Goal: Task Accomplishment & Management: Manage account settings

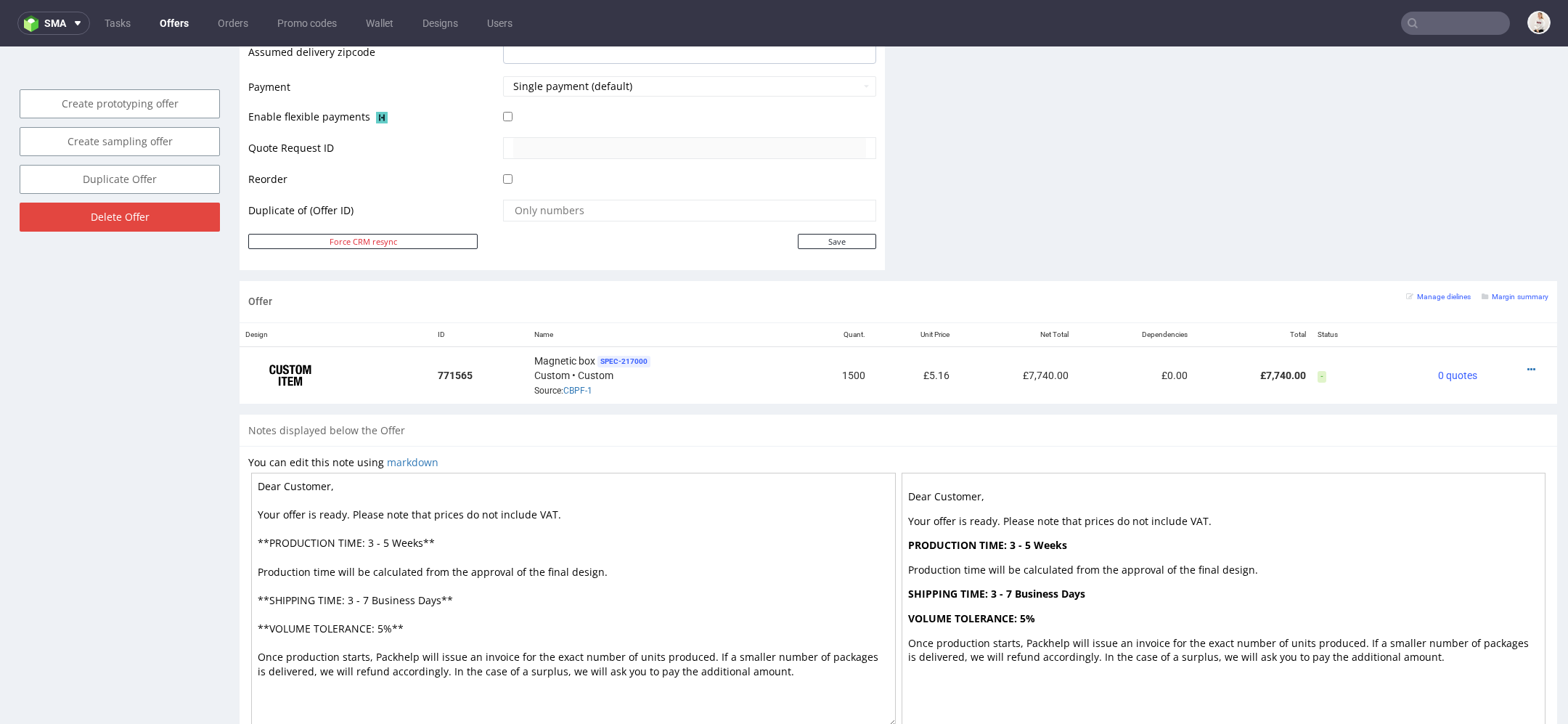
scroll to position [647, 0]
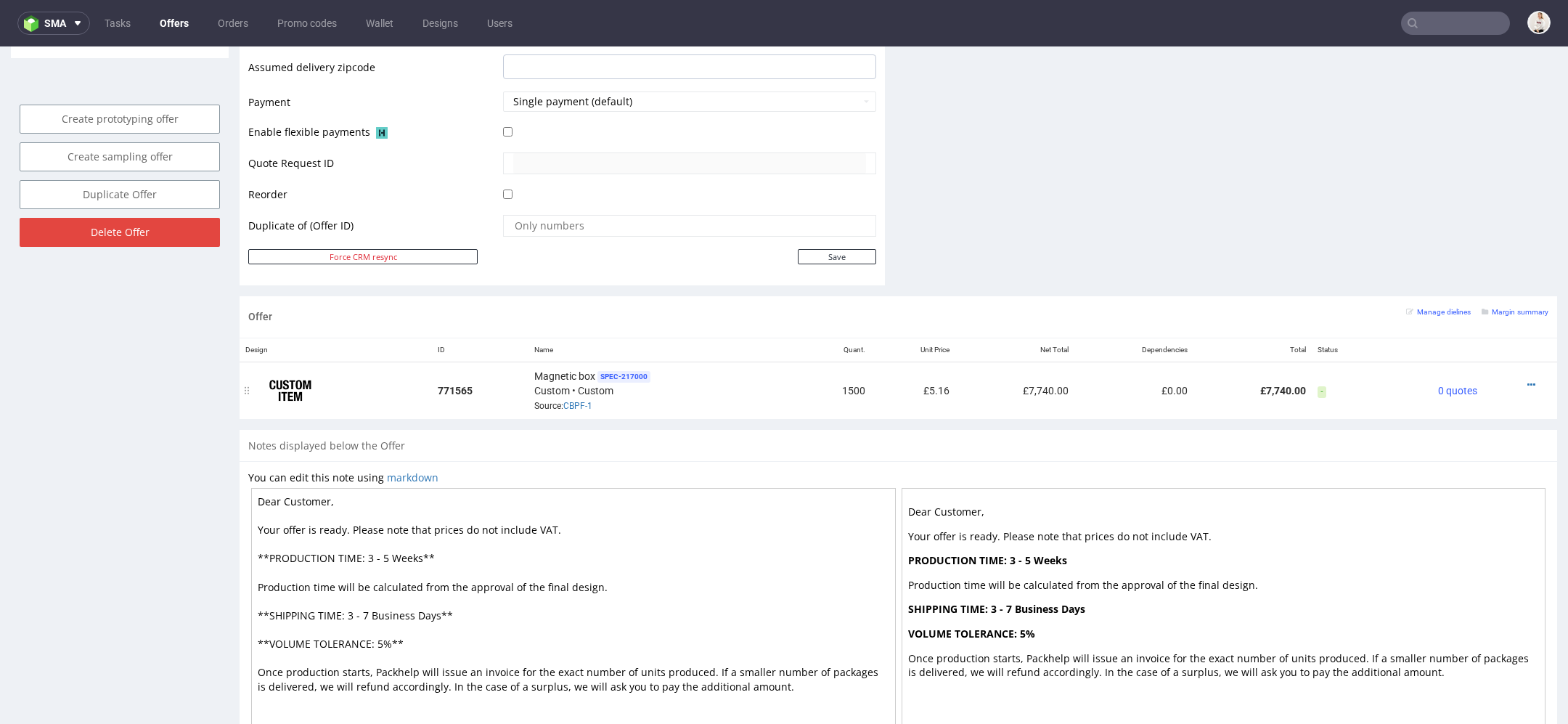
click at [1508, 379] on div at bounding box center [1515, 385] width 54 height 15
click at [1528, 380] on icon at bounding box center [1532, 385] width 8 height 10
click at [1469, 359] on span "View cost details" at bounding box center [1469, 352] width 109 height 15
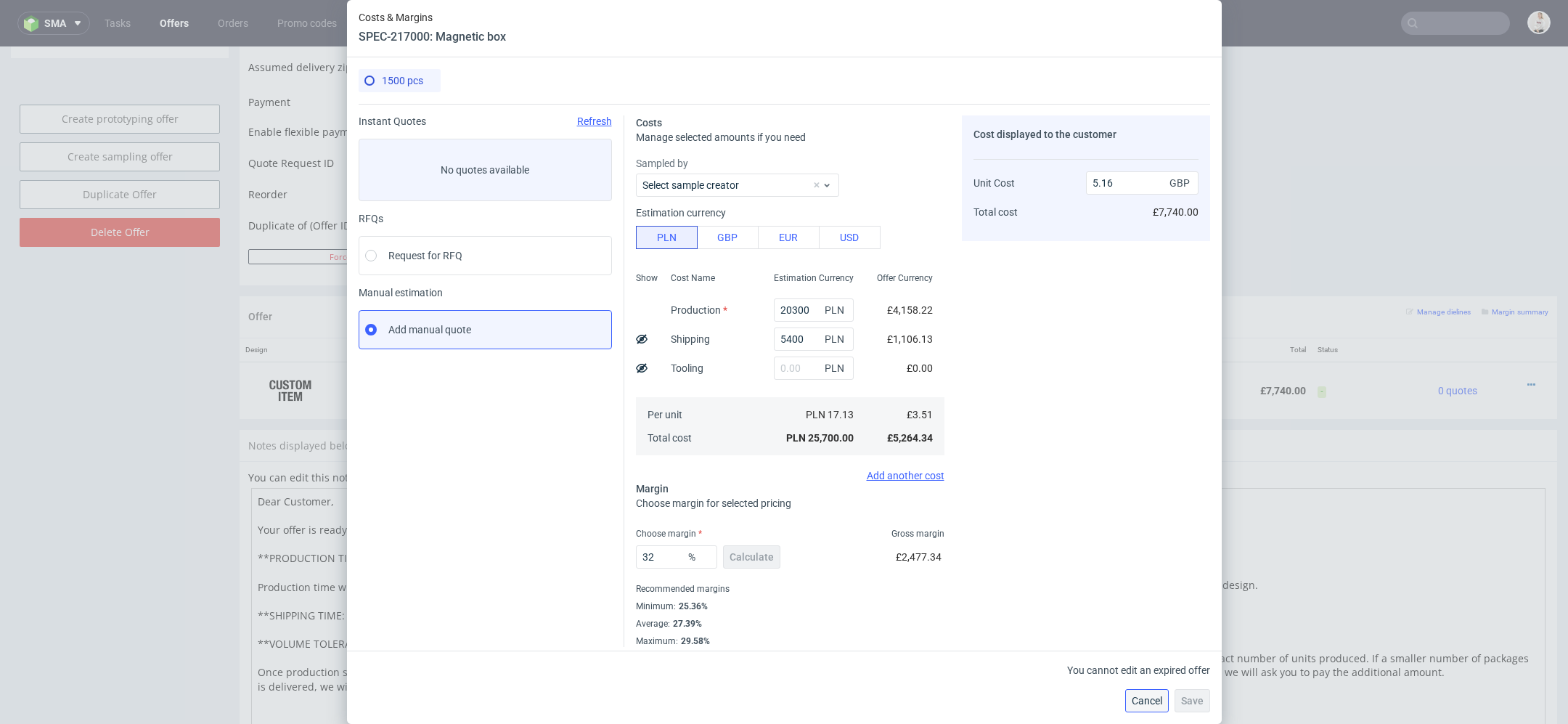
click at [1146, 698] on span "Cancel" at bounding box center [1146, 700] width 30 height 10
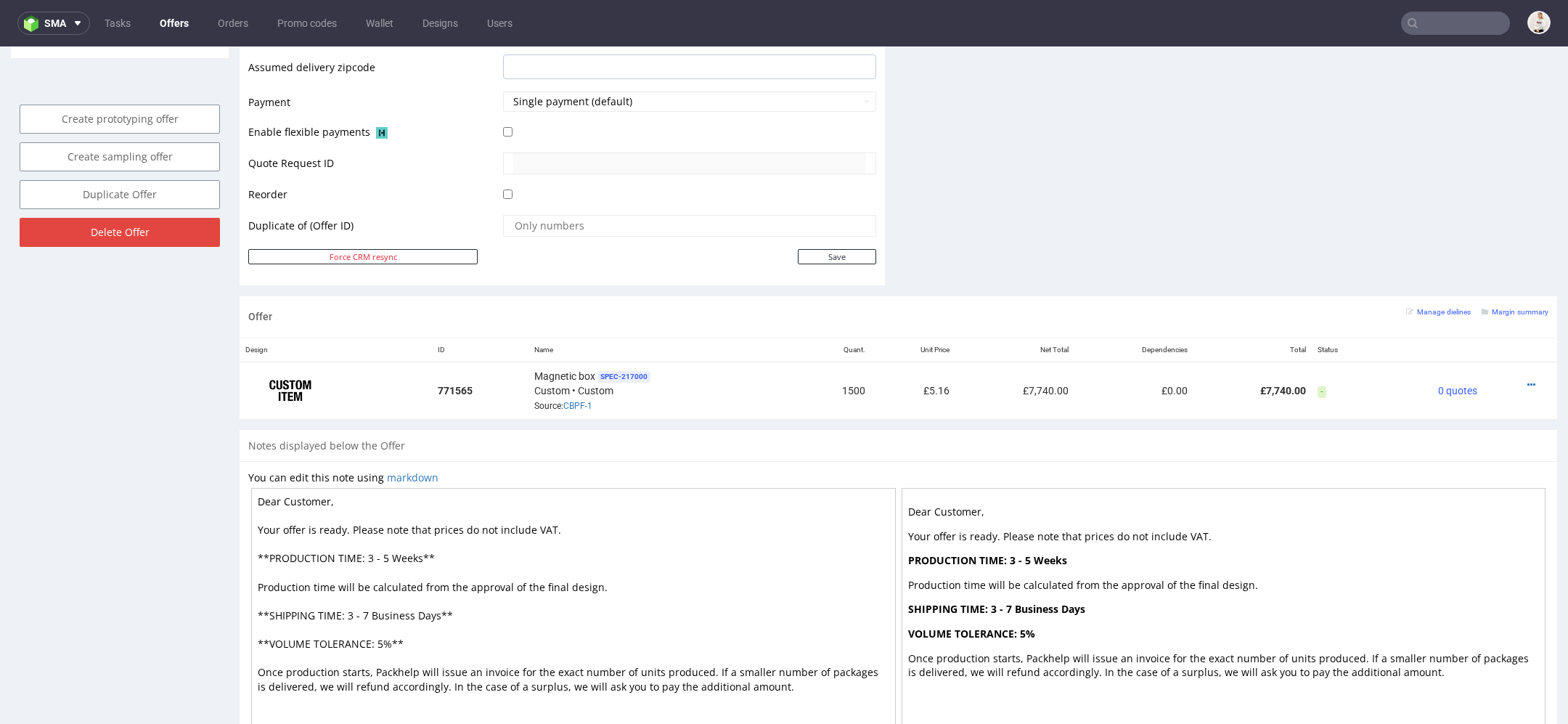
click at [1459, 488] on div at bounding box center [1224, 615] width 645 height 254
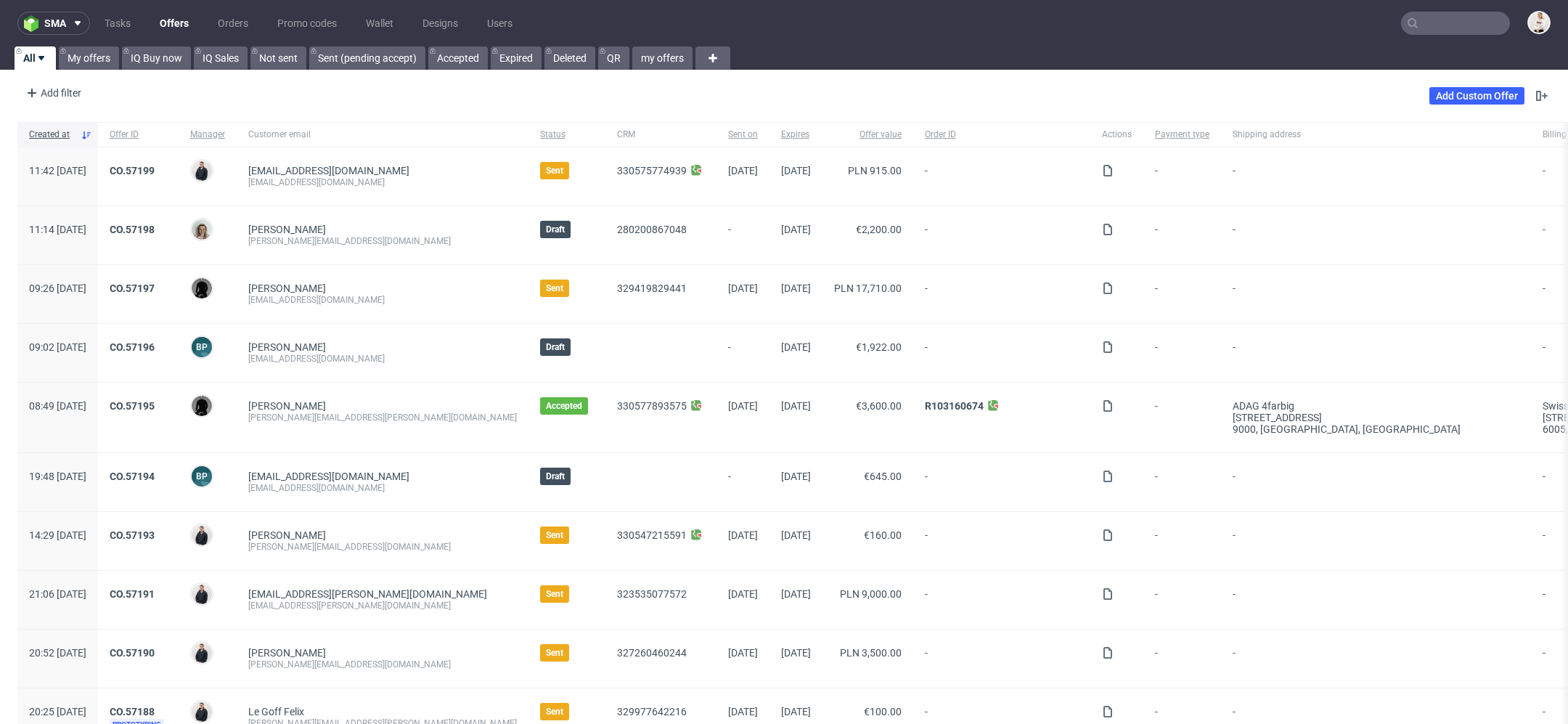
click at [1438, 27] on input "text" at bounding box center [1455, 24] width 109 height 24
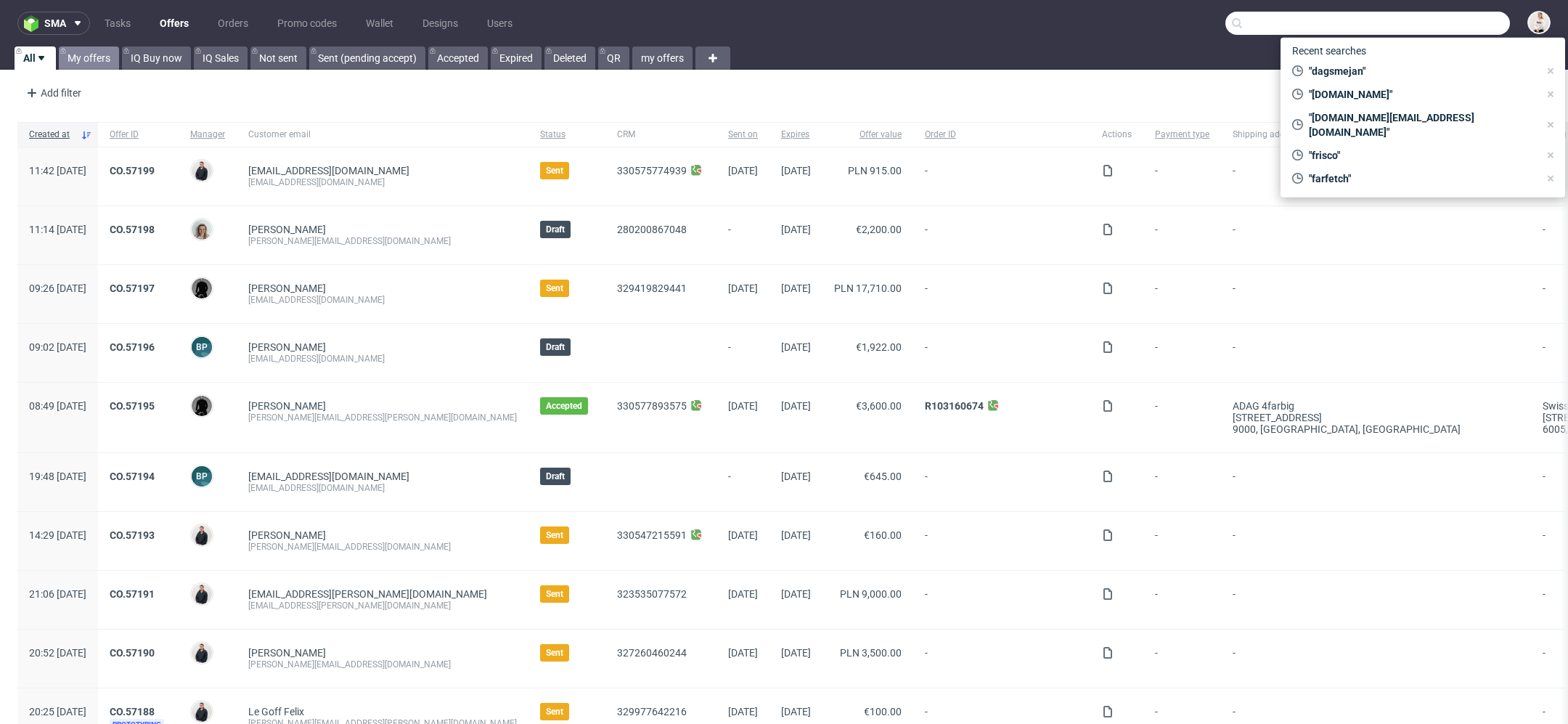
click at [87, 60] on link "My offers" at bounding box center [88, 58] width 60 height 24
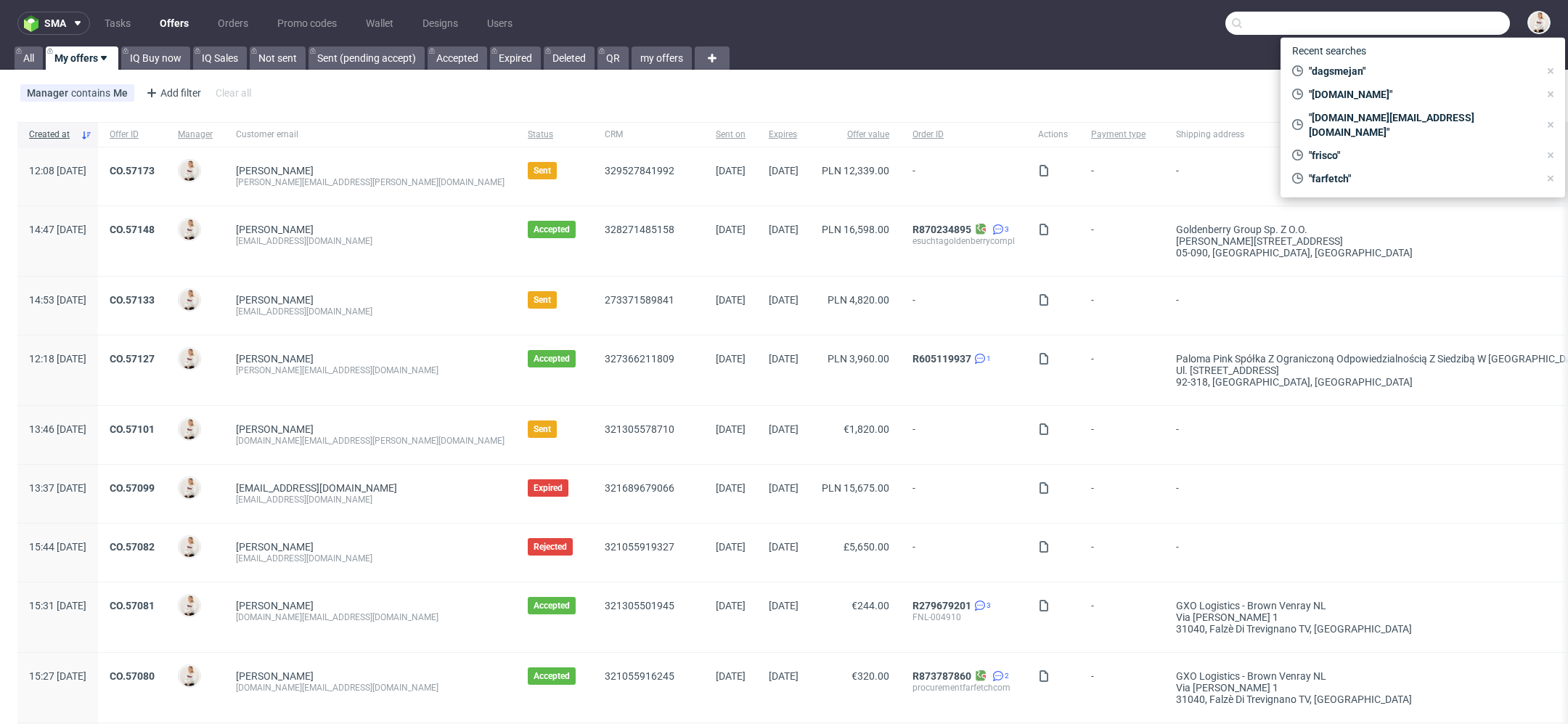
paste input "[PERSON_NAME]"
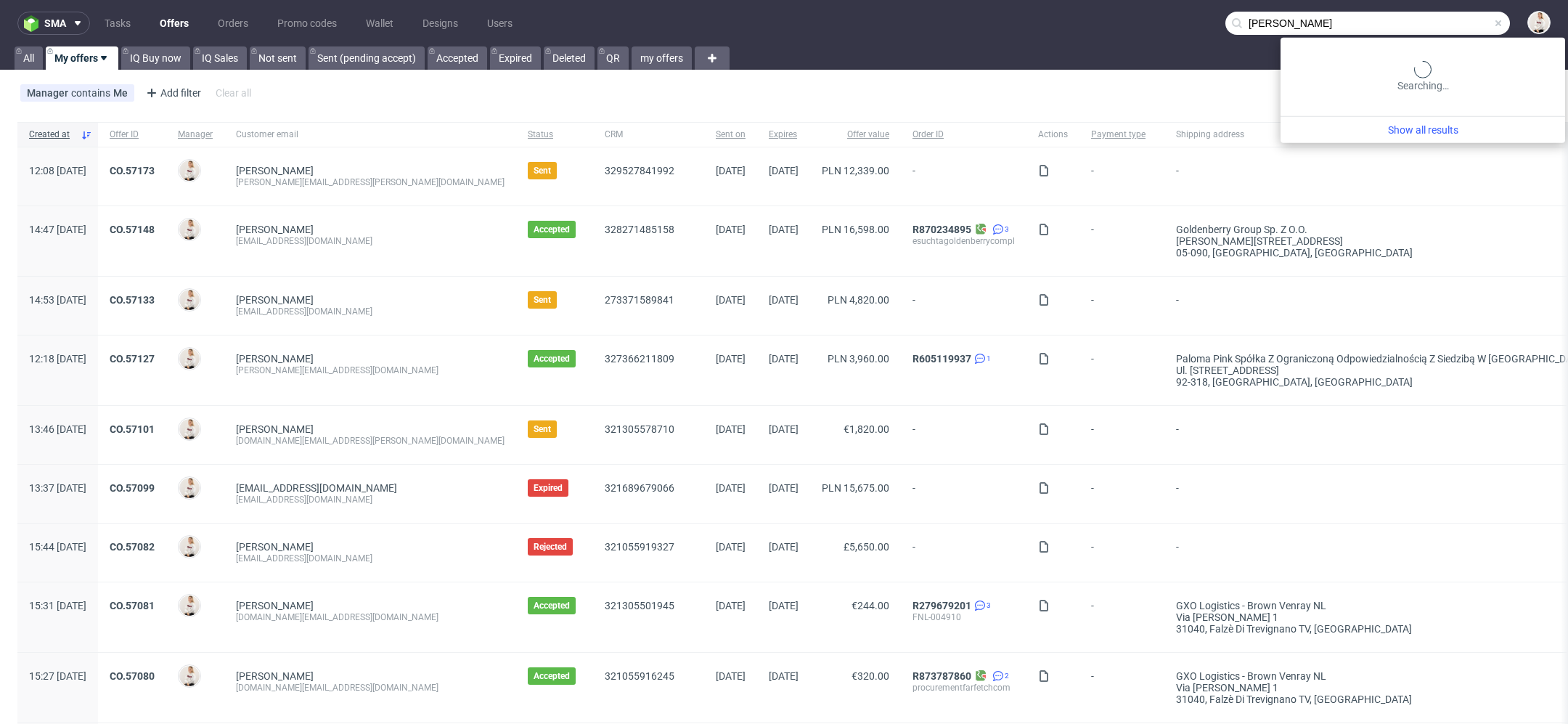
type input "[PERSON_NAME]"
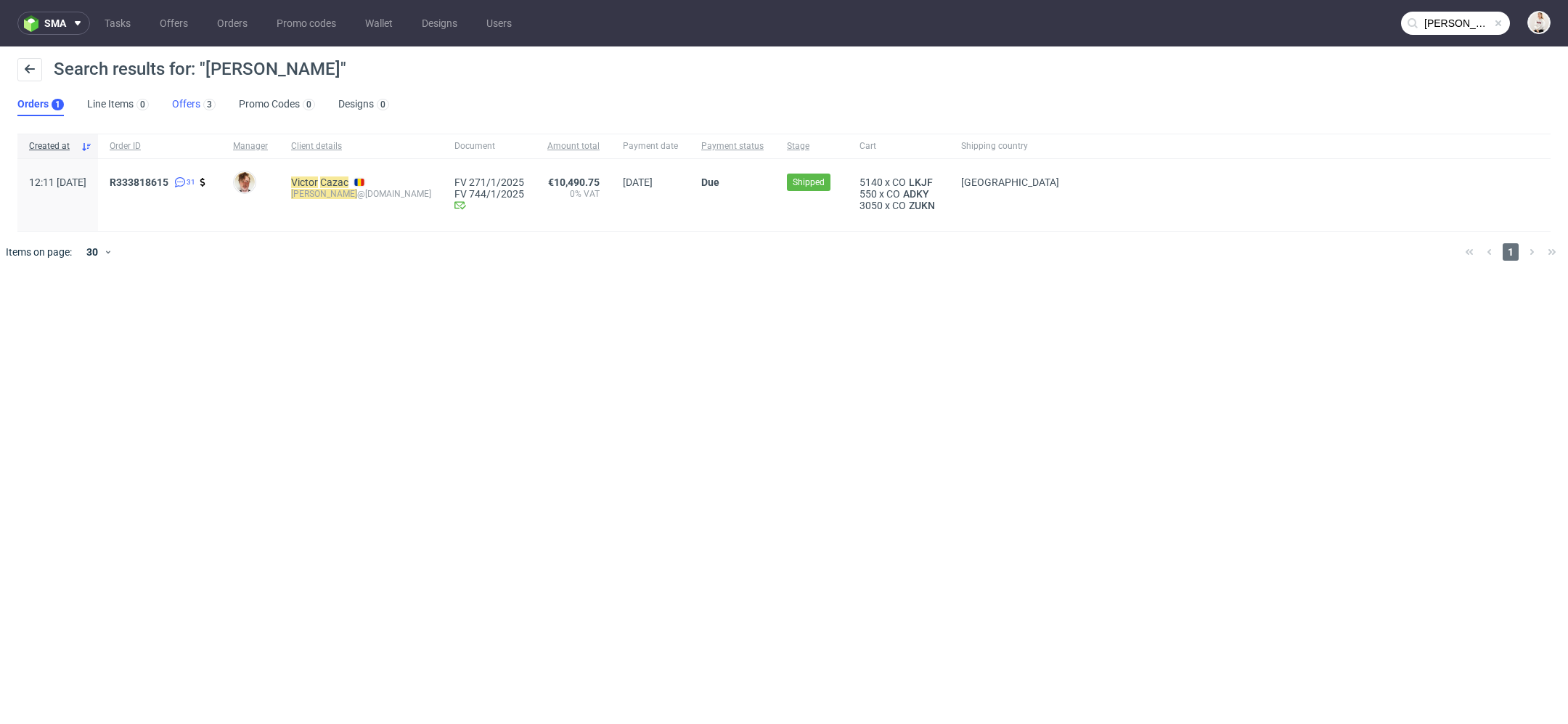
click at [180, 109] on link "Offers 3" at bounding box center [194, 105] width 43 height 24
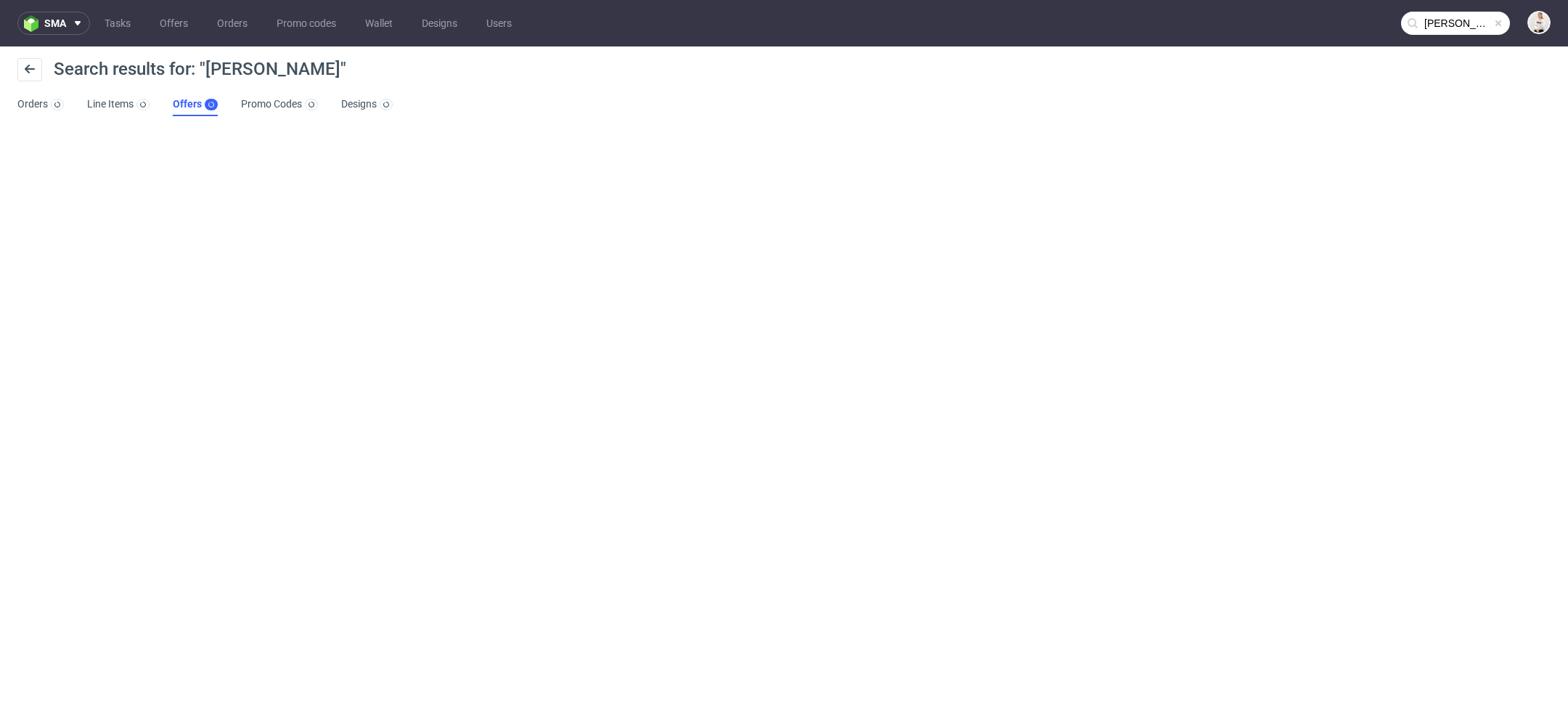
click at [179, 106] on link "Offers" at bounding box center [196, 105] width 45 height 24
click at [1441, 29] on input "Victor Cazac" at bounding box center [1455, 24] width 109 height 24
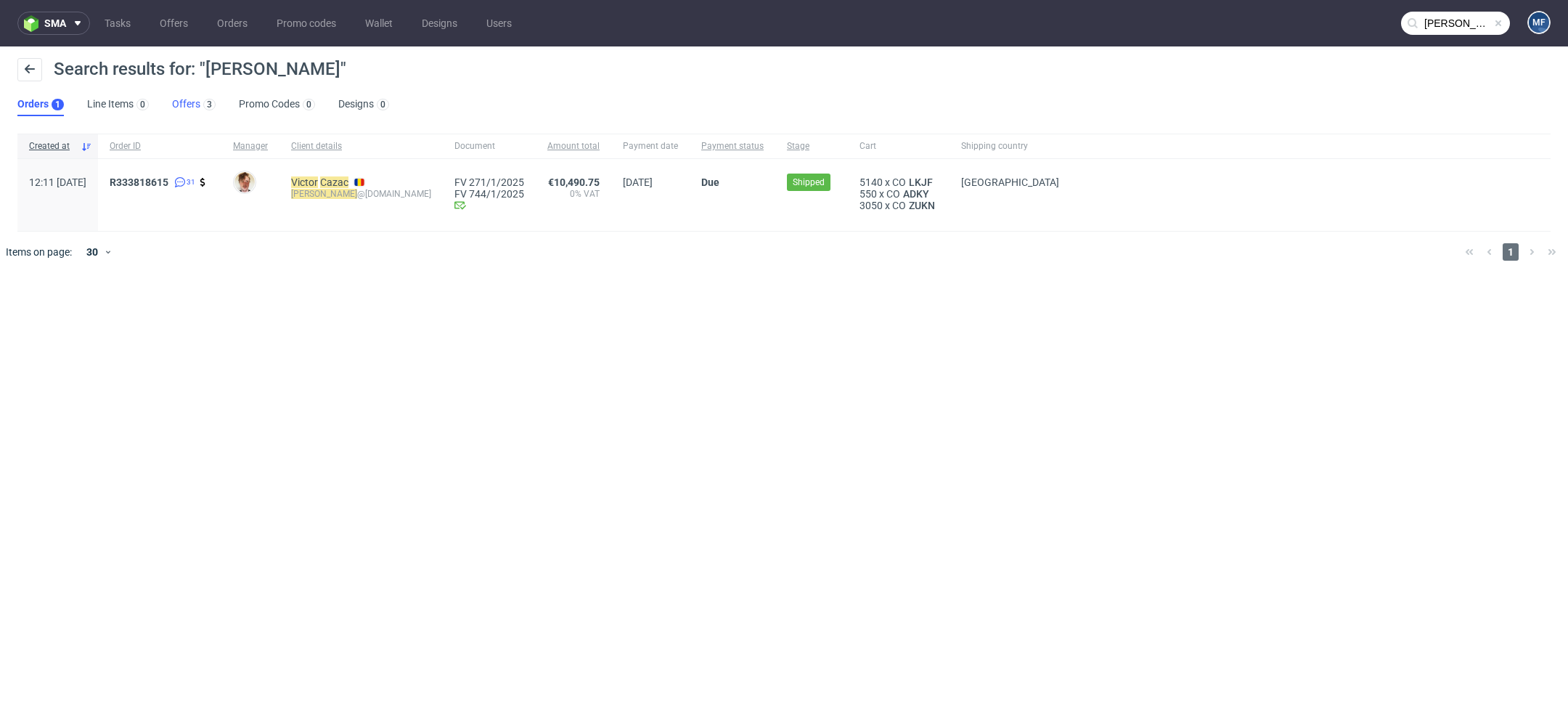
click at [196, 99] on link "Offers 3" at bounding box center [194, 105] width 43 height 24
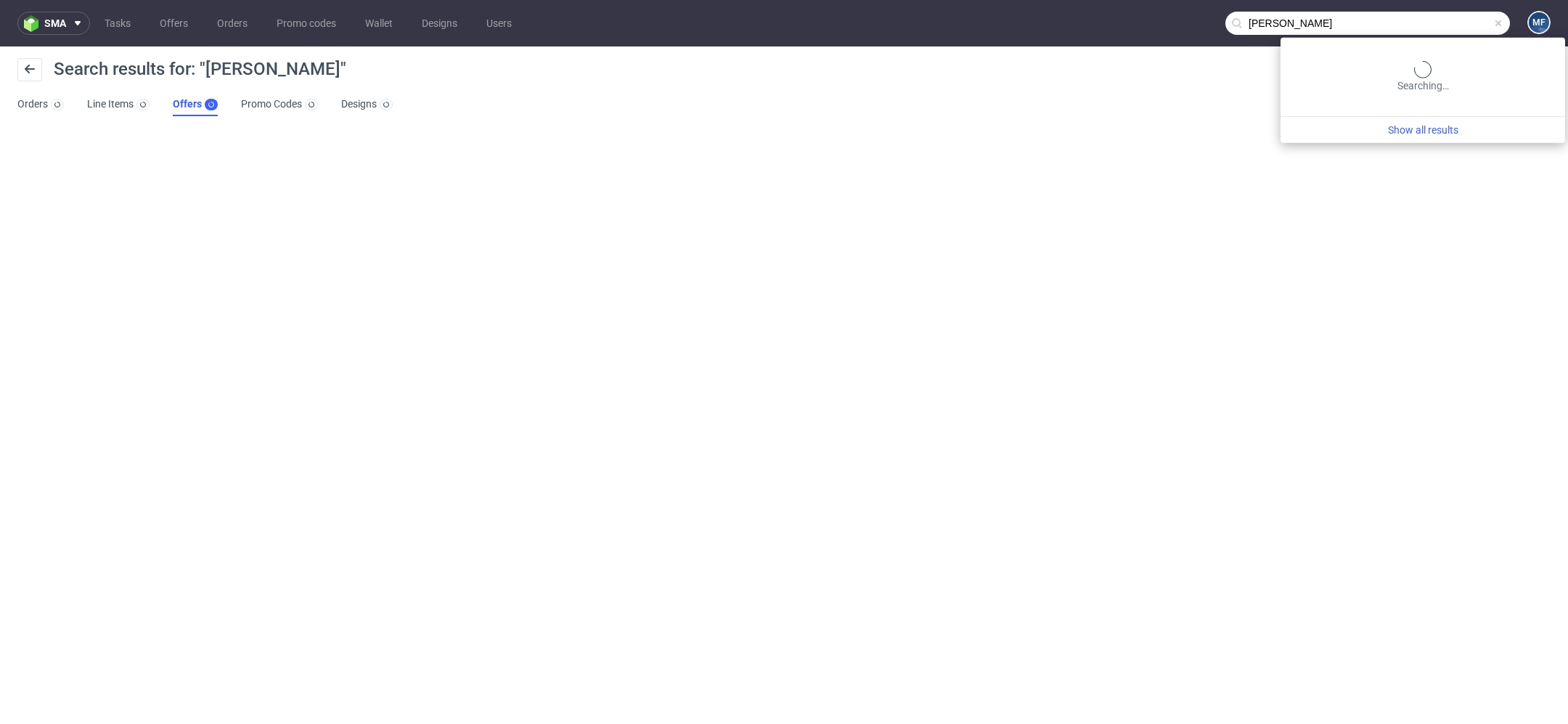
click at [1456, 26] on input "[PERSON_NAME]" at bounding box center [1366, 24] width 284 height 24
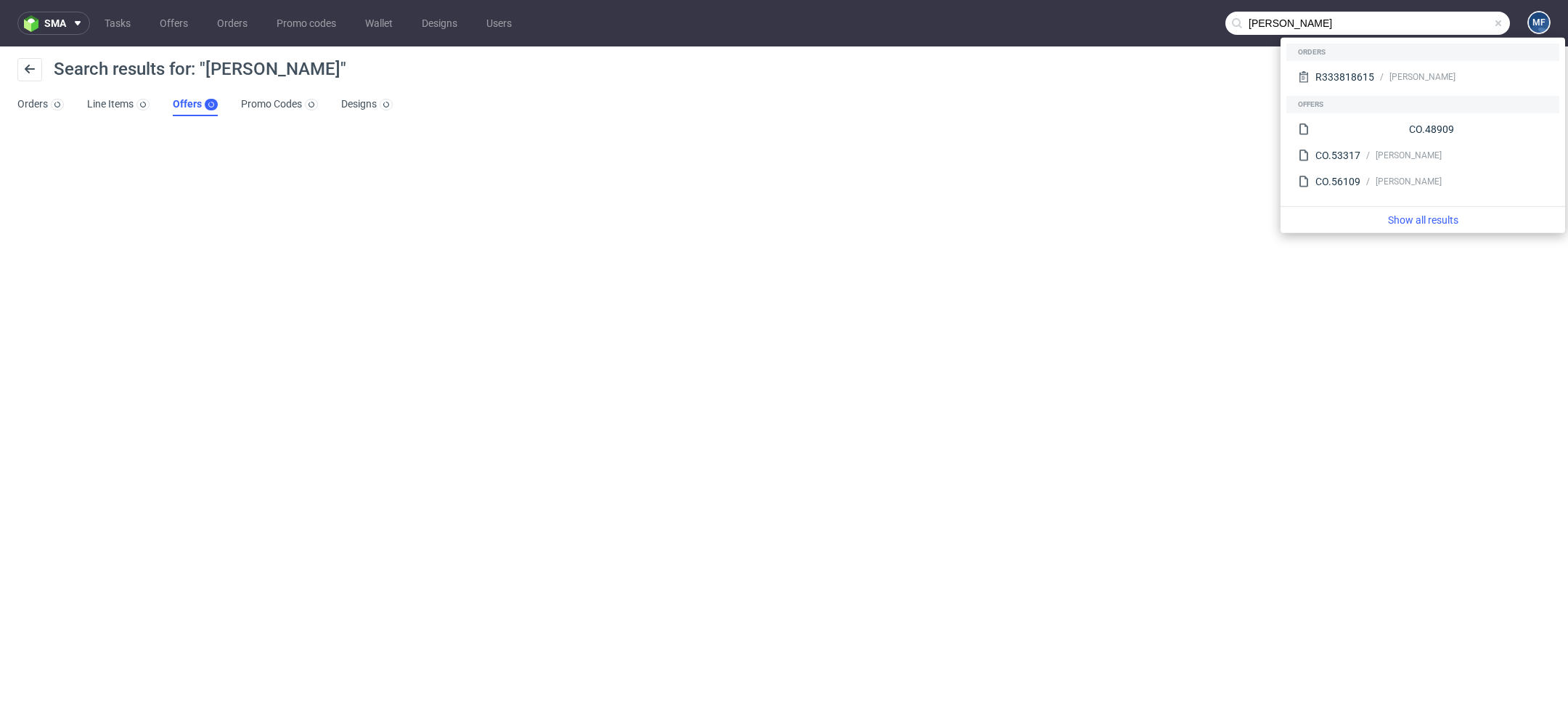
paste input "[EMAIL_ADDRESS][DOMAIN_NAME]"
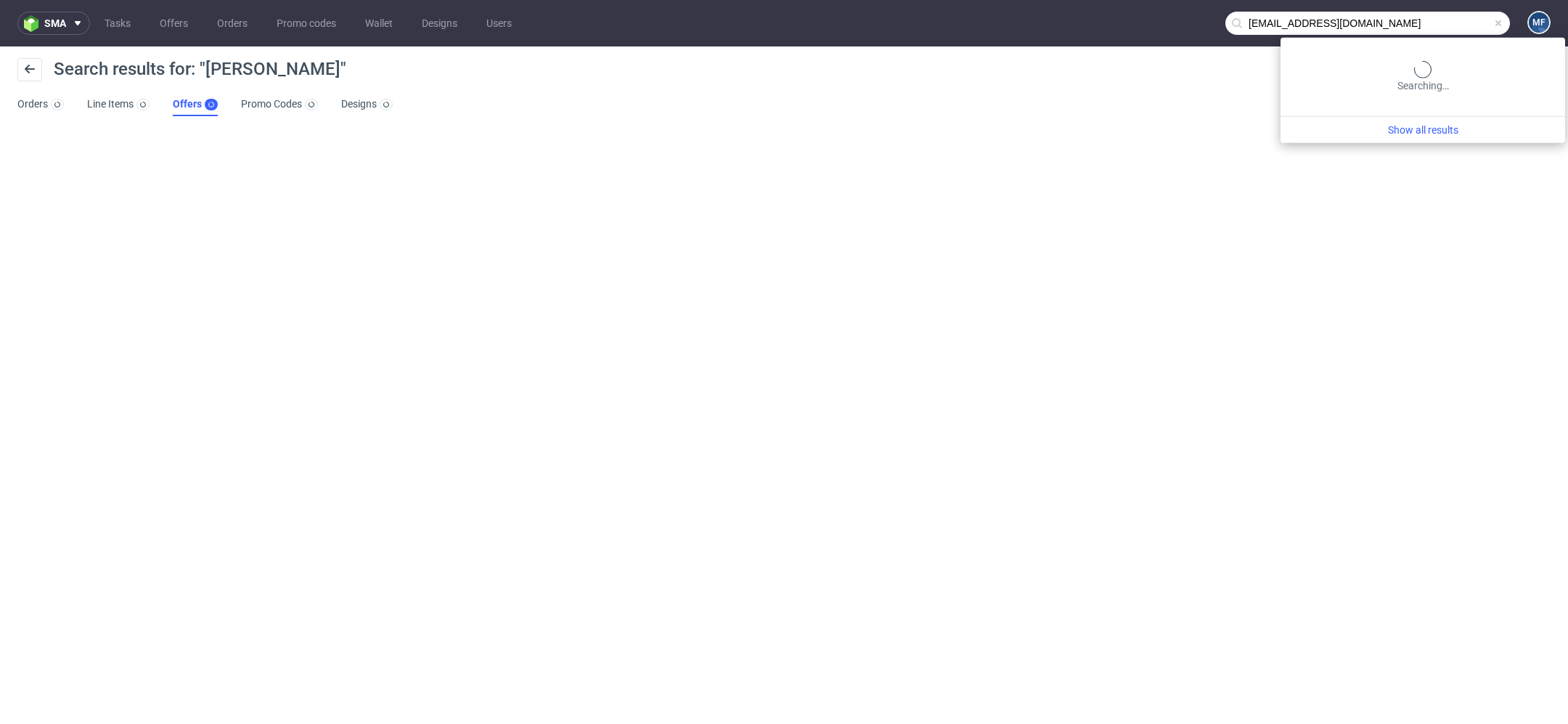
type input "[EMAIL_ADDRESS][DOMAIN_NAME]"
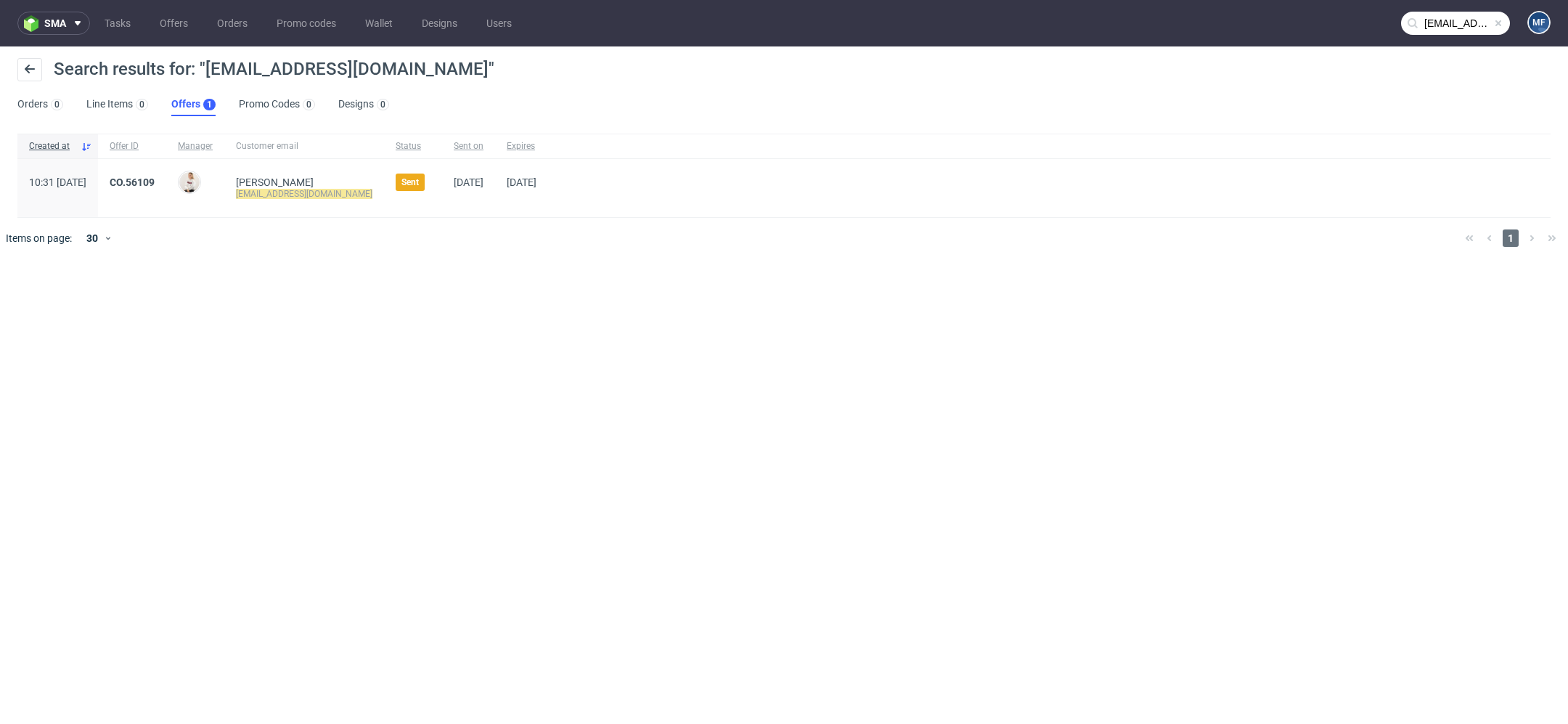
click at [165, 172] on div "CO.56109" at bounding box center [132, 188] width 68 height 58
click at [154, 185] on link "CO.56109" at bounding box center [132, 182] width 45 height 12
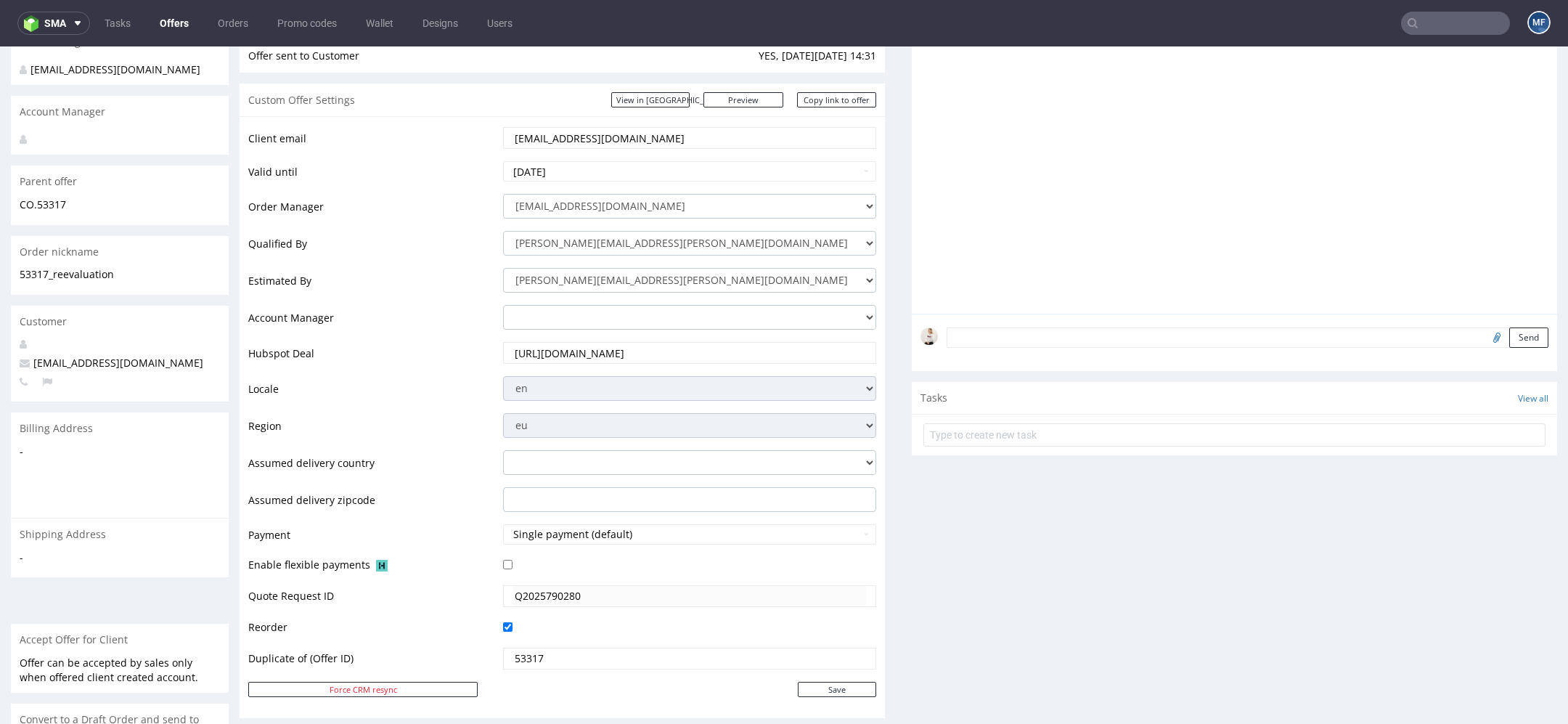
scroll to position [195, 0]
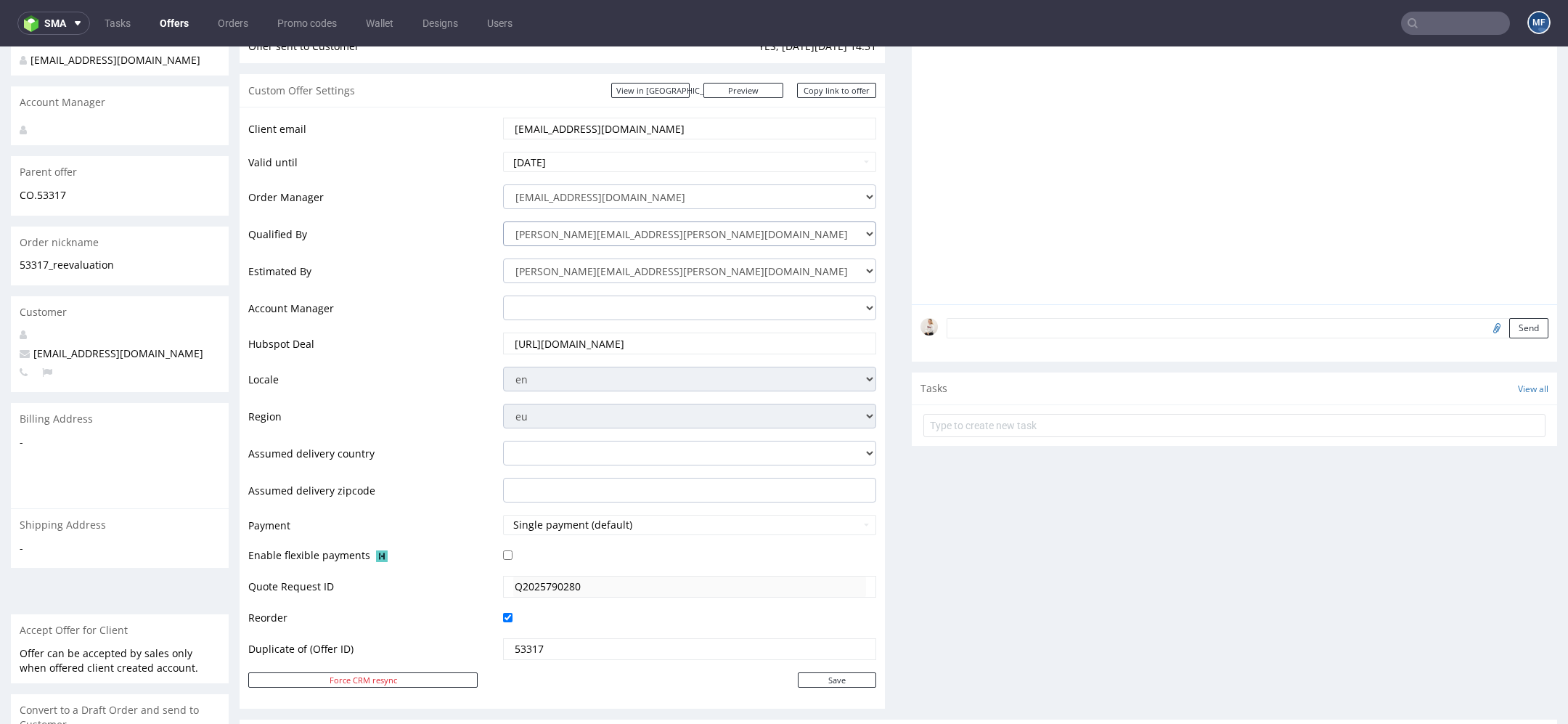
click at [799, 237] on select "marta.kozlowska@packhelp.com adrian.margula@packhelp.com angelina.marc@packhelp…" at bounding box center [690, 233] width 374 height 25
select select
click at [503, 221] on select "marta.kozlowska@packhelp.com adrian.margula@packhelp.com angelina.marc@packhelp…" at bounding box center [690, 233] width 374 height 25
click at [834, 684] on input "Save" at bounding box center [837, 681] width 79 height 16
type input "In progress..."
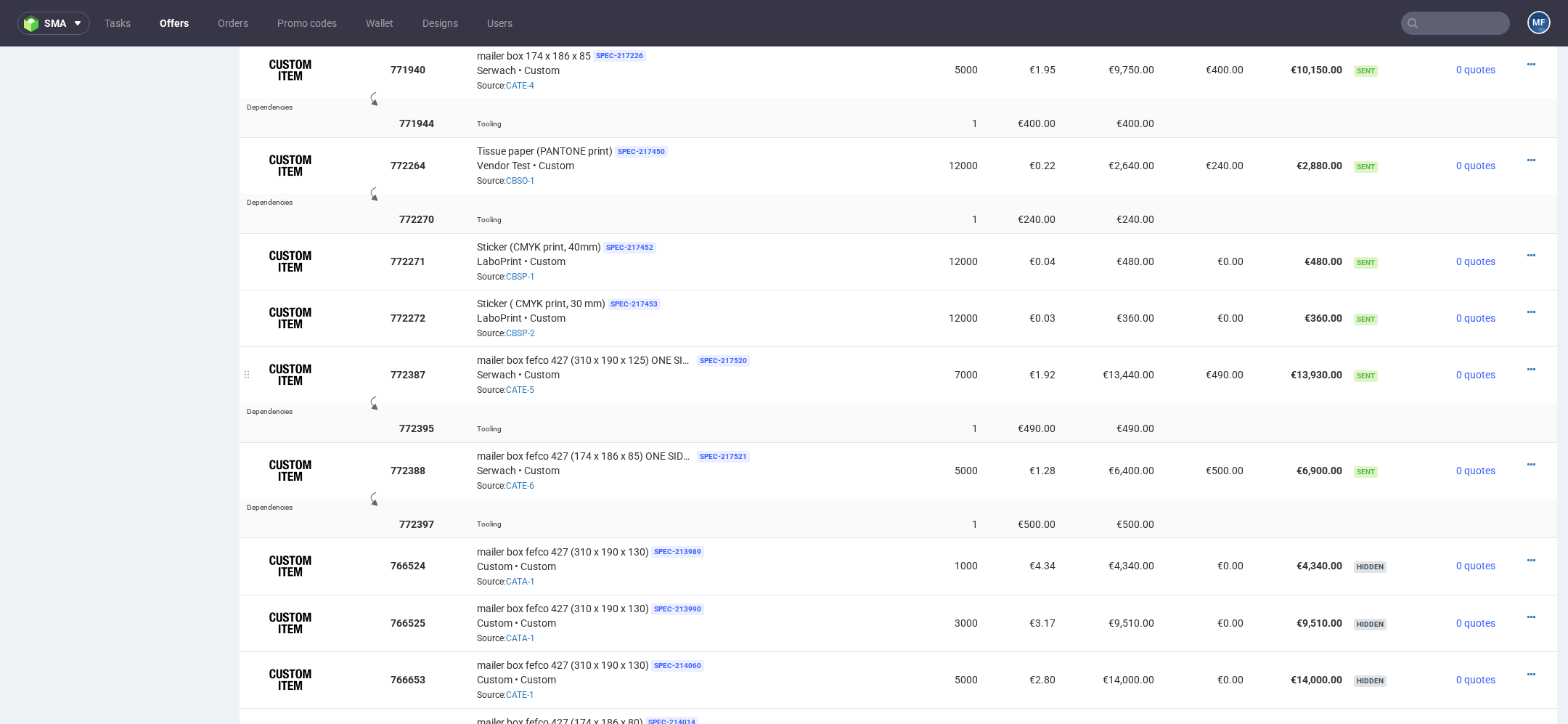
scroll to position [1228, 0]
click at [1528, 362] on icon at bounding box center [1532, 367] width 8 height 10
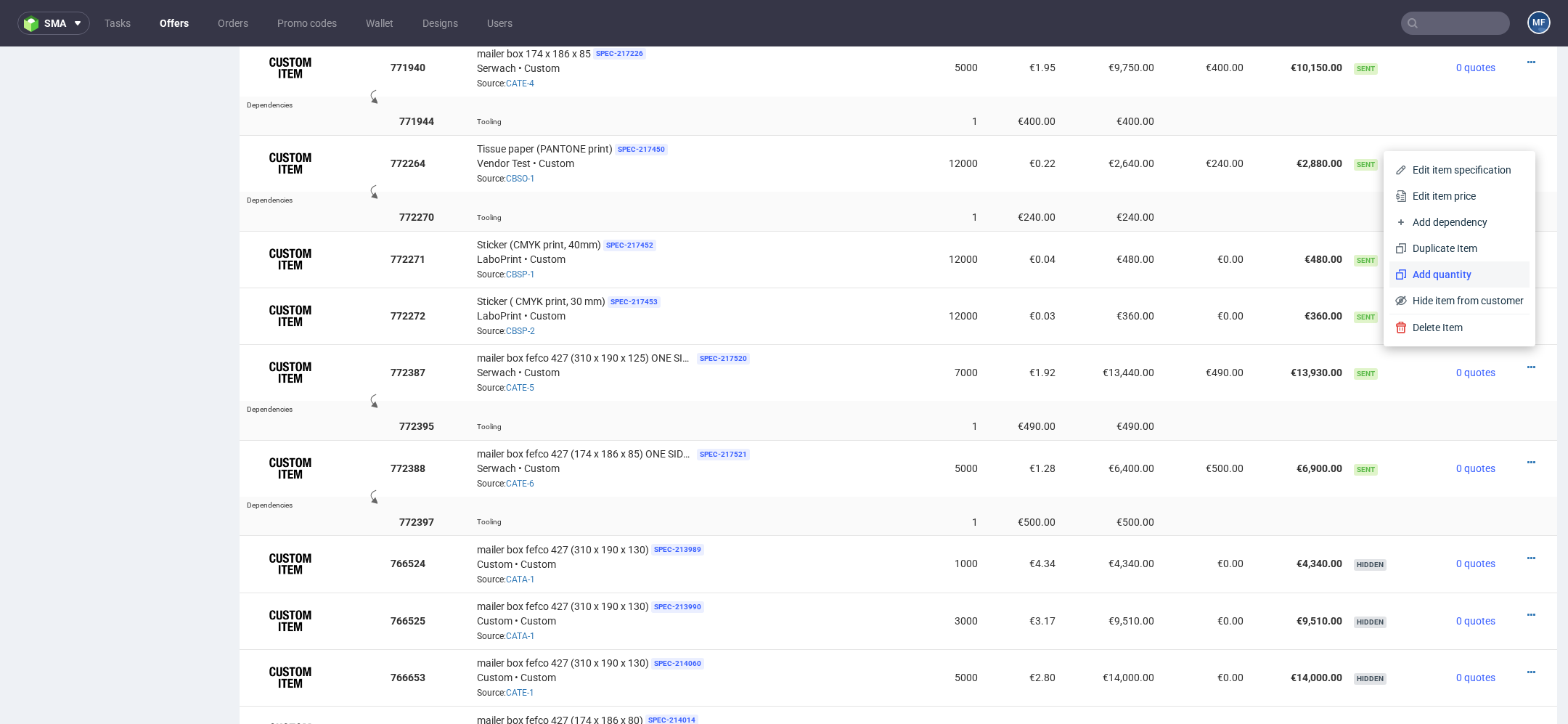
click at [1458, 276] on span "Add quantity" at bounding box center [1465, 274] width 117 height 15
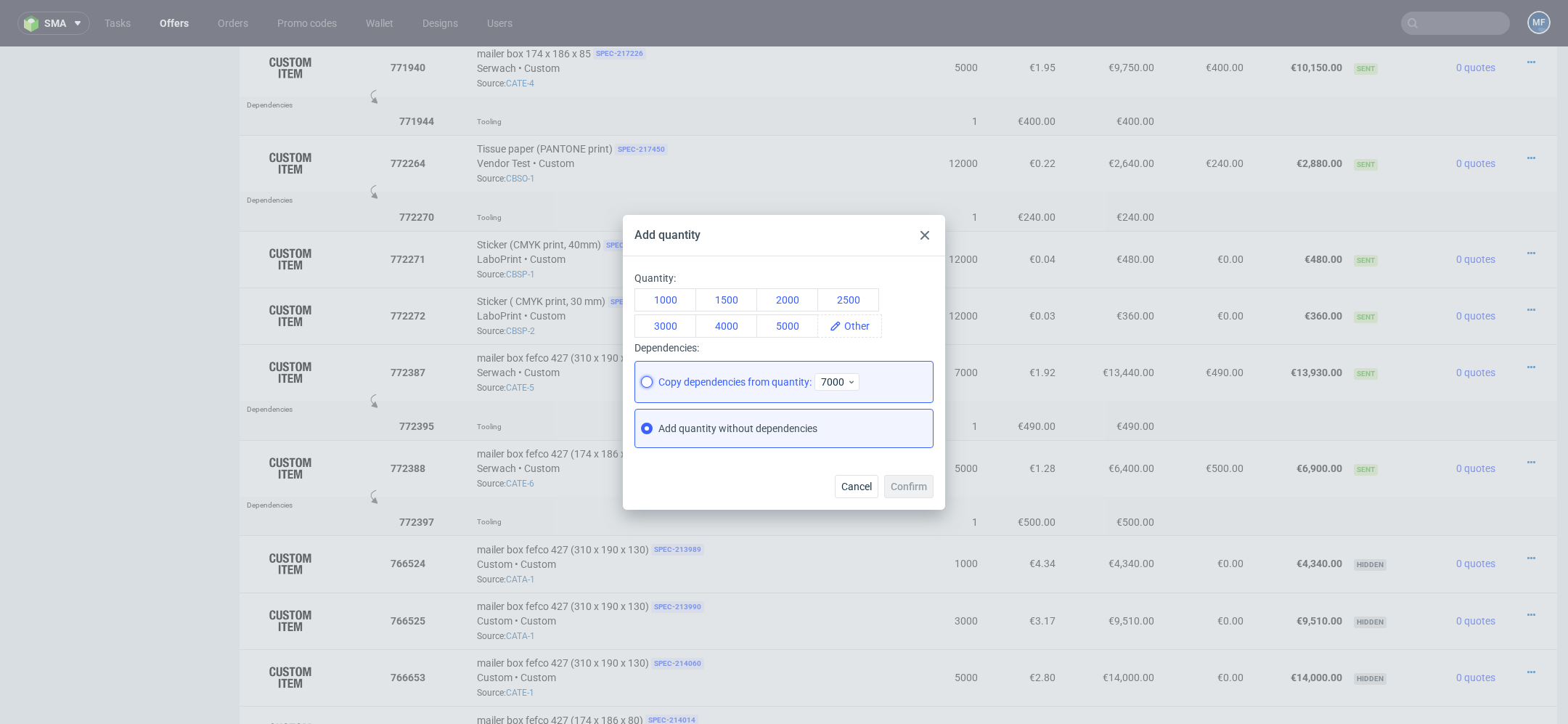
click at [648, 379] on input "Copy dependencies from quantity: 7000" at bounding box center [647, 382] width 12 height 12
radio input "true"
radio input "false"
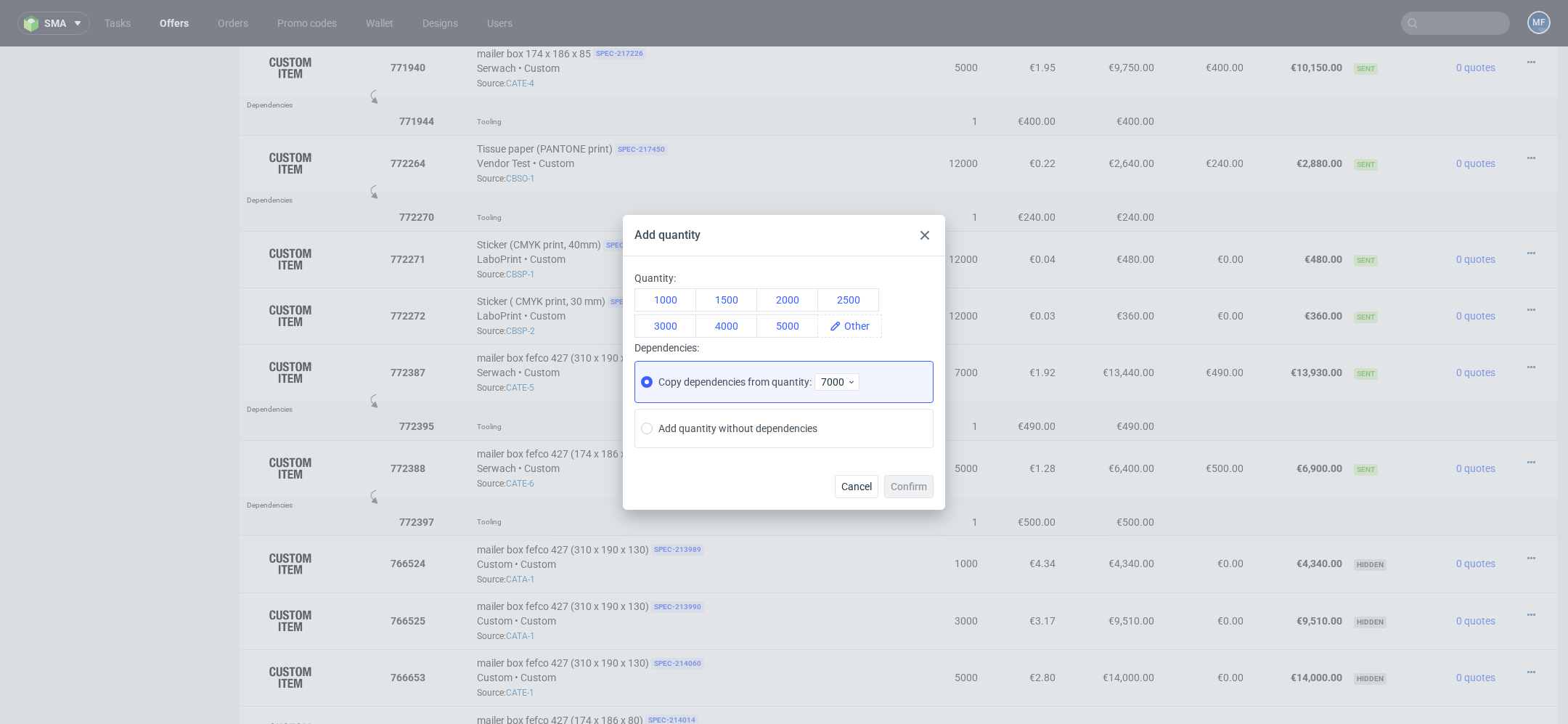
click at [898, 485] on div "Confirm" at bounding box center [908, 487] width 49 height 24
click at [923, 235] on use at bounding box center [924, 235] width 9 height 9
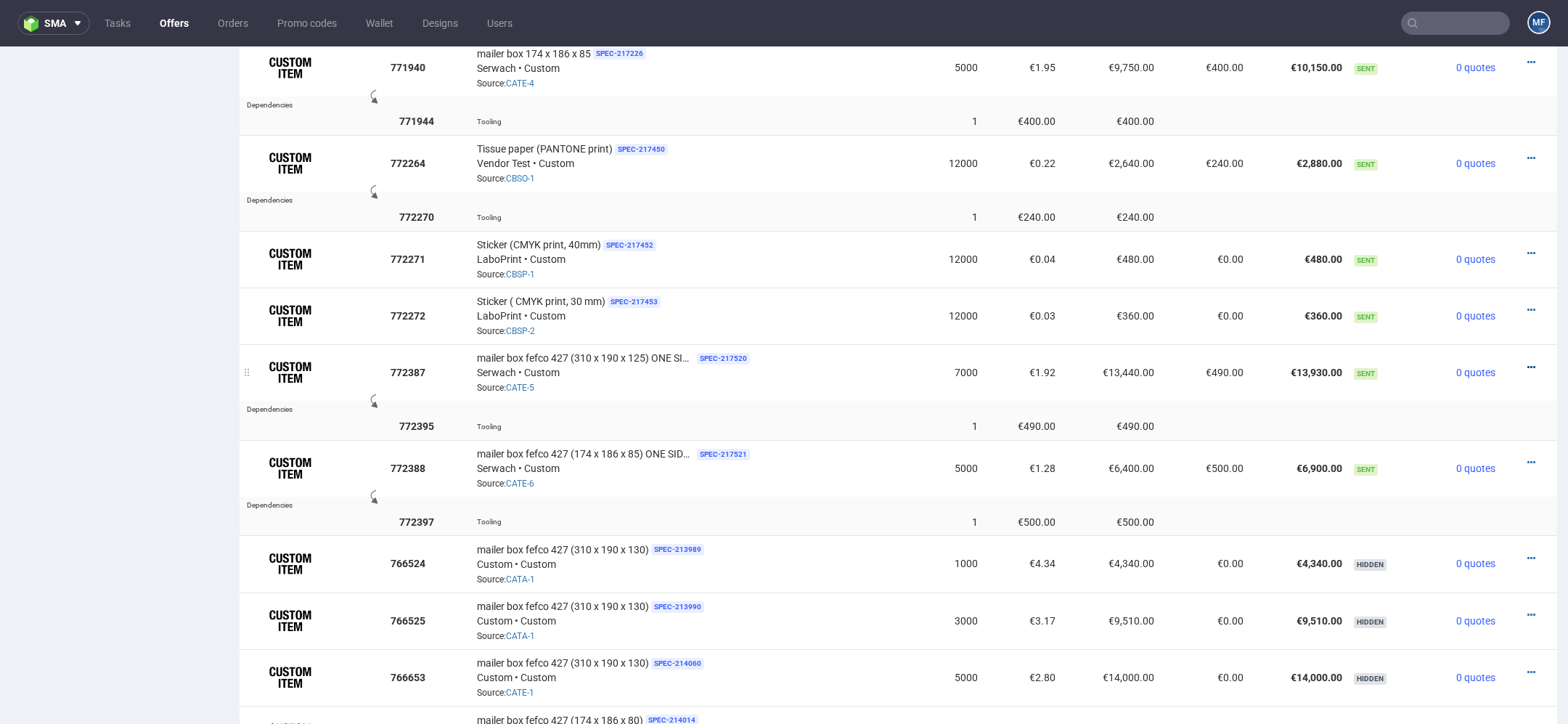
click at [1528, 362] on icon at bounding box center [1532, 367] width 8 height 10
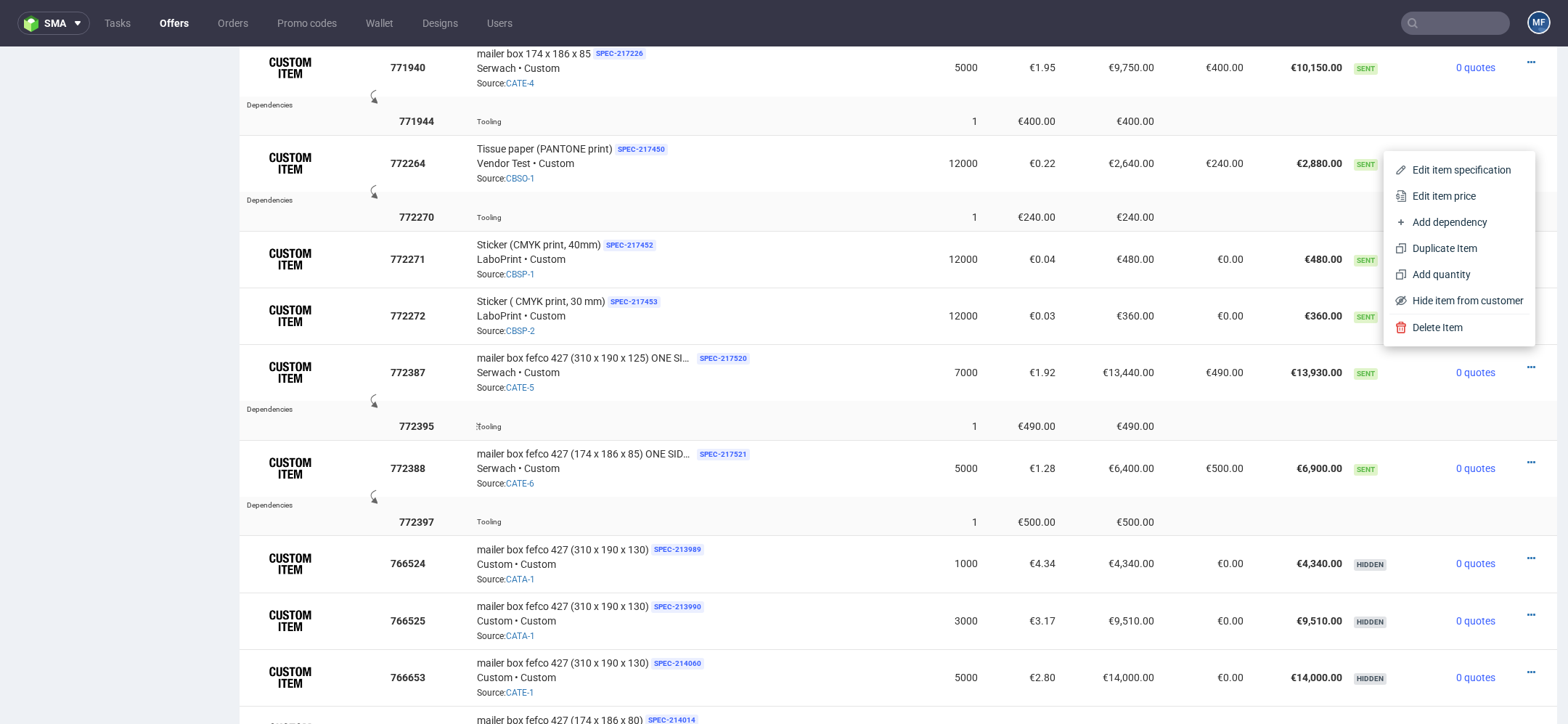
click at [1233, 412] on td at bounding box center [1205, 425] width 90 height 27
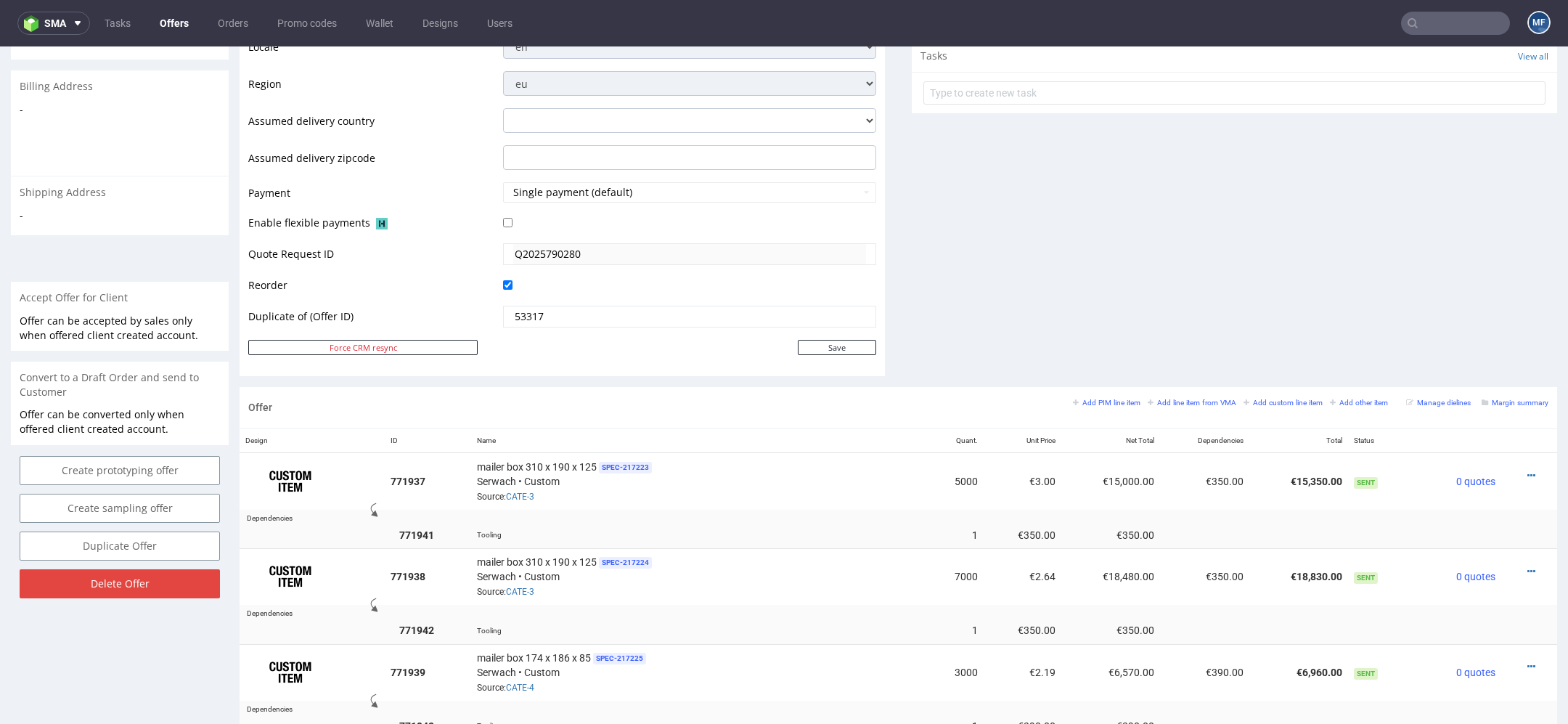
scroll to position [615, 0]
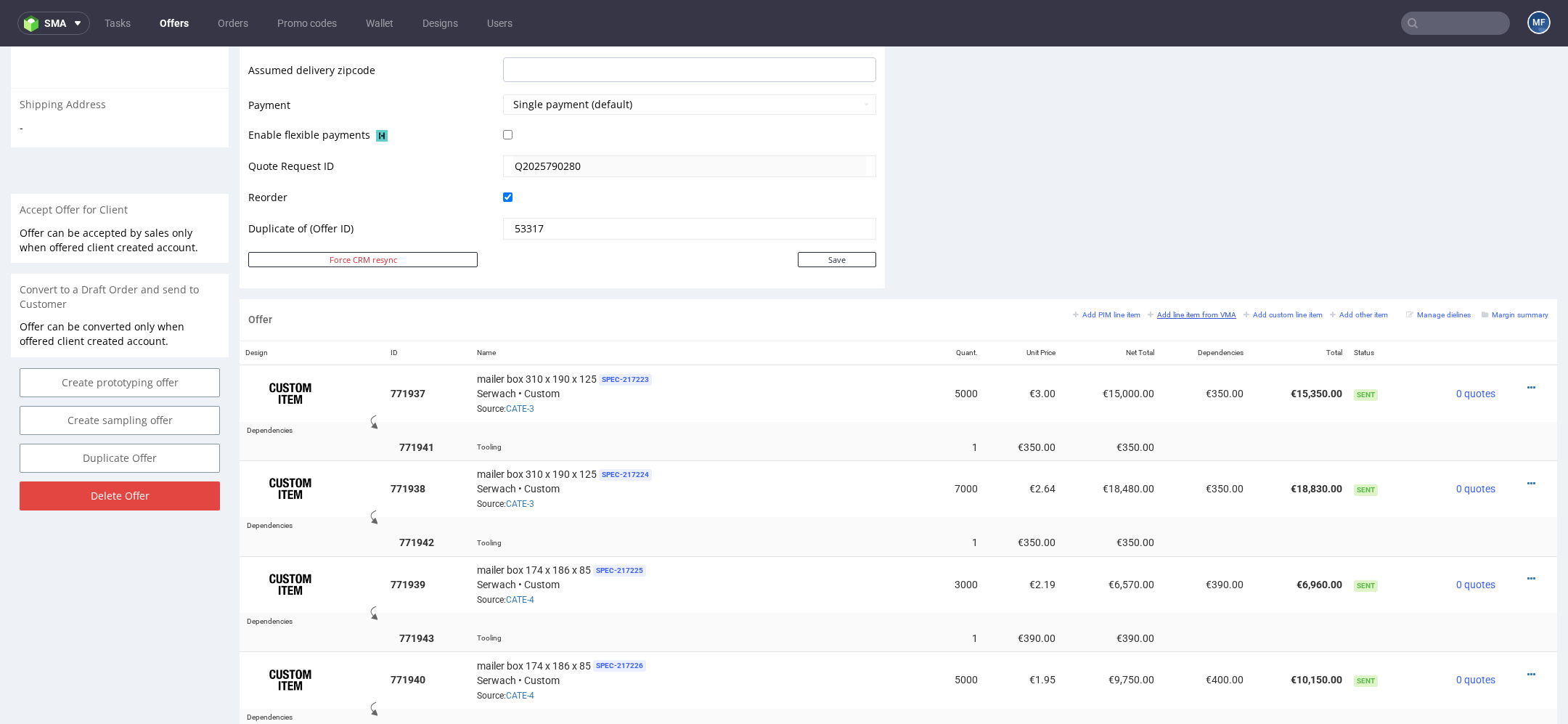
click at [1156, 311] on small "Add line item from VMA" at bounding box center [1191, 315] width 88 height 8
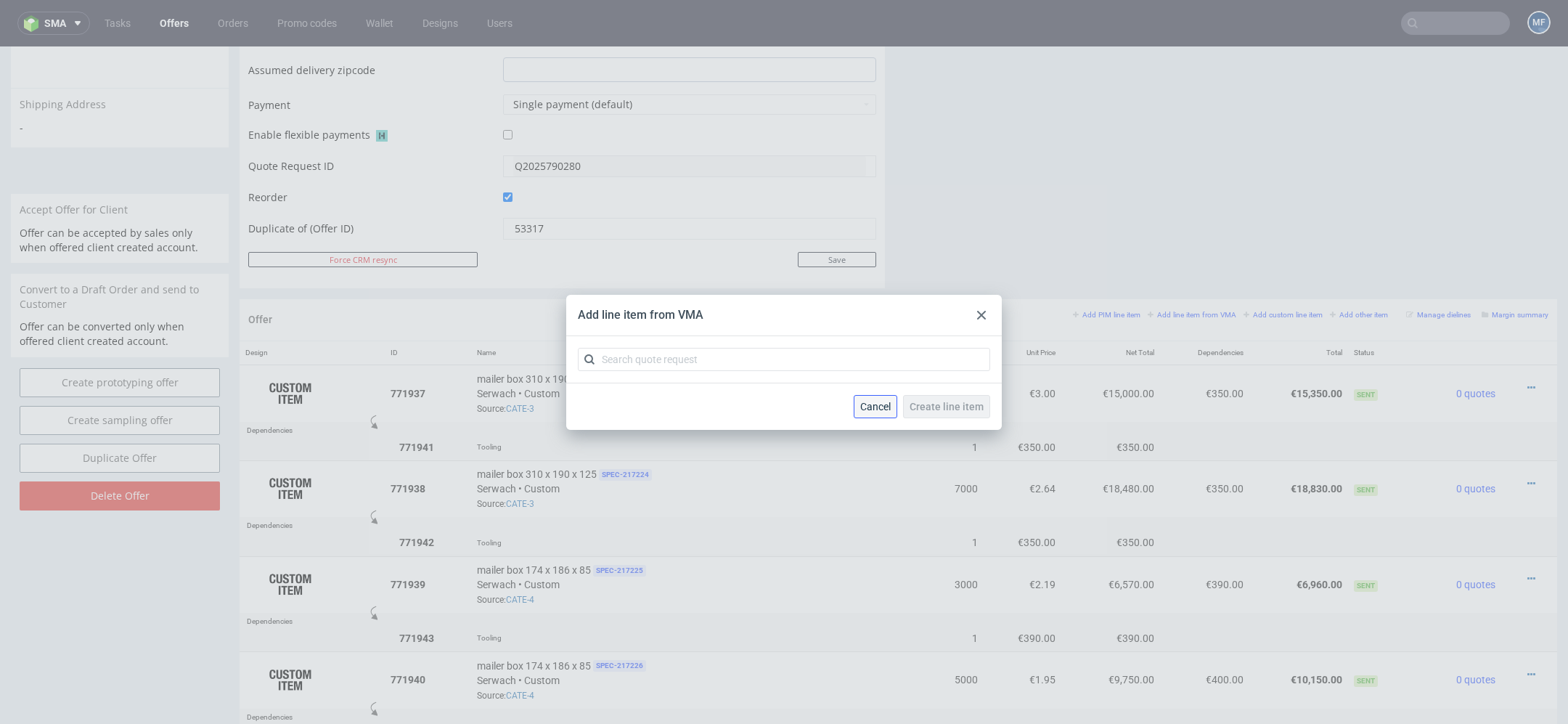
drag, startPoint x: 876, startPoint y: 404, endPoint x: 884, endPoint y: 374, distance: 31.0
click at [876, 404] on span "Cancel" at bounding box center [875, 406] width 30 height 10
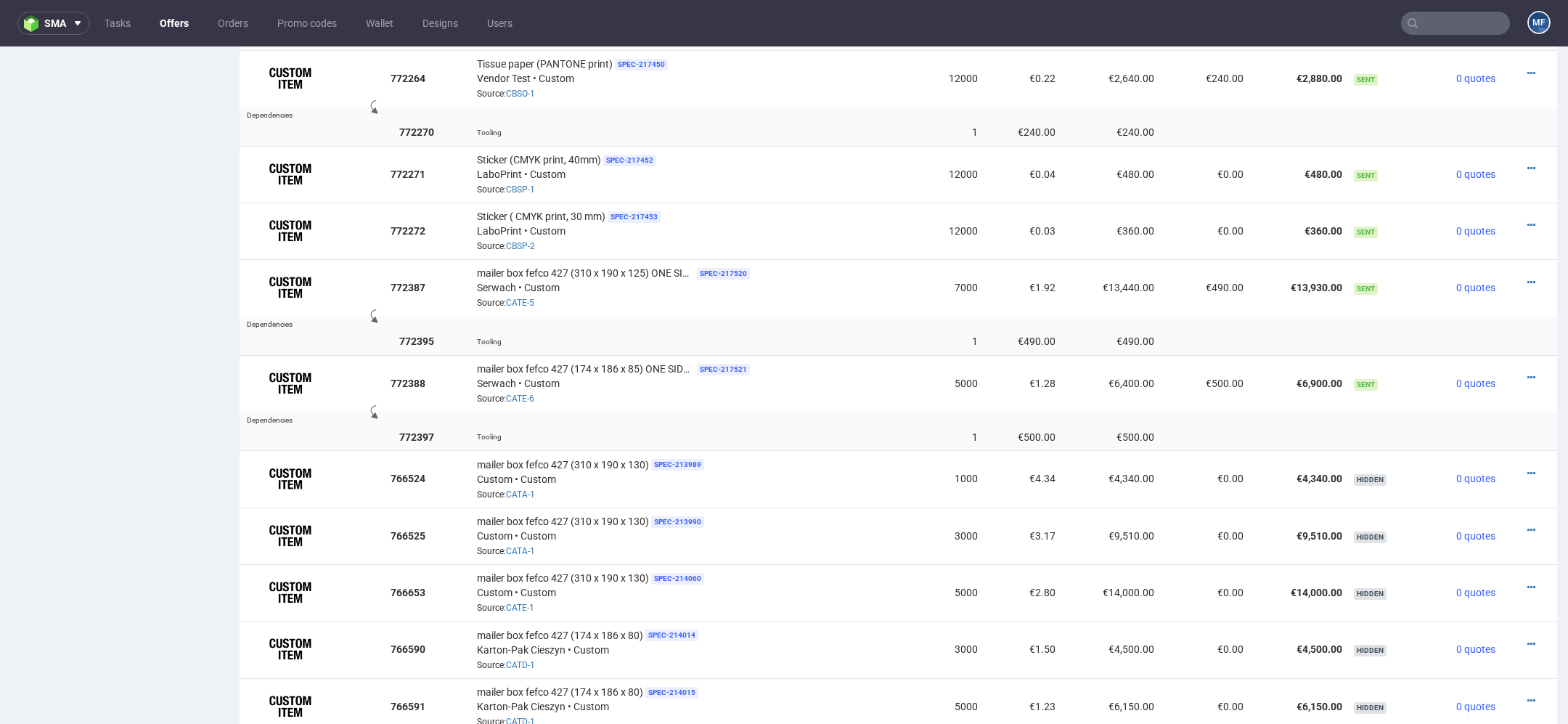
scroll to position [1312, 0]
click at [1528, 278] on icon at bounding box center [1532, 283] width 8 height 10
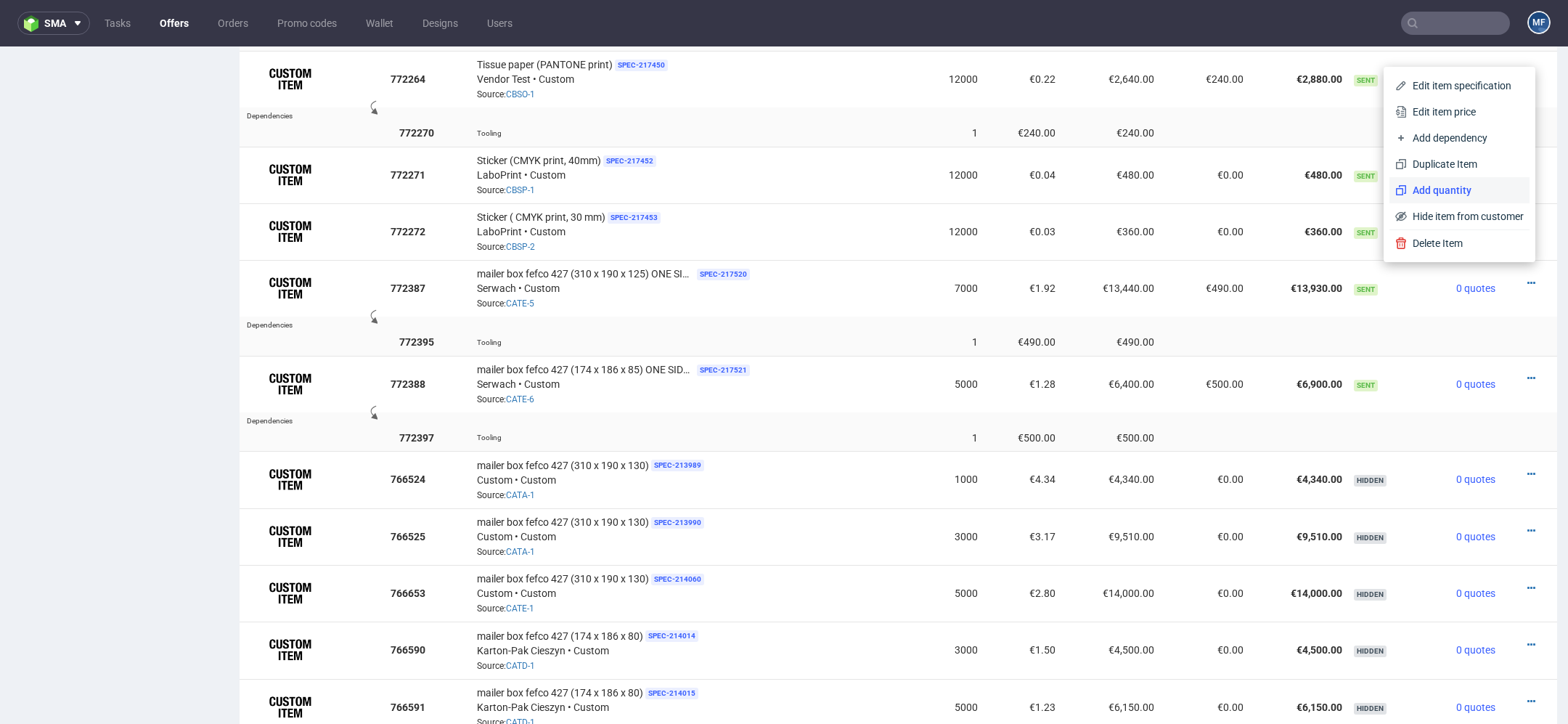
click at [1438, 189] on span "Add quantity" at bounding box center [1465, 190] width 117 height 15
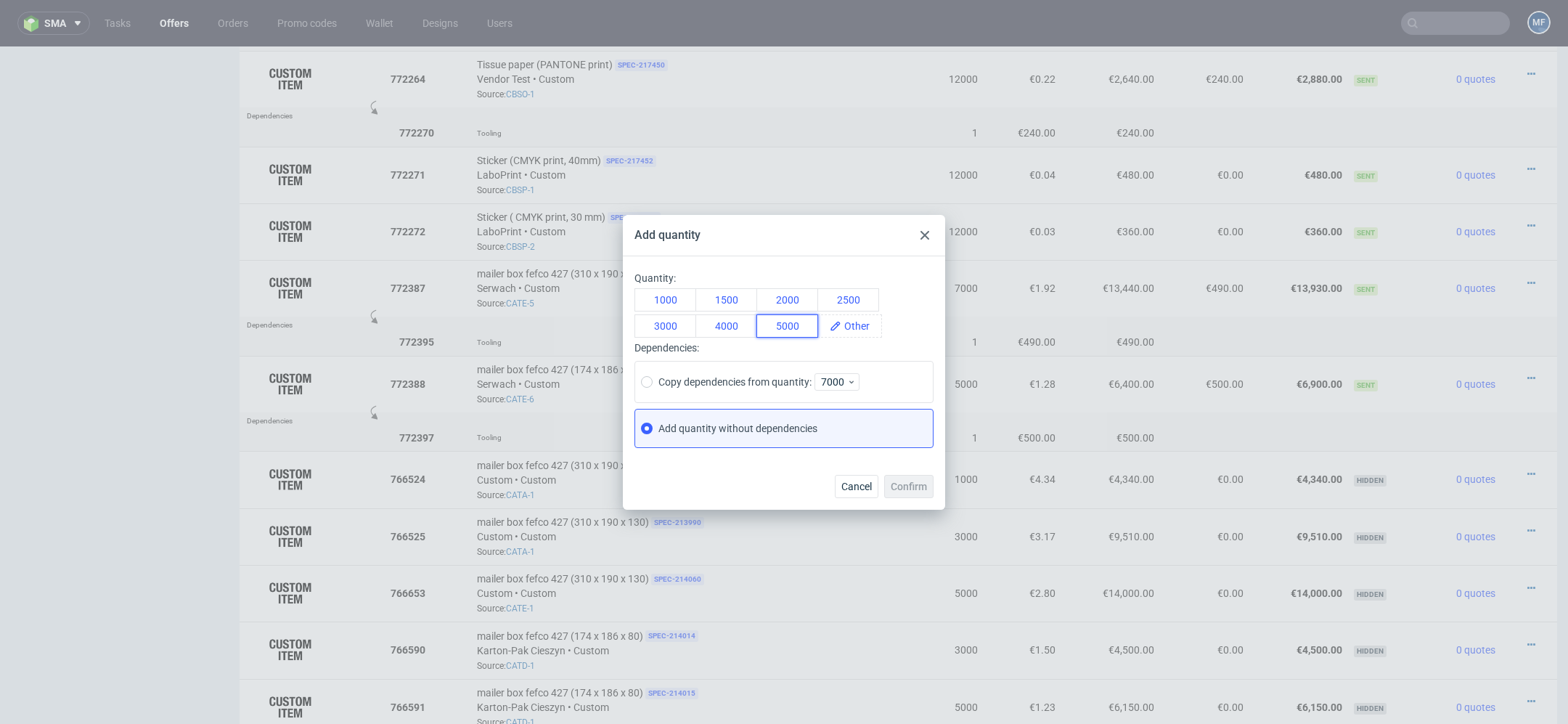
click at [781, 327] on button "5000" at bounding box center [786, 327] width 62 height 24
click at [867, 327] on span at bounding box center [861, 326] width 40 height 22
click at [791, 327] on button "5000" at bounding box center [786, 327] width 62 height 24
click at [923, 304] on div "1000 1500 2000 2500 3000 4000 5000" at bounding box center [784, 313] width 299 height 49
click at [925, 238] on icon at bounding box center [924, 235] width 9 height 9
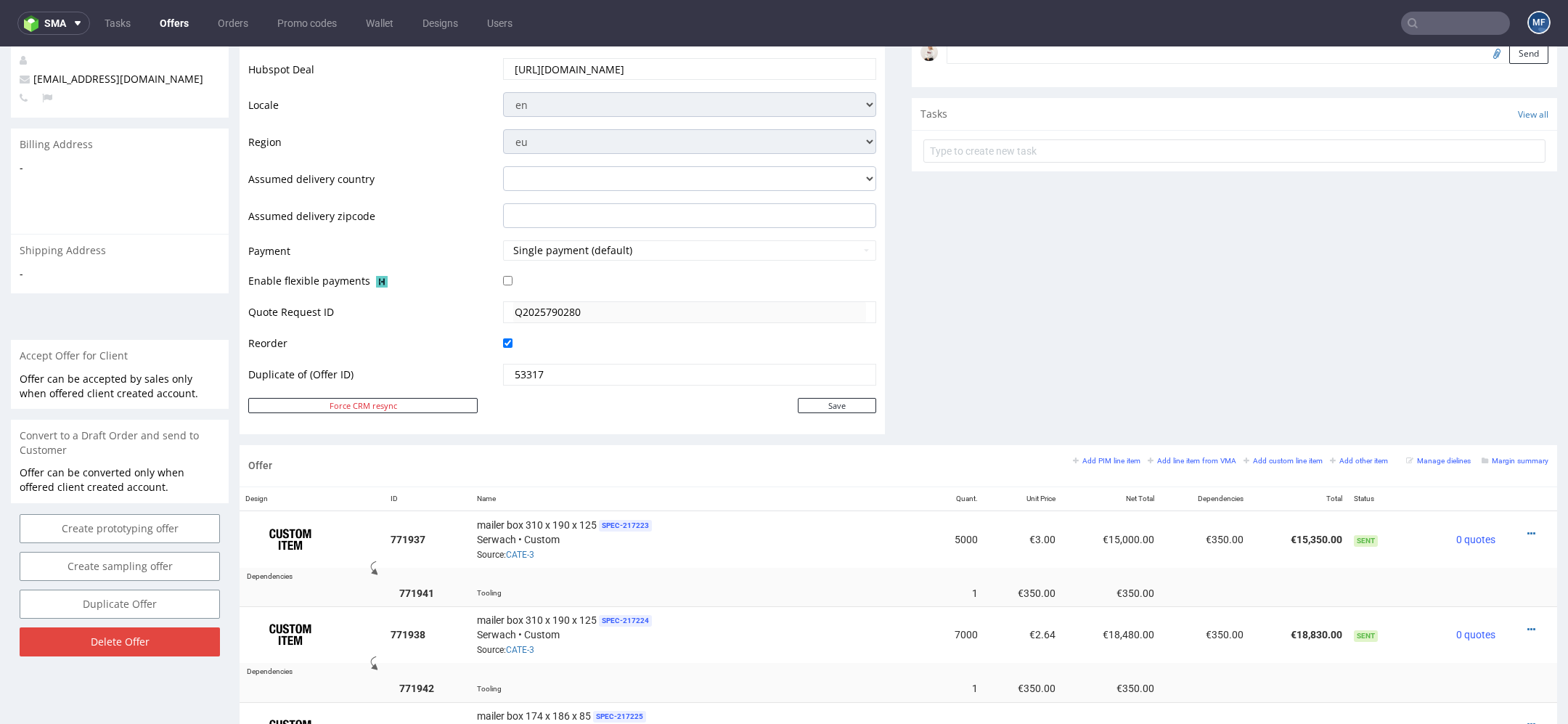
scroll to position [499, 0]
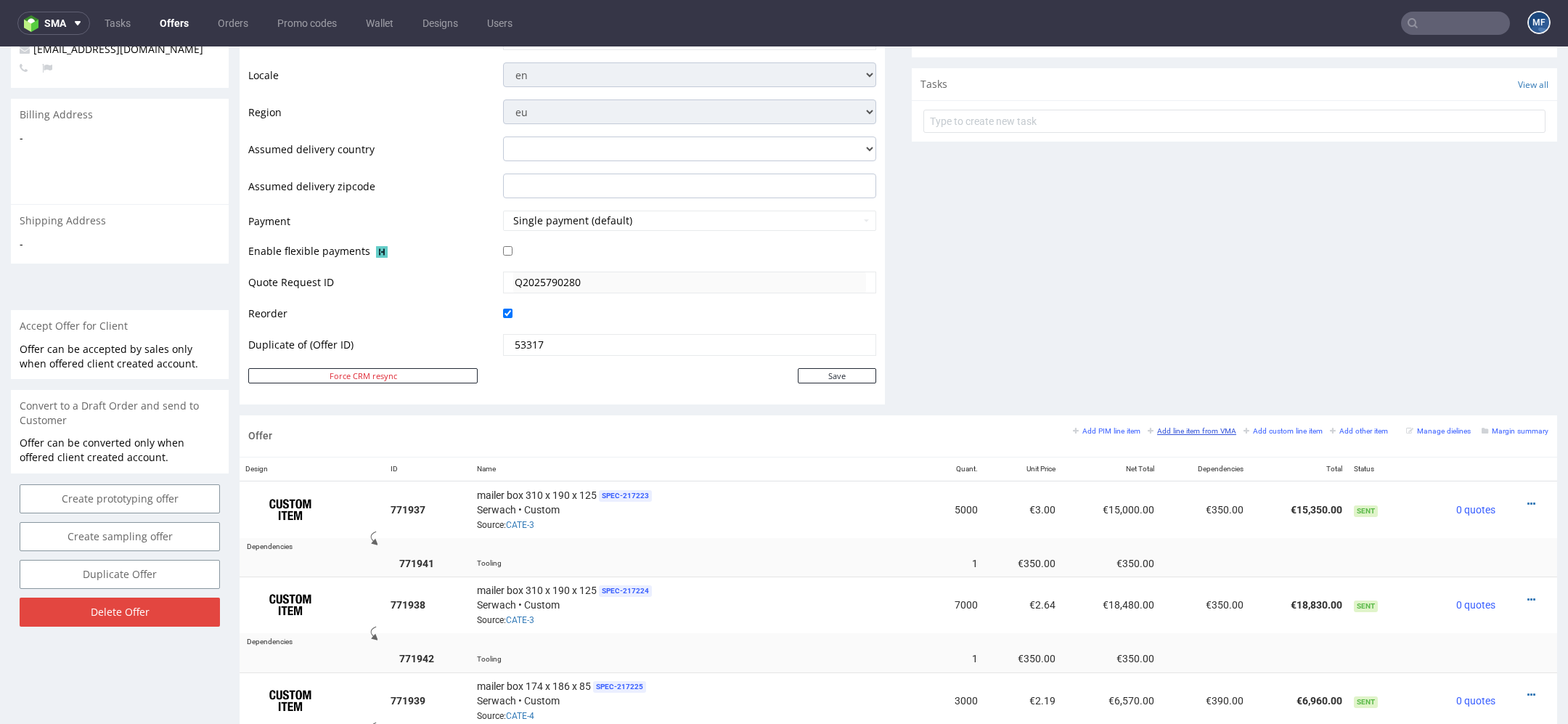
click at [1174, 432] on small "Add line item from VMA" at bounding box center [1191, 431] width 88 height 8
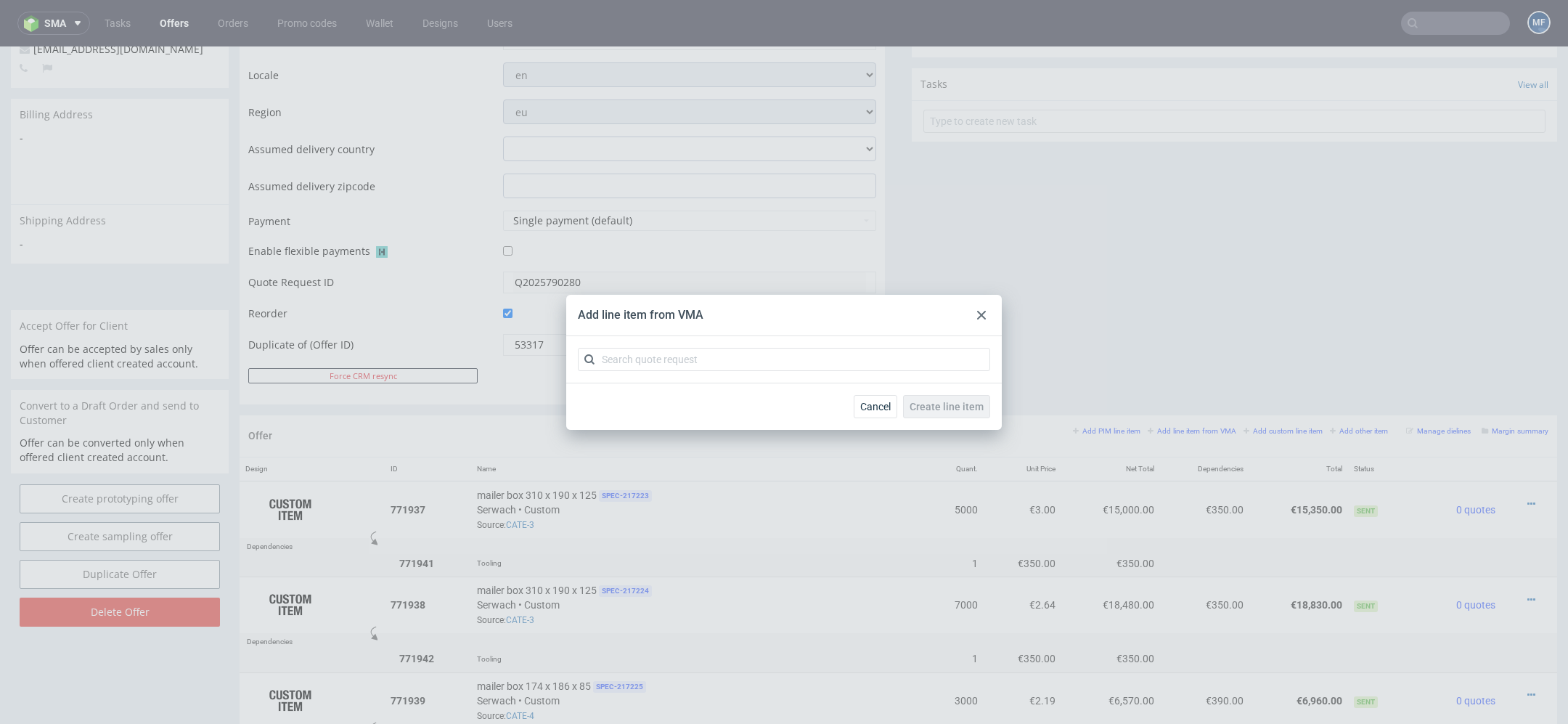
click at [733, 375] on div at bounding box center [784, 359] width 436 height 46
click at [717, 355] on input "text" at bounding box center [784, 360] width 412 height 24
paste input "CATE"
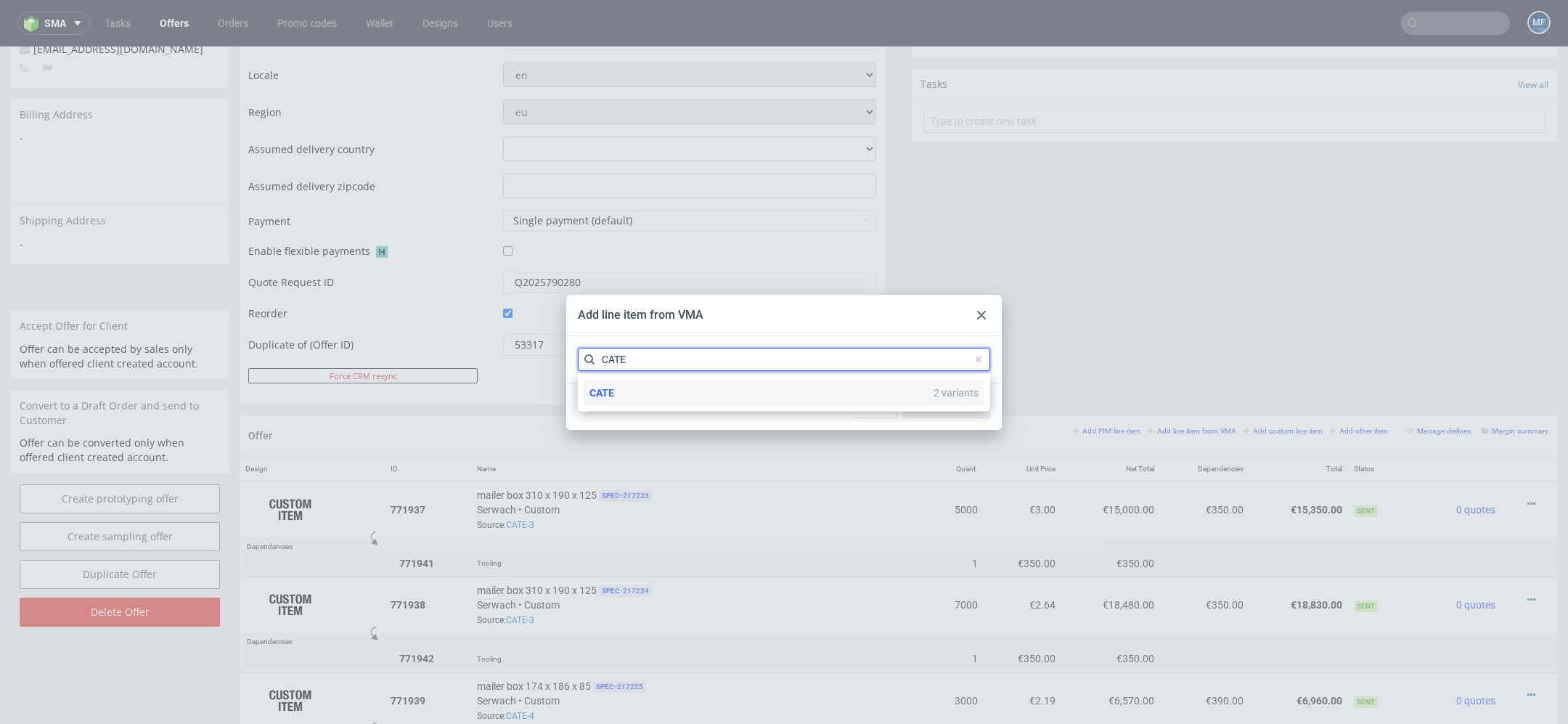
type input "CATE"
click at [720, 400] on div "CATE 2 variants" at bounding box center [784, 392] width 401 height 27
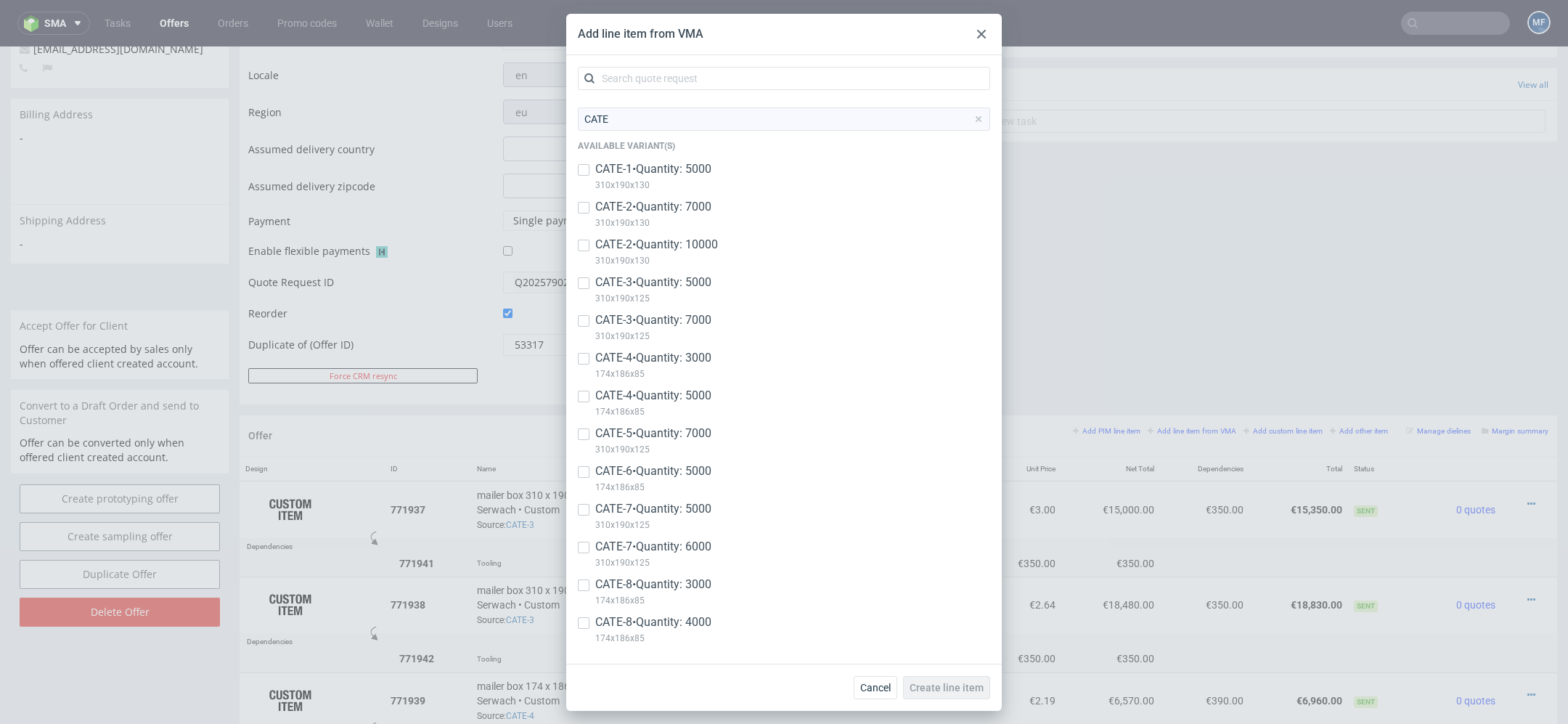
click at [687, 510] on p "CATE-7 • Quantity: 5000" at bounding box center [653, 509] width 116 height 16
checkbox input "true"
click at [687, 549] on p "CATE-7 • Quantity: 6000" at bounding box center [653, 547] width 116 height 16
checkbox input "true"
click at [689, 587] on p "CATE-8 • Quantity: 3000" at bounding box center [653, 584] width 116 height 16
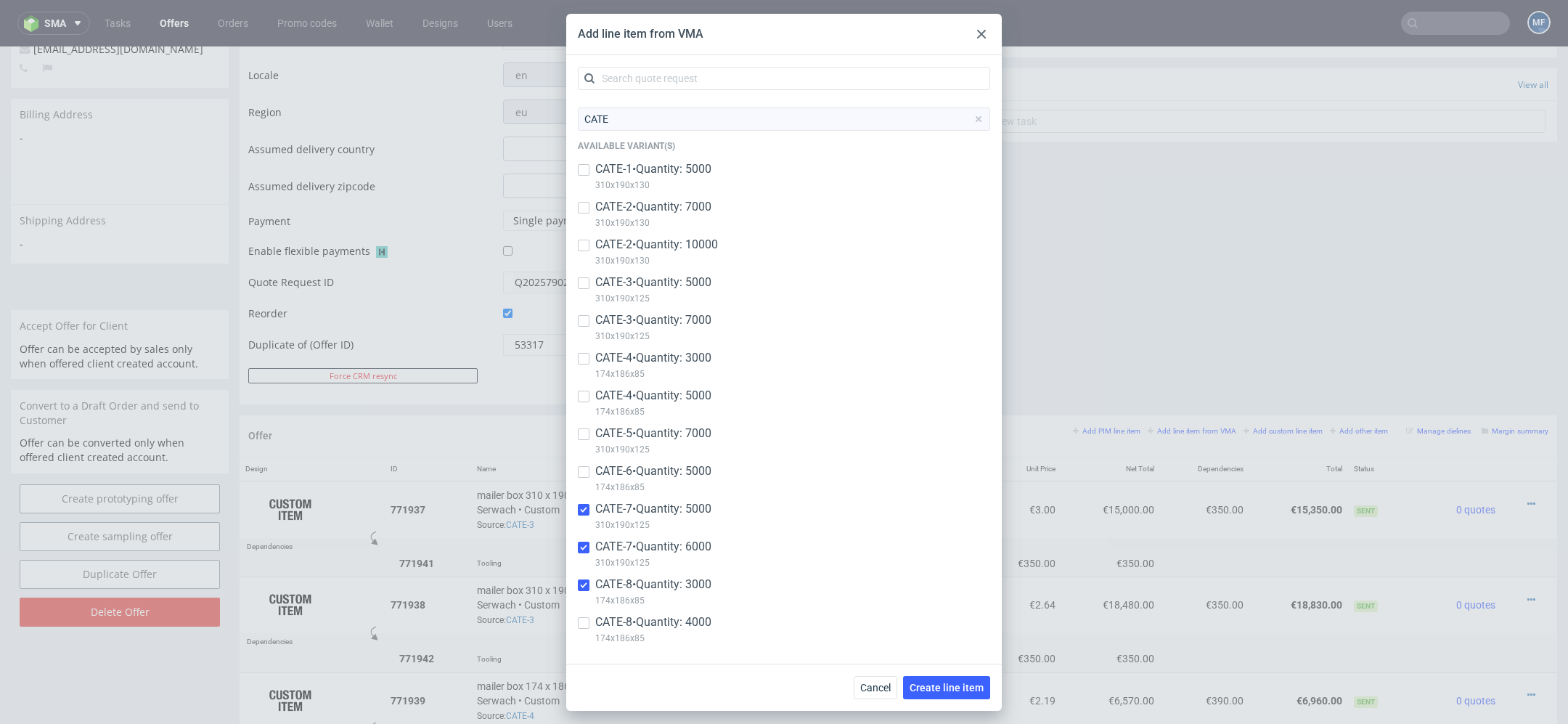
checkbox input "true"
click at [695, 625] on p "CATE-8 • Quantity: 4000" at bounding box center [653, 623] width 116 height 16
checkbox input "true"
click at [924, 688] on span "Create line item" at bounding box center [946, 688] width 74 height 10
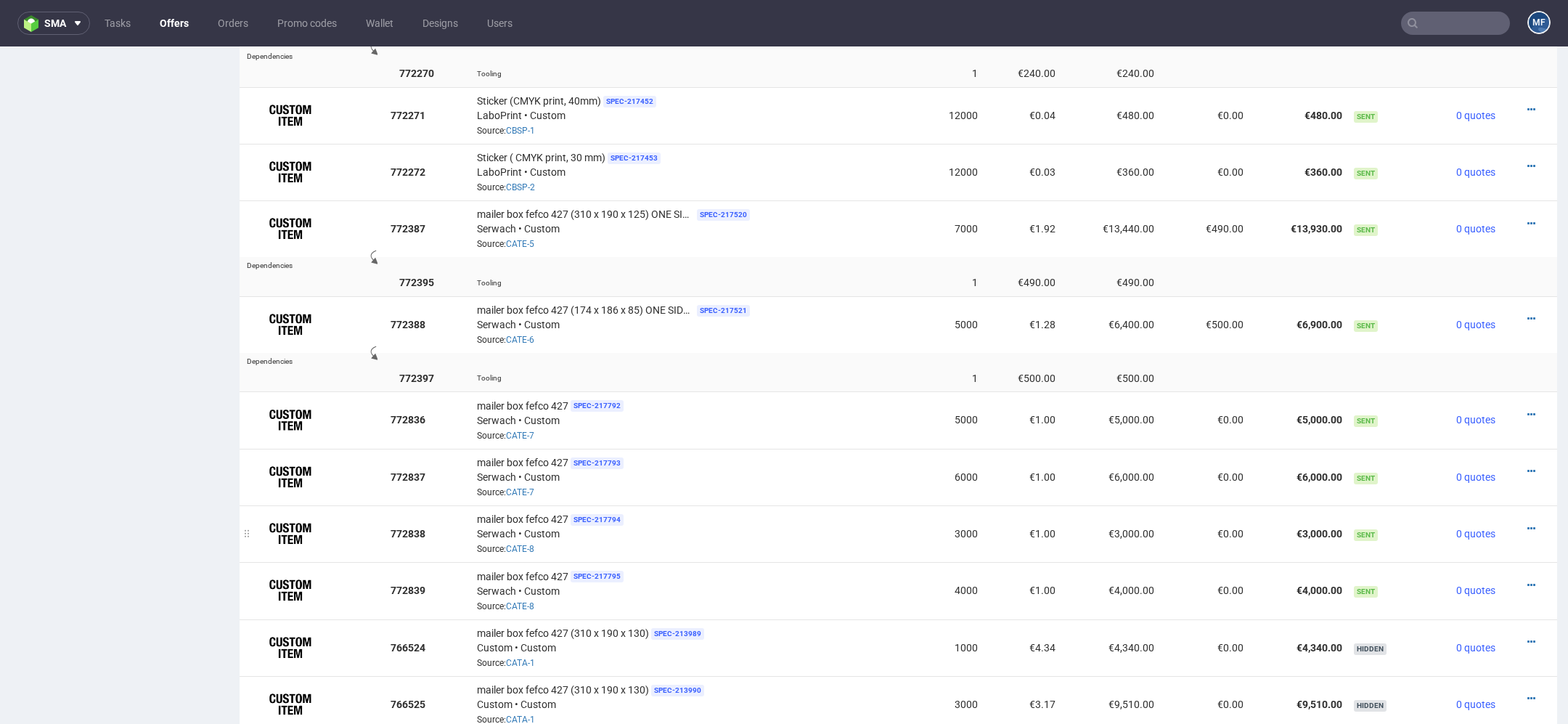
scroll to position [1362, 0]
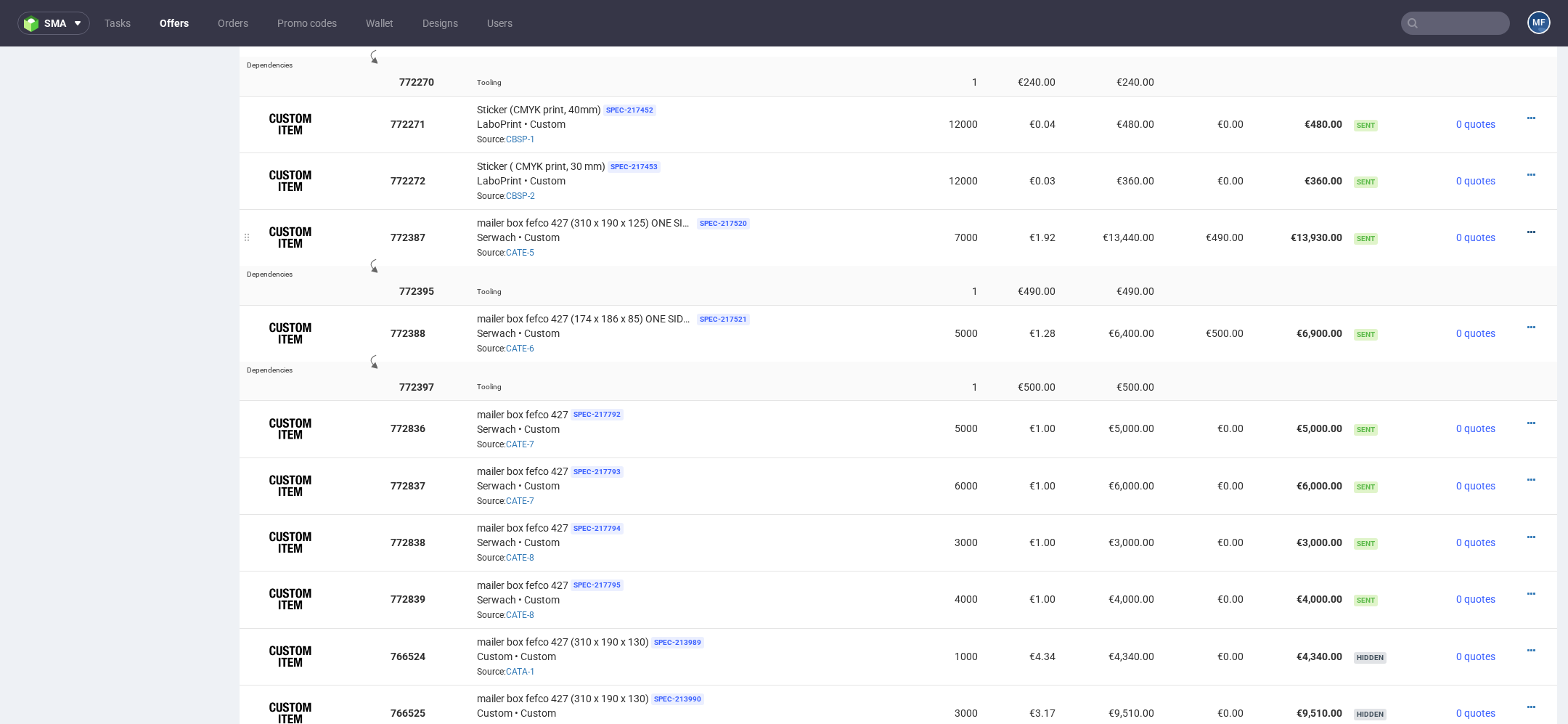
click at [1528, 227] on icon at bounding box center [1532, 232] width 8 height 10
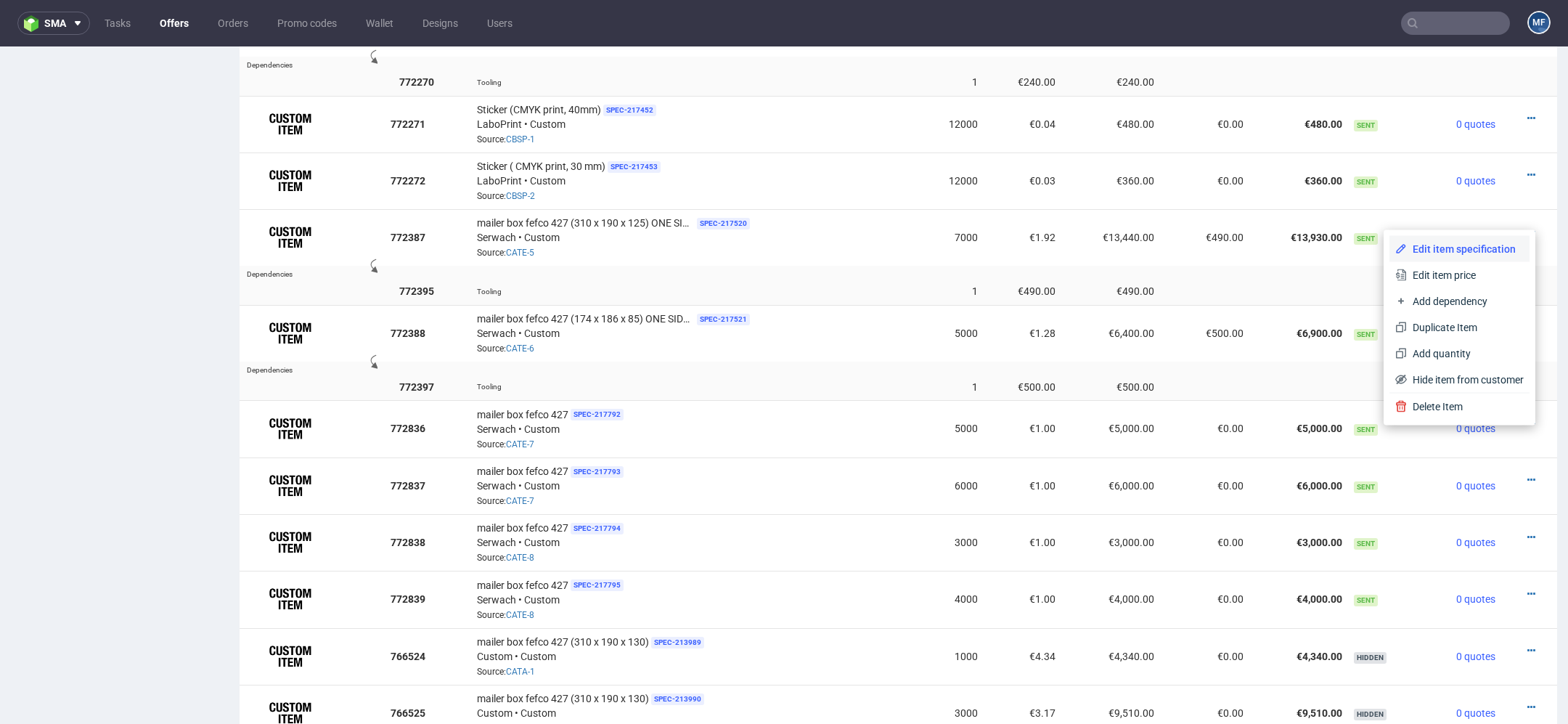
click at [1436, 246] on span "Edit item specification" at bounding box center [1465, 249] width 117 height 15
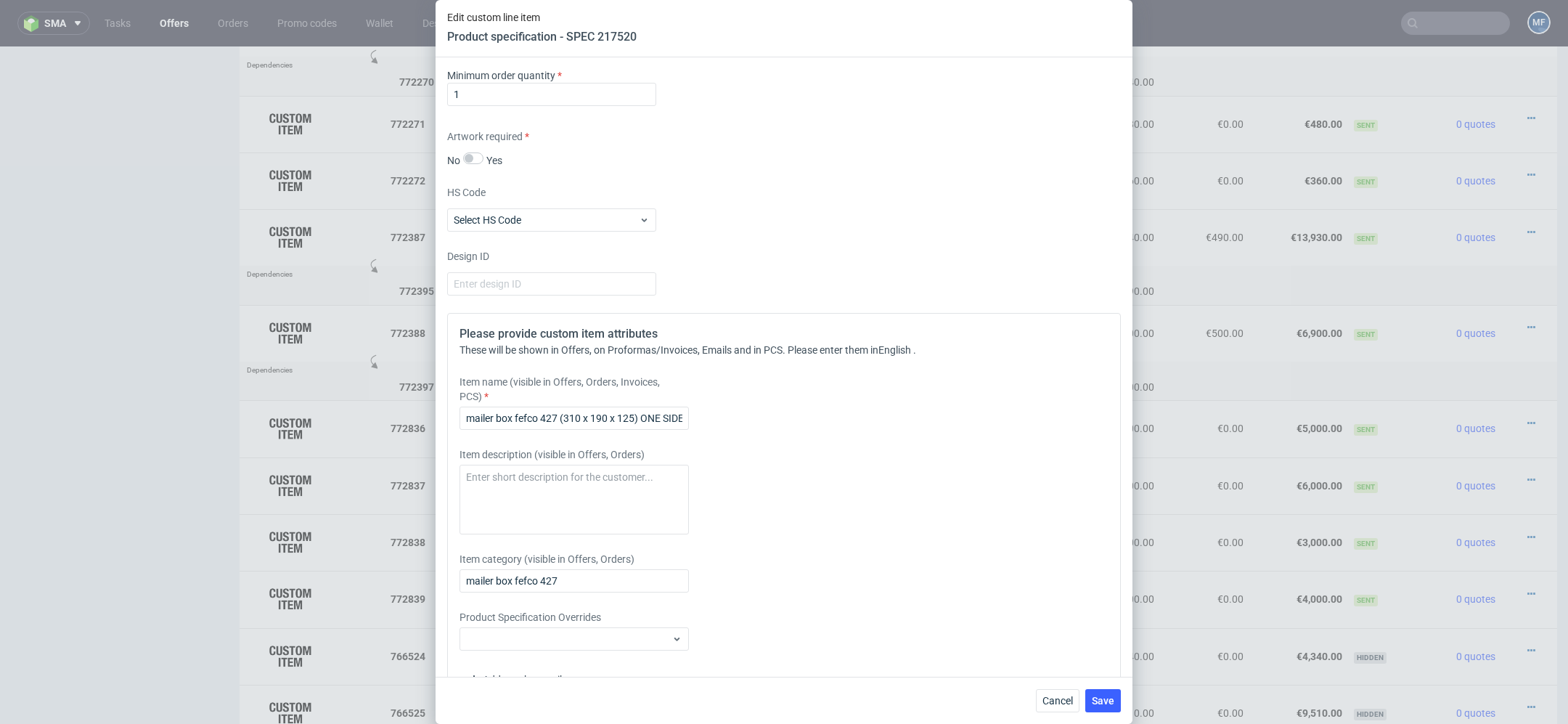
scroll to position [2219, 0]
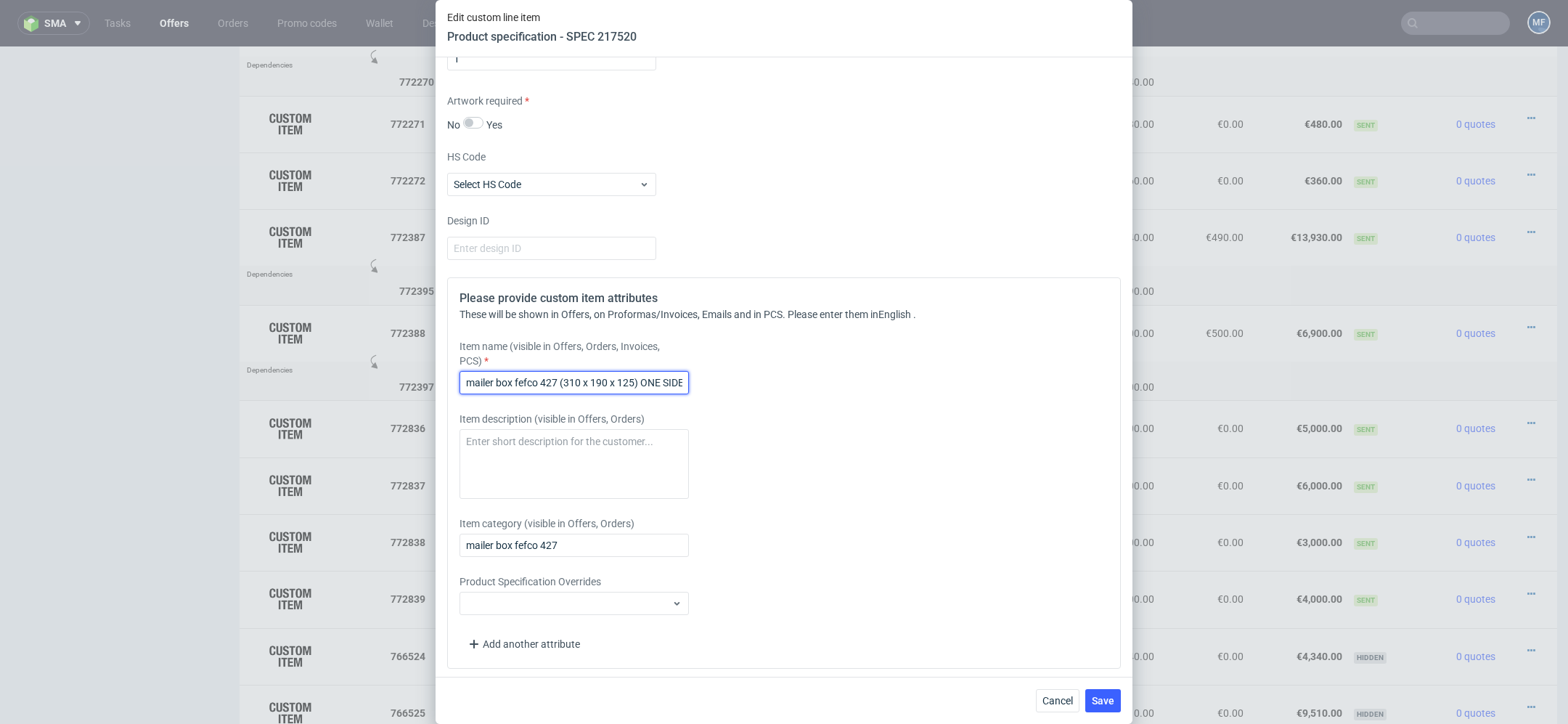
click at [644, 377] on input "mailer box fefco 427 (310 x 190 x 125) ONE SIDE FLEXO + FULL COLOUR INSIDE" at bounding box center [573, 383] width 229 height 24
click at [1069, 701] on span "Cancel" at bounding box center [1057, 700] width 30 height 10
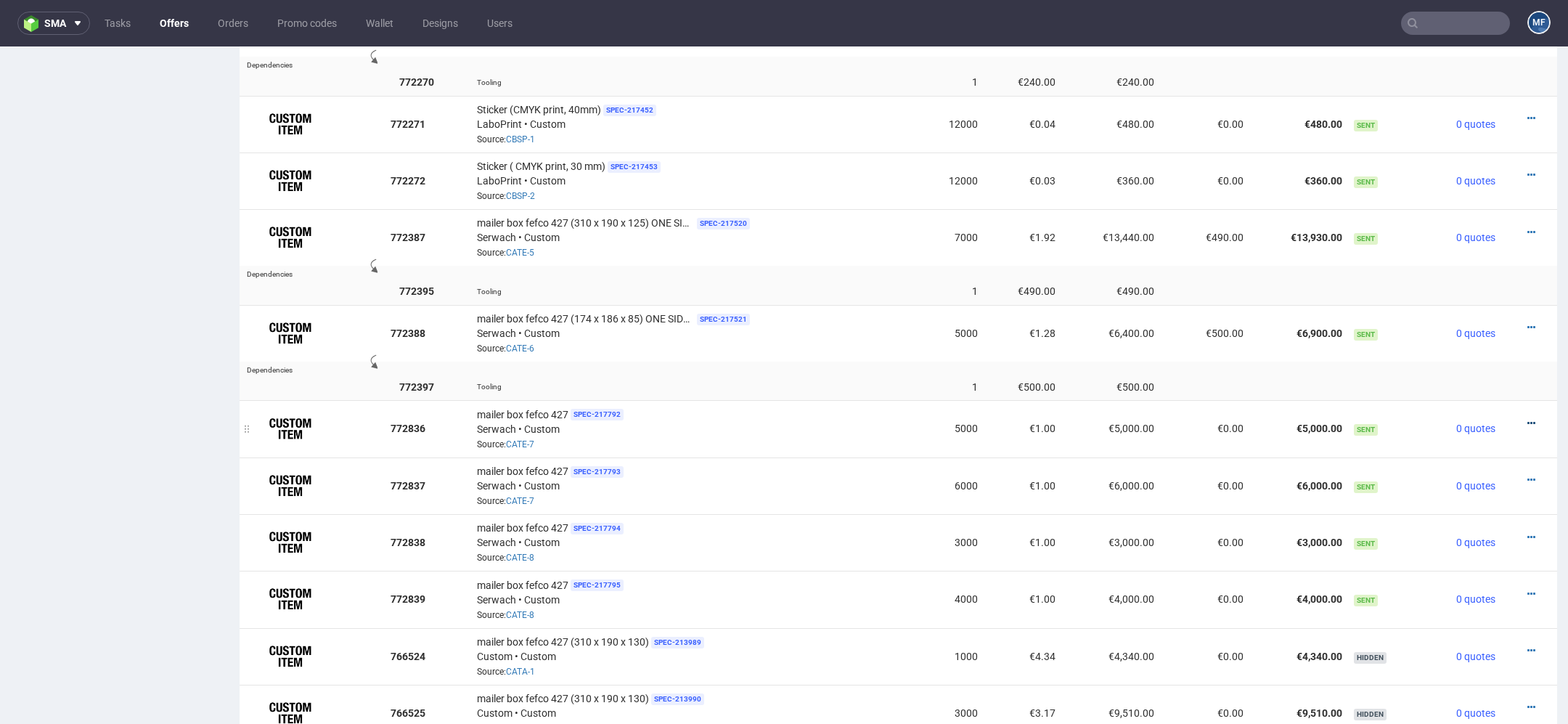
click at [1528, 418] on icon at bounding box center [1532, 423] width 8 height 10
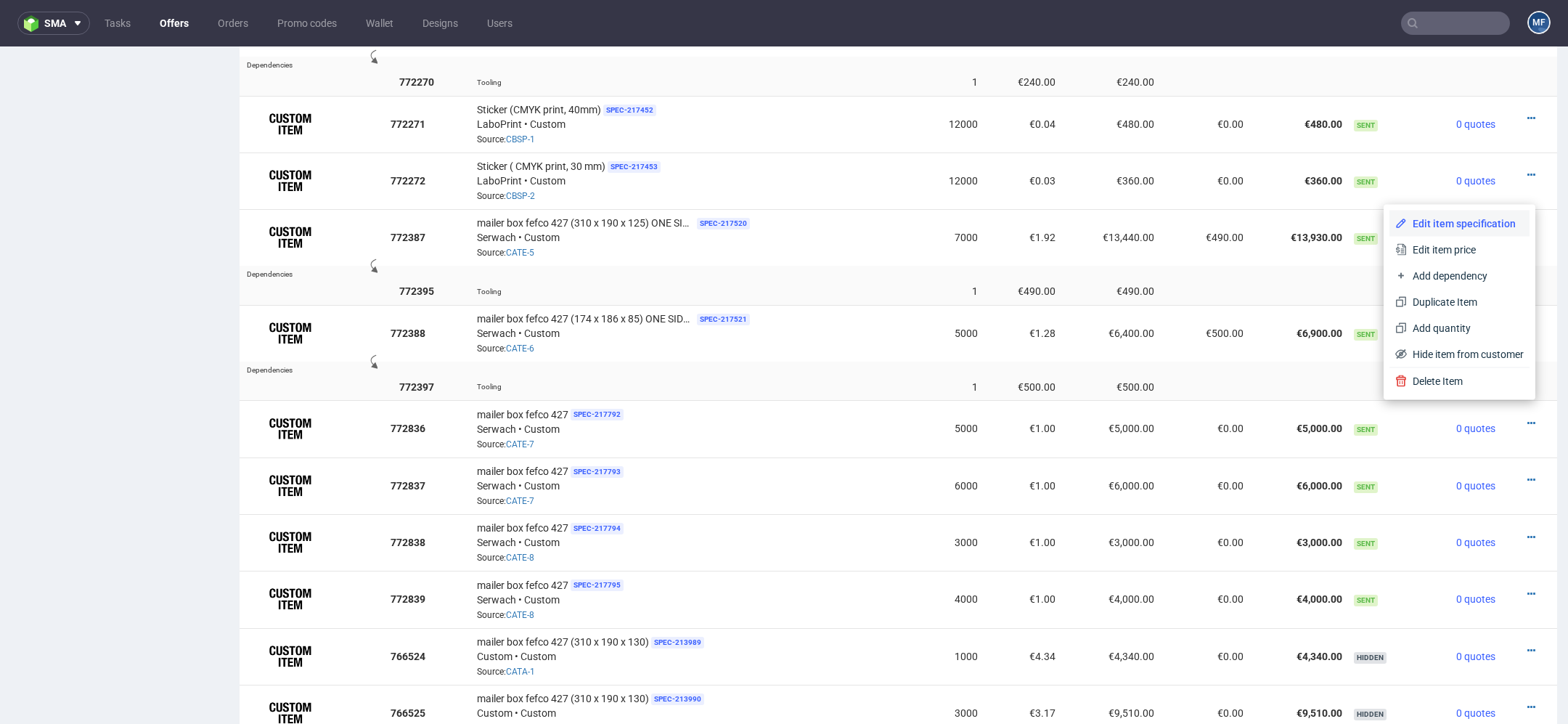
click at [1457, 219] on span "Edit item specification" at bounding box center [1465, 223] width 117 height 15
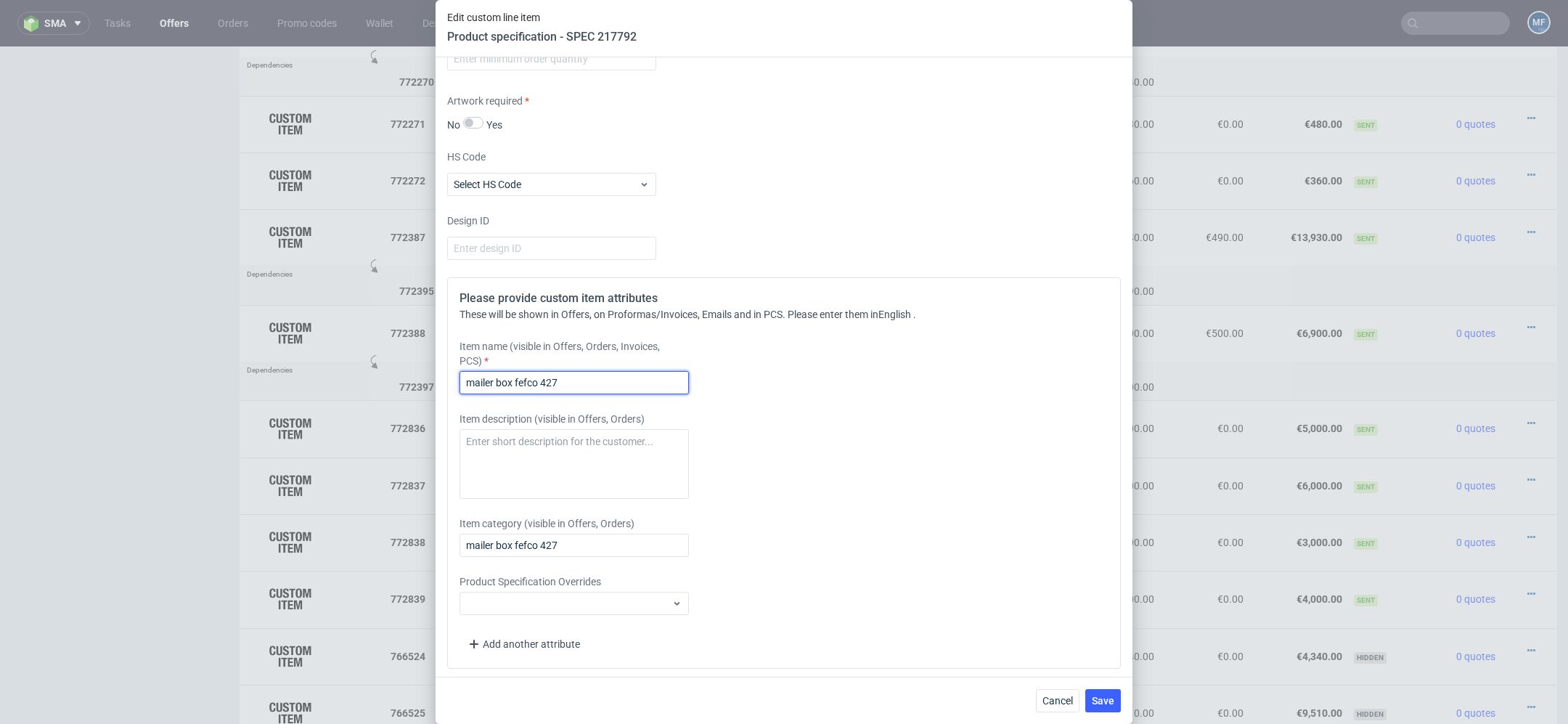
drag, startPoint x: 601, startPoint y: 383, endPoint x: 271, endPoint y: 409, distance: 331.0
click at [271, 409] on div "Edit custom line item Product specification - SPEC 217792 Supplier Custom Custo…" at bounding box center [784, 362] width 1568 height 724
drag, startPoint x: 587, startPoint y: 377, endPoint x: 331, endPoint y: 377, distance: 256.0
click at [331, 377] on div "Edit custom line item Product specification - SPEC 217792 Supplier Custom Custo…" at bounding box center [784, 362] width 1568 height 724
paste input "(310 x 190 x 125) ONE SIDE FLEXO + FULL COLOUR INSIDE"
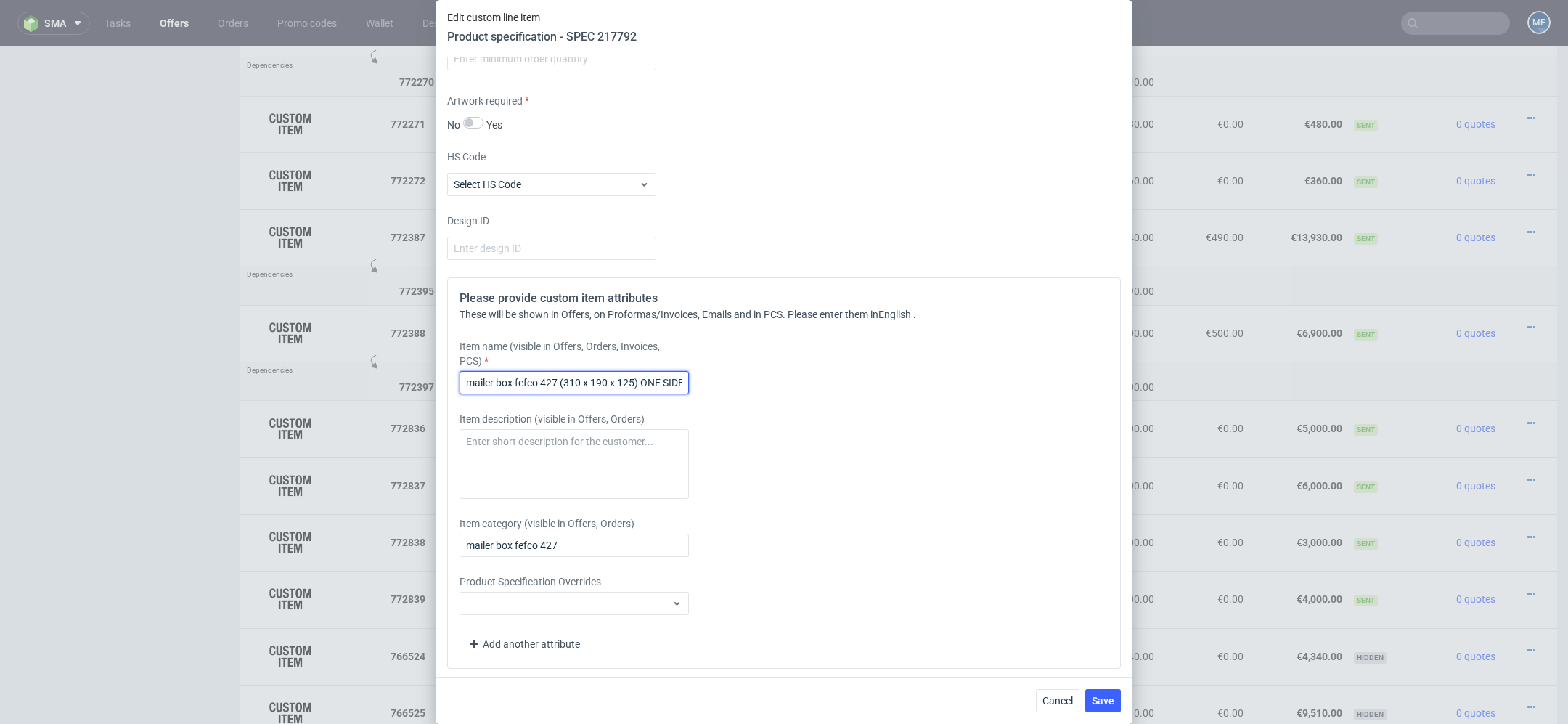
scroll to position [0, 145]
type input "mailer box fefco 427 (310 x 190 x 125) ONE SIDE FLEXO + FULL COLOUR INSIDE"
click at [755, 334] on div "Please provide custom item attributes These will be shown in Offers, on Proform…" at bounding box center [784, 473] width 673 height 392
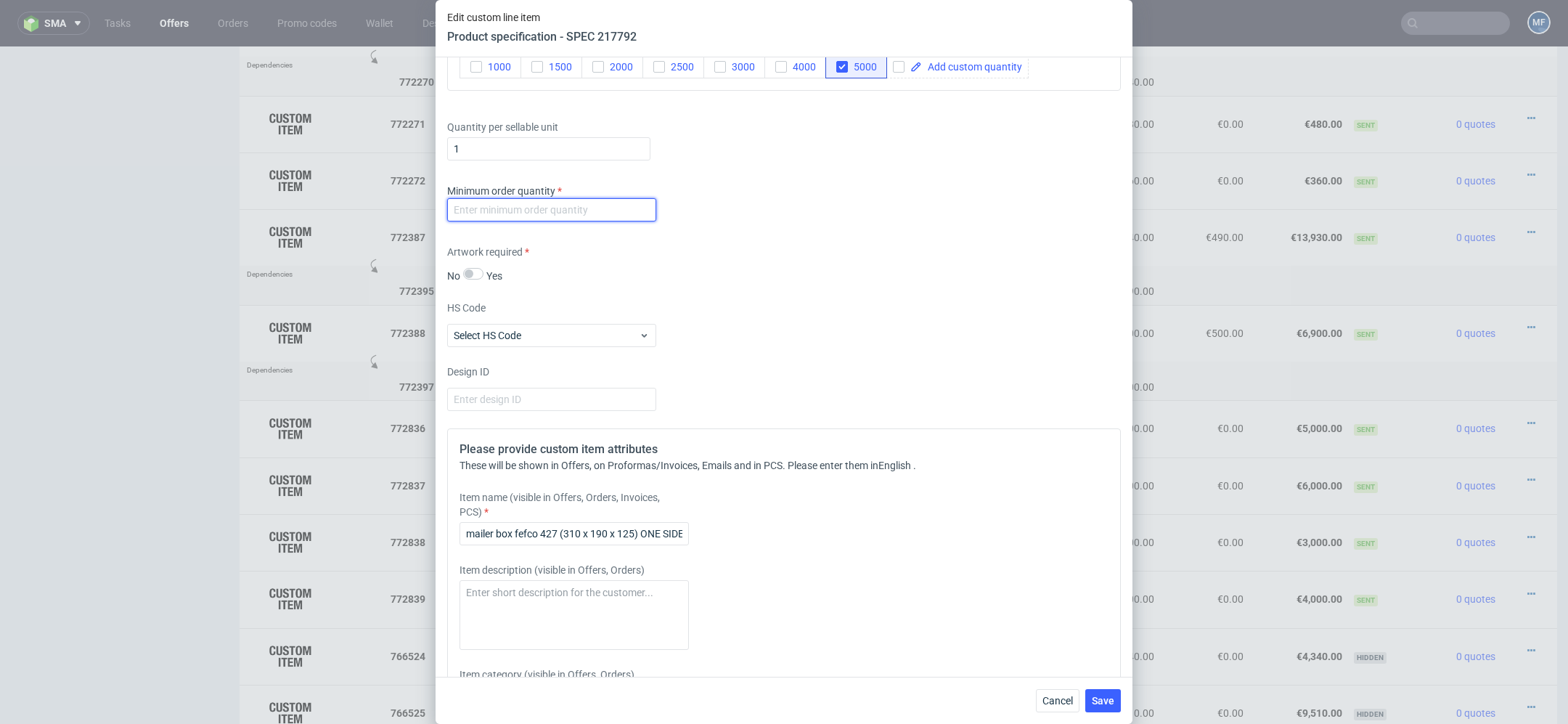
click at [484, 199] on input "number" at bounding box center [552, 211] width 209 height 24
type input "1"
click at [903, 398] on div "Design ID" at bounding box center [784, 388] width 673 height 46
click at [1103, 695] on span "Save" at bounding box center [1103, 700] width 23 height 10
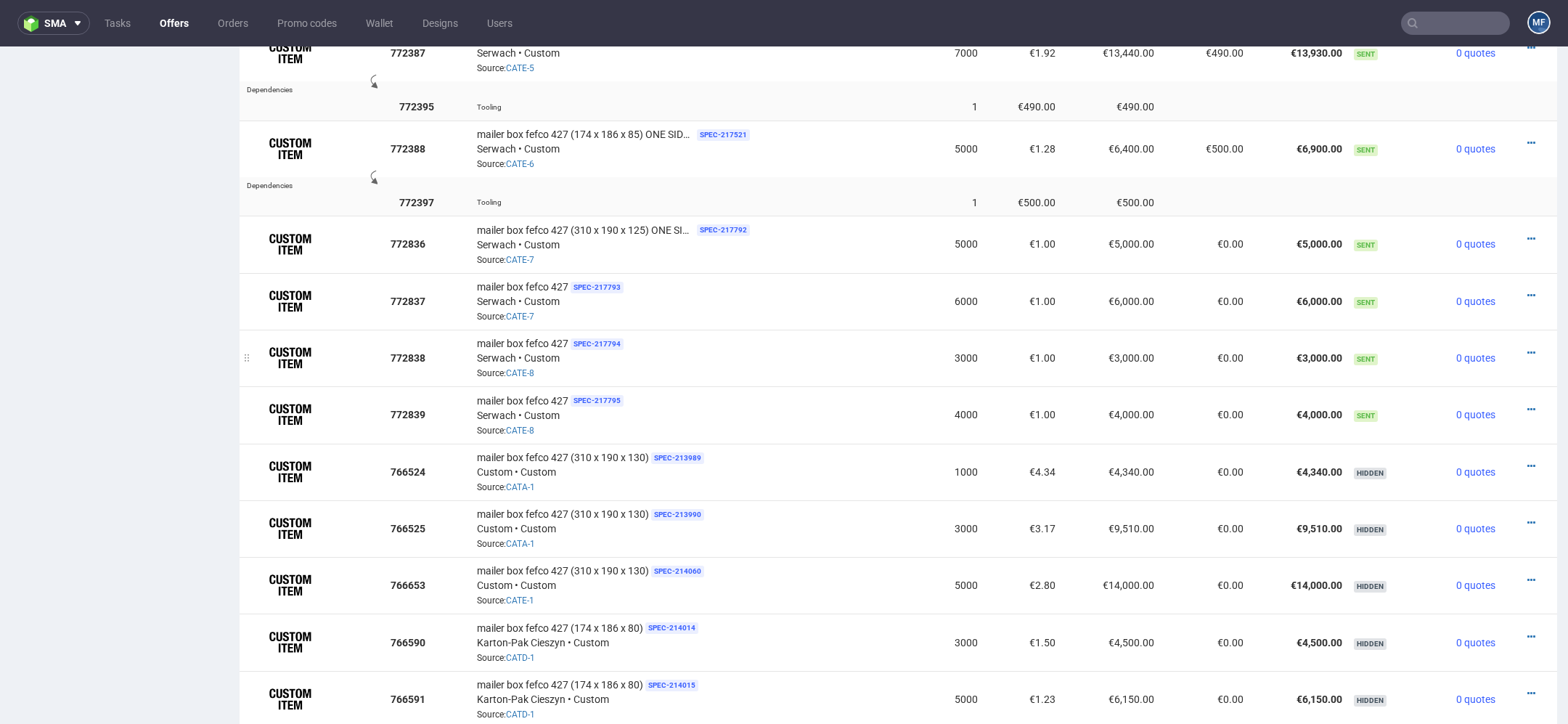
scroll to position [1541, 0]
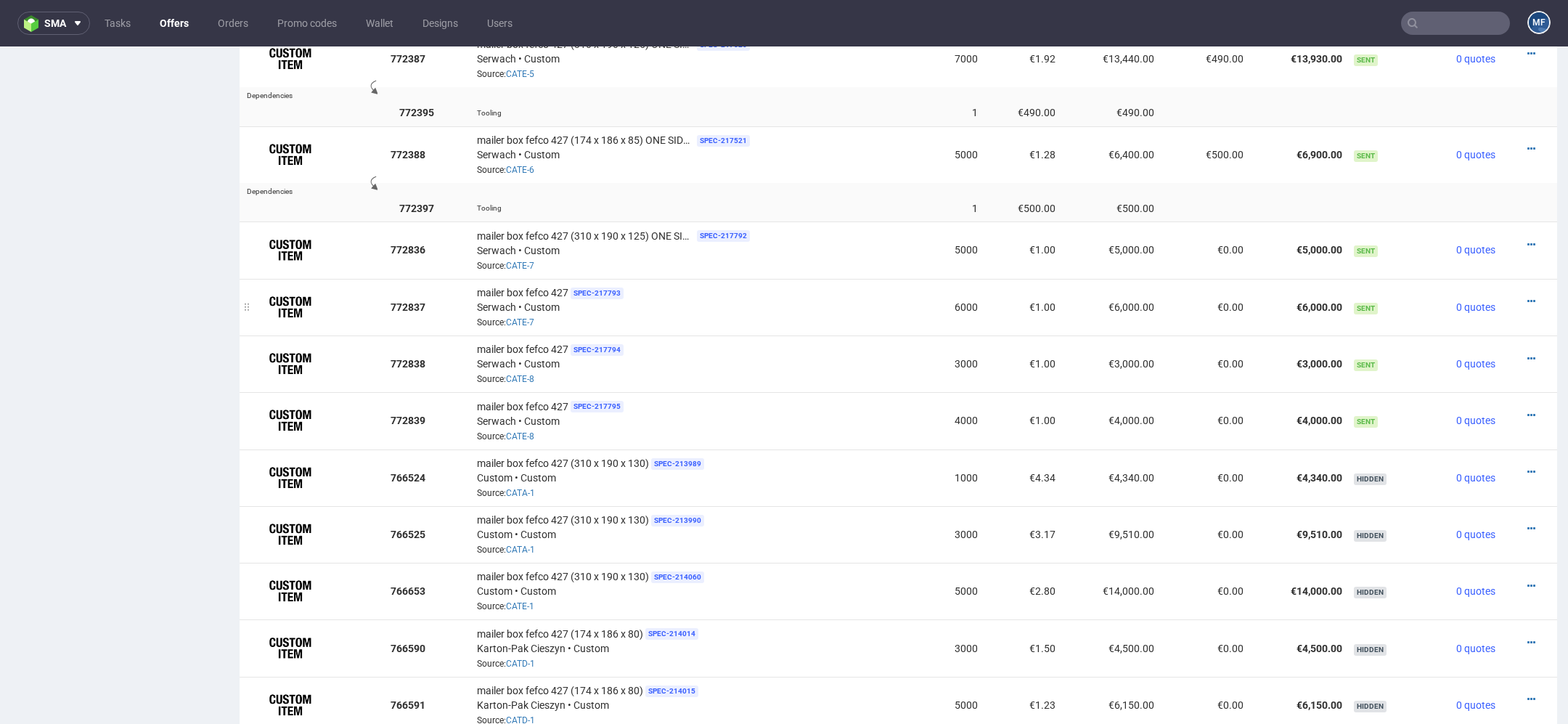
click at [1509, 294] on div at bounding box center [1525, 301] width 35 height 15
click at [1528, 296] on icon at bounding box center [1532, 301] width 8 height 10
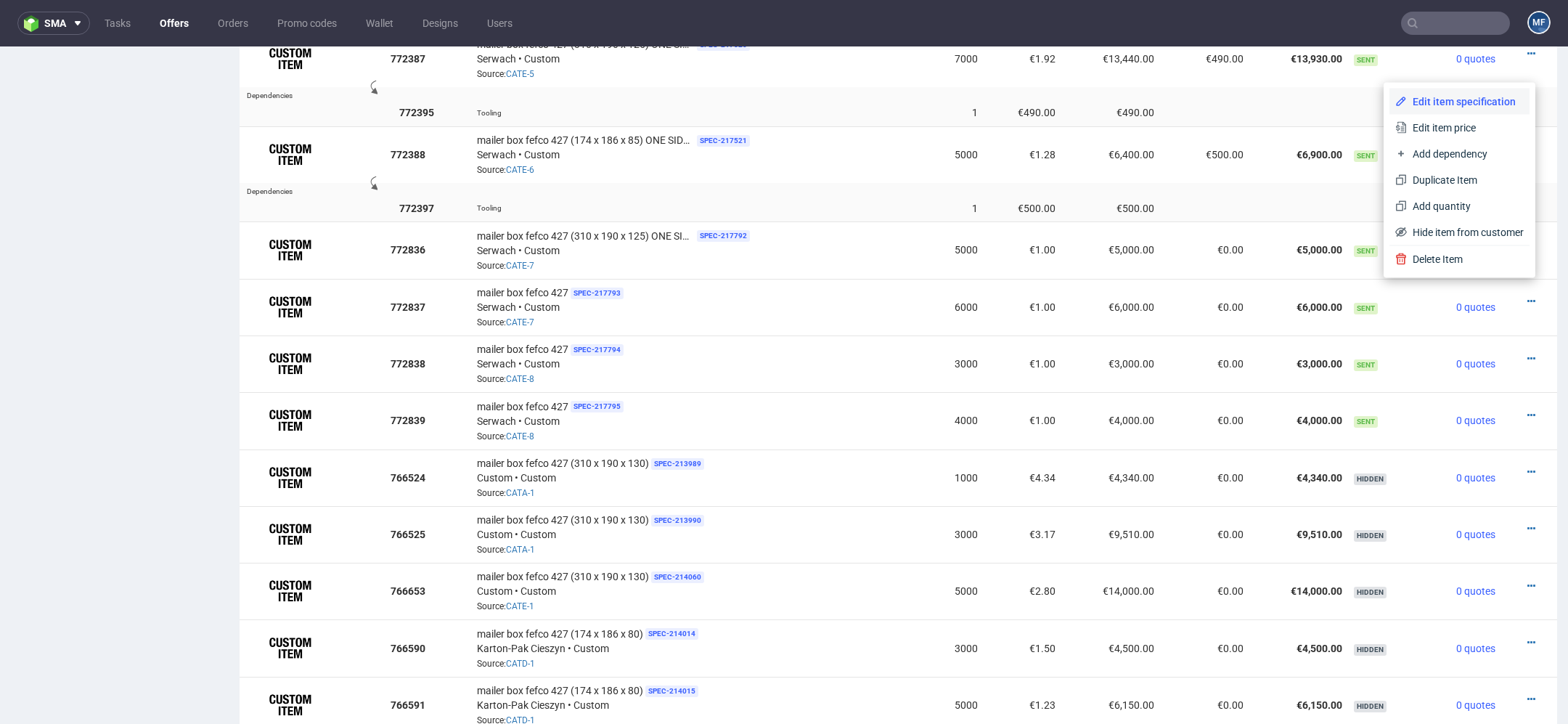
click at [1459, 107] on span "Edit item specification" at bounding box center [1465, 101] width 117 height 15
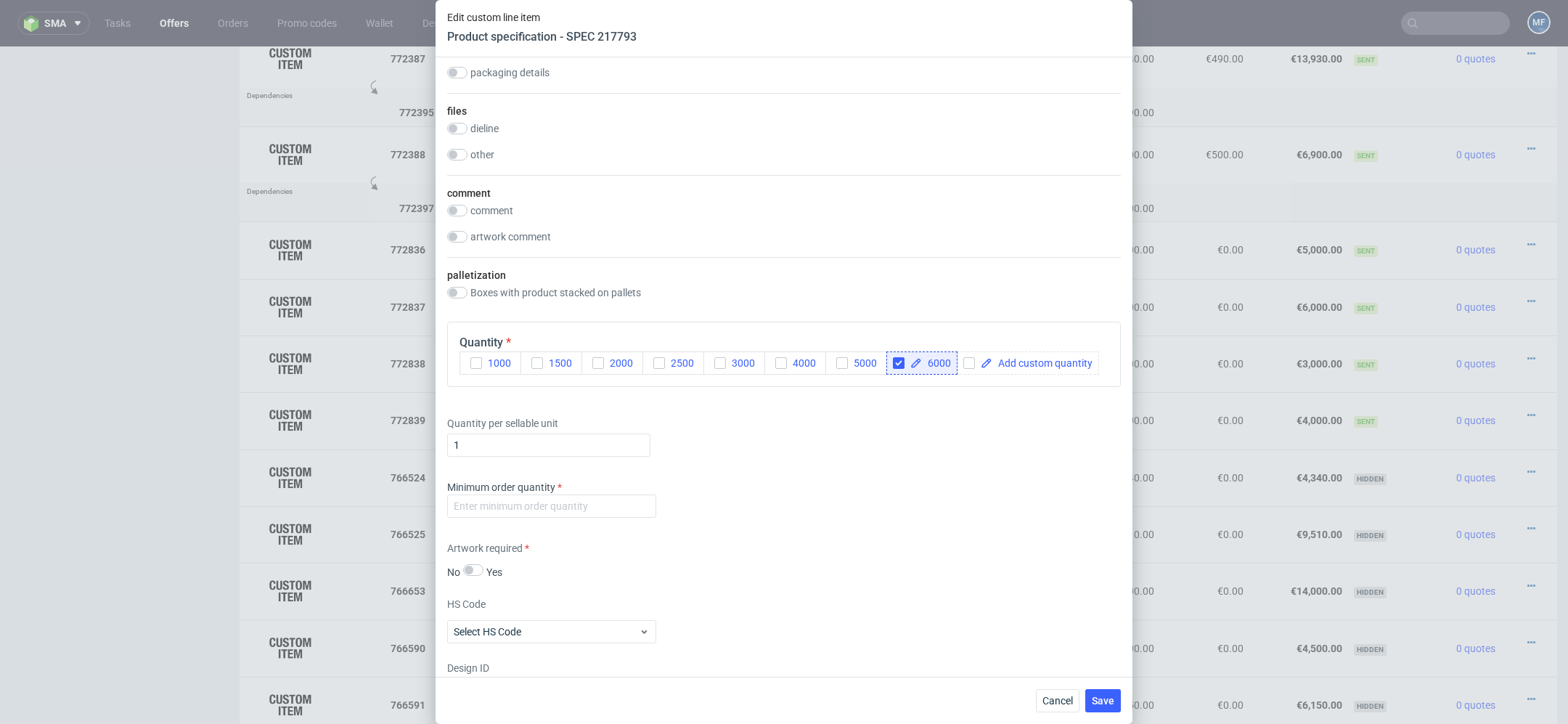
scroll to position [2219, 0]
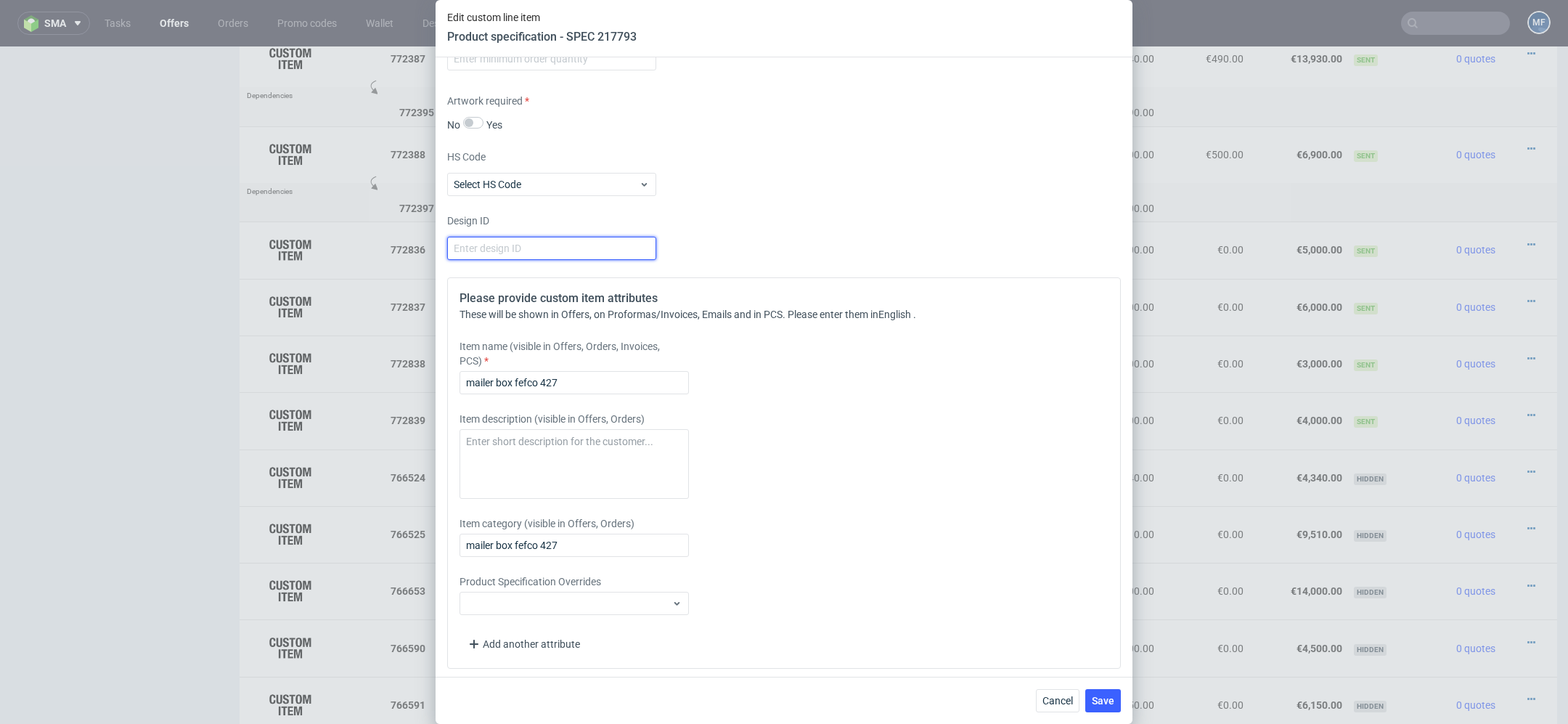
click at [482, 243] on input "number" at bounding box center [552, 249] width 209 height 24
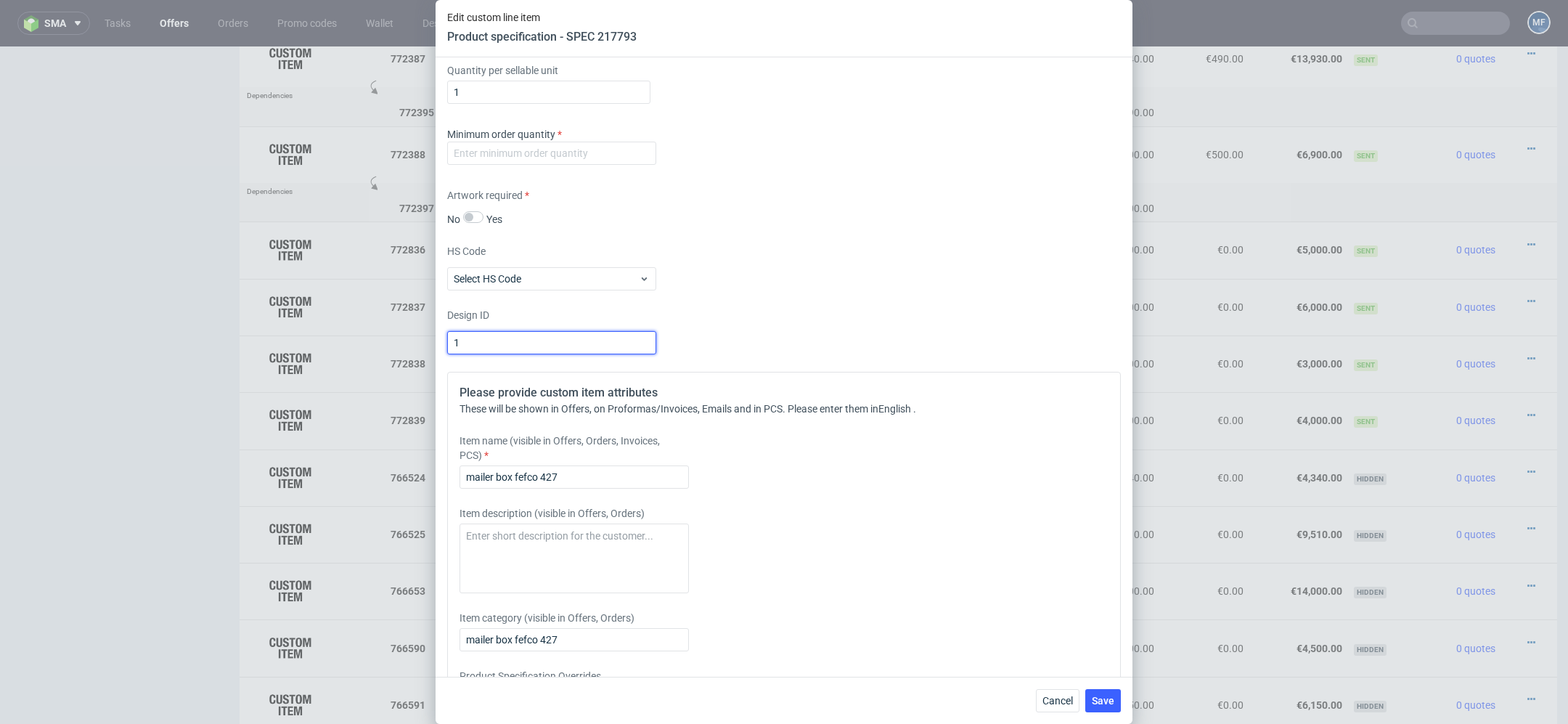
scroll to position [2114, 0]
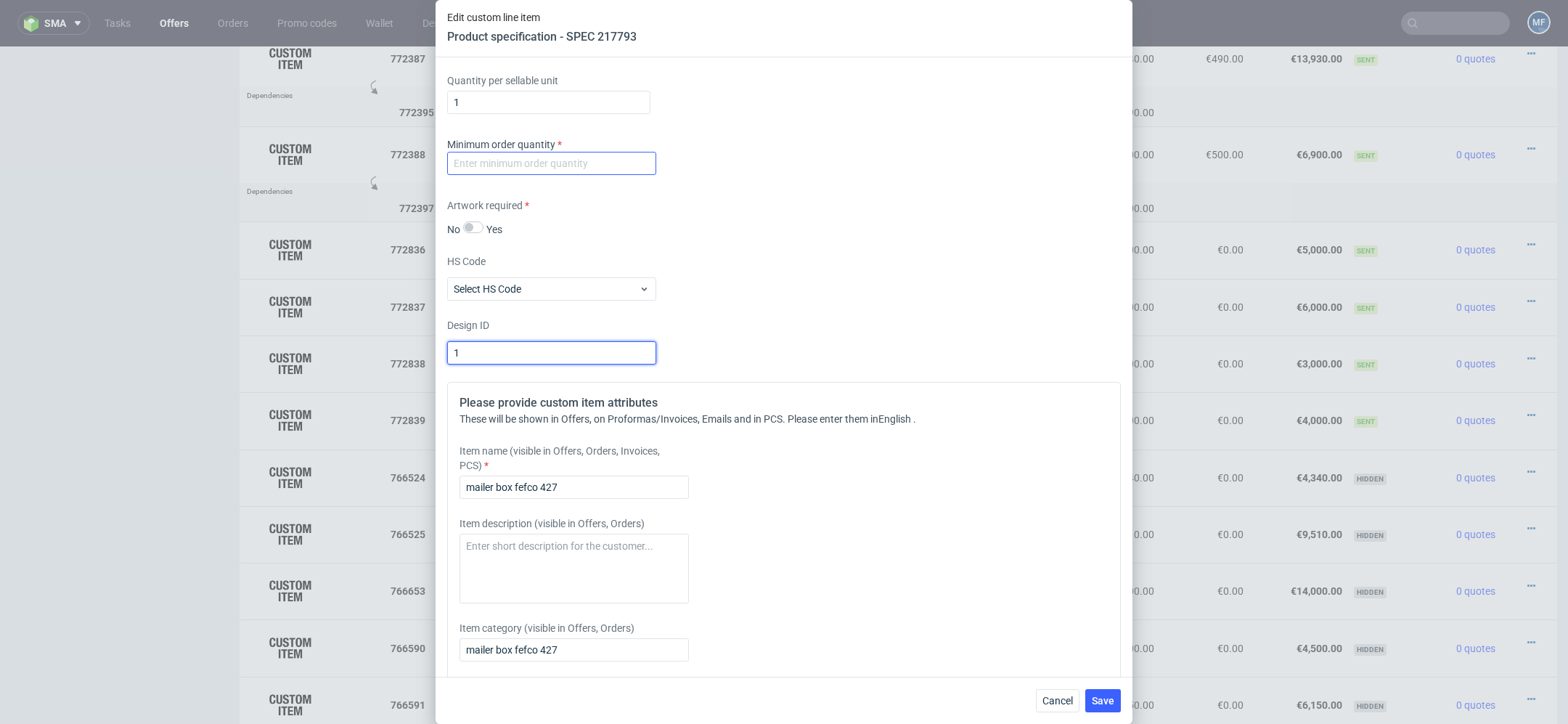
type input "1"
click at [495, 158] on input "number" at bounding box center [552, 163] width 209 height 24
type input "1"
click at [800, 254] on div "HS Code Select HS Code" at bounding box center [784, 276] width 673 height 46
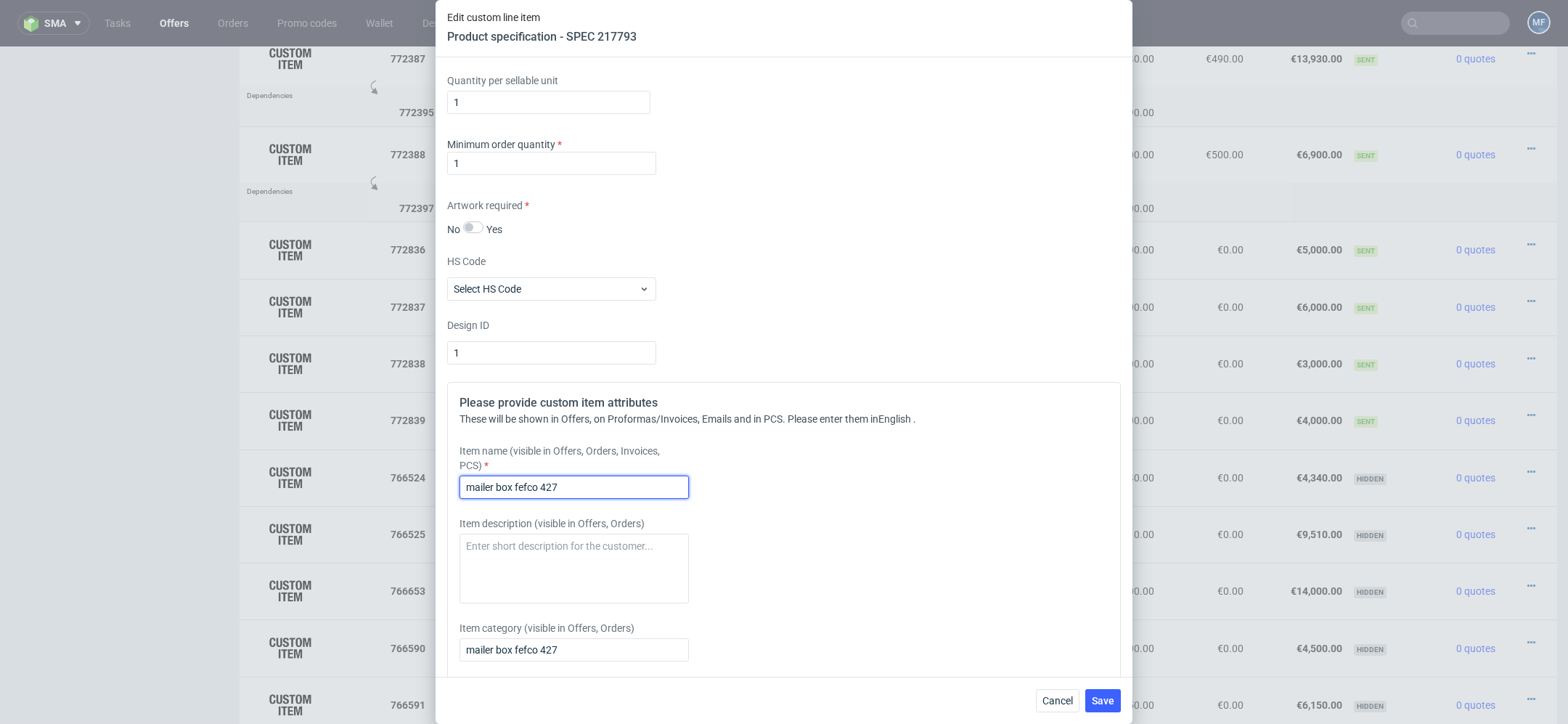
drag, startPoint x: 613, startPoint y: 492, endPoint x: 348, endPoint y: 482, distance: 265.2
click at [348, 482] on div "Edit custom line item Product specification - SPEC 217793 Supplier Custom Custo…" at bounding box center [784, 362] width 1568 height 724
paste input "(310 x 190 x 125) ONE SIDE FLEXO + FULL COLOUR INSIDE"
type input "mailer box fefco 427 (310 x 190 x 125) ONE SIDE FLEXO + FULL COLOUR INSIDE"
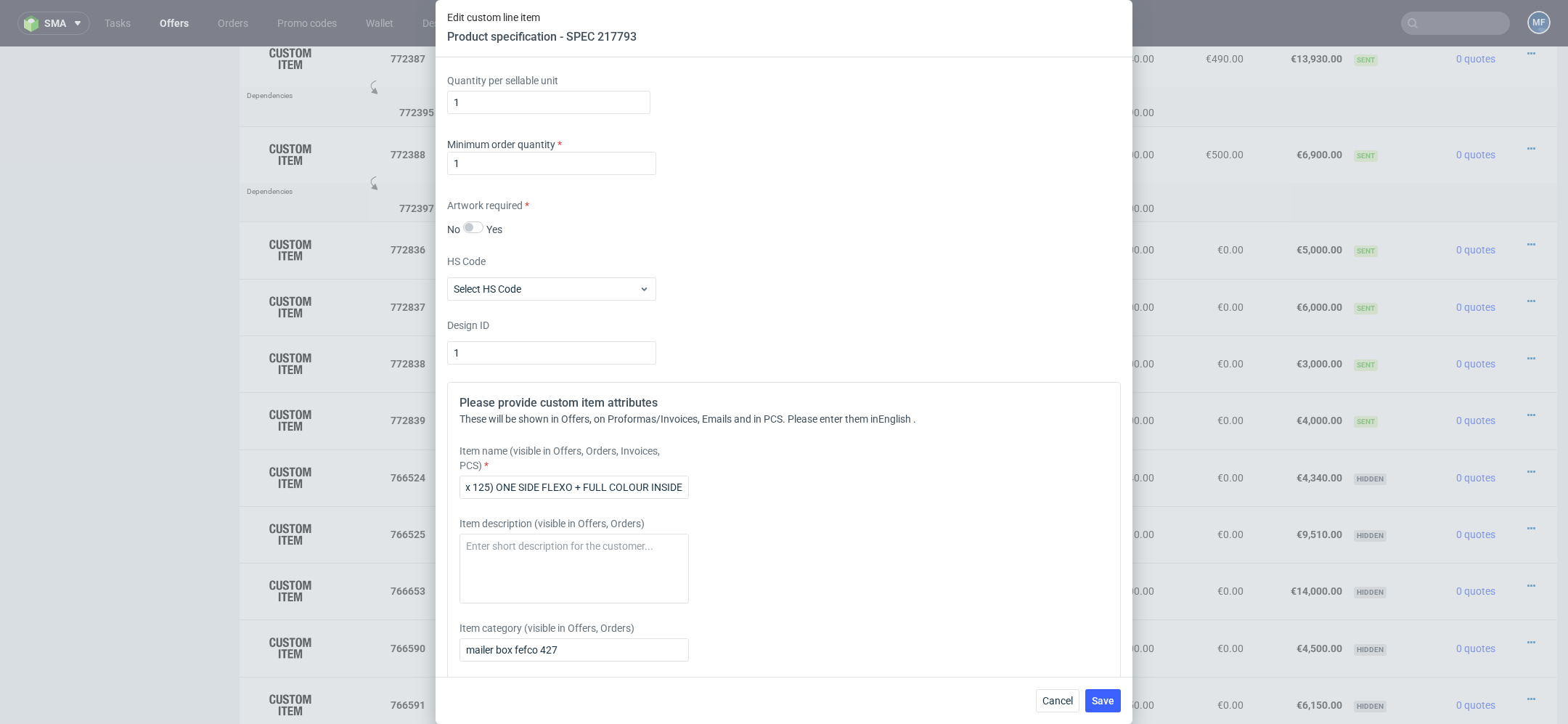
scroll to position [0, 0]
click at [954, 553] on div "Please provide custom item attributes These will be shown in Offers, on Proform…" at bounding box center [784, 577] width 673 height 392
click at [1099, 705] on span "Save" at bounding box center [1103, 700] width 23 height 10
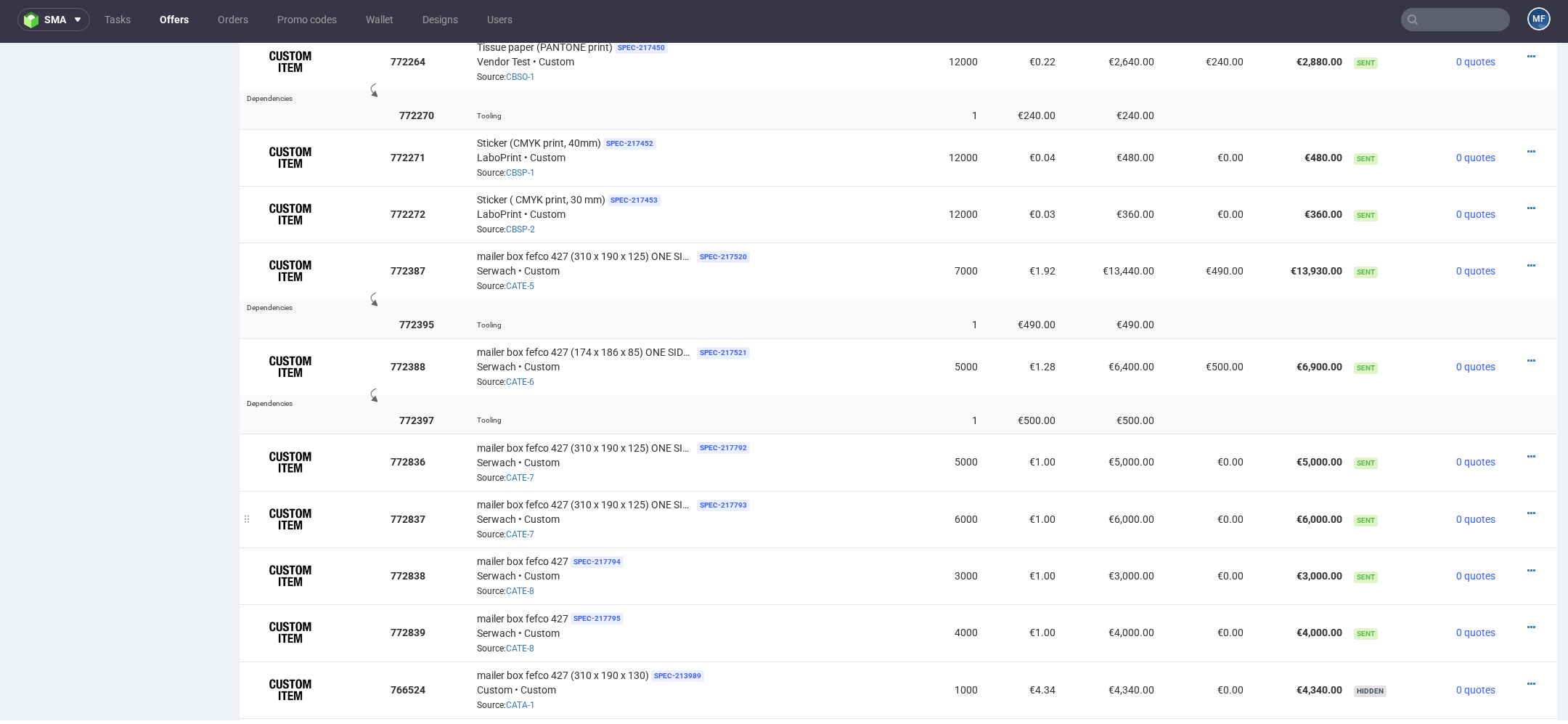
scroll to position [1316, 0]
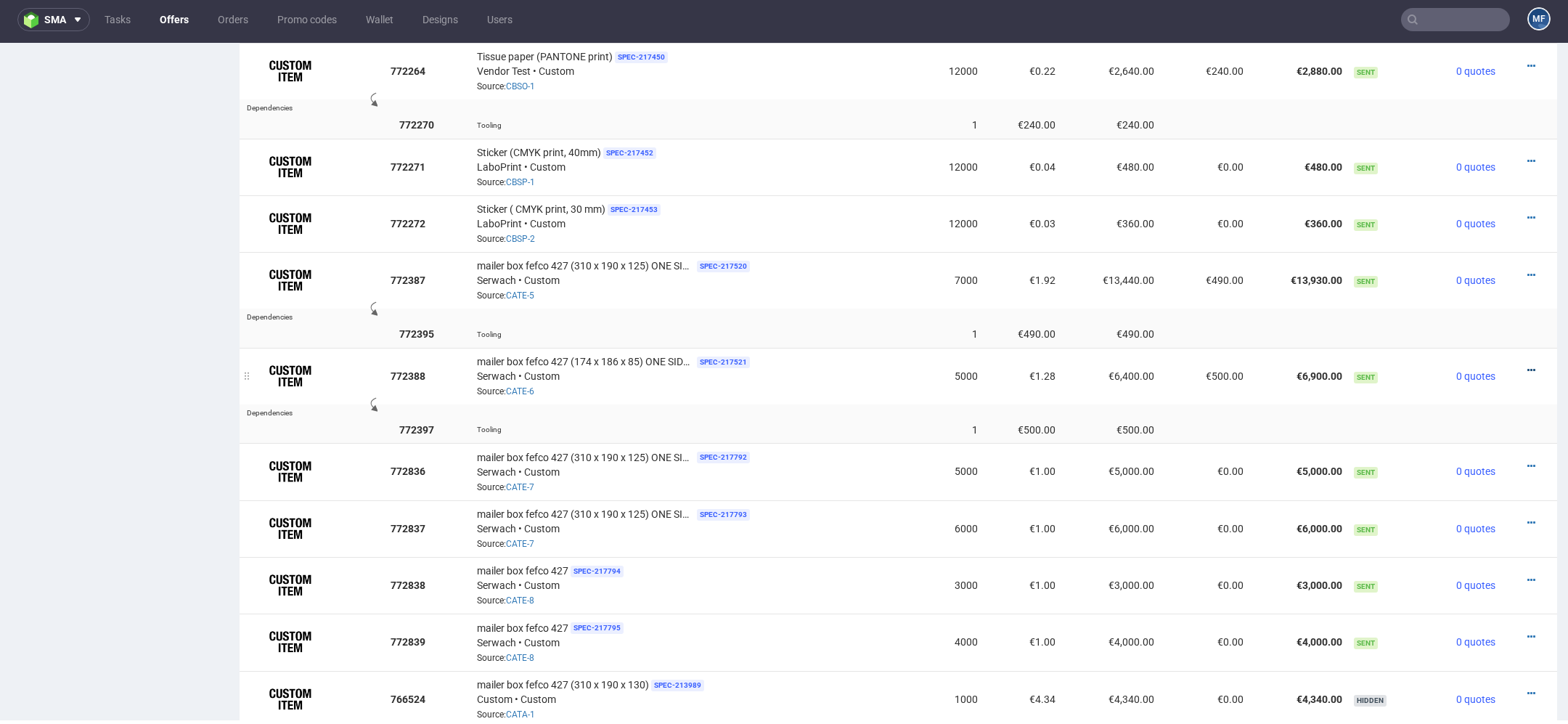
click at [1528, 365] on icon at bounding box center [1532, 370] width 8 height 10
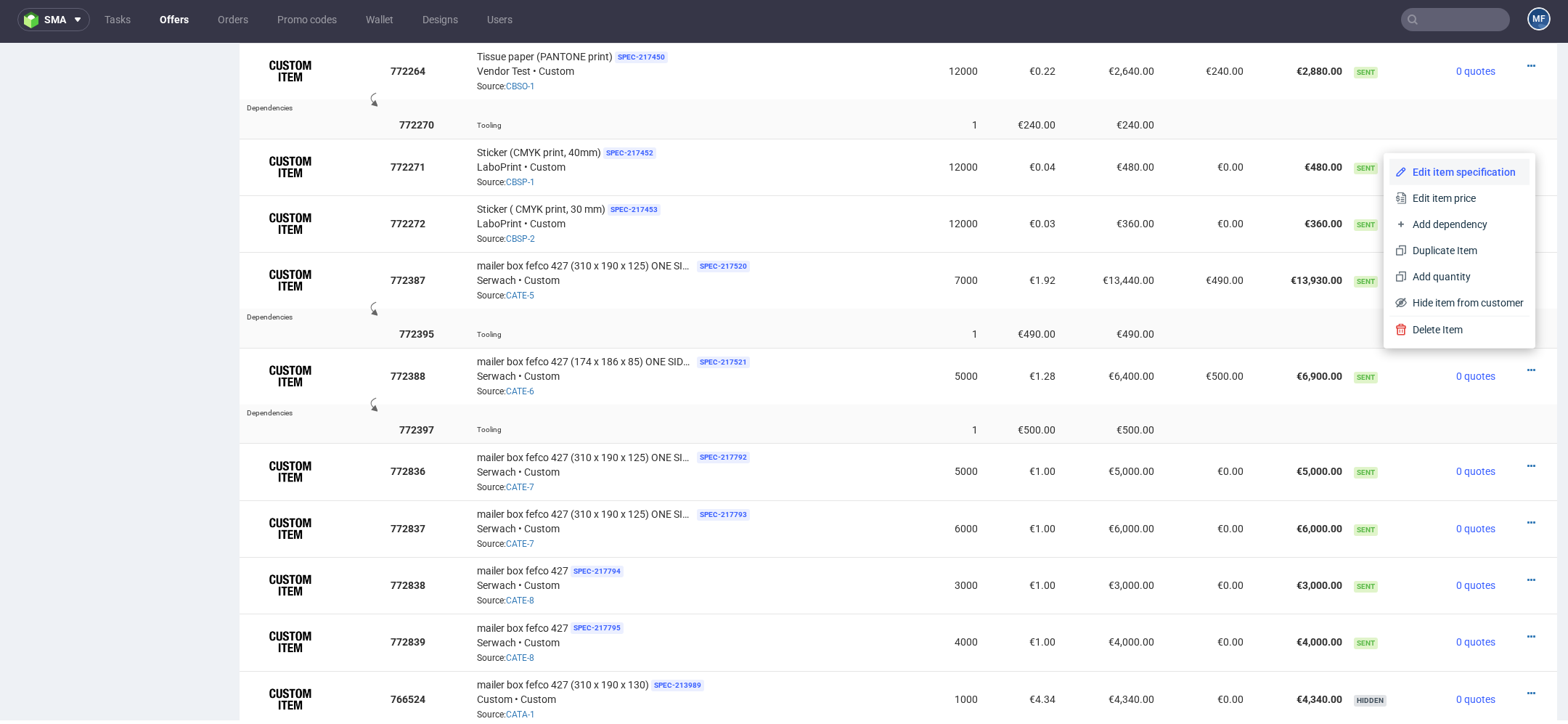
click at [1462, 166] on span "Edit item specification" at bounding box center [1465, 172] width 117 height 15
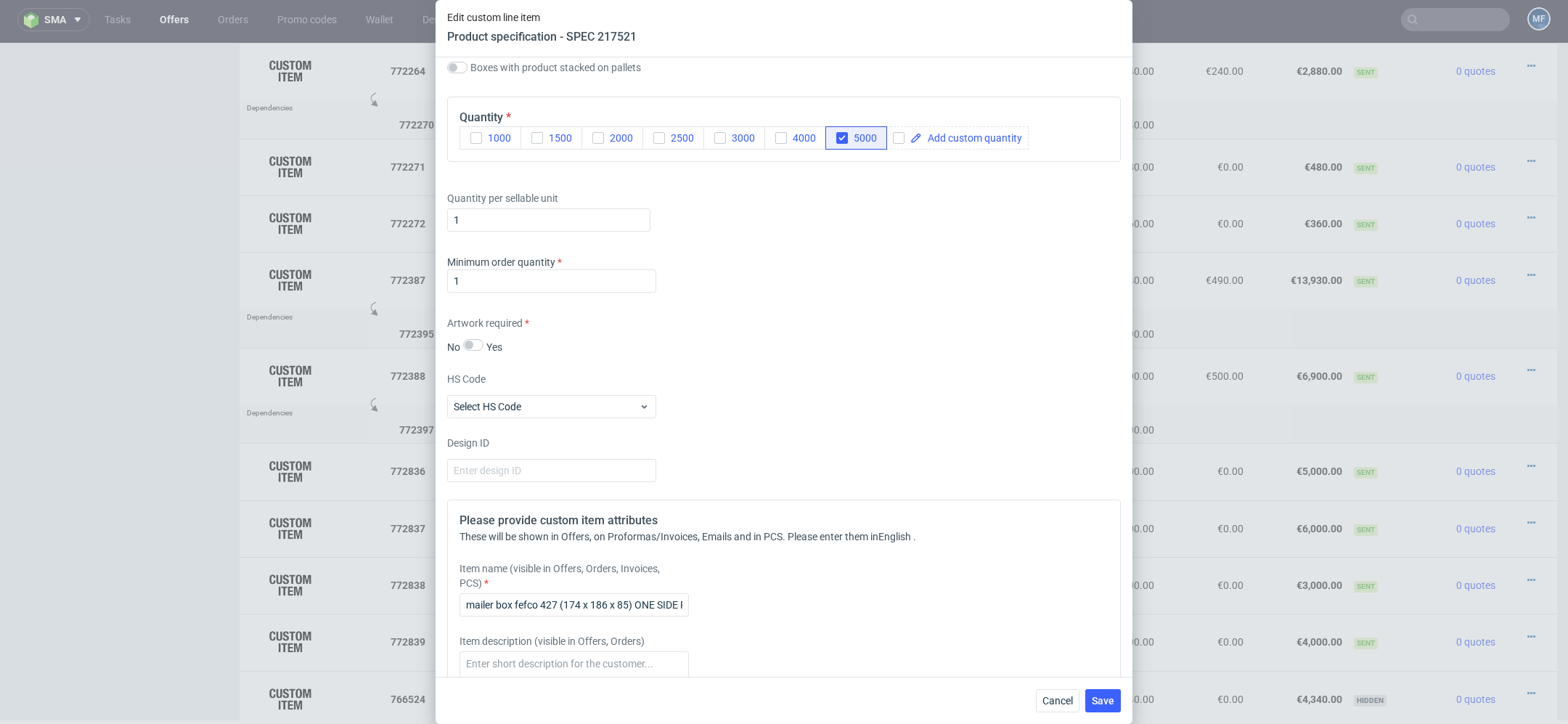
scroll to position [2219, 0]
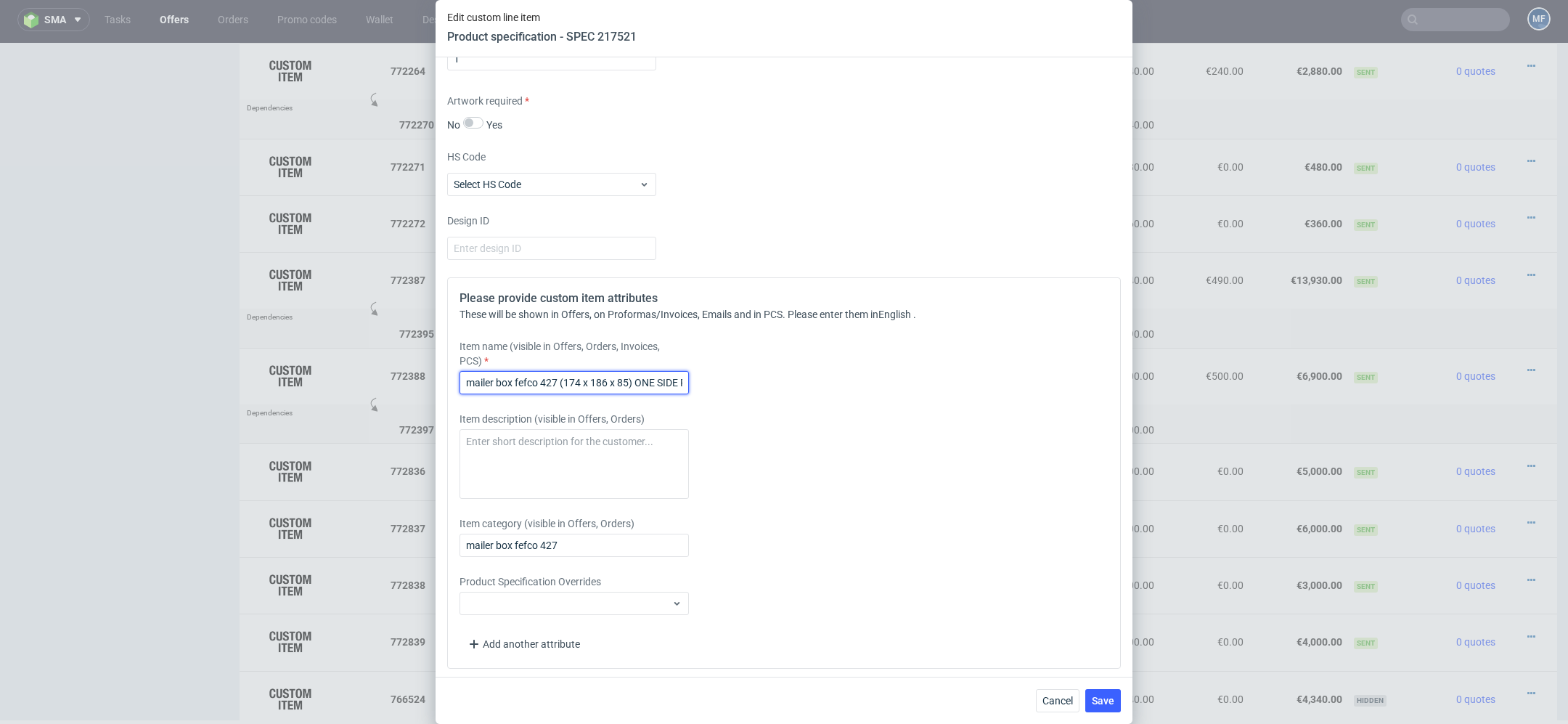
click at [538, 379] on input "mailer box fefco 427 (174 x 186 x 85) ONE SIDE FLEXO + FULL COLOUR INSIDE" at bounding box center [573, 383] width 229 height 24
click at [1067, 699] on span "Cancel" at bounding box center [1057, 700] width 30 height 10
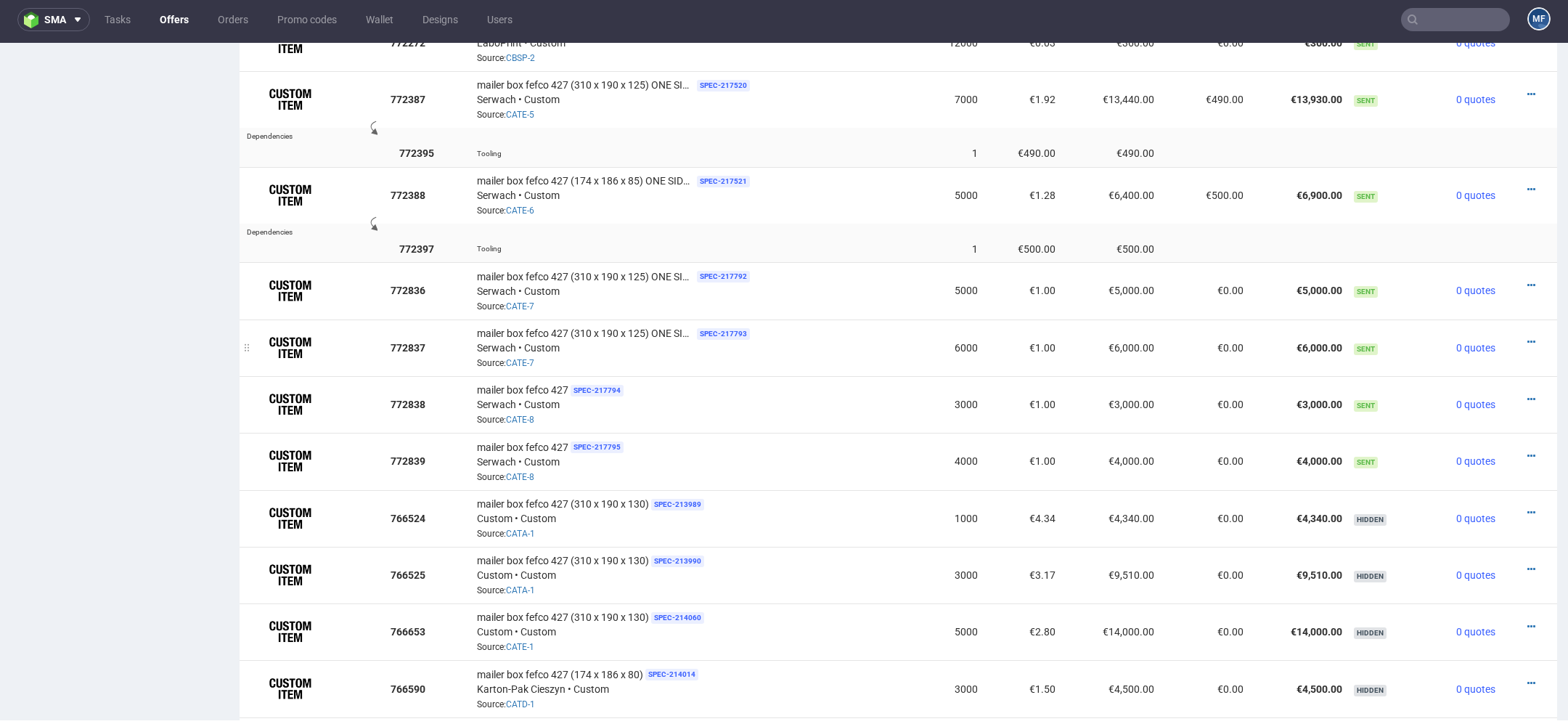
scroll to position [1499, 0]
click at [1528, 392] on icon at bounding box center [1532, 397] width 8 height 10
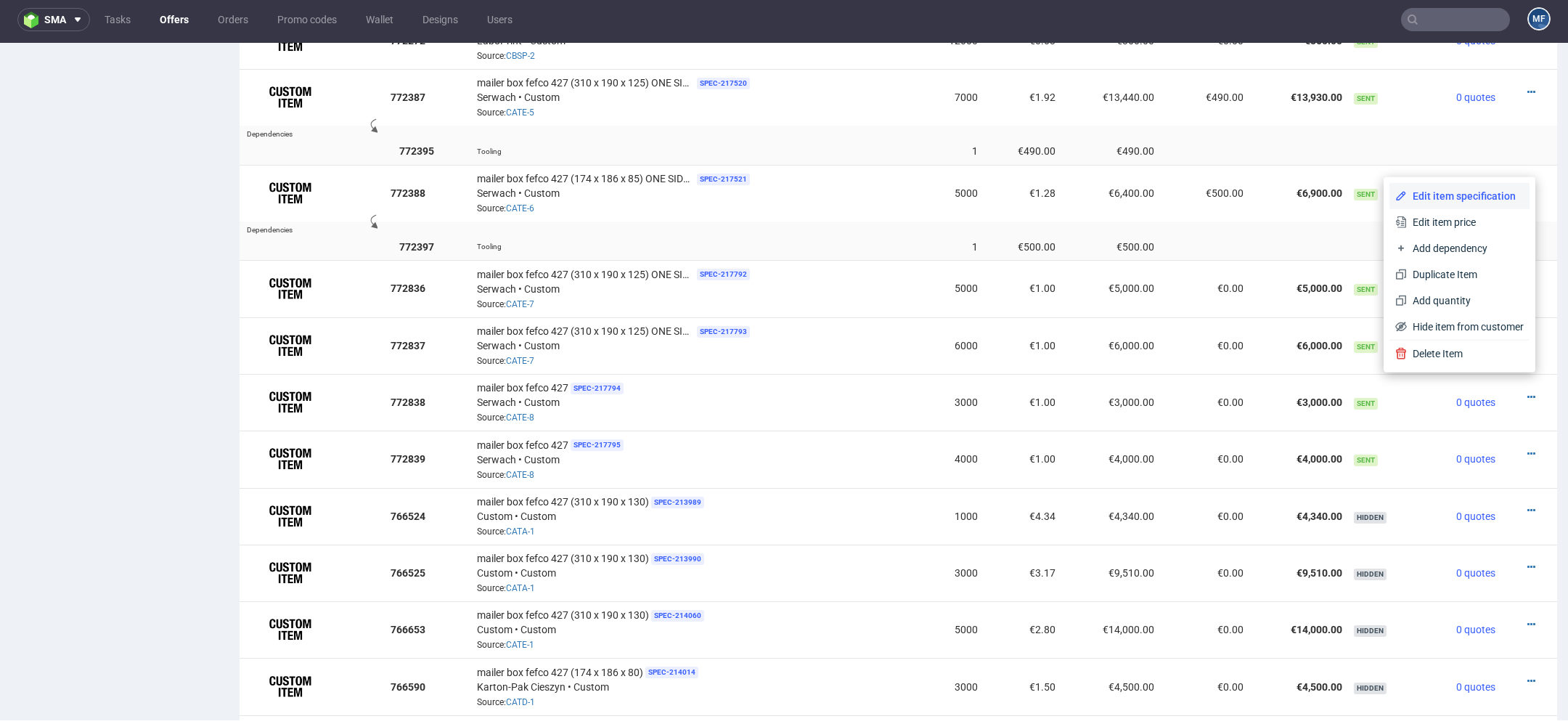
click at [1490, 199] on span "Edit item specification" at bounding box center [1465, 196] width 117 height 15
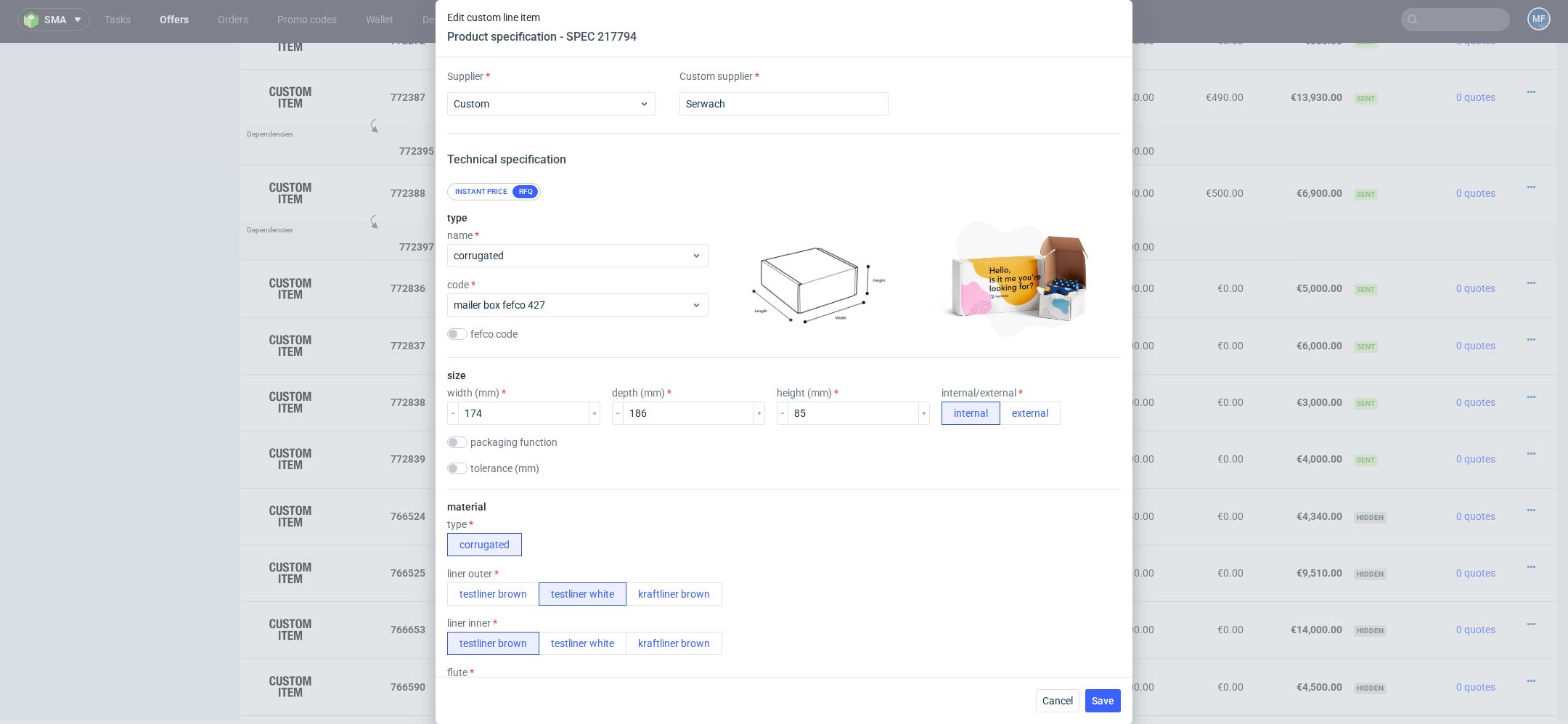
scroll to position [2219, 0]
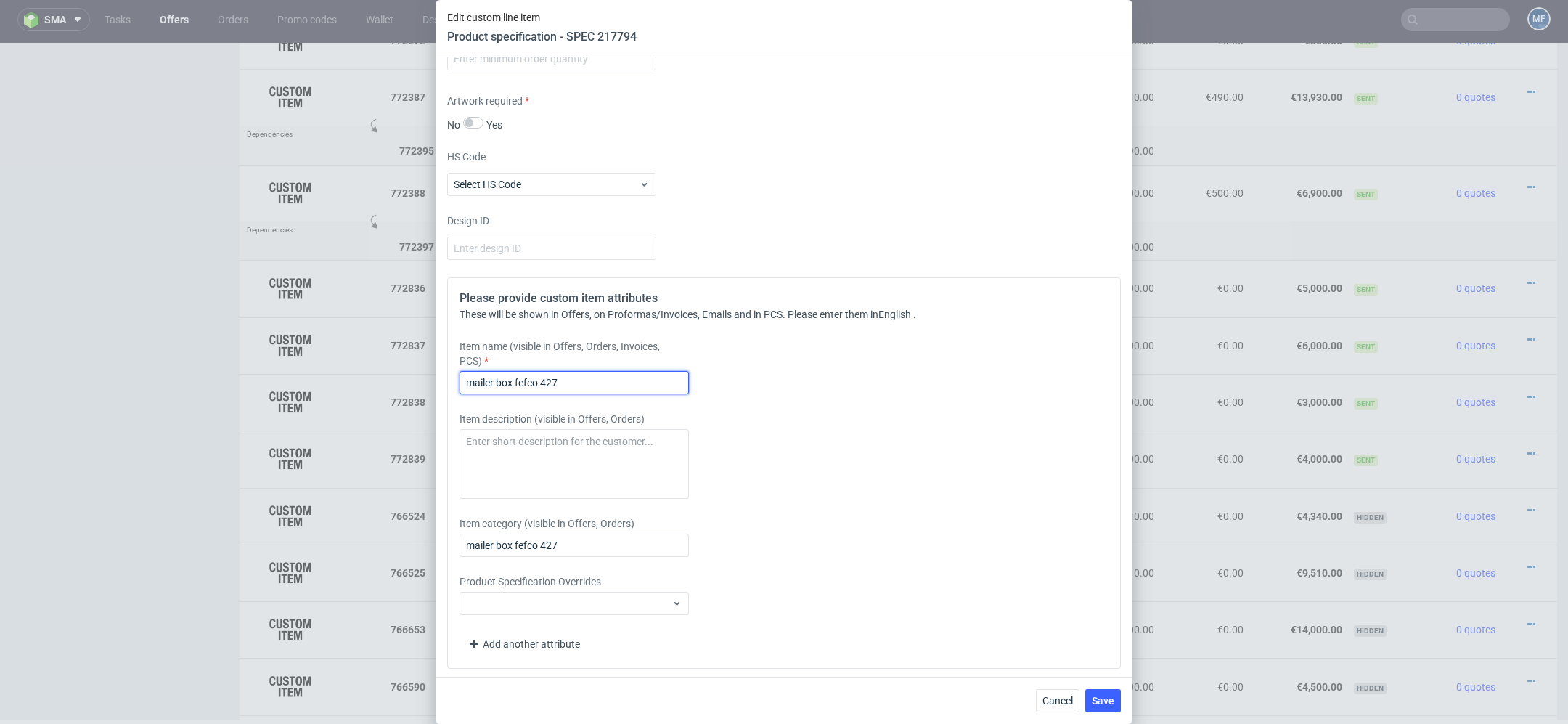
drag, startPoint x: 588, startPoint y: 377, endPoint x: 220, endPoint y: 377, distance: 368.0
click at [220, 377] on div "Edit custom line item Product specification - SPEC 217794 Supplier Custom Custo…" at bounding box center [784, 362] width 1568 height 724
paste input "(174 x 186 x 85) ONE SIDE FLEXO + FULL COLOUR INSIDE"
type input "mailer box fefco 427 (174 x 186 x 85) ONE SIDE FLEXO + FULL COLOUR INSIDE"
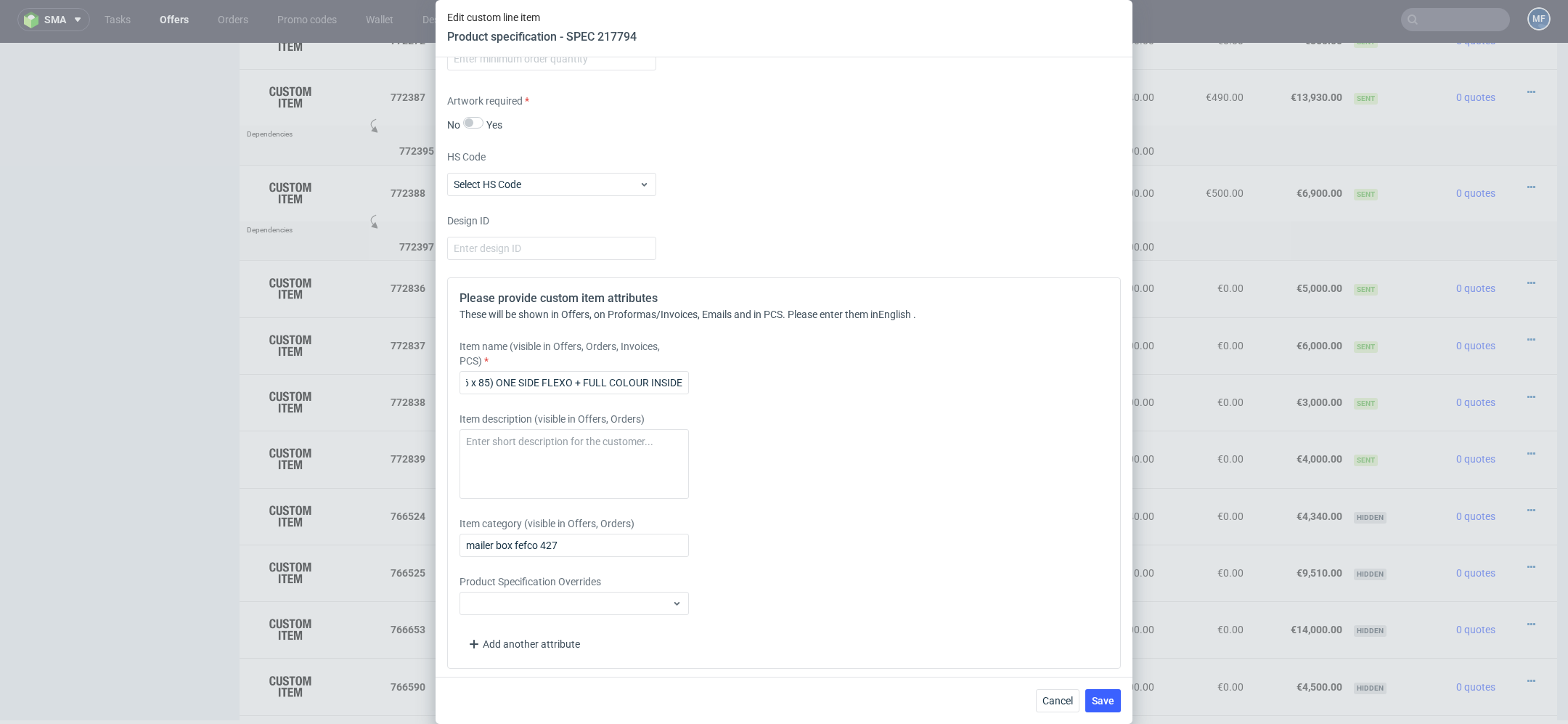
click at [699, 290] on div "Please provide custom item attributes These will be shown in Offers, on Proform…" at bounding box center [784, 473] width 673 height 392
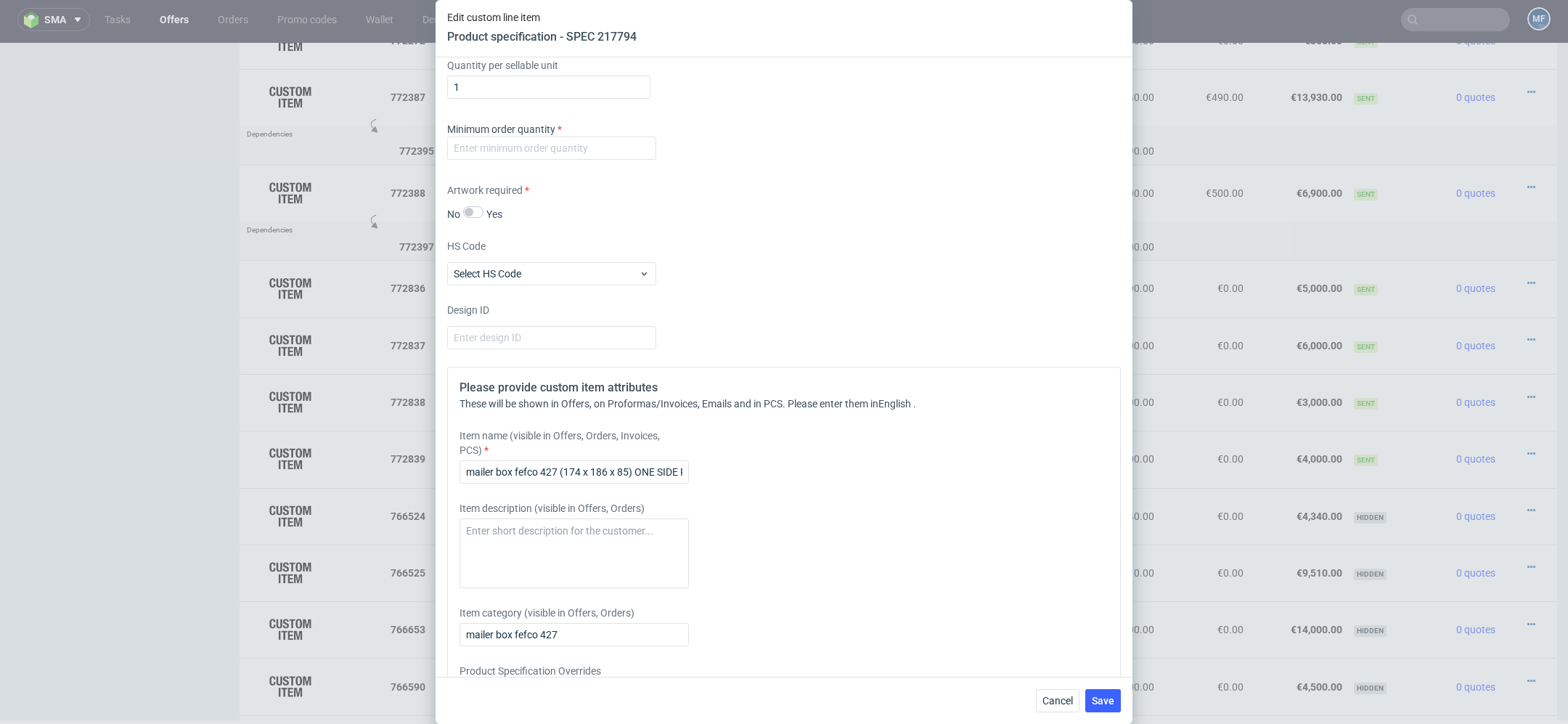
scroll to position [2090, 0]
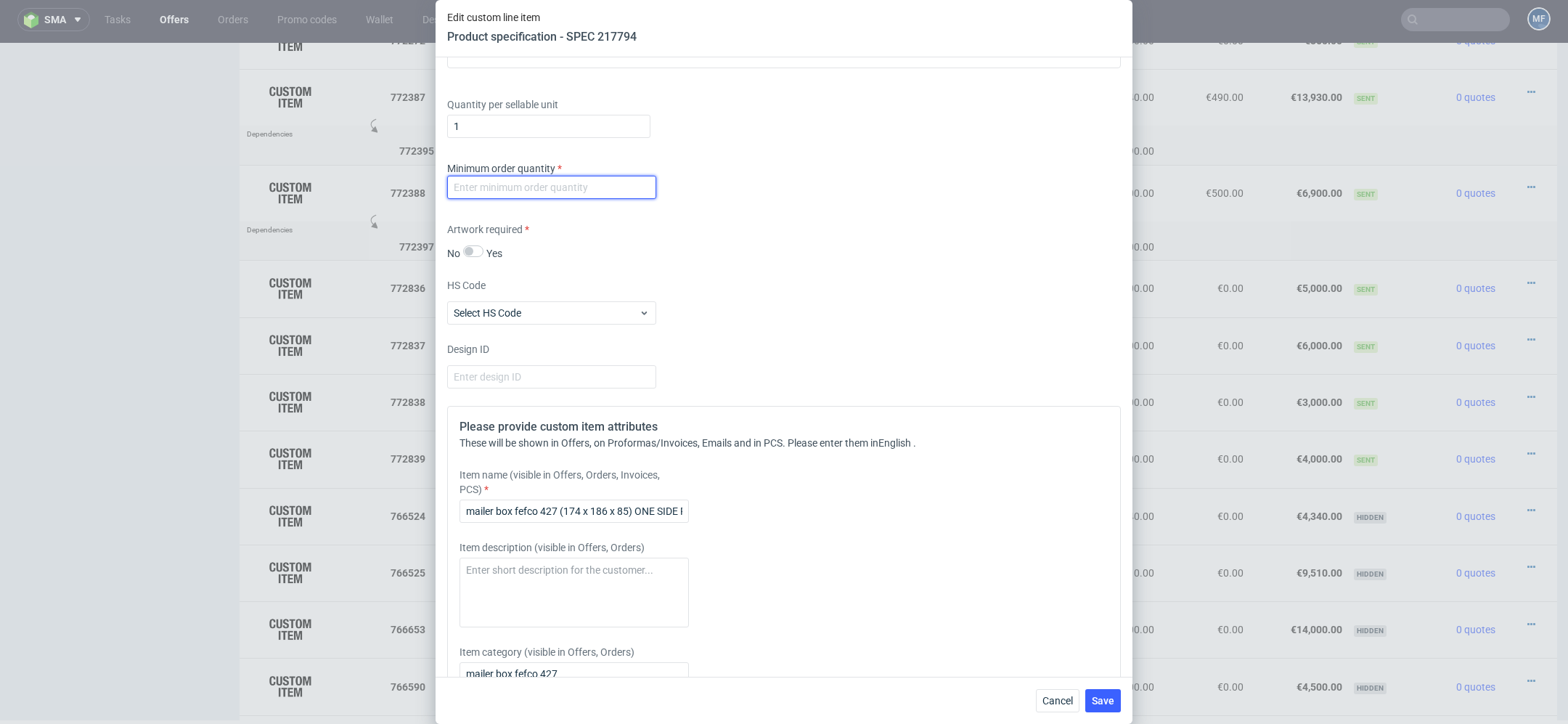
click at [556, 180] on input "number" at bounding box center [552, 188] width 209 height 24
type input "1"
click at [861, 335] on div "Supplier Custom Custom supplier Serwach Technical specification Instant price R…" at bounding box center [784, 367] width 697 height 620
click at [1106, 683] on div "Cancel Save" at bounding box center [784, 700] width 697 height 47
click at [1106, 692] on button "Save" at bounding box center [1103, 701] width 35 height 24
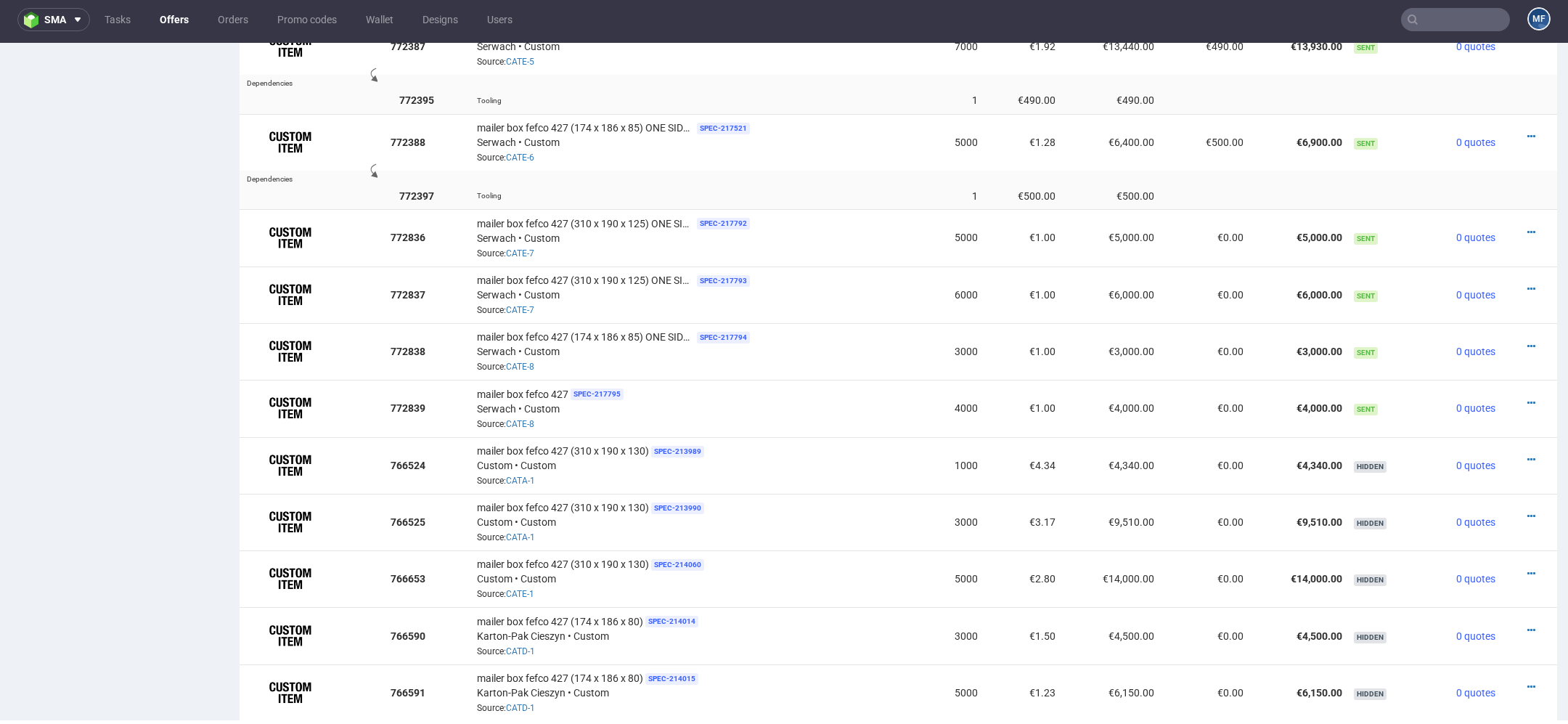
scroll to position [1558, 0]
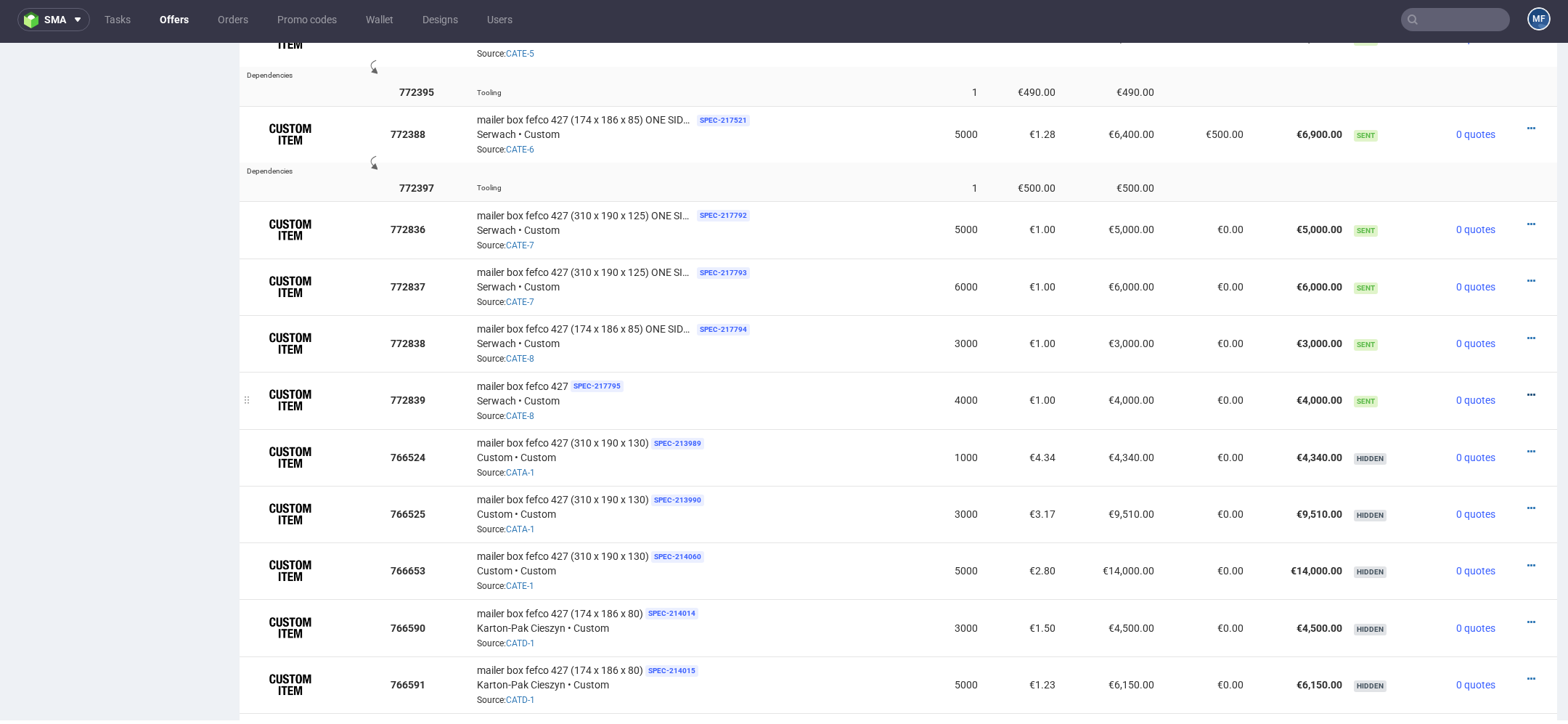
click at [1528, 391] on icon at bounding box center [1532, 395] width 8 height 10
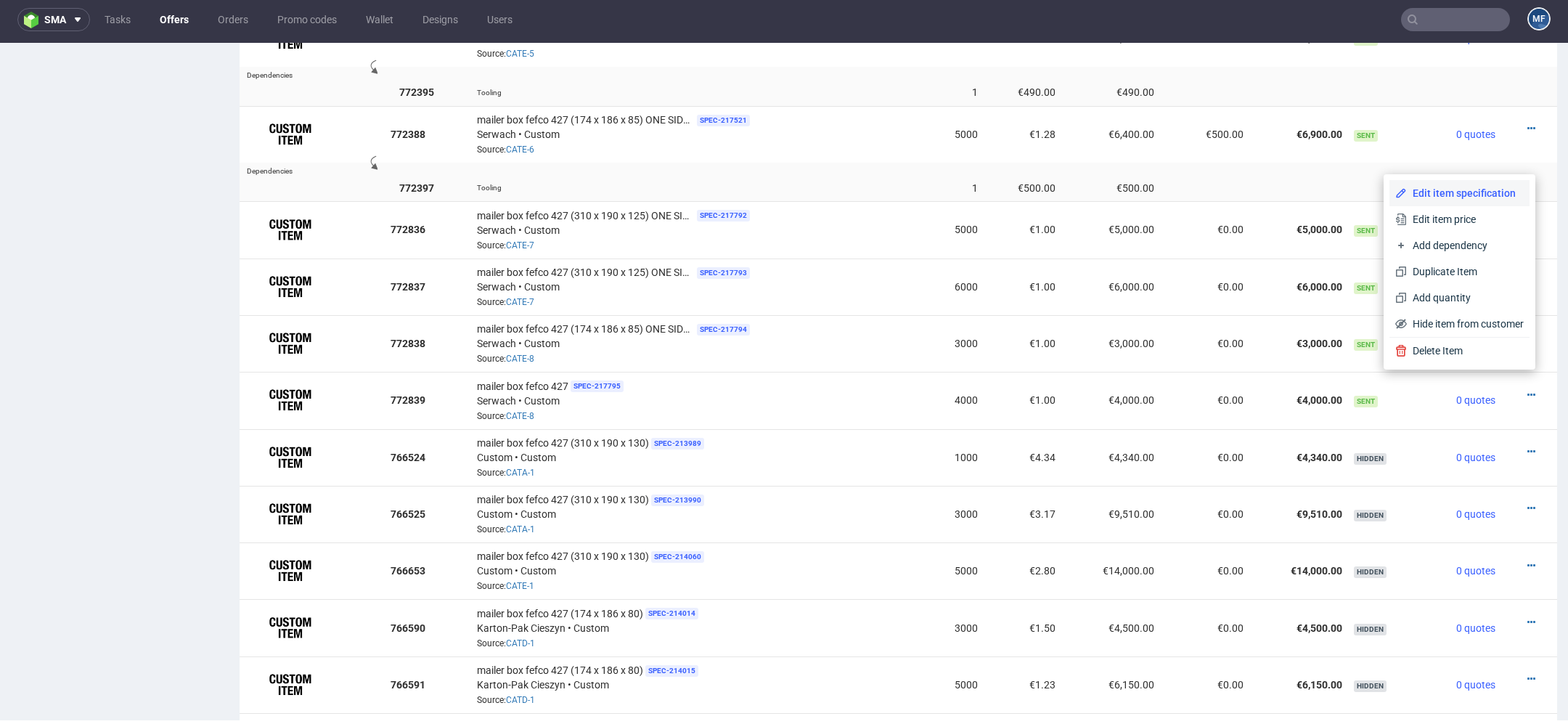
click at [1458, 192] on span "Edit item specification" at bounding box center [1465, 193] width 117 height 15
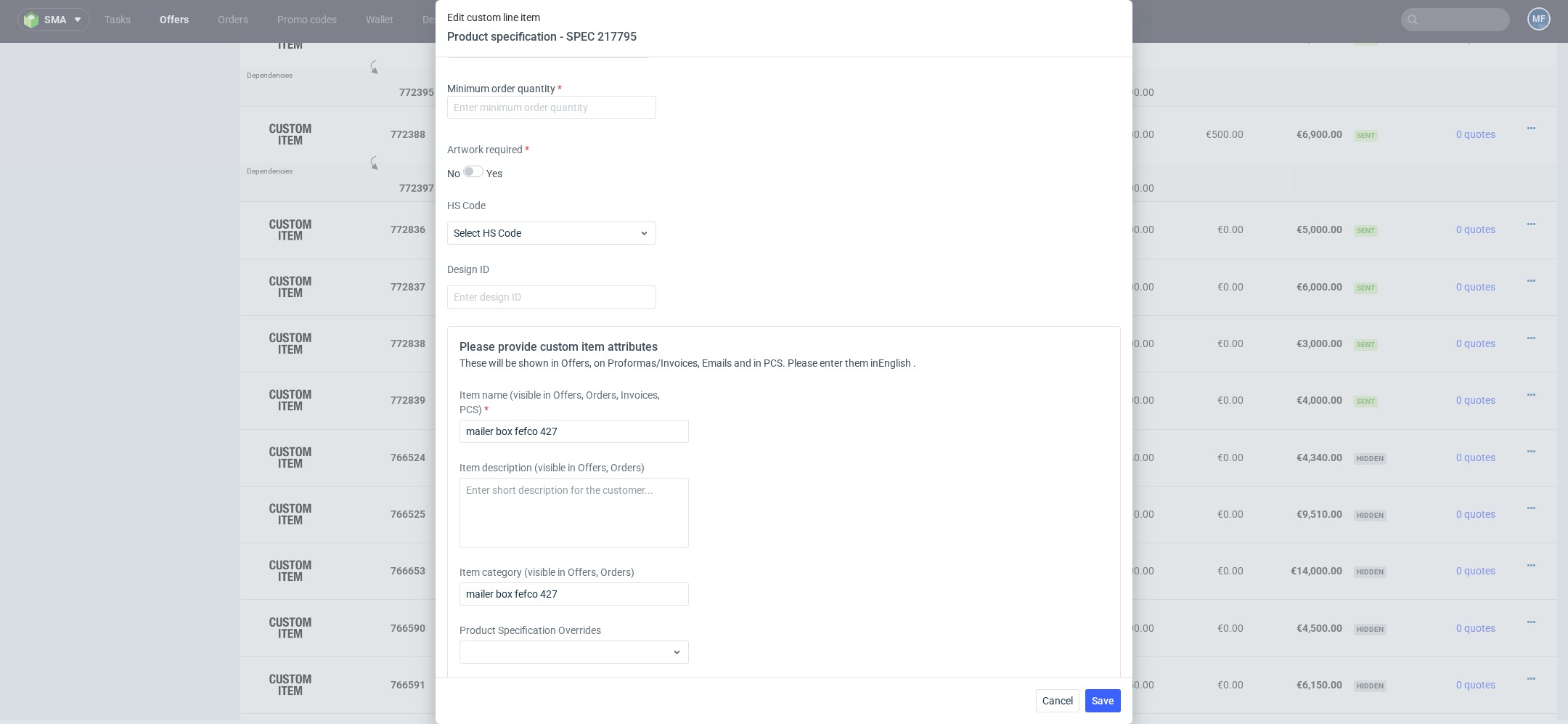
scroll to position [2219, 0]
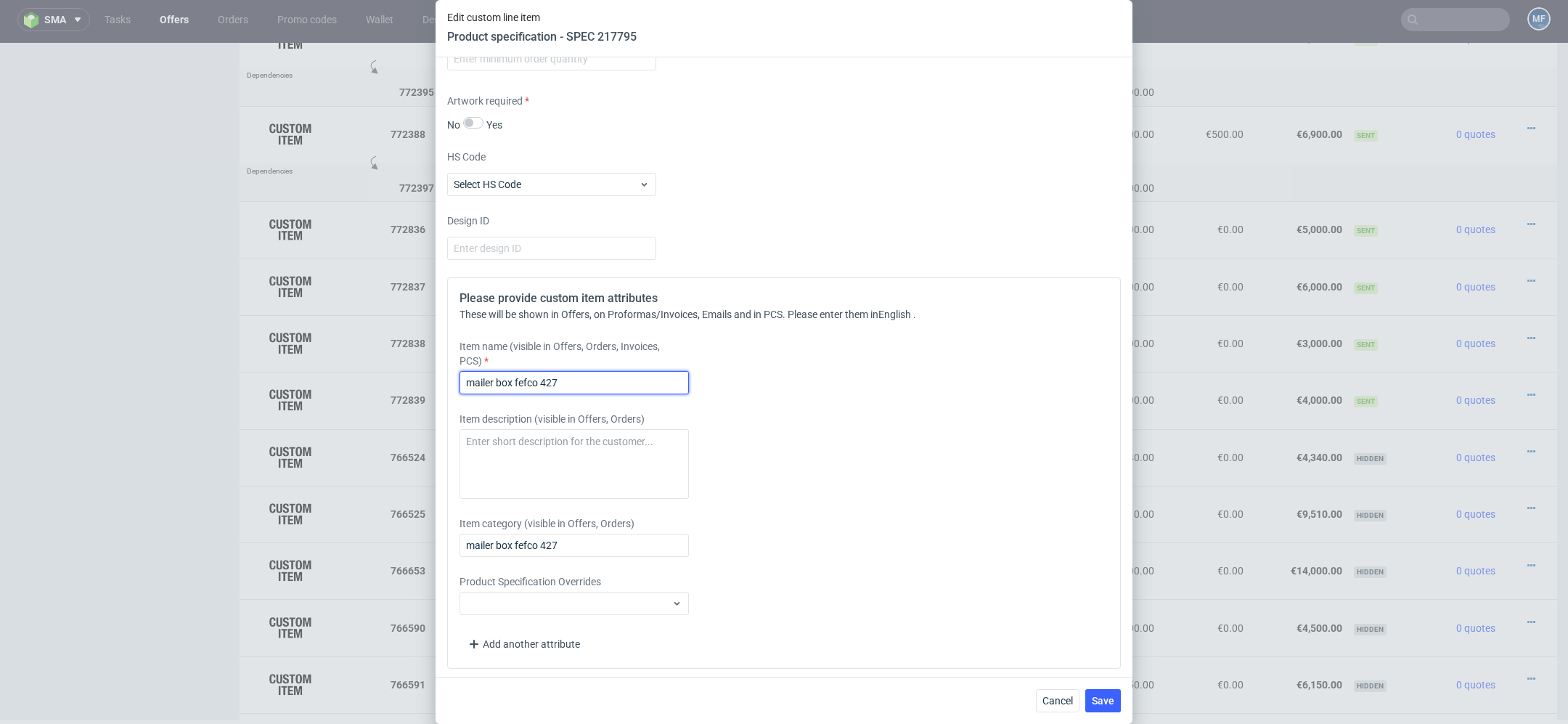
drag, startPoint x: 600, startPoint y: 381, endPoint x: 129, endPoint y: 389, distance: 471.1
click at [129, 389] on div "Edit custom line item Product specification - SPEC 217795 Supplier Custom Custo…" at bounding box center [784, 362] width 1568 height 724
paste input "mailer box fefco 427 (174 x 186 x 85) ONE SIDE FLEXO + FULL COLOUR INSIDE"
type input "mailer box fefco 427mailer box fefco 427 (174 x 186 x 85) ONE SIDE FLEXO + FULL…"
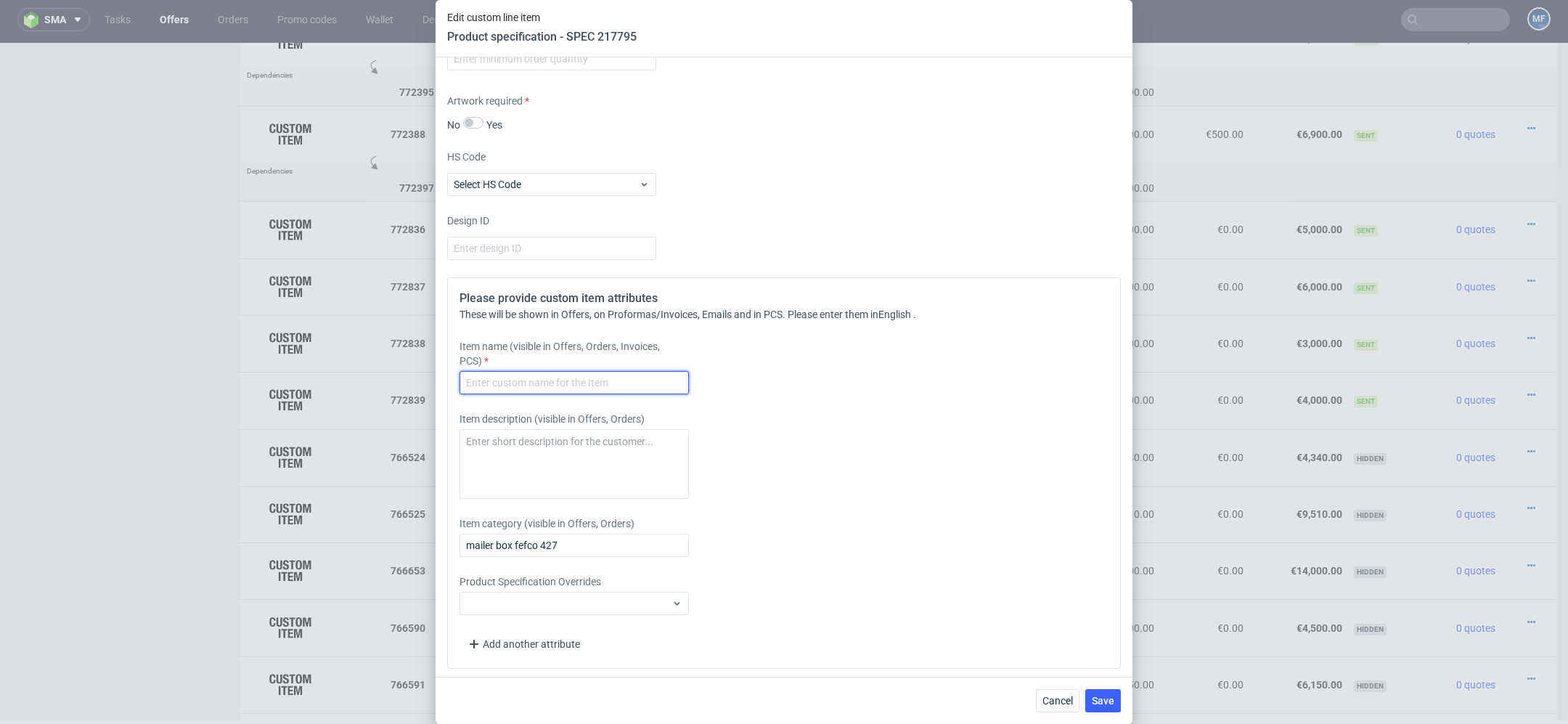
paste input "mailer box fefco 427 (174 x 186 x 85) ONE SIDE FLEXO + FULL COLOUR INSIDE"
type input "mailer box fefco 427 (174 x 186 x 85) ONE SIDE FLEXO + FULL COLOUR INSIDE"
click at [905, 386] on div "Item name (visible in Offers, Orders, Invoices, PCS) mailer box fefco 427 (174 …" at bounding box center [700, 367] width 482 height 55
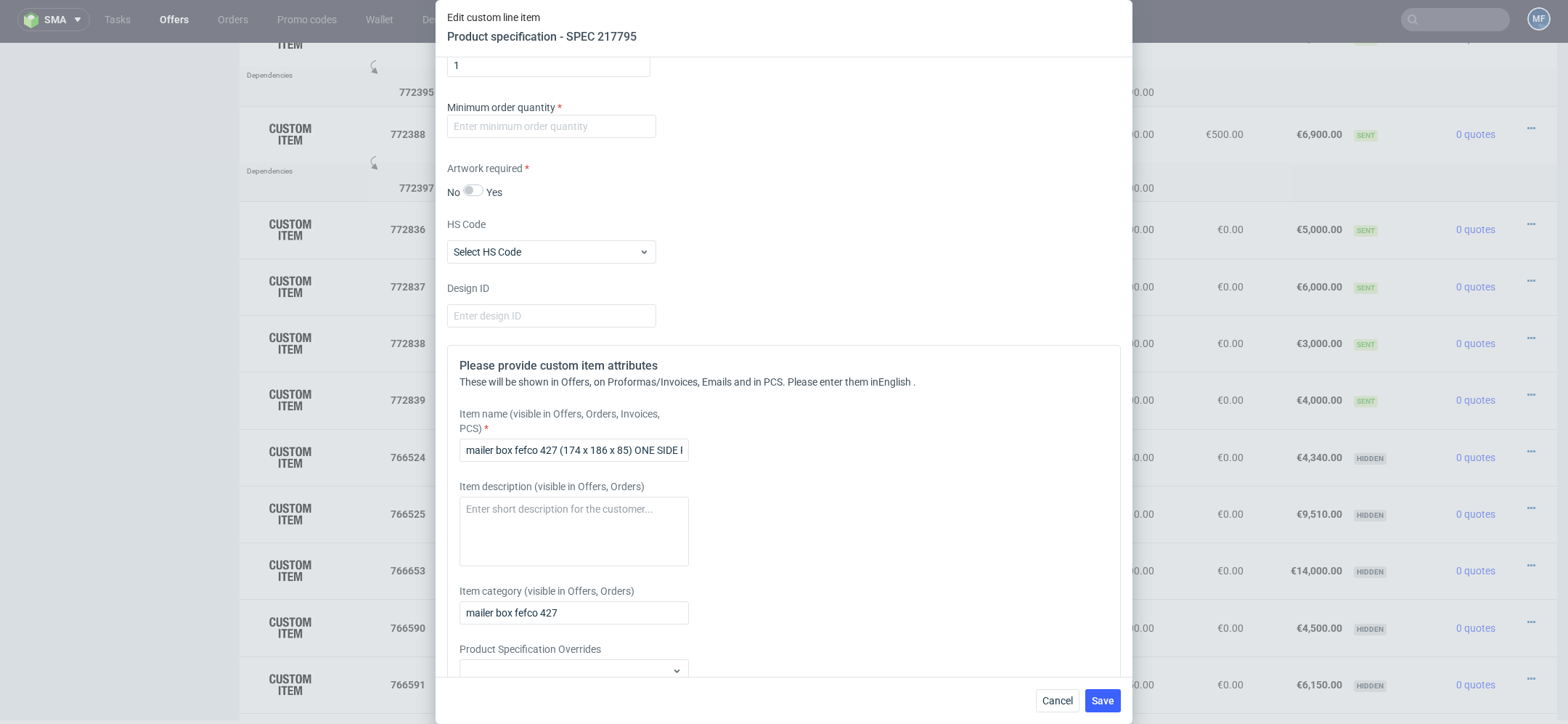
scroll to position [2116, 0]
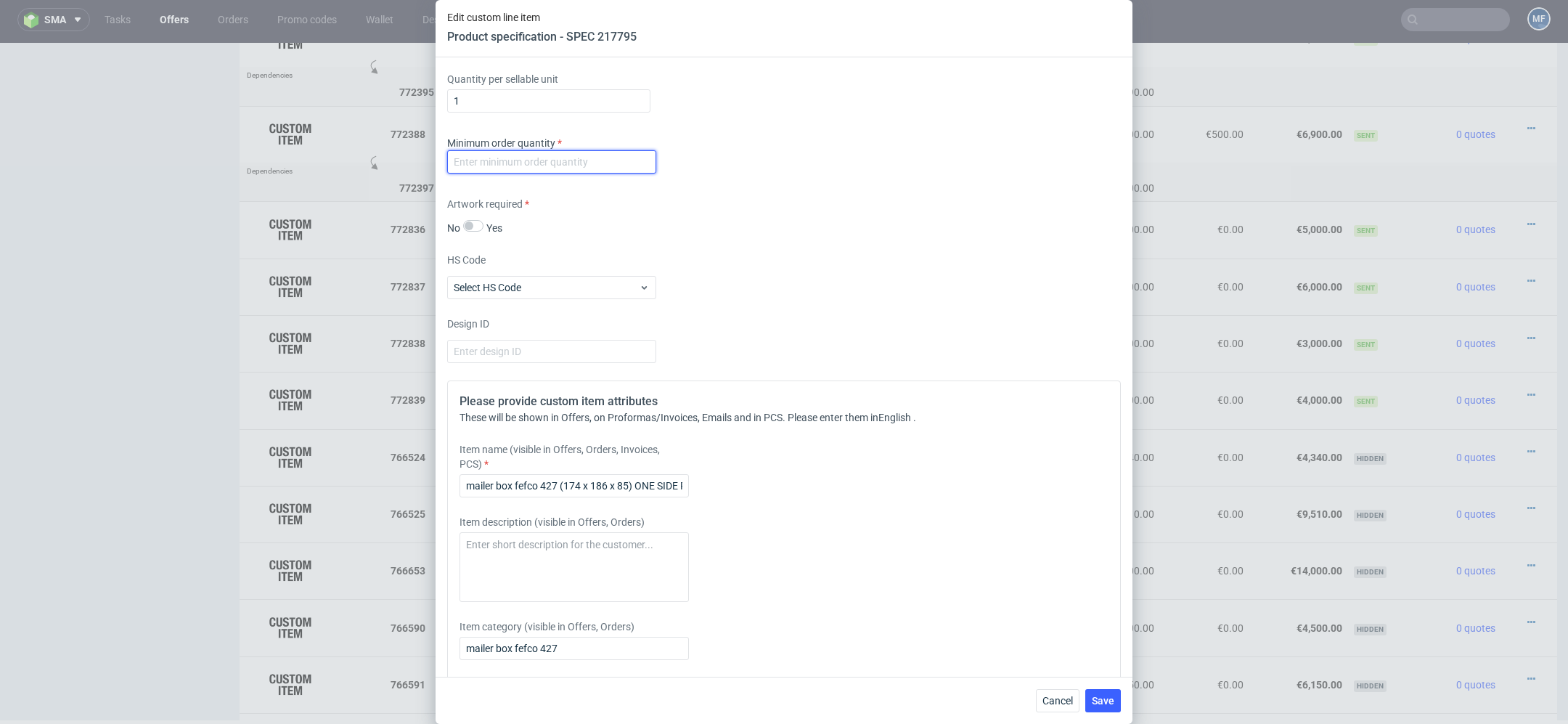
click at [590, 162] on input "number" at bounding box center [552, 162] width 209 height 24
type input "1"
click at [998, 376] on div "Supplier Custom Custom supplier Serwach Technical specification Instant price R…" at bounding box center [784, 367] width 697 height 620
click at [1109, 718] on div "Cancel Save" at bounding box center [784, 700] width 697 height 47
click at [1103, 703] on span "Save" at bounding box center [1103, 700] width 23 height 10
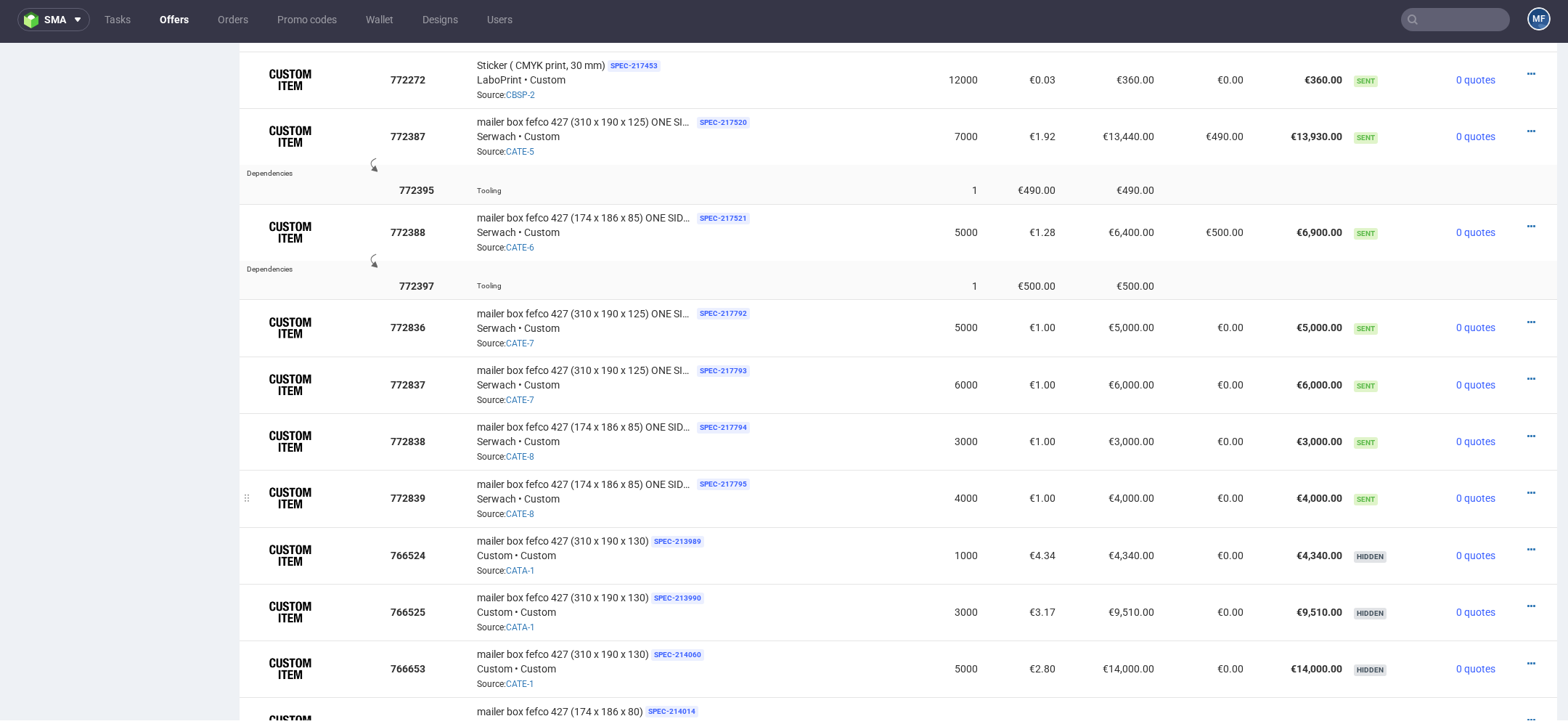
scroll to position [1459, 0]
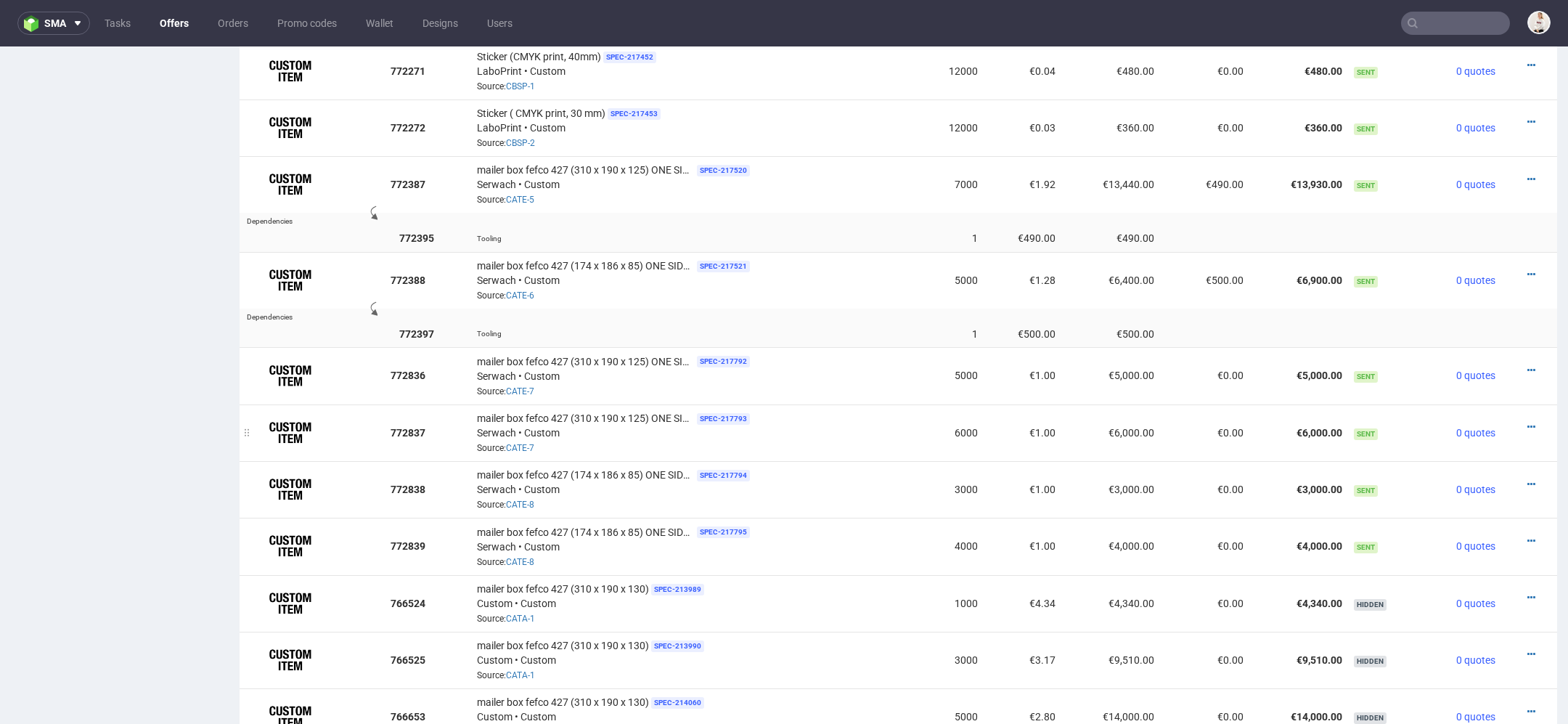
scroll to position [1407, 0]
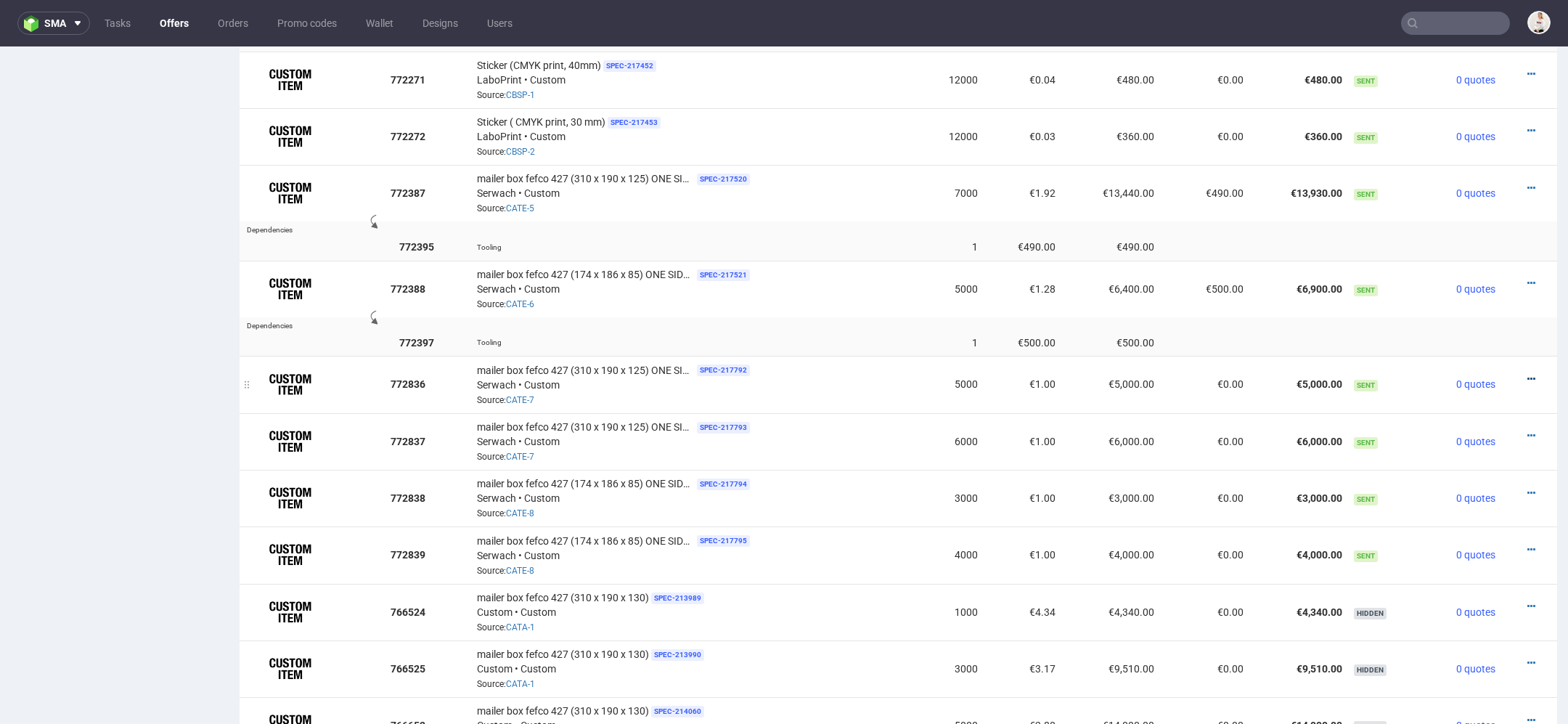
click at [1528, 374] on icon at bounding box center [1532, 379] width 8 height 10
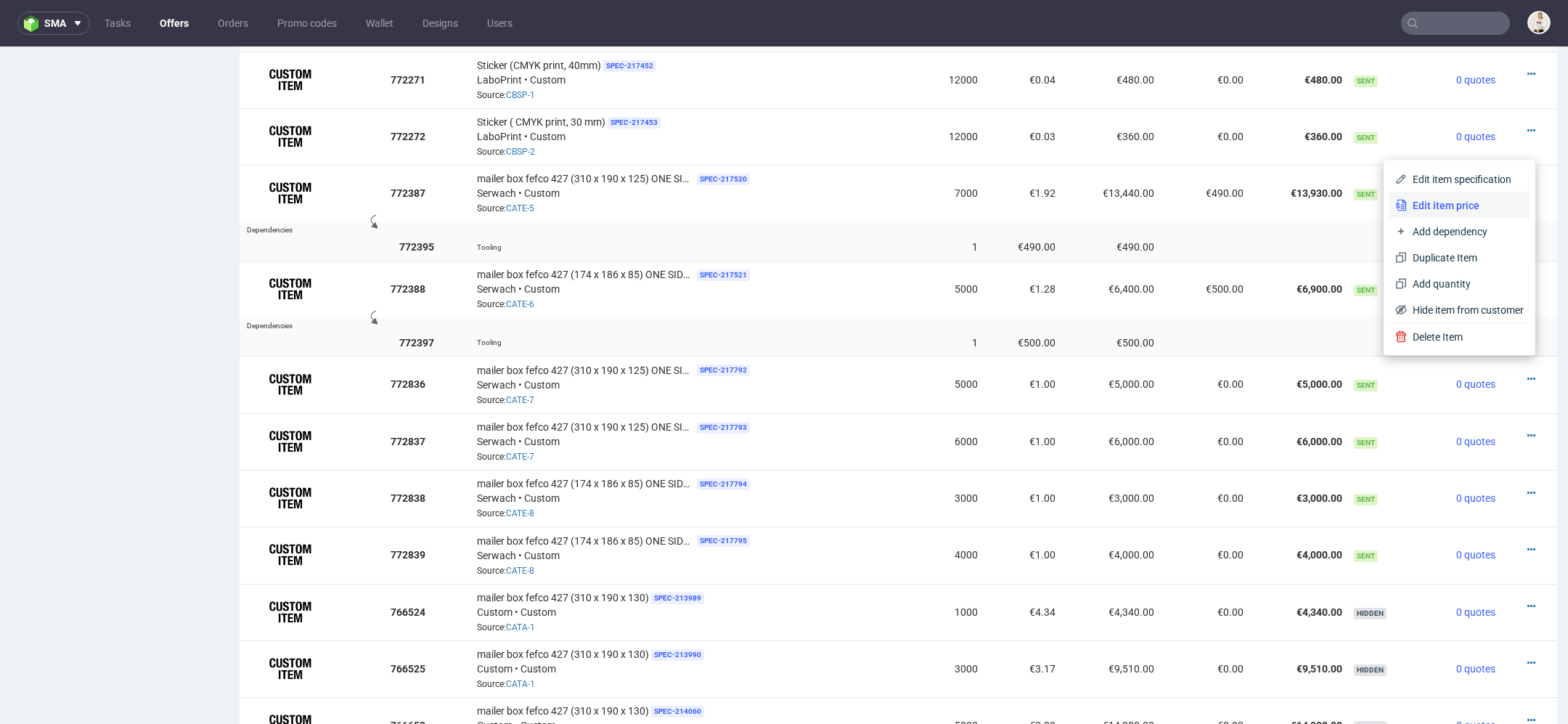
click at [1446, 202] on span "Edit item price" at bounding box center [1465, 206] width 117 height 15
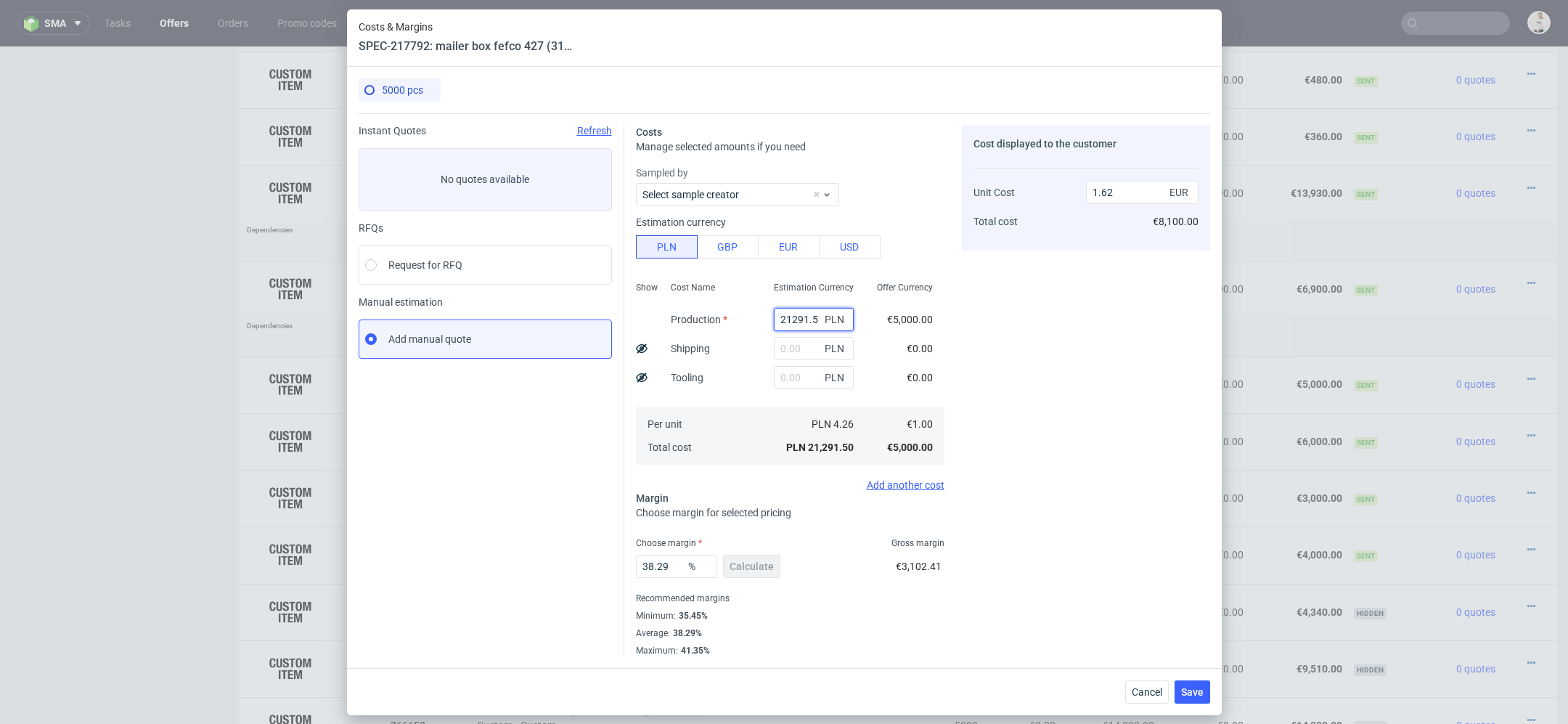
click at [800, 317] on input "21291.5" at bounding box center [813, 320] width 80 height 24
paste input "3400.00"
type input "23400"
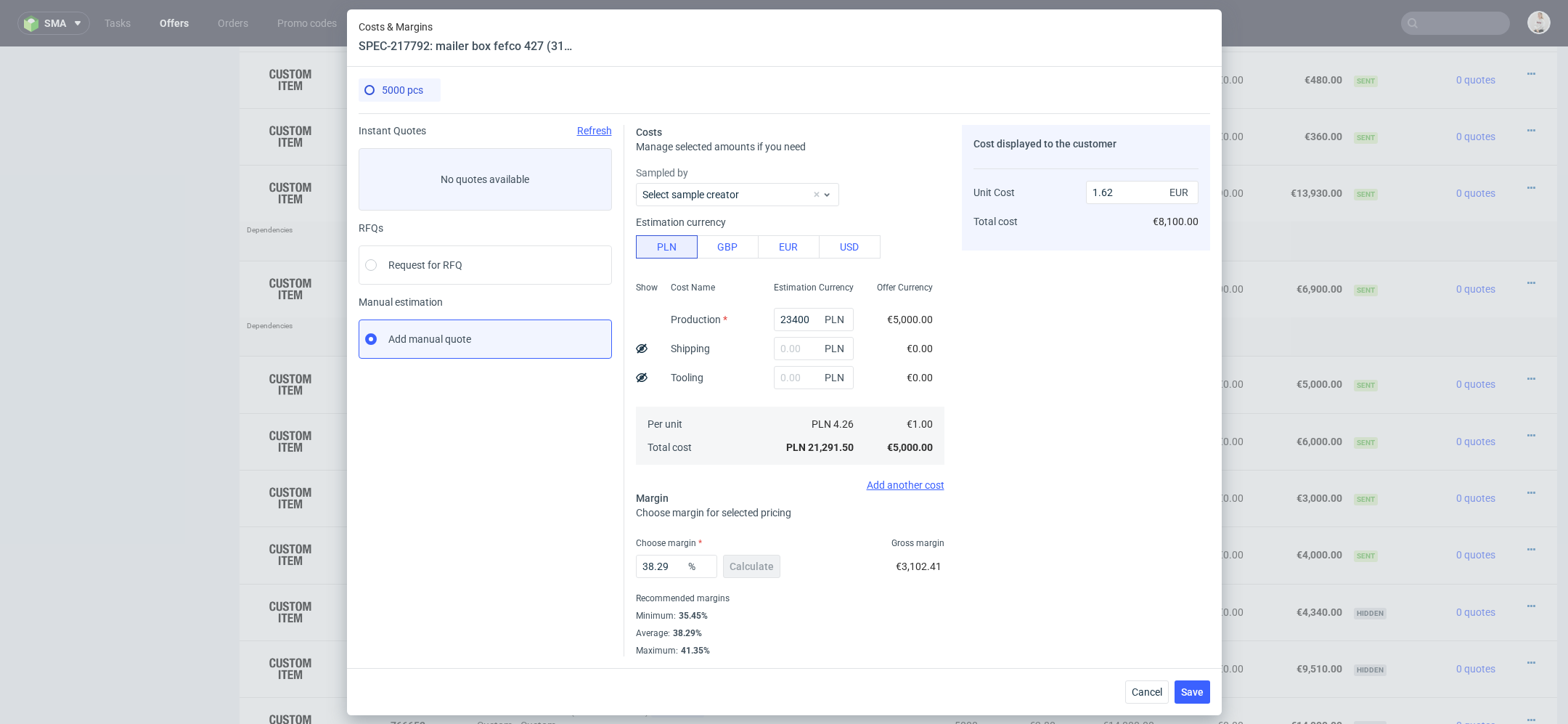
type input "1.78"
click at [1011, 328] on div "Cost displayed to the customer Unit Cost Total cost 1.78 EUR €8,100.00" at bounding box center [1085, 391] width 249 height 531
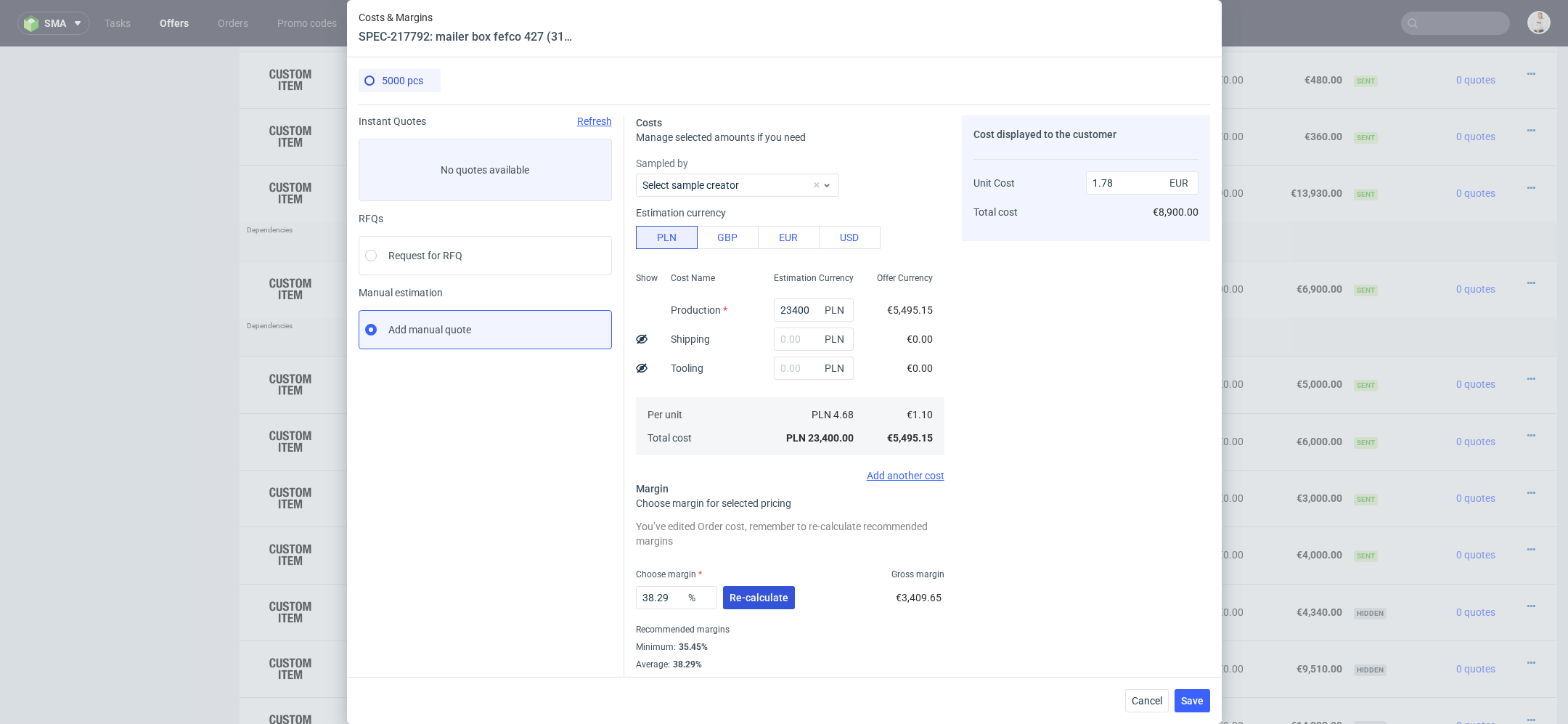
click at [776, 597] on span "Re-calculate" at bounding box center [759, 598] width 59 height 10
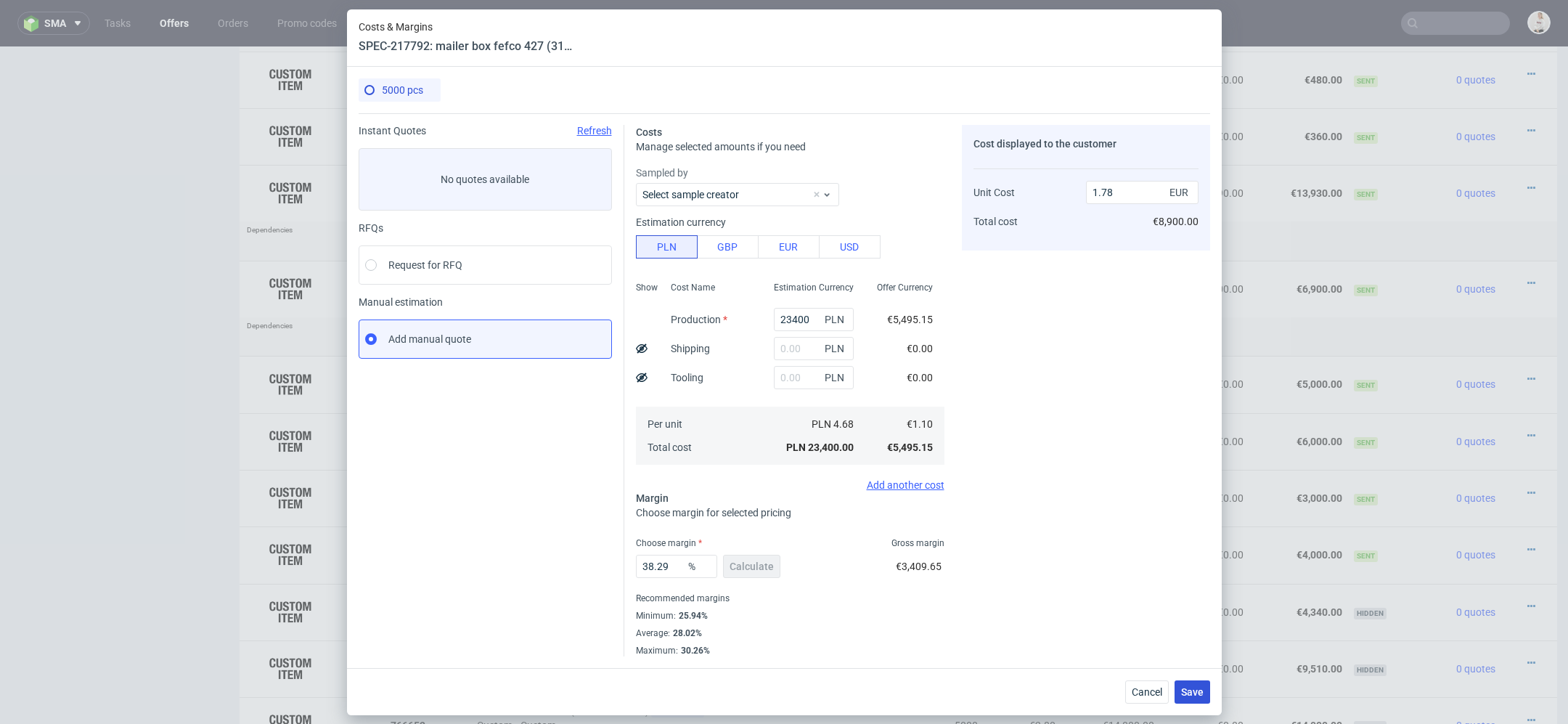
click at [1201, 690] on span "Save" at bounding box center [1191, 693] width 23 height 10
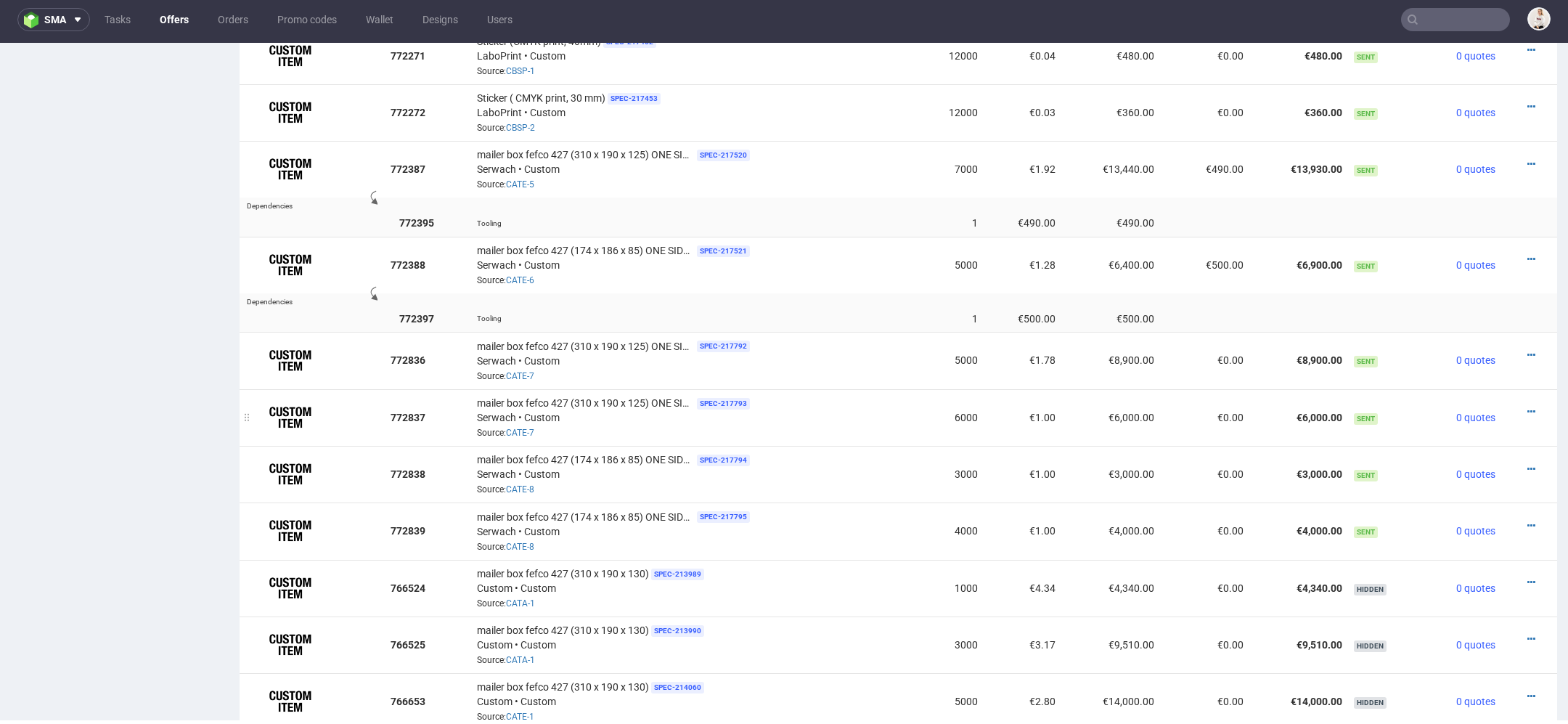
scroll to position [1419, 0]
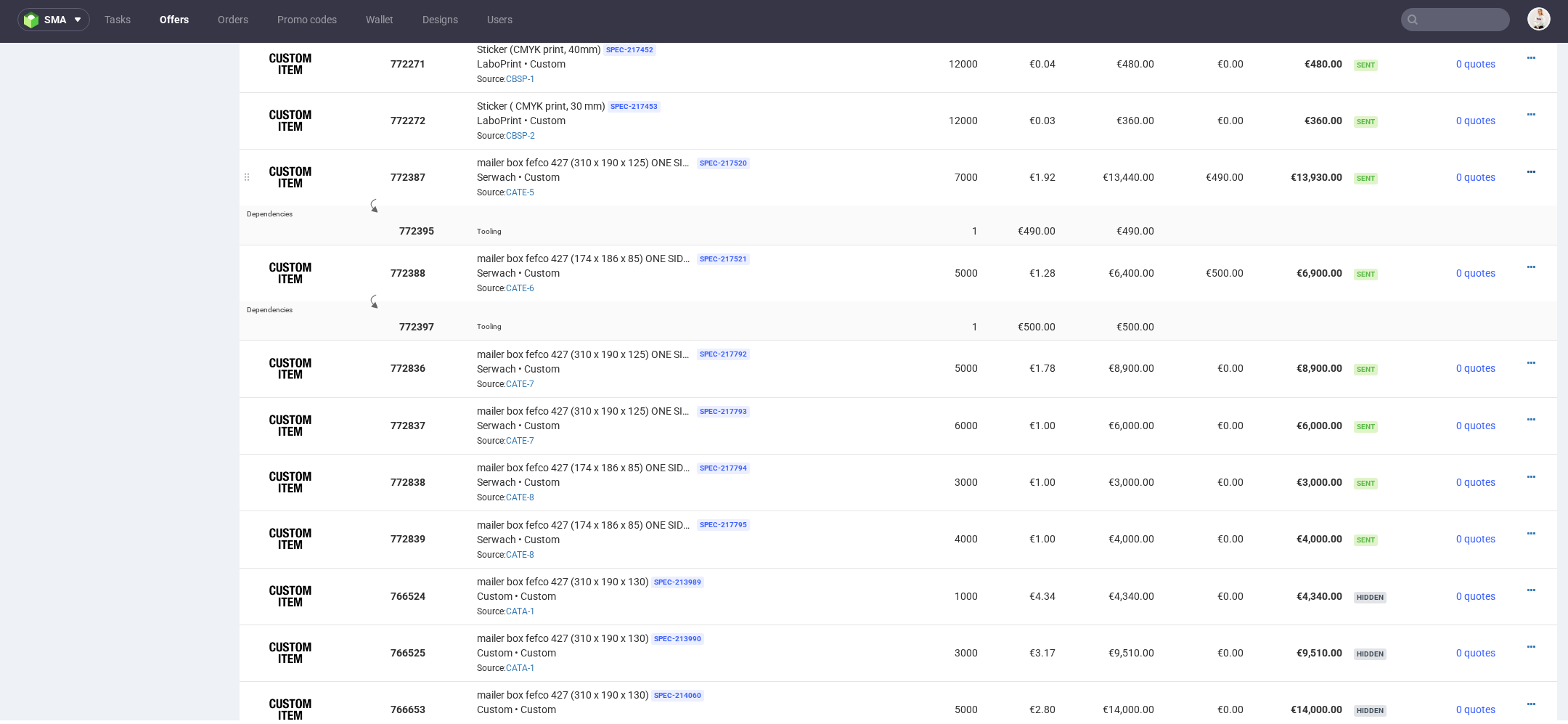
click at [1528, 167] on icon at bounding box center [1532, 172] width 8 height 10
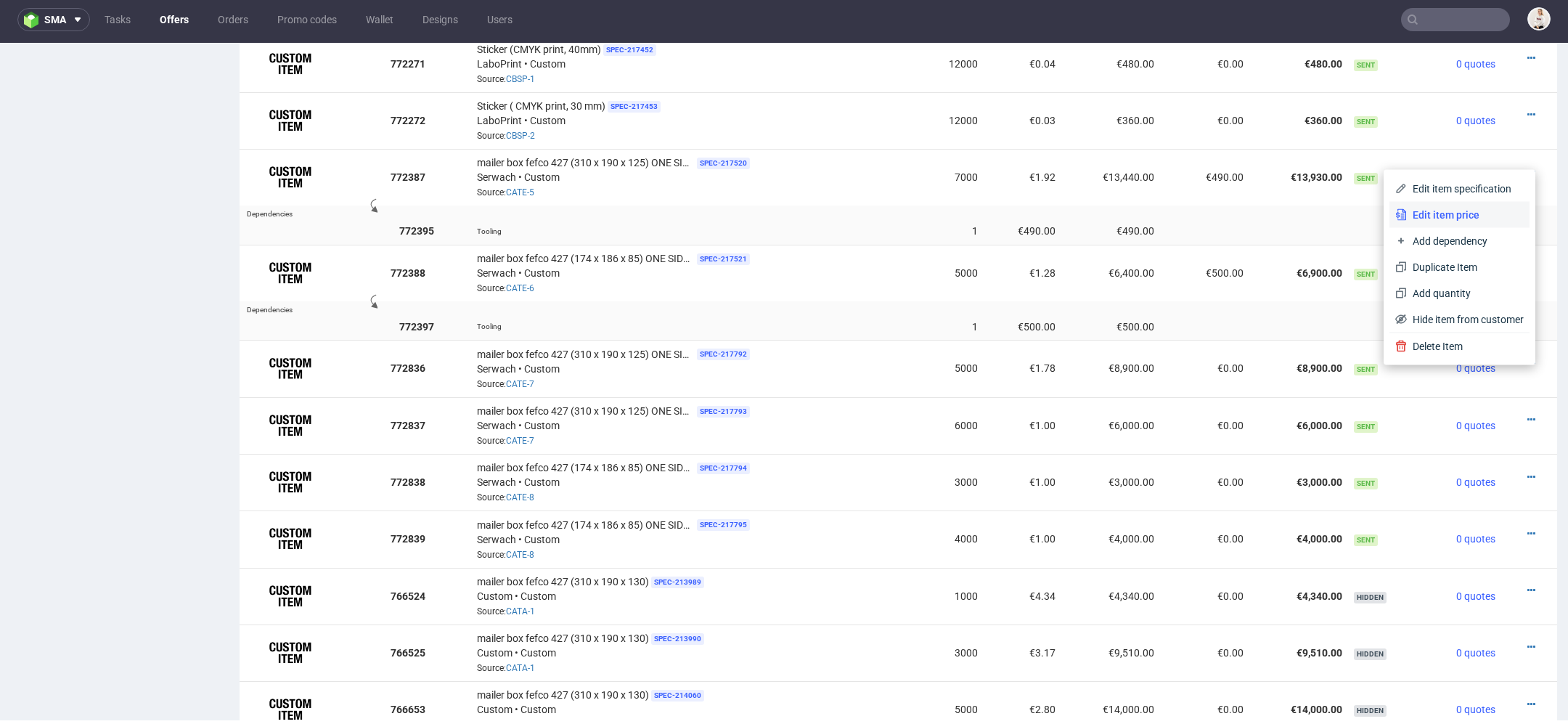
click at [1422, 212] on span "Edit item price" at bounding box center [1465, 214] width 117 height 15
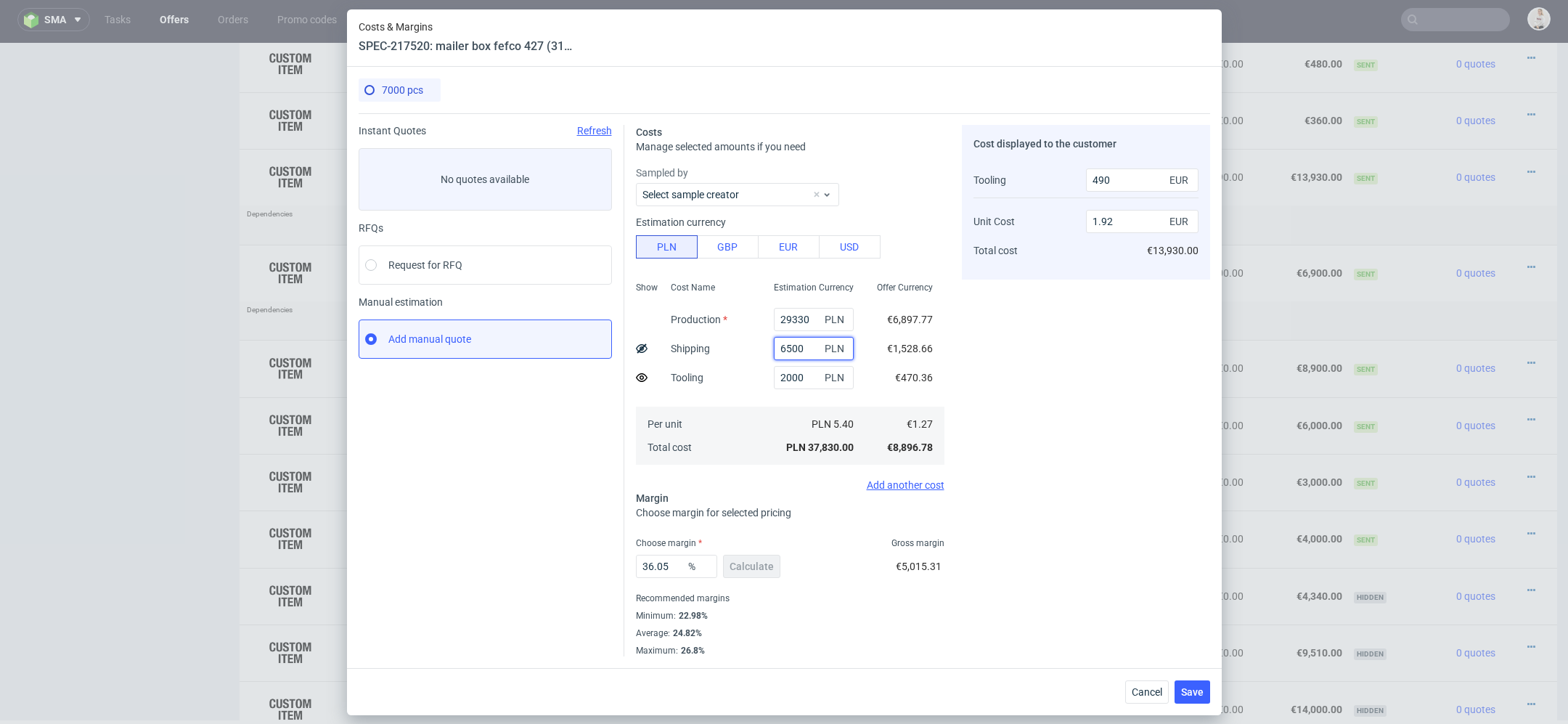
drag, startPoint x: 808, startPoint y: 351, endPoint x: 587, endPoint y: 351, distance: 221.0
click at [587, 351] on div "Instant Quotes Refresh No quotes available RFQs Request for RFQ Manual estimati…" at bounding box center [784, 385] width 851 height 543
click at [1148, 690] on span "Cancel" at bounding box center [1146, 693] width 30 height 10
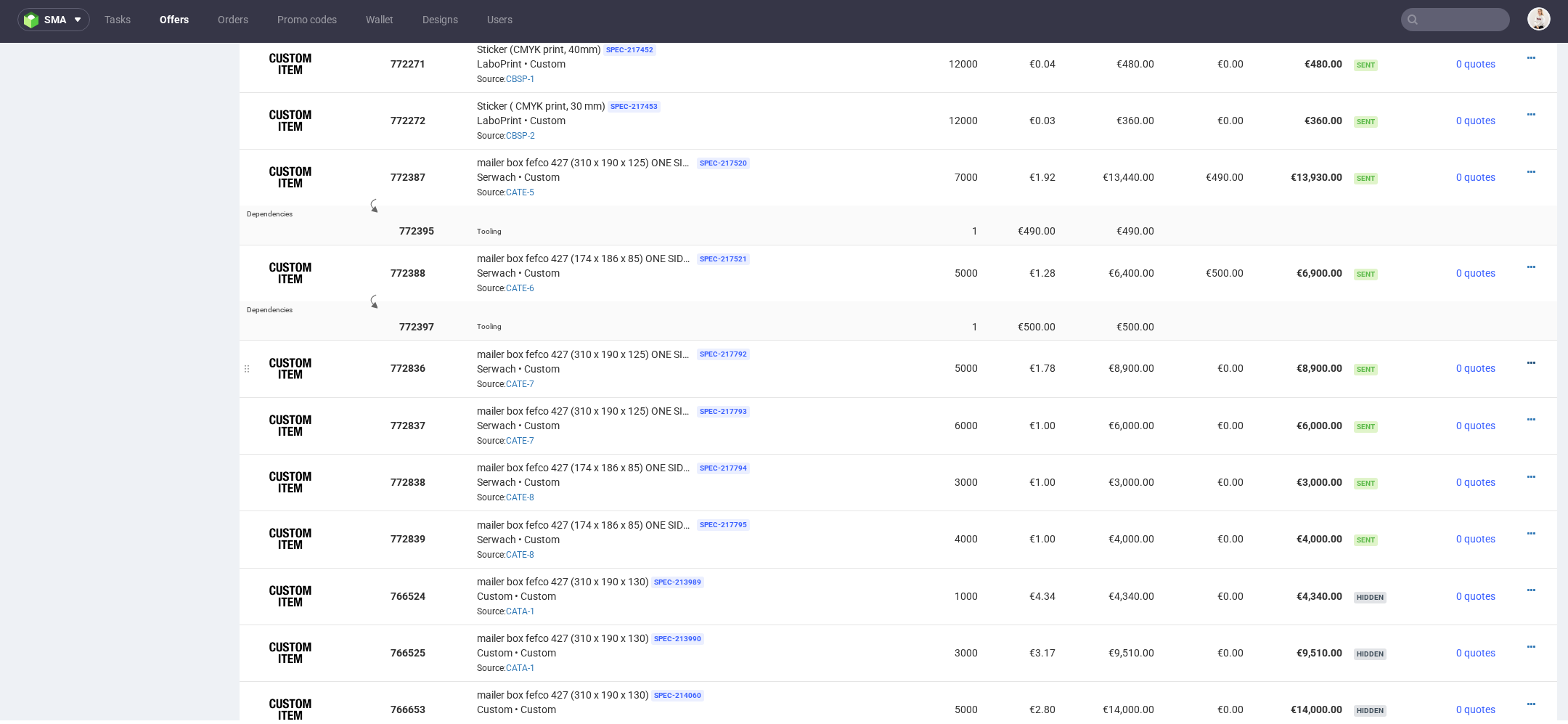
click at [1528, 358] on icon at bounding box center [1532, 363] width 8 height 10
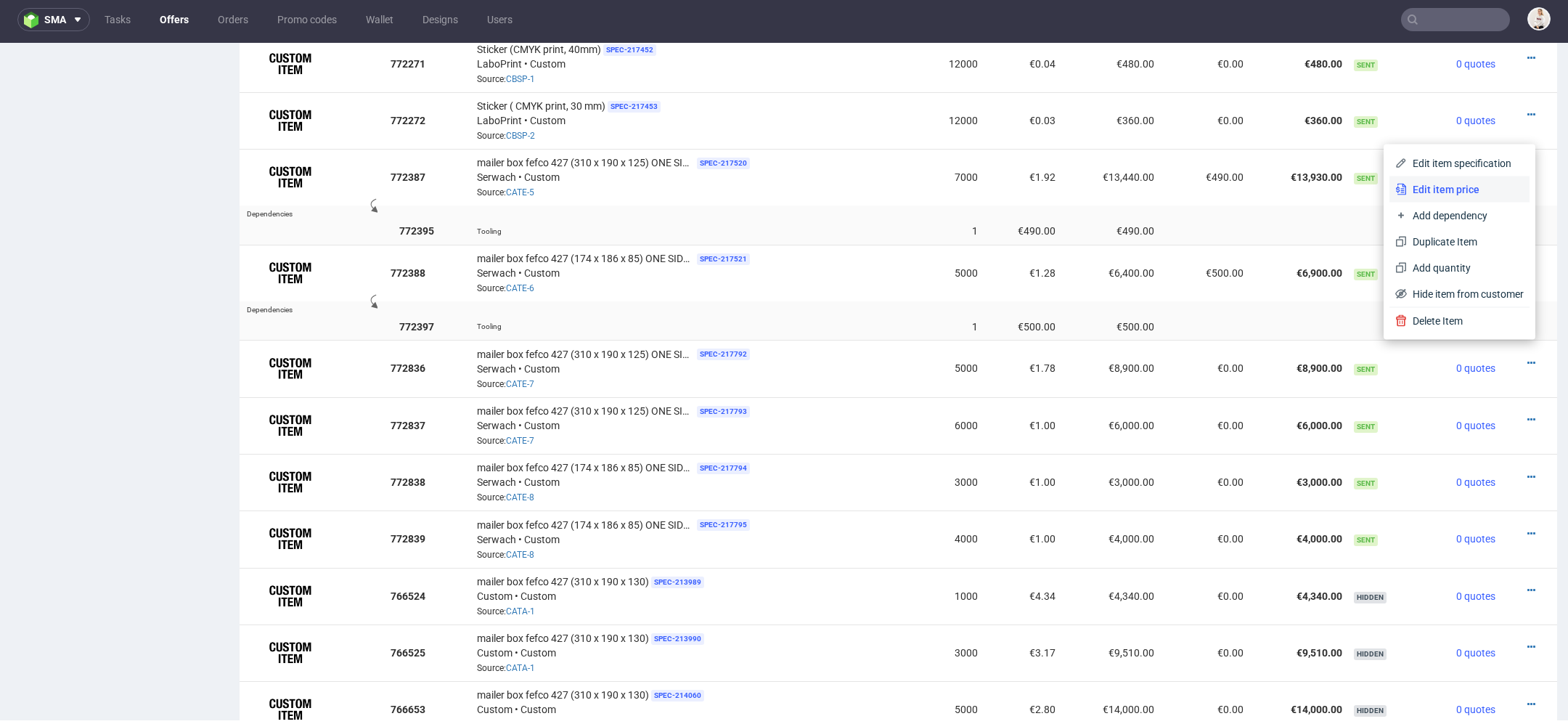
click at [1444, 192] on span "Edit item price" at bounding box center [1465, 189] width 117 height 15
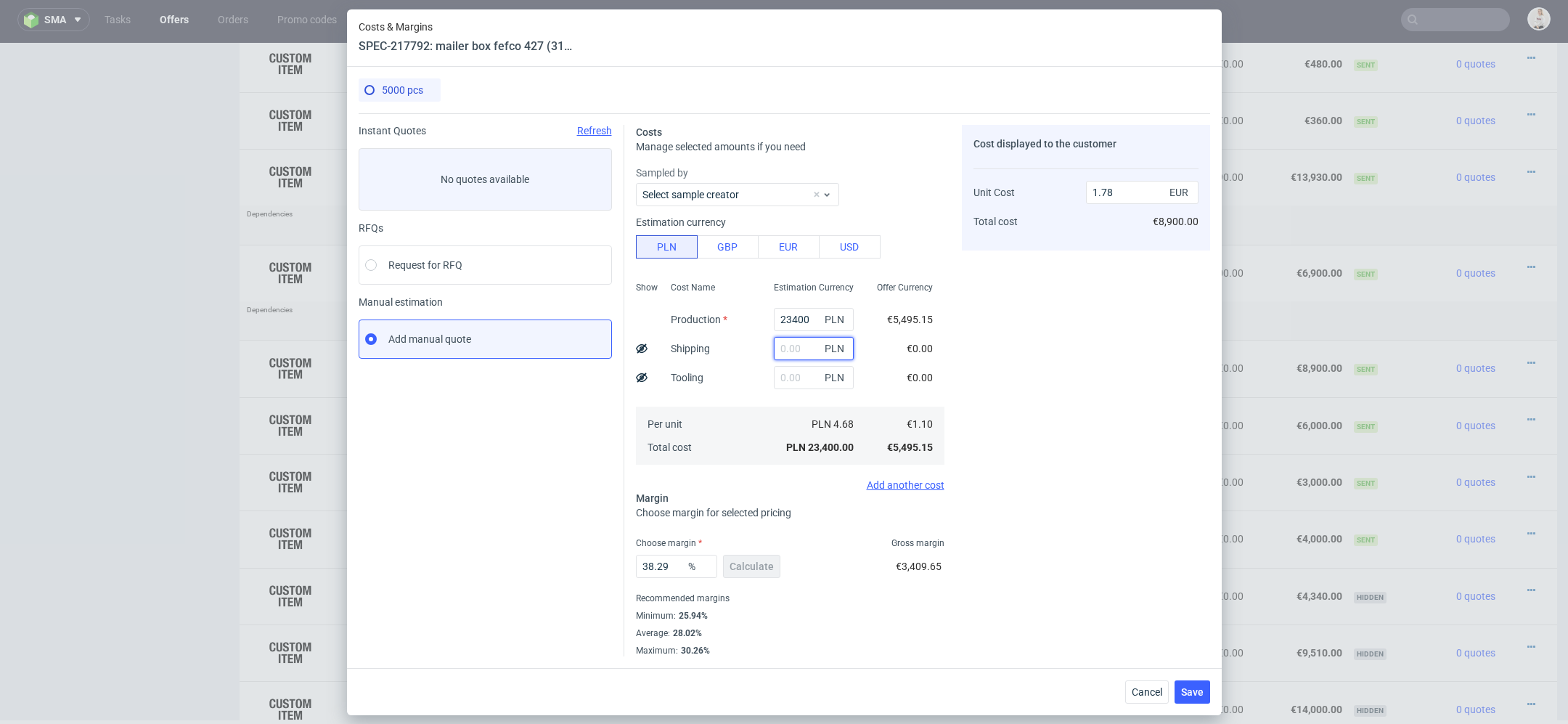
click at [792, 350] on input "text" at bounding box center [813, 349] width 80 height 24
paste input "6500"
type input "6500"
type input "2.28"
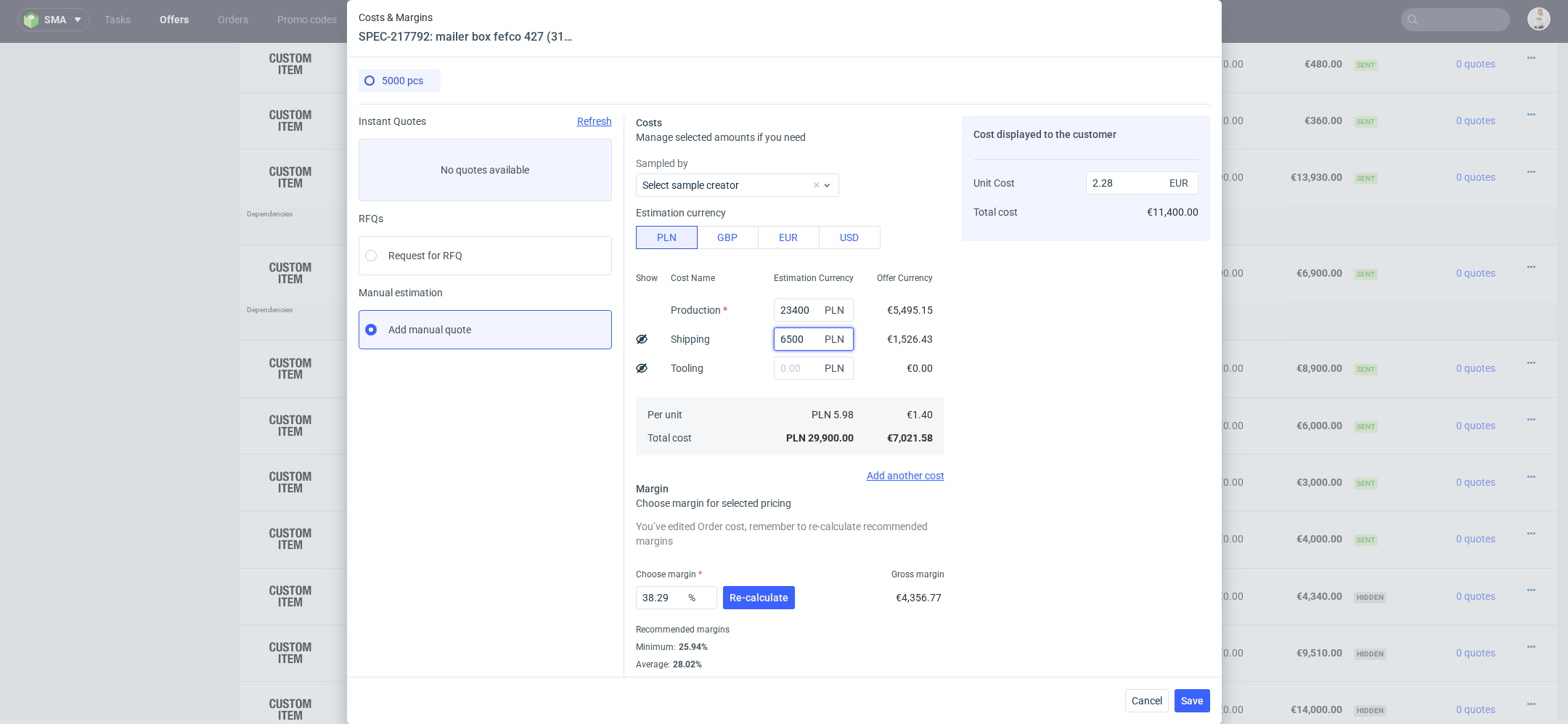
type input "6500"
click at [802, 369] on input "text" at bounding box center [813, 369] width 80 height 24
type input "2500"
type input "2.47"
type input "2500"
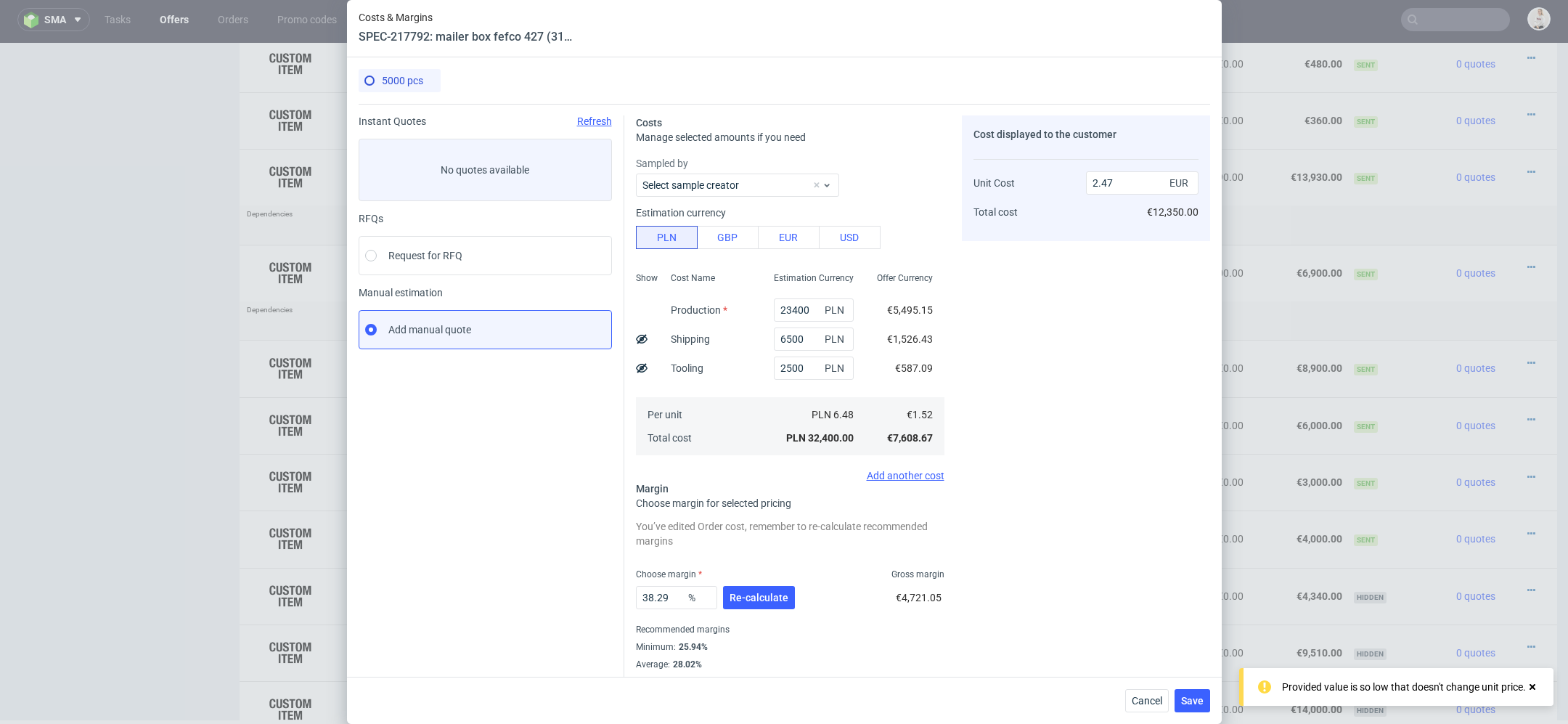
click at [1055, 365] on div "Cost displayed to the customer Unit Cost Total cost 2.47 EUR €12,350.00" at bounding box center [1085, 401] width 249 height 573
click at [789, 312] on input "23400" at bounding box center [813, 310] width 80 height 24
paste input "09"
type input "20900"
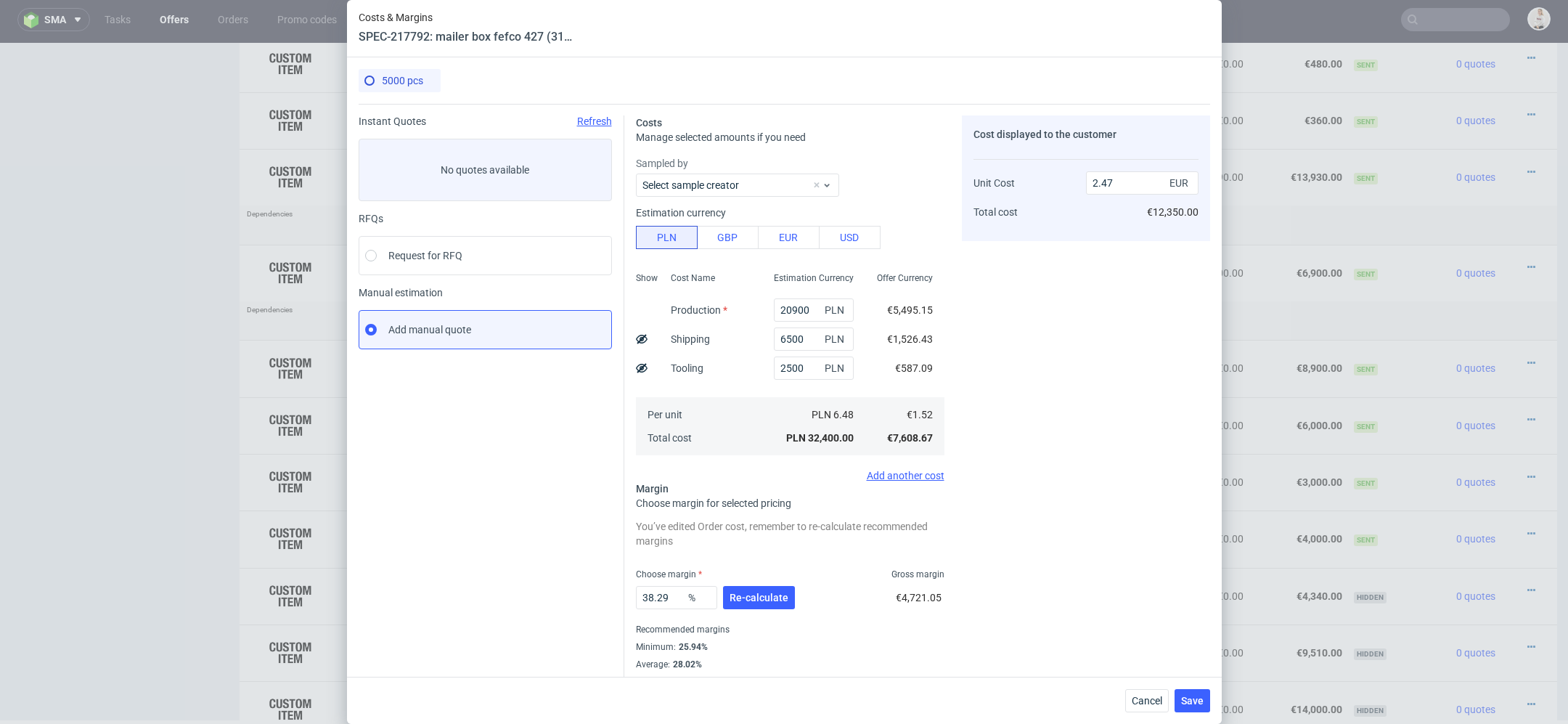
type input "2.28"
click at [1038, 296] on div "Cost displayed to the customer Unit Cost Total cost 2.28 EUR €12,350.00" at bounding box center [1085, 401] width 249 height 573
click at [776, 607] on button "Re-calculate" at bounding box center [758, 598] width 72 height 24
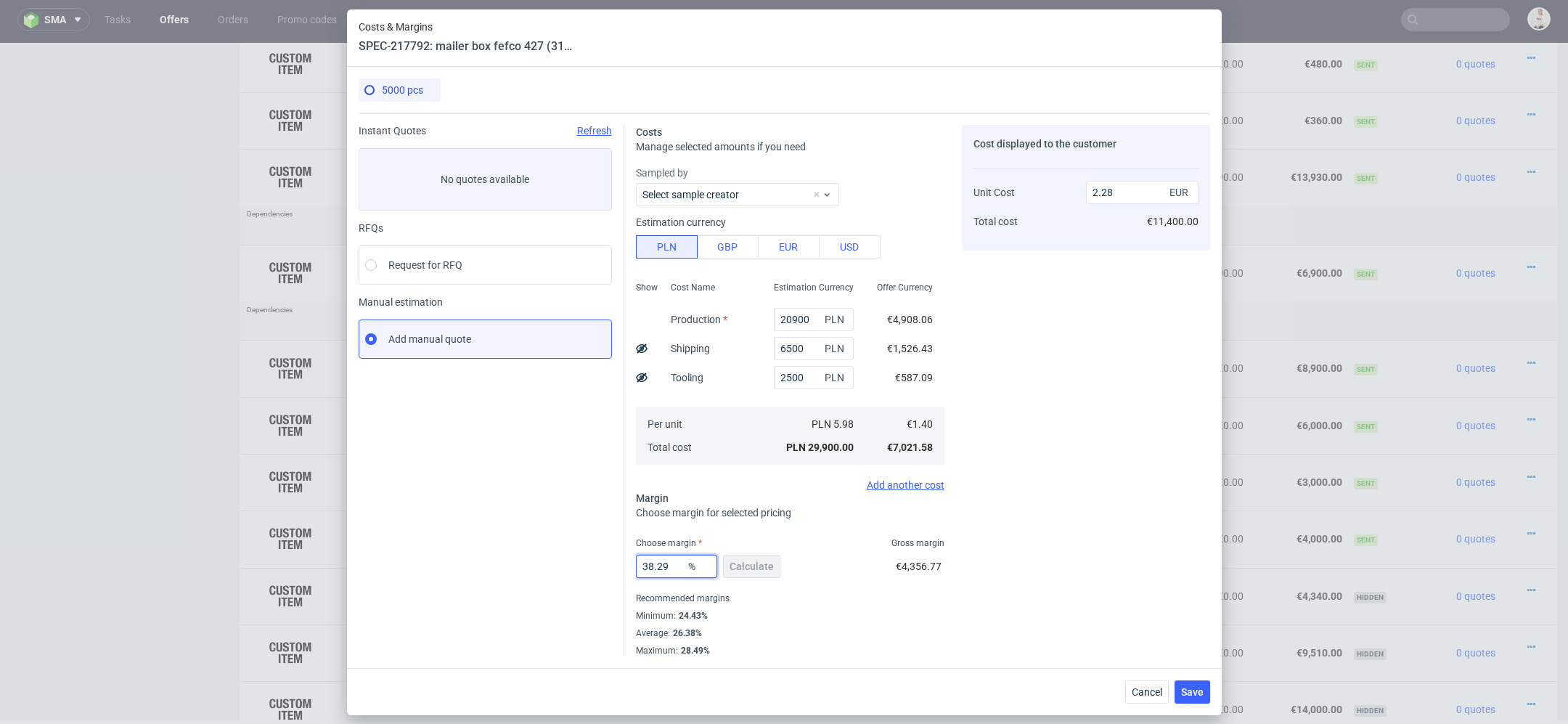
drag, startPoint x: 677, startPoint y: 567, endPoint x: 473, endPoint y: 553, distance: 204.5
click at [473, 553] on div "Instant Quotes Refresh No quotes available RFQs Request for RFQ Manual estimati…" at bounding box center [784, 385] width 851 height 543
type input "3"
type input "1.46"
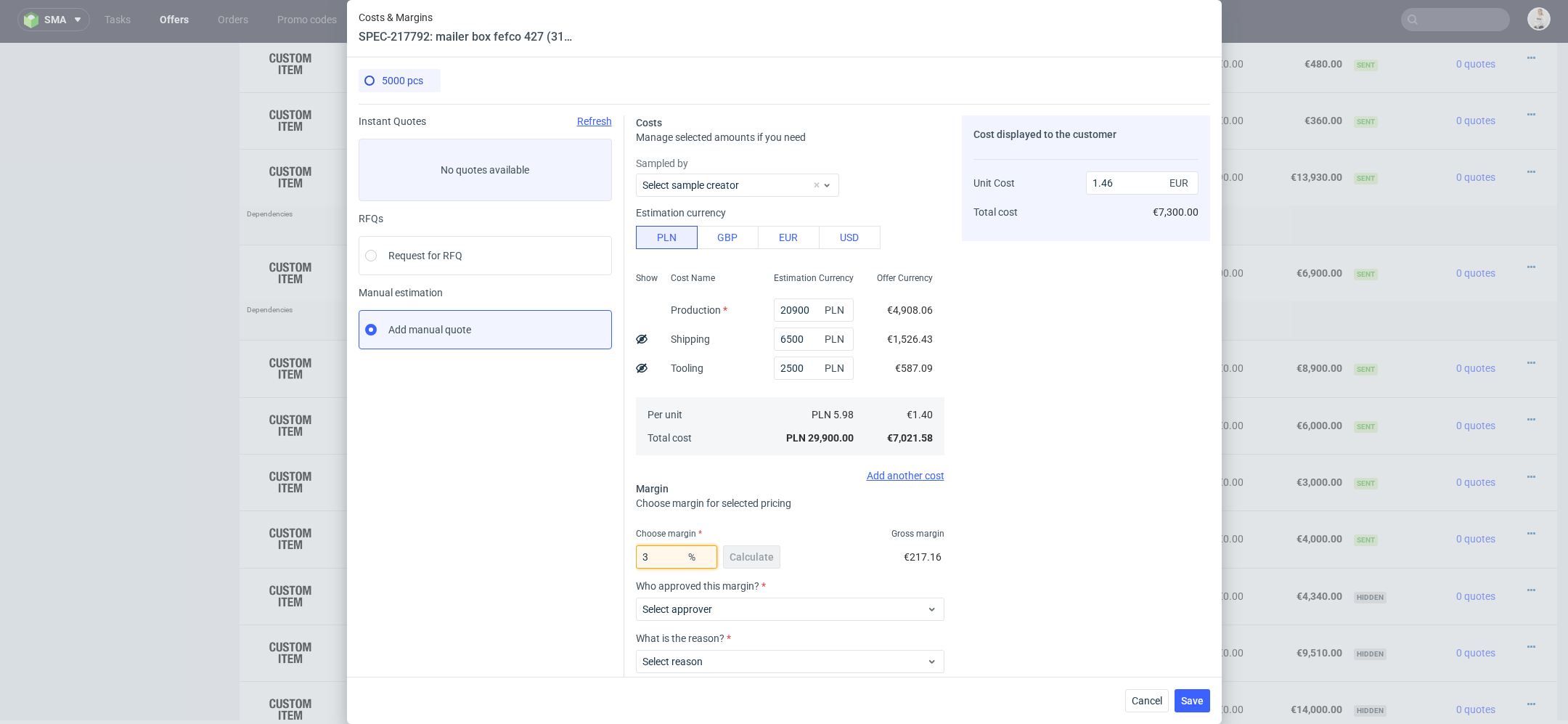
type input "33"
type input "2.1"
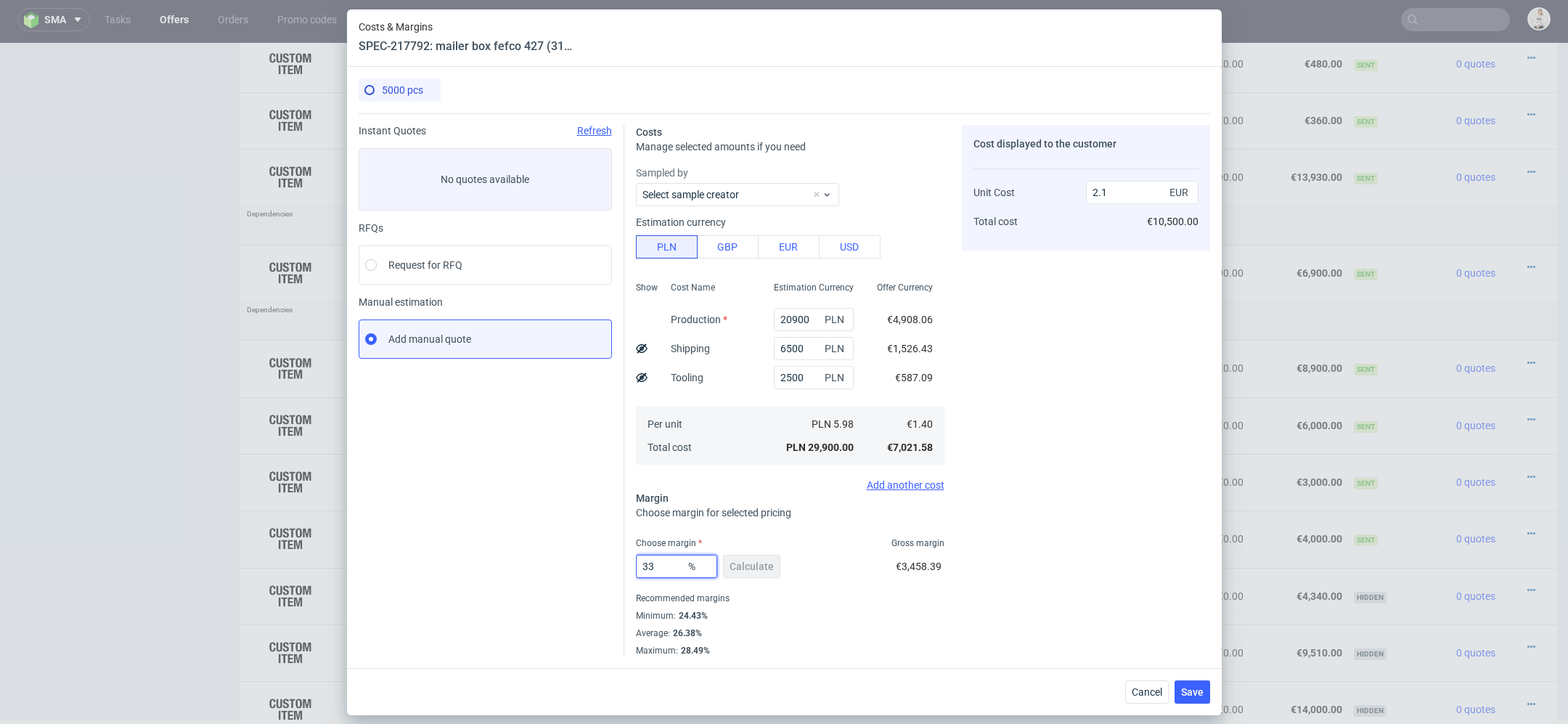
type input "33"
click at [1038, 556] on div "Cost displayed to the customer Unit Cost Total cost 2.1 EUR €10,500.00" at bounding box center [1085, 391] width 249 height 531
drag, startPoint x: 789, startPoint y: 348, endPoint x: 742, endPoint y: 337, distance: 48.3
click at [749, 338] on div "Show Cost Name Production Shipping Tooling Per unit Total cost Estimation Curre…" at bounding box center [790, 372] width 309 height 192
type input "5500"
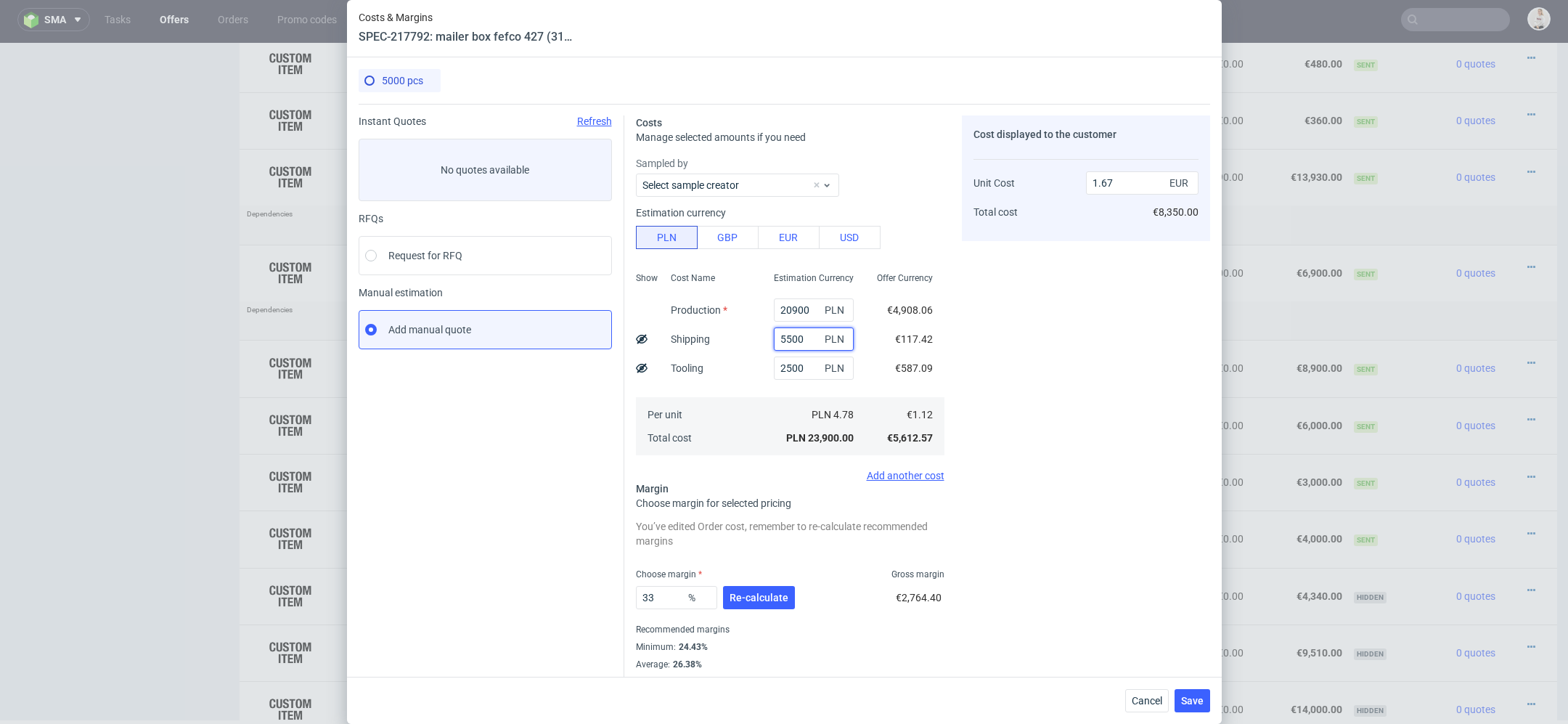
type input "2.03"
type input "500"
type input "1.67"
type input "5800"
type input "2.05"
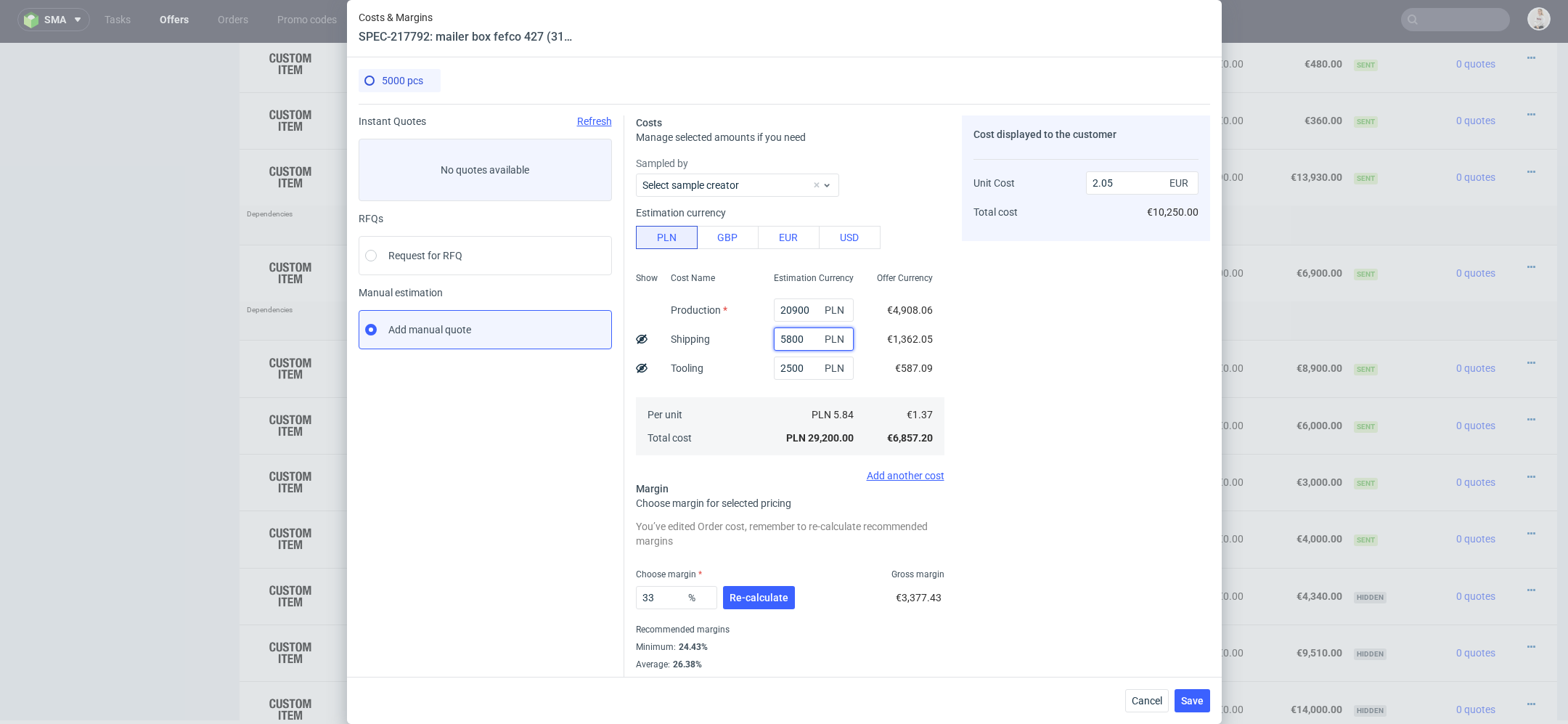
type input "5800"
click at [1100, 429] on div "Cost displayed to the customer Unit Cost Total cost 2.05 EUR €10,250.00" at bounding box center [1085, 401] width 249 height 573
click at [642, 365] on icon at bounding box center [642, 368] width 12 height 12
type input "1.93"
click at [1139, 556] on div "Cost displayed to the customer Tooling Unit Cost Total cost 600 EUR 1.93 EUR €1…" at bounding box center [1085, 401] width 249 height 573
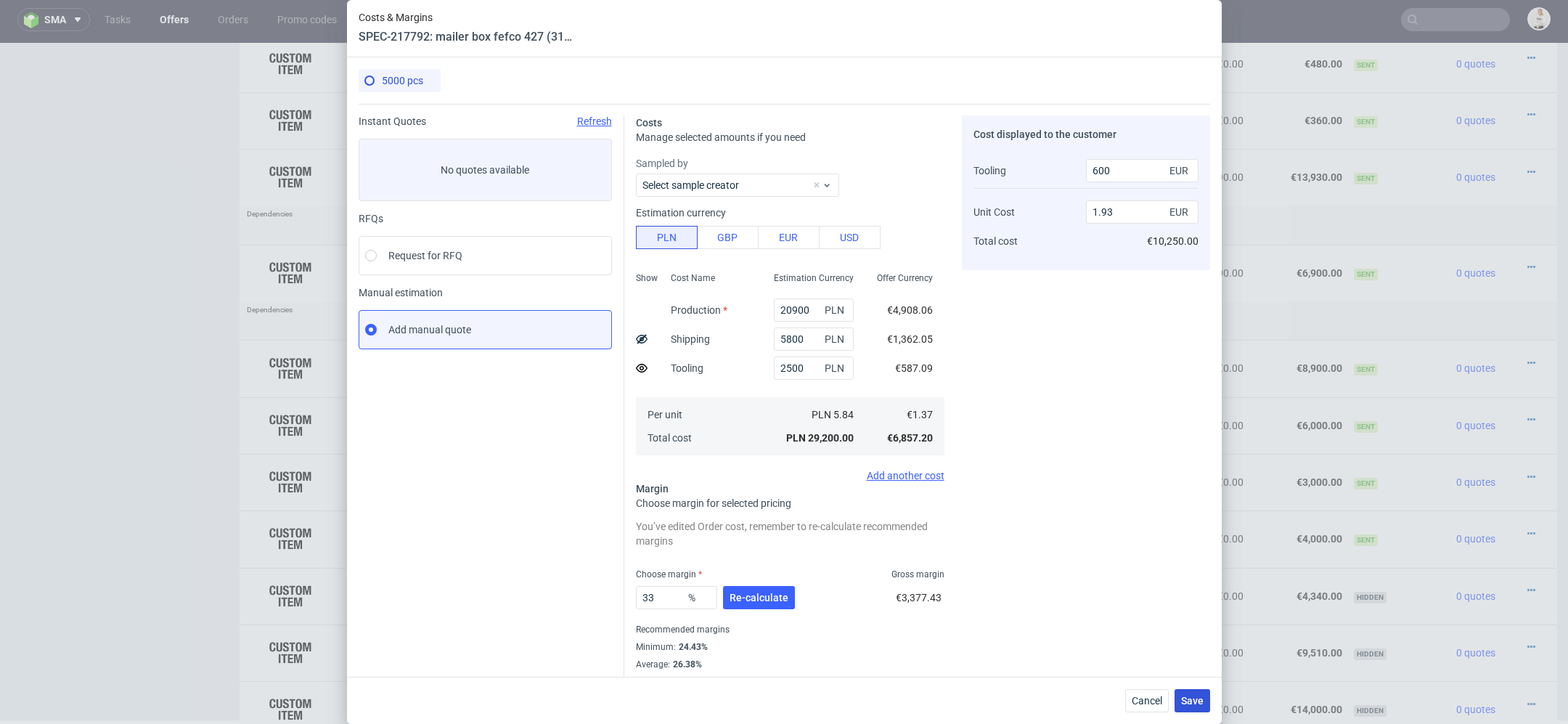
click at [1193, 706] on span "Save" at bounding box center [1191, 700] width 23 height 10
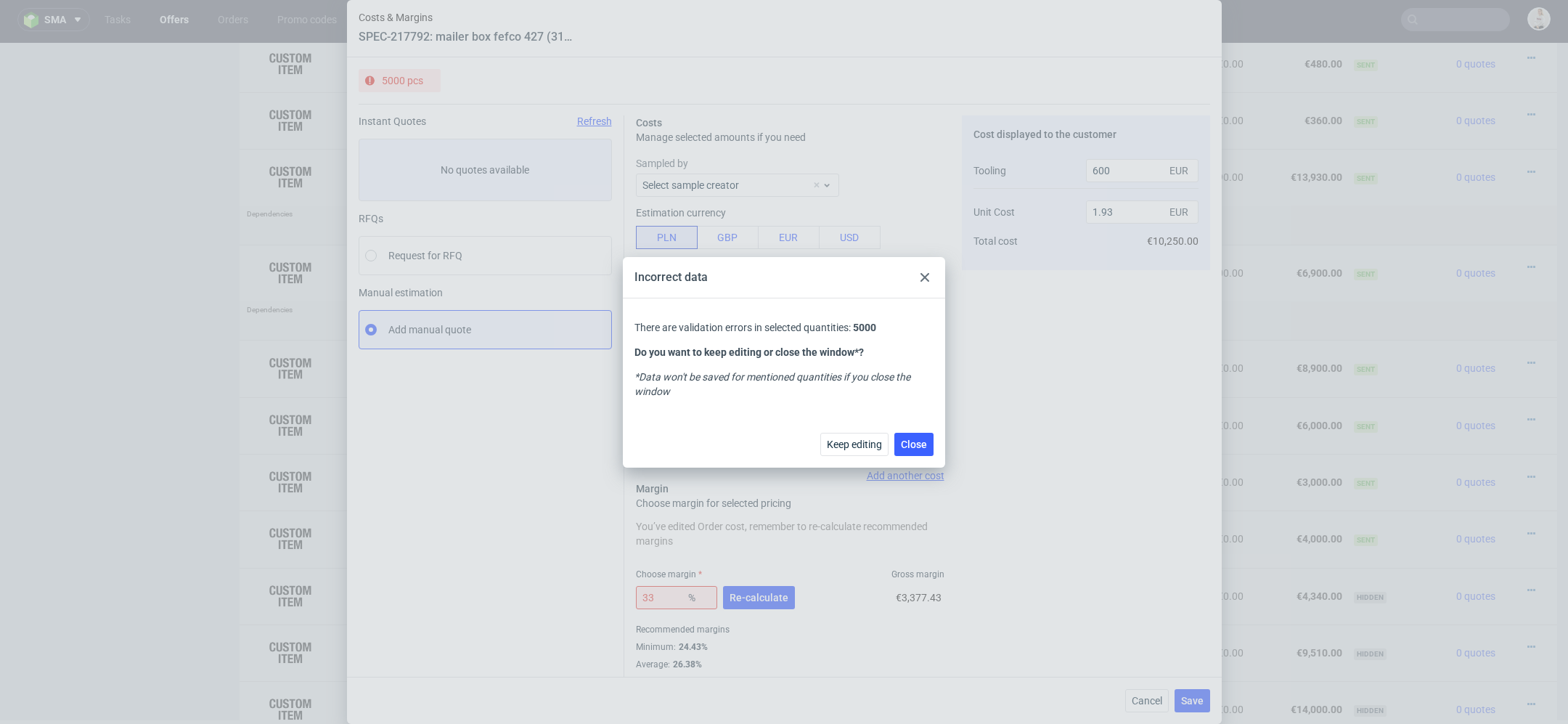
click at [931, 274] on div at bounding box center [925, 277] width 18 height 18
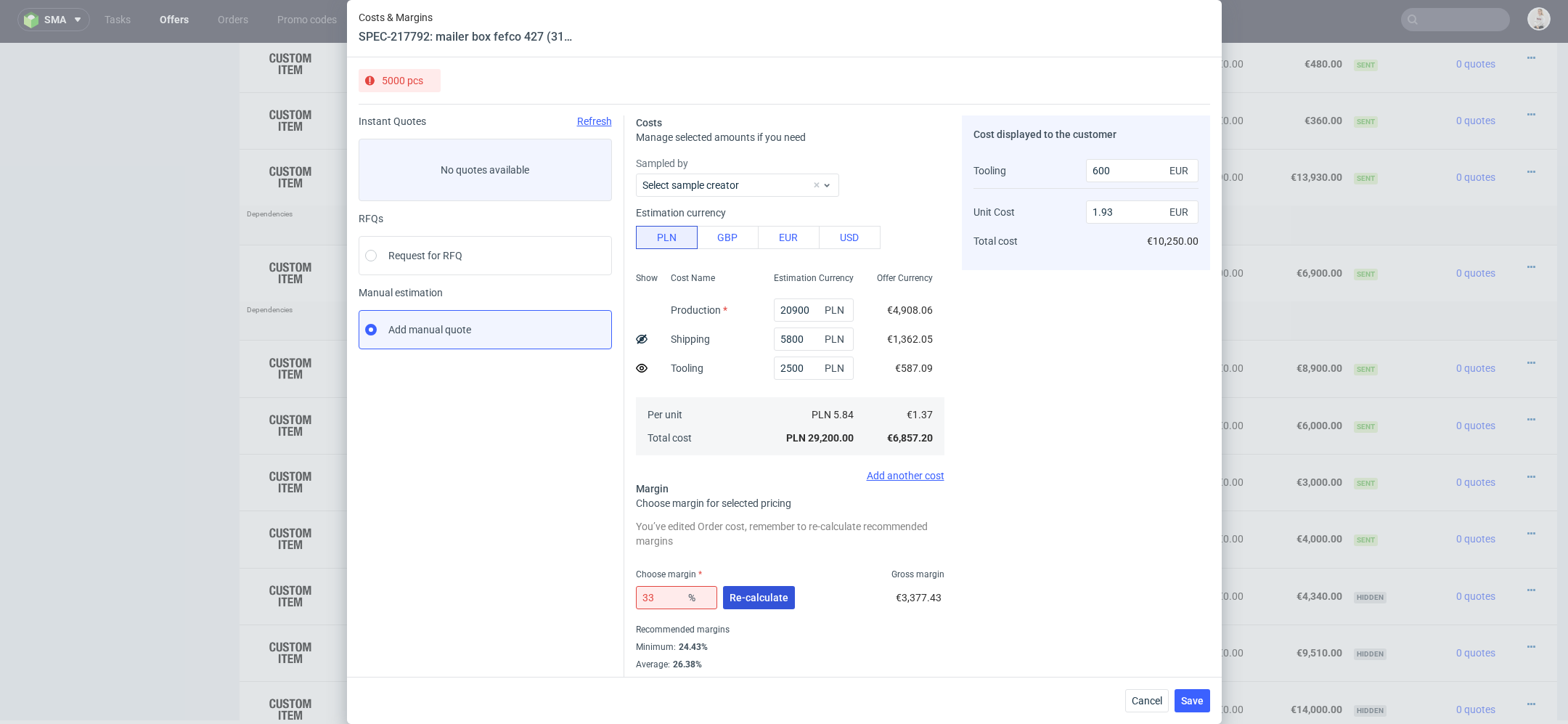
click at [752, 598] on span "Re-calculate" at bounding box center [759, 598] width 59 height 10
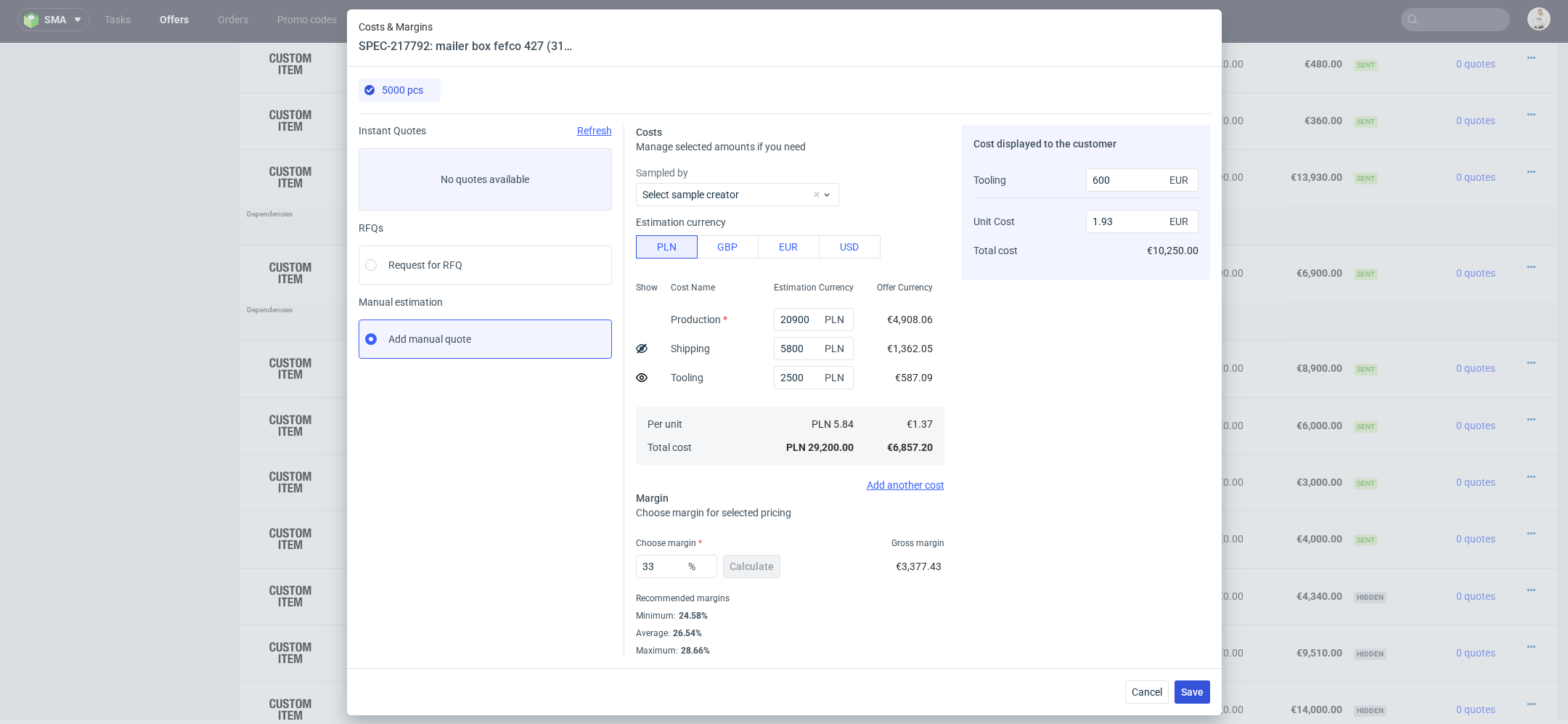
click at [1184, 690] on span "Save" at bounding box center [1191, 693] width 23 height 10
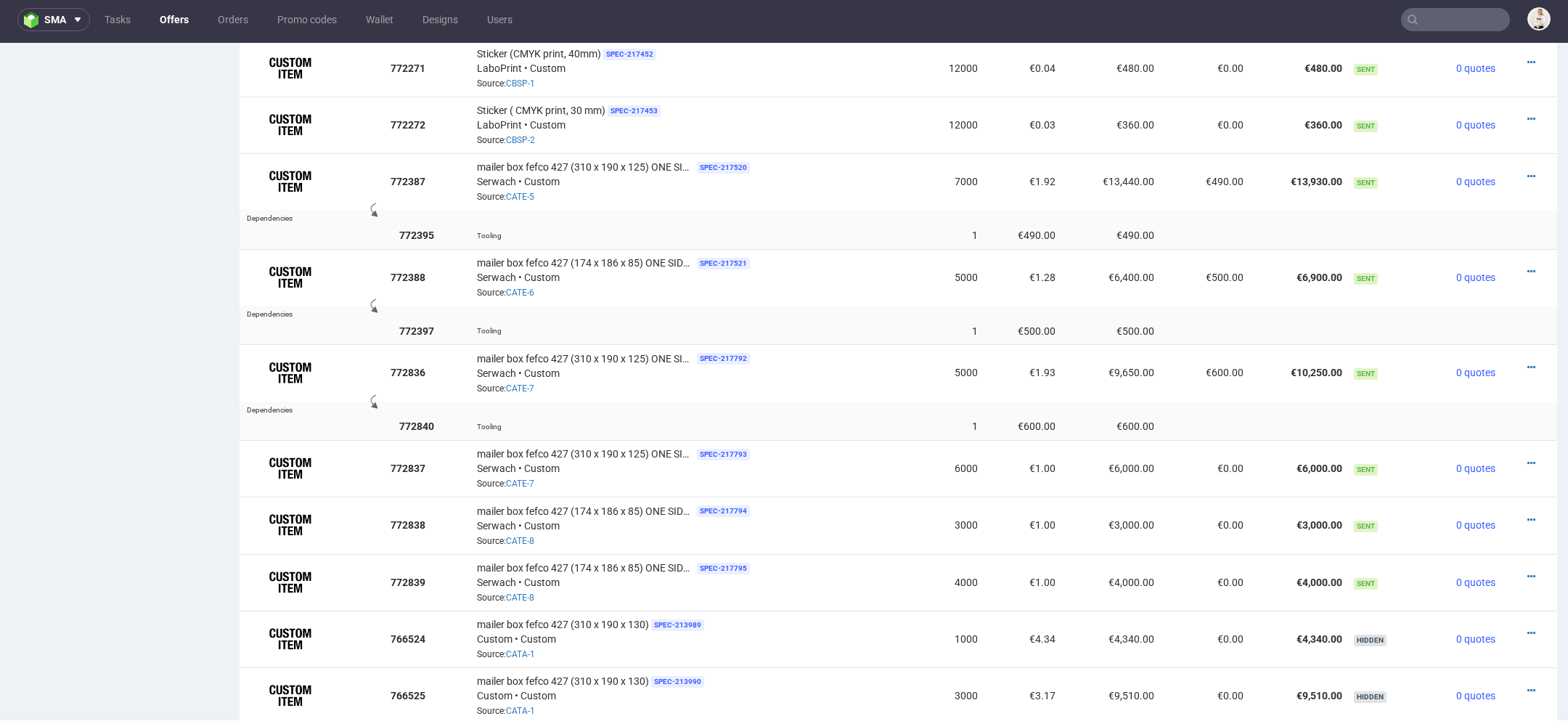
scroll to position [1415, 0]
click at [1528, 172] on icon at bounding box center [1532, 177] width 8 height 10
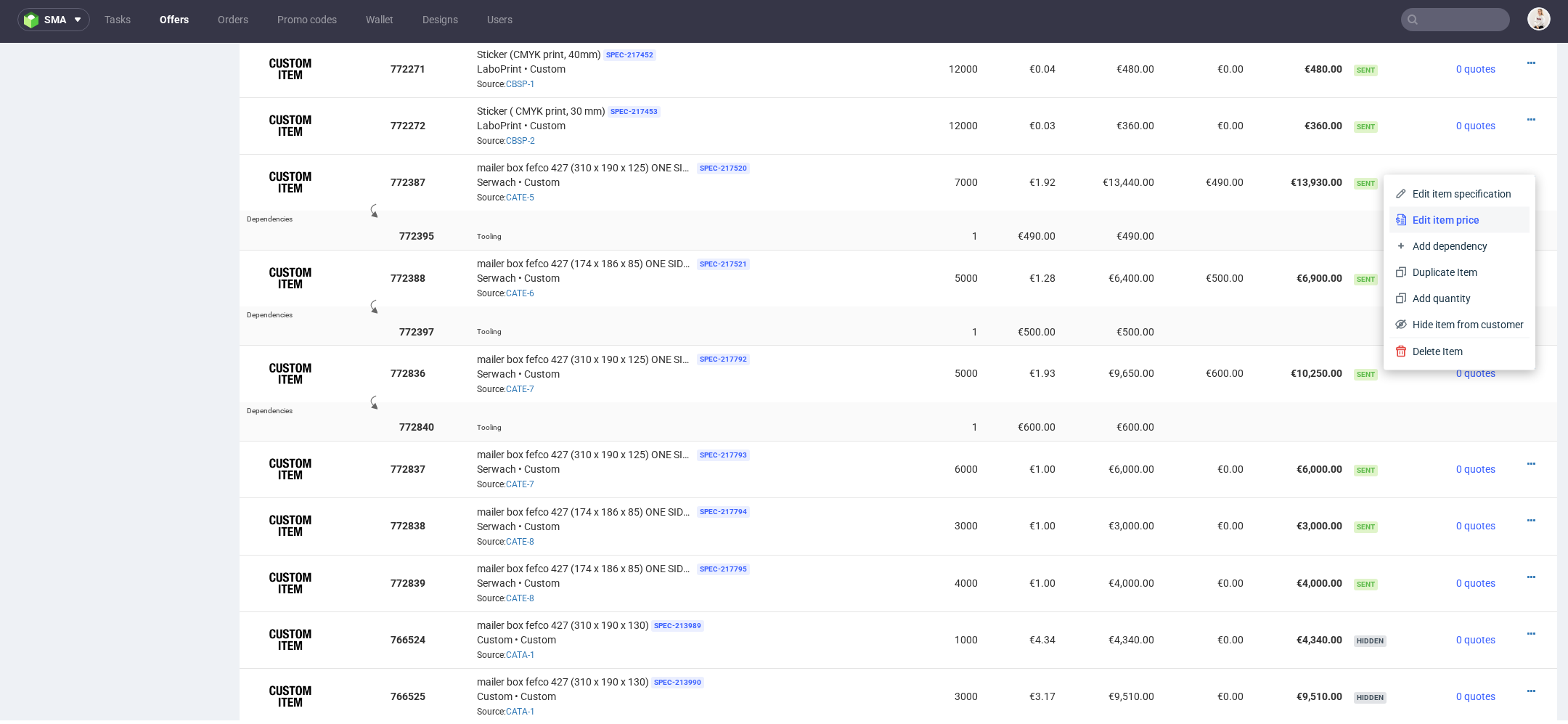
click at [1437, 213] on span "Edit item price" at bounding box center [1465, 219] width 117 height 15
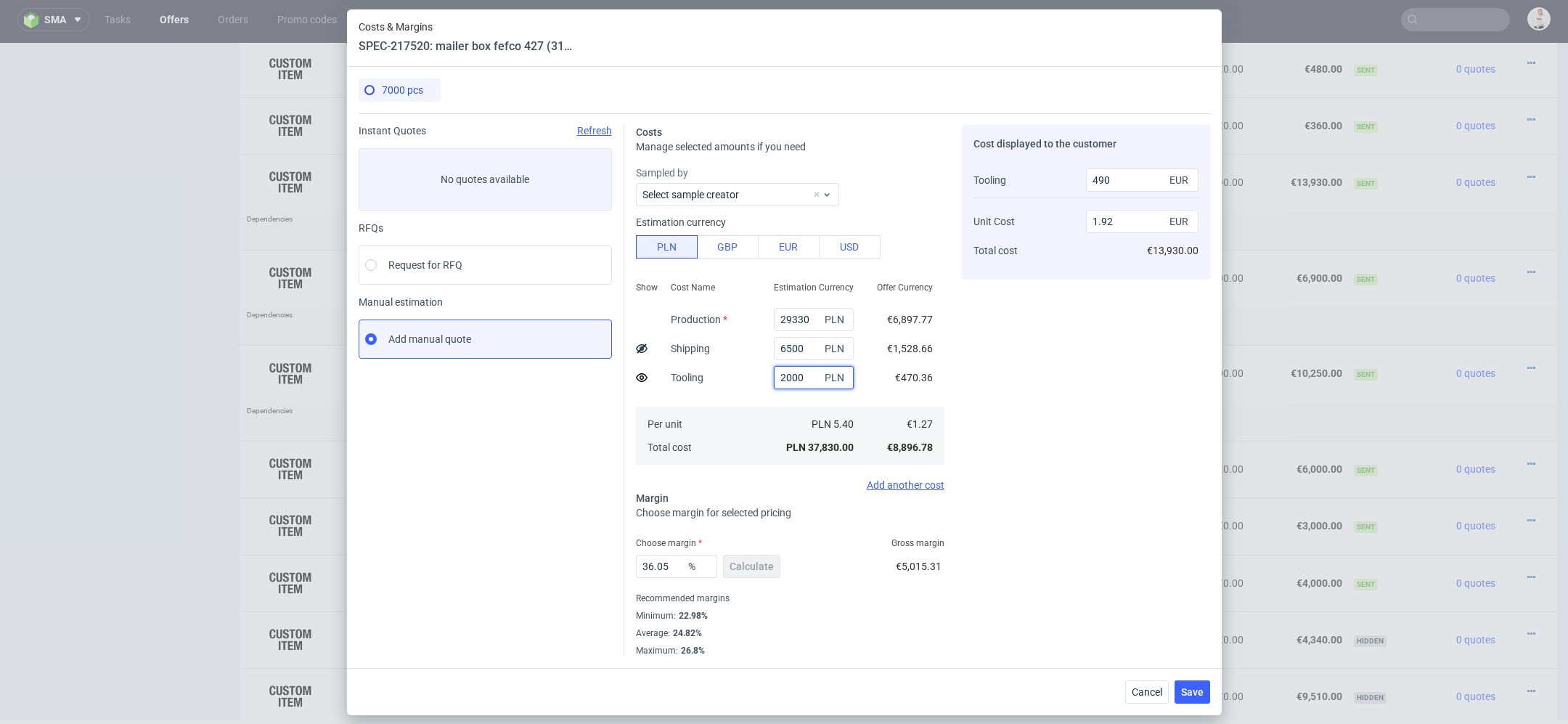
click at [789, 380] on input "2000" at bounding box center [813, 378] width 80 height 24
type input "2500"
type input "560"
type input "1.93"
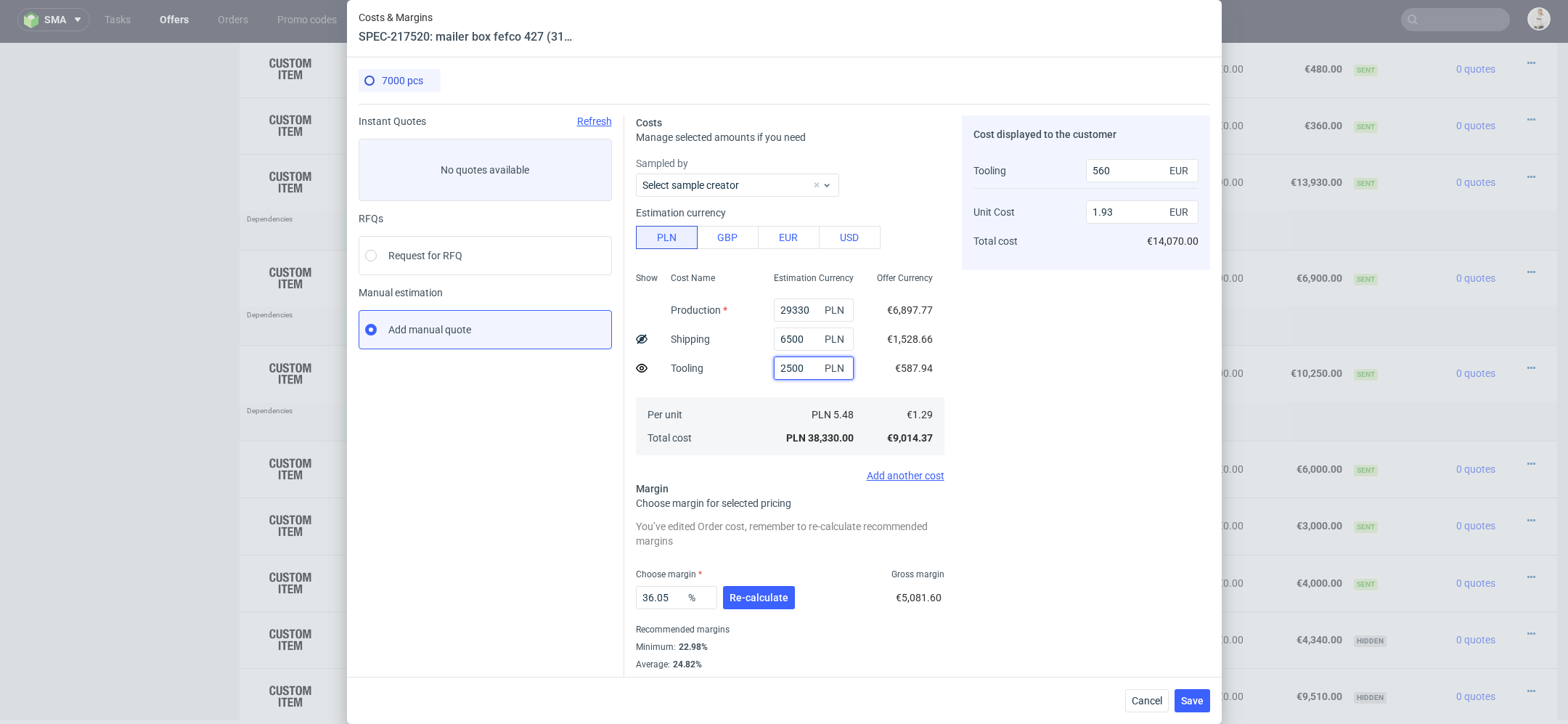
type input "2500"
click at [1042, 416] on div "Cost displayed to the customer Tooling Unit Cost Total cost 560 EUR 1.93 EUR €1…" at bounding box center [1085, 401] width 249 height 573
click at [768, 593] on span "Re-calculate" at bounding box center [759, 598] width 59 height 10
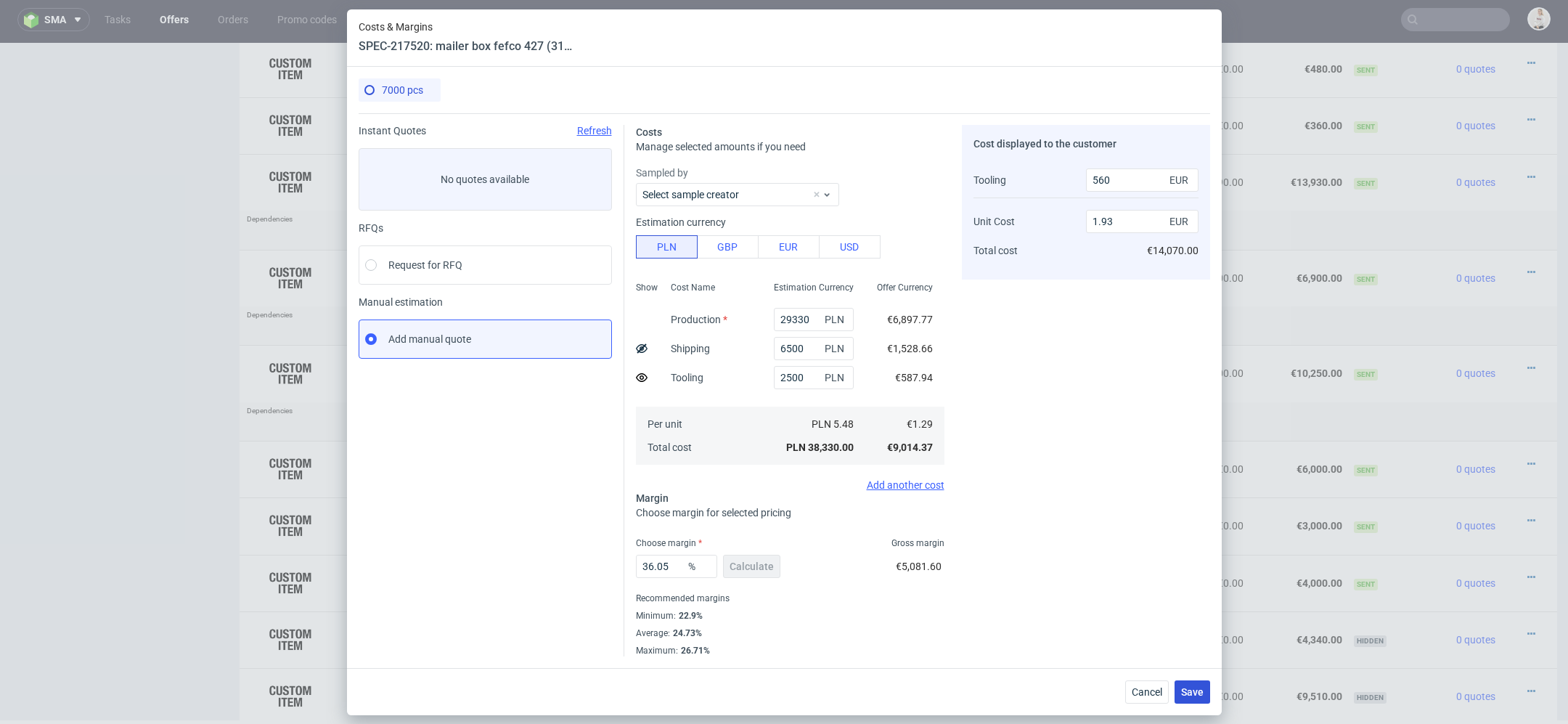
click at [1191, 684] on button "Save" at bounding box center [1192, 693] width 35 height 24
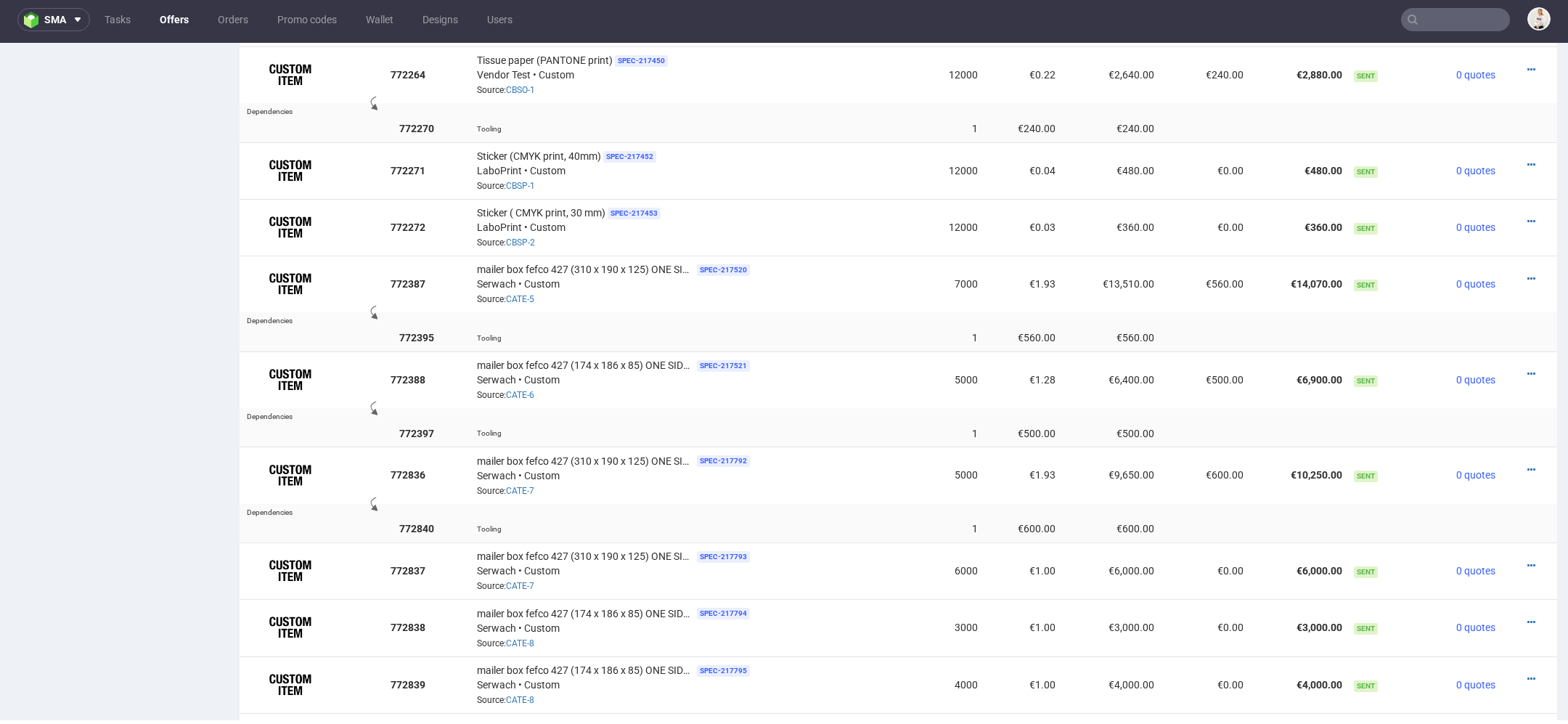
scroll to position [1309, 0]
click at [1528, 372] on icon at bounding box center [1532, 377] width 8 height 10
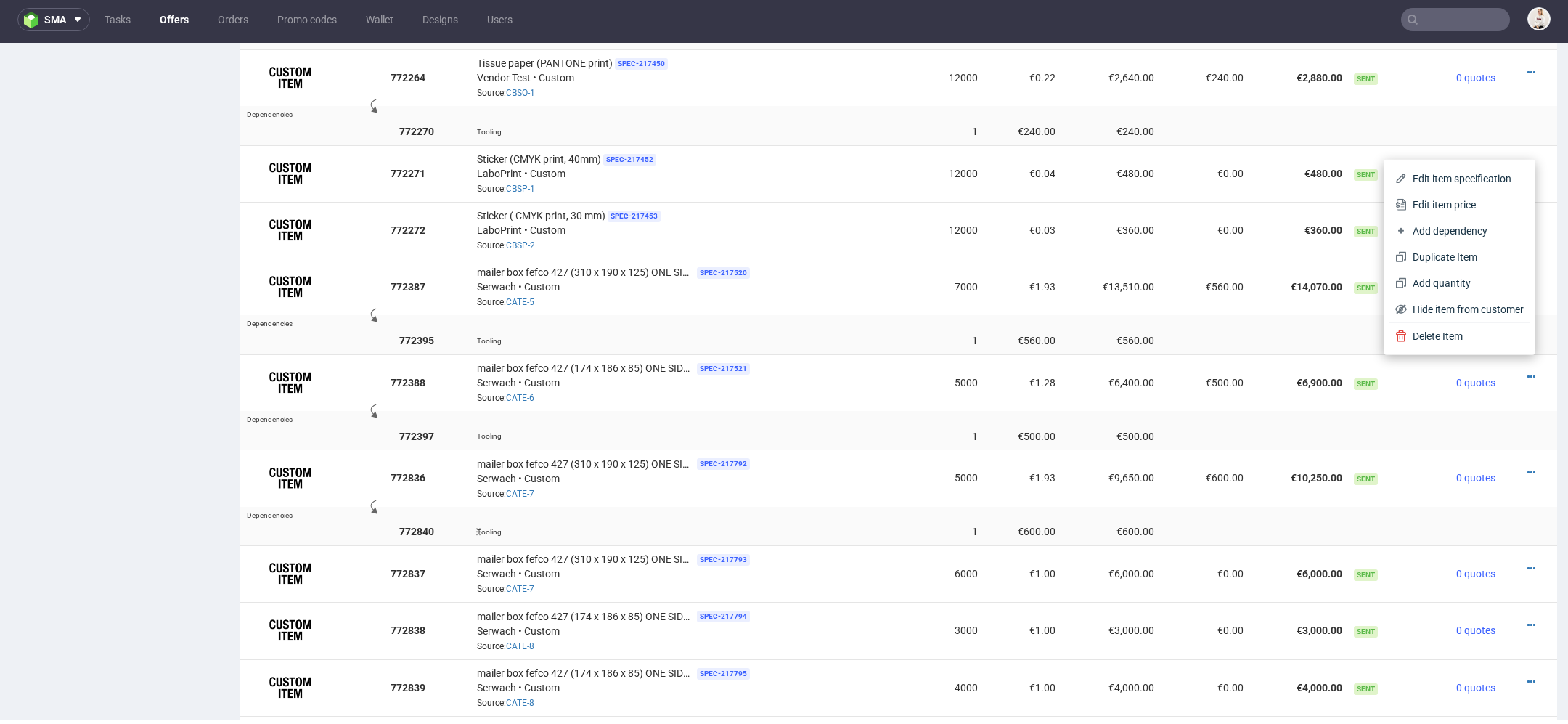
click at [1455, 518] on td at bounding box center [1461, 531] width 79 height 27
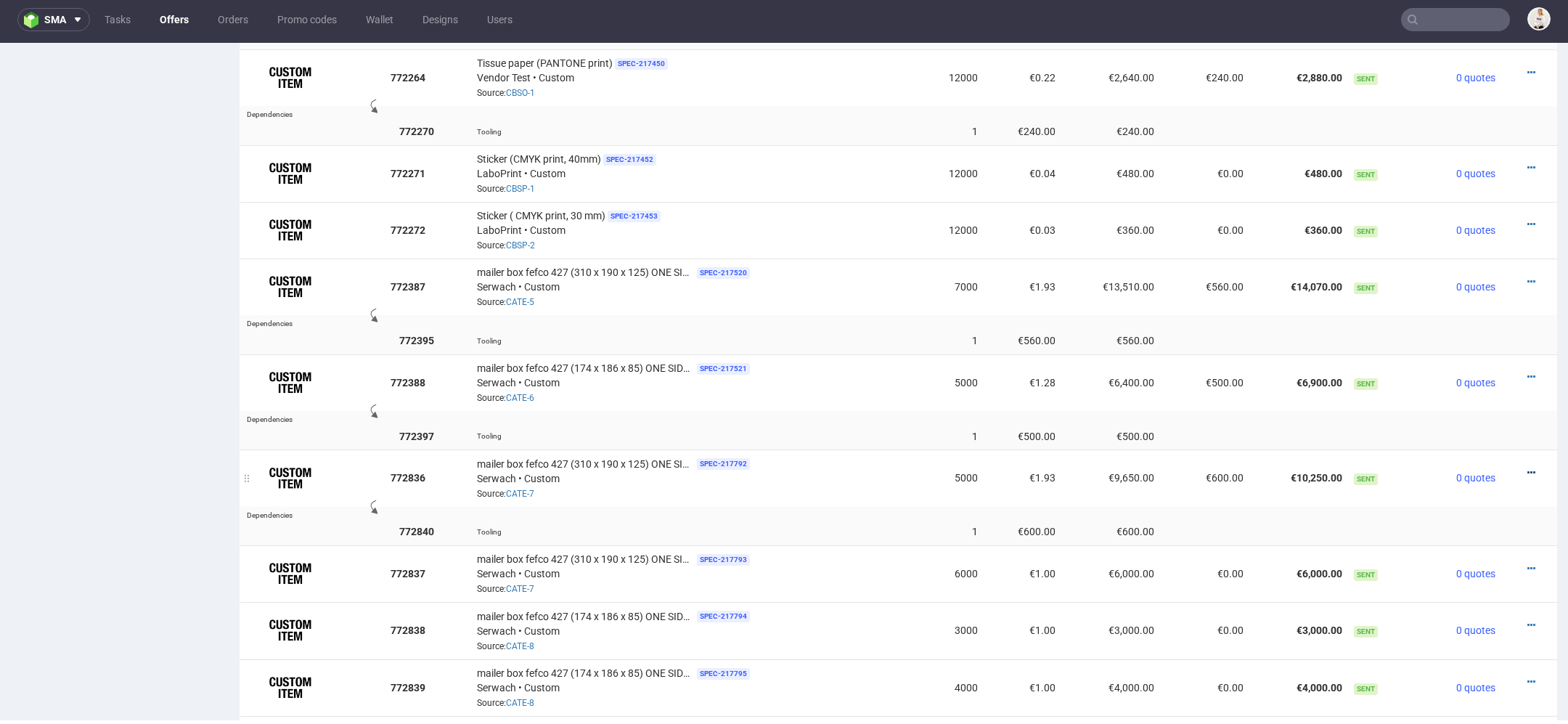
click at [1528, 468] on icon at bounding box center [1532, 473] width 8 height 10
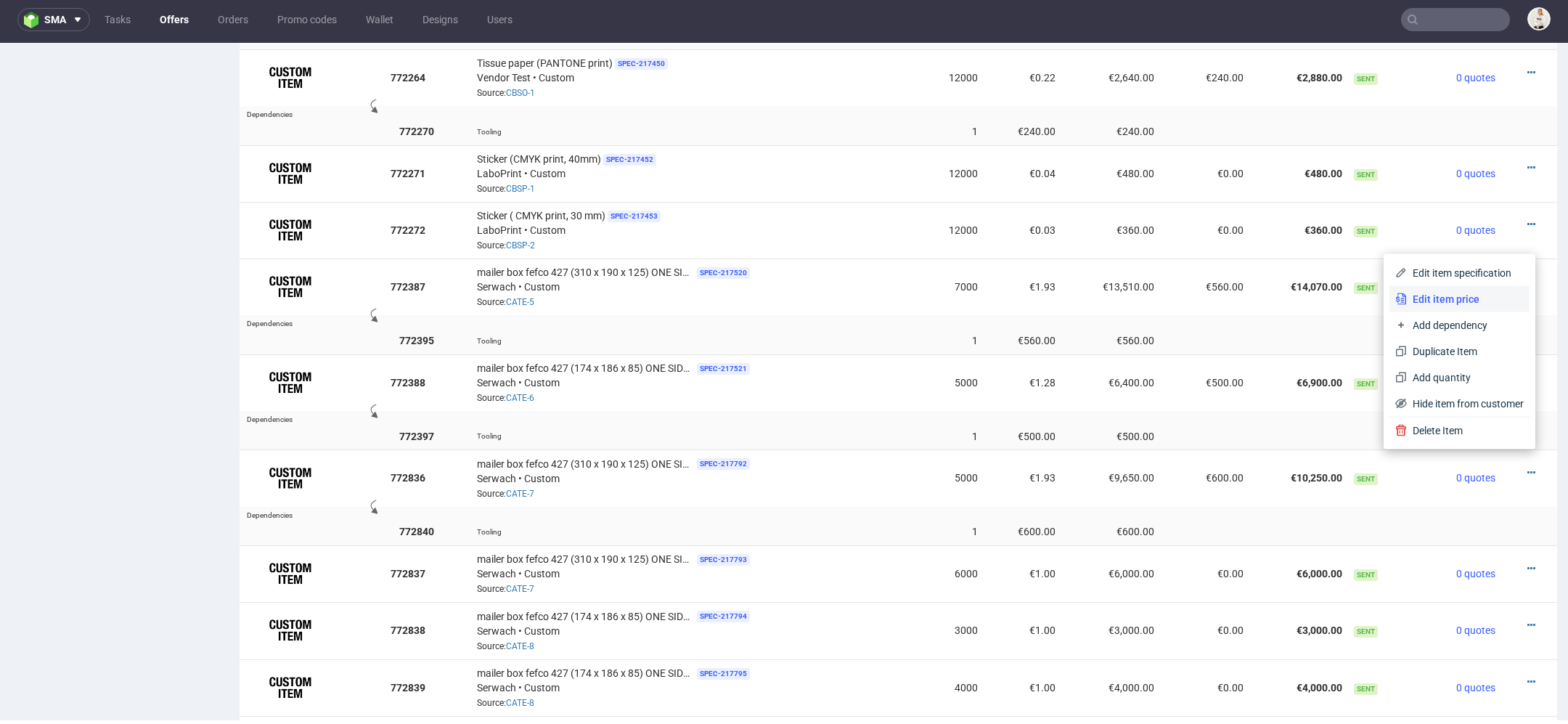
click at [1438, 296] on span "Edit item price" at bounding box center [1465, 299] width 117 height 15
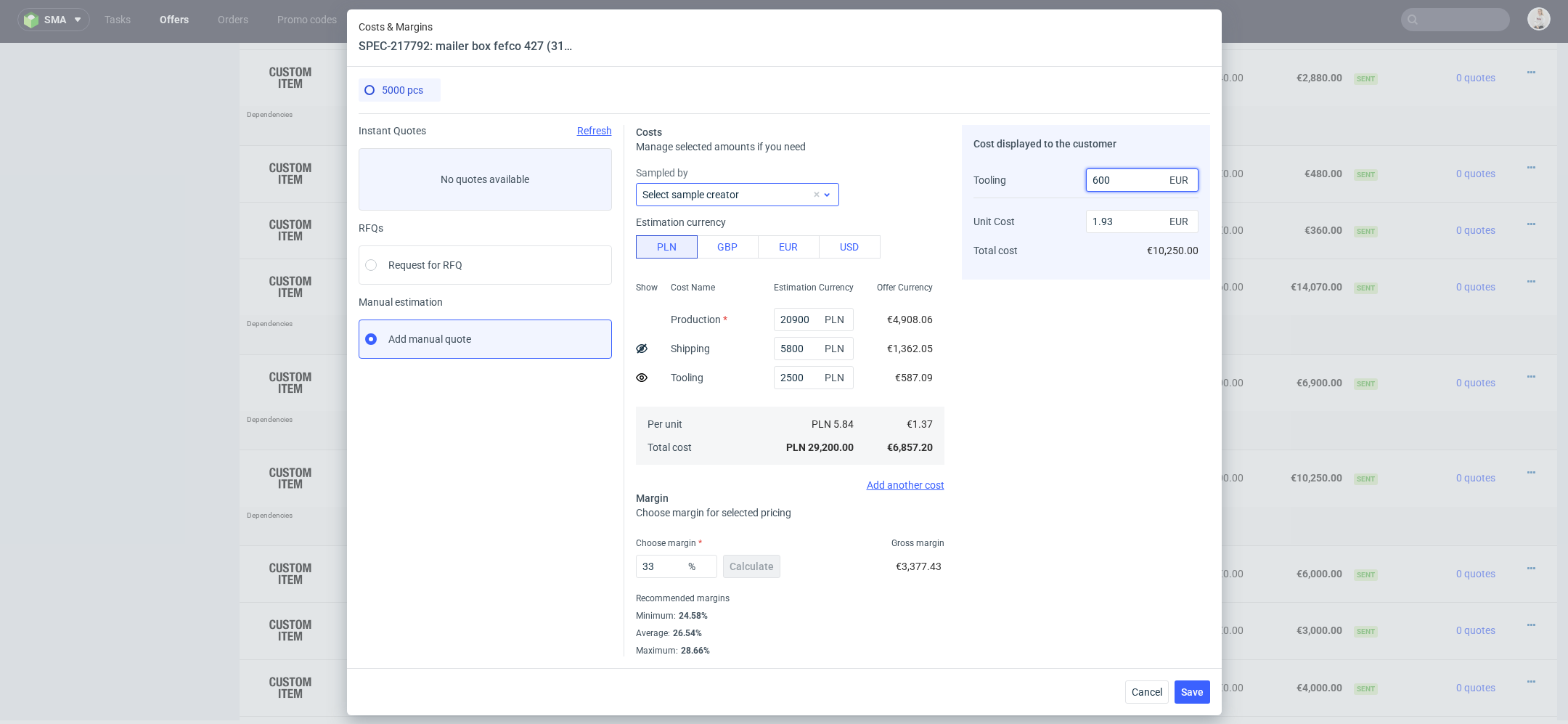
drag, startPoint x: 1120, startPoint y: 184, endPoint x: 800, endPoint y: 184, distance: 320.0
click at [800, 184] on div "Costs Manage selected amounts if you need Sampled by Select sample creator Esti…" at bounding box center [917, 385] width 586 height 543
type input "560"
type input "1.94"
type input "560"
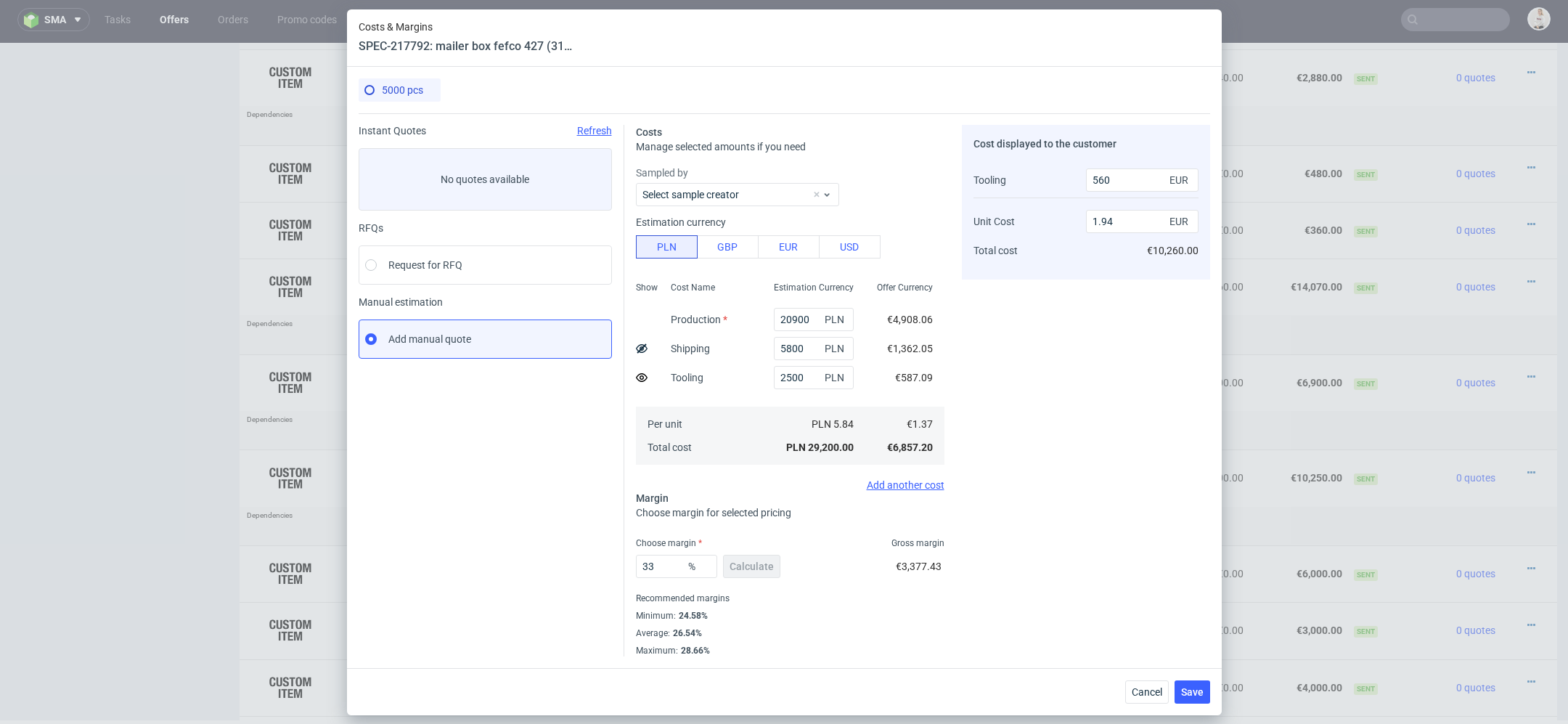
click at [1077, 462] on div "Cost displayed to the customer Tooling Unit Cost Total cost 560 EUR 1.94 EUR €1…" at bounding box center [1085, 391] width 249 height 531
click at [1194, 693] on span "Save" at bounding box center [1191, 693] width 23 height 10
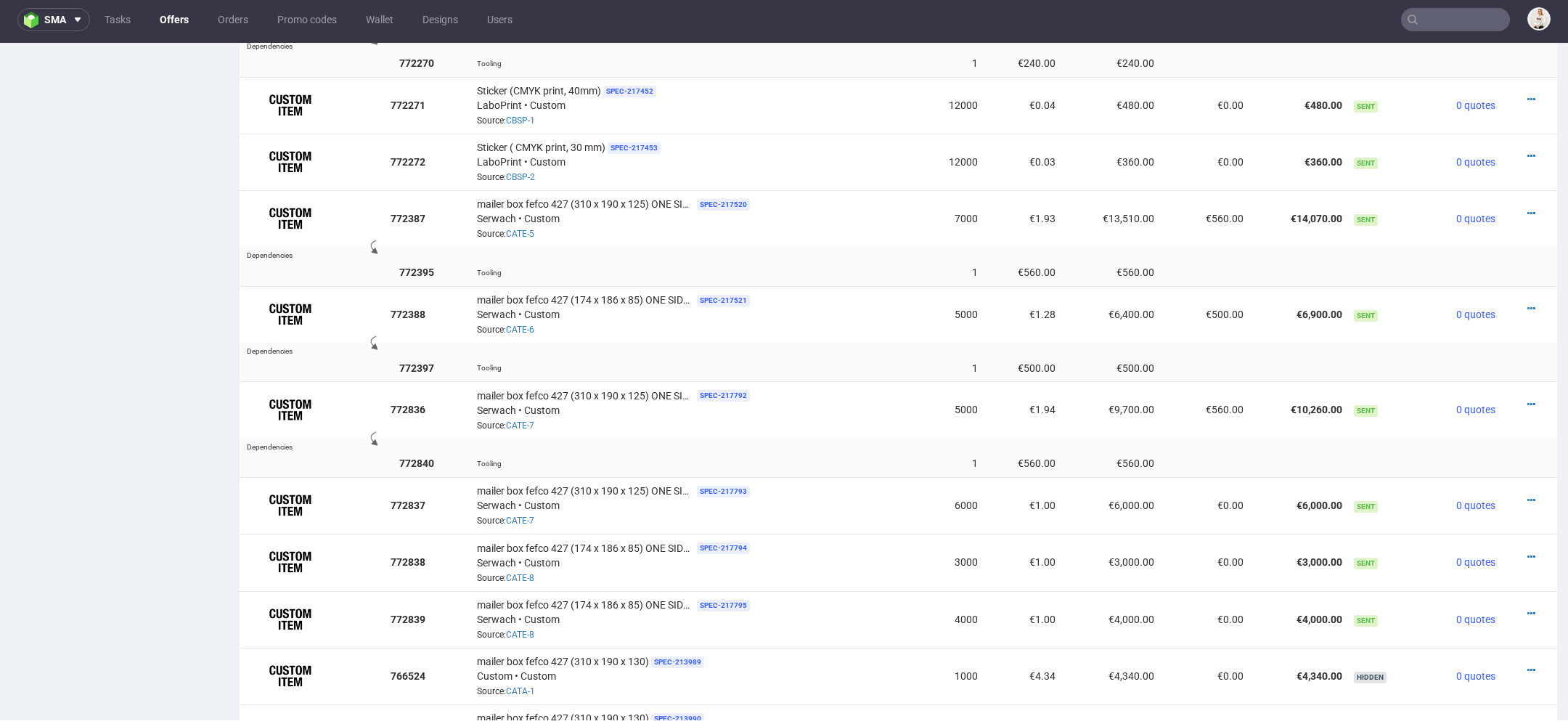
scroll to position [1386, 0]
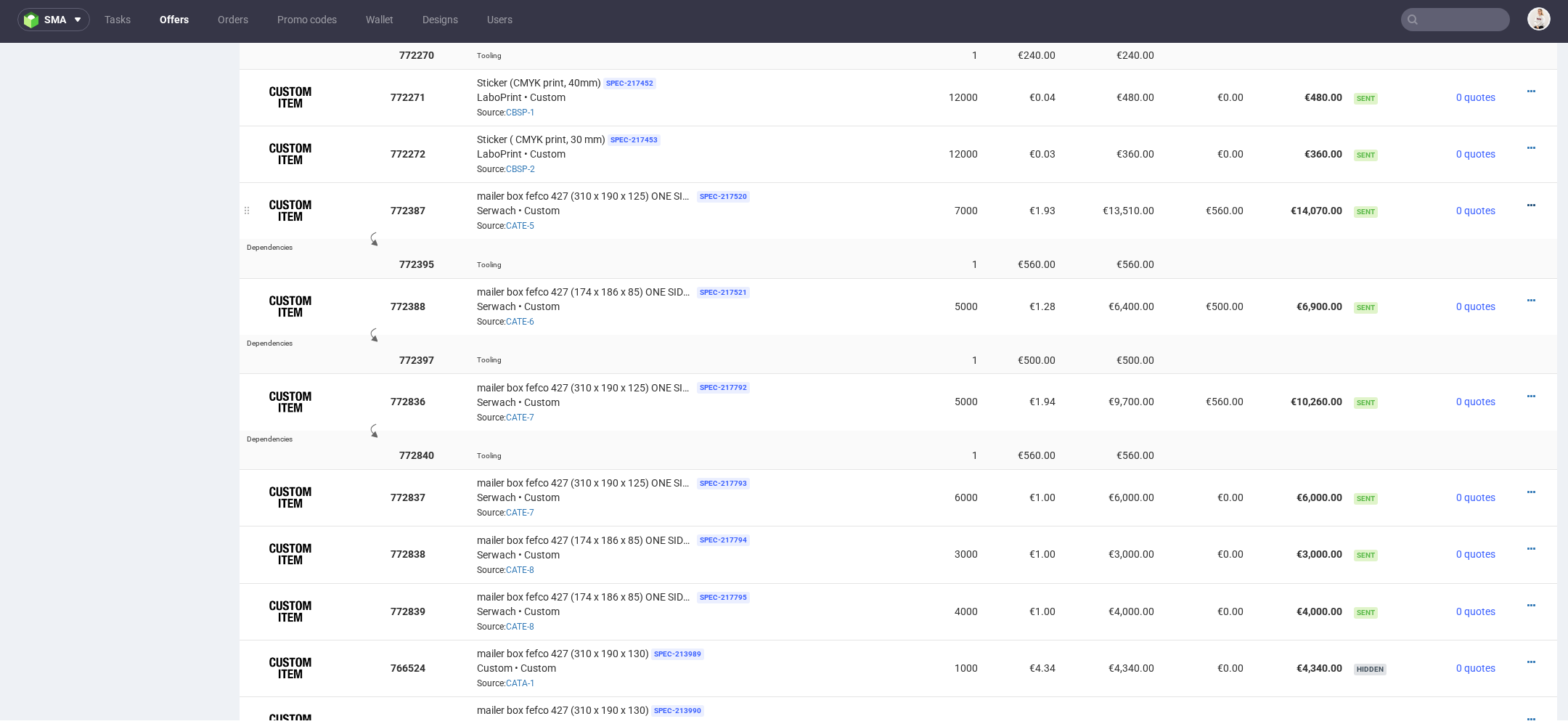
click at [1528, 201] on icon at bounding box center [1532, 206] width 8 height 10
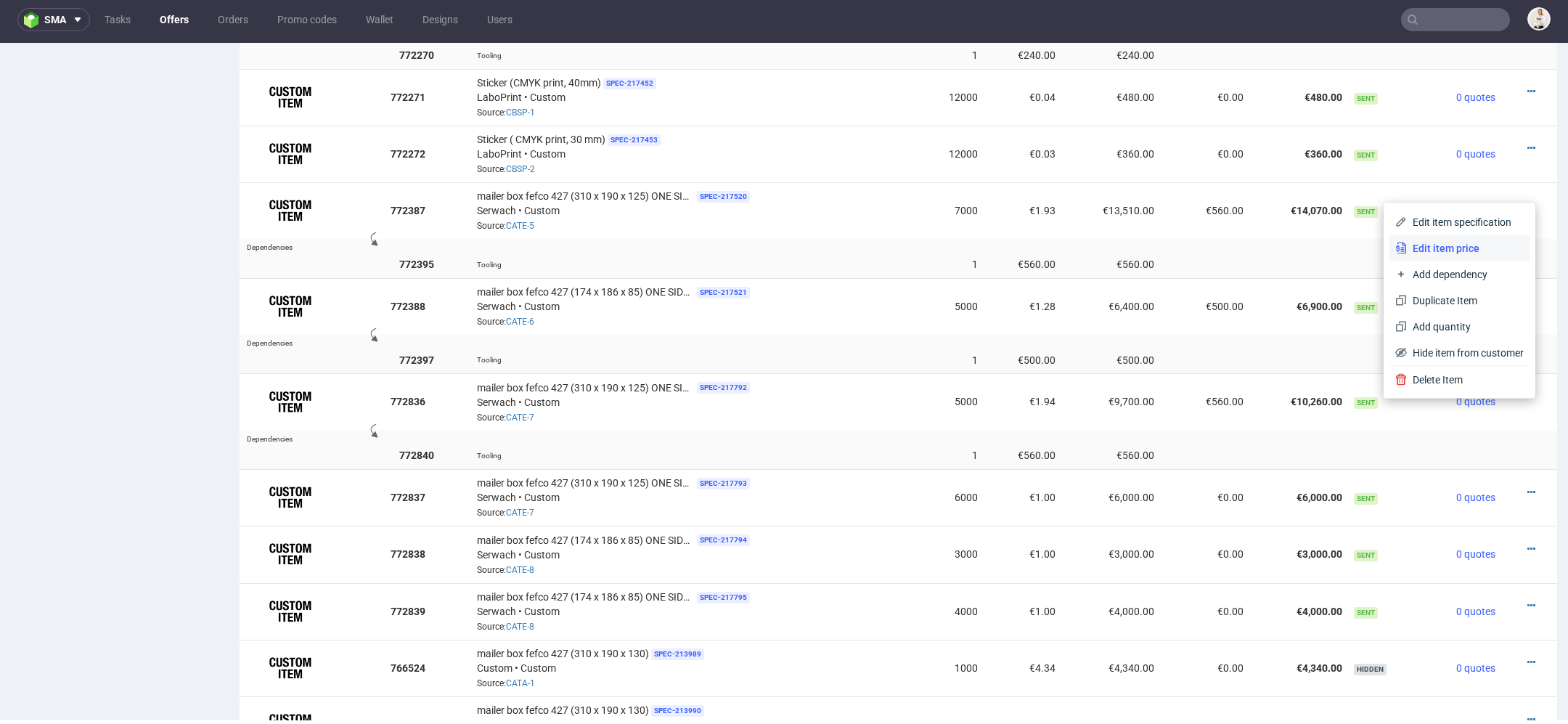
click at [1454, 245] on span "Edit item price" at bounding box center [1465, 248] width 117 height 15
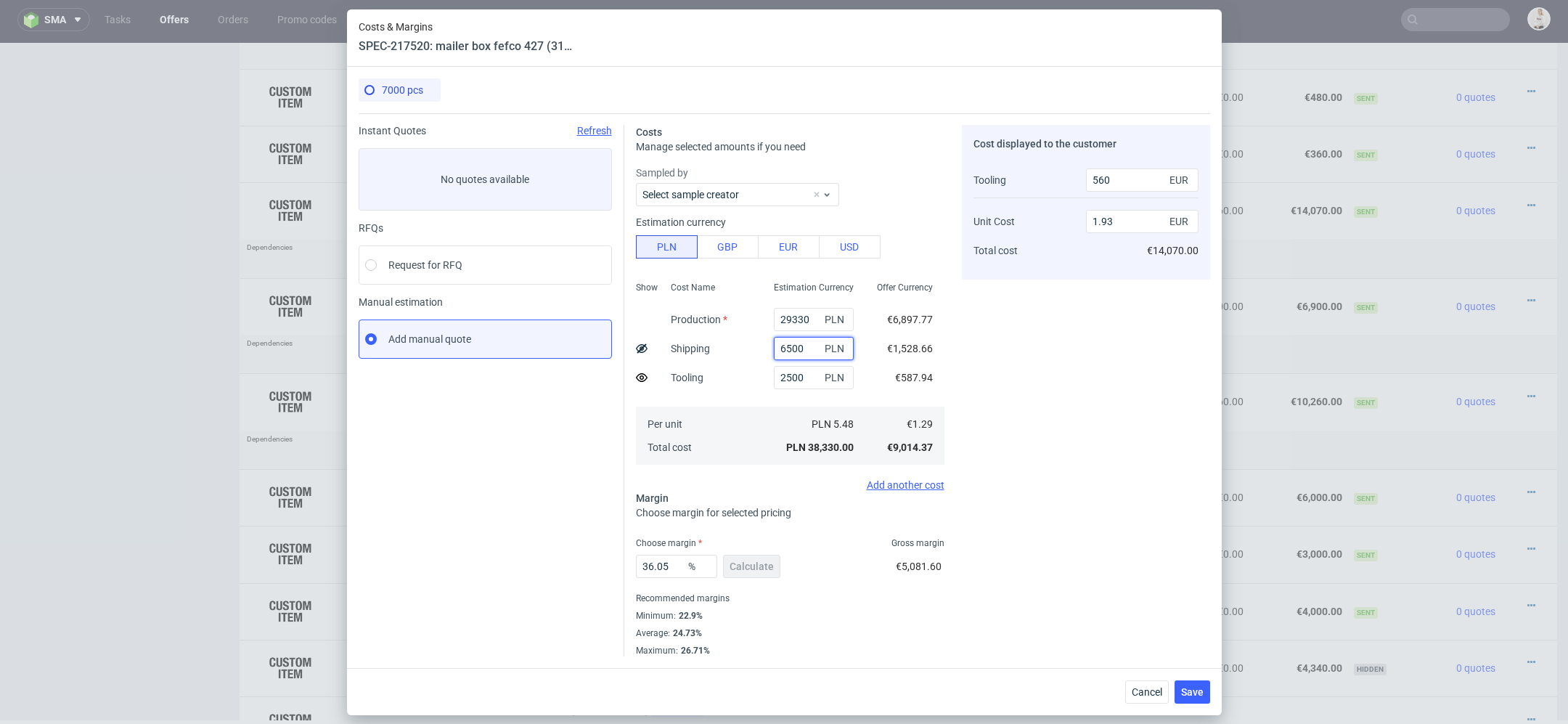
drag, startPoint x: 809, startPoint y: 348, endPoint x: 732, endPoint y: 348, distance: 77.0
click at [732, 348] on div "Show Cost Name Production Shipping Tooling Per unit Total cost Estimation Curre…" at bounding box center [790, 372] width 309 height 192
click at [1161, 688] on span "Cancel" at bounding box center [1146, 693] width 30 height 10
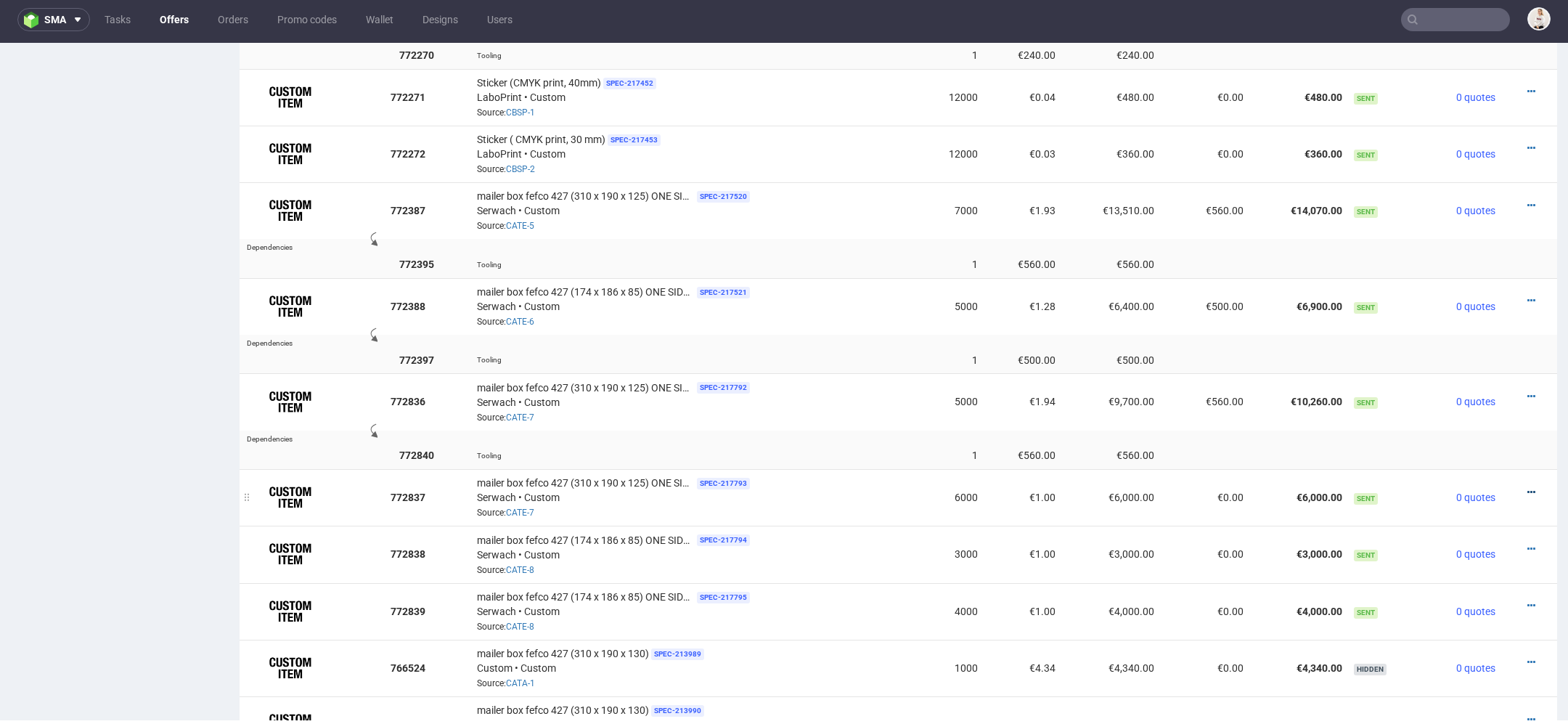
click at [1528, 487] on icon at bounding box center [1532, 492] width 8 height 10
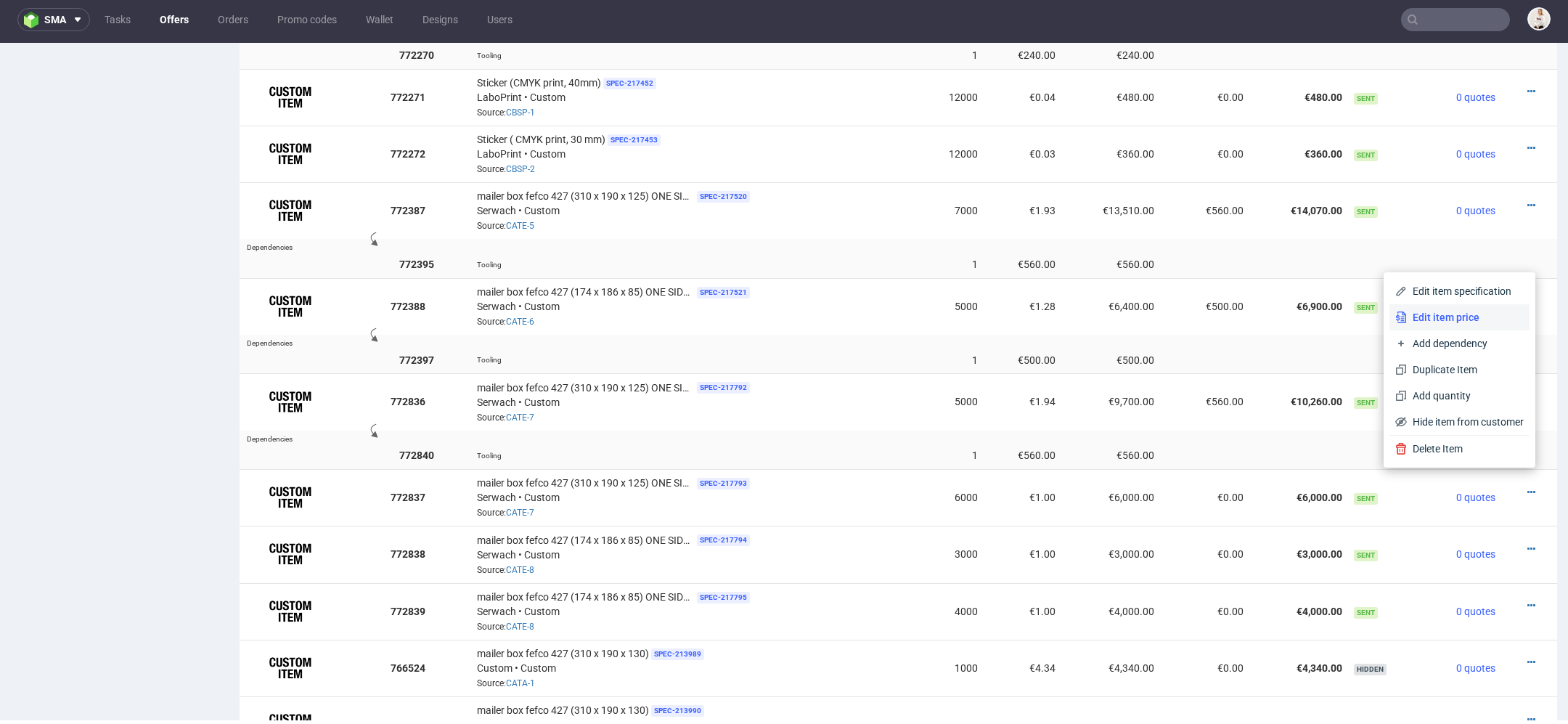
click at [1470, 321] on span "Edit item price" at bounding box center [1465, 317] width 117 height 15
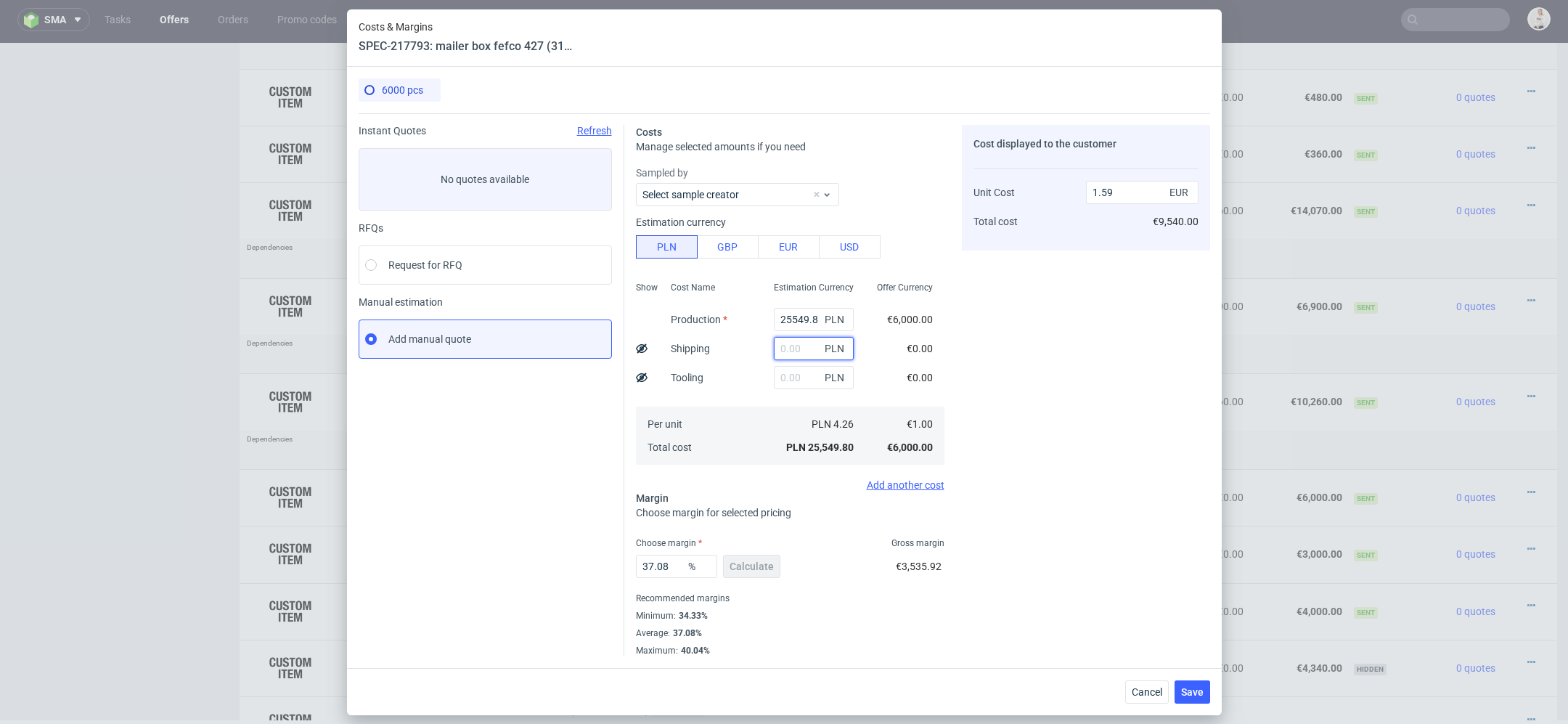
click at [794, 351] on input "text" at bounding box center [813, 349] width 80 height 24
paste input "6500"
type input "6500"
type input "1.99"
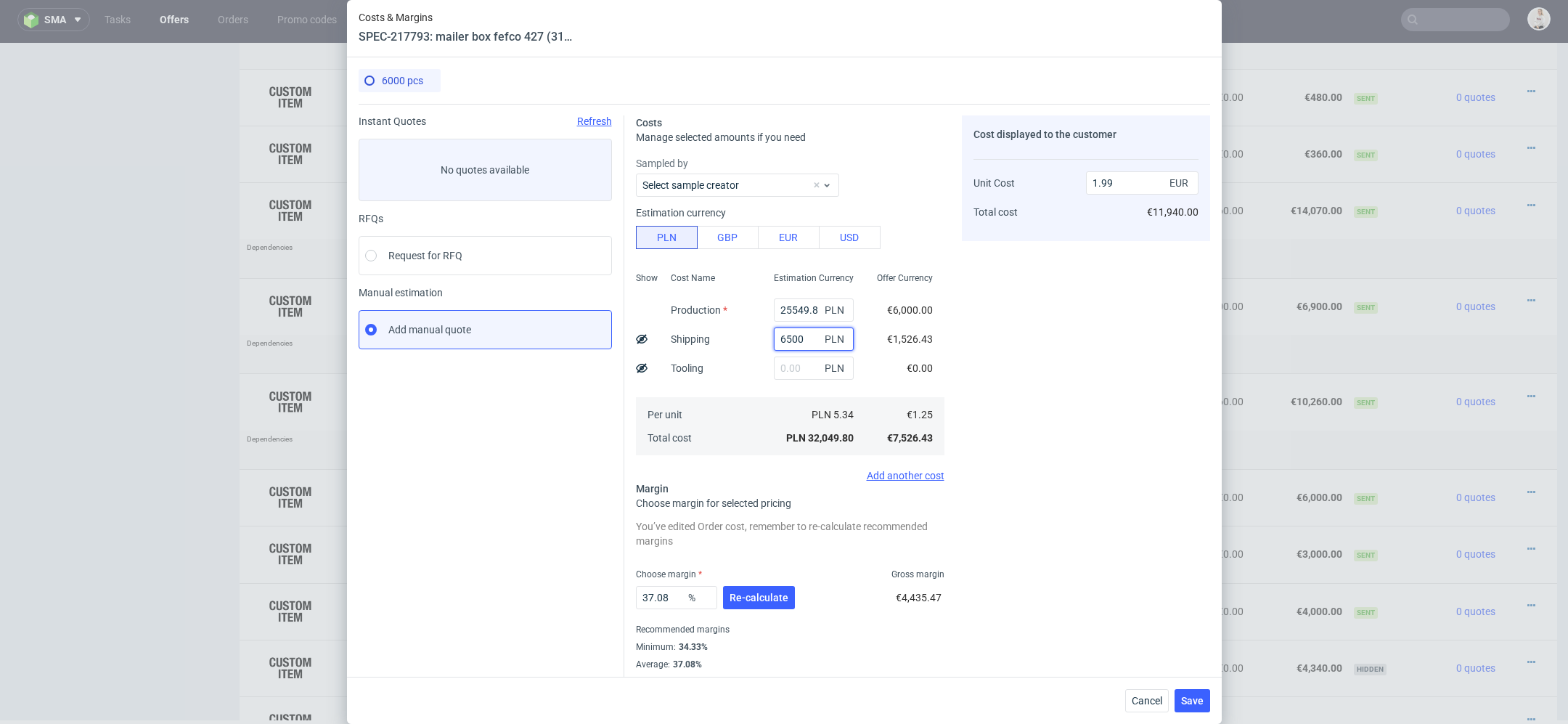
click at [788, 345] on input "6500" at bounding box center [813, 339] width 80 height 24
click at [791, 338] on input "6500" at bounding box center [813, 339] width 80 height 24
type input "6100"
type input "1.97"
click at [964, 399] on div "Cost displayed to the customer Unit Cost Total cost 1.97 EUR €11,820.00" at bounding box center [1085, 401] width 249 height 573
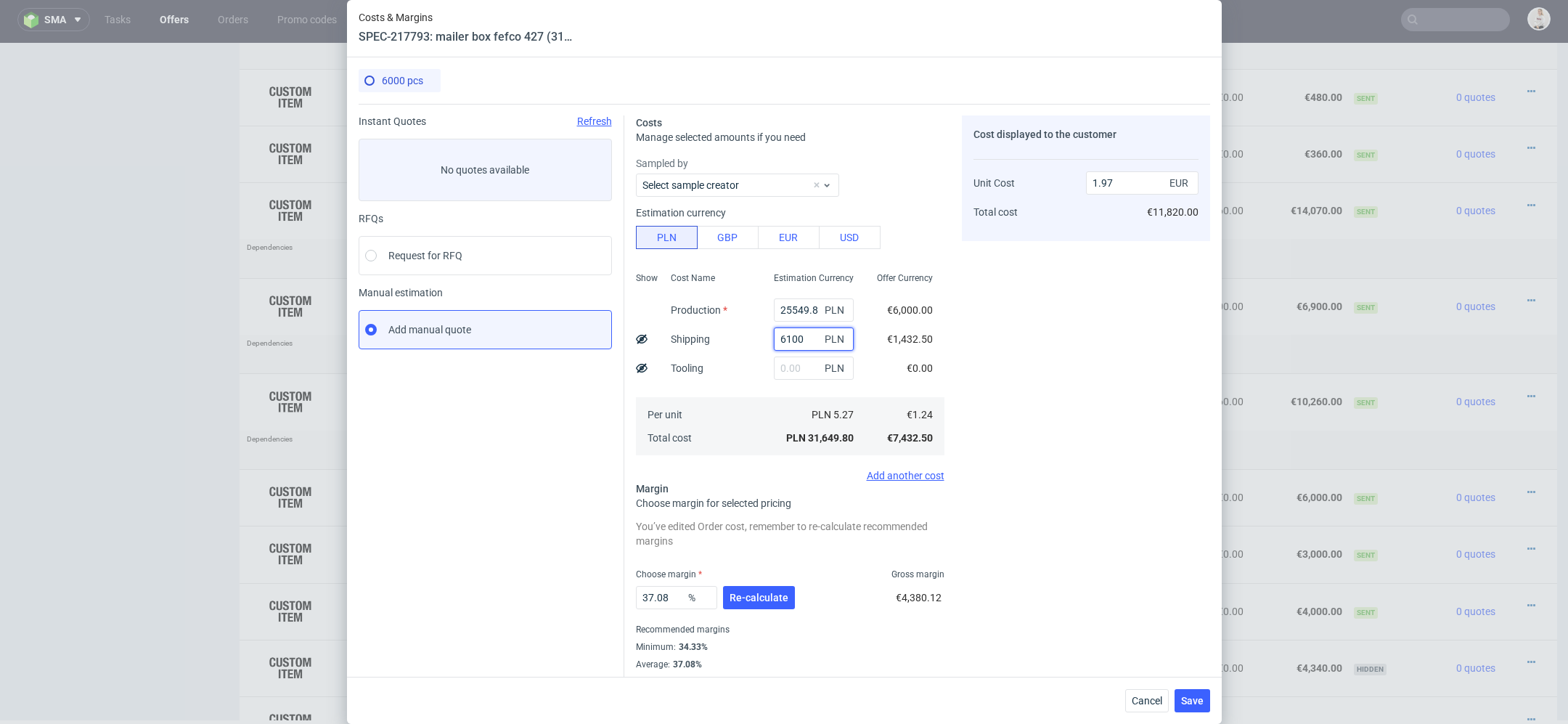
click at [791, 340] on input "6100" at bounding box center [813, 339] width 80 height 24
type input "6200"
click at [1126, 356] on div "Cost displayed to the customer Unit Cost Total cost 1.97 EUR €11,820.00" at bounding box center [1085, 401] width 249 height 573
click at [789, 368] on input "text" at bounding box center [813, 369] width 80 height 24
type input "2500"
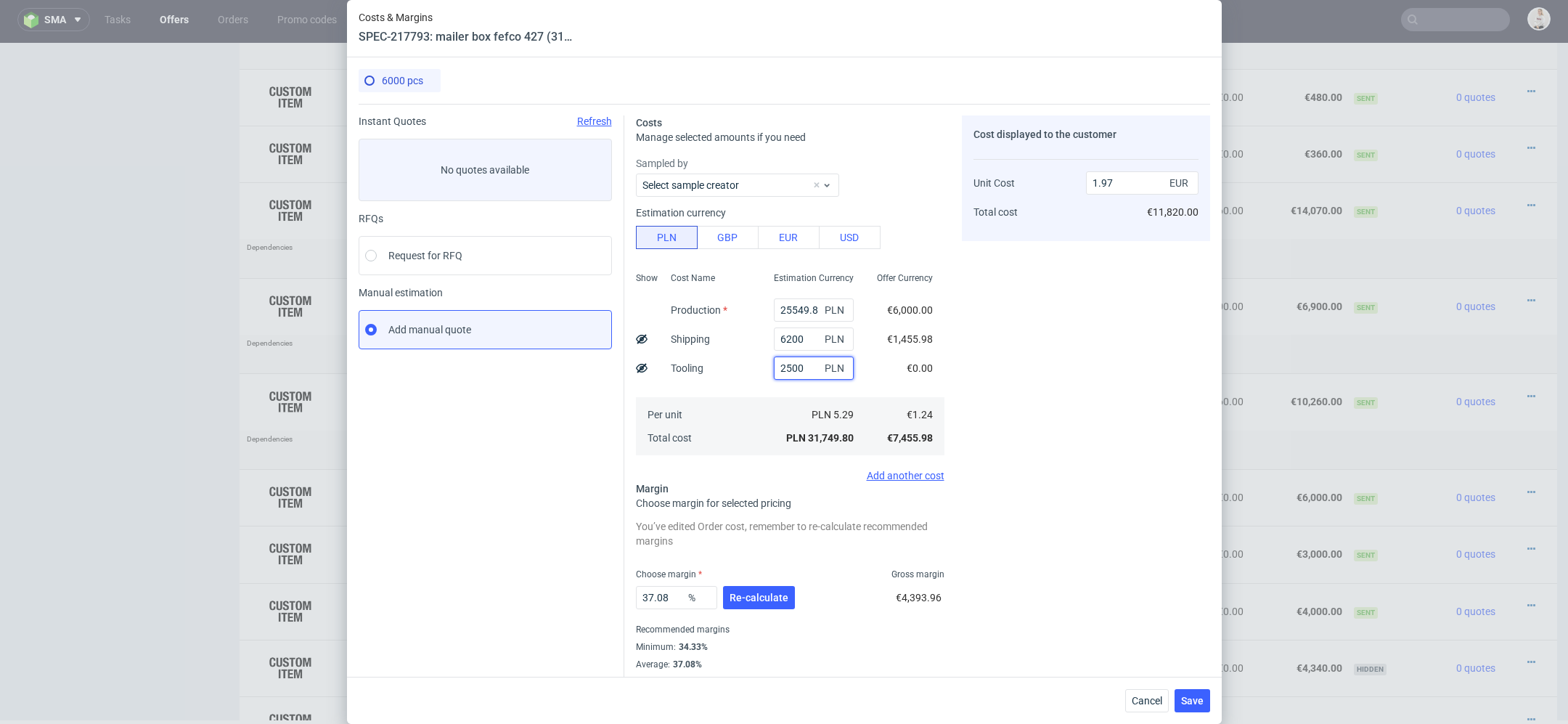
type input "2.13"
type input "2500"
click at [989, 374] on div "Cost displayed to the customer Unit Cost Total cost 2.13 EUR €12,780.00" at bounding box center [1085, 401] width 249 height 573
click at [804, 310] on input "25549.8" at bounding box center [813, 310] width 80 height 24
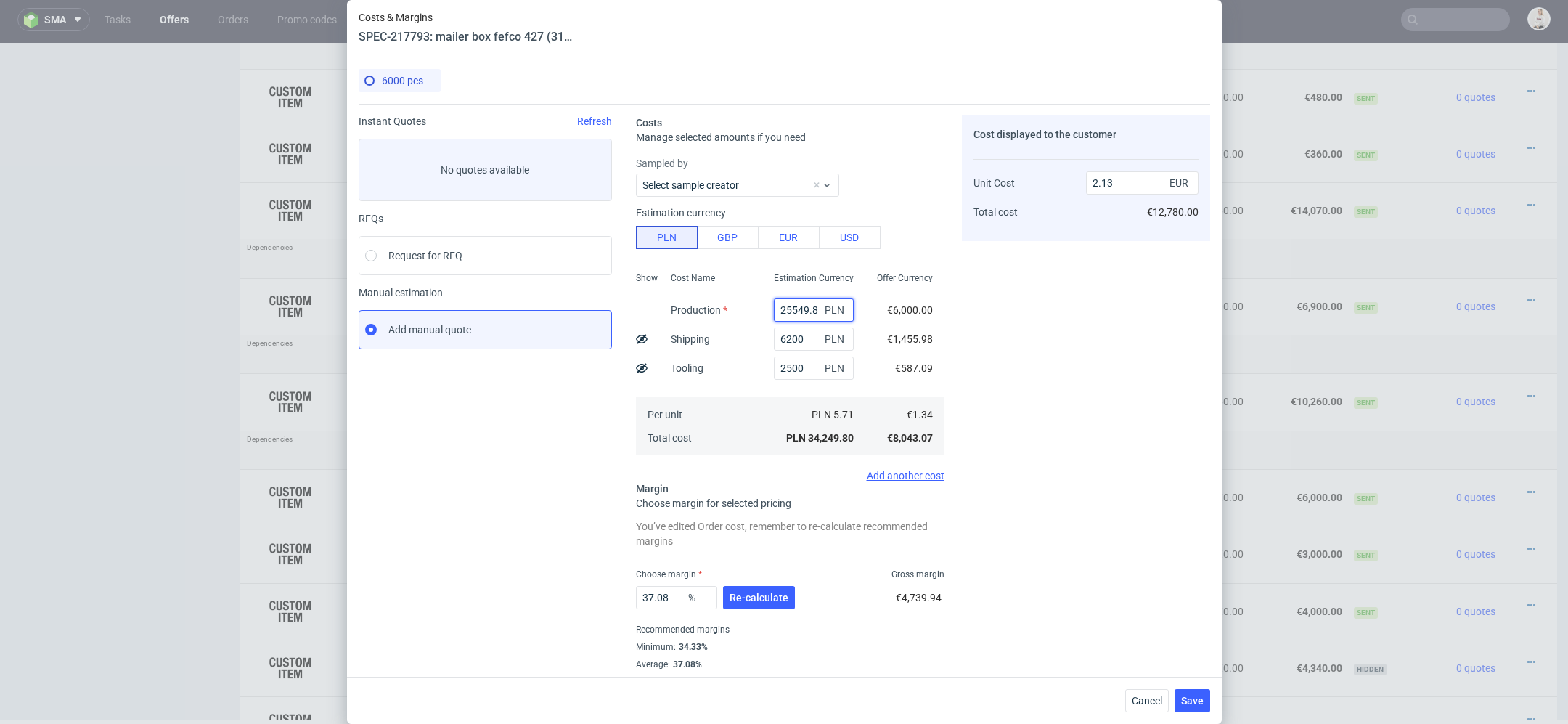
paste input "4840"
type input "24840"
click at [1019, 362] on div "Cost displayed to the customer Unit Cost Total cost 2.13 EUR €12,780.00" at bounding box center [1085, 401] width 249 height 573
type input "2.09"
click at [784, 596] on span "Re-calculate" at bounding box center [759, 598] width 59 height 10
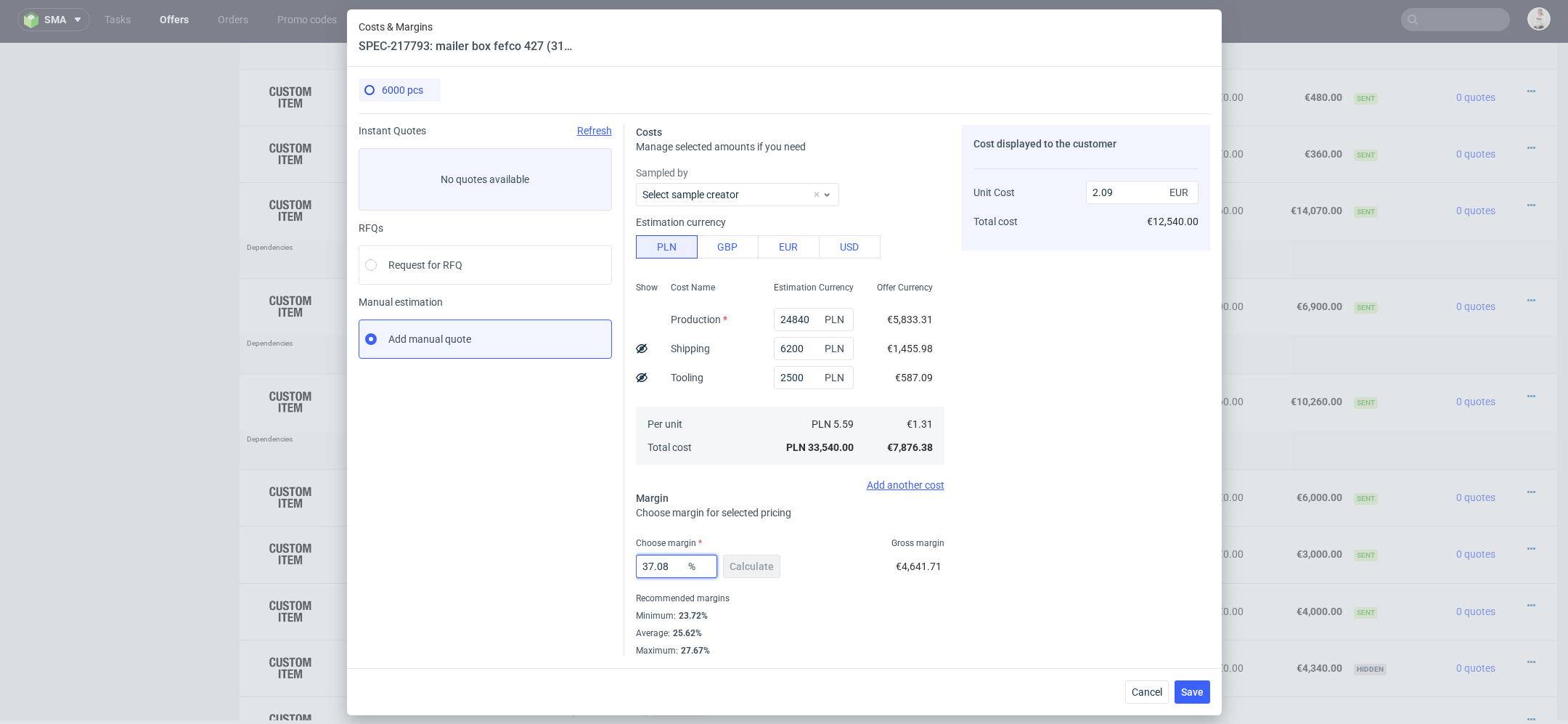
drag, startPoint x: 670, startPoint y: 570, endPoint x: 450, endPoint y: 570, distance: 220.0
click at [450, 570] on div "Instant Quotes Refresh No quotes available RFQs Request for RFQ Manual estimati…" at bounding box center [784, 385] width 851 height 543
type input "35"
type input "2.02"
click at [1015, 637] on div "Cost displayed to the customer Unit Cost Total cost 2.02 EUR €12,540.00" at bounding box center [1085, 391] width 249 height 531
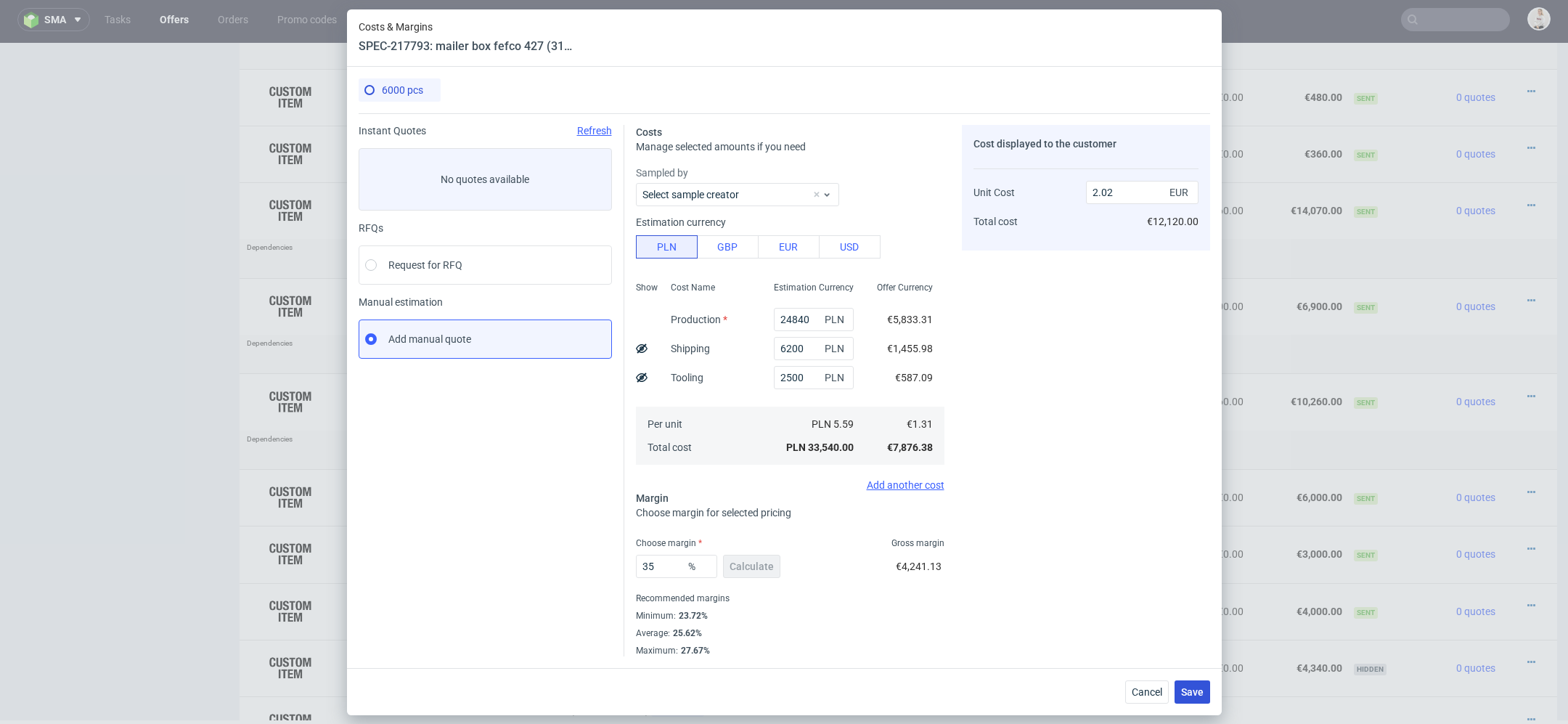
click at [1199, 691] on span "Save" at bounding box center [1191, 693] width 23 height 10
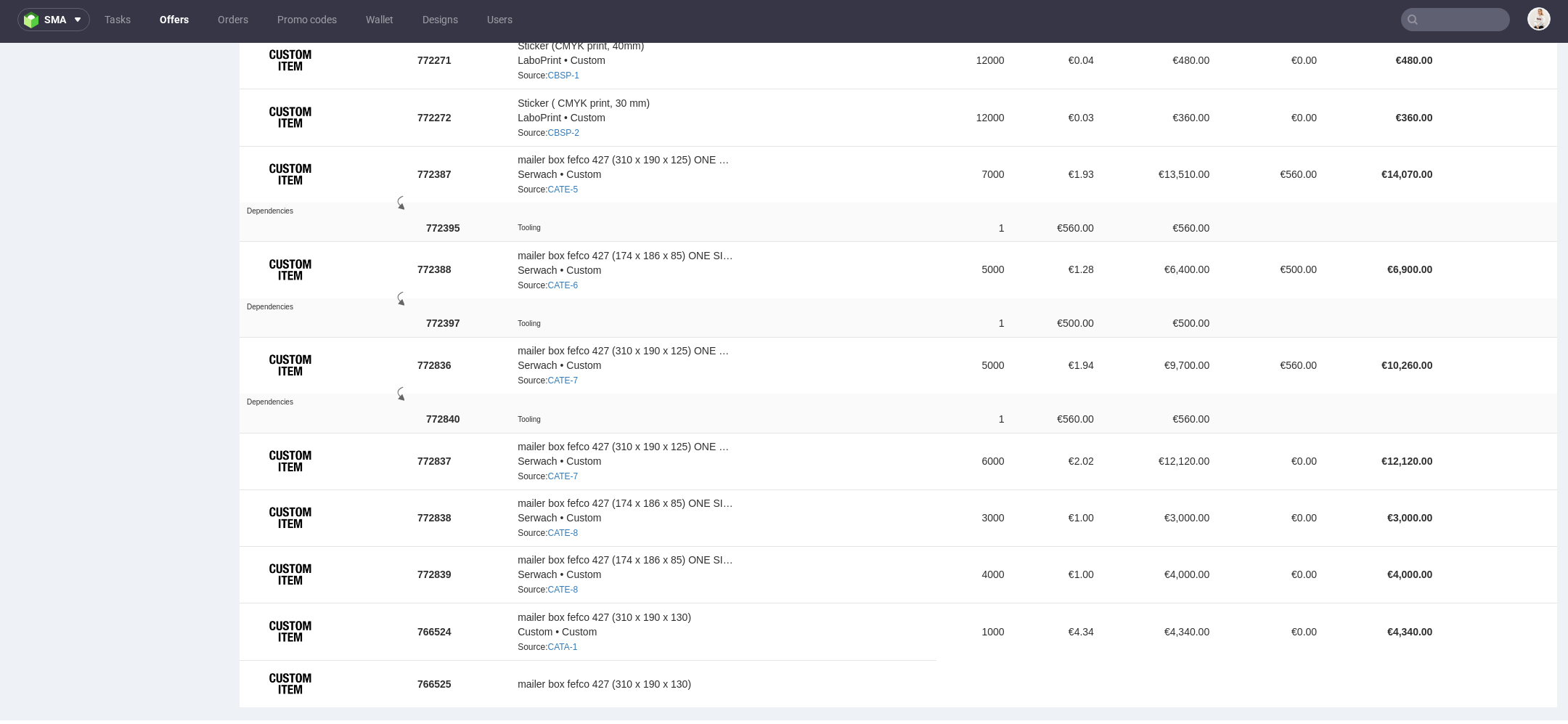
scroll to position [1408, 0]
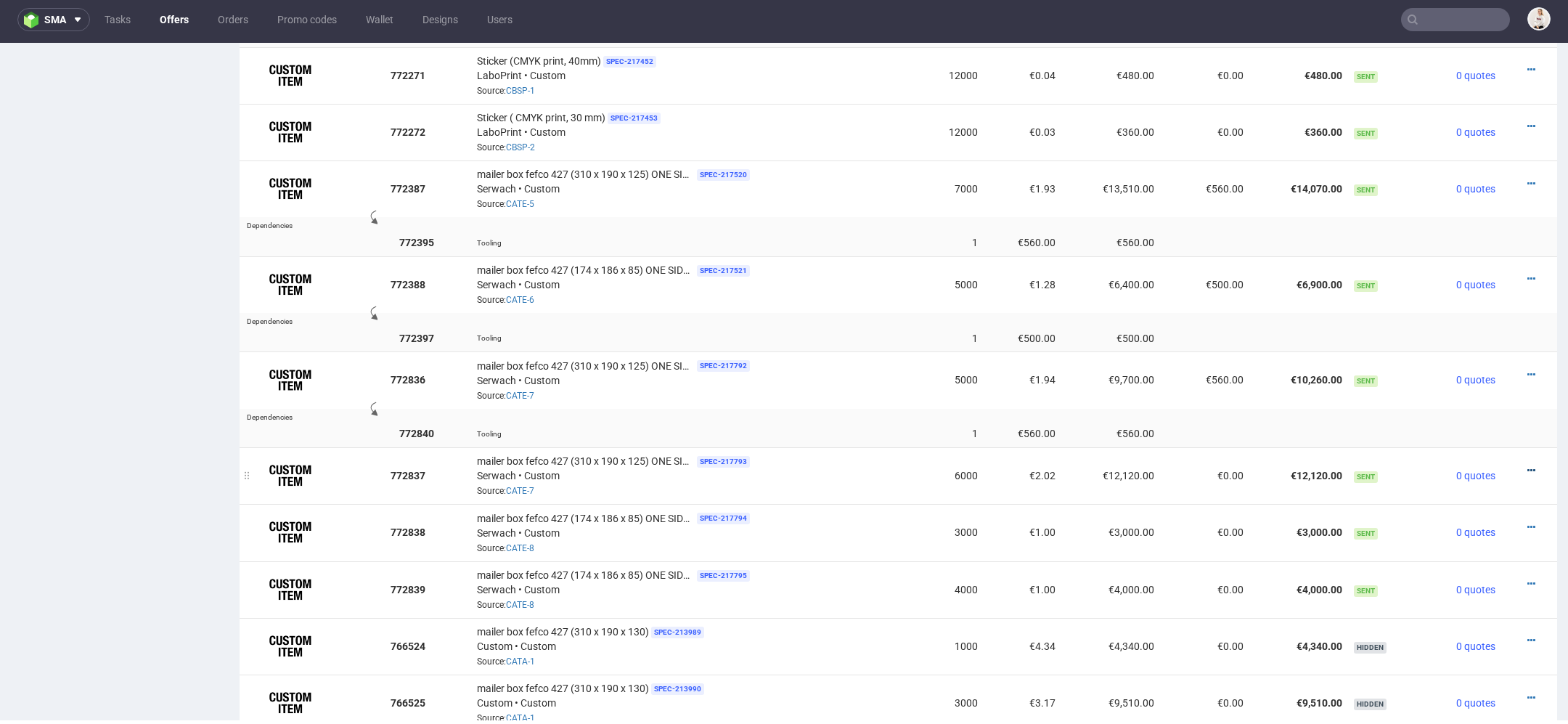
click at [1528, 465] on icon at bounding box center [1532, 470] width 8 height 10
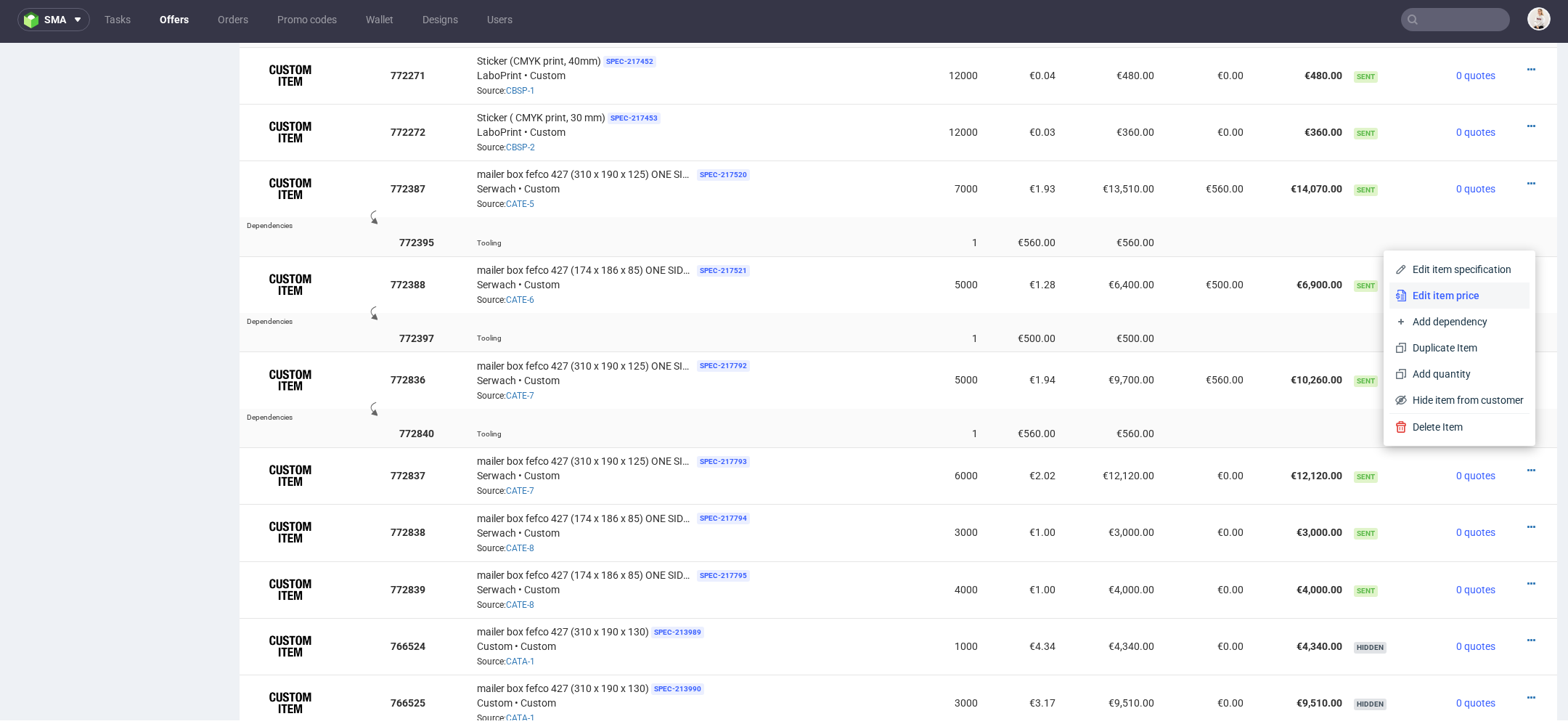
click at [1452, 293] on span "Edit item price" at bounding box center [1465, 295] width 117 height 15
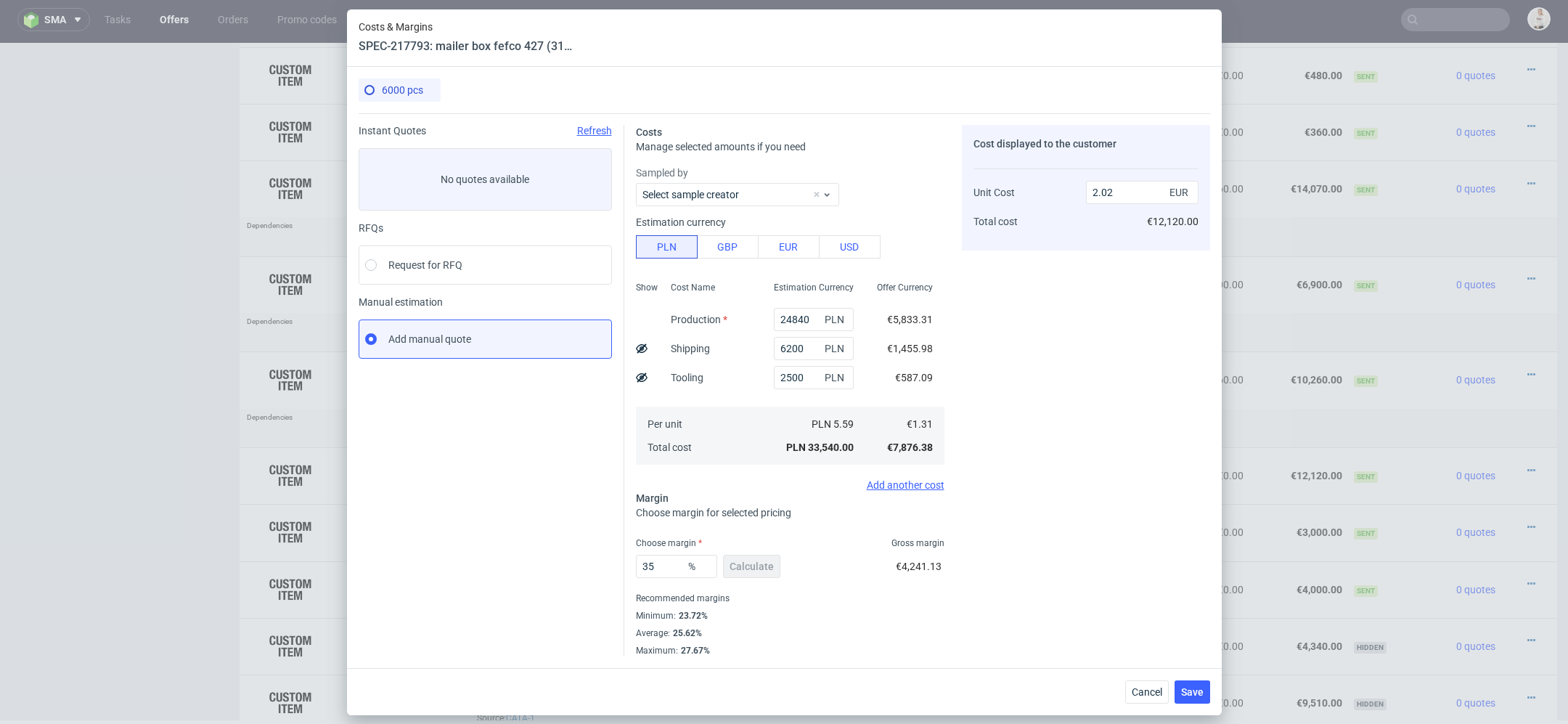
click at [645, 375] on use at bounding box center [642, 378] width 12 height 10
type input "1.92"
click at [1103, 519] on div "Cost displayed to the customer Tooling Unit Cost Total cost 600 EUR 1.92 EUR €1…" at bounding box center [1085, 391] width 249 height 531
click at [1192, 685] on button "Save" at bounding box center [1192, 693] width 35 height 24
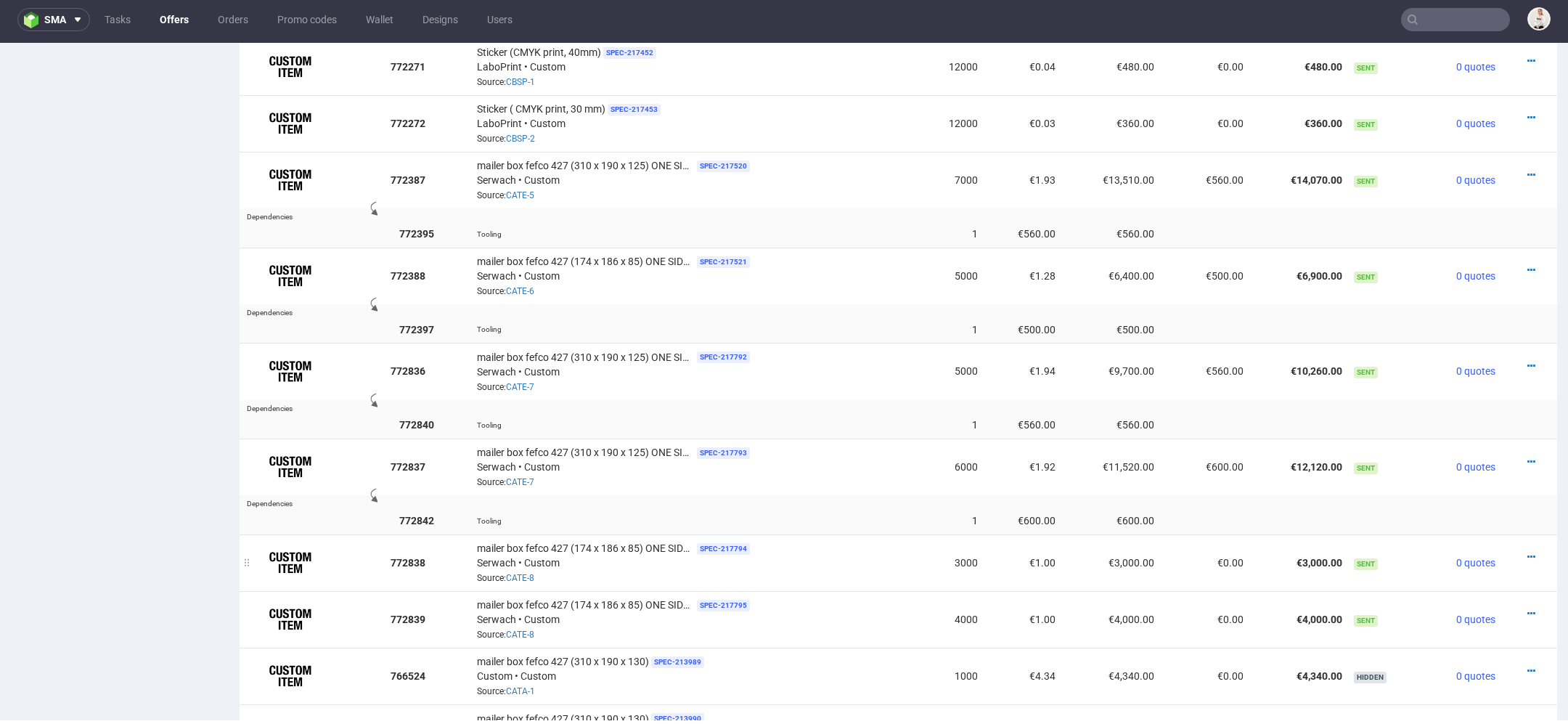
scroll to position [1412, 0]
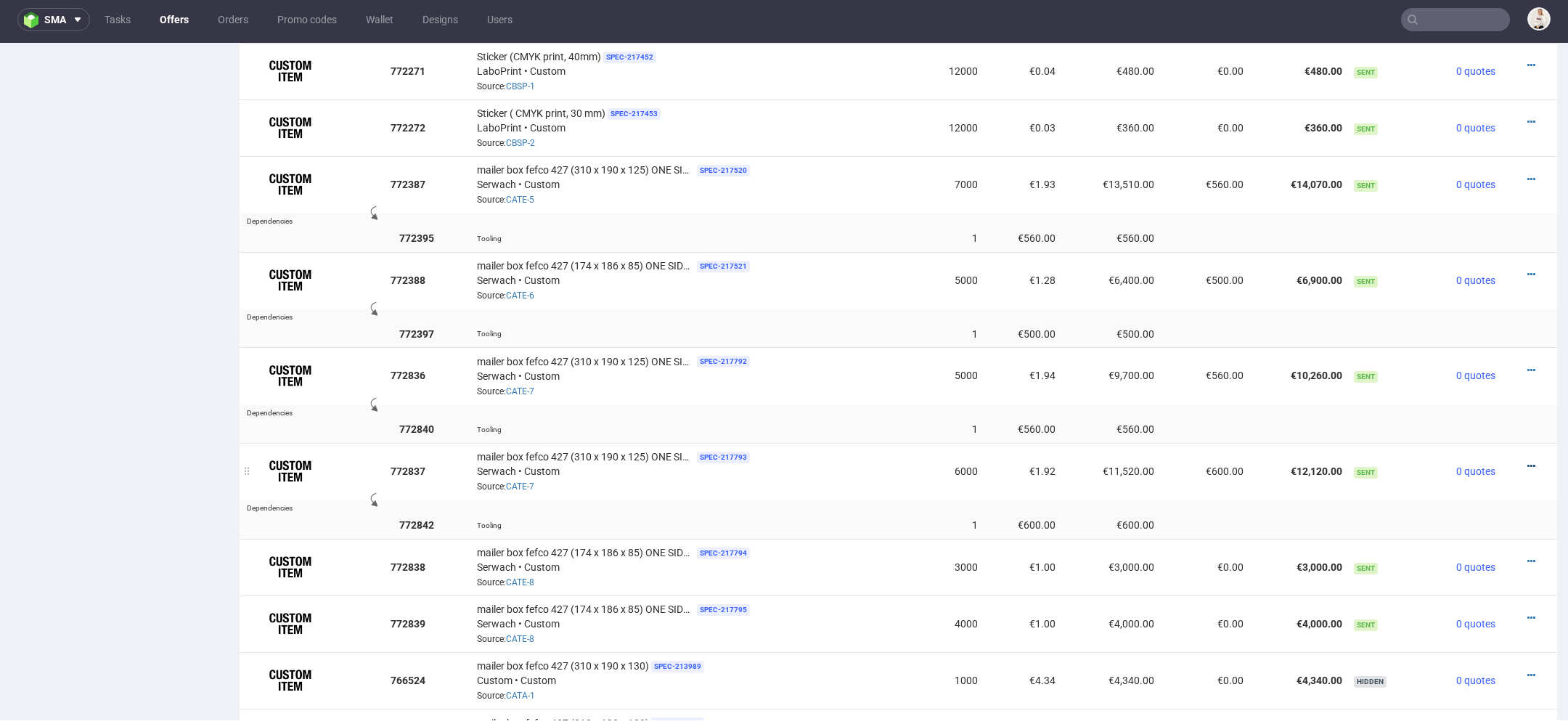
click at [1528, 461] on icon at bounding box center [1532, 466] width 8 height 10
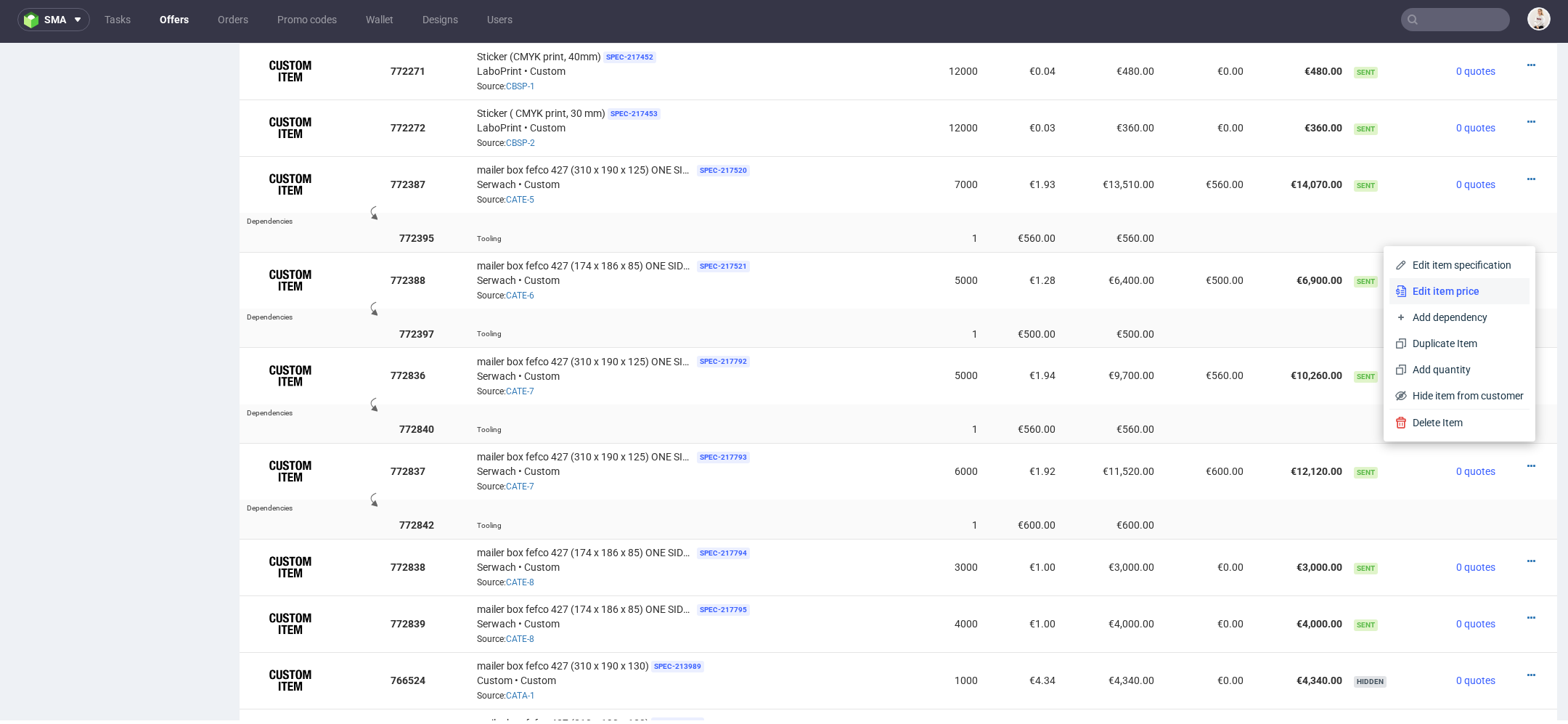
click at [1476, 281] on li "Edit item price" at bounding box center [1459, 291] width 141 height 27
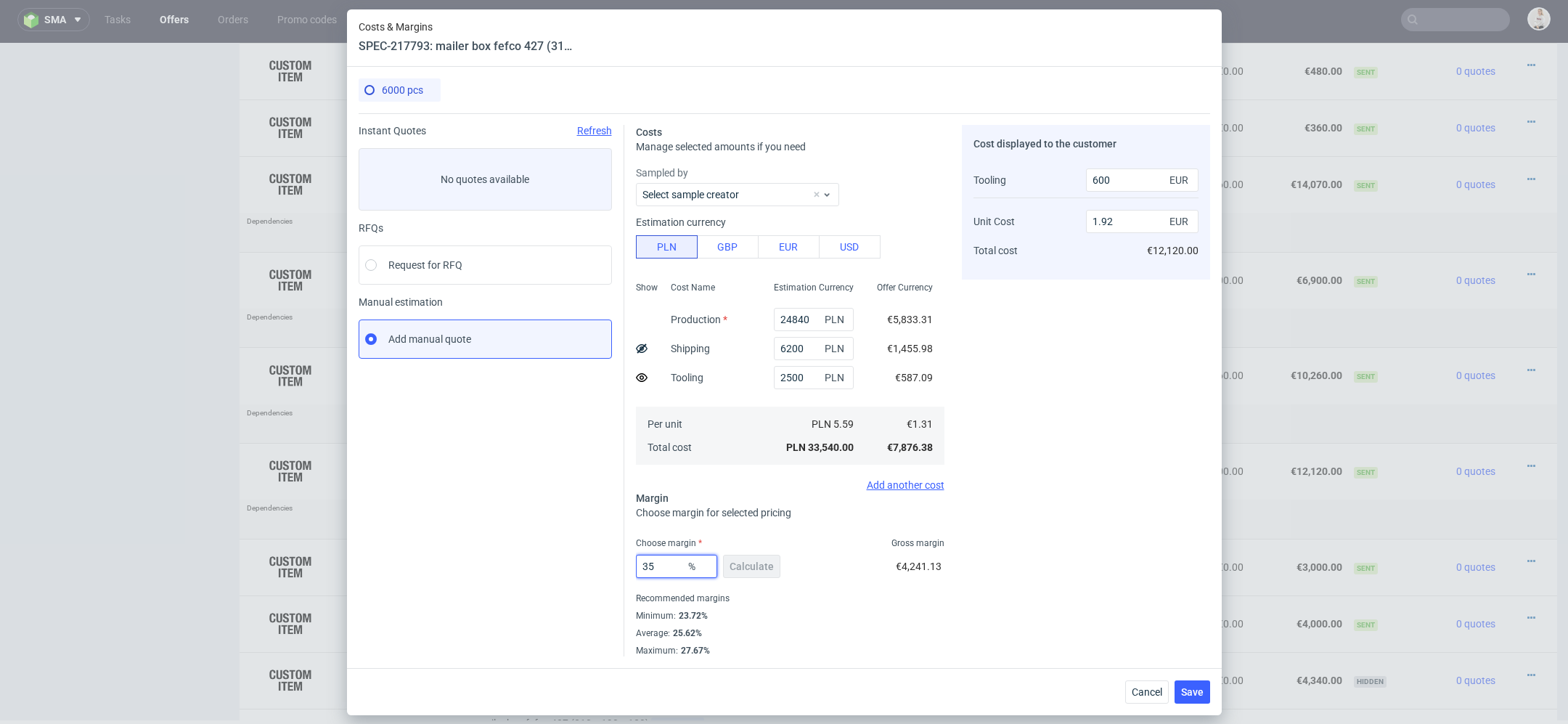
drag, startPoint x: 661, startPoint y: 567, endPoint x: 320, endPoint y: 563, distance: 341.0
click at [320, 563] on div "Costs & Margins SPEC-217793: mailer box fefco 427 (310 x 190 x 125) ONE SIDE FL…" at bounding box center [784, 362] width 1568 height 724
type input "39"
type input "2.05"
type input "39"
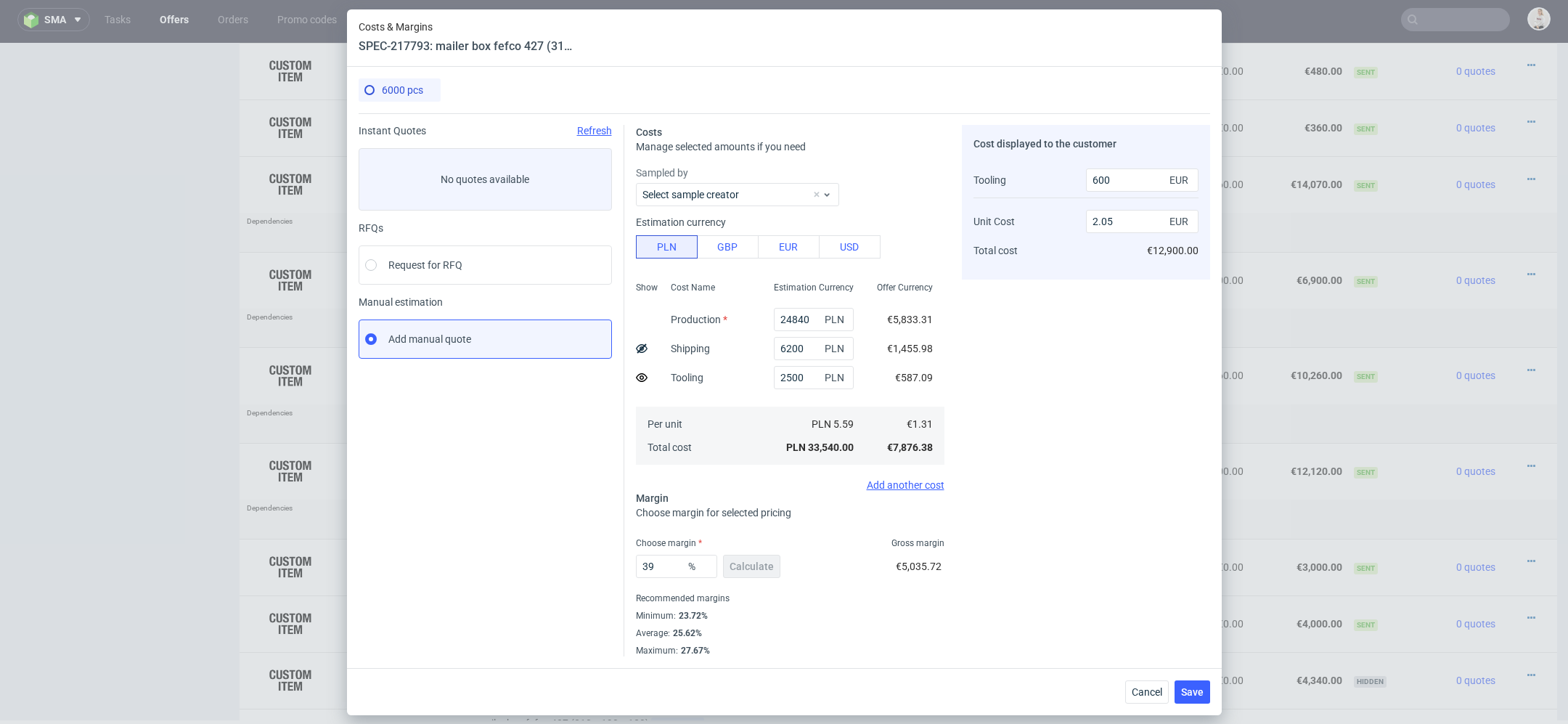
click at [903, 576] on div "€5,035.72" at bounding box center [919, 569] width 48 height 40
click at [1202, 688] on span "Save" at bounding box center [1191, 693] width 23 height 10
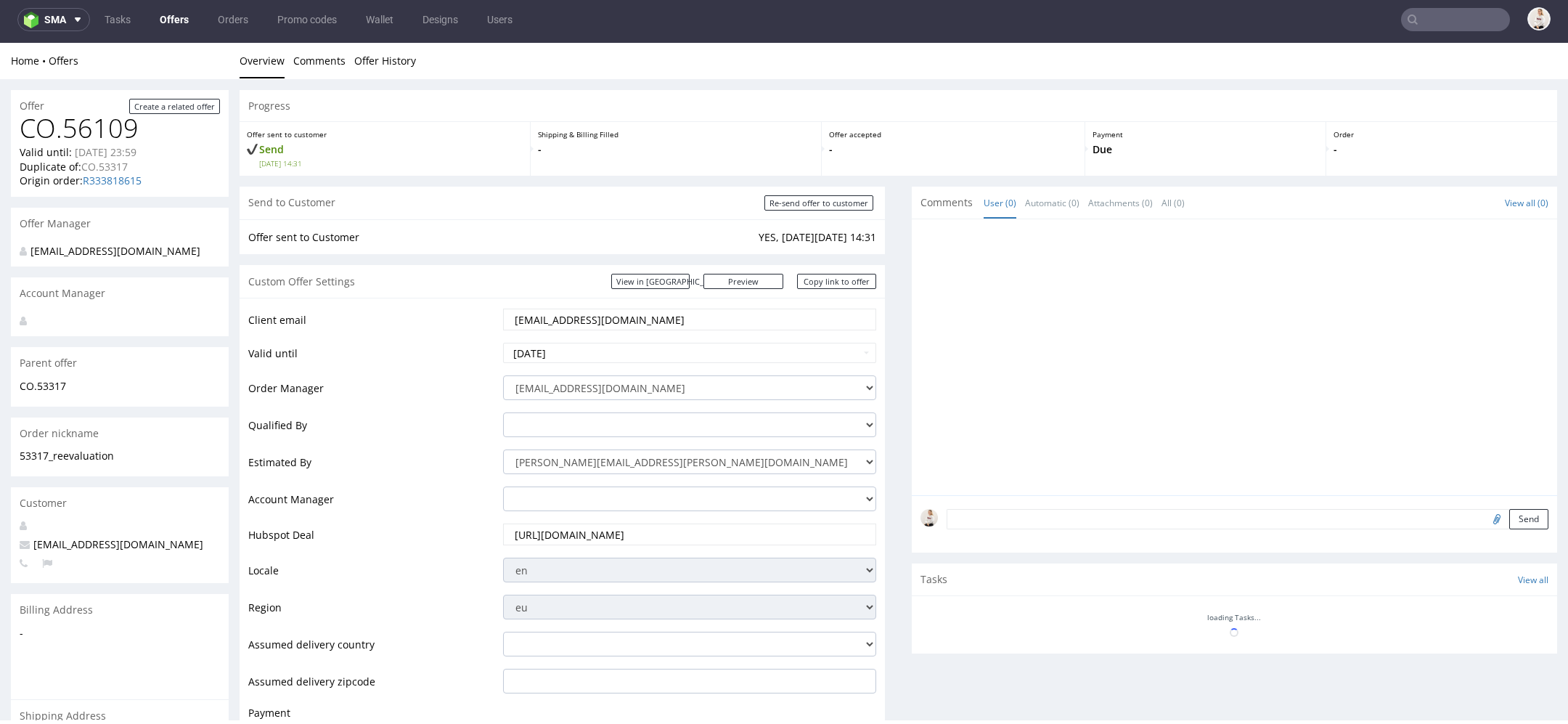
scroll to position [0, 0]
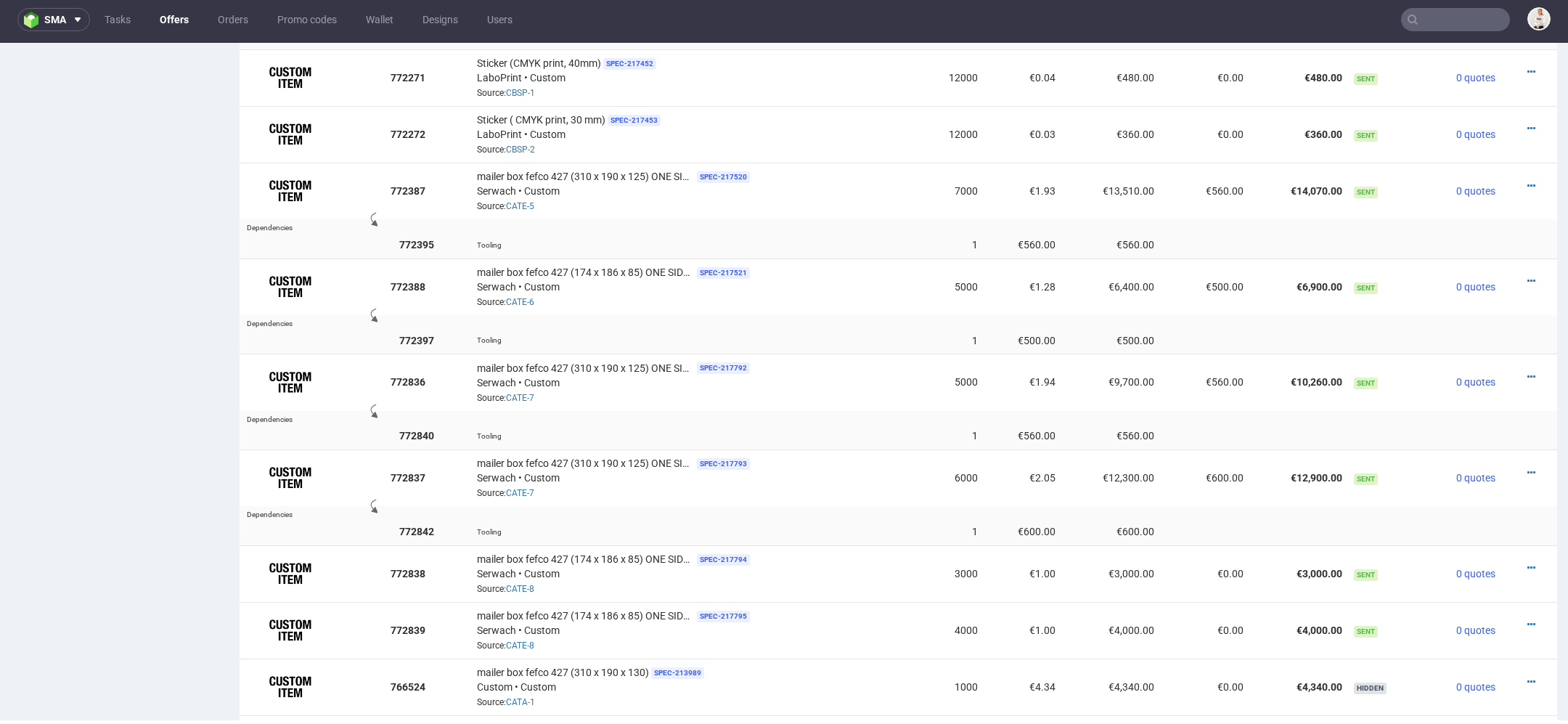
scroll to position [1404, 0]
click at [1528, 374] on icon at bounding box center [1532, 379] width 8 height 10
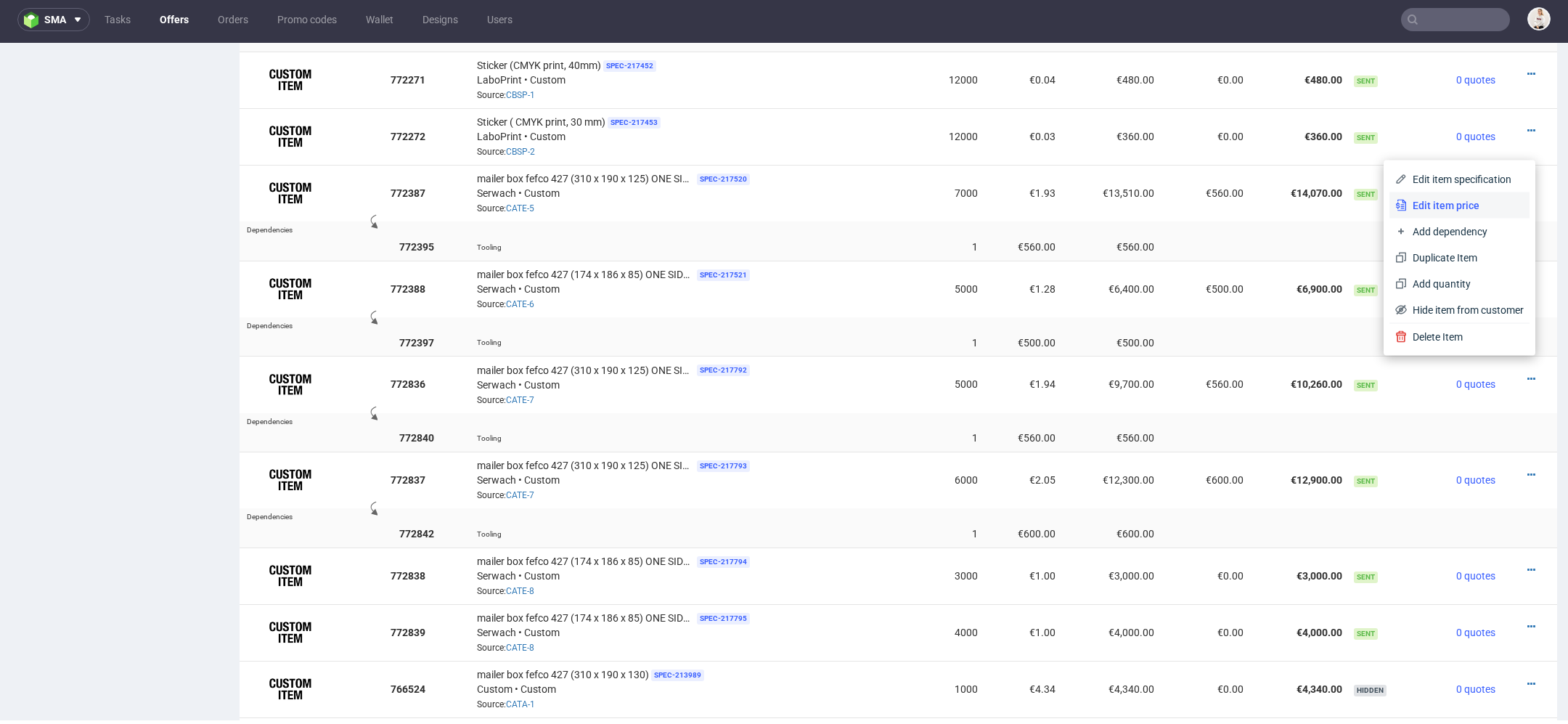
click at [1467, 198] on li "Edit item price" at bounding box center [1459, 206] width 141 height 27
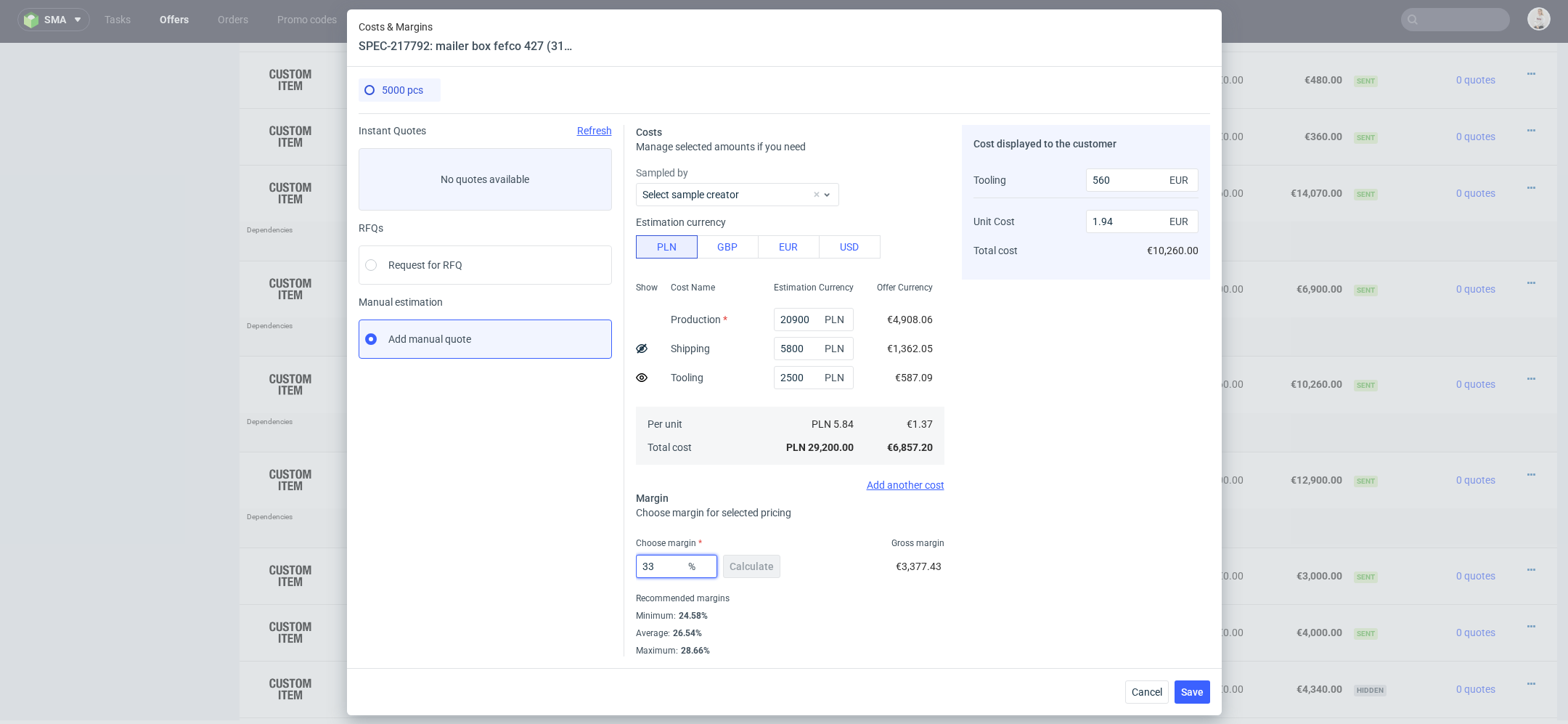
drag, startPoint x: 669, startPoint y: 565, endPoint x: 523, endPoint y: 552, distance: 146.6
click at [523, 552] on div "Instant Quotes Refresh No quotes available RFQs Request for RFQ Manual estimati…" at bounding box center [784, 385] width 851 height 543
type input "40"
type input "2.18"
type input "40"
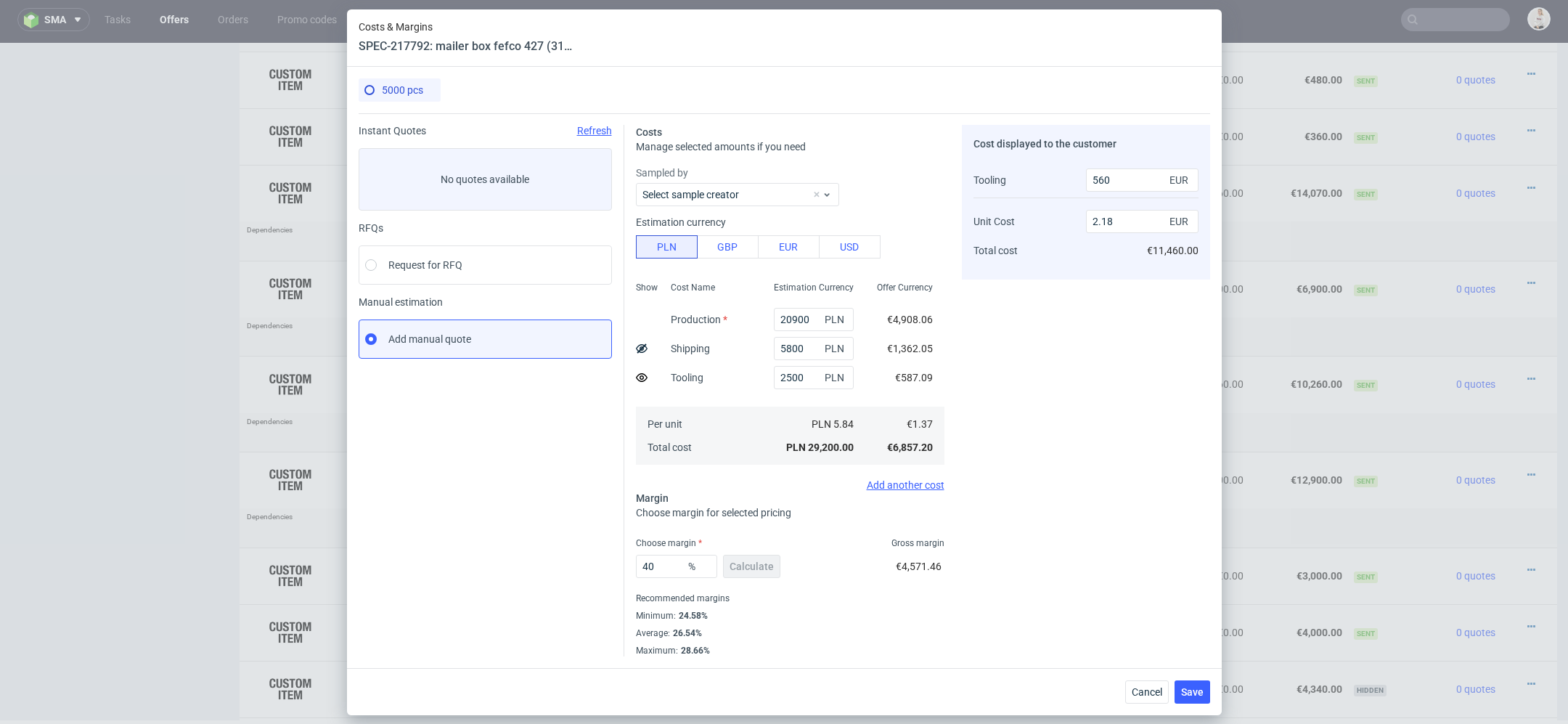
click at [1121, 665] on div "5000 pcs Instant Quotes Refresh No quotes available RFQs Request for RFQ Manual…" at bounding box center [784, 367] width 875 height 601
click at [1189, 688] on span "Save" at bounding box center [1191, 693] width 23 height 10
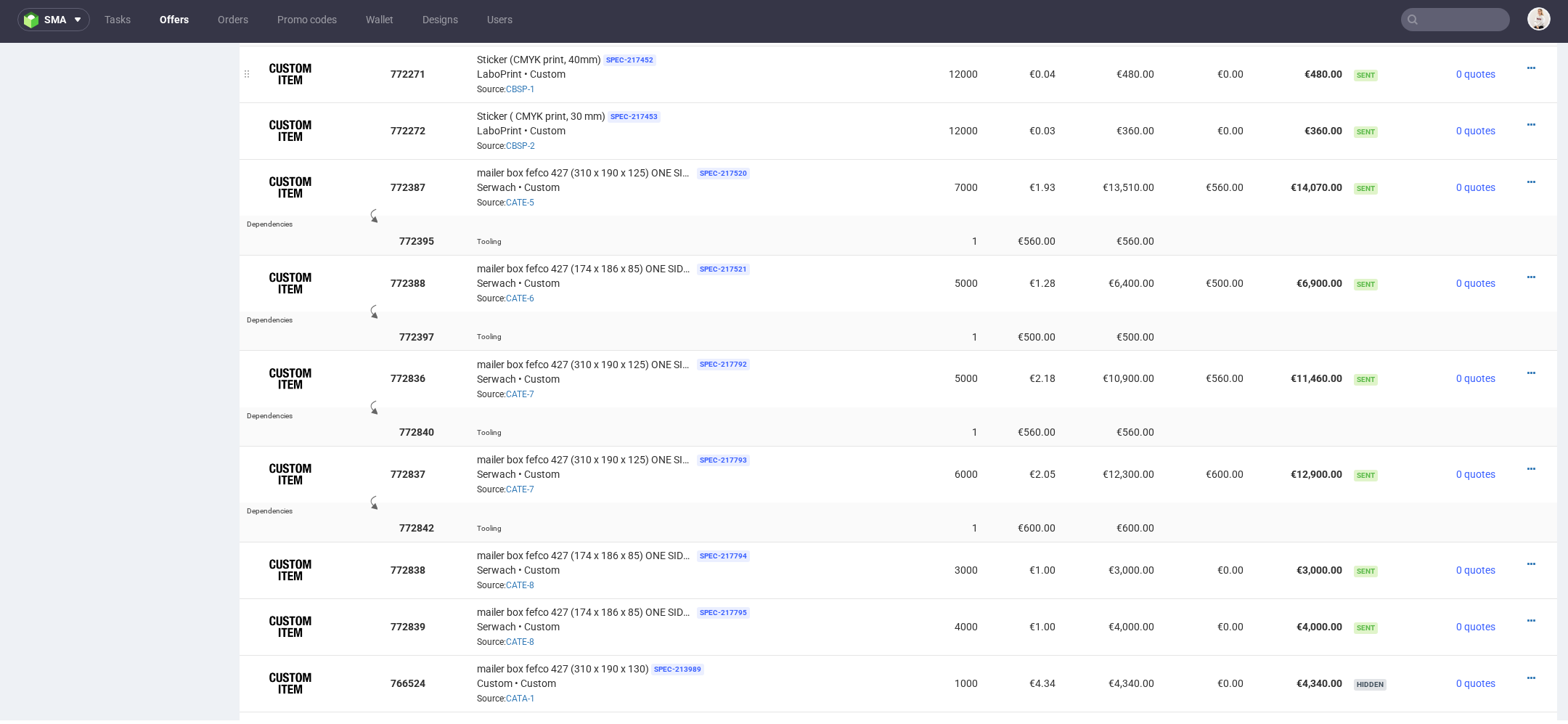
scroll to position [1406, 0]
click at [1528, 276] on icon at bounding box center [1532, 281] width 8 height 10
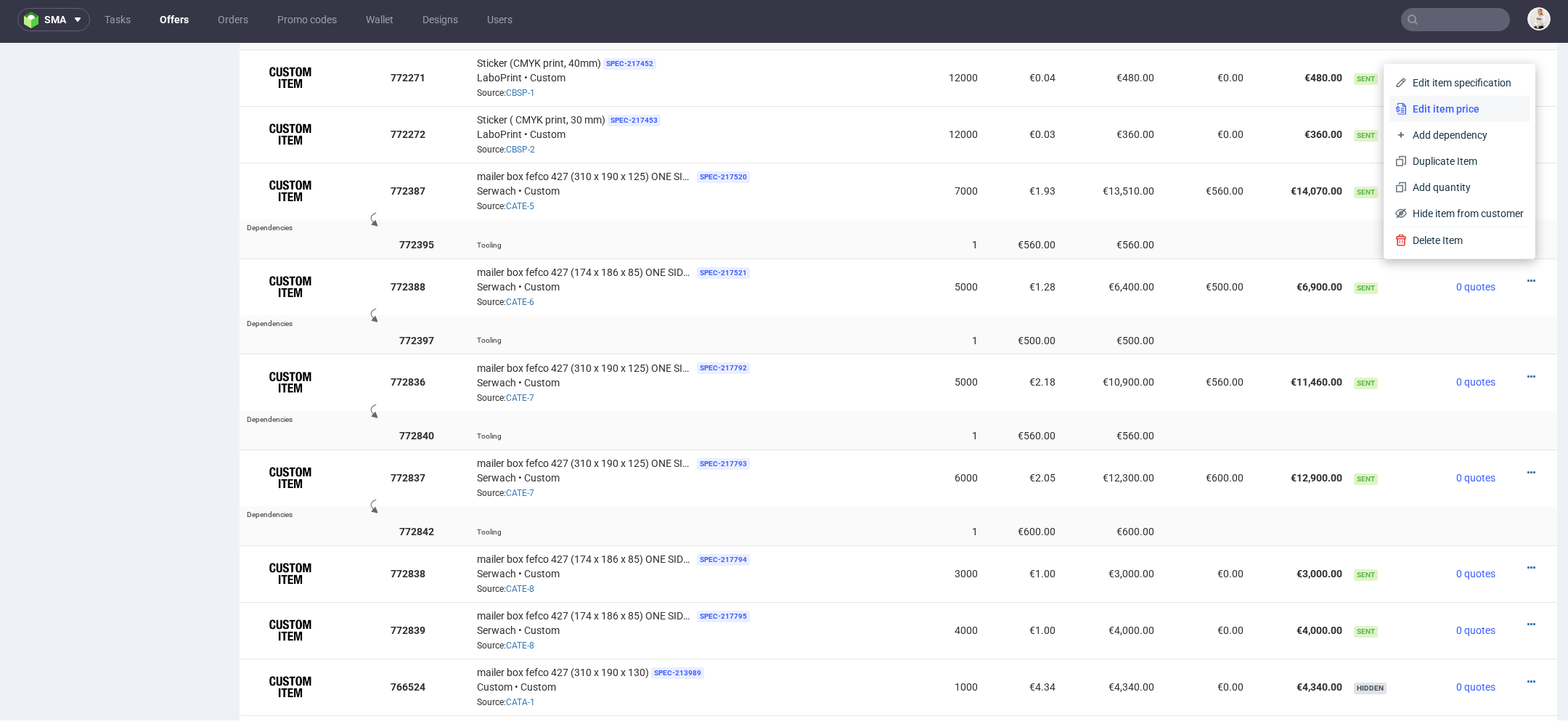
click at [1450, 110] on span "Edit item price" at bounding box center [1465, 108] width 117 height 15
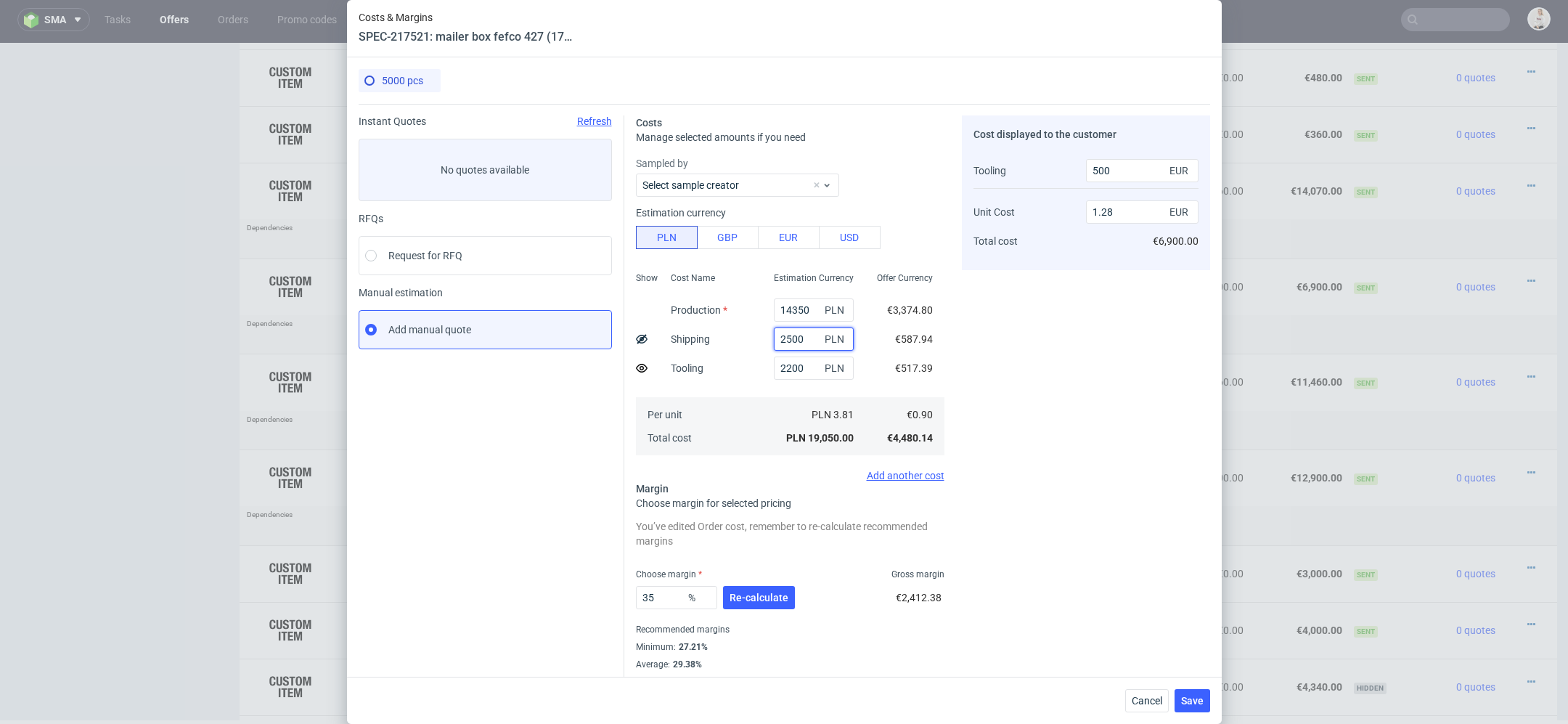
drag, startPoint x: 812, startPoint y: 339, endPoint x: 638, endPoint y: 321, distance: 174.9
click at [638, 321] on div "Show Cost Name Production Shipping Tooling Per unit Total cost Estimation Curre…" at bounding box center [790, 362] width 309 height 192
click at [1142, 690] on button "Cancel" at bounding box center [1146, 701] width 43 height 24
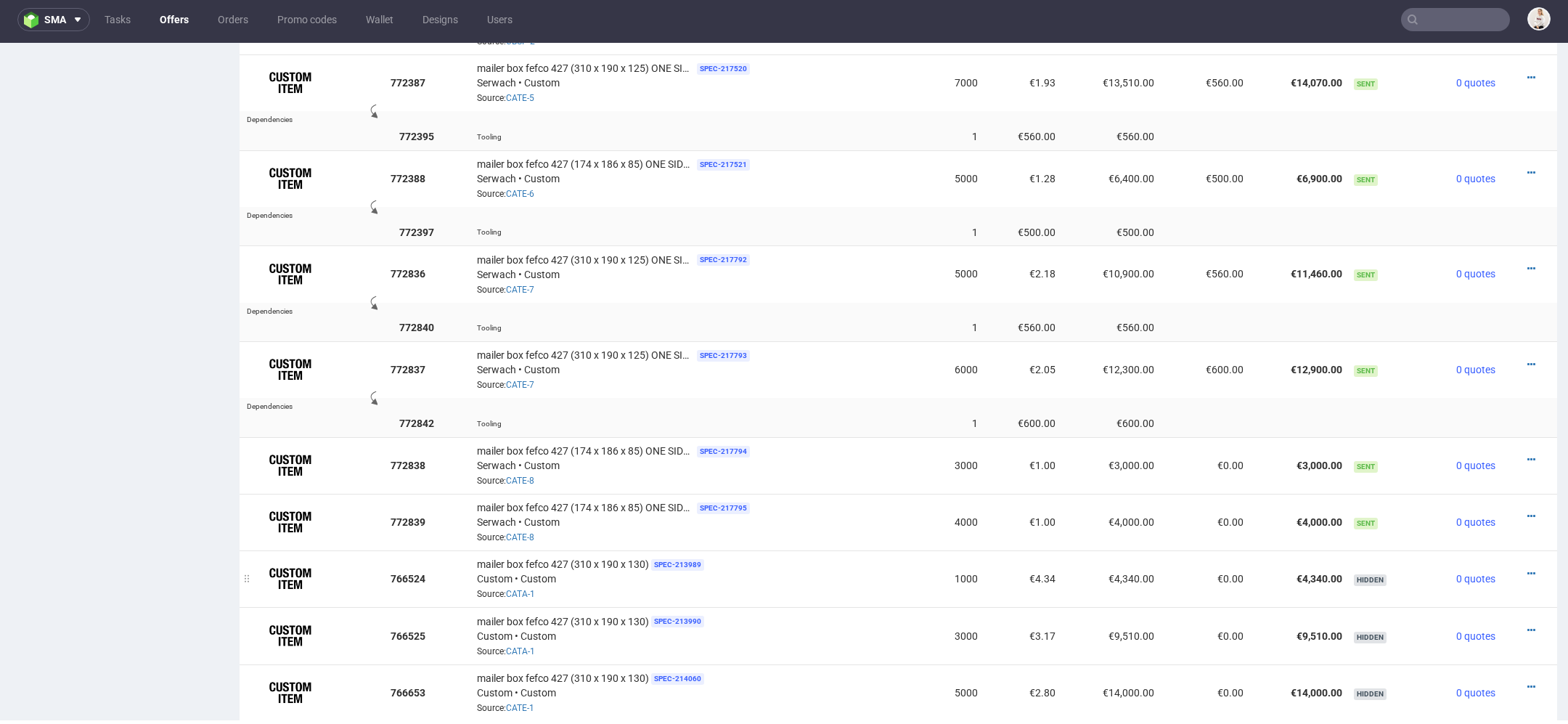
scroll to position [1546, 0]
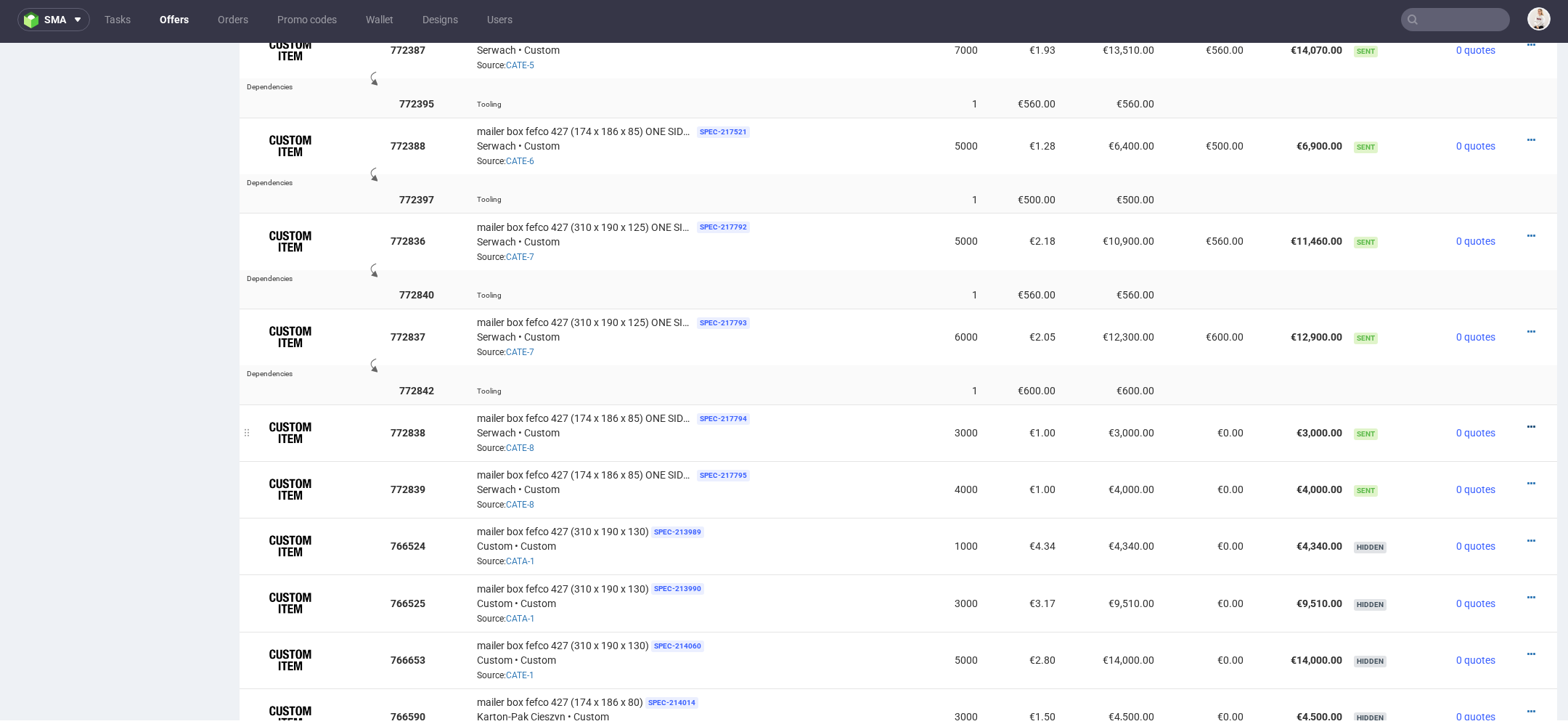
click at [1528, 422] on icon at bounding box center [1532, 427] width 8 height 10
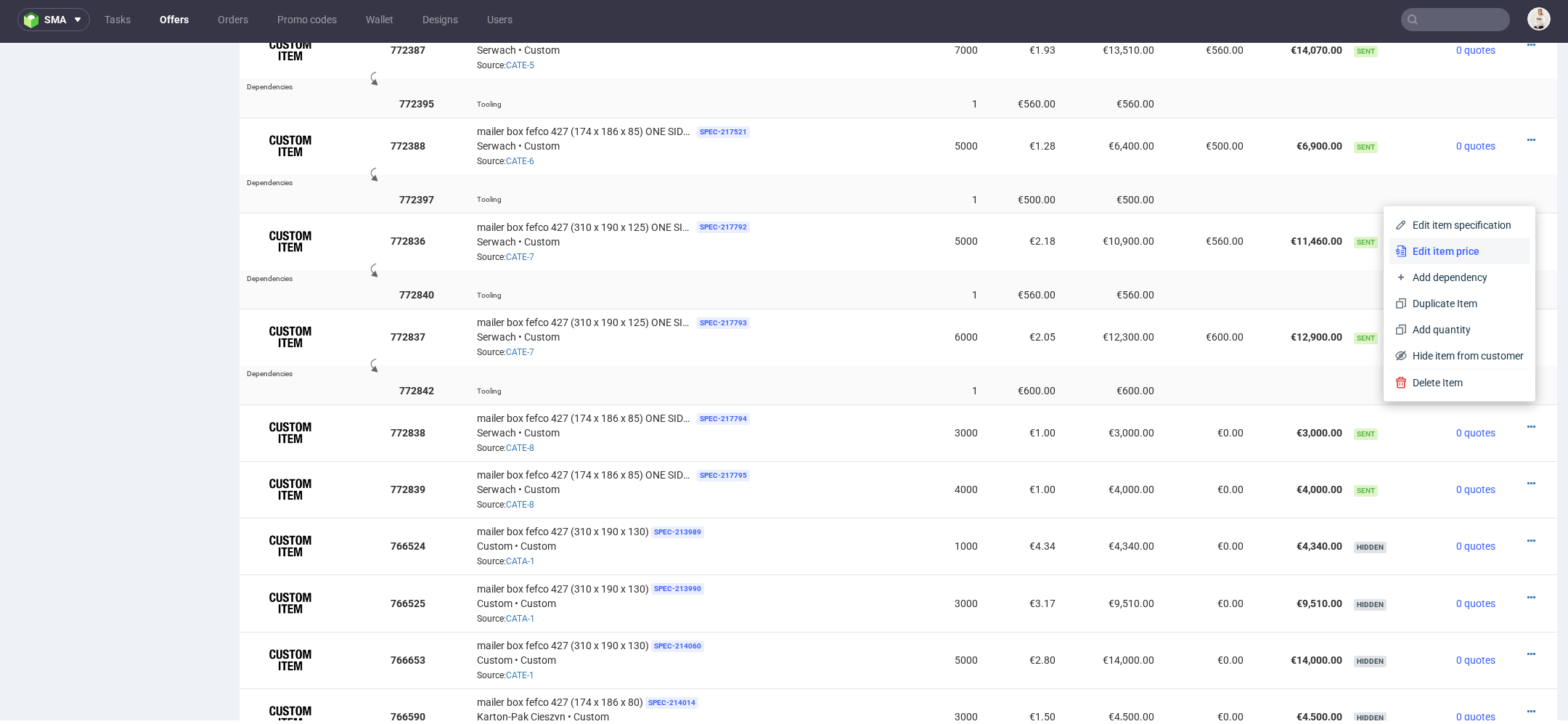
click at [1455, 249] on span "Edit item price" at bounding box center [1465, 251] width 117 height 15
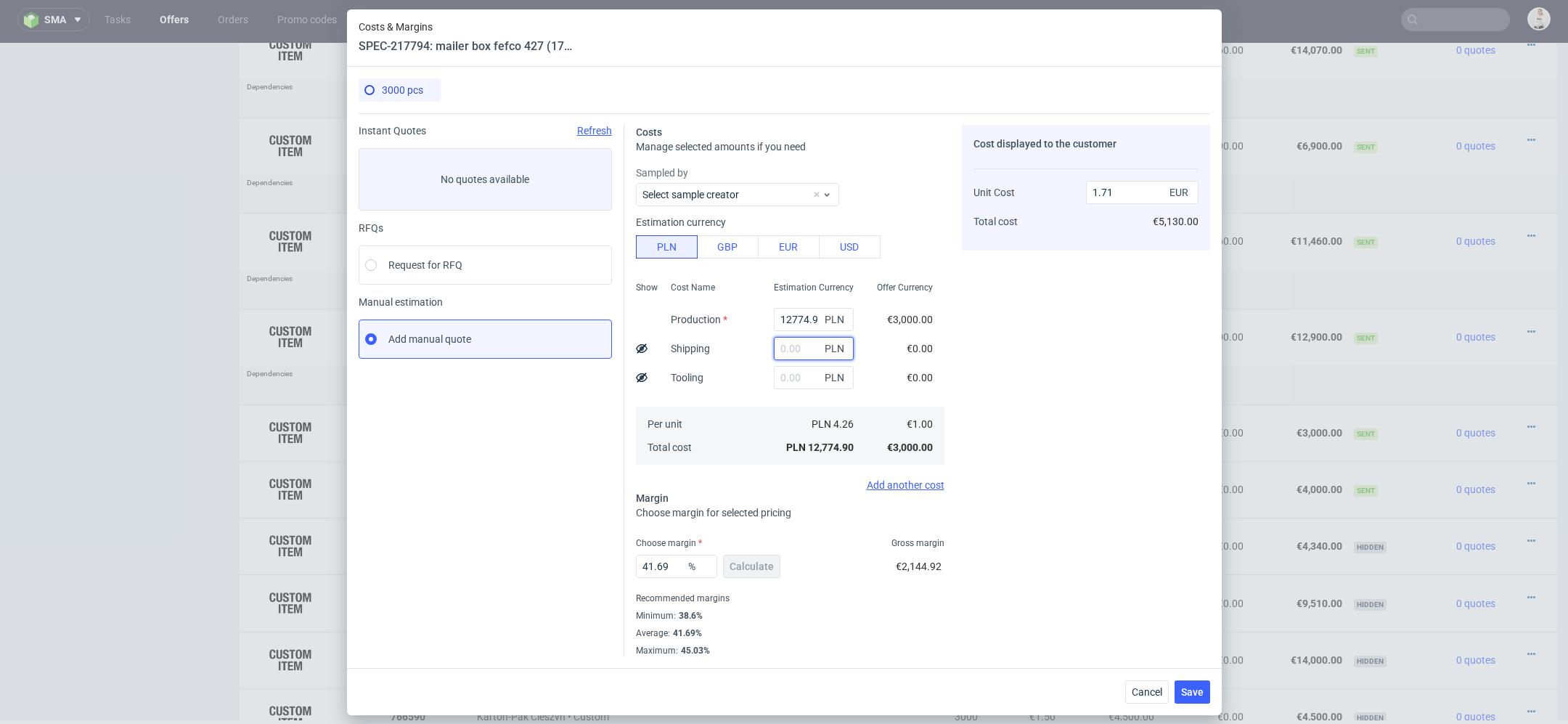
click at [800, 340] on input "text" at bounding box center [813, 349] width 80 height 24
paste input "2500"
type input "2500"
type input "2.05"
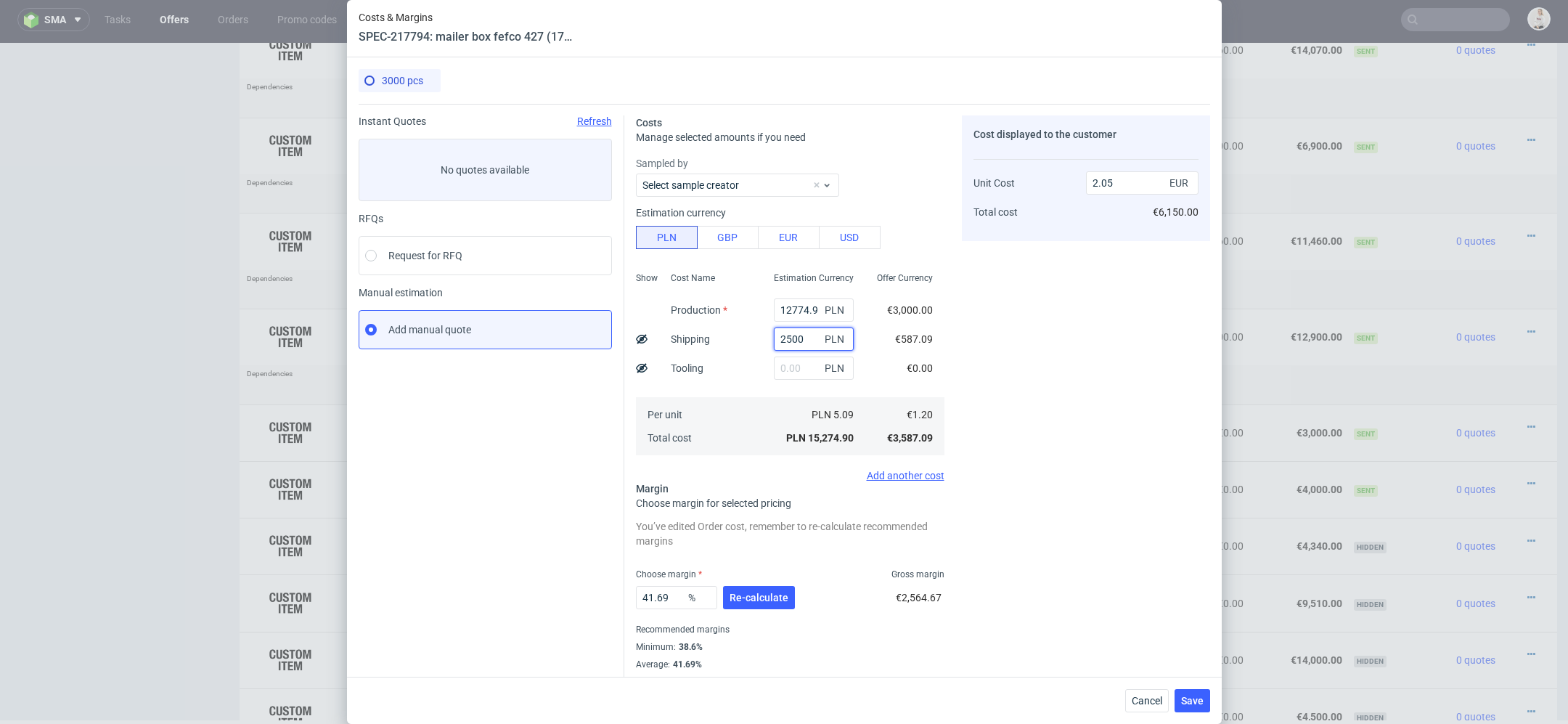
type input "2500"
click at [805, 371] on input "text" at bounding box center [813, 369] width 80 height 24
type input "22"
type input "2.06"
type input "220"
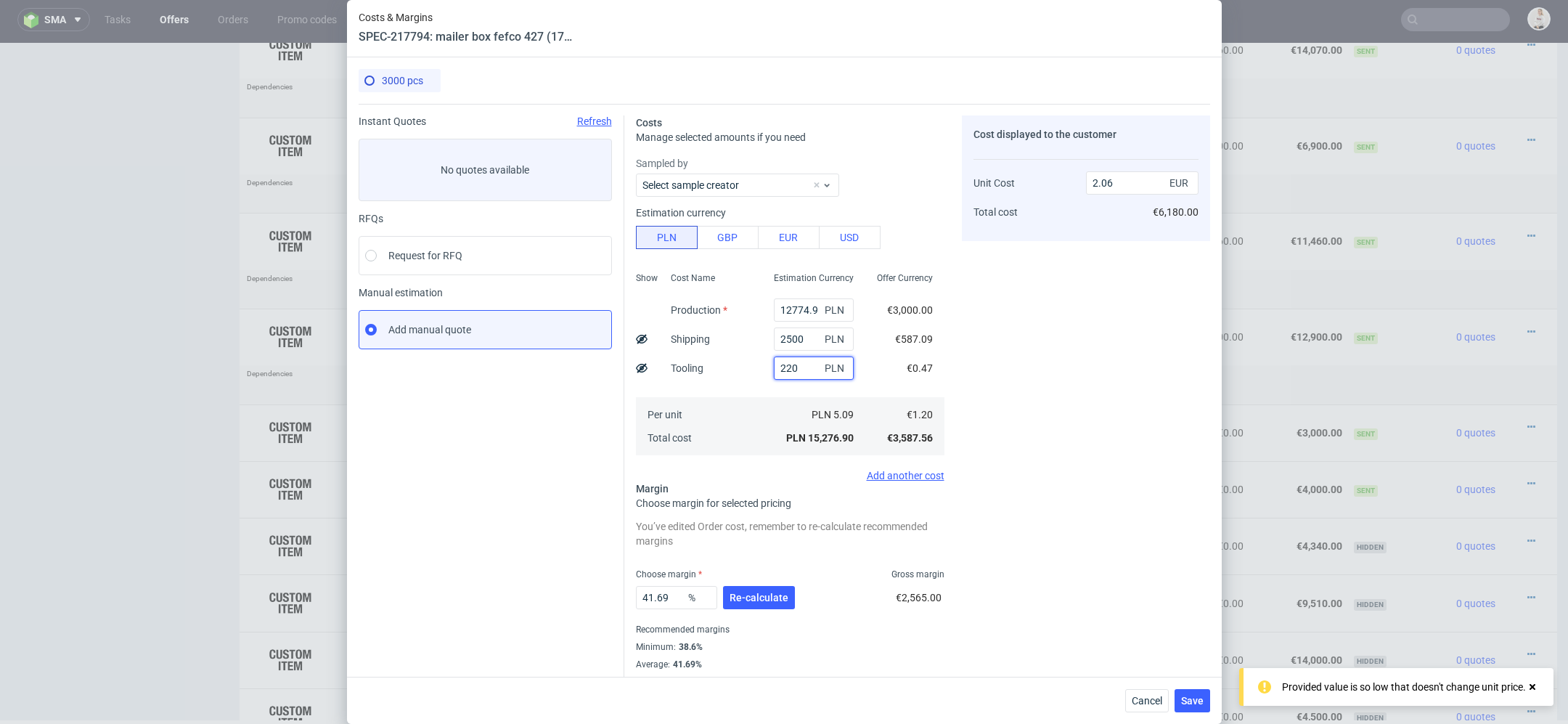
type input "2.09"
type input "2200"
type input "2.35"
type input "2200"
click at [1046, 350] on div "Cost displayed to the customer Unit Cost Total cost 2.35 EUR €7,050.00" at bounding box center [1085, 401] width 249 height 573
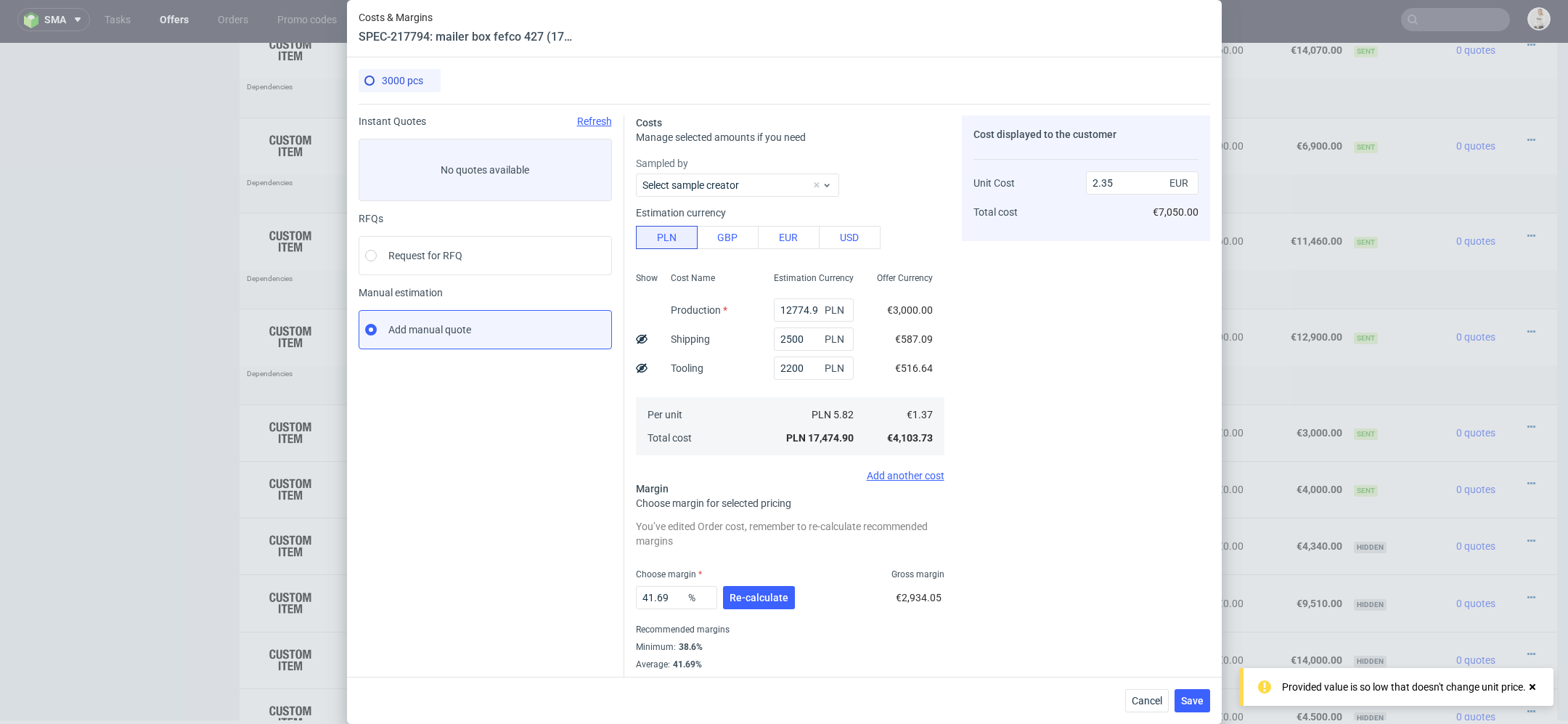
click at [638, 368] on icon at bounding box center [642, 368] width 12 height 12
type input "2.18"
click at [1102, 173] on input "510" at bounding box center [1142, 171] width 112 height 24
type input "50"
type input "2.33"
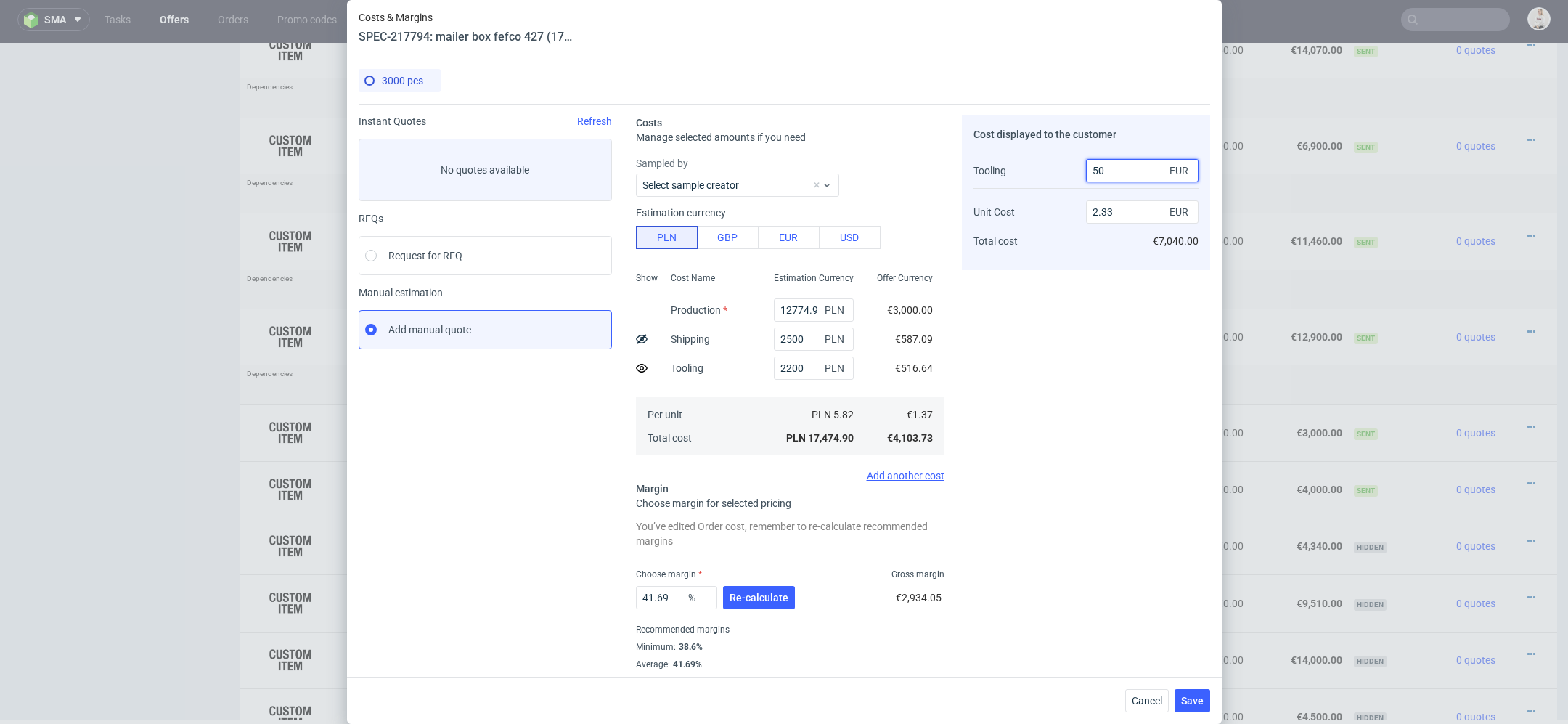
type input "500"
type input "2.18"
type input "500"
click at [1123, 359] on div "Cost displayed to the customer Tooling Unit Cost Total cost 500 EUR 2.18 EUR €7…" at bounding box center [1085, 401] width 249 height 573
click at [813, 312] on input "12774.9" at bounding box center [813, 310] width 80 height 24
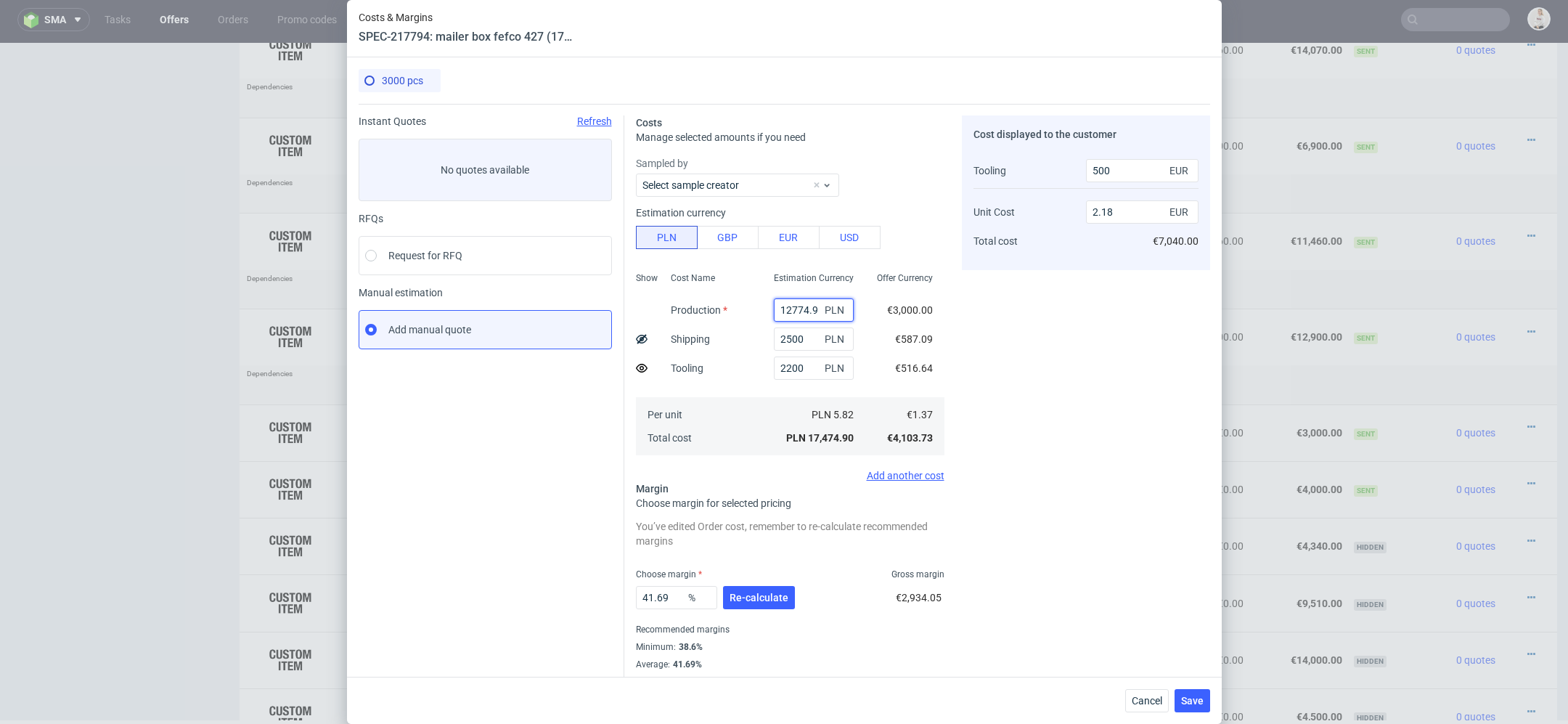
click at [813, 312] on input "12774.9" at bounding box center [813, 310] width 80 height 24
paste input "8970"
type input "8970"
click at [964, 380] on div "Cost displayed to the customer Tooling Unit Cost Total cost 500 EUR 2.18 EUR €7…" at bounding box center [1085, 401] width 249 height 573
type input "1.67"
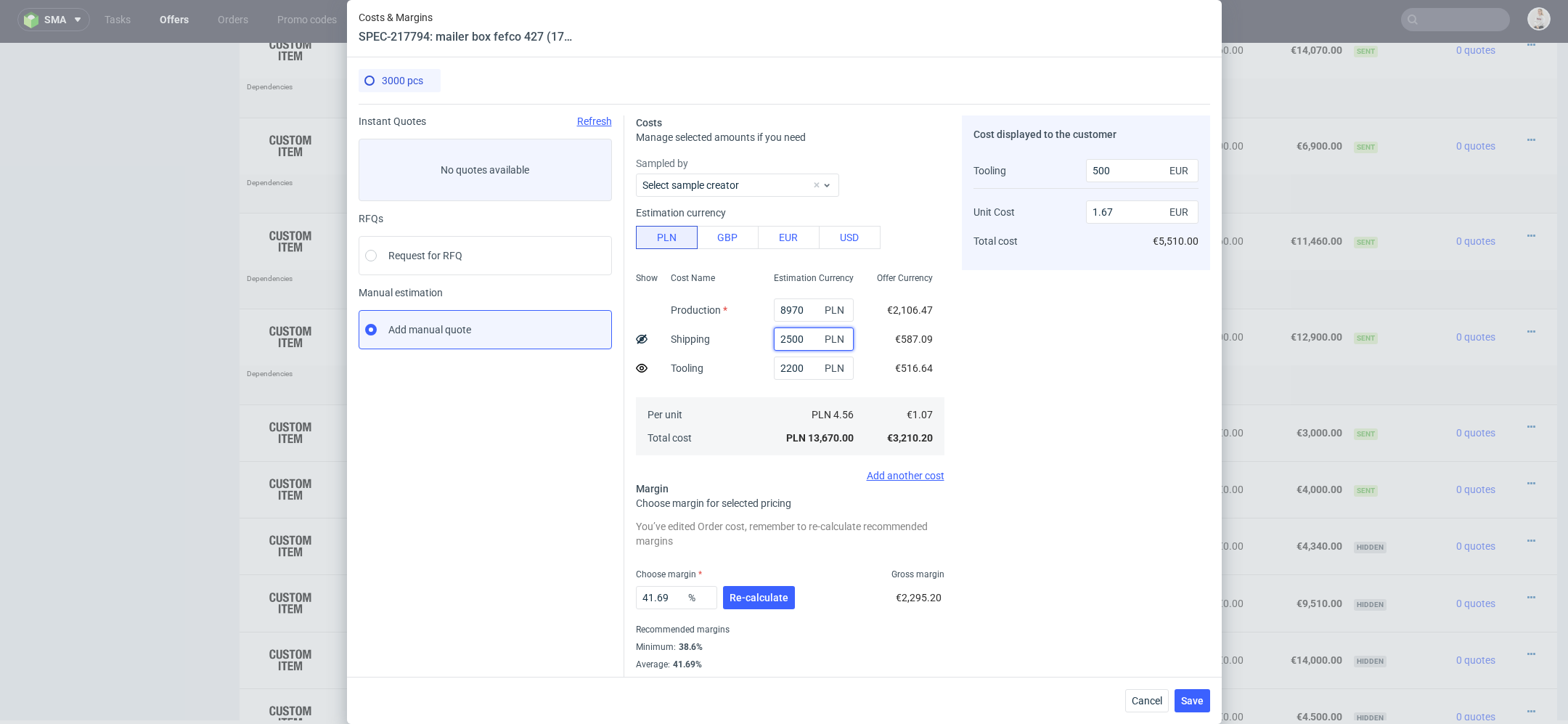
click at [791, 339] on input "2500" at bounding box center [813, 339] width 80 height 24
type input "200"
type input "1.36"
type input "2000"
type input "1.6"
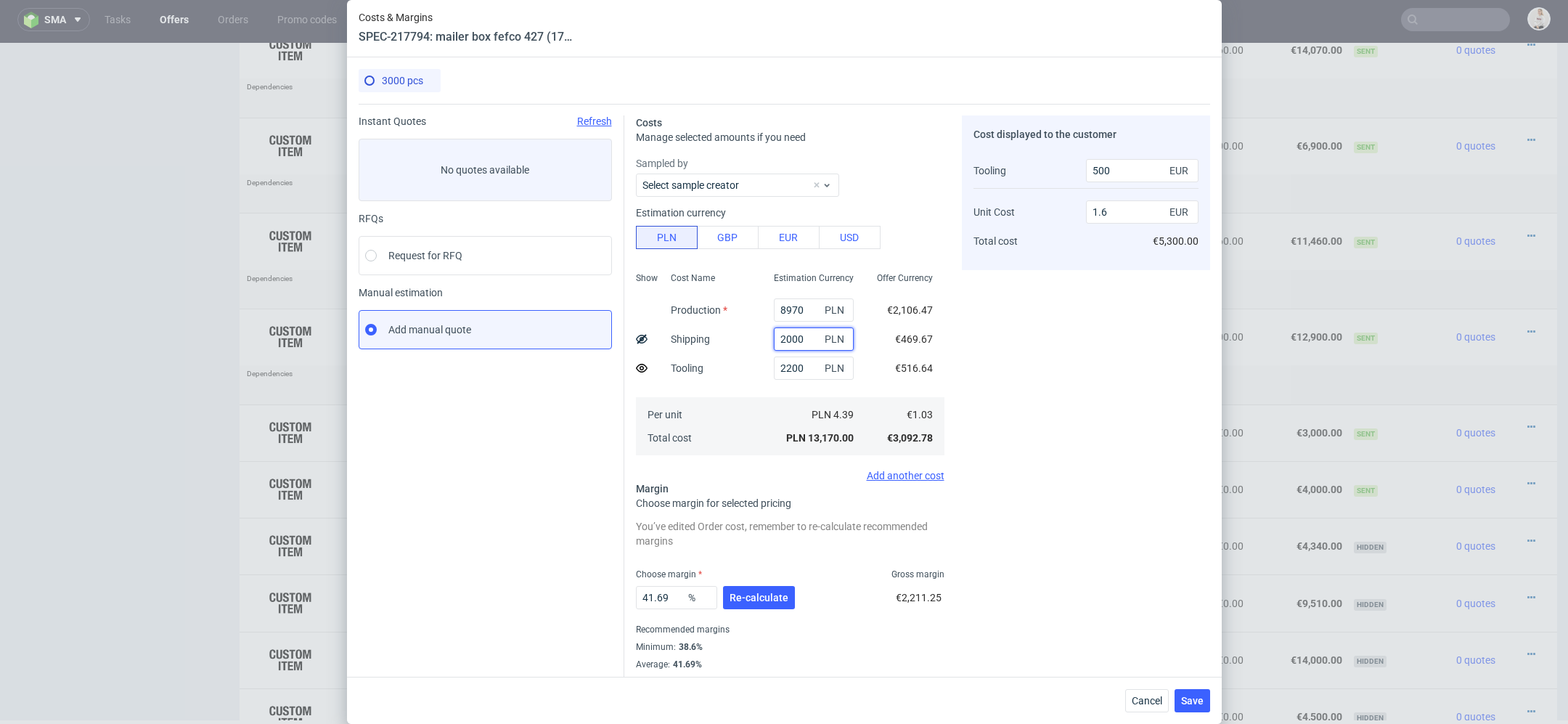
type input "2000"
click at [1067, 409] on div "Cost displayed to the customer Tooling Unit Cost Total cost 500 EUR 1.6 EUR €5,…" at bounding box center [1085, 401] width 249 height 573
click at [759, 604] on button "Re-calculate" at bounding box center [758, 598] width 72 height 24
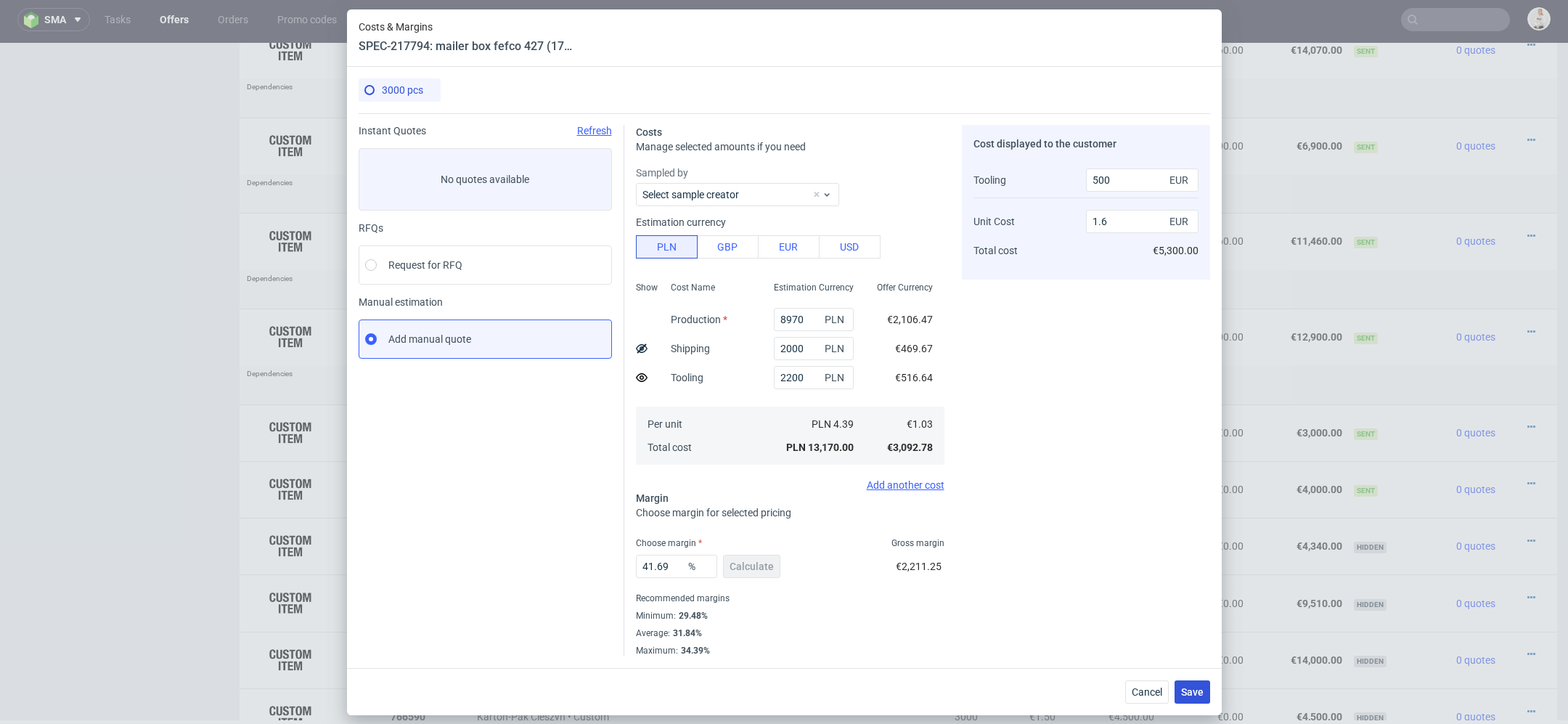
click at [1187, 690] on span "Save" at bounding box center [1191, 693] width 23 height 10
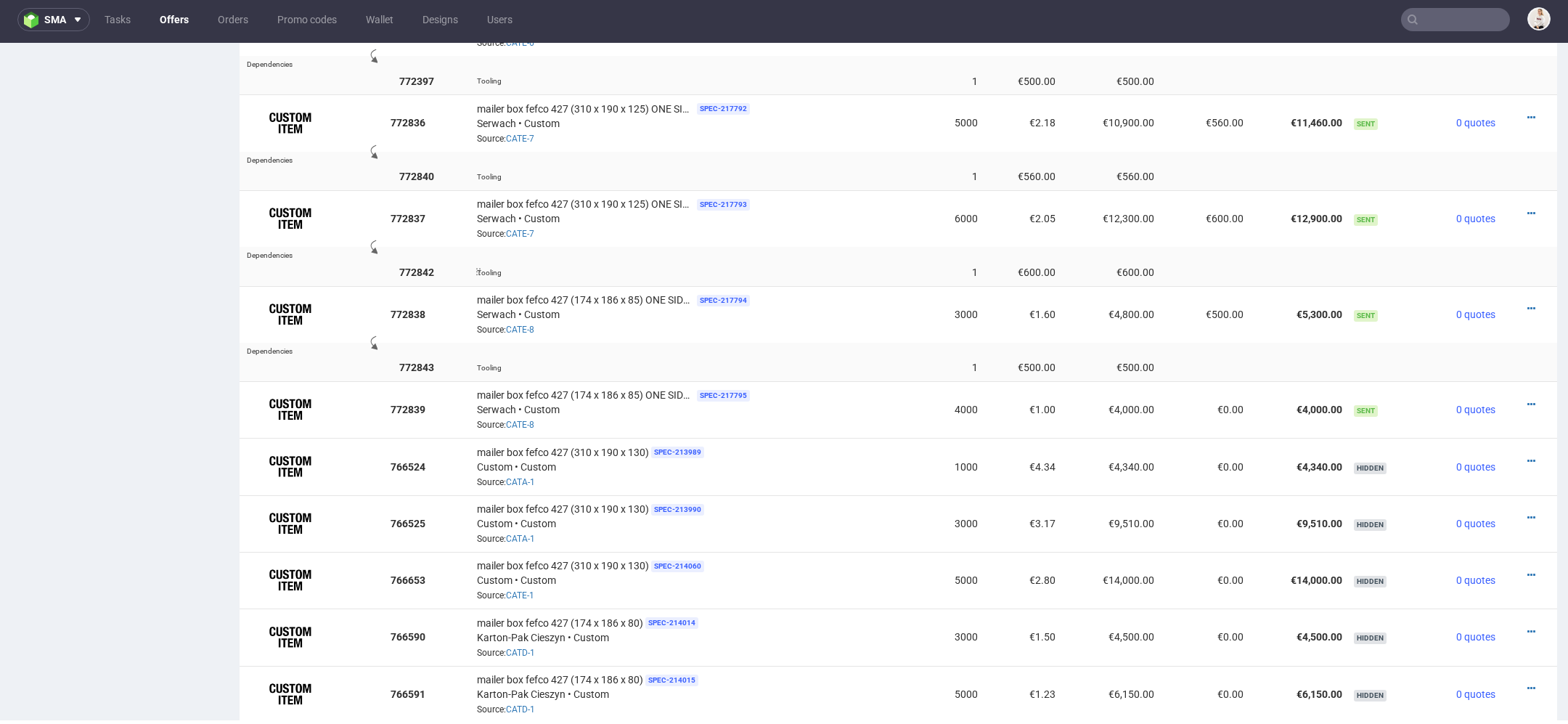
scroll to position [1654, 0]
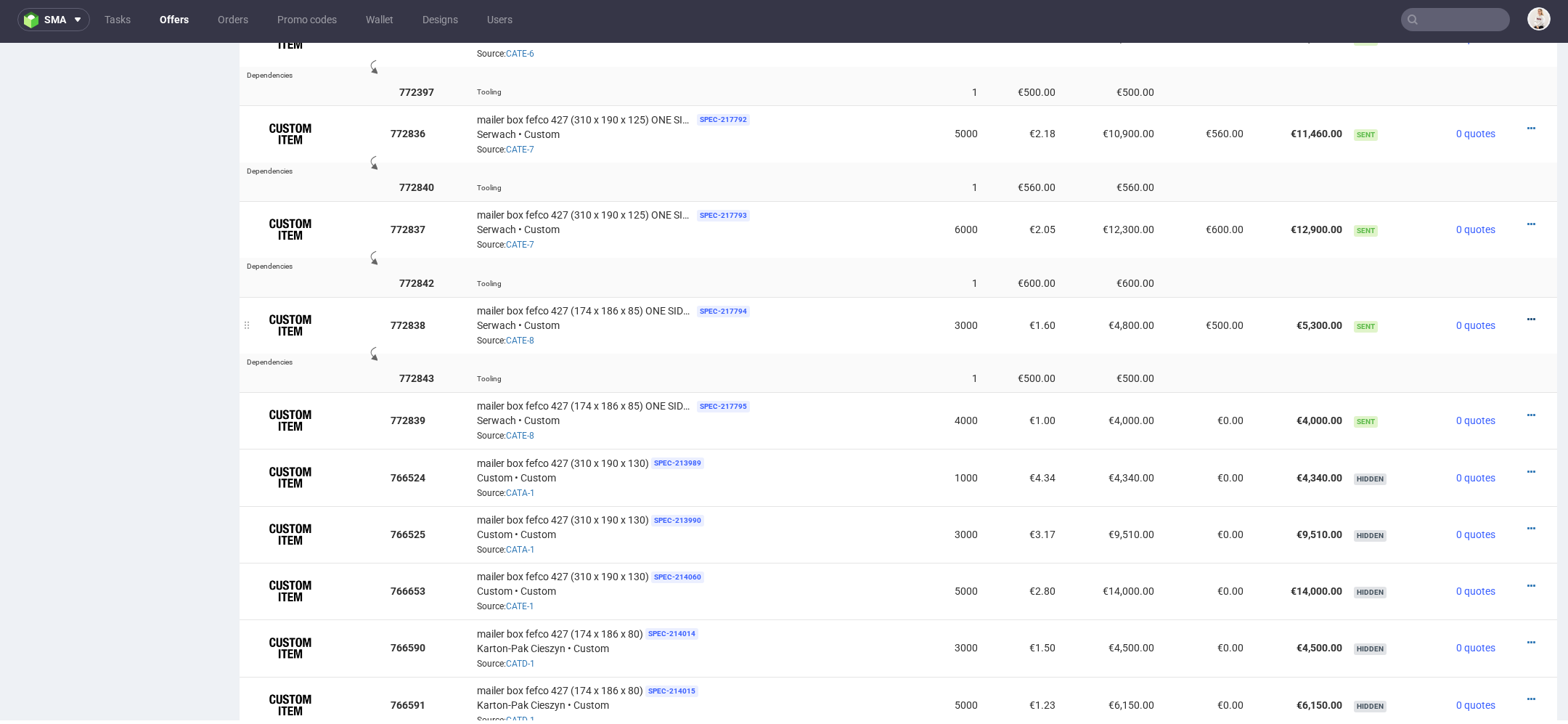
click at [1528, 315] on icon at bounding box center [1532, 320] width 8 height 10
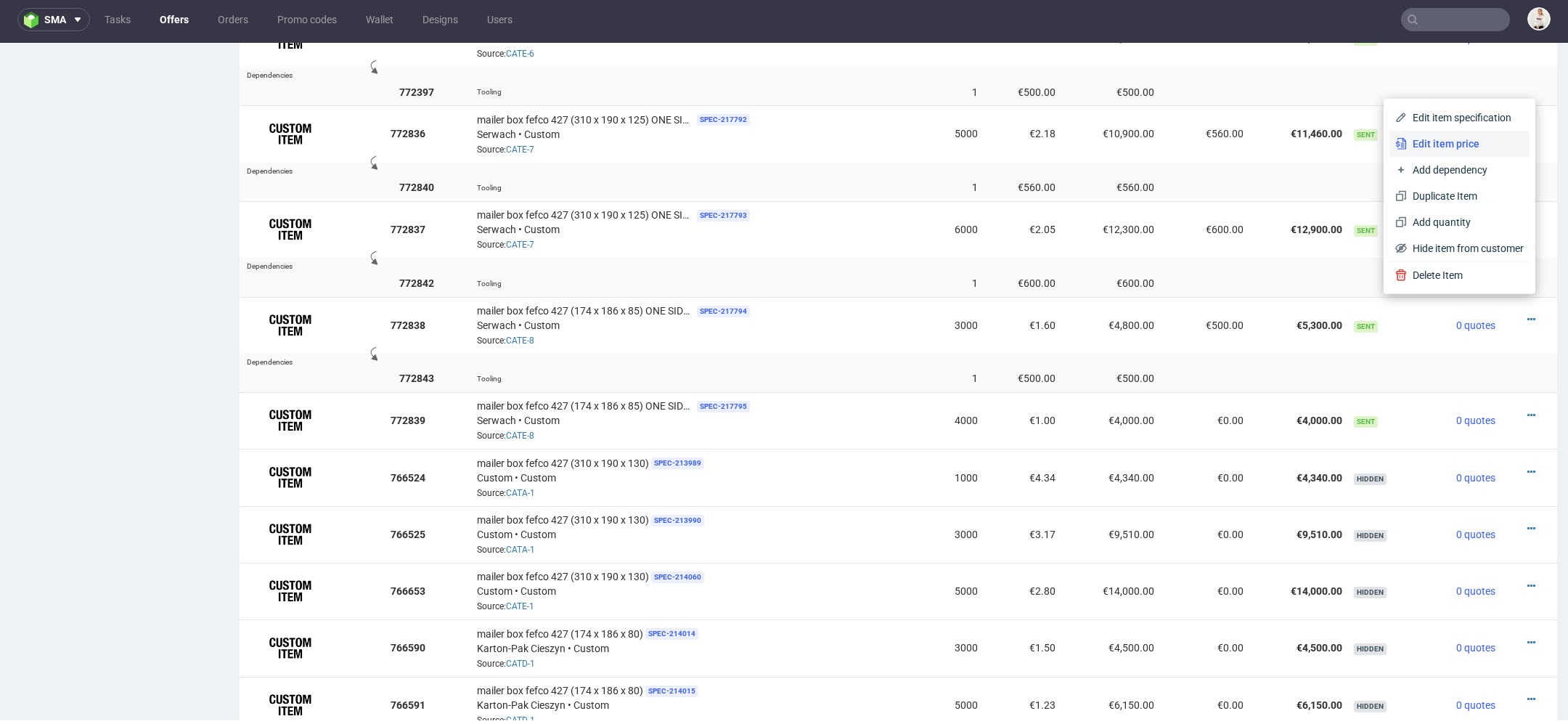
click at [1458, 148] on span "Edit item price" at bounding box center [1465, 144] width 117 height 15
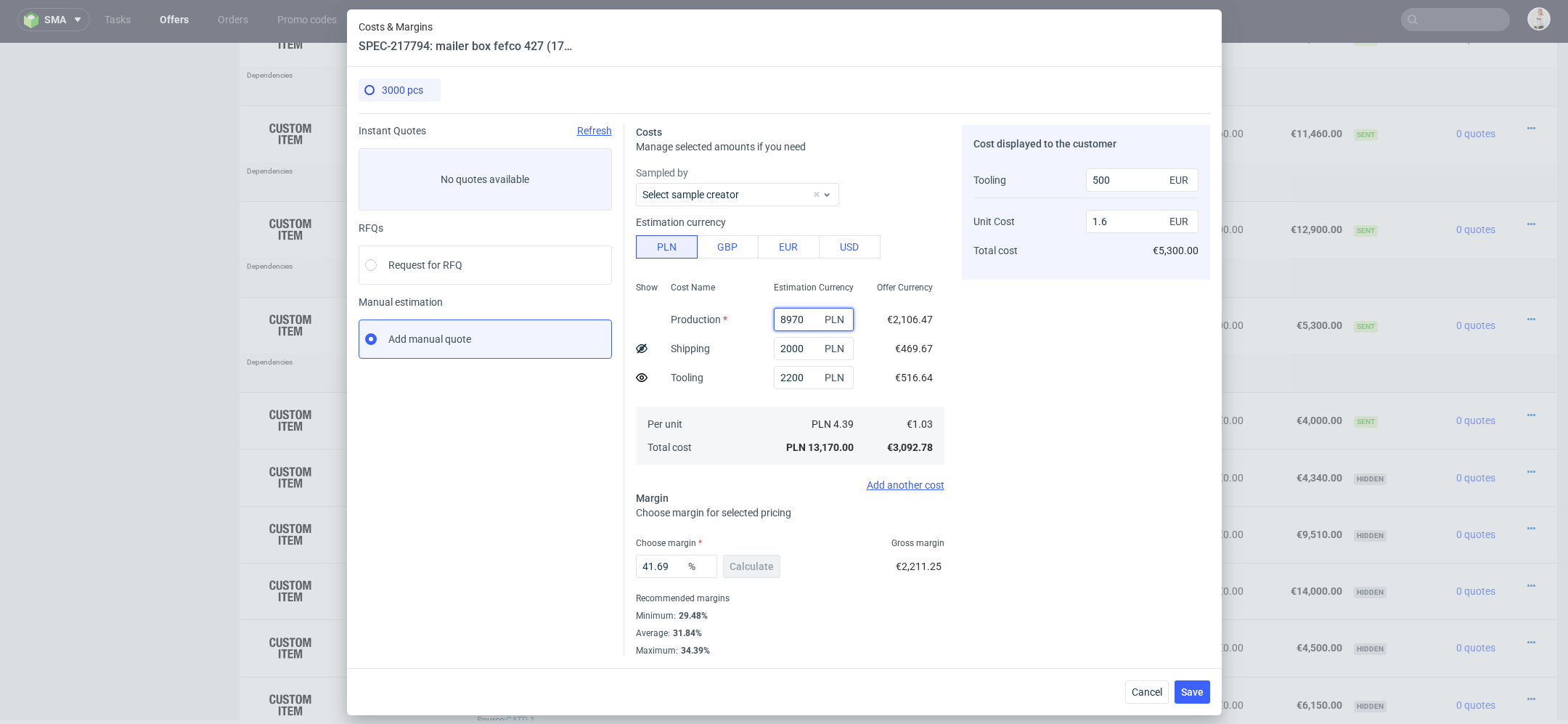
click at [798, 324] on input "8970" at bounding box center [813, 320] width 80 height 24
click at [1095, 422] on div "Cost displayed to the customer Tooling Unit Cost Total cost 500 EUR 1.6 EUR €5,…" at bounding box center [1085, 391] width 249 height 531
click at [1140, 696] on span "Cancel" at bounding box center [1146, 693] width 30 height 10
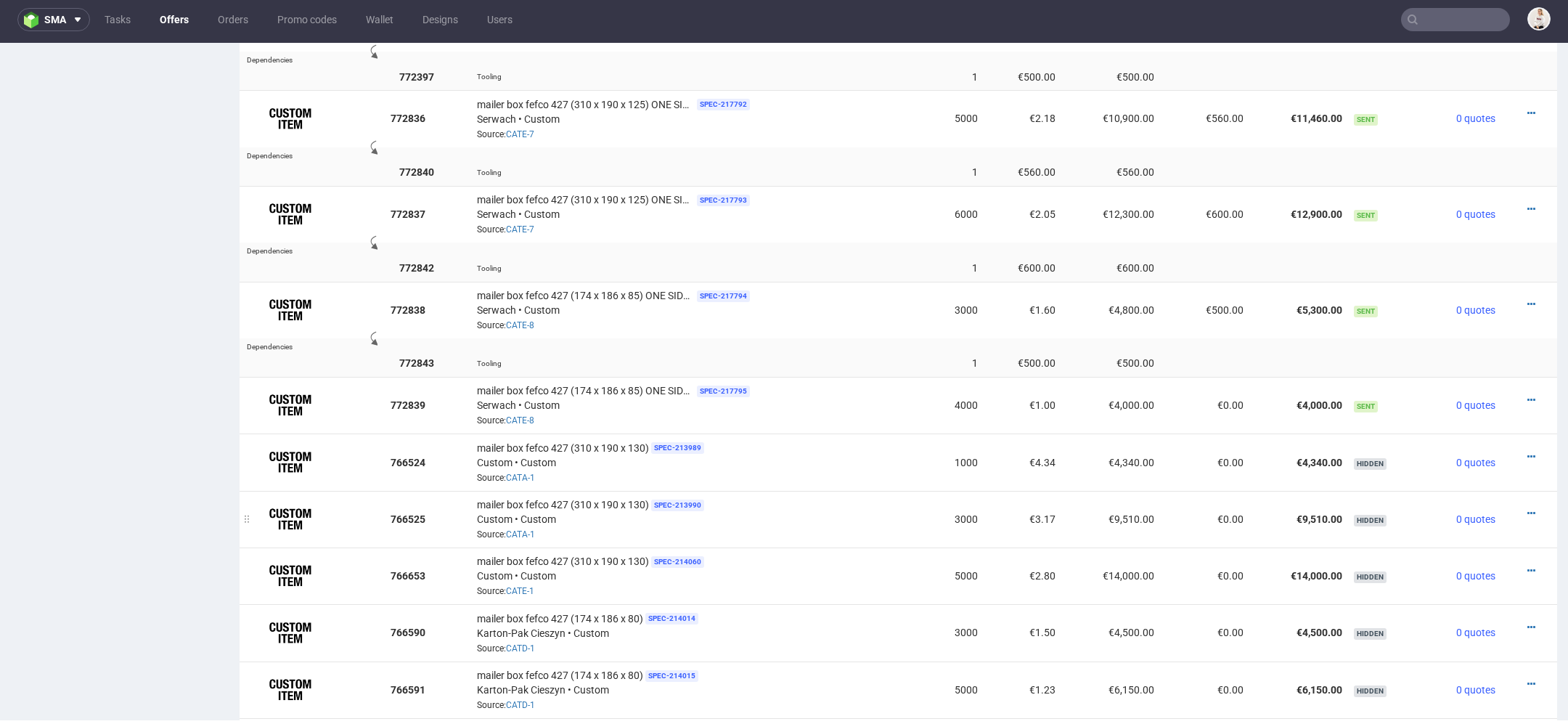
scroll to position [1670, 0]
click at [1528, 394] on icon at bounding box center [1532, 399] width 8 height 10
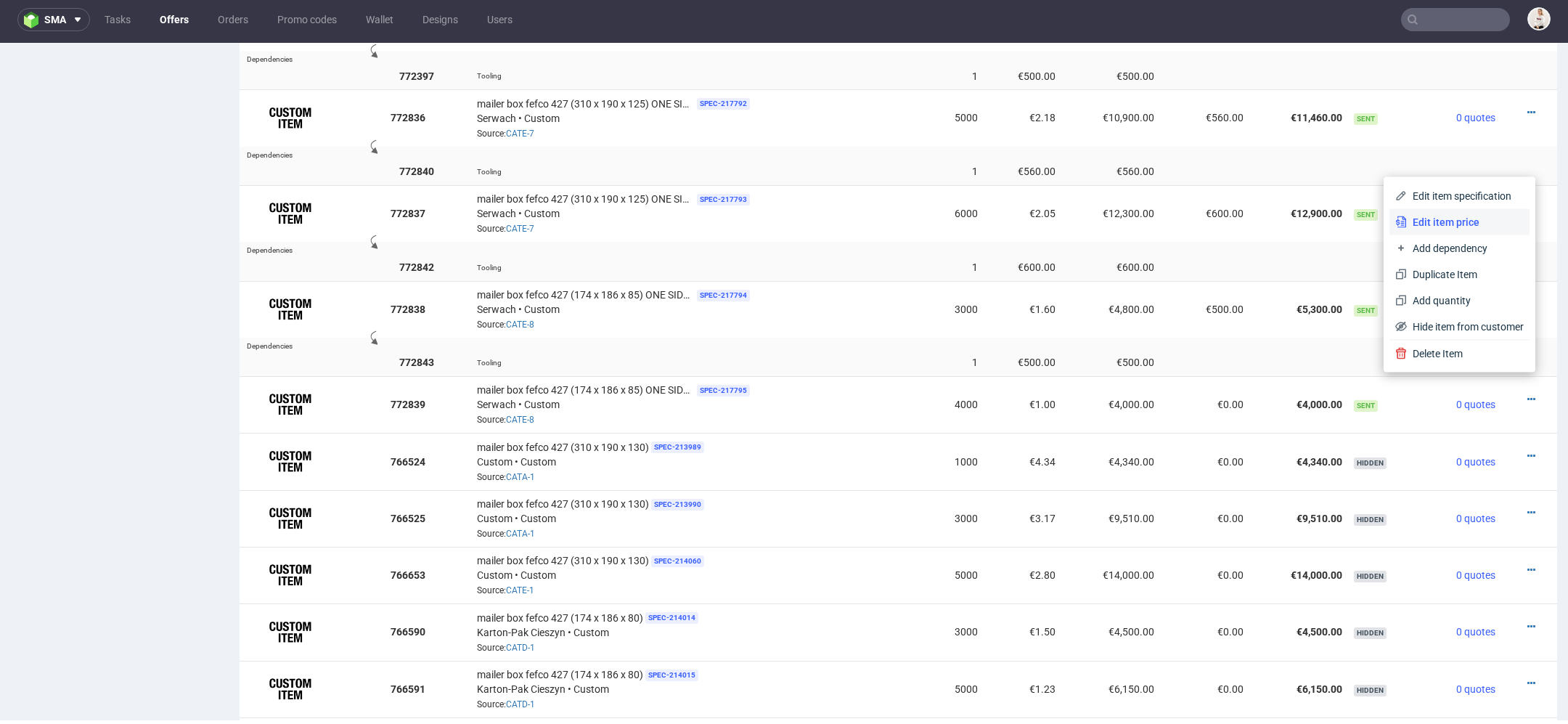
click at [1442, 220] on span "Edit item price" at bounding box center [1465, 222] width 117 height 15
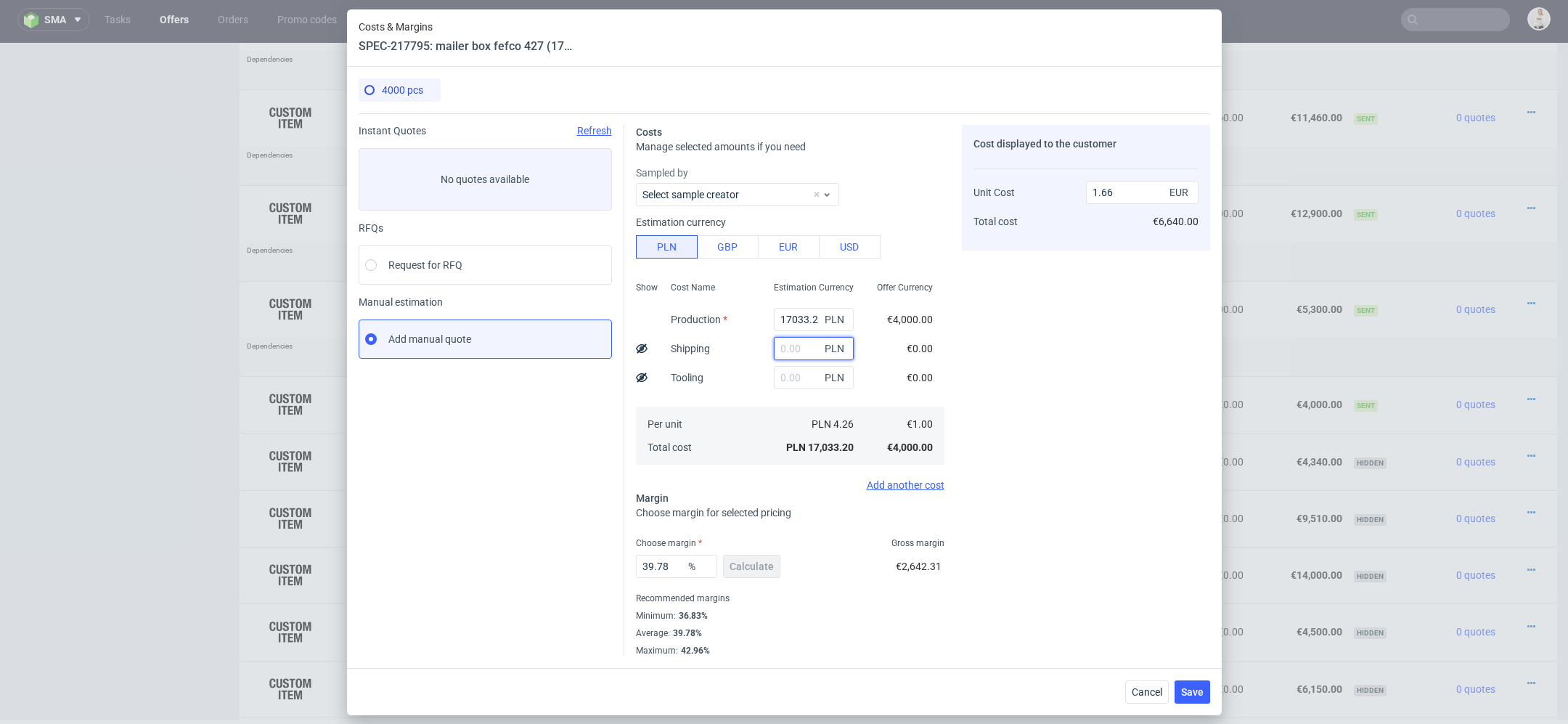
click at [800, 349] on input "text" at bounding box center [813, 349] width 80 height 24
type input "2300"
type input "1.89"
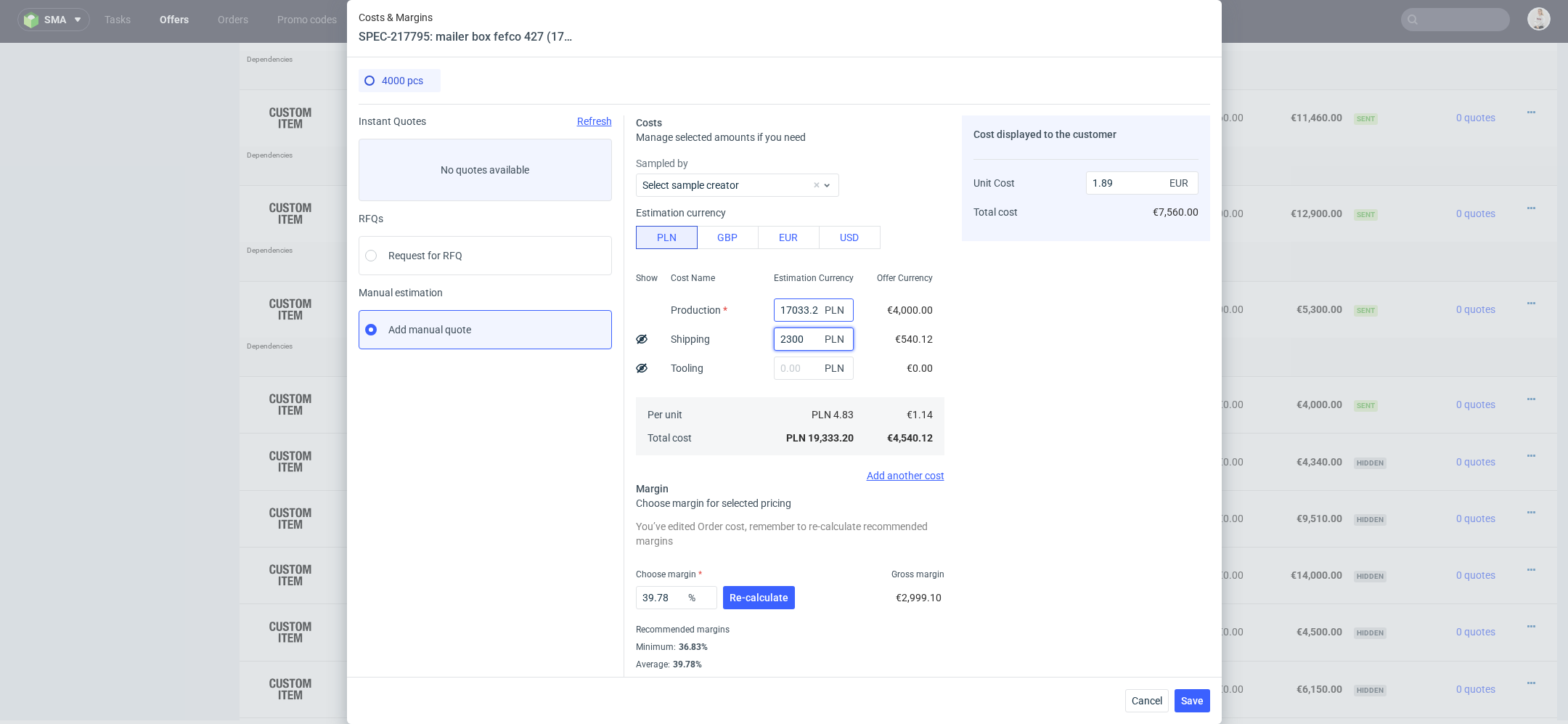
type input "2300"
click at [781, 317] on input "17033.2" at bounding box center [813, 310] width 80 height 24
click at [803, 305] on input "17033.2" at bounding box center [813, 310] width 80 height 24
paste input "11440"
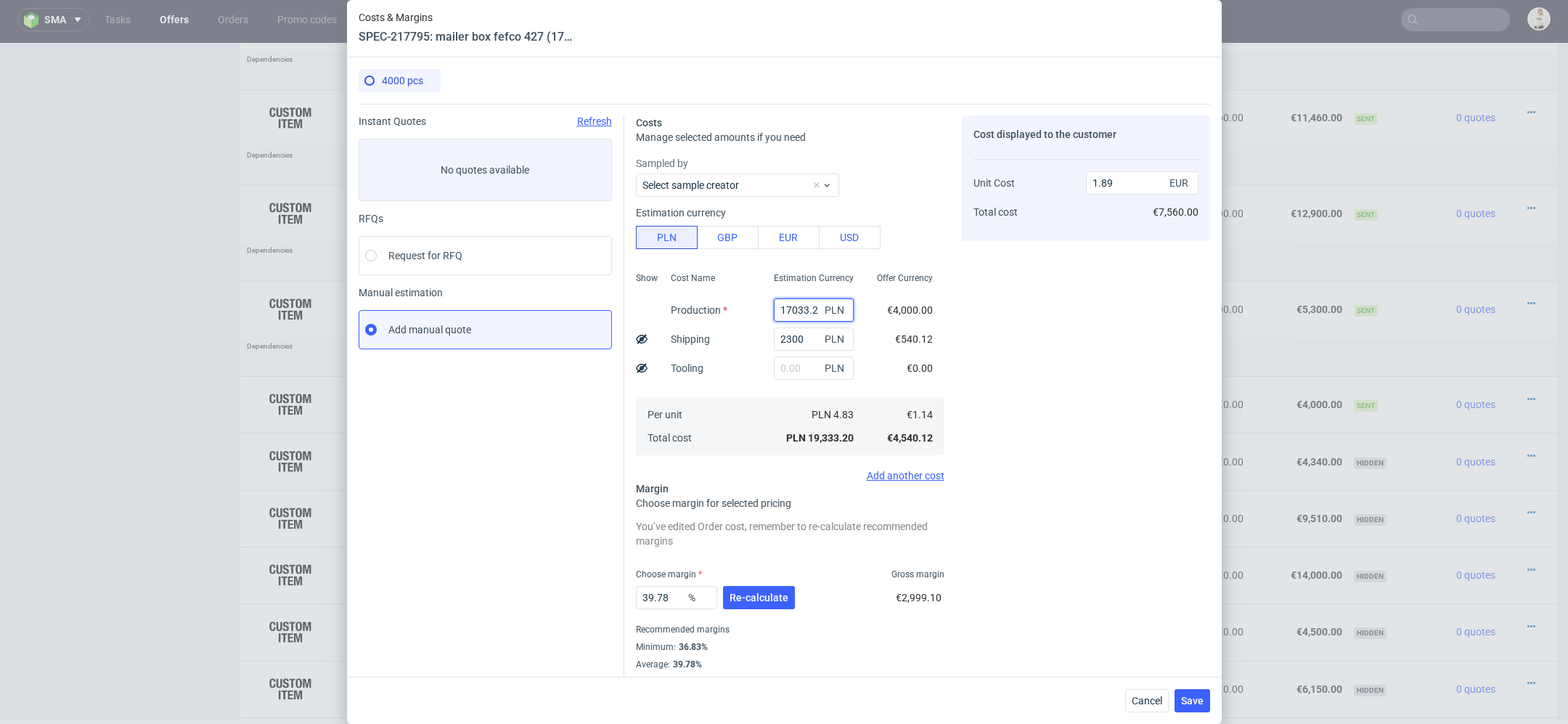
type input "1703 11440 3.2"
click at [803, 305] on input "1703 11440 3.2" at bounding box center [813, 310] width 80 height 24
type input "0.23"
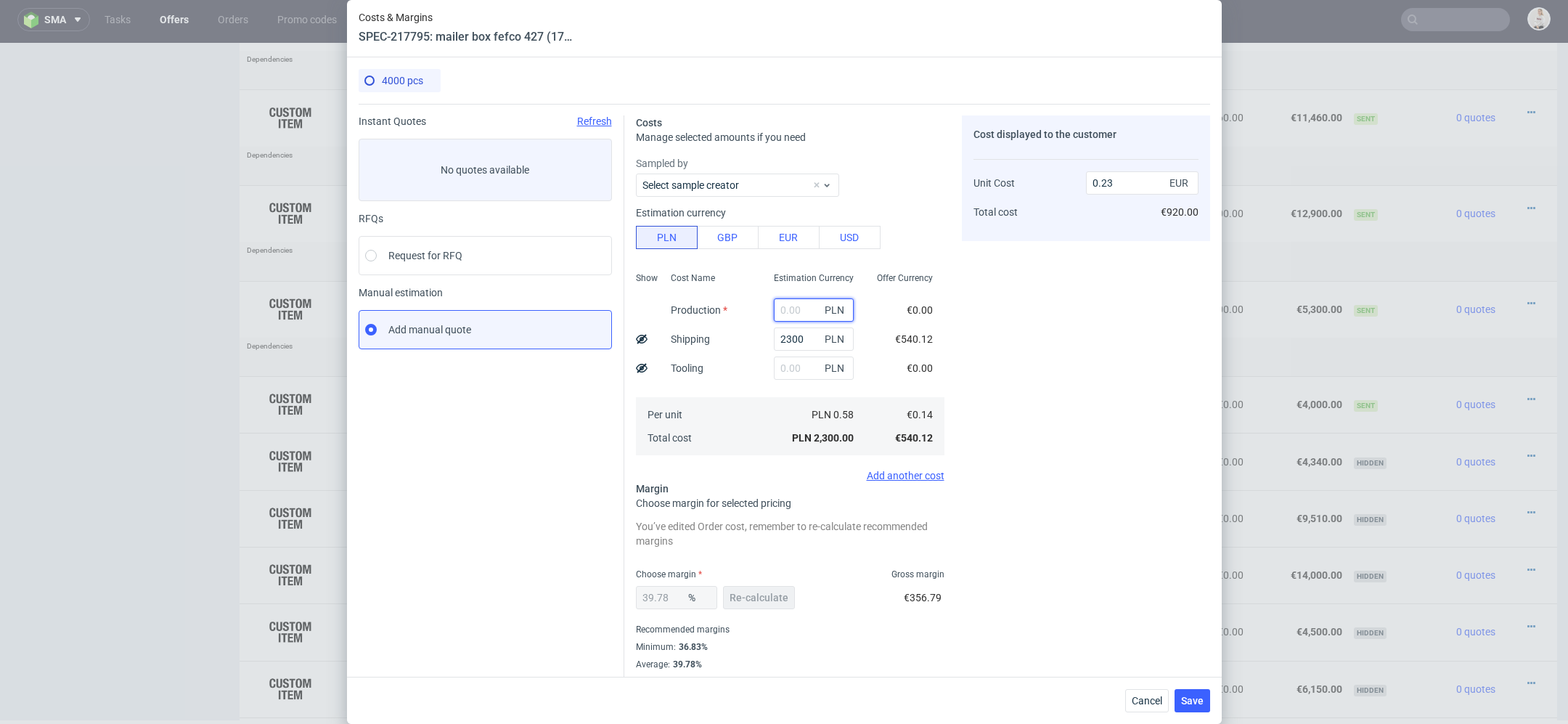
click at [803, 305] on input "text" at bounding box center [813, 310] width 80 height 24
paste input "11440"
type input "11440"
type input "1.34"
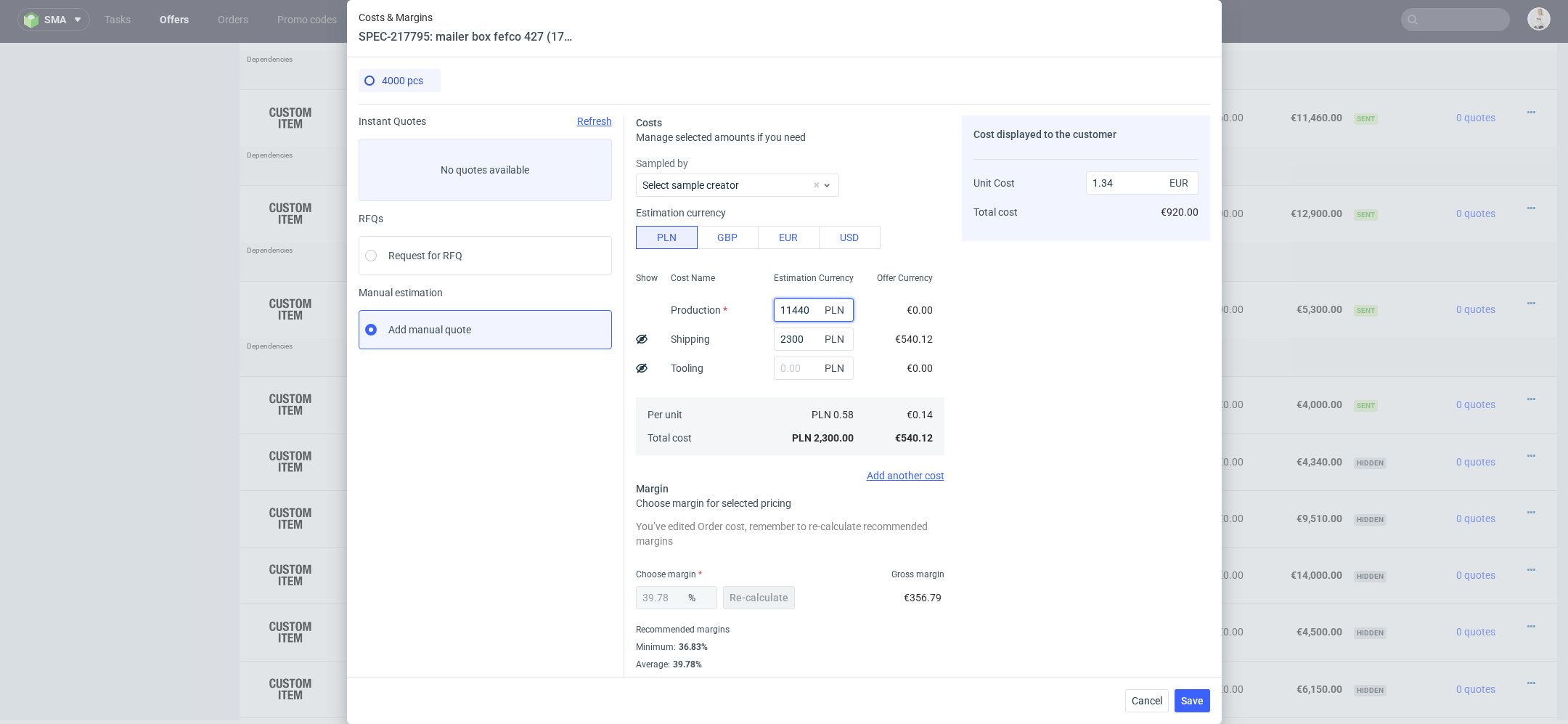
type input "11440"
click at [931, 333] on span "€540.12" at bounding box center [913, 339] width 37 height 12
click at [789, 362] on input "text" at bounding box center [813, 369] width 80 height 24
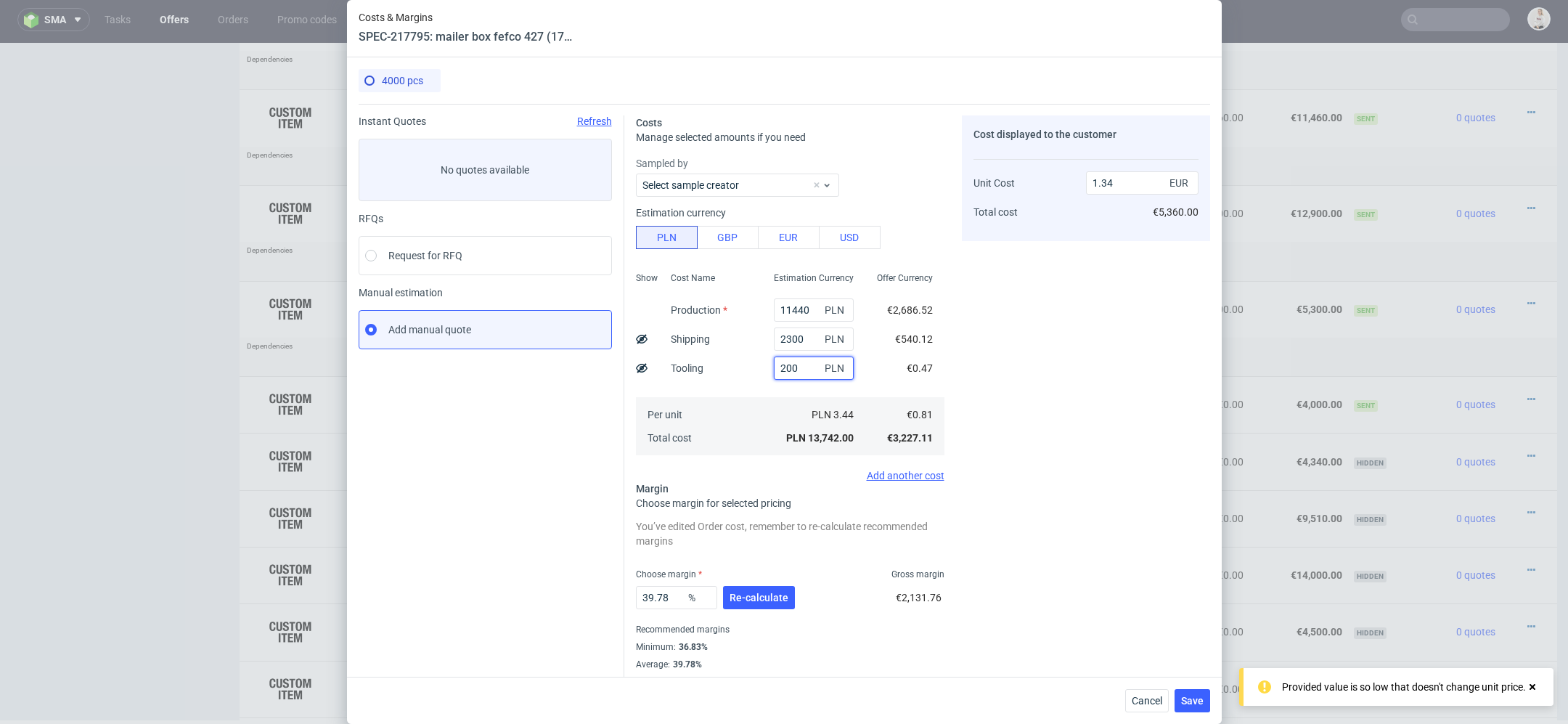
type input "2000"
type input "1.54"
click at [790, 371] on input "2000" at bounding box center [813, 369] width 80 height 24
type input "2200"
type input "1.56"
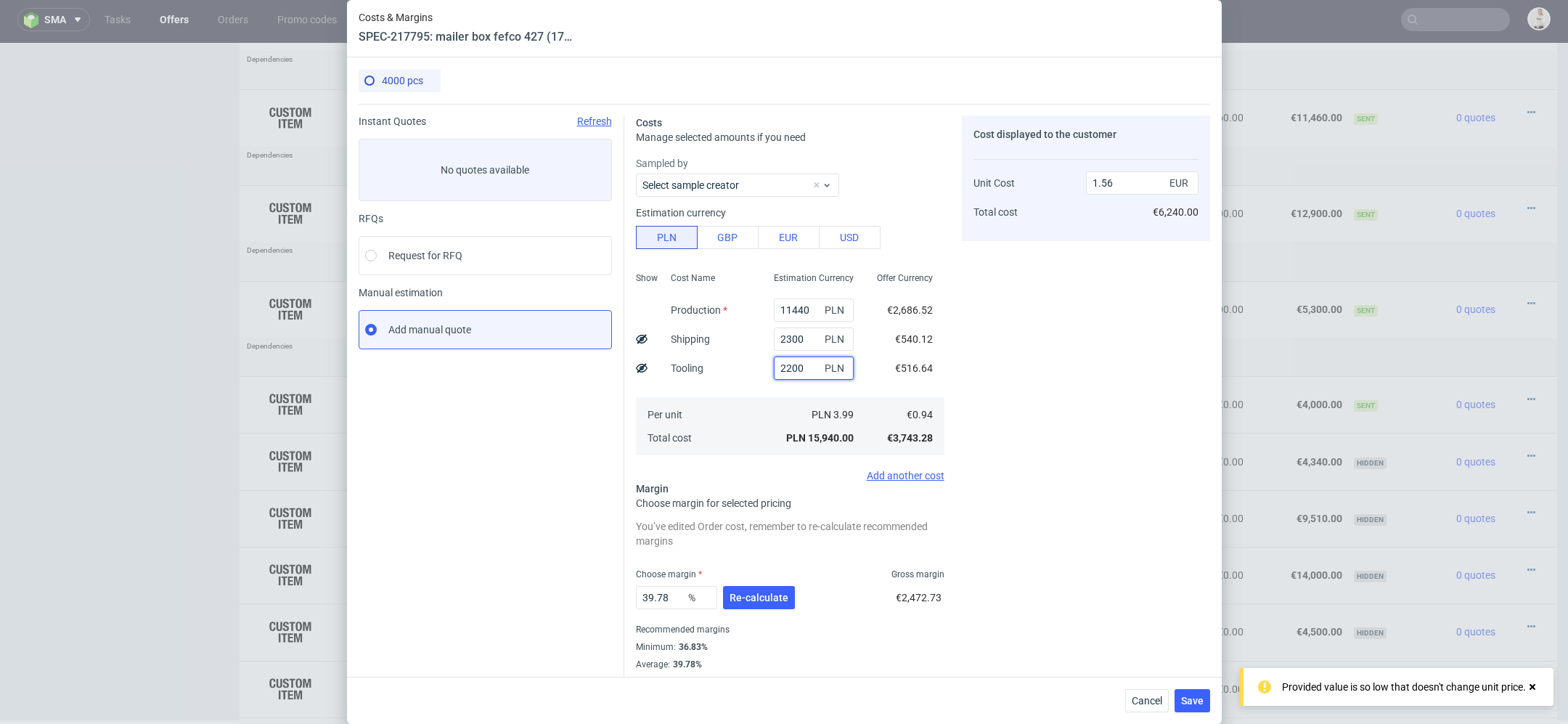
type input "2200"
click at [636, 370] on icon at bounding box center [642, 368] width 12 height 12
type input "1.43"
click at [1101, 171] on input "520" at bounding box center [1142, 171] width 112 height 24
type input "500"
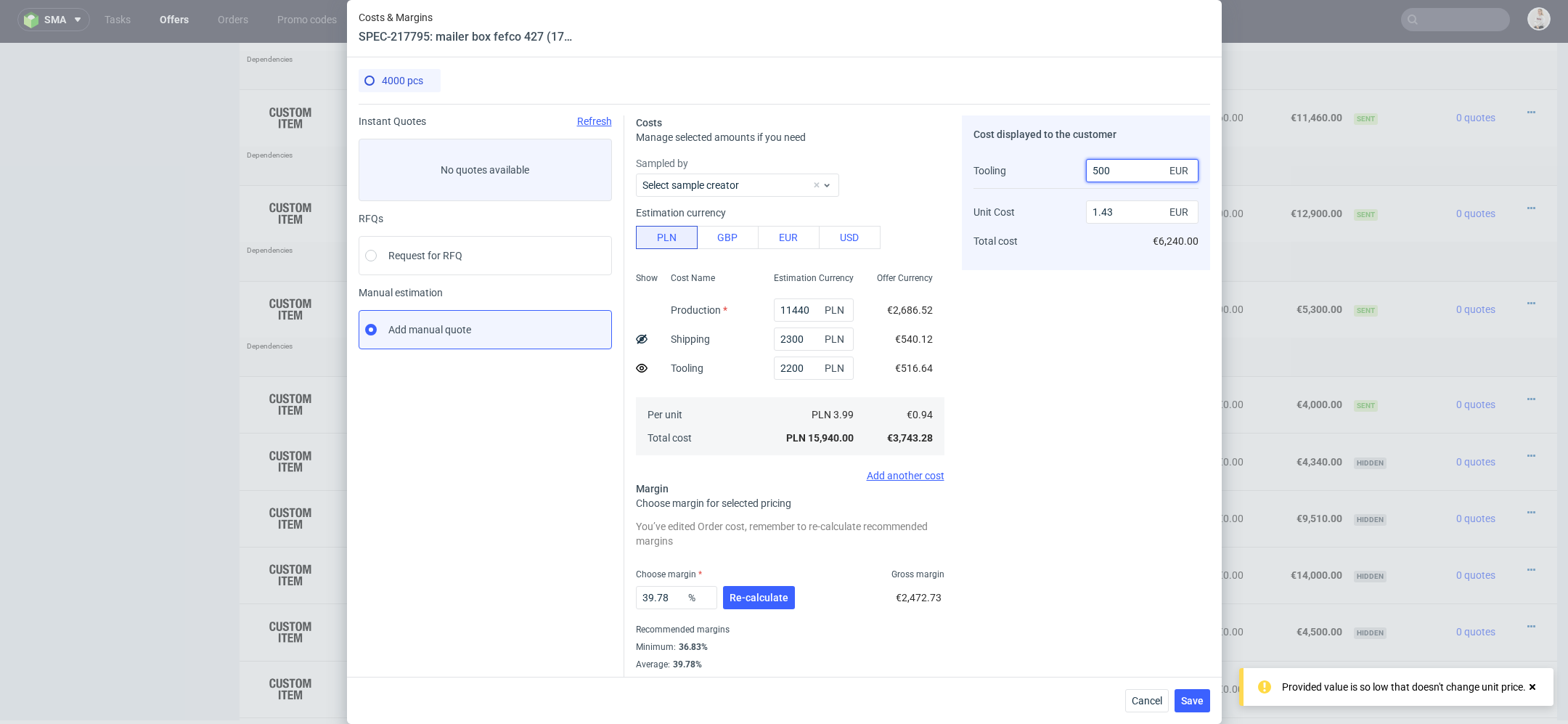
type input "1.44"
type input "500"
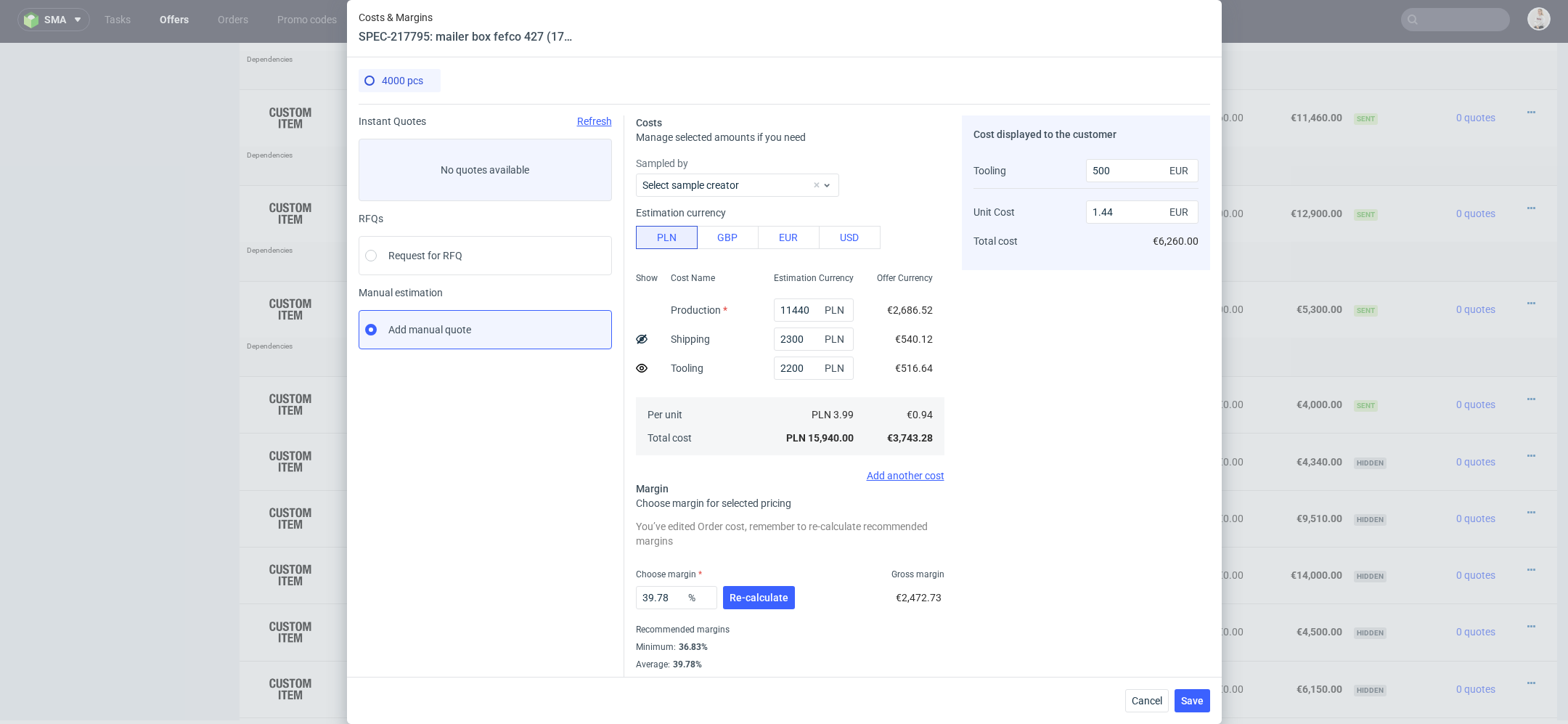
click at [1128, 415] on div "Cost displayed to the customer Tooling Unit Cost Total cost 500 EUR 1.44 EUR €6…" at bounding box center [1085, 401] width 249 height 573
click at [770, 596] on span "Re-calculate" at bounding box center [759, 598] width 59 height 10
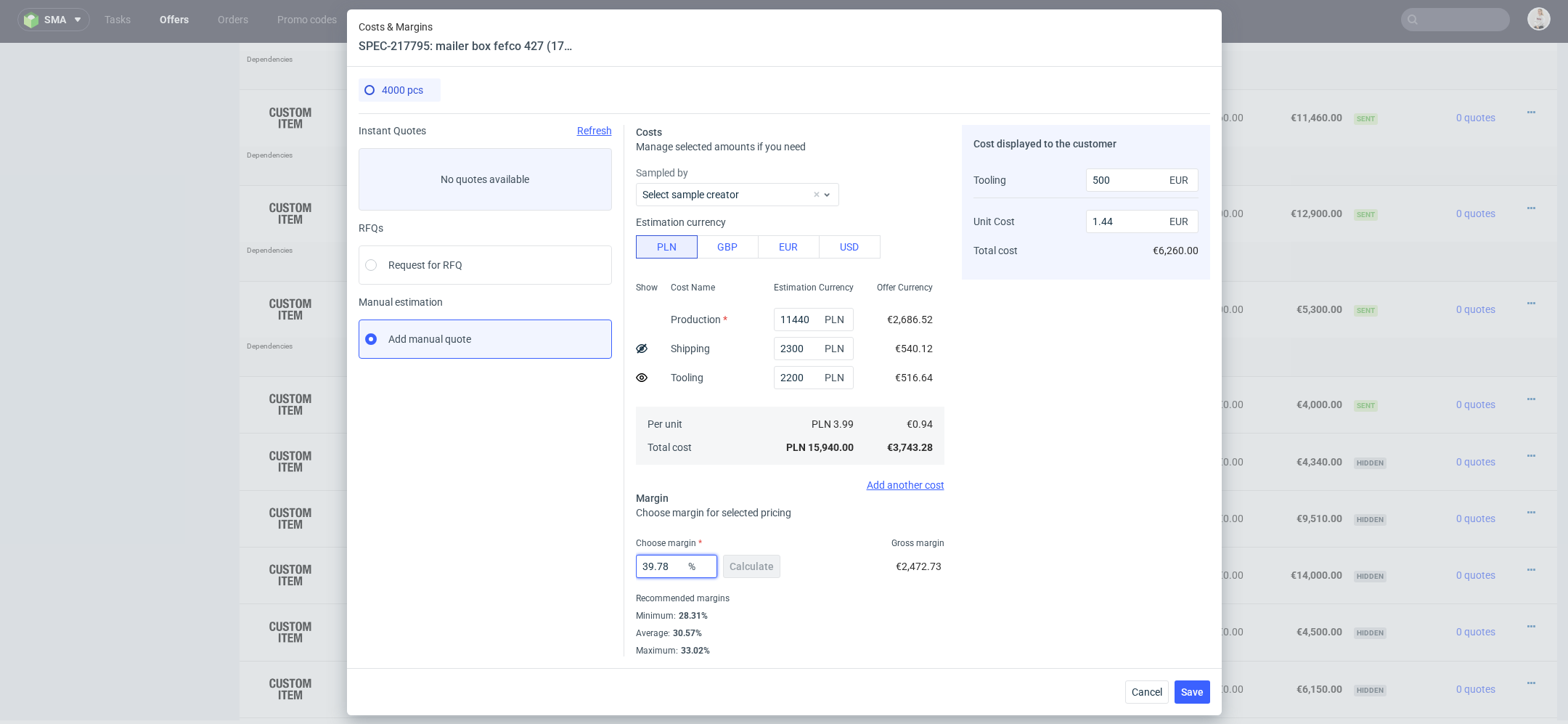
drag, startPoint x: 674, startPoint y: 569, endPoint x: 535, endPoint y: 558, distance: 139.4
click at [535, 558] on div "Instant Quotes Refresh No quotes available RFQs Request for RFQ Manual estimati…" at bounding box center [784, 385] width 851 height 543
type input "40"
type input "1.45"
type input "40"
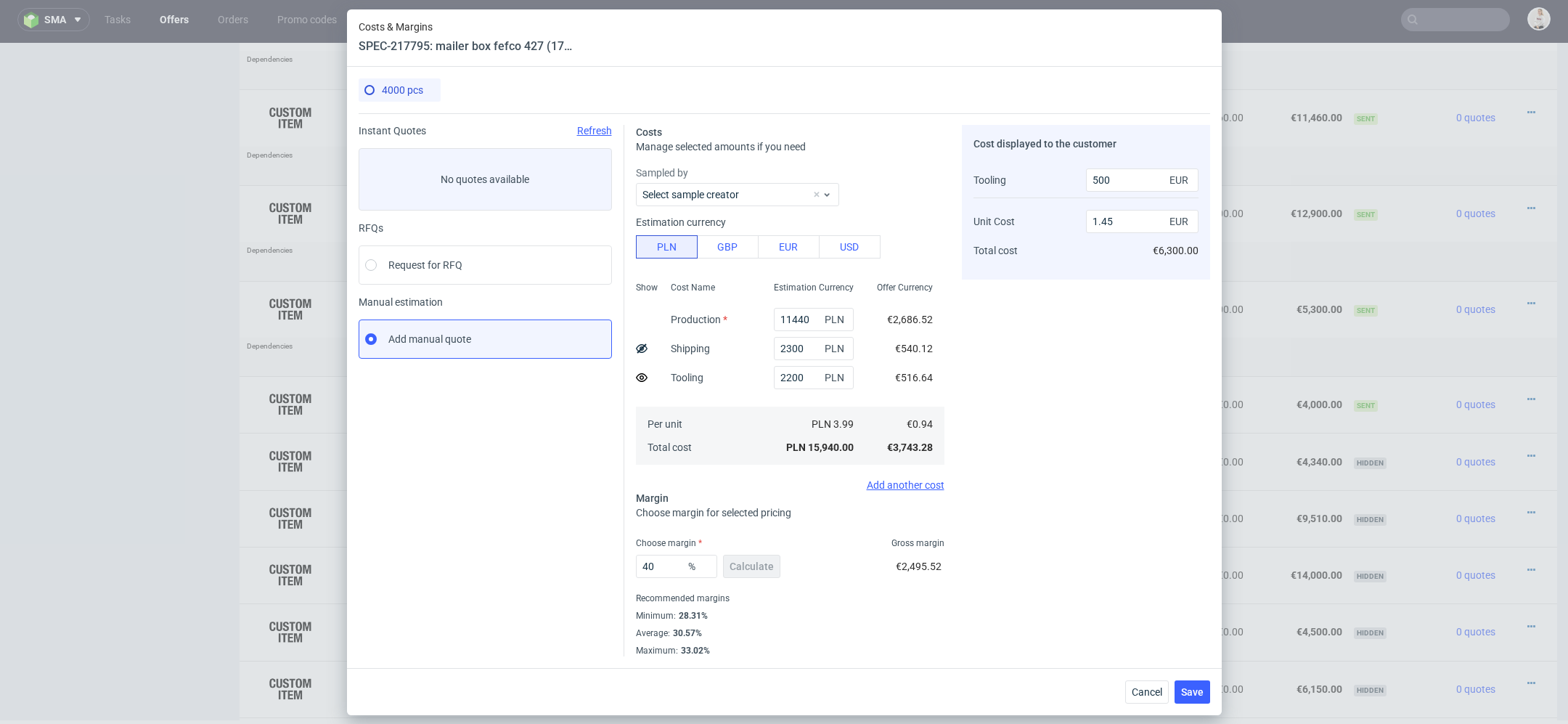
click at [1123, 625] on div "Cost displayed to the customer Tooling Unit Cost Total cost 500 EUR 1.45 EUR €6…" at bounding box center [1085, 391] width 249 height 531
click at [1189, 693] on span "Save" at bounding box center [1191, 693] width 23 height 10
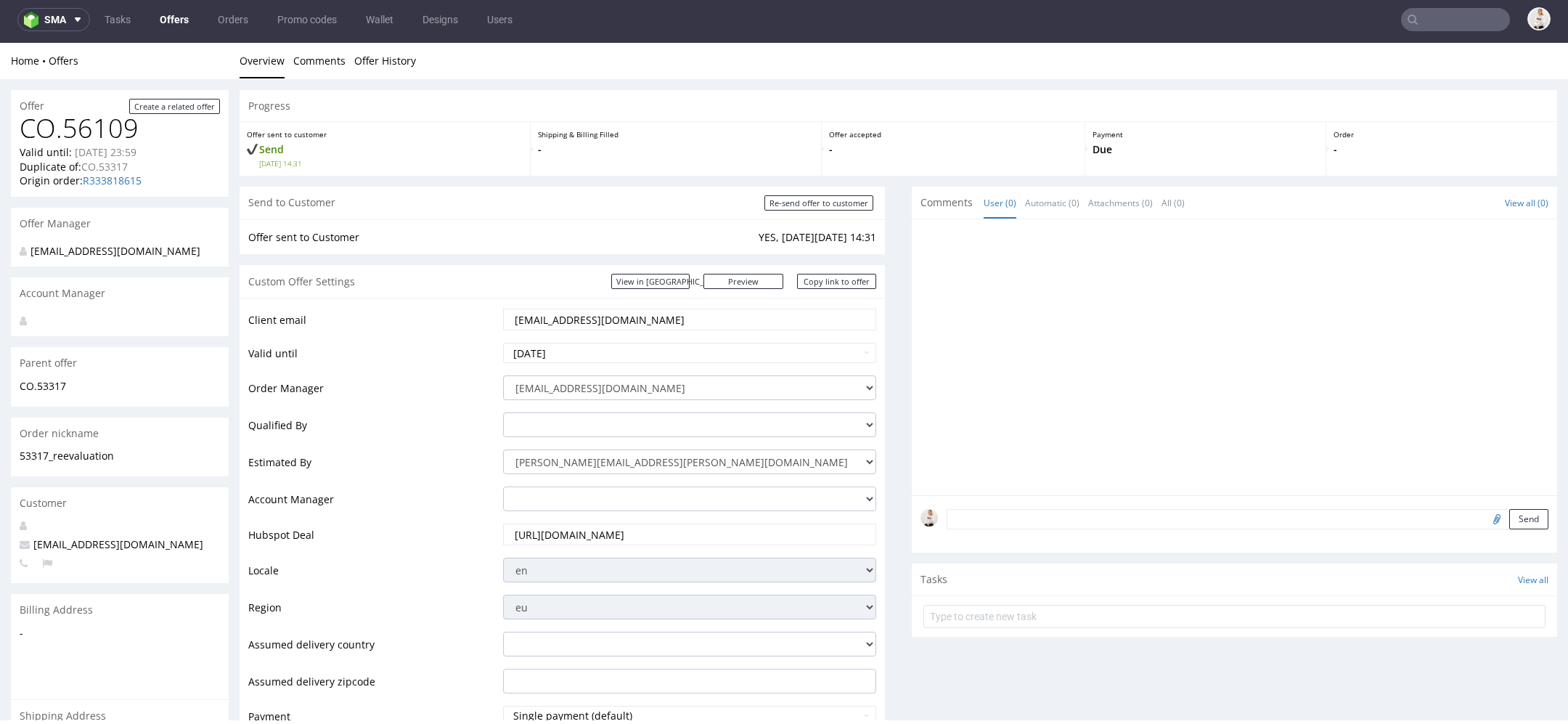
click at [822, 193] on div "Send to Customer Re-send offer to customer" at bounding box center [562, 203] width 645 height 32
click at [825, 202] on input "Re-send offer to customer" at bounding box center [819, 204] width 109 height 16
type input "In progress..."
click at [839, 284] on link "Copy link to offer" at bounding box center [837, 281] width 80 height 16
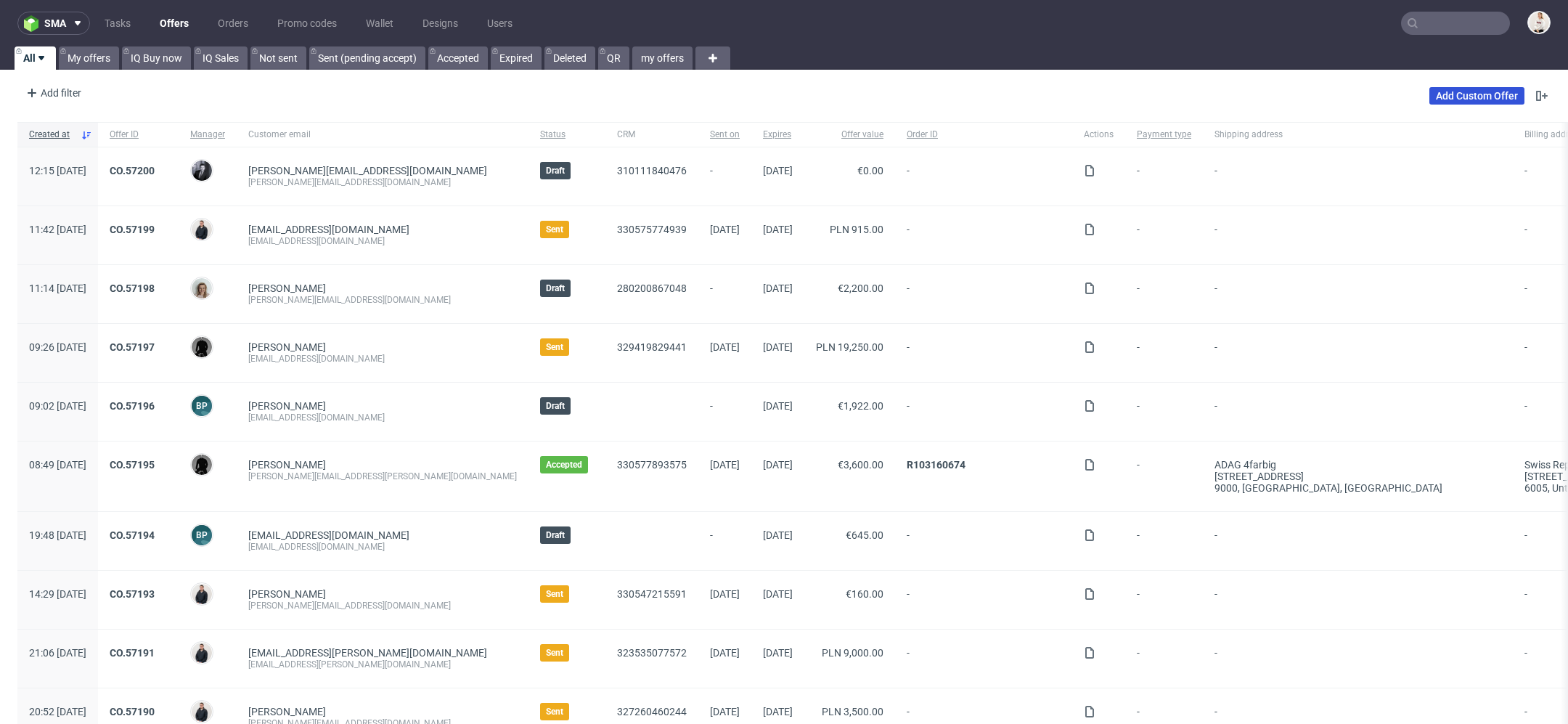
click at [1490, 93] on link "Add Custom Offer" at bounding box center [1477, 96] width 95 height 18
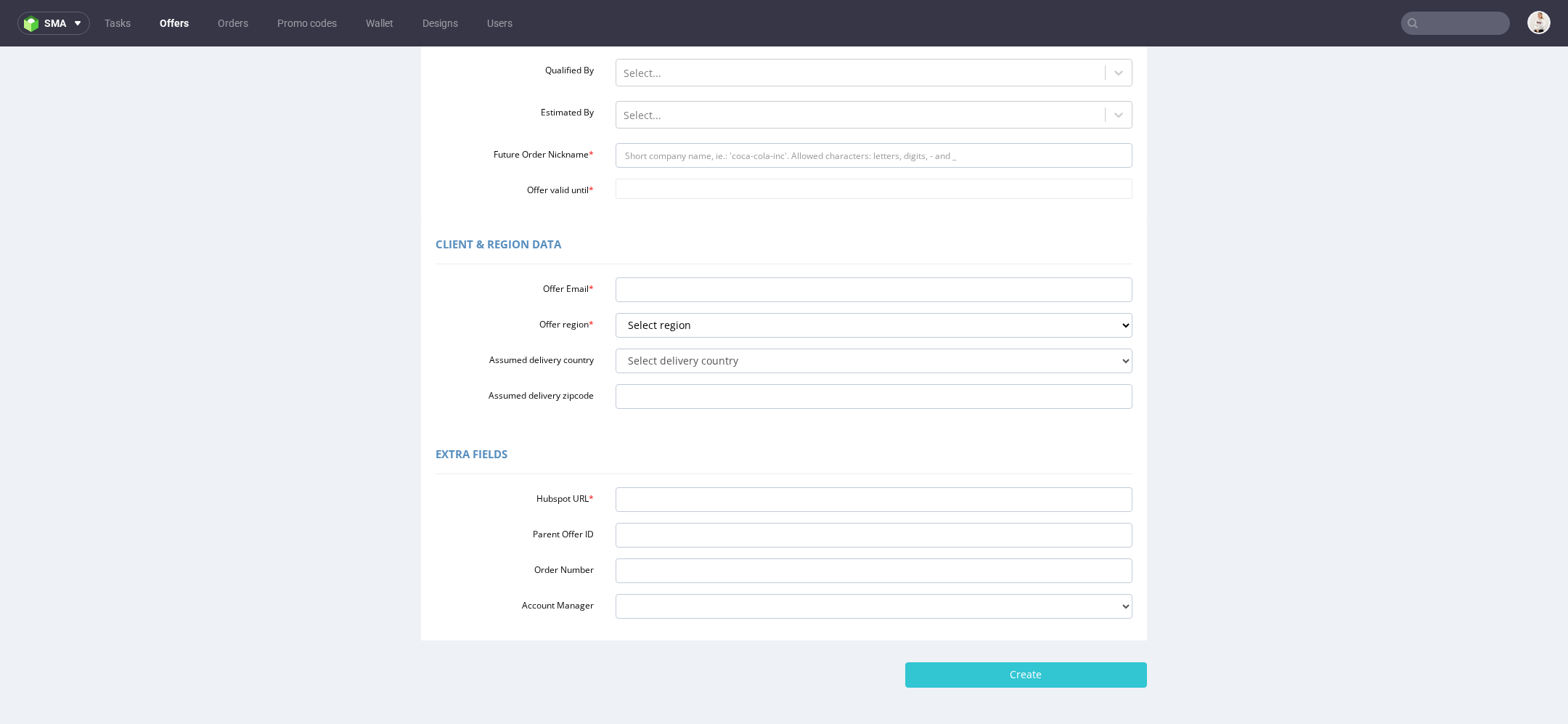
scroll to position [292, 0]
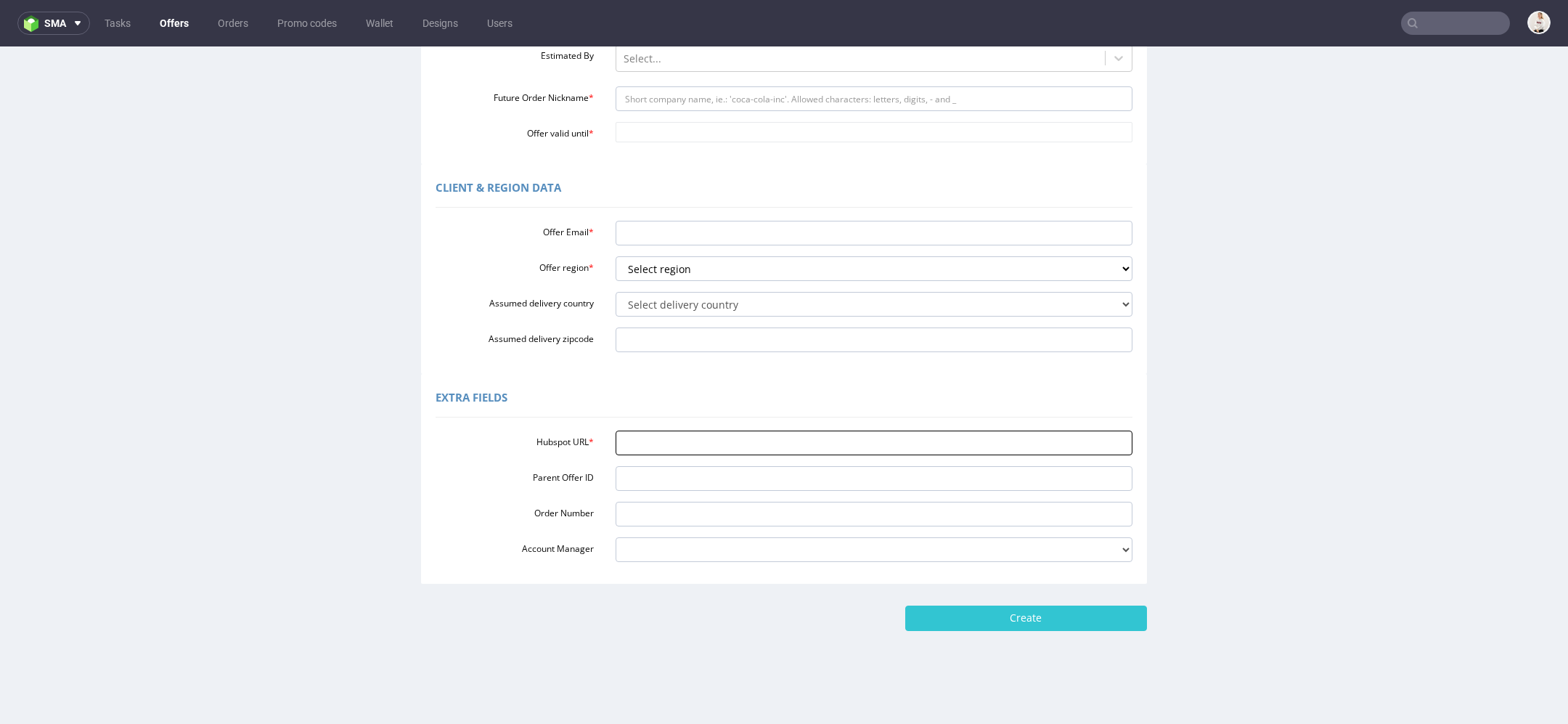
click at [668, 441] on input "Hubspot URL *" at bounding box center [874, 443] width 517 height 25
paste input "[URL][DOMAIN_NAME]"
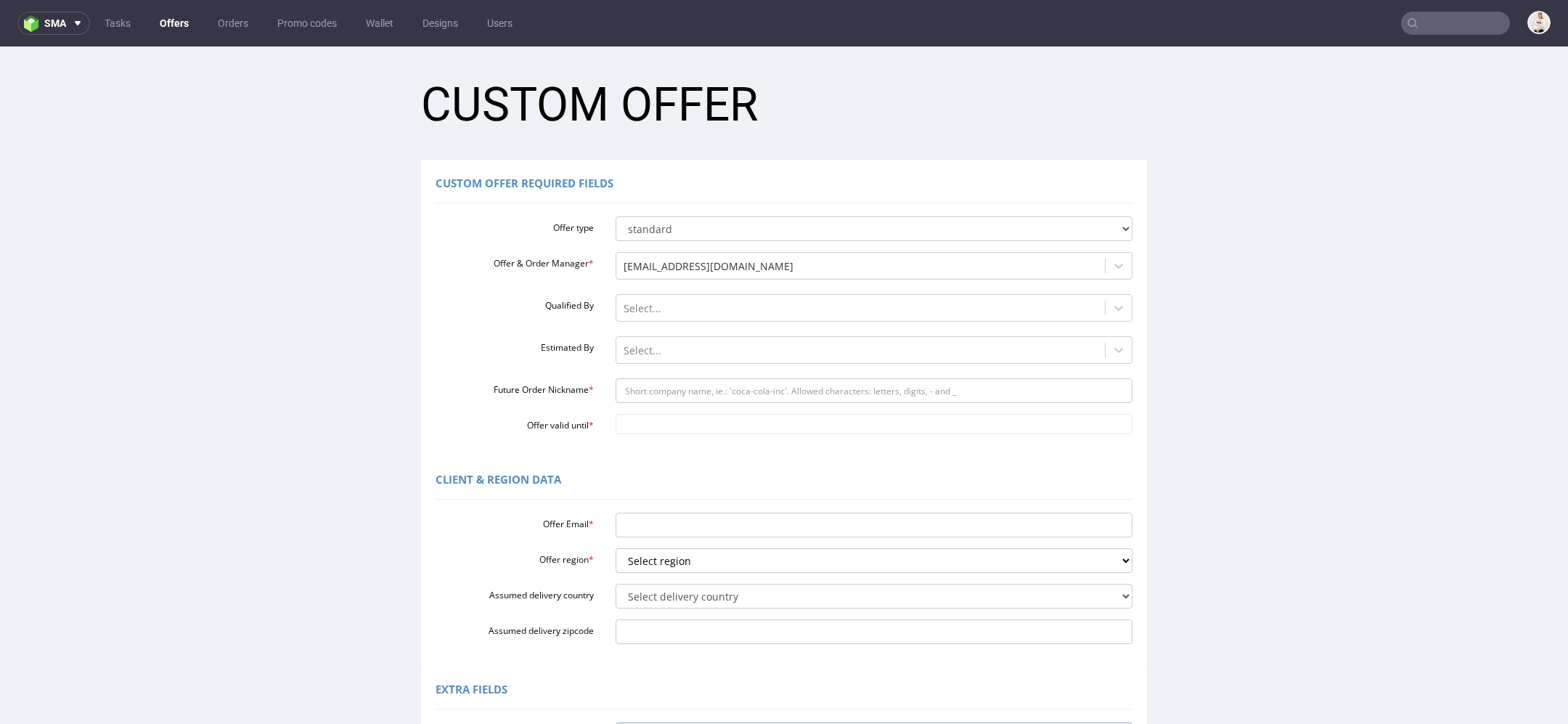
type input "[URL][DOMAIN_NAME]"
click at [647, 381] on input "Future Order Nickname *" at bounding box center [874, 391] width 517 height 25
paste input "theteamprintedcom"
type input "theteamprintedcom"
click at [653, 432] on input "Offer valid until *" at bounding box center [874, 424] width 517 height 21
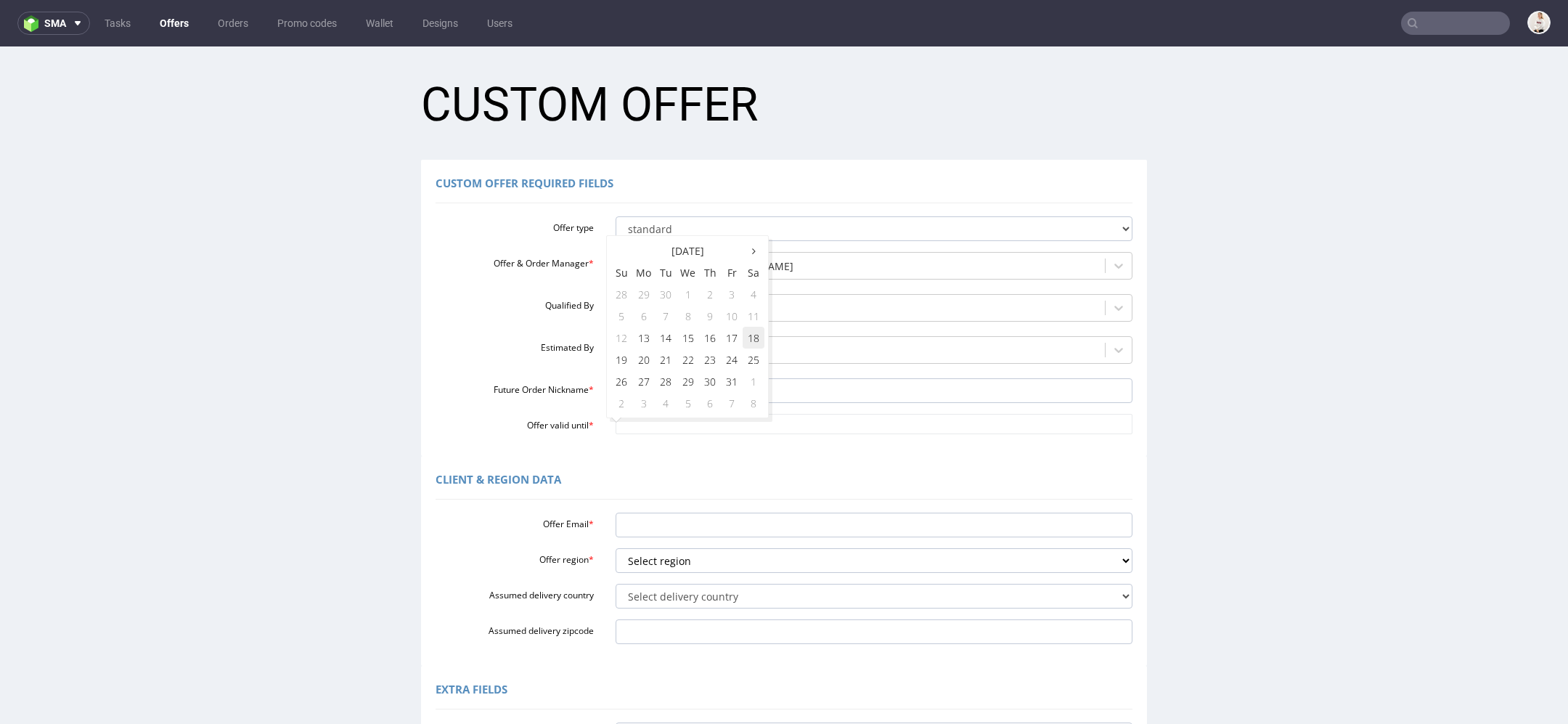
click at [754, 339] on td "18" at bounding box center [753, 337] width 22 height 22
type input "[DATE]"
click at [656, 522] on input "Offer Email *" at bounding box center [874, 524] width 517 height 25
paste input "[EMAIL_ADDRESS][DOMAIN_NAME]"
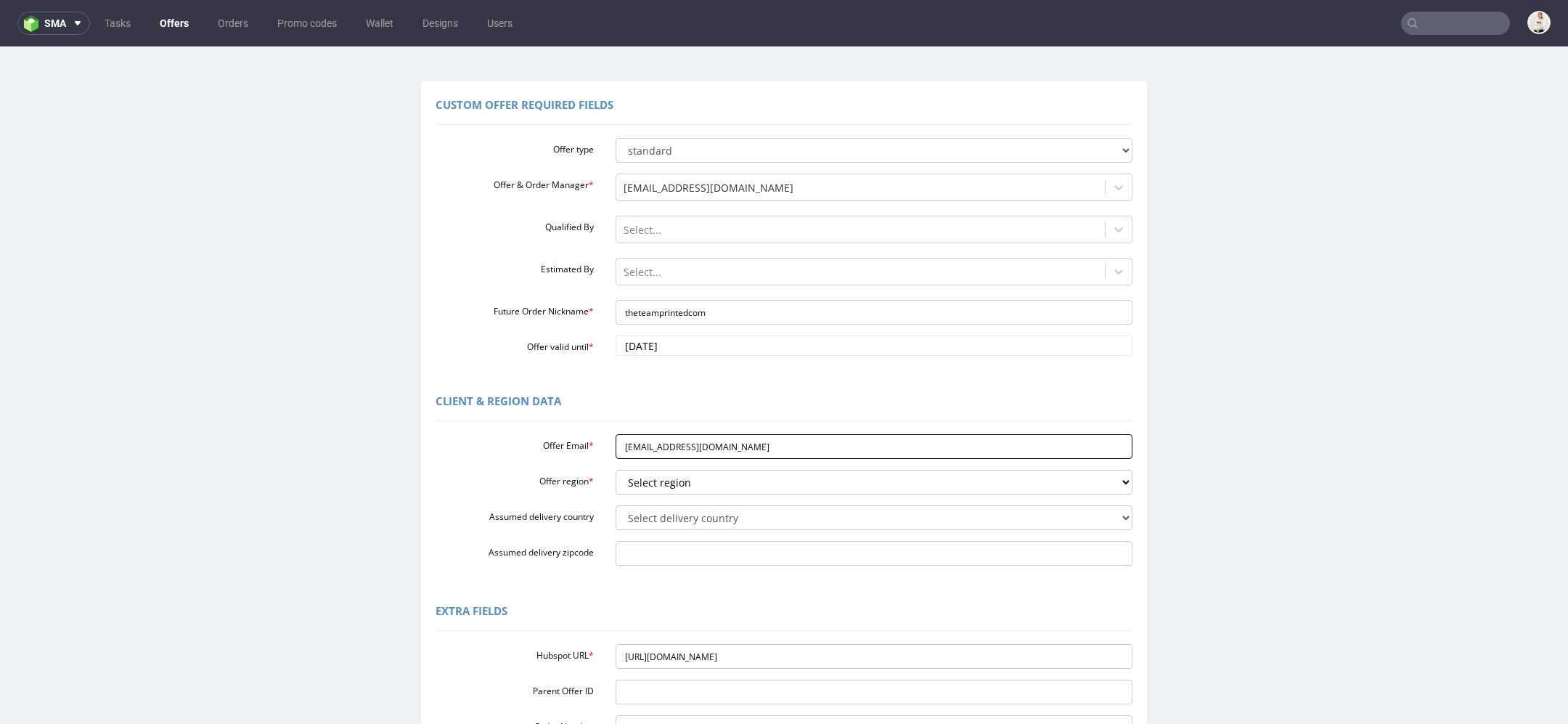
scroll to position [83, 0]
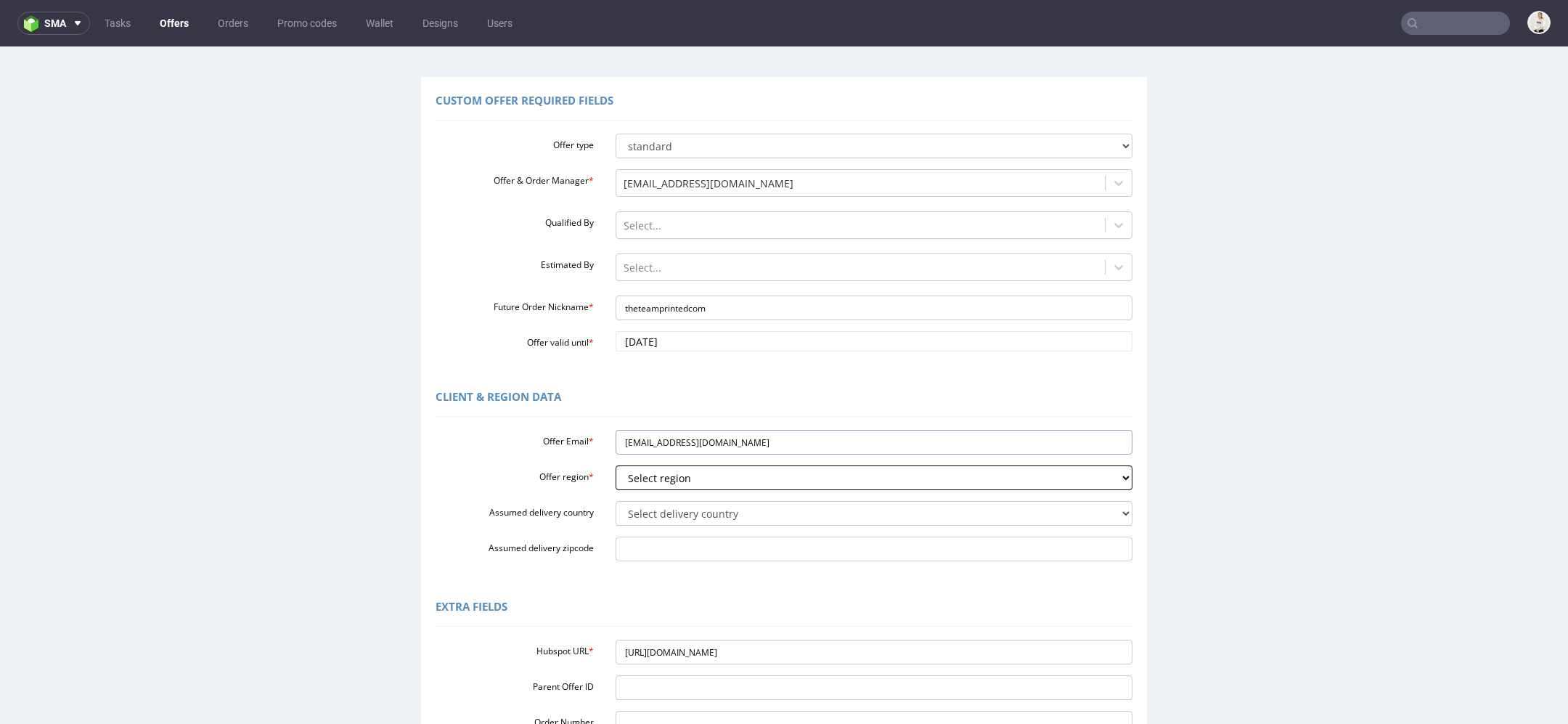
type input "[EMAIL_ADDRESS][DOMAIN_NAME]"
click at [648, 470] on select "Select region eu gb de pl cz fr it es" at bounding box center [874, 477] width 517 height 25
select select "gb"
click at [615, 465] on select "Select region eu gb de pl cz fr it es" at bounding box center [874, 477] width 517 height 25
click at [649, 524] on select "Select delivery country [GEOGRAPHIC_DATA] [GEOGRAPHIC_DATA] [GEOGRAPHIC_DATA] […" at bounding box center [874, 513] width 517 height 25
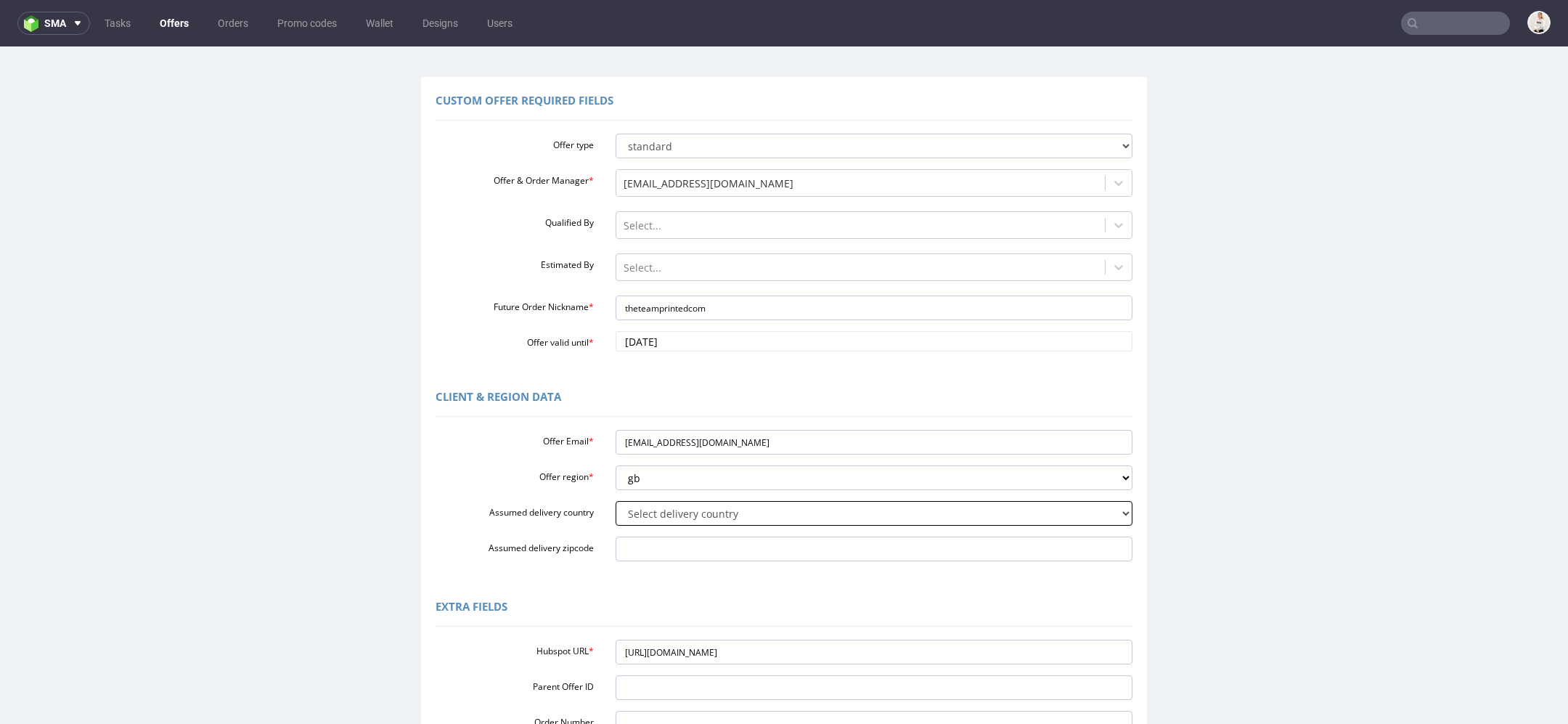
select select "77"
click at [615, 501] on select "Select delivery country [GEOGRAPHIC_DATA] [GEOGRAPHIC_DATA] [GEOGRAPHIC_DATA] […" at bounding box center [874, 513] width 517 height 25
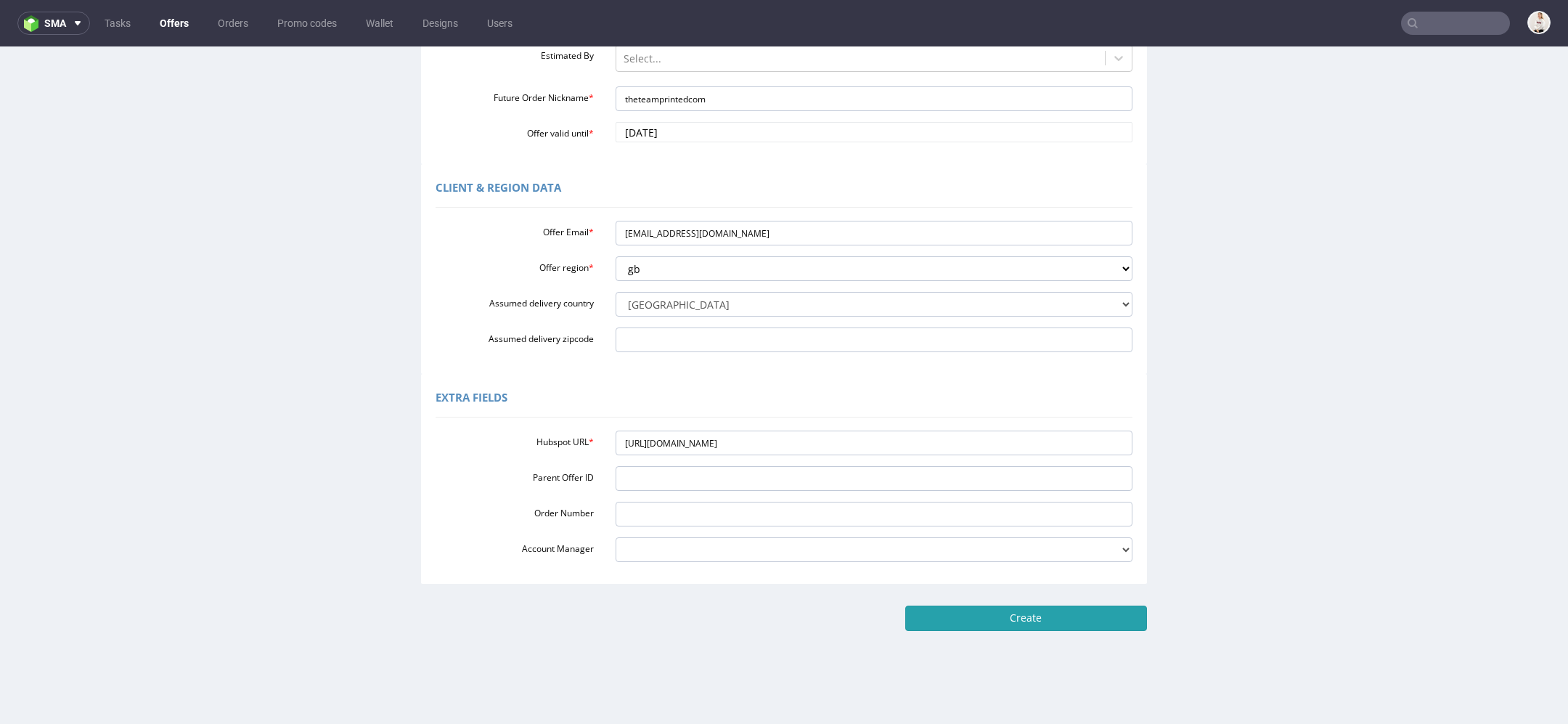
click at [1038, 621] on input "Create" at bounding box center [1026, 618] width 242 height 25
type input "Please wait..."
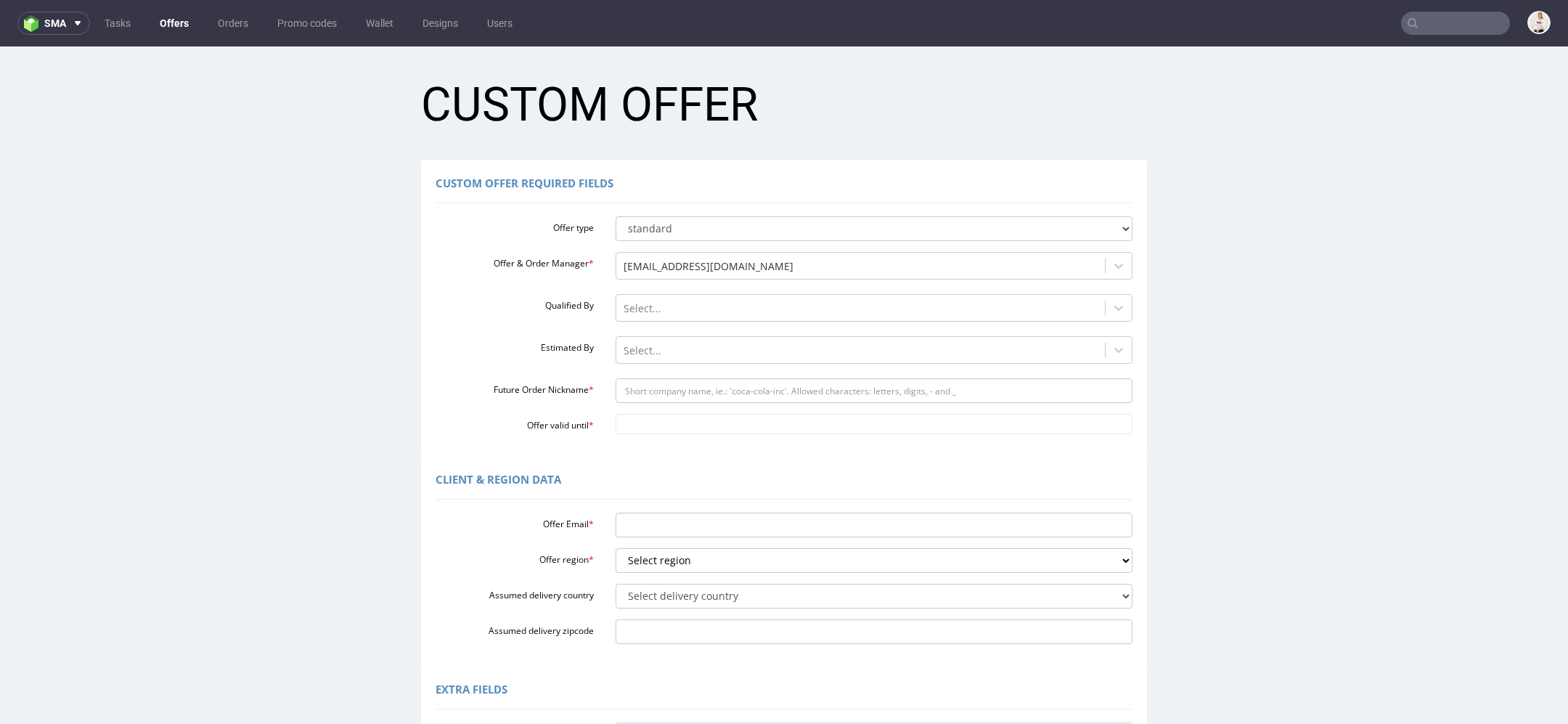
scroll to position [292, 0]
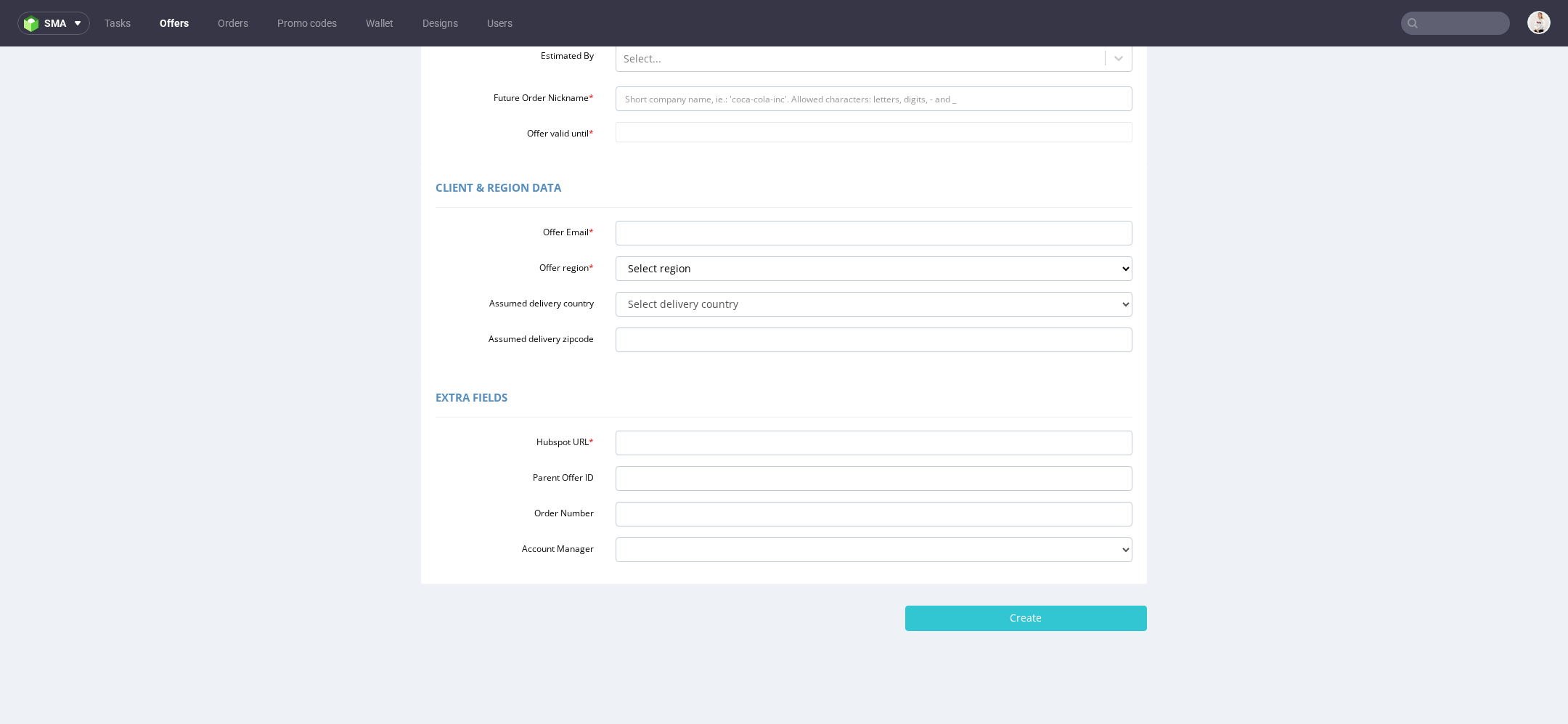
click at [173, 30] on link "Offers" at bounding box center [174, 24] width 46 height 24
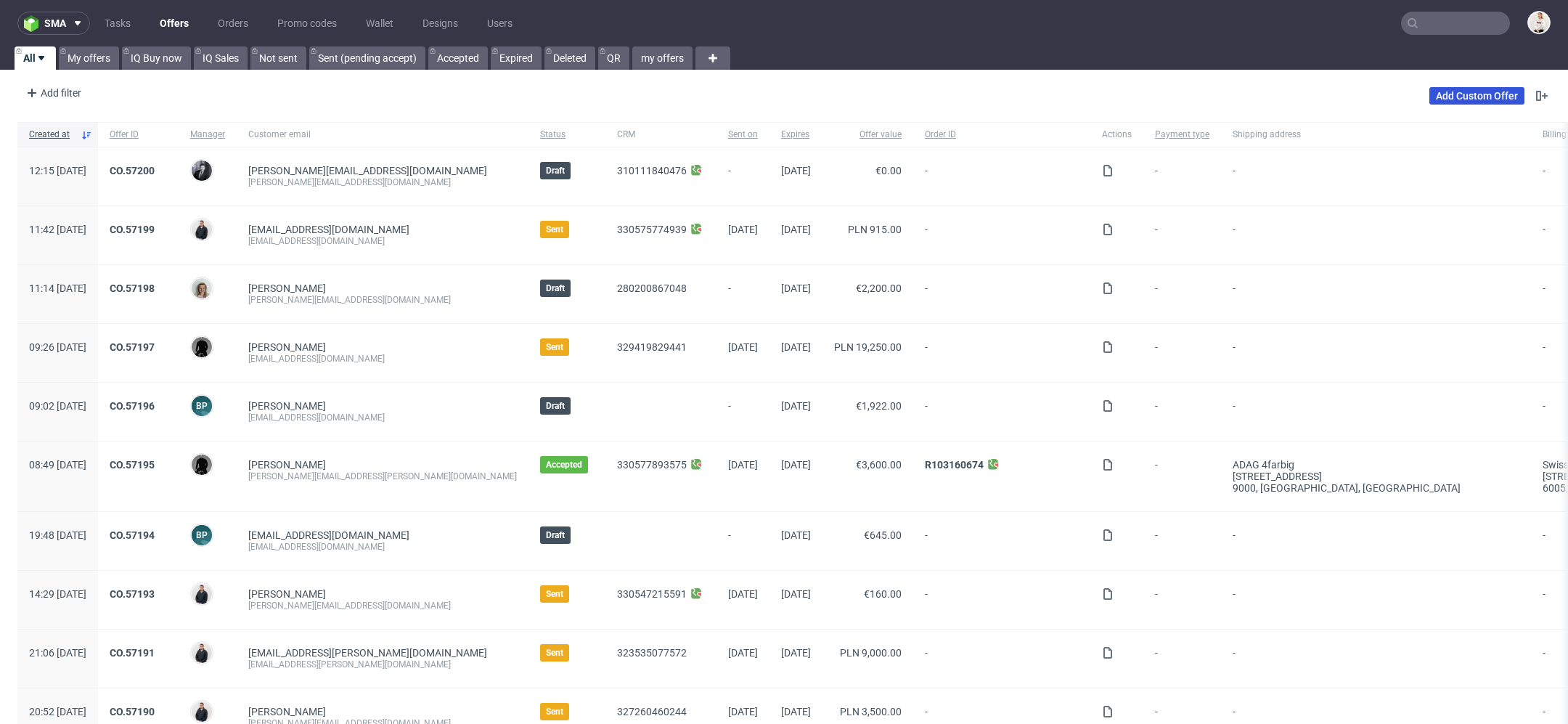
click at [1467, 96] on link "Add Custom Offer" at bounding box center [1477, 96] width 95 height 18
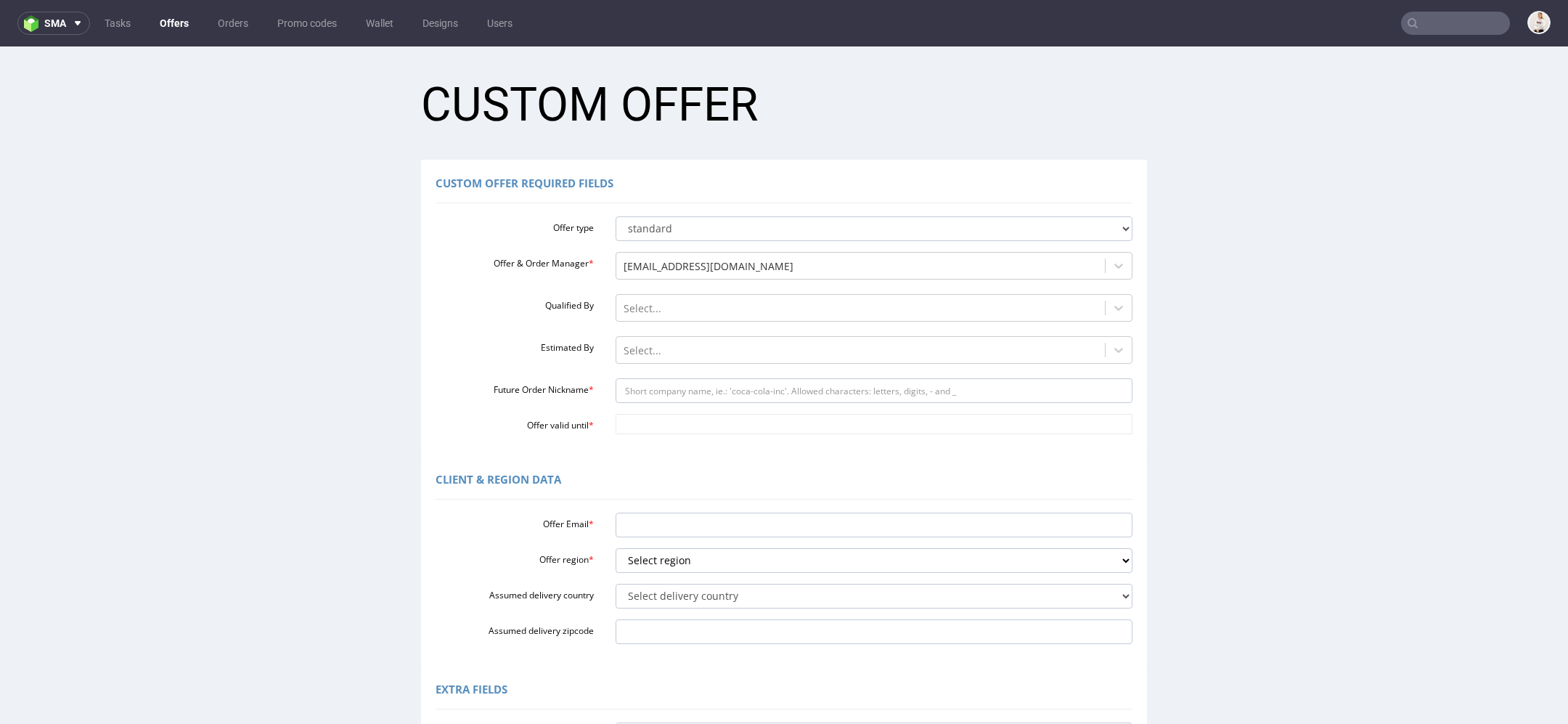
scroll to position [292, 0]
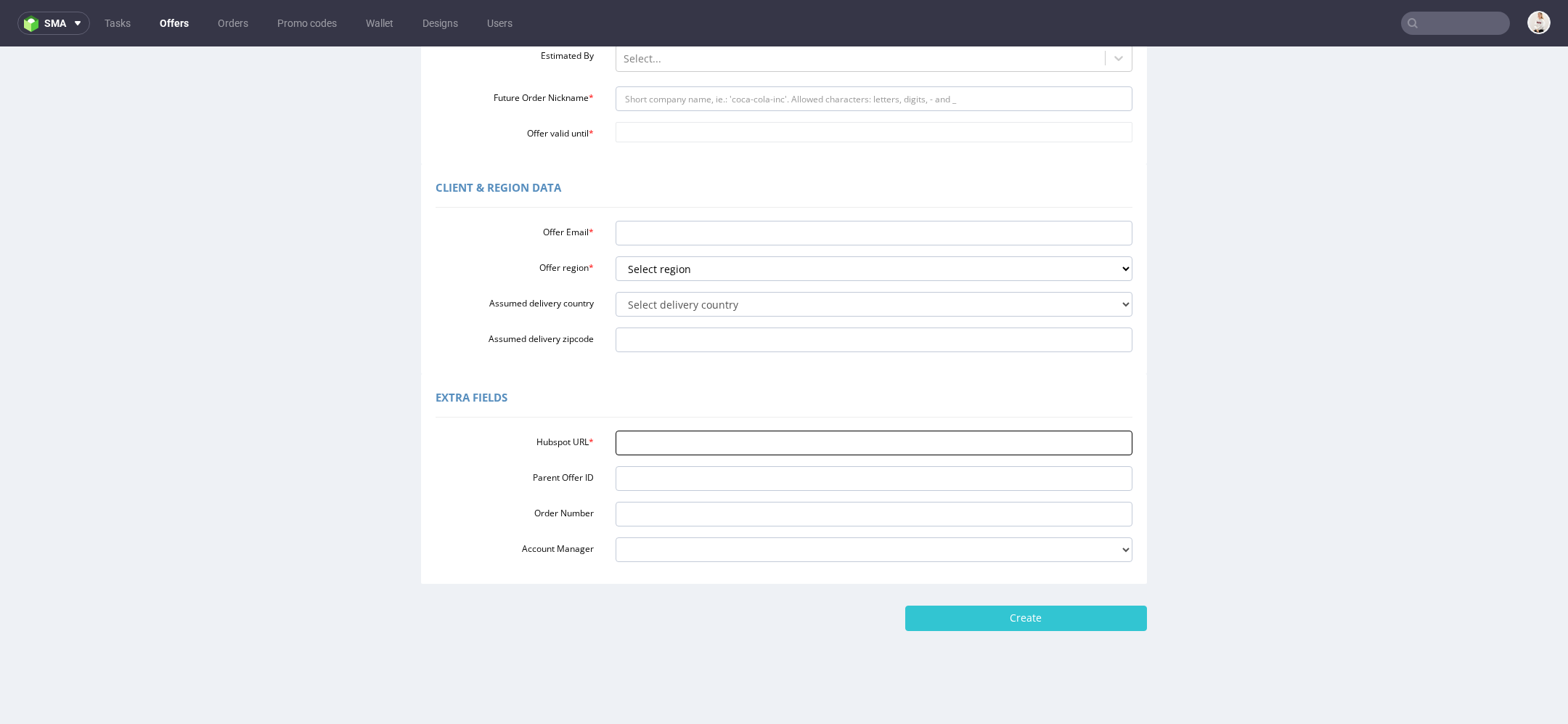
click at [651, 444] on input "Hubspot URL *" at bounding box center [874, 443] width 517 height 25
paste input "[URL][DOMAIN_NAME]"
type input "[URL][DOMAIN_NAME]"
click at [665, 232] on input "Offer Email *" at bounding box center [874, 232] width 517 height 25
drag, startPoint x: 658, startPoint y: 230, endPoint x: 285, endPoint y: 217, distance: 373.2
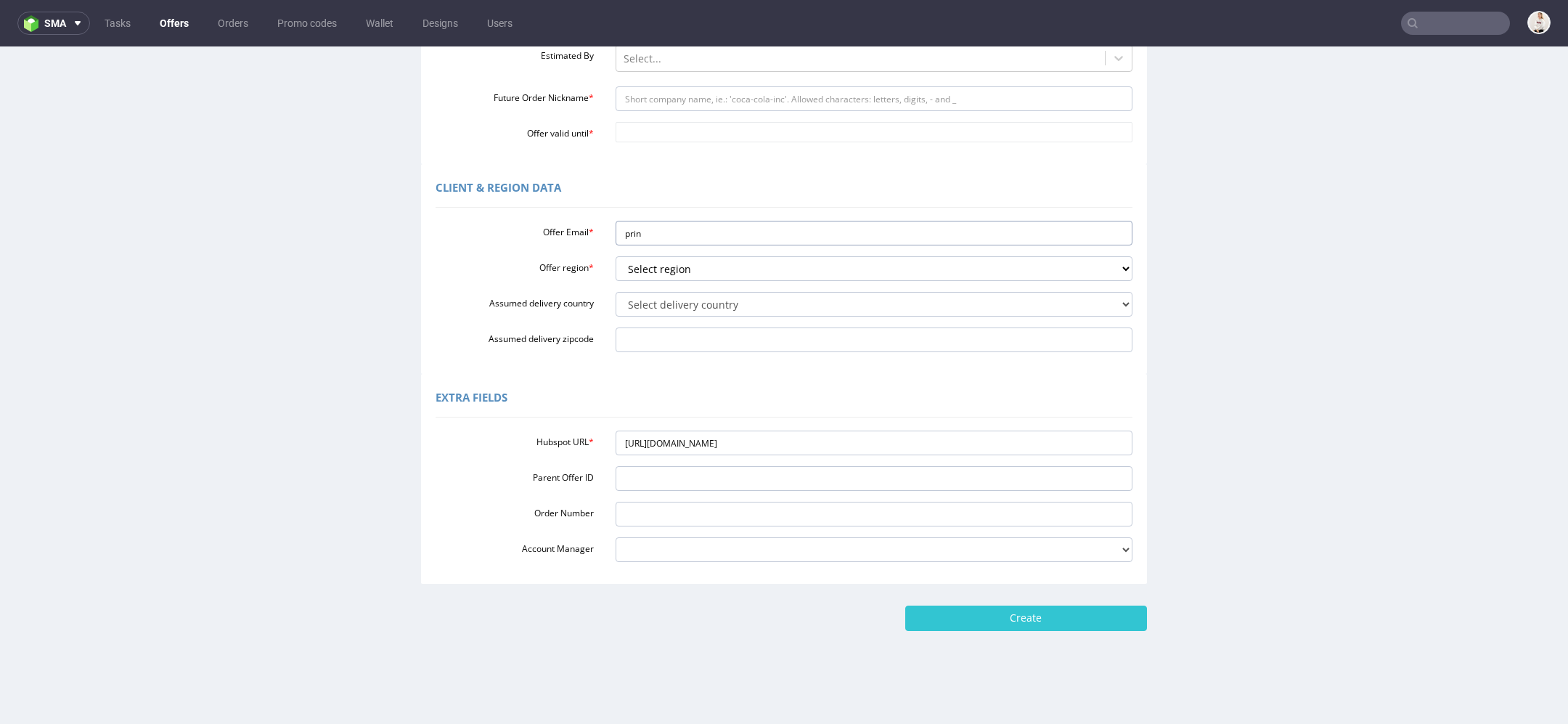
click at [285, 217] on div "Client & Region data Offer Email * prin Offer region * Select region eu gb de p…" at bounding box center [784, 269] width 1561 height 210
paste input "[EMAIL_ADDRESS][DOMAIN_NAME]"
type input "[EMAIL_ADDRESS][DOMAIN_NAME]"
click at [660, 268] on select "Select region eu gb de pl cz fr it es" at bounding box center [874, 269] width 517 height 25
select select "gb"
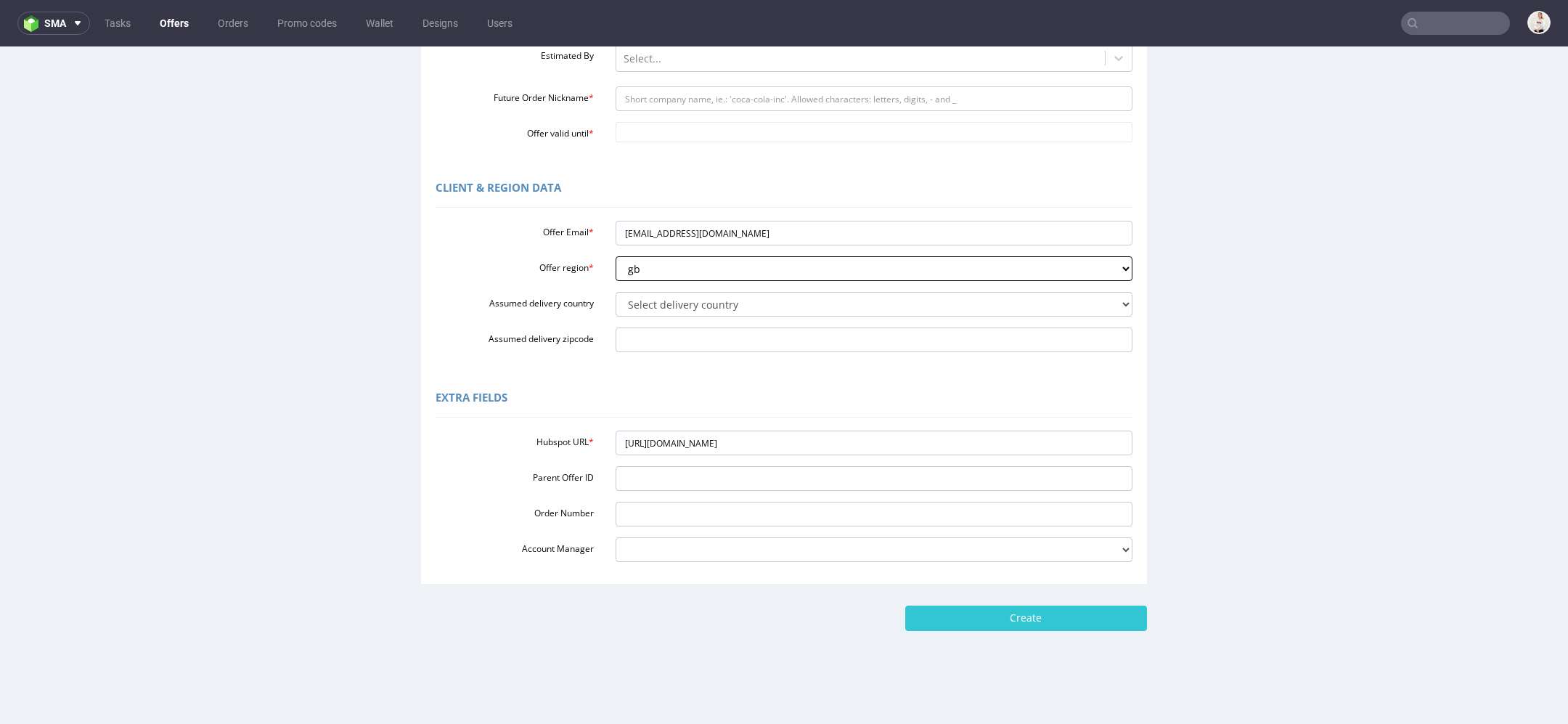
click at [615, 257] on select "Select region eu gb de pl cz fr it es" at bounding box center [874, 269] width 517 height 25
click at [689, 294] on select "Select delivery country [GEOGRAPHIC_DATA] [GEOGRAPHIC_DATA] [GEOGRAPHIC_DATA] […" at bounding box center [874, 304] width 517 height 25
select select "77"
click at [615, 292] on select "Select delivery country [GEOGRAPHIC_DATA] [GEOGRAPHIC_DATA] [GEOGRAPHIC_DATA] […" at bounding box center [874, 304] width 517 height 25
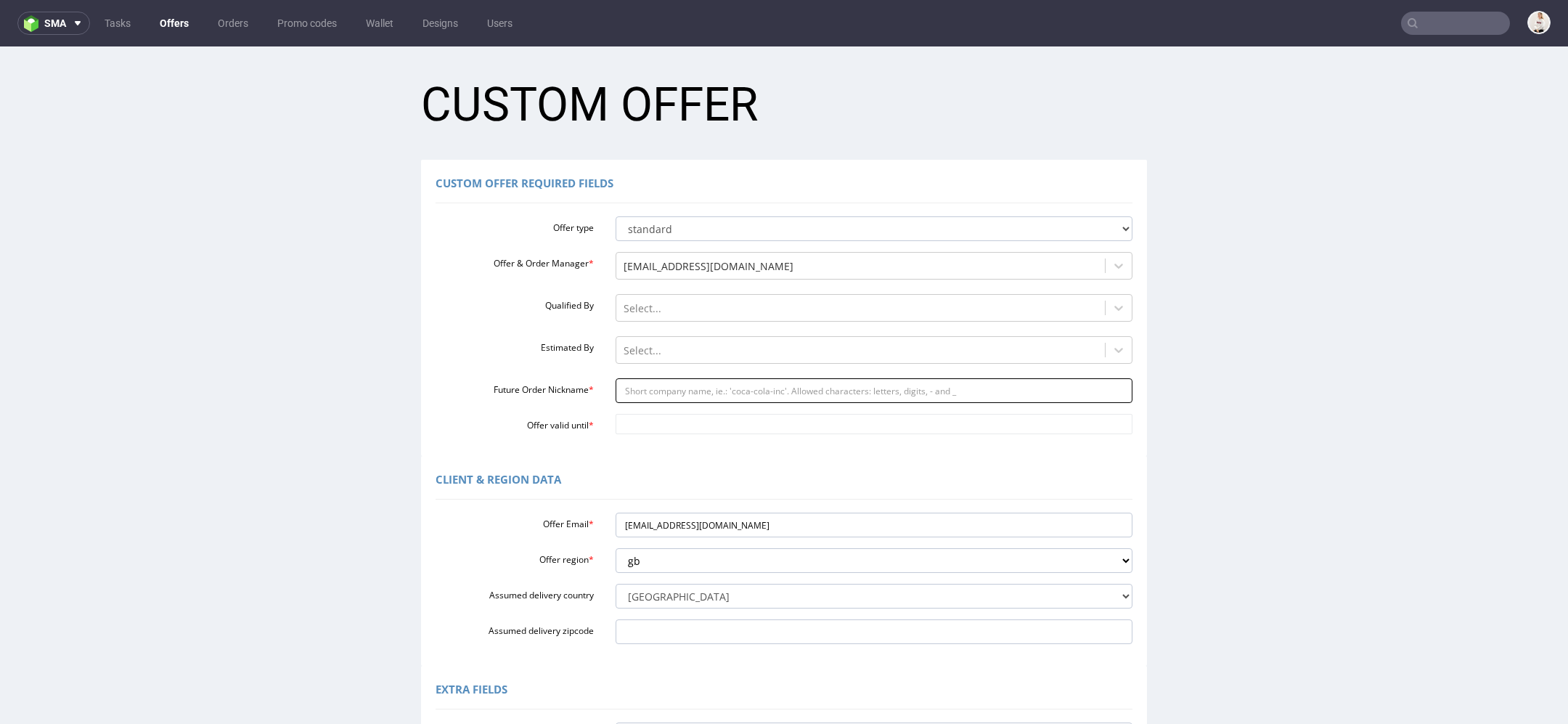
click at [651, 388] on input "Future Order Nickname *" at bounding box center [874, 391] width 517 height 25
paste input "theteamprintedcom"
type input "theteamprintedcom"
click at [656, 421] on input "Offer valid until *" at bounding box center [874, 424] width 517 height 21
click at [759, 337] on td "18" at bounding box center [753, 337] width 22 height 22
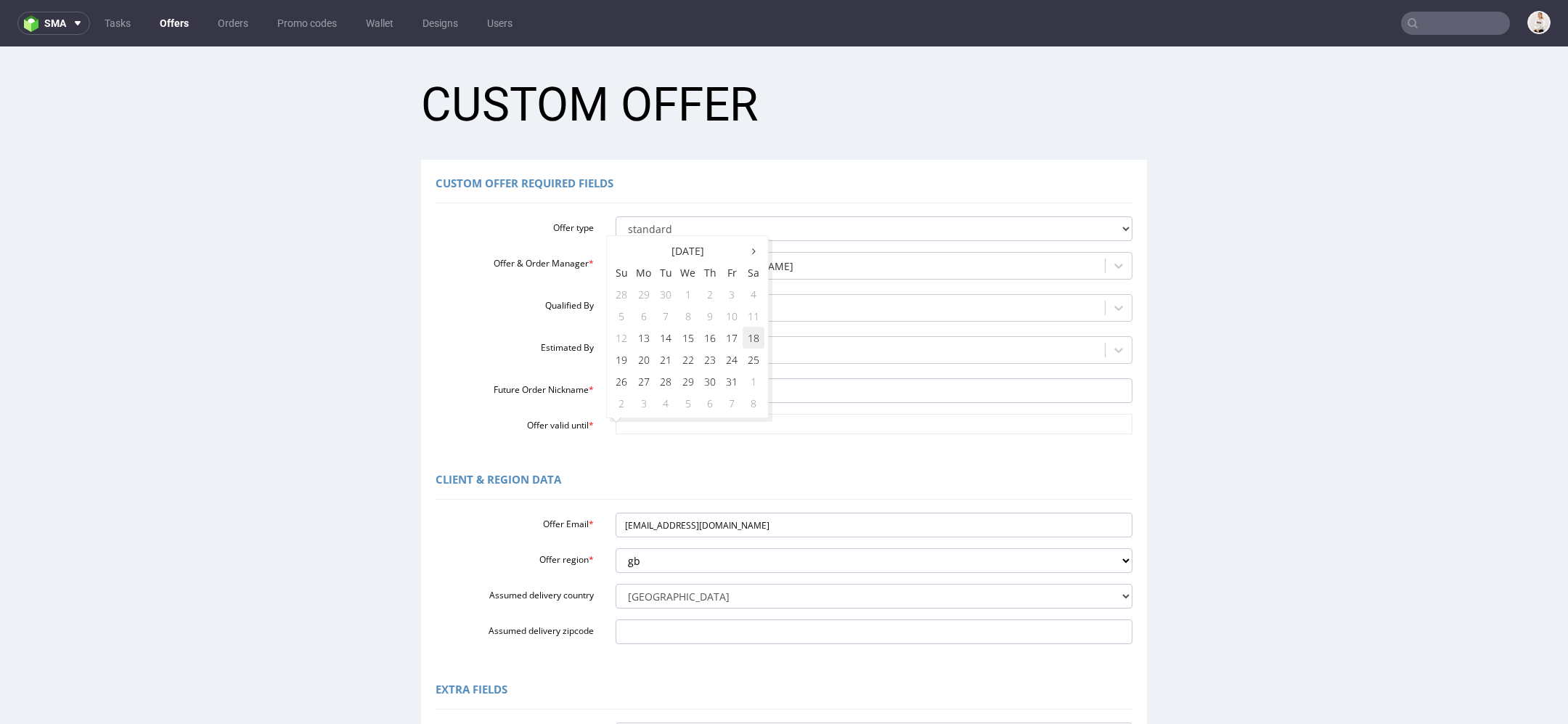
type input "[DATE]"
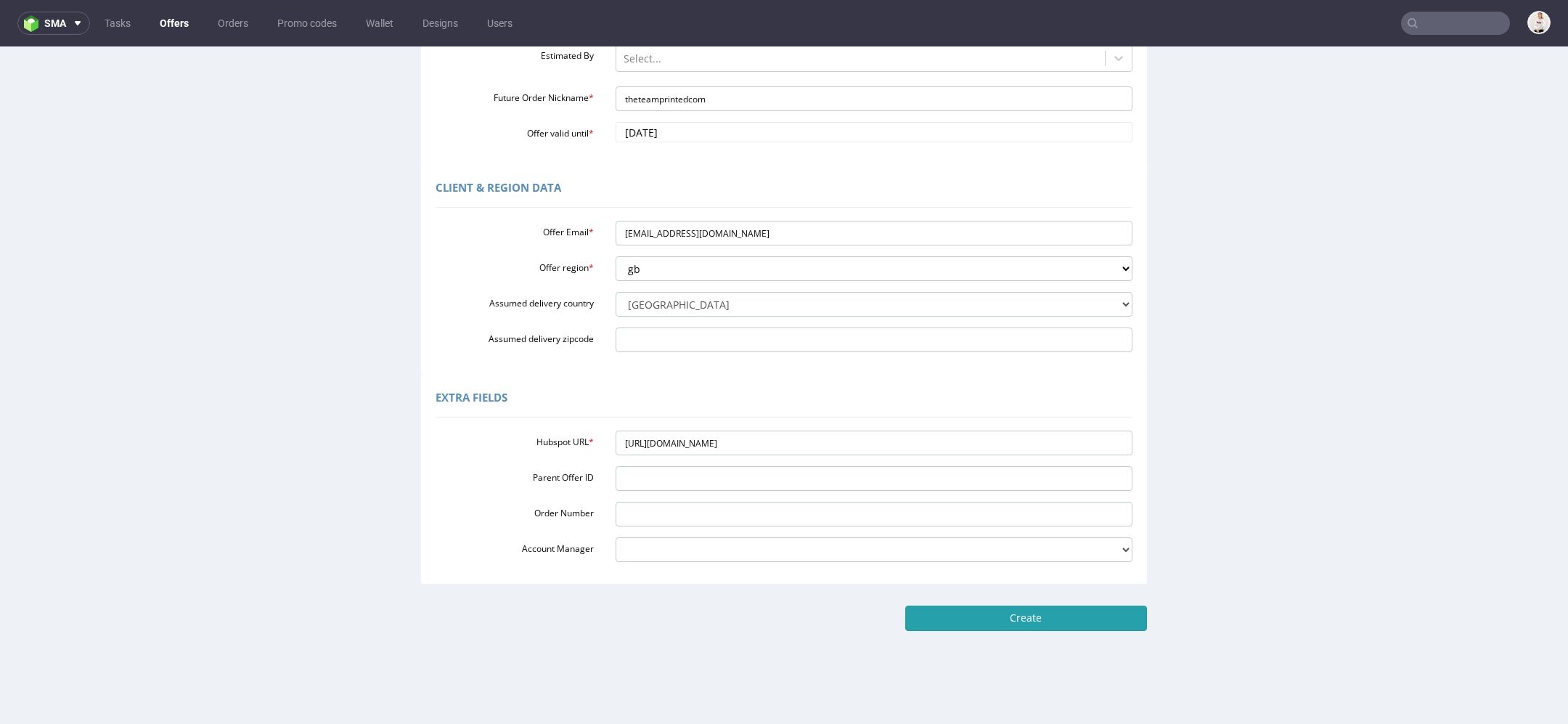
click at [1070, 609] on input "Create" at bounding box center [1026, 618] width 242 height 25
type input "Please wait..."
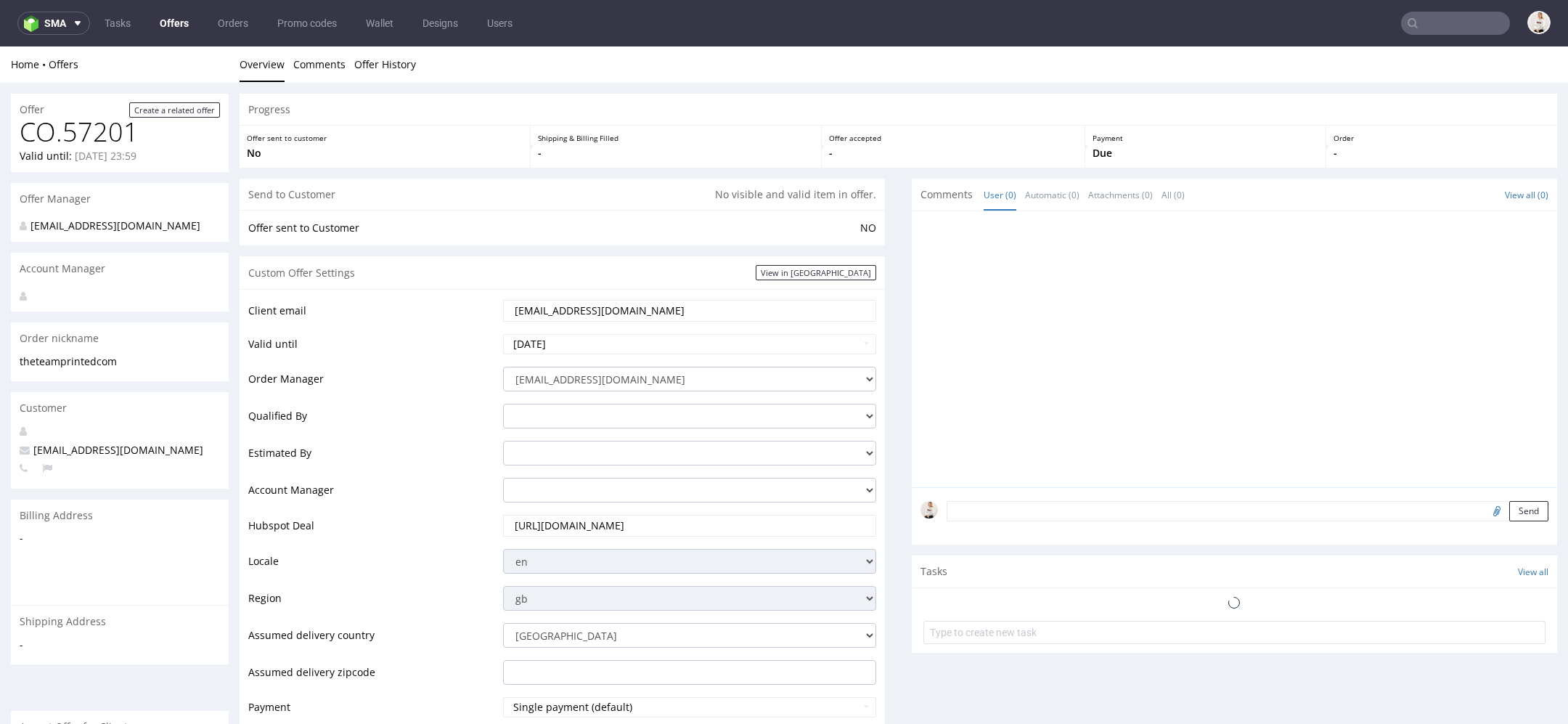
scroll to position [619, 0]
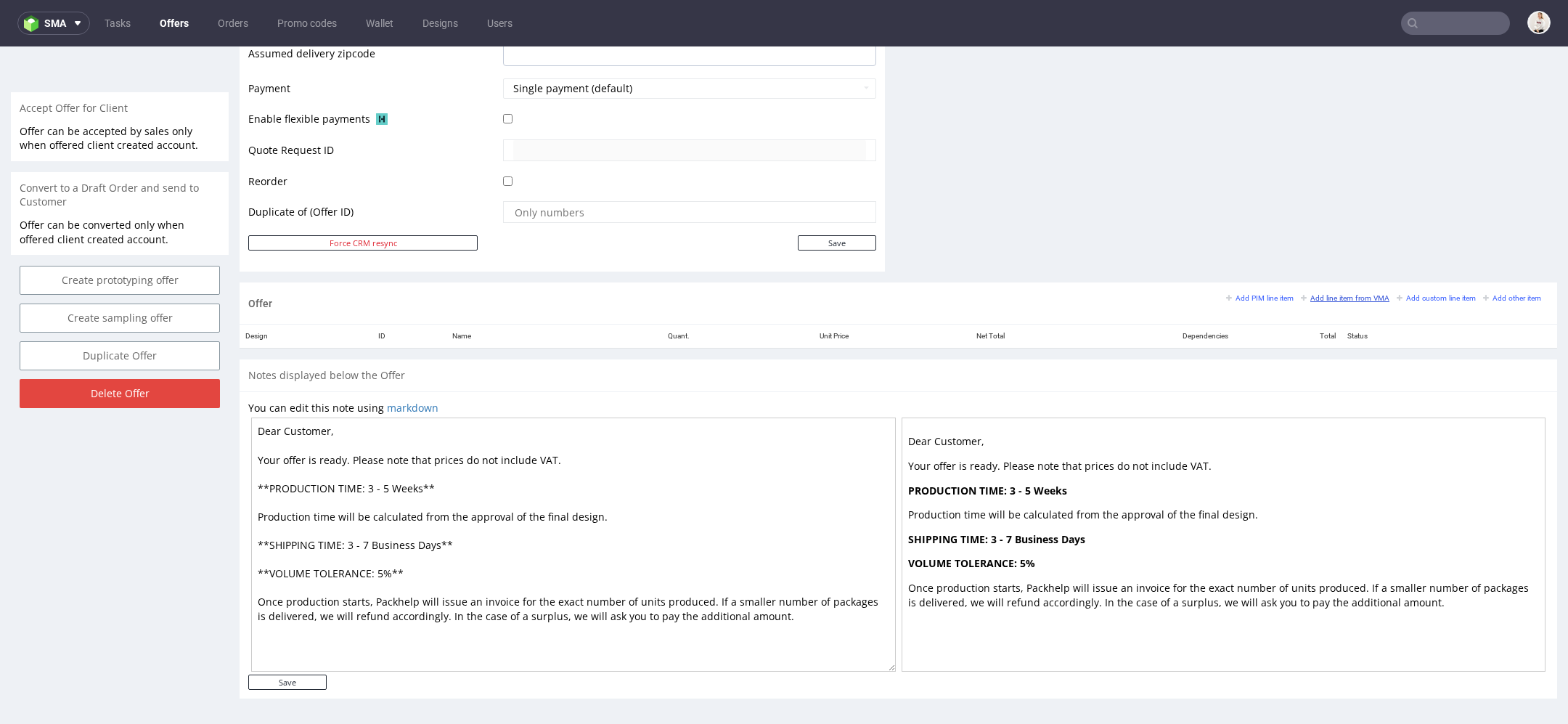
click at [1308, 293] on link "Add line item from VMA" at bounding box center [1345, 298] width 88 height 10
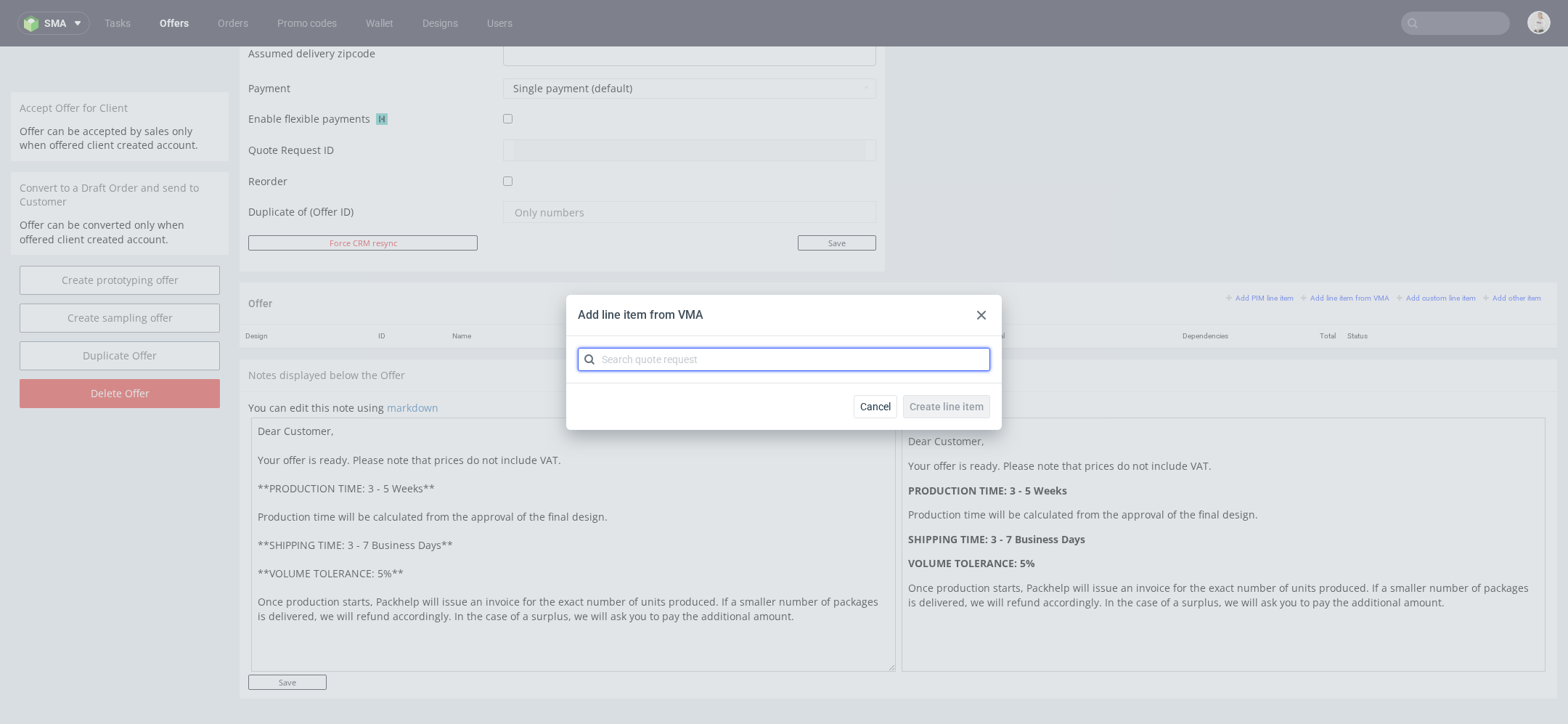
click at [859, 367] on input "text" at bounding box center [784, 360] width 412 height 24
paste input "CBVI"
type input "CBVI"
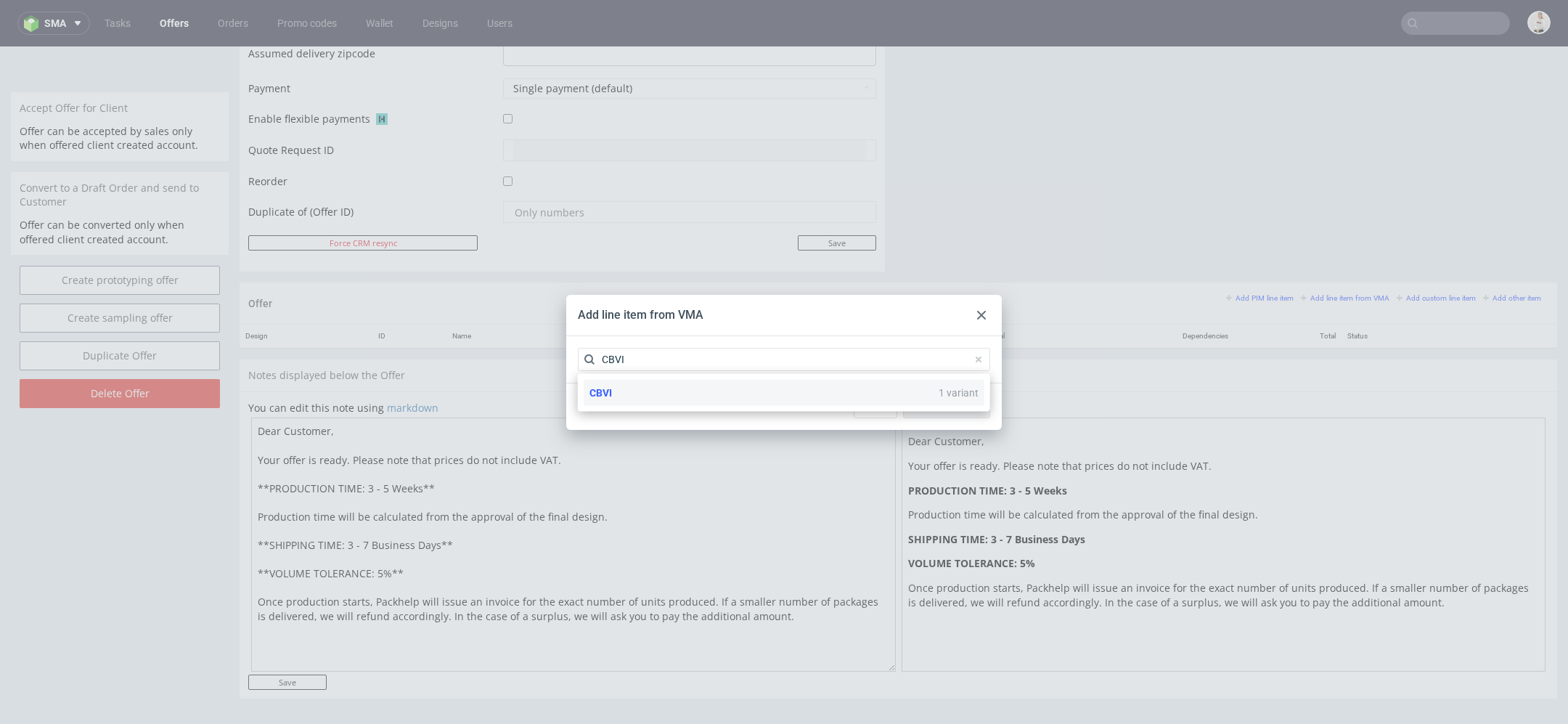
click at [730, 394] on div "CBVI 1 variant" at bounding box center [784, 392] width 401 height 27
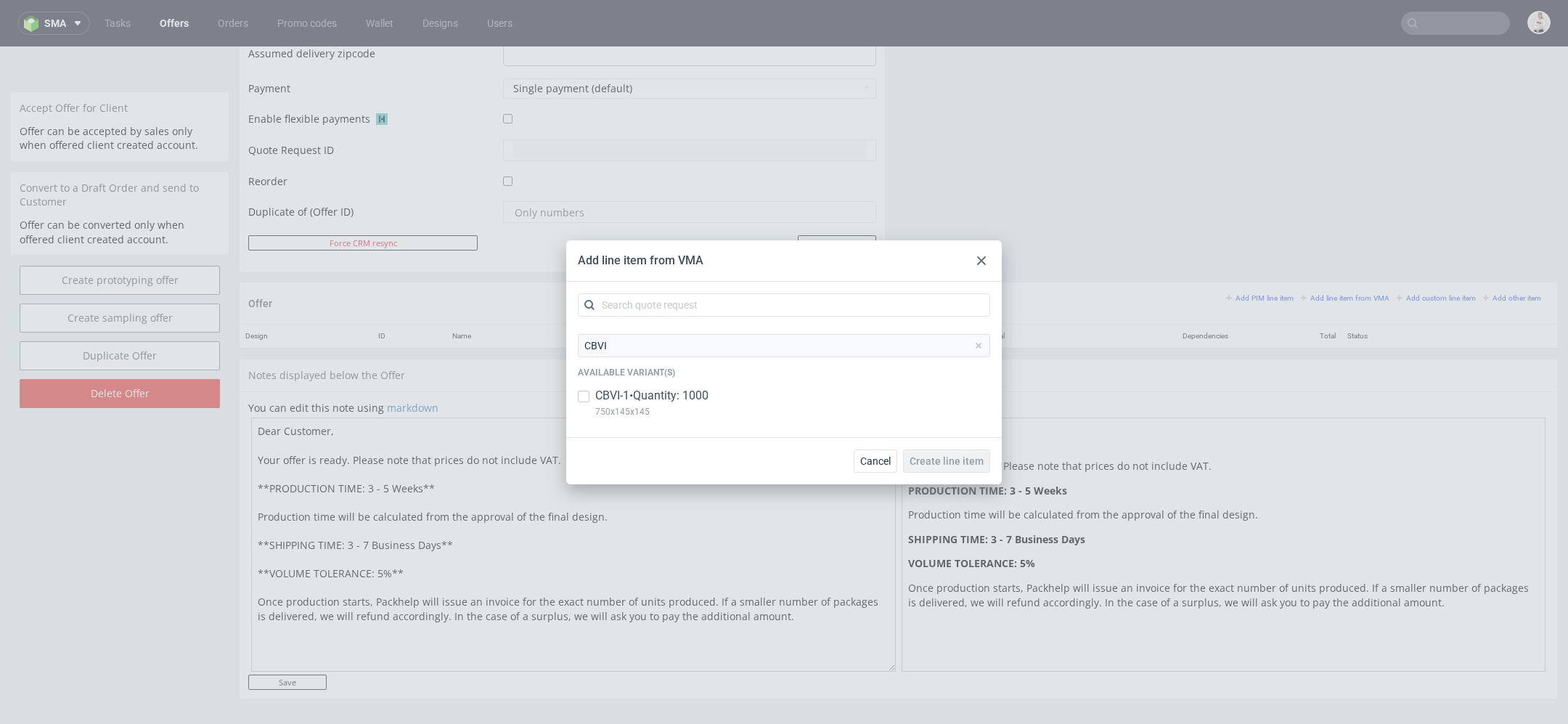
click at [730, 394] on div "CBVI-1 • Quantity: 1000 750x145x145" at bounding box center [784, 406] width 412 height 37
checkbox input "true"
click at [978, 464] on span "Create line item" at bounding box center [946, 461] width 74 height 10
click at [964, 459] on span "Create line item" at bounding box center [946, 461] width 74 height 10
click at [952, 464] on span "Create line item" at bounding box center [946, 461] width 74 height 10
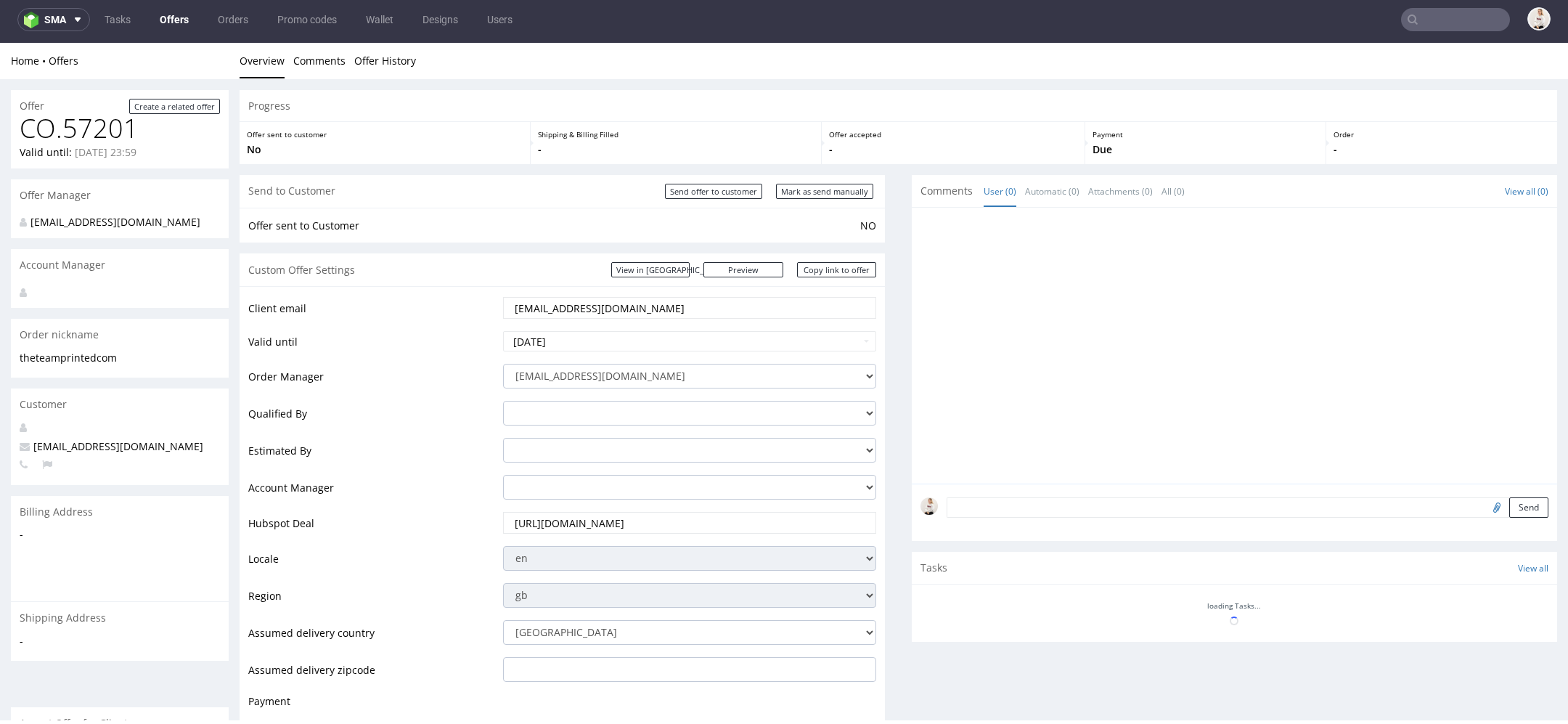
scroll to position [452, 0]
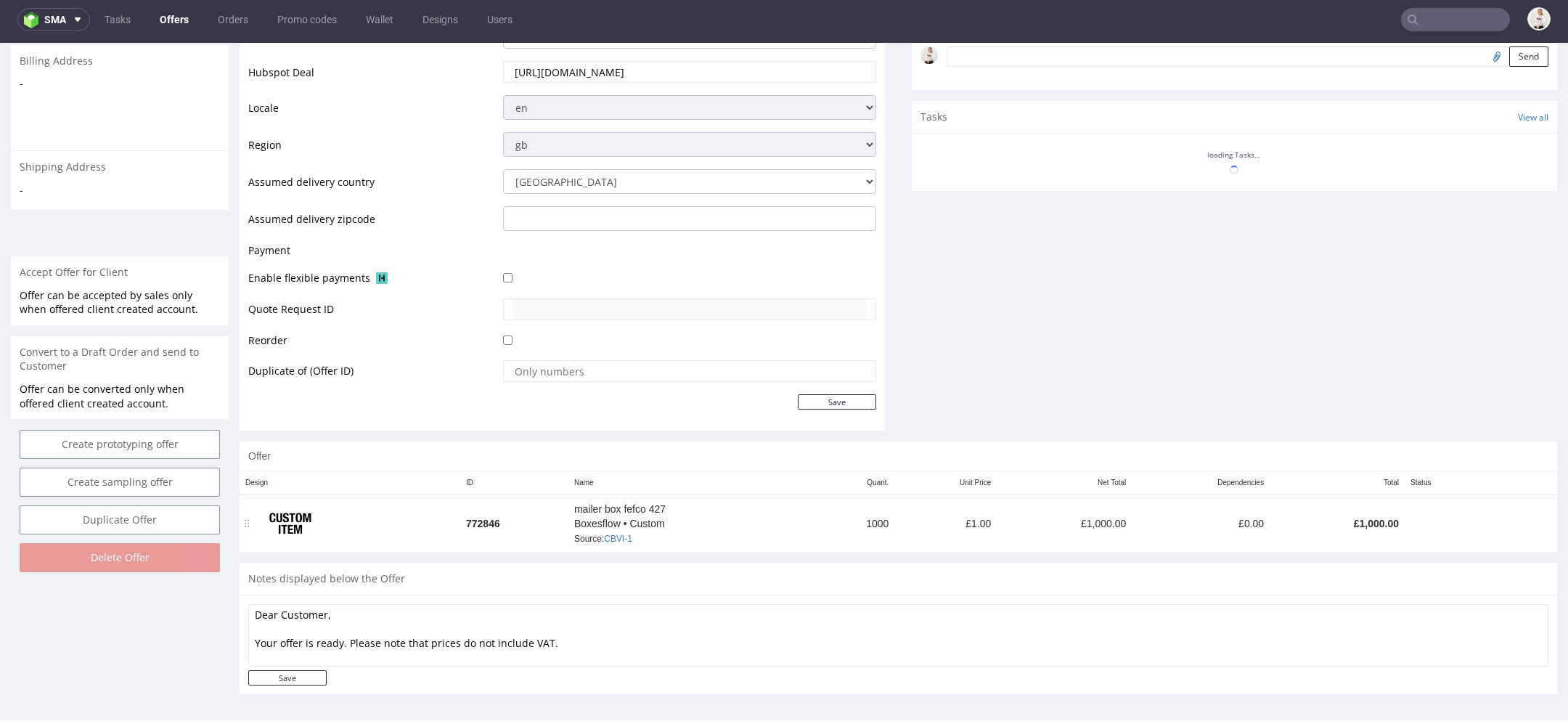
click at [1490, 516] on td at bounding box center [1494, 524] width 28 height 57
click at [1508, 519] on td at bounding box center [1532, 524] width 48 height 57
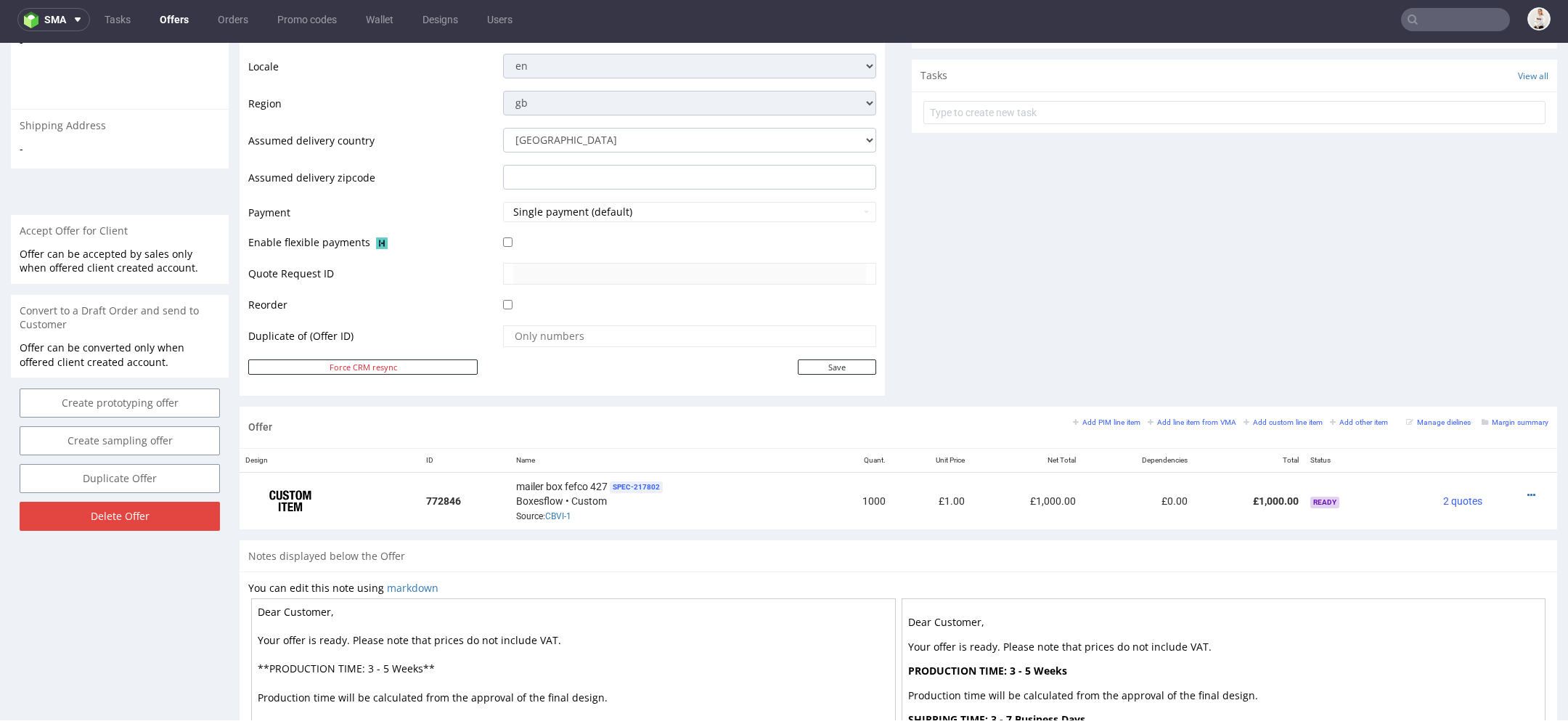
scroll to position [676, 0]
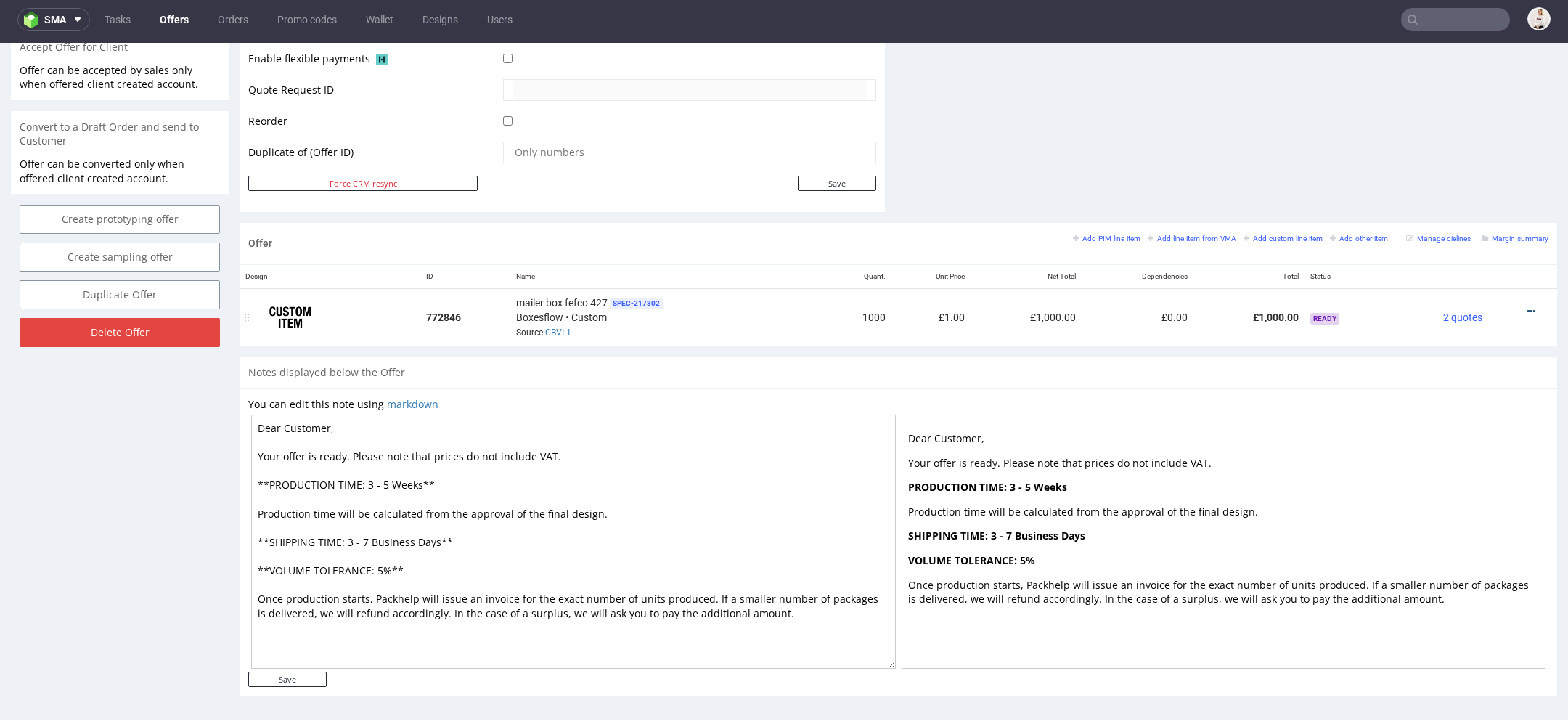
click at [1528, 307] on icon at bounding box center [1532, 312] width 8 height 10
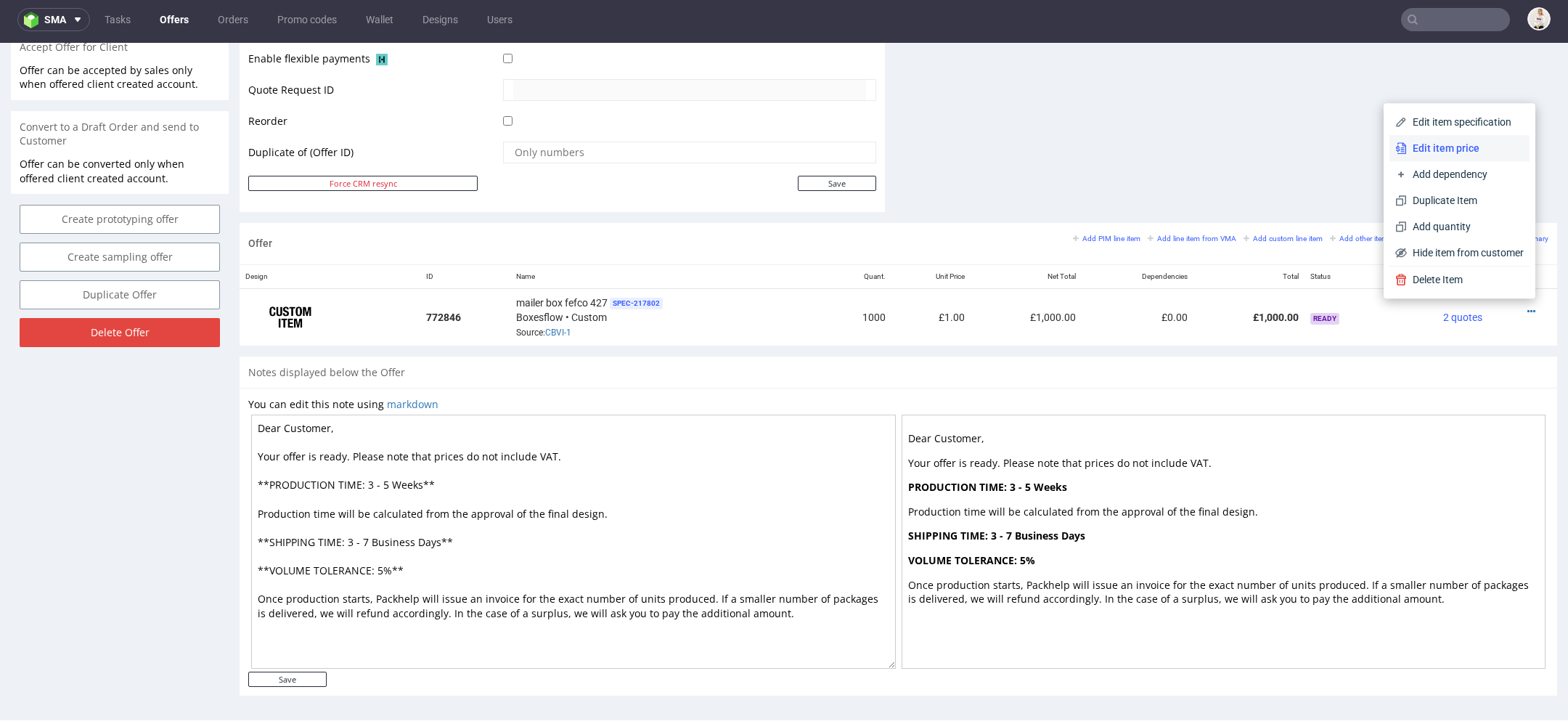
click at [1461, 149] on span "Edit item price" at bounding box center [1465, 148] width 117 height 15
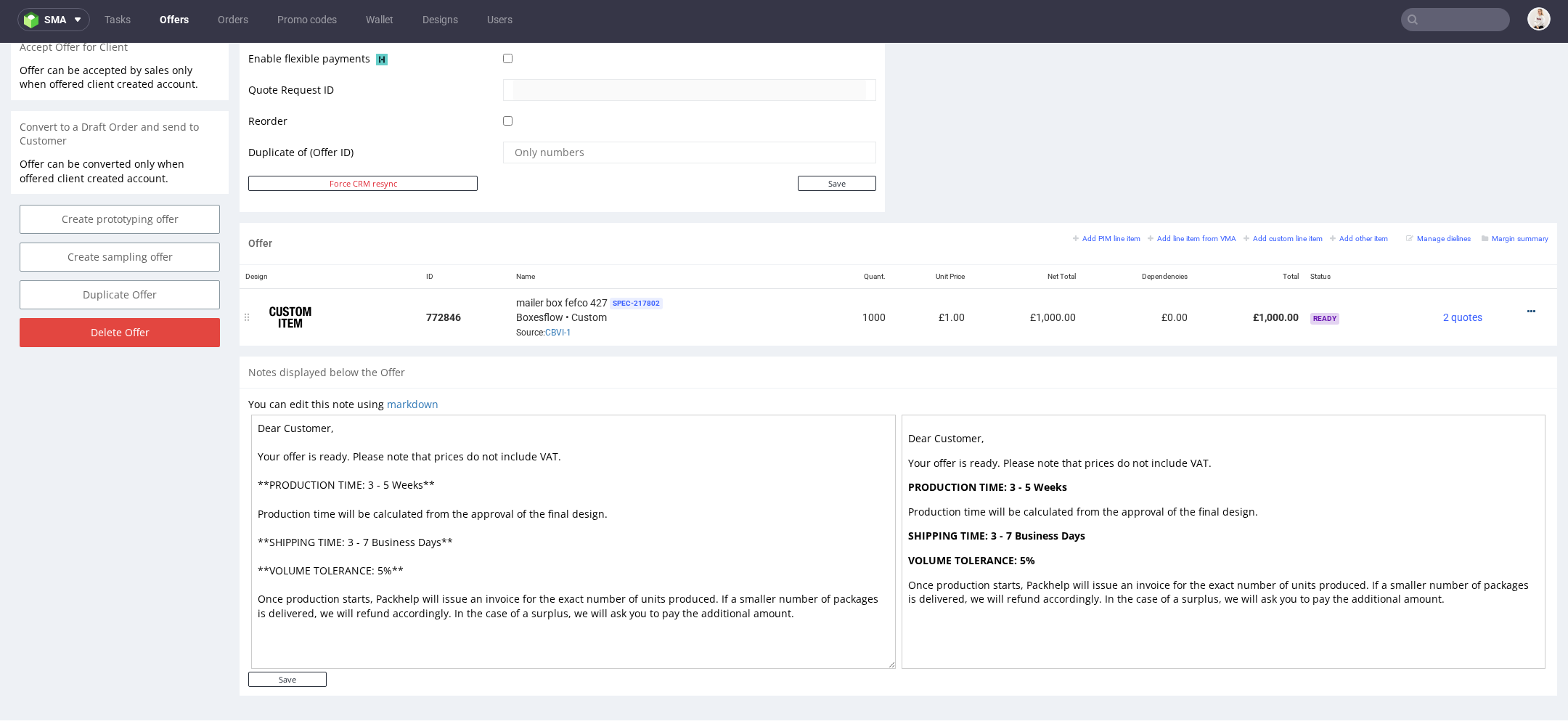
click at [1528, 307] on icon at bounding box center [1532, 312] width 8 height 10
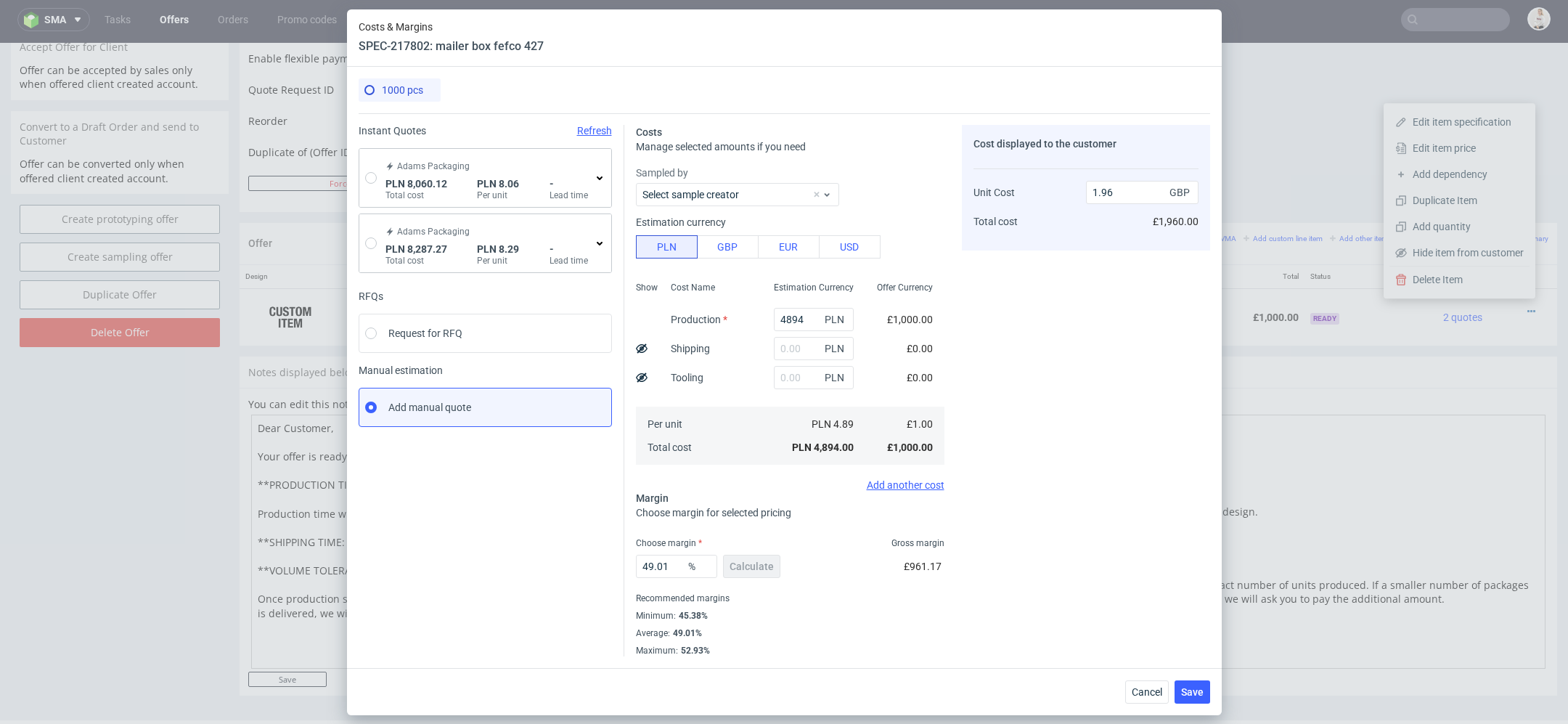
click at [1053, 487] on div "Cost displayed to the customer Unit Cost Total cost 1.96 GBP £1,960.00" at bounding box center [1085, 391] width 249 height 531
click at [369, 176] on input "radio" at bounding box center [371, 178] width 12 height 12
radio input "true"
radio input "false"
type input "6322.33"
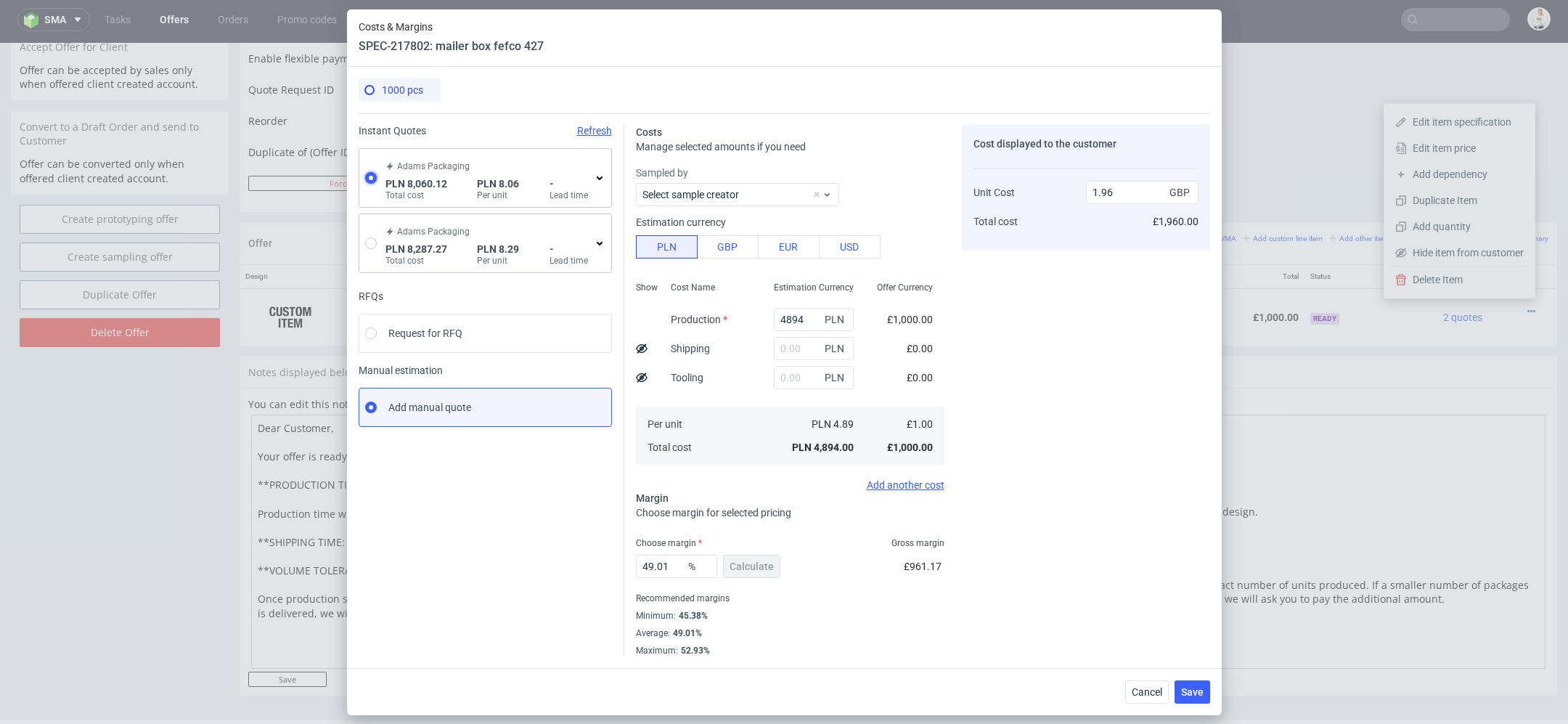
type input "1737.79"
type input "8.06"
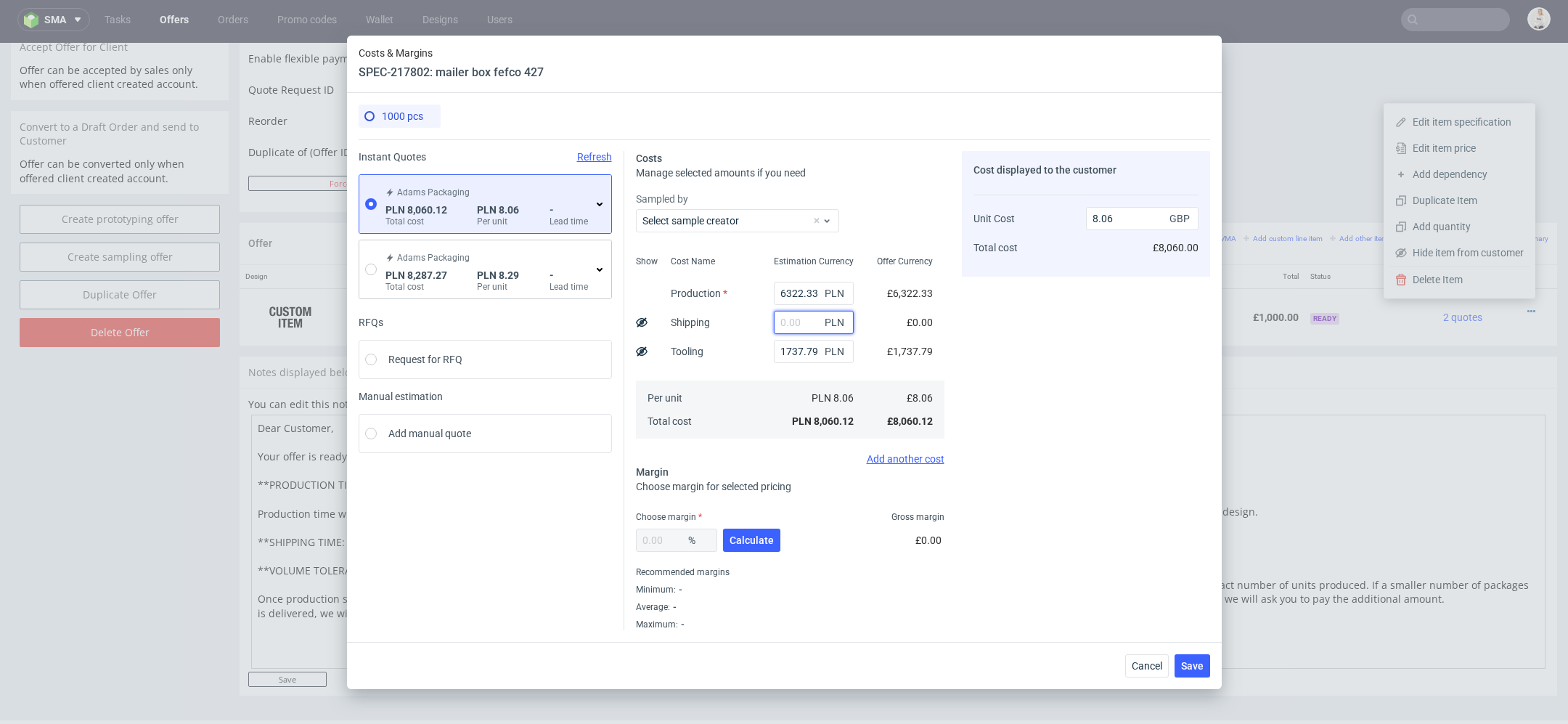
click at [789, 318] on input "text" at bounding box center [813, 323] width 80 height 24
type input "2000"
type input "10.06"
drag, startPoint x: 806, startPoint y: 323, endPoint x: 684, endPoint y: 317, distance: 122.1
click at [684, 317] on div "Show Cost Name Production Shipping Tooling Per unit Total cost Estimation Curre…" at bounding box center [790, 345] width 309 height 192
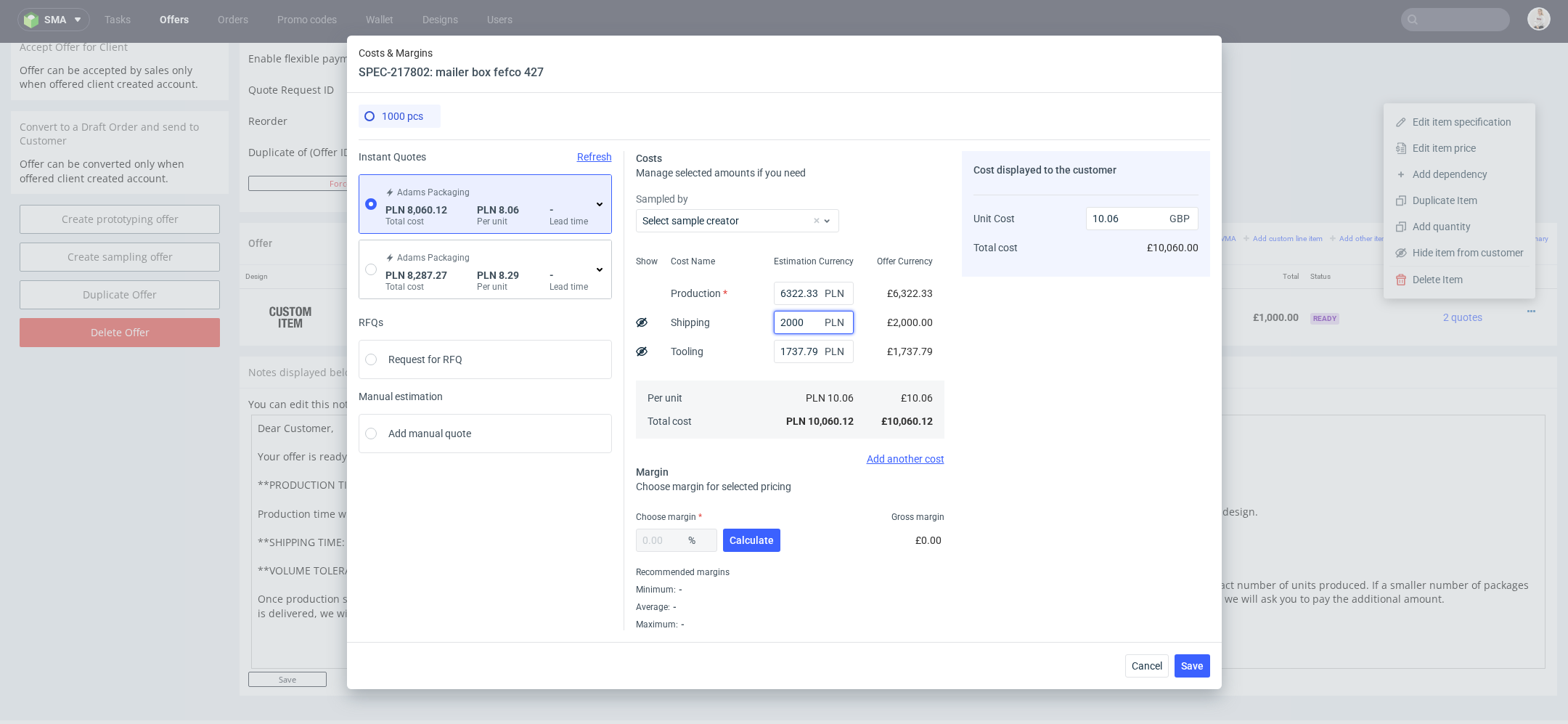
type input "2000"
click at [971, 339] on div "Cost displayed to the customer Unit Cost Total cost 10.06 GBP £10,060.00" at bounding box center [1085, 391] width 249 height 479
click at [748, 537] on span "Calculate" at bounding box center [751, 540] width 44 height 10
type input "33.64"
type input "15.16"
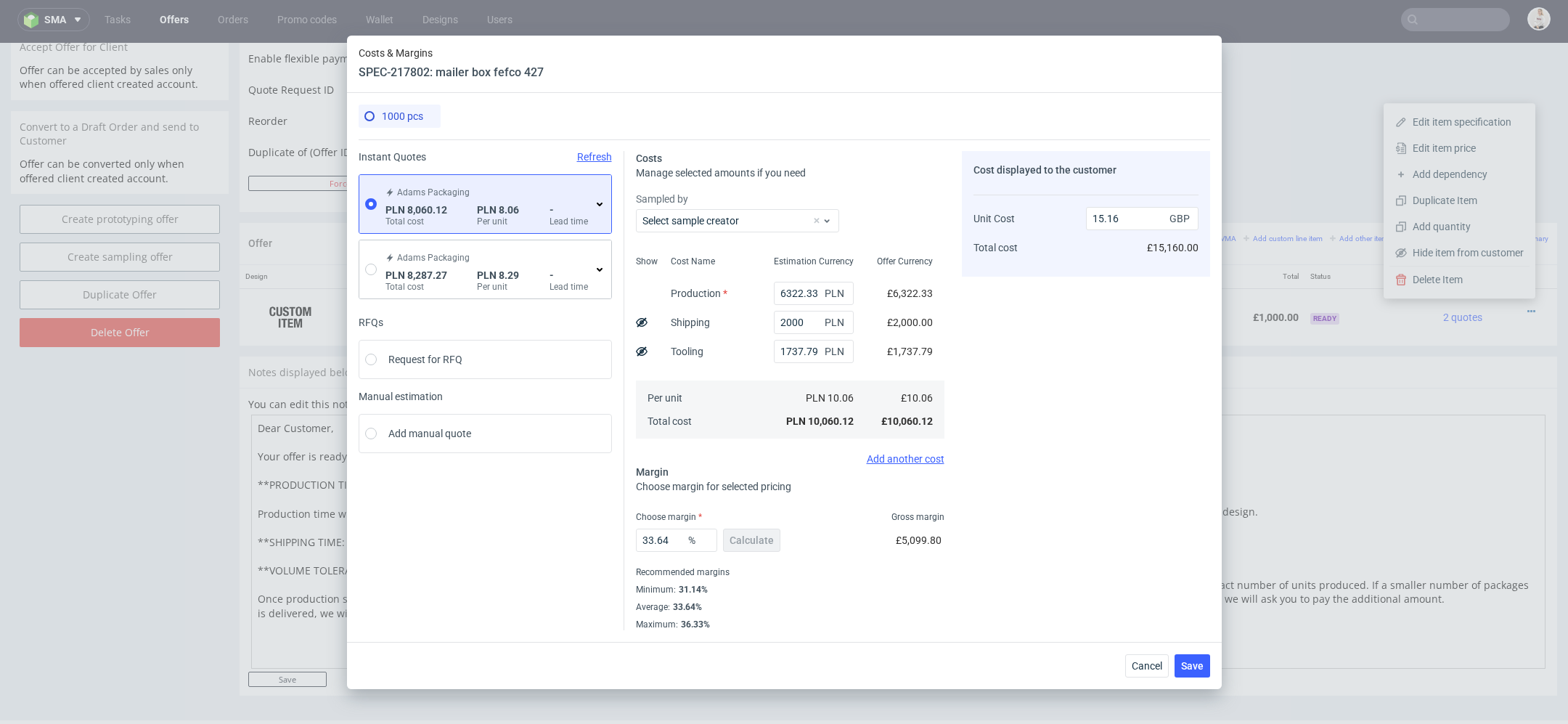
click at [964, 351] on div "Cost displayed to the customer Unit Cost Total cost 15.16 GBP £15,160.00" at bounding box center [1085, 391] width 249 height 479
click at [896, 281] on div "£6,322.33" at bounding box center [909, 294] width 69 height 30
click at [371, 273] on input "radio" at bounding box center [371, 270] width 12 height 12
radio input "true"
radio input "false"
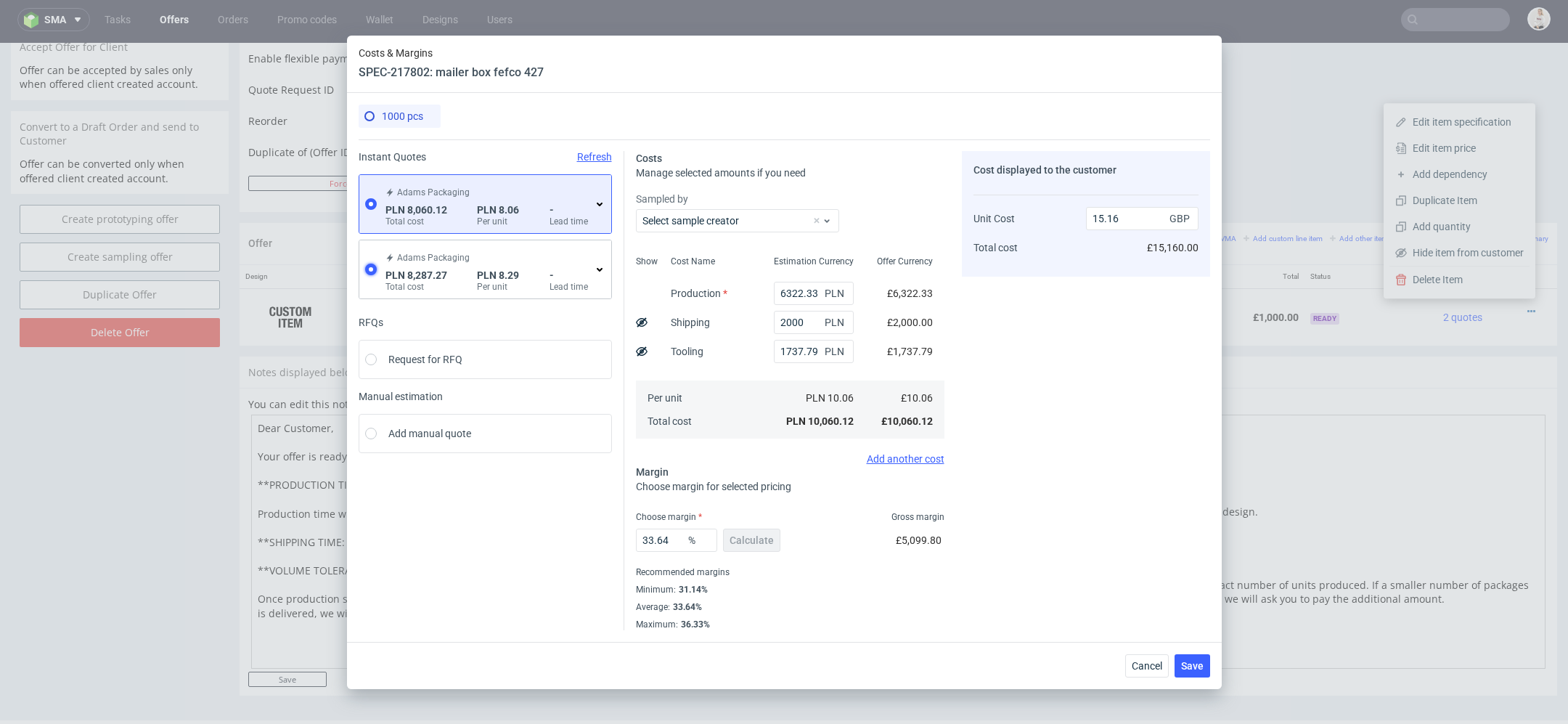
type input "6549.4800000000005"
type input "8.29"
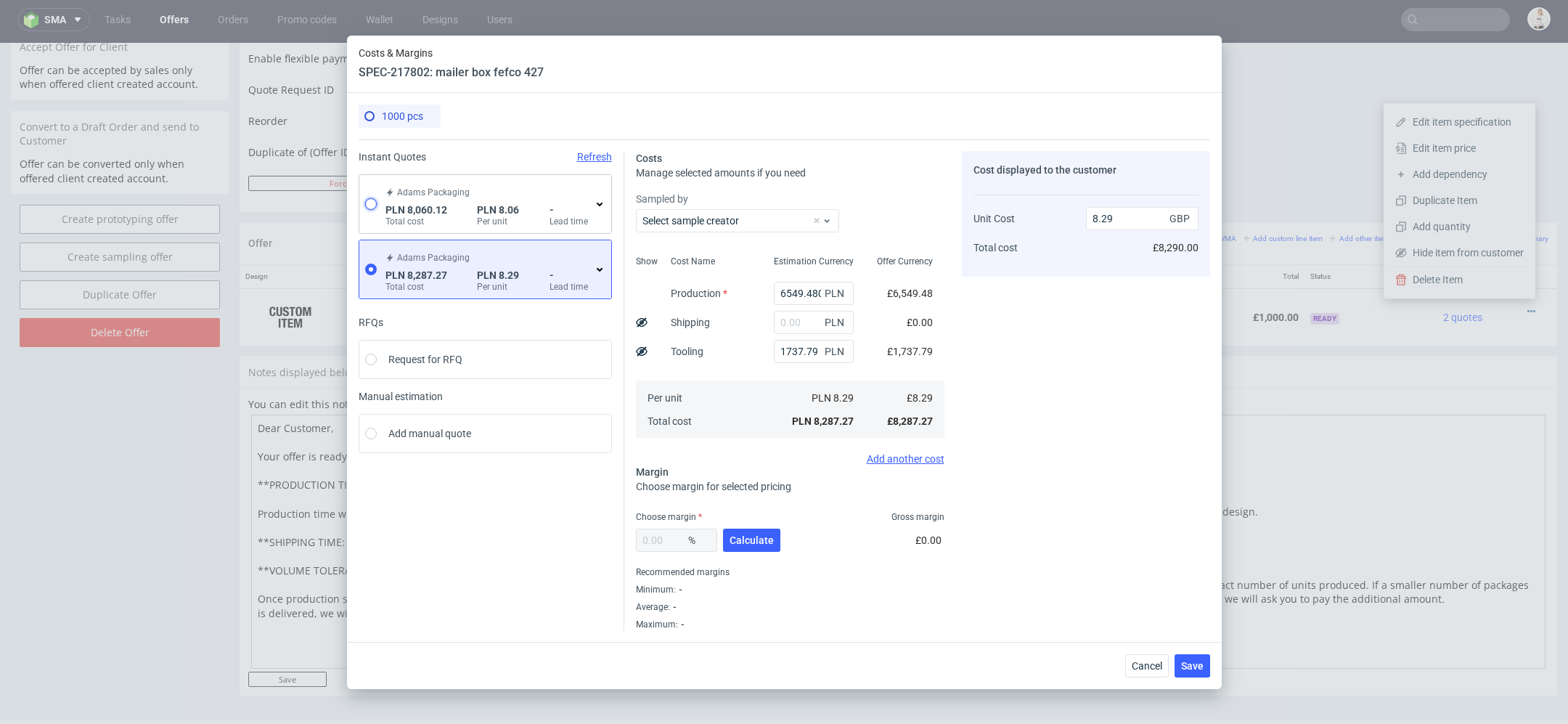
click at [368, 204] on input "radio" at bounding box center [371, 205] width 12 height 12
radio input "true"
radio input "false"
type input "6322.33"
type input "8.06"
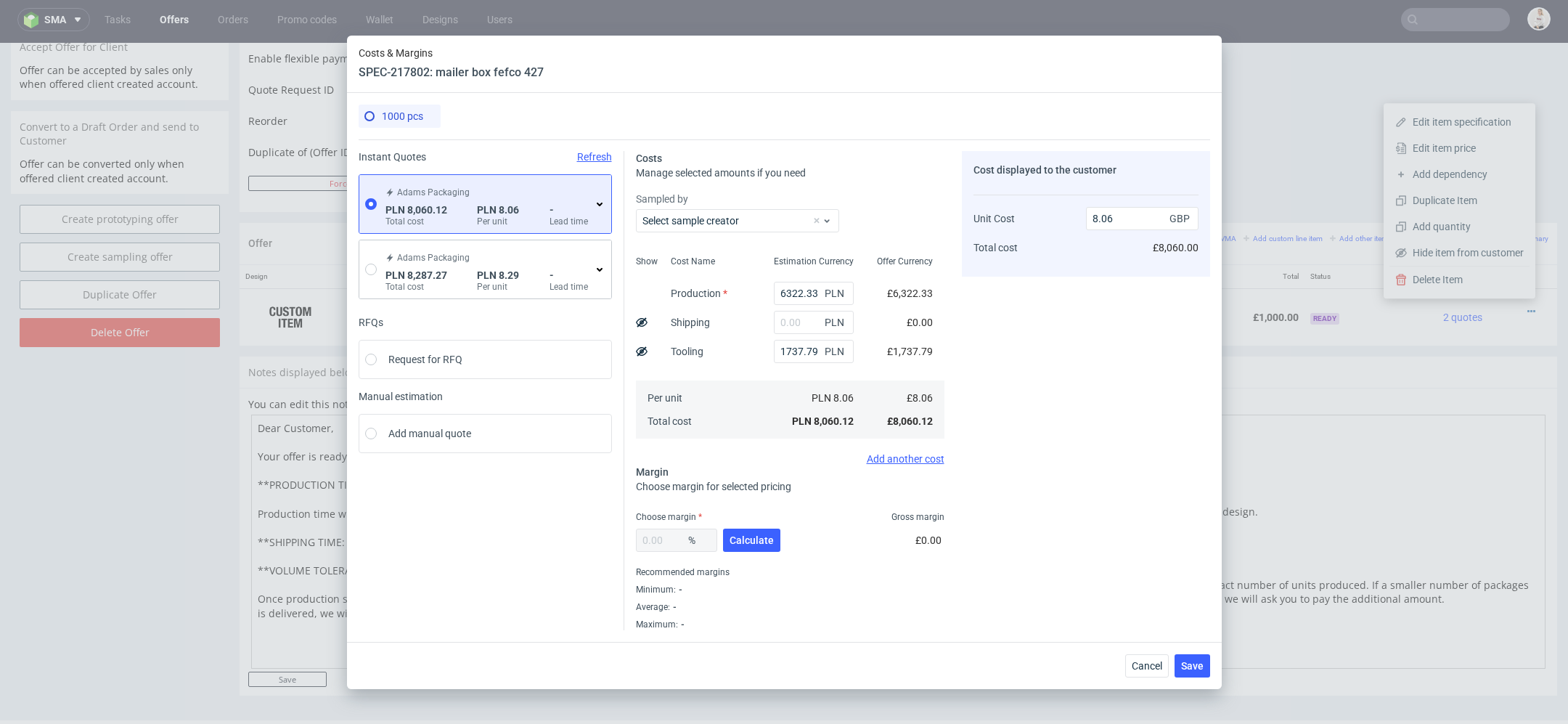
click at [853, 316] on div "PLN" at bounding box center [813, 323] width 103 height 30
click at [953, 290] on div "Costs Manage selected amounts if you need Sampled by Select sample creator Show…" at bounding box center [917, 385] width 586 height 491
click at [758, 539] on span "Calculate" at bounding box center [751, 540] width 44 height 10
click at [1144, 666] on span "Cancel" at bounding box center [1146, 666] width 30 height 10
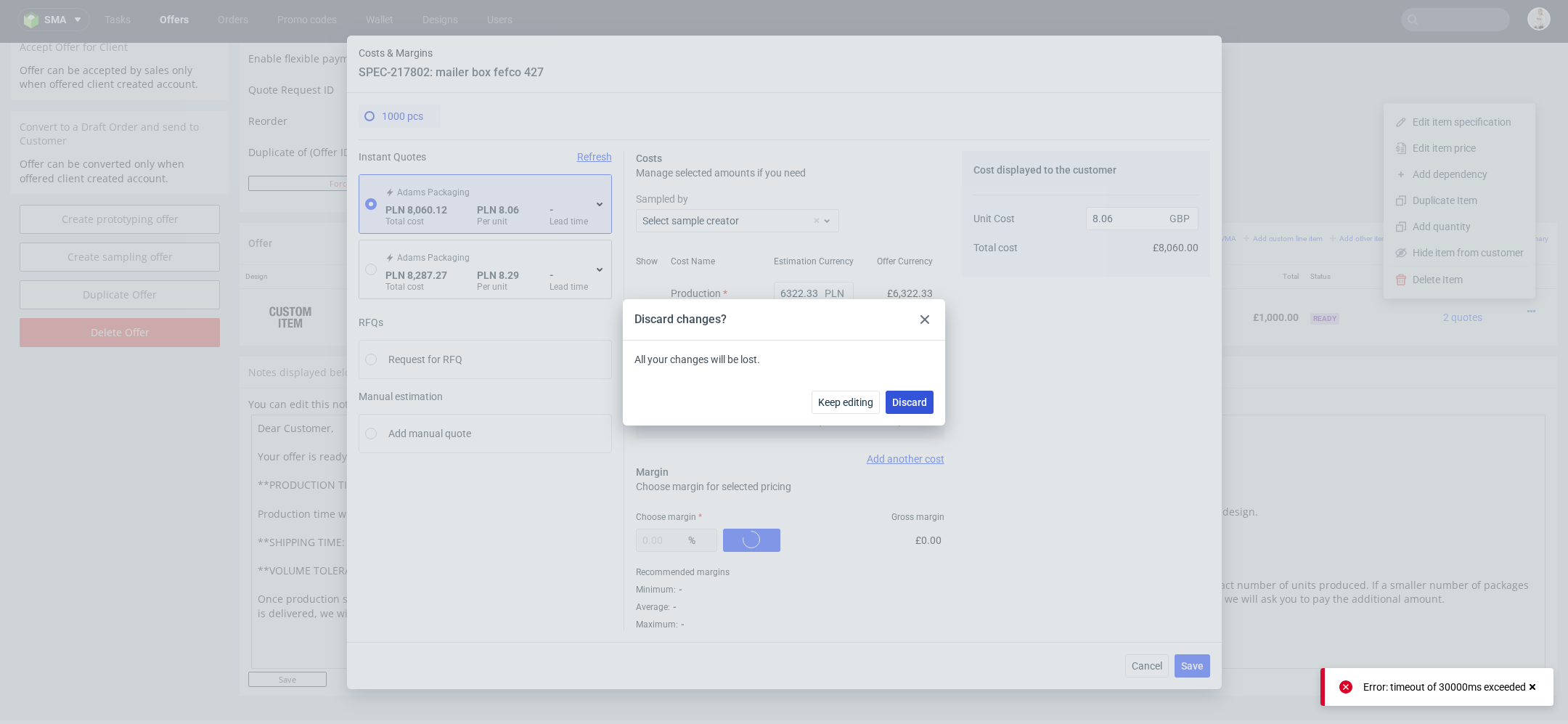
click at [916, 404] on span "Discard" at bounding box center [908, 402] width 34 height 10
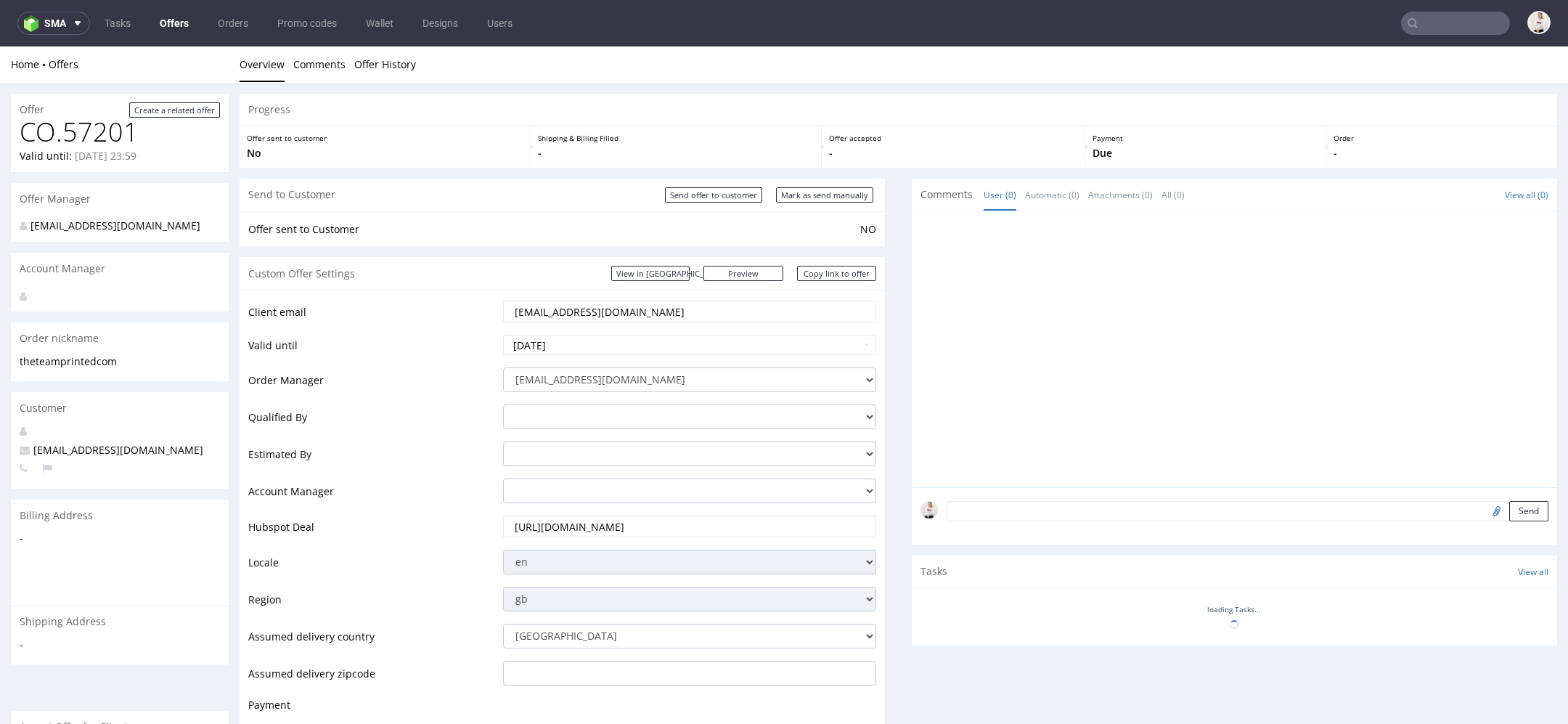
scroll to position [452, 0]
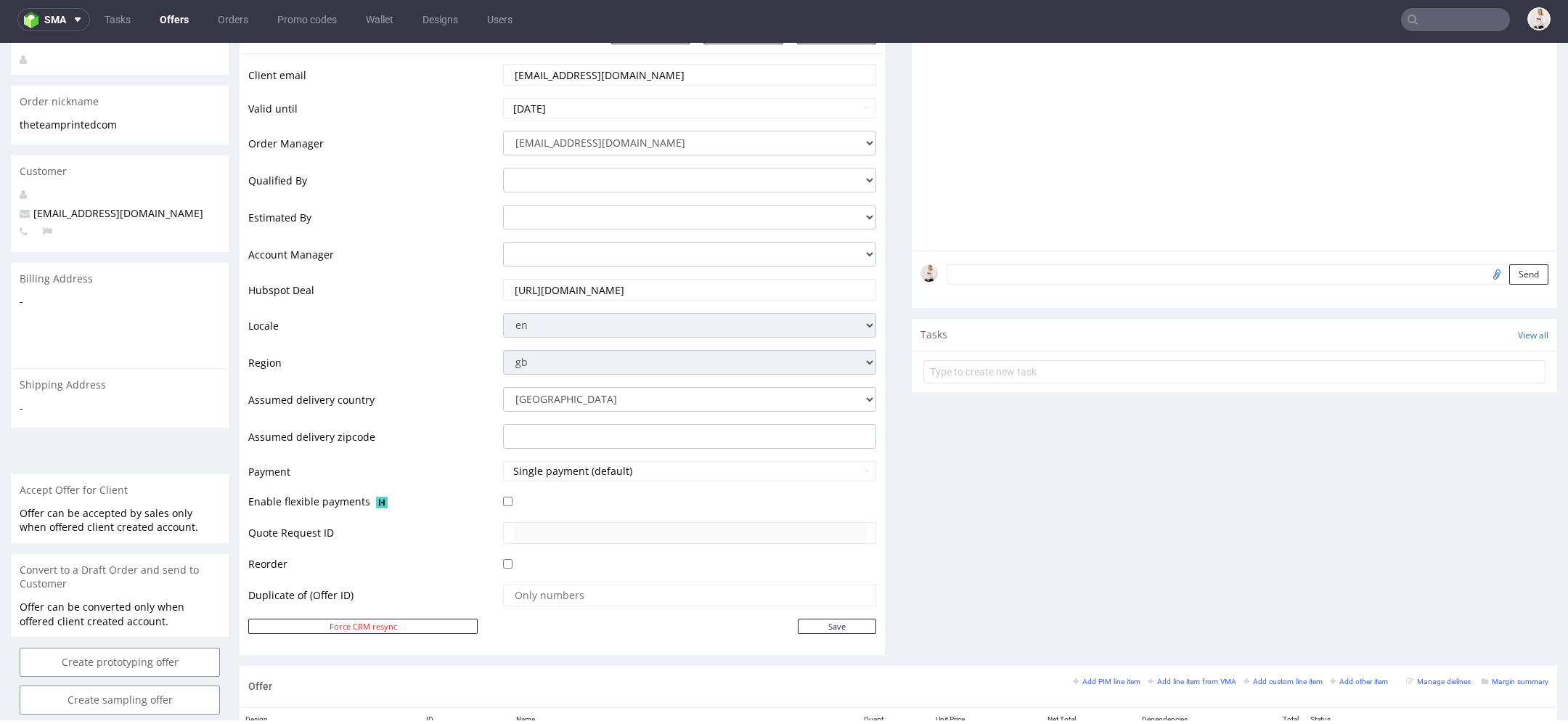
scroll to position [676, 0]
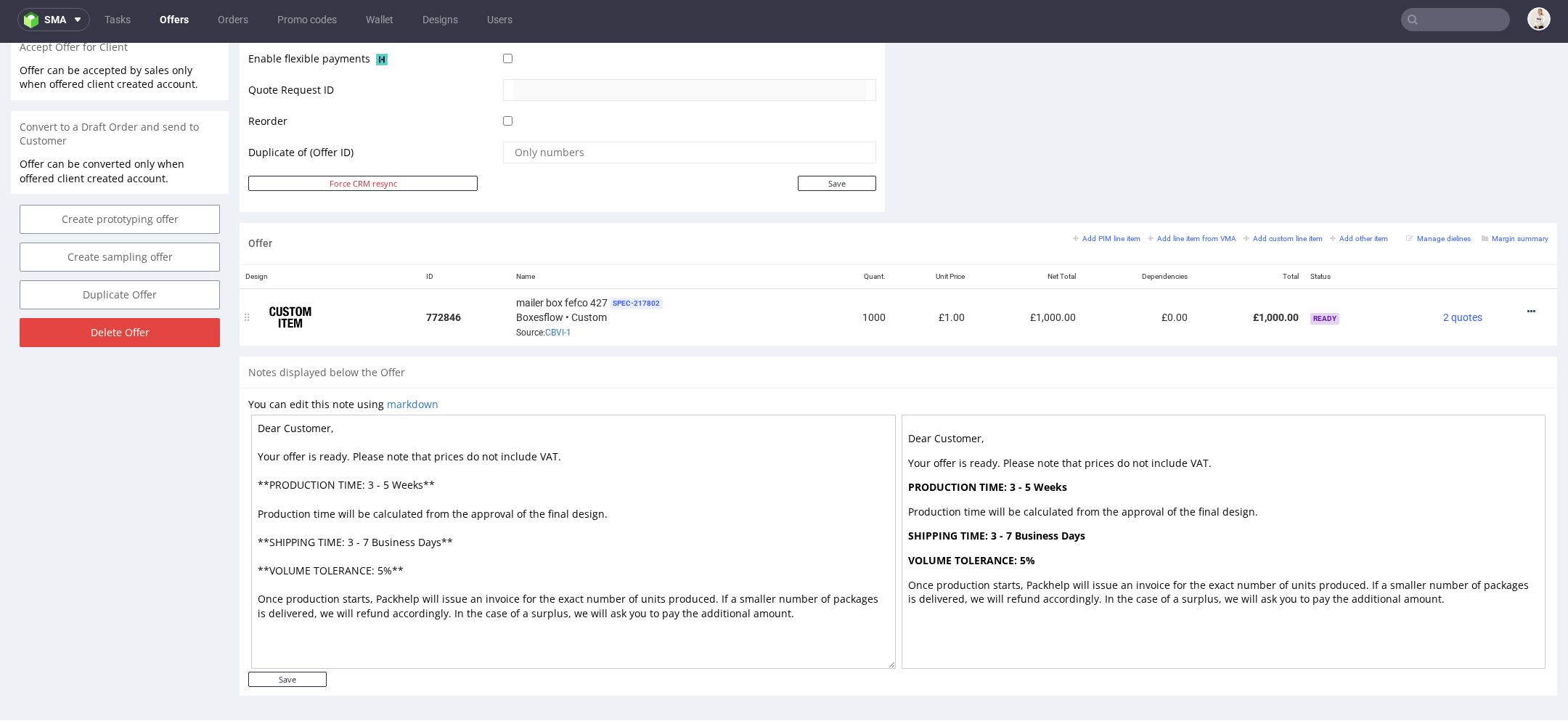
click at [1528, 307] on icon at bounding box center [1532, 312] width 8 height 10
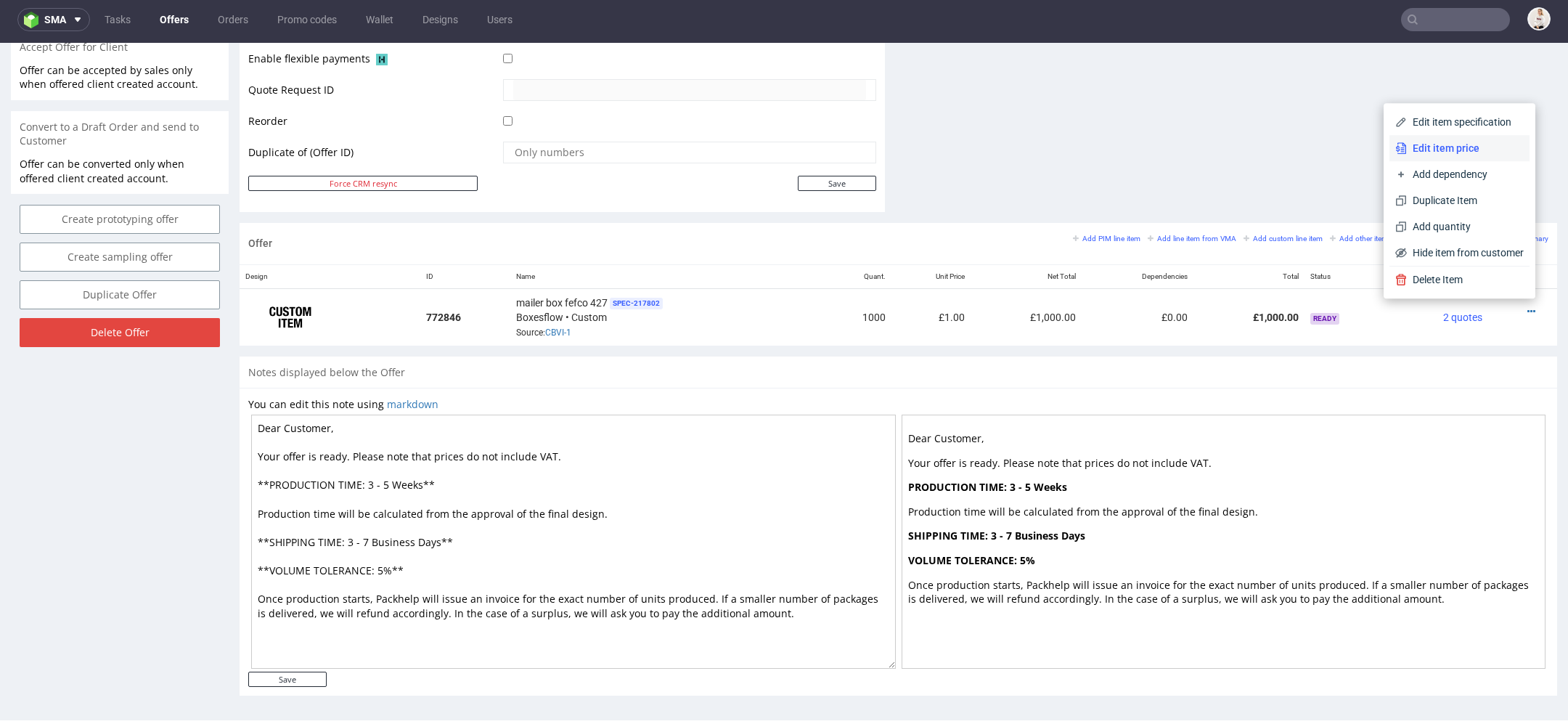
click at [1455, 157] on li "Edit item price" at bounding box center [1459, 148] width 141 height 27
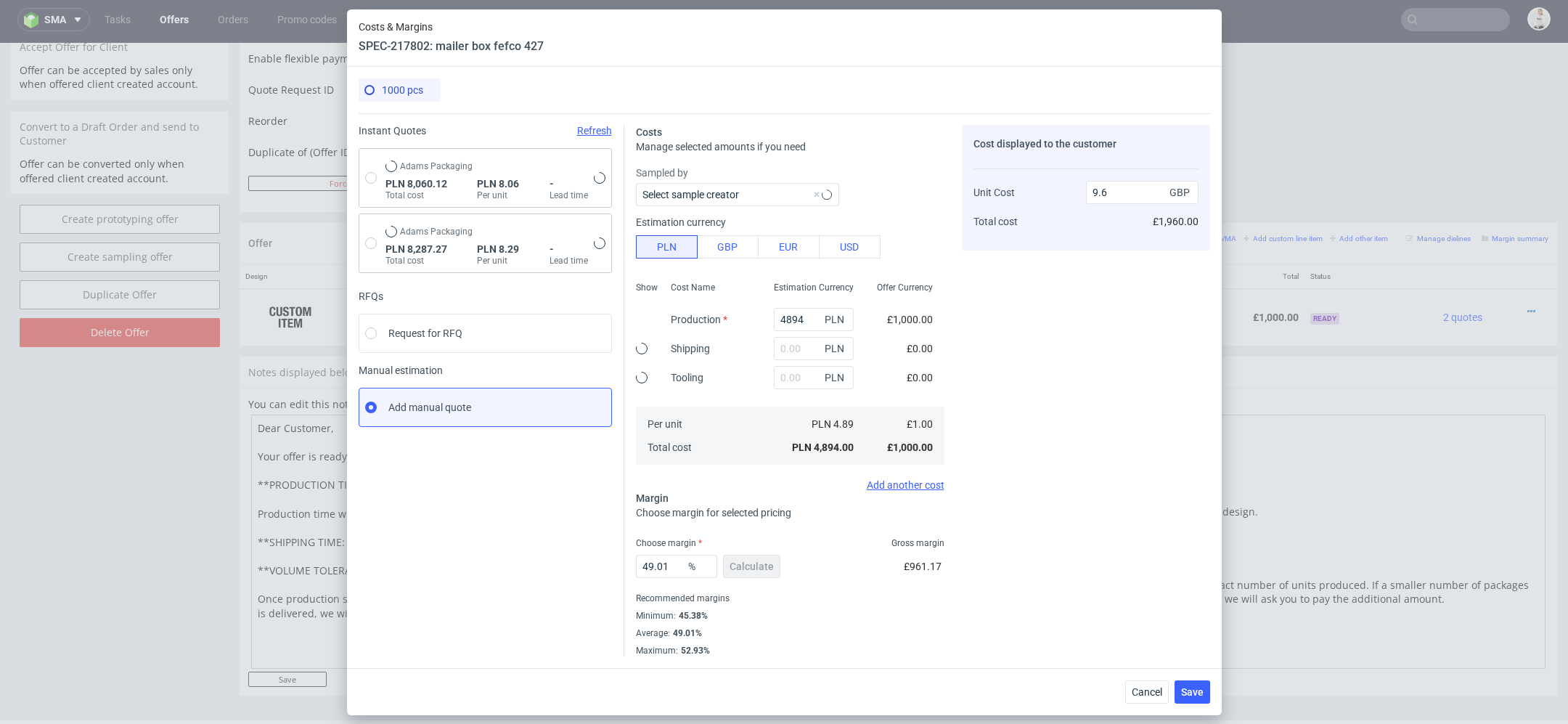
type input "1.96"
click at [374, 178] on input "radio" at bounding box center [371, 178] width 12 height 12
radio input "true"
radio input "false"
type input "6322.33"
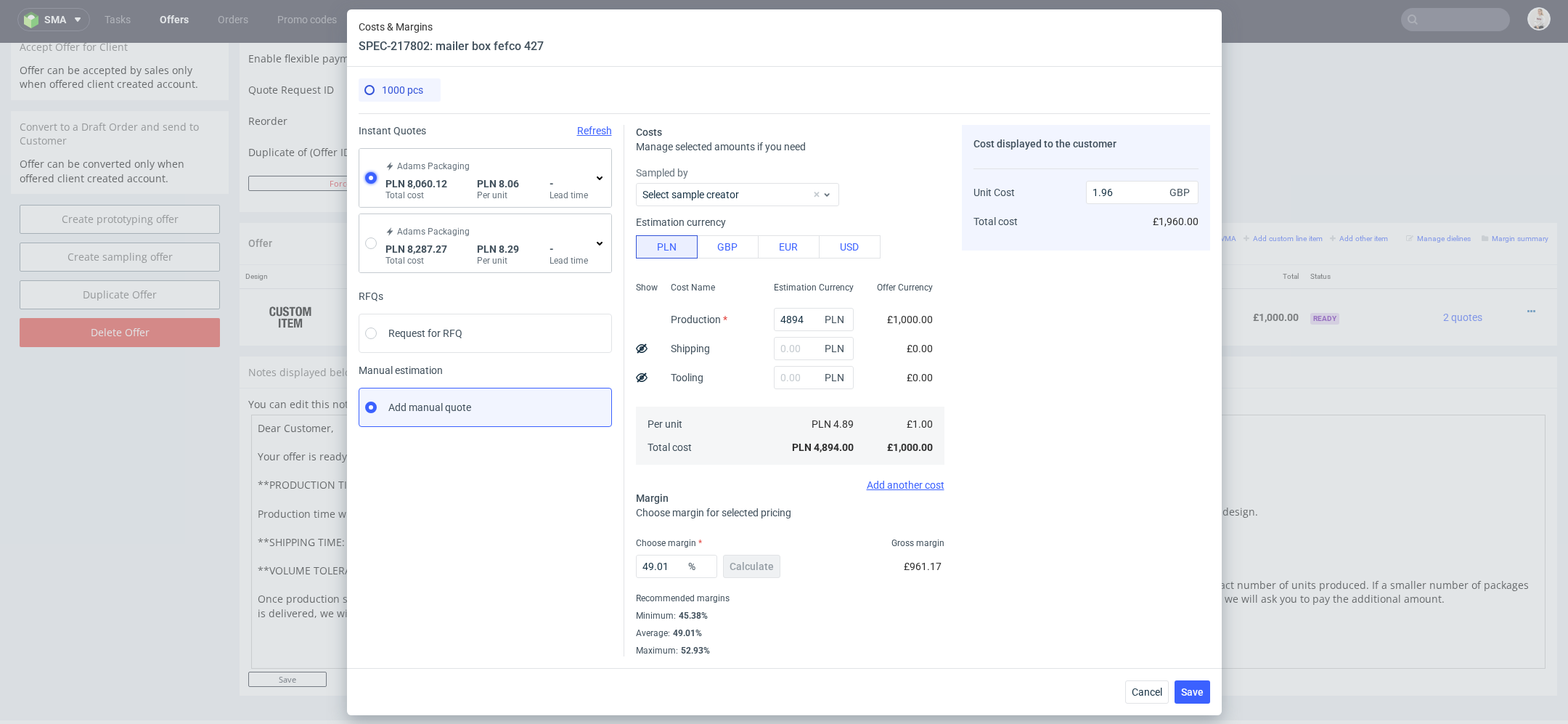
type input "1737.79"
type input "8.06"
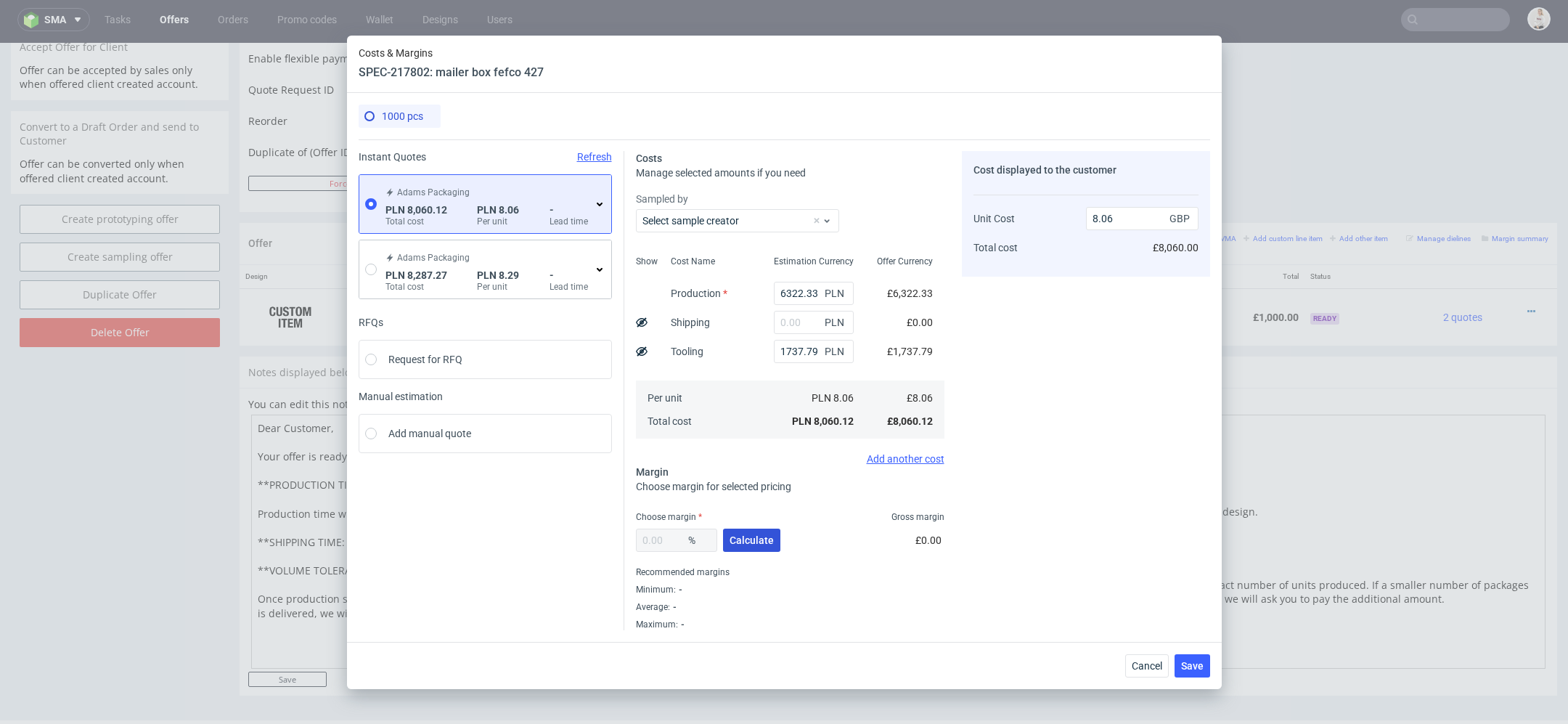
click at [761, 540] on span "Calculate" at bounding box center [751, 540] width 44 height 10
type input "35.11"
type input "12.42"
click at [1086, 412] on div "Cost displayed to the customer Unit Cost Total cost 12.42 GBP £12,420.00" at bounding box center [1085, 391] width 249 height 479
click at [814, 291] on input "6322.33" at bounding box center [813, 293] width 80 height 24
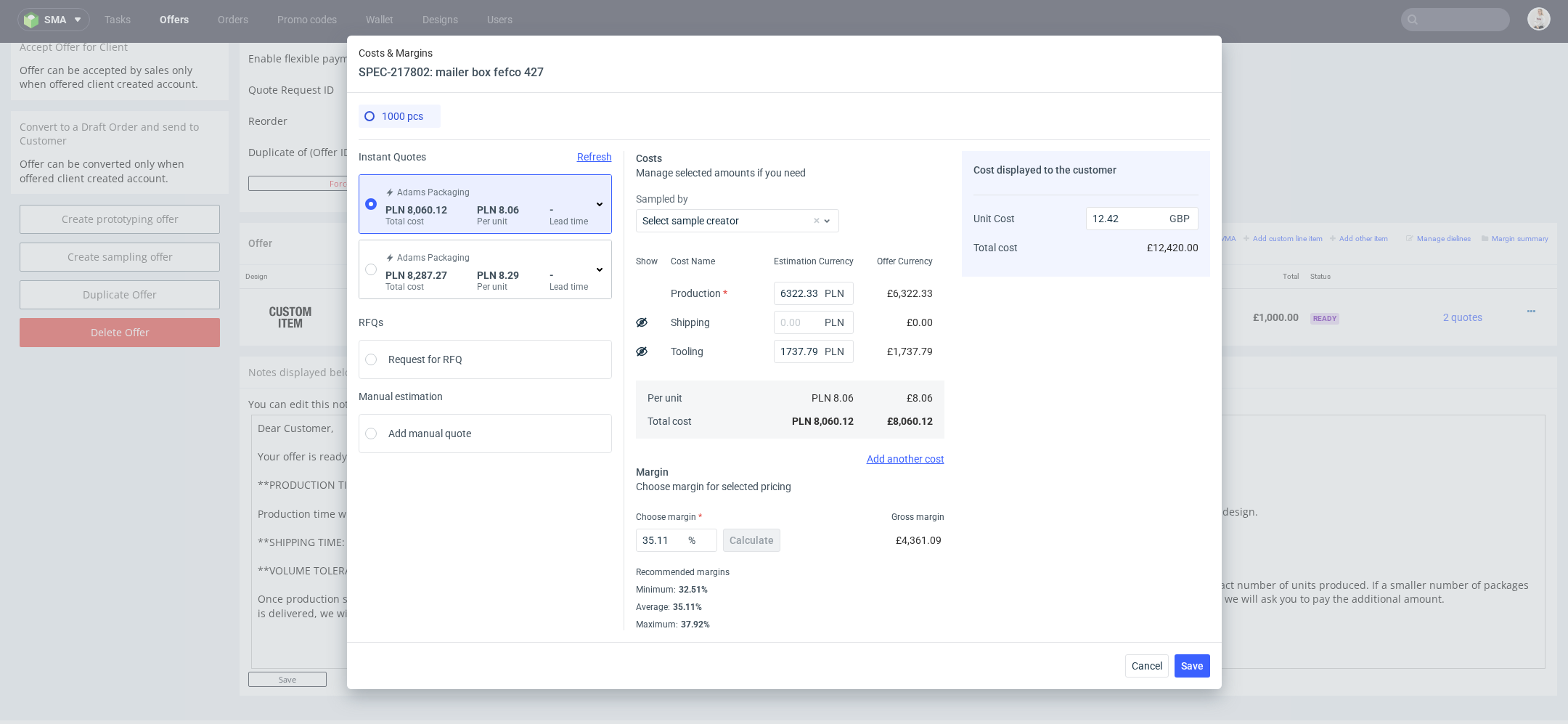
click at [601, 202] on icon at bounding box center [600, 205] width 12 height 12
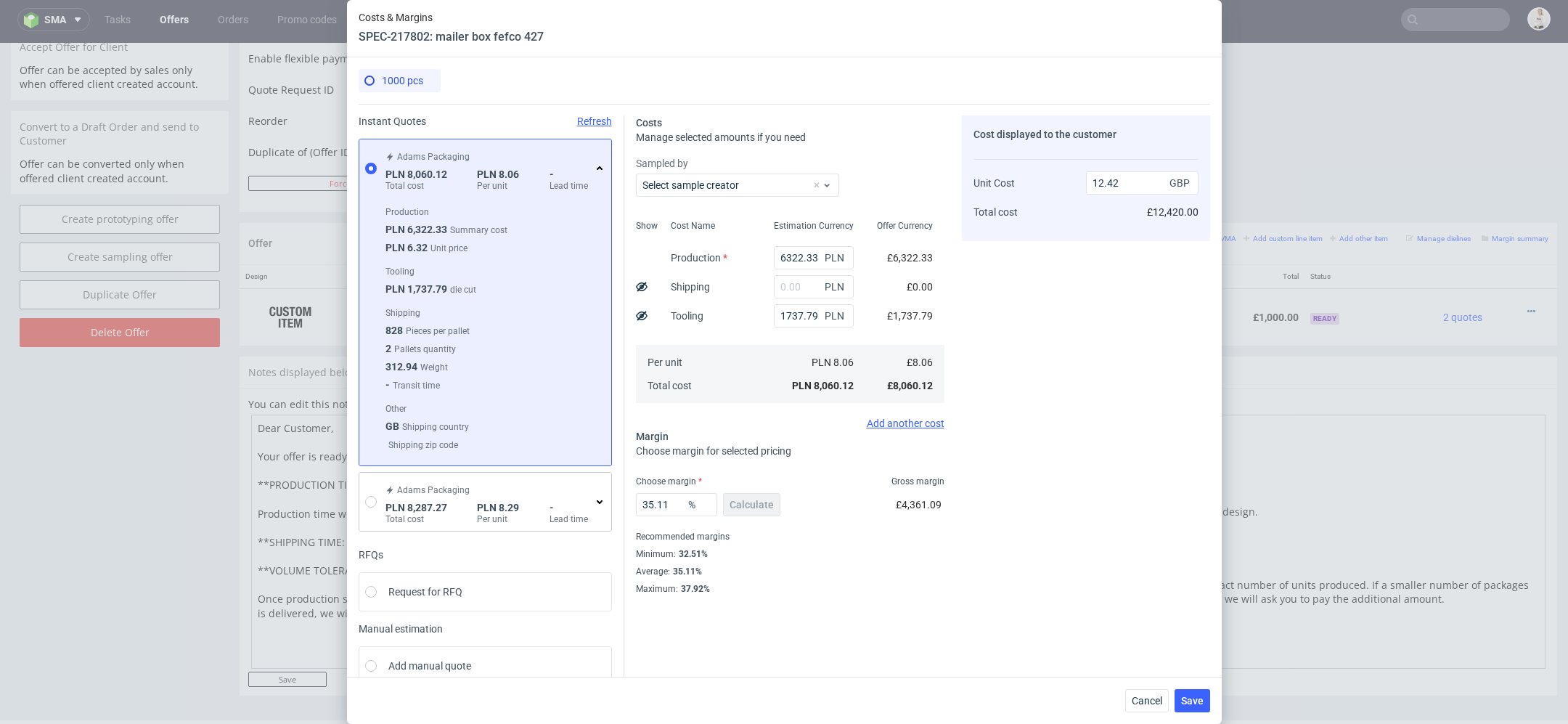
click at [953, 318] on div "Costs Manage selected amounts if you need Sampled by Select sample creator Show…" at bounding box center [917, 349] width 586 height 491
click at [847, 316] on span "PLN" at bounding box center [837, 316] width 29 height 21
click at [809, 187] on span "Select sample creator" at bounding box center [726, 185] width 169 height 15
click at [809, 187] on input "text" at bounding box center [737, 185] width 203 height 24
click at [808, 257] on input "6322.33" at bounding box center [813, 258] width 80 height 24
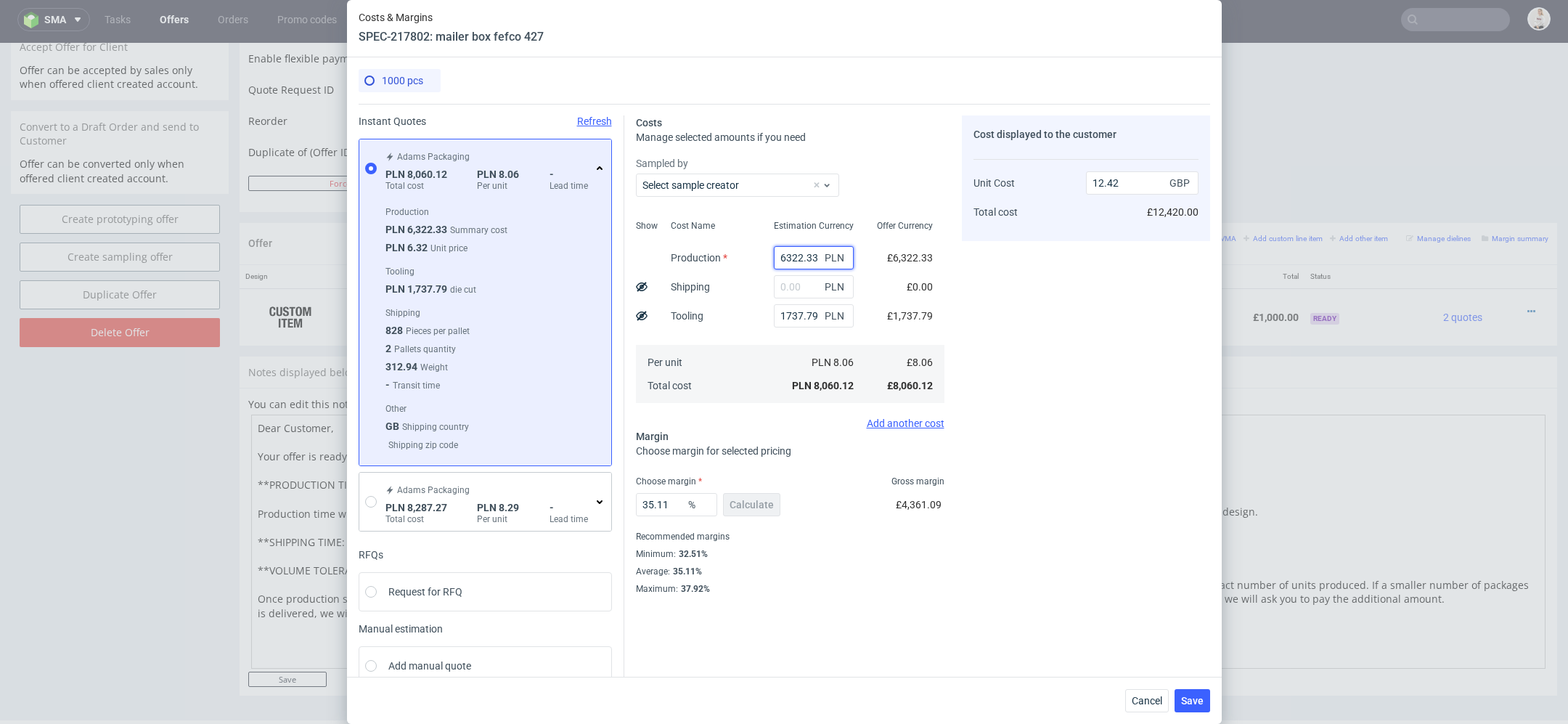
click at [808, 257] on input "6322.33" at bounding box center [813, 258] width 80 height 24
type input "1000"
type input "4.22"
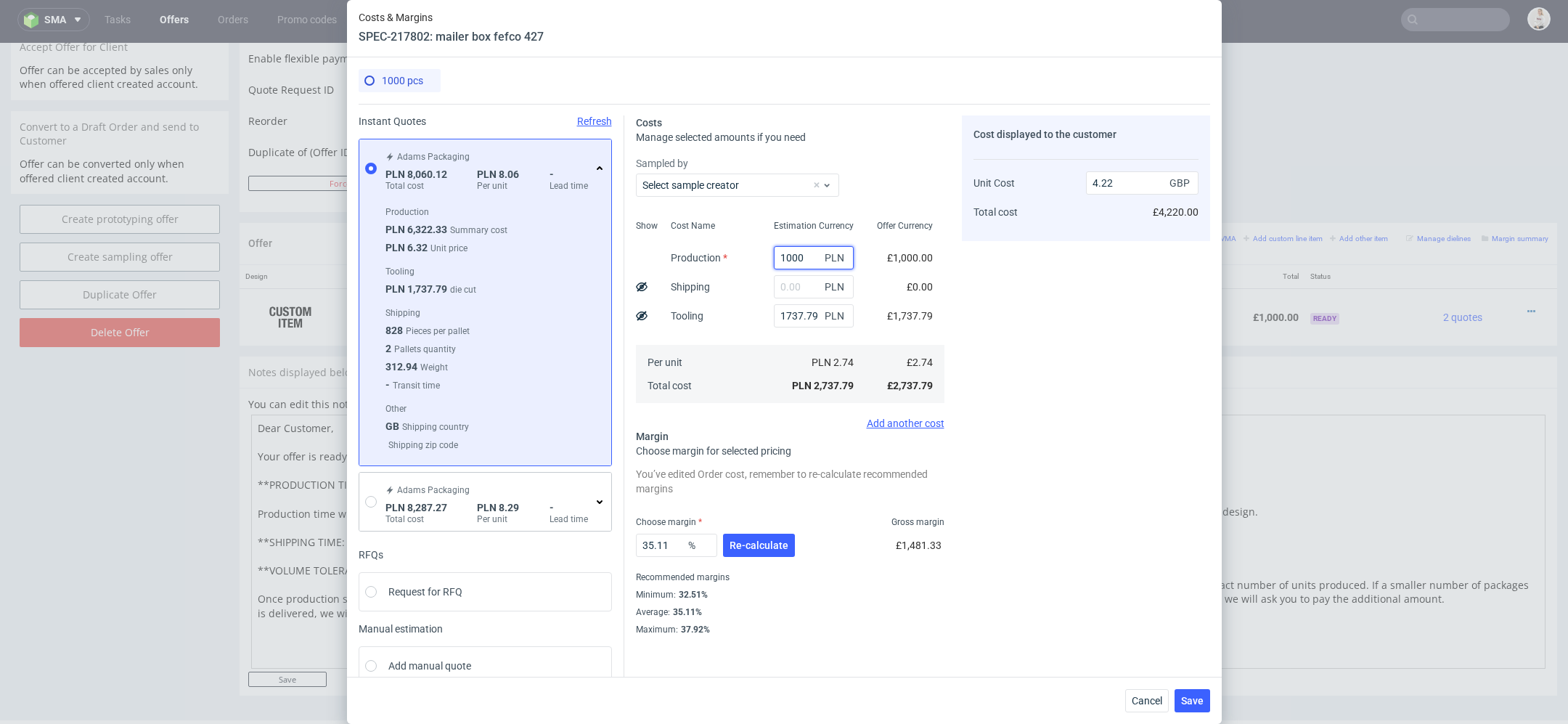
type input "1000"
click at [1054, 293] on div "Cost displayed to the customer Unit Cost Total cost 4.22 GBP £4,220.00" at bounding box center [1085, 375] width 249 height 520
click at [762, 549] on span "Re-calculate" at bounding box center [759, 545] width 59 height 10
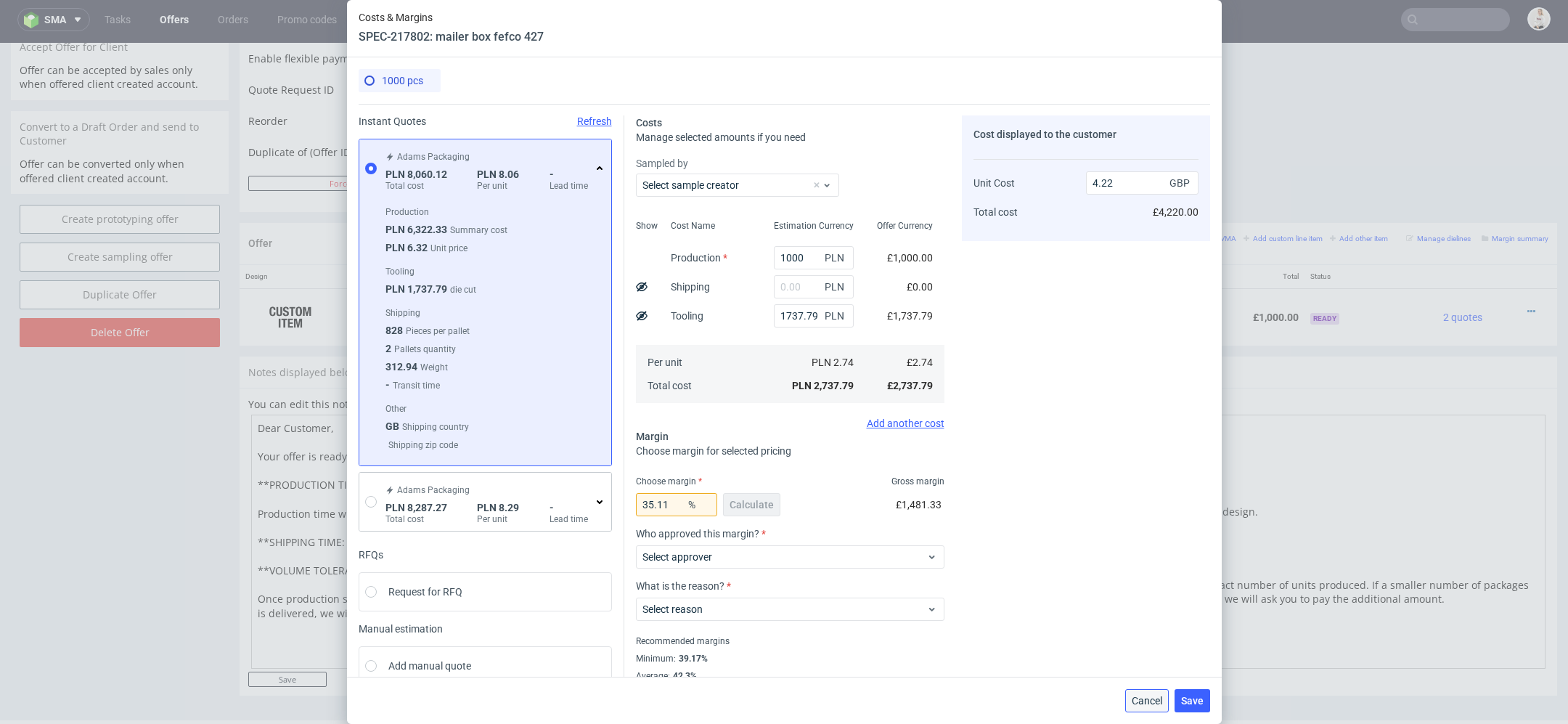
click at [1148, 707] on button "Cancel" at bounding box center [1146, 701] width 43 height 24
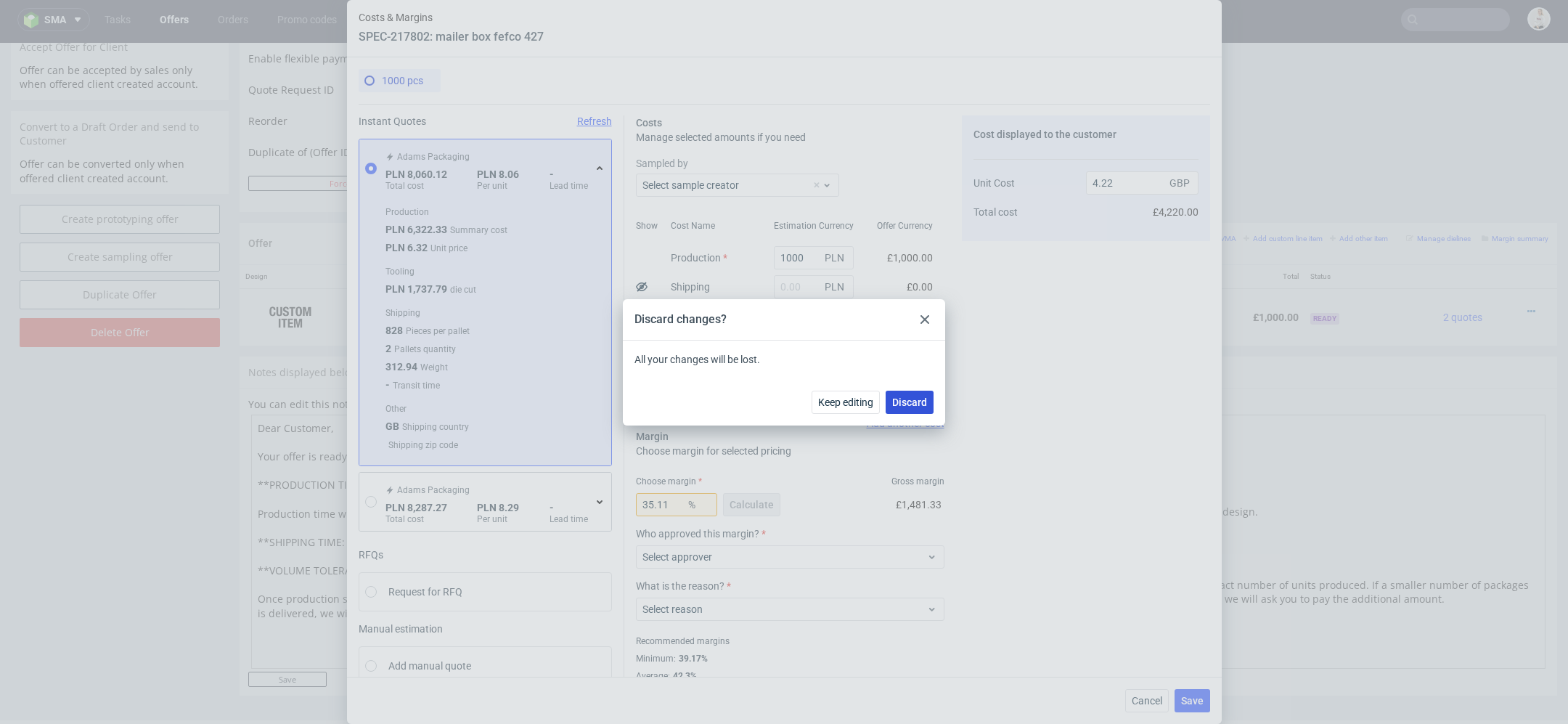
click at [910, 391] on div "Discard" at bounding box center [909, 402] width 48 height 24
click at [911, 399] on span "Discard" at bounding box center [908, 402] width 34 height 10
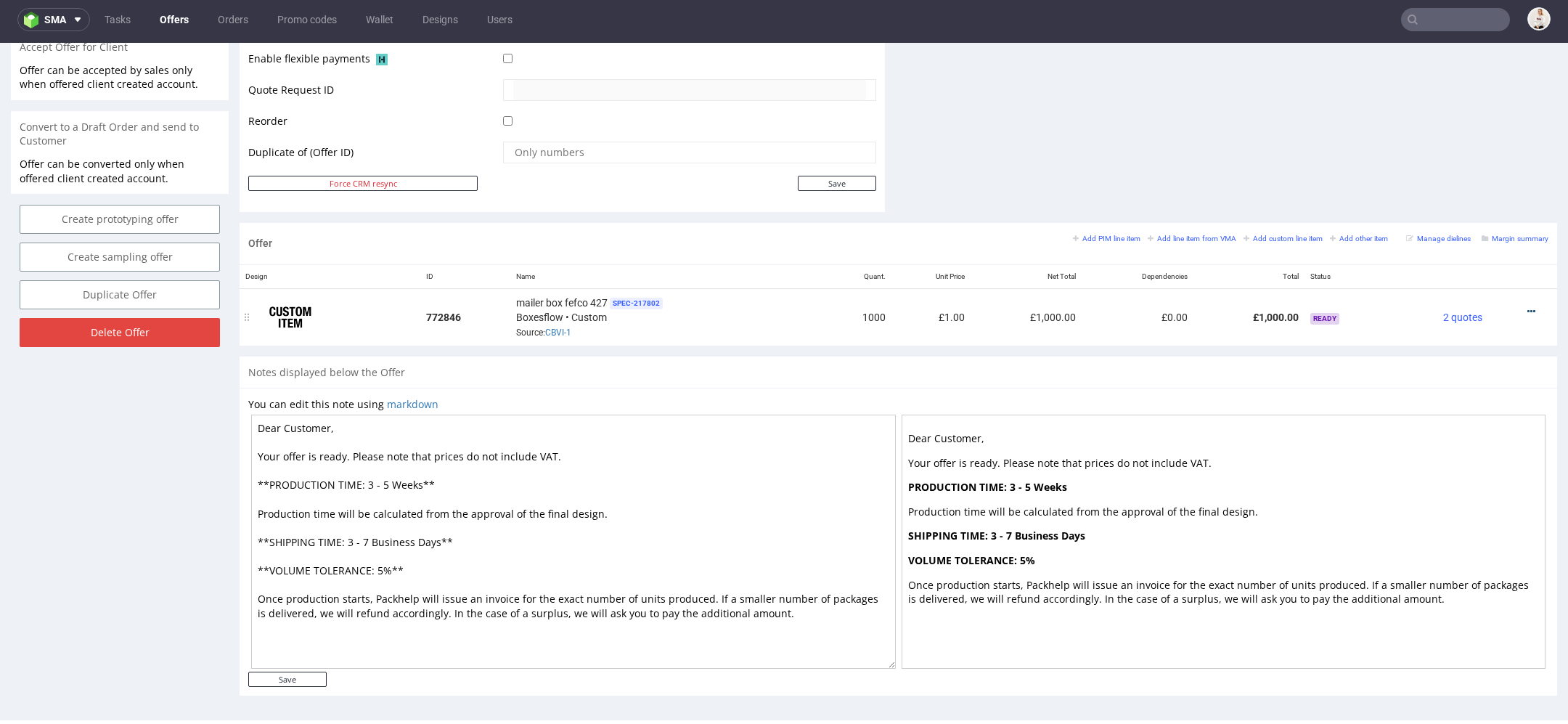
click at [1528, 307] on icon at bounding box center [1532, 312] width 8 height 10
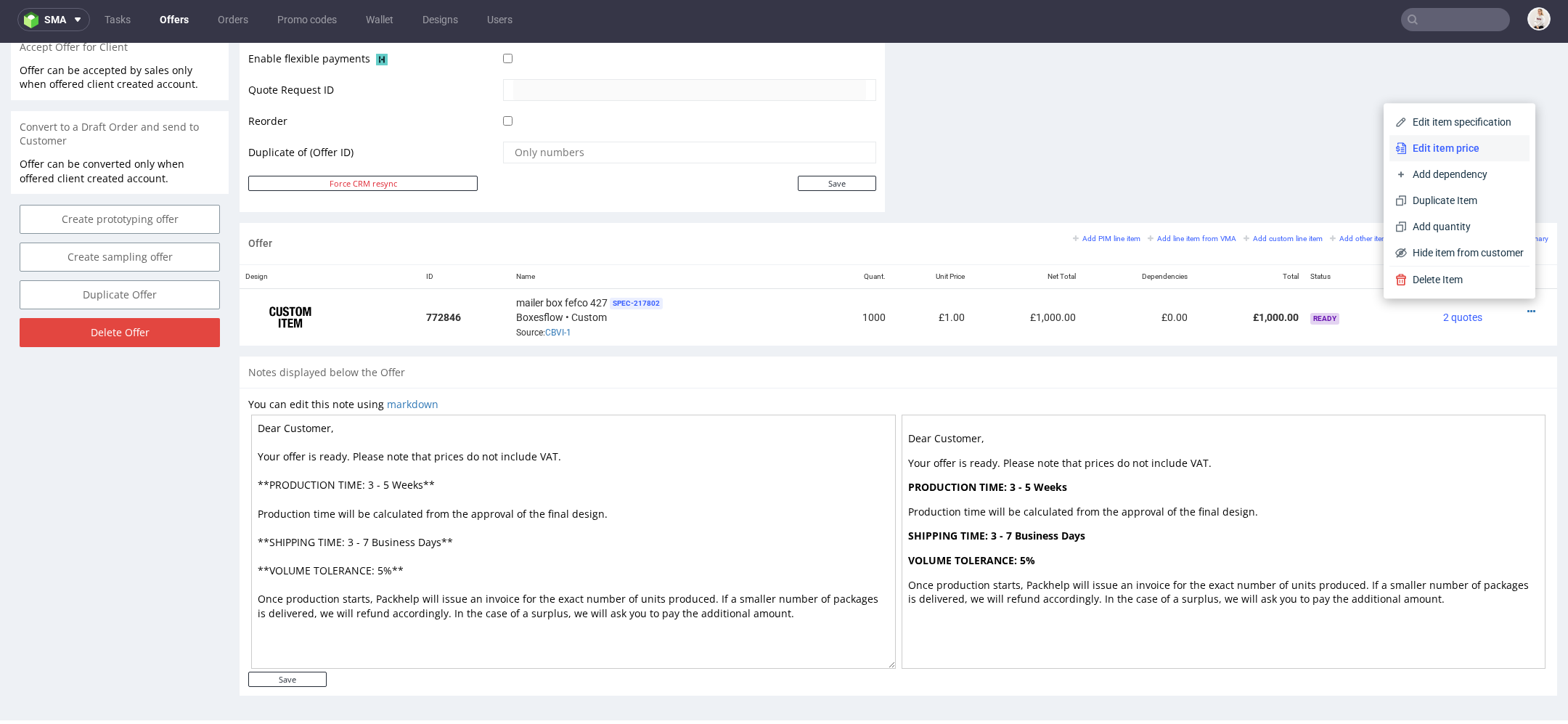
click at [1425, 149] on span "Edit item price" at bounding box center [1465, 148] width 117 height 15
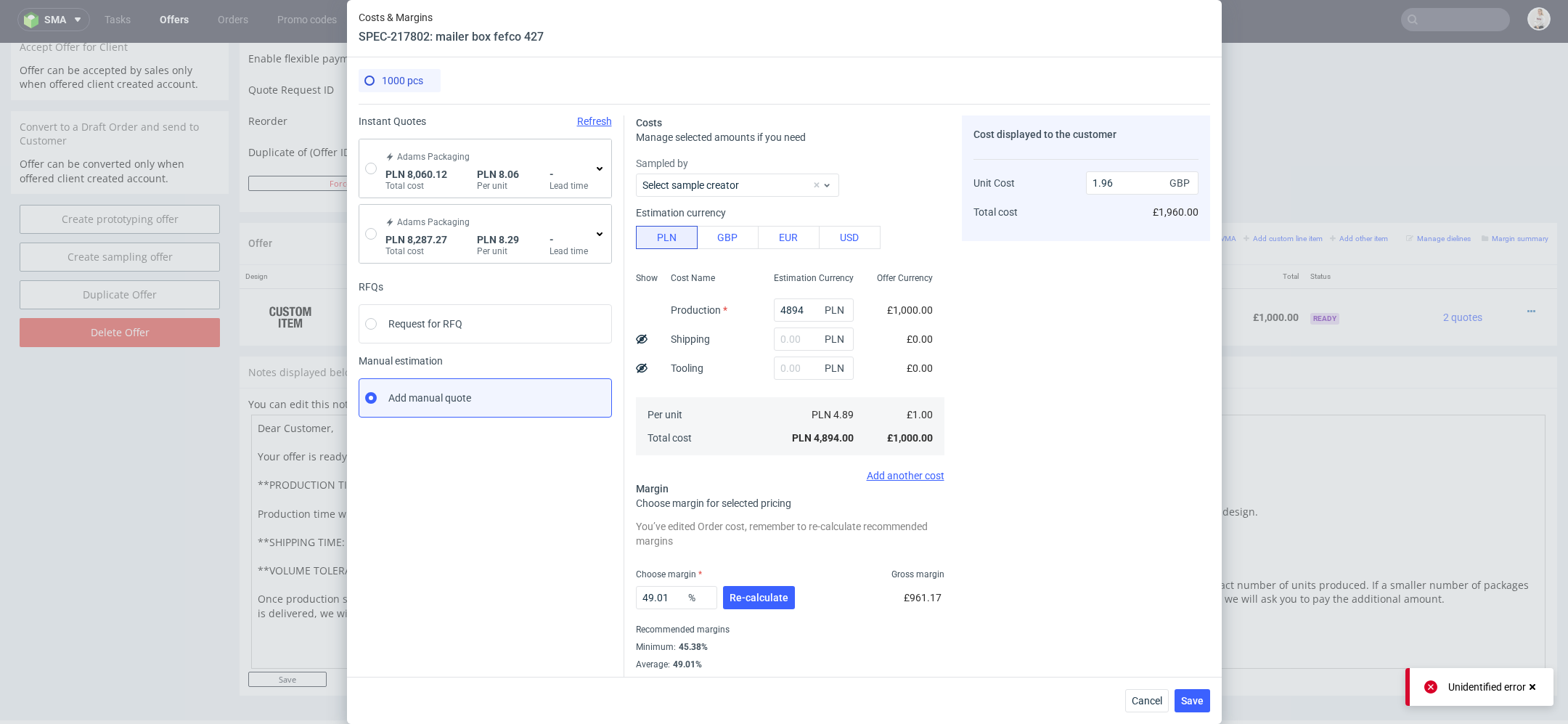
click at [602, 165] on icon at bounding box center [600, 168] width 12 height 12
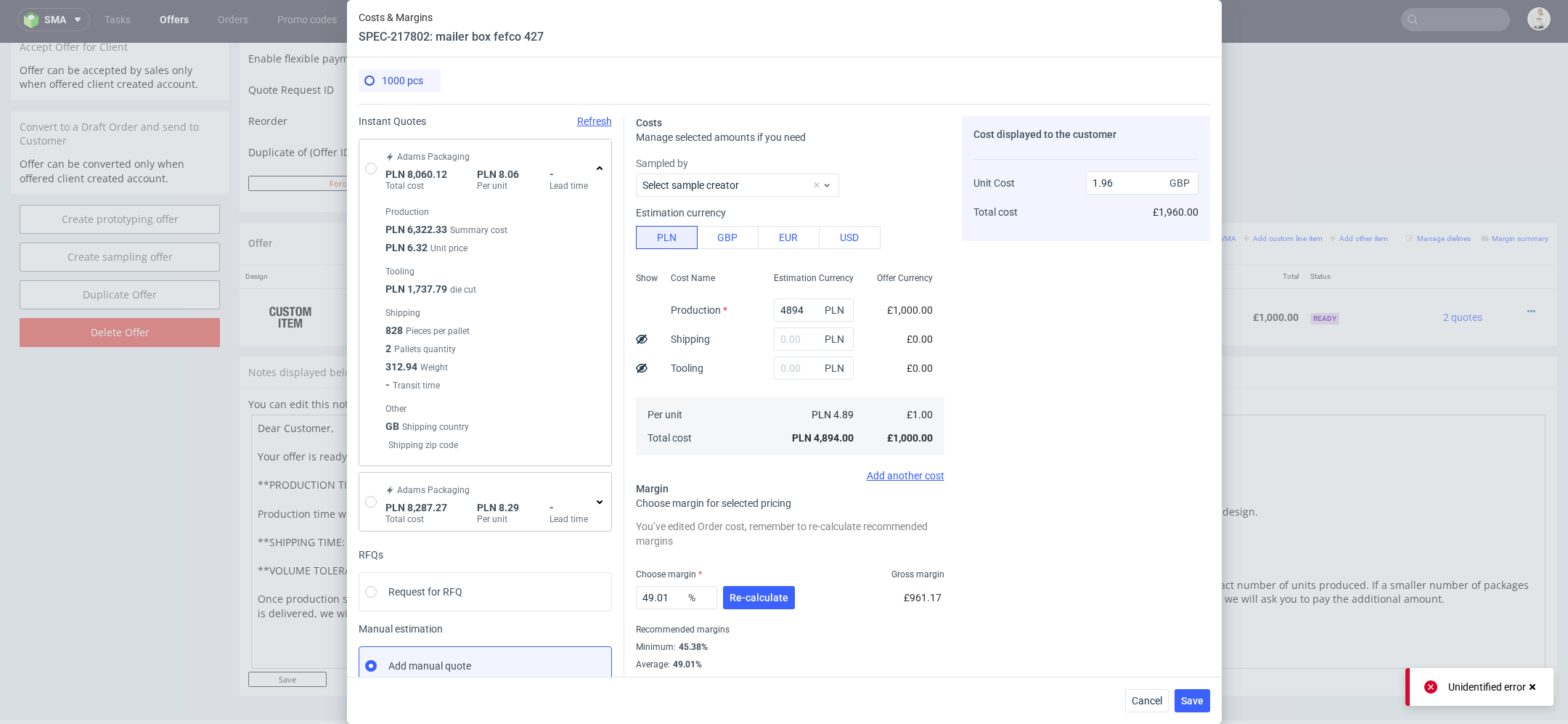
click at [1123, 663] on div "Cost displayed to the customer Unit Cost Total cost 1.96 GBP £1,960.00" at bounding box center [1085, 401] width 249 height 573
drag, startPoint x: 806, startPoint y: 310, endPoint x: 589, endPoint y: 310, distance: 217.0
click at [604, 310] on div "Instant Quotes Refresh Adams Packaging PLN 8,060.12 Total cost PLN 8.06 Per uni…" at bounding box center [784, 400] width 851 height 593
type input "6"
type input "0"
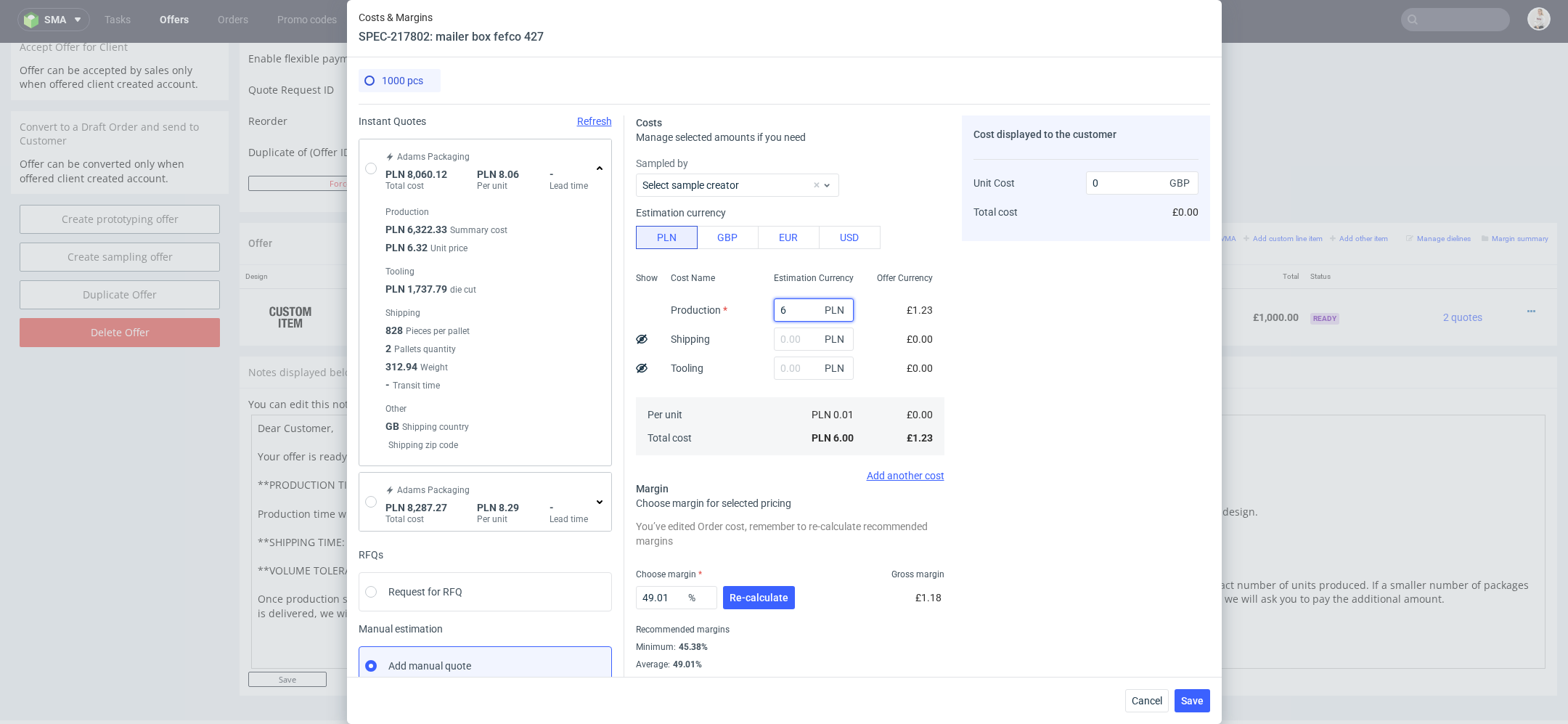
type input "60"
type input "0.02"
type input "6070"
type input "2.43"
click at [1083, 368] on div "Cost displayed to the customer Unit Cost Total cost 2.43 GBP £2,430.00" at bounding box center [1085, 401] width 249 height 573
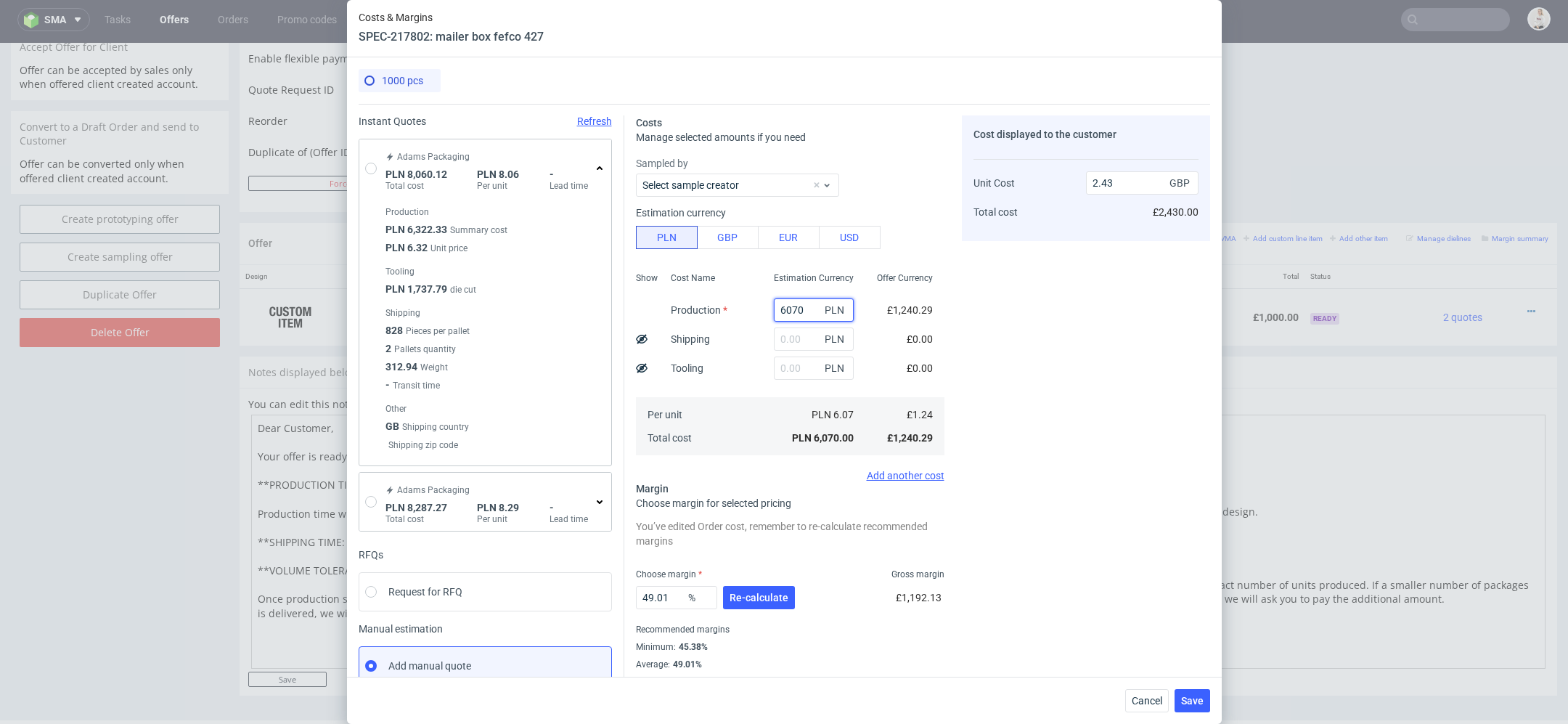
click at [784, 310] on input "6070" at bounding box center [813, 310] width 80 height 24
type input "8070"
type input "3.23"
type input "8070"
click at [986, 304] on div "Cost displayed to the customer Unit Cost Total cost 3.23 GBP £3,230.00" at bounding box center [1085, 401] width 249 height 573
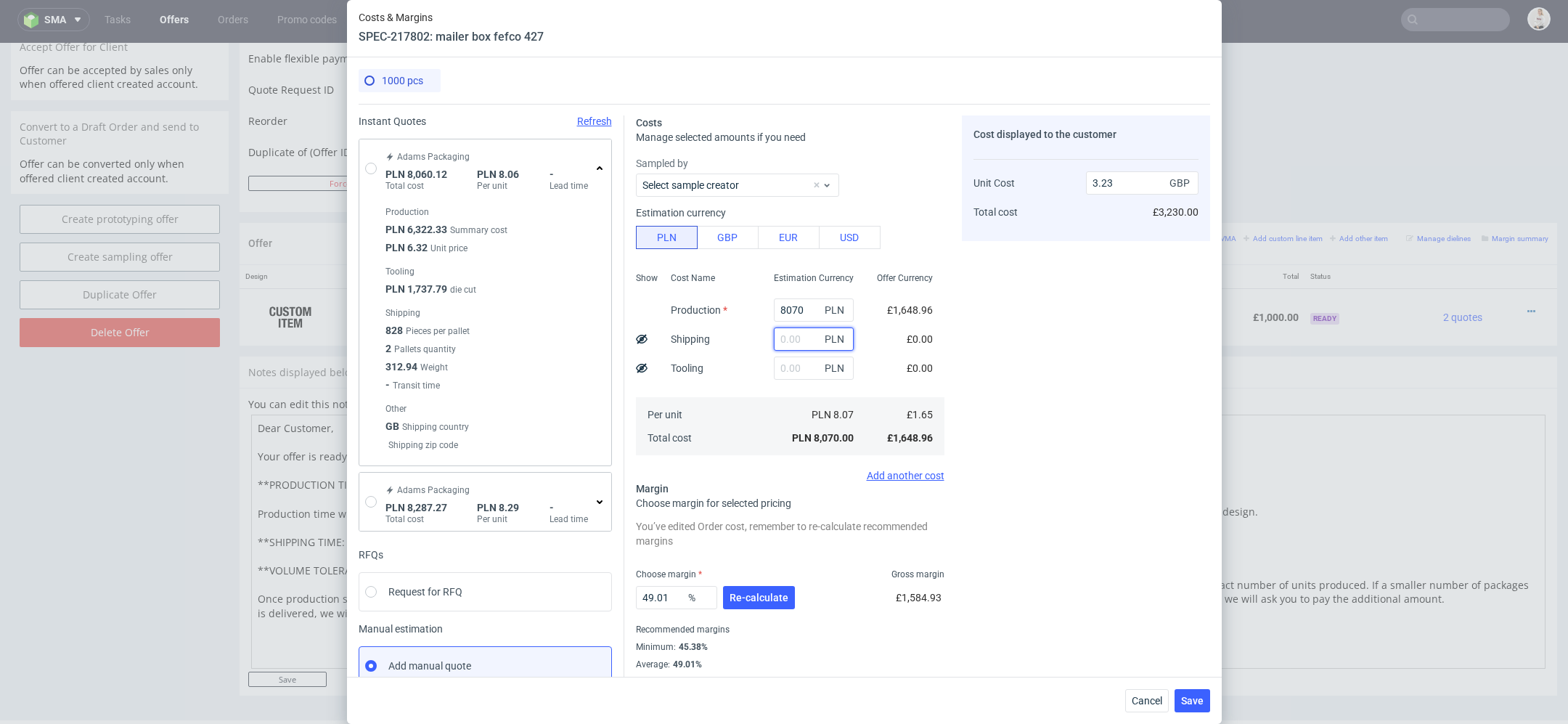
click at [795, 343] on input "text" at bounding box center [813, 339] width 80 height 24
type input "200"
type input "3.31"
type input "2000"
type input "4.04"
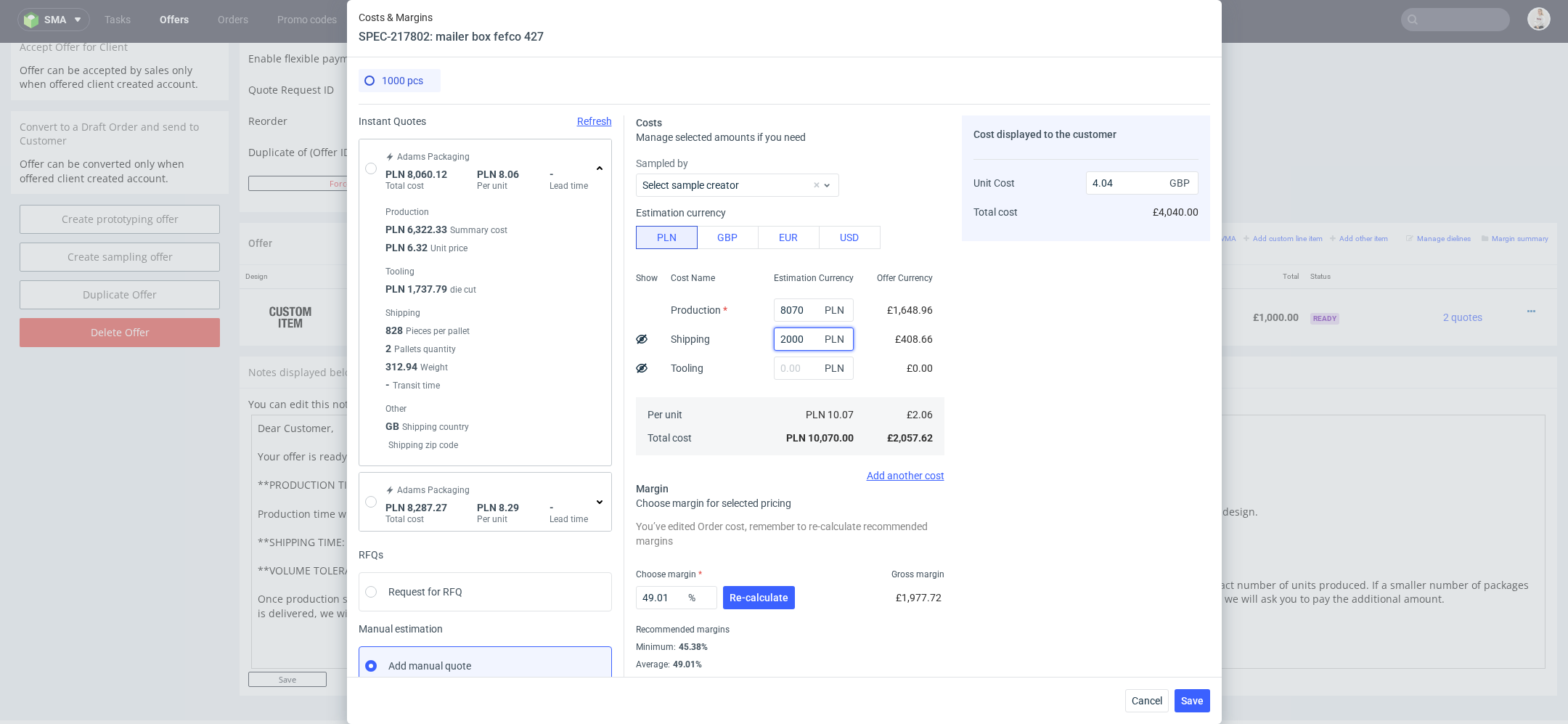
type input "2000"
click at [1064, 459] on div "Cost displayed to the customer Unit Cost Total cost 4.04 GBP £4,040.00" at bounding box center [1085, 401] width 249 height 573
click at [770, 598] on span "Re-calculate" at bounding box center [759, 598] width 59 height 10
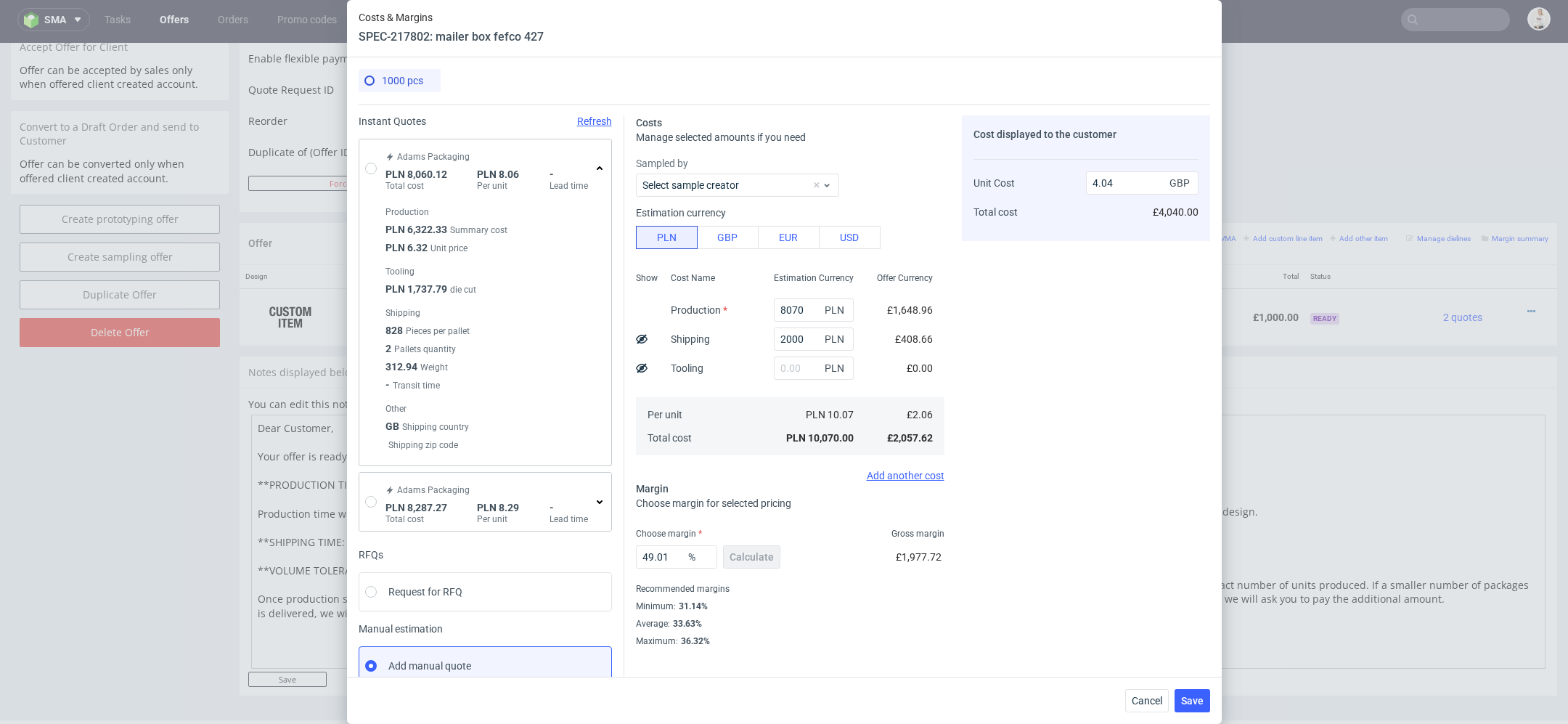
scroll to position [23, 0]
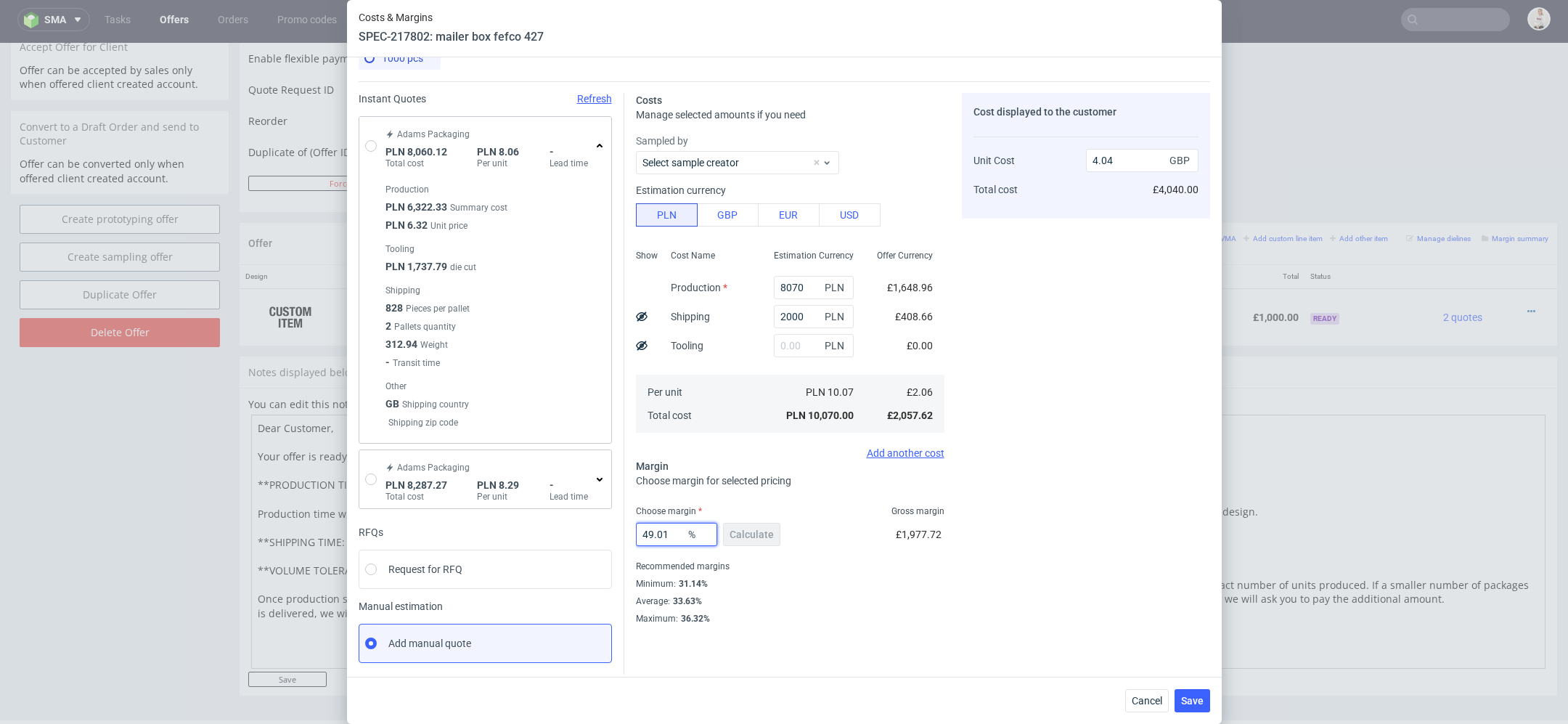
drag, startPoint x: 673, startPoint y: 534, endPoint x: 390, endPoint y: 534, distance: 283.0
click at [390, 534] on div "Instant Quotes Refresh Adams Packaging PLN 8,060.12 Total cost PLN 8.06 Per uni…" at bounding box center [784, 378] width 851 height 593
type input "55"
type input "4.57"
type input "55"
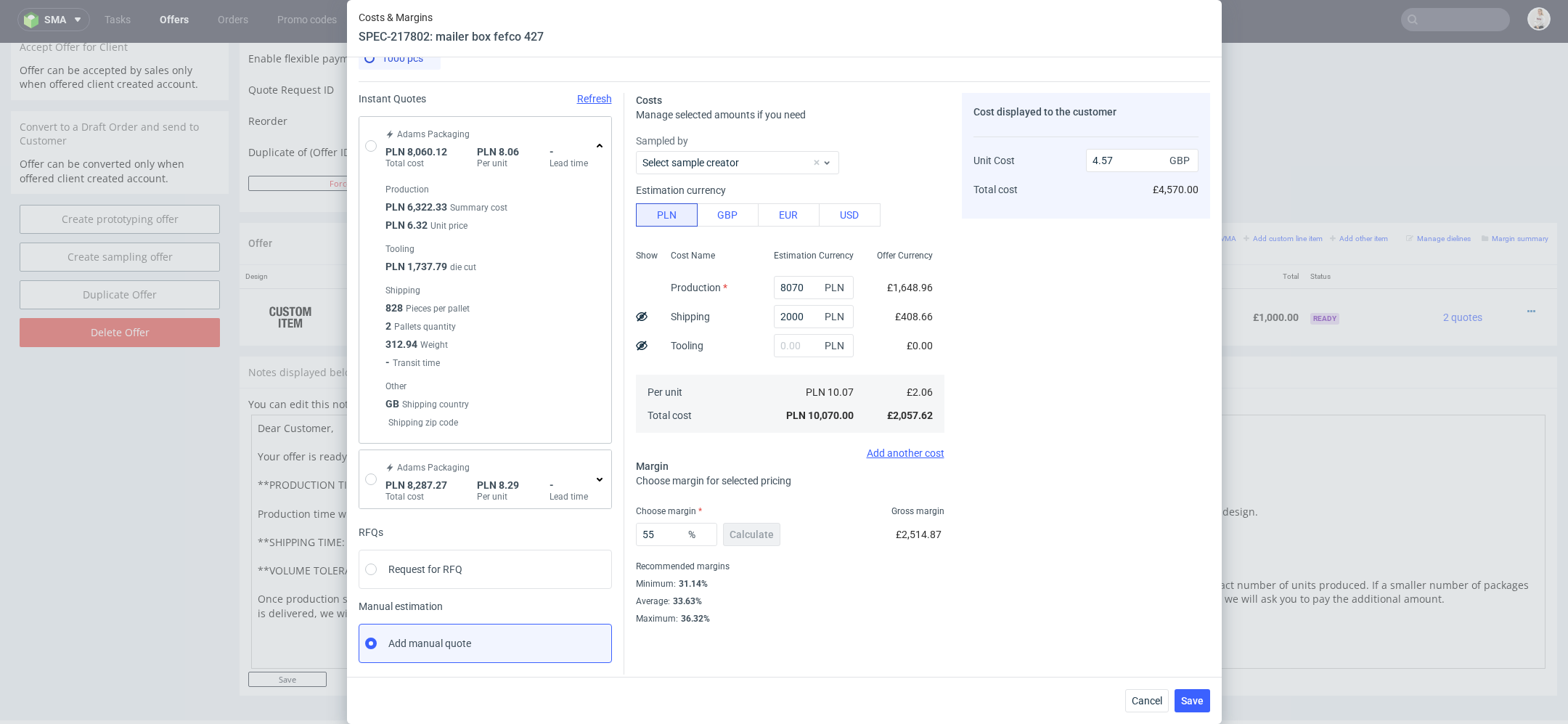
click at [1085, 576] on div "Cost displayed to the customer Unit Cost Total cost 4.57 GBP £4,570.00" at bounding box center [1085, 359] width 249 height 531
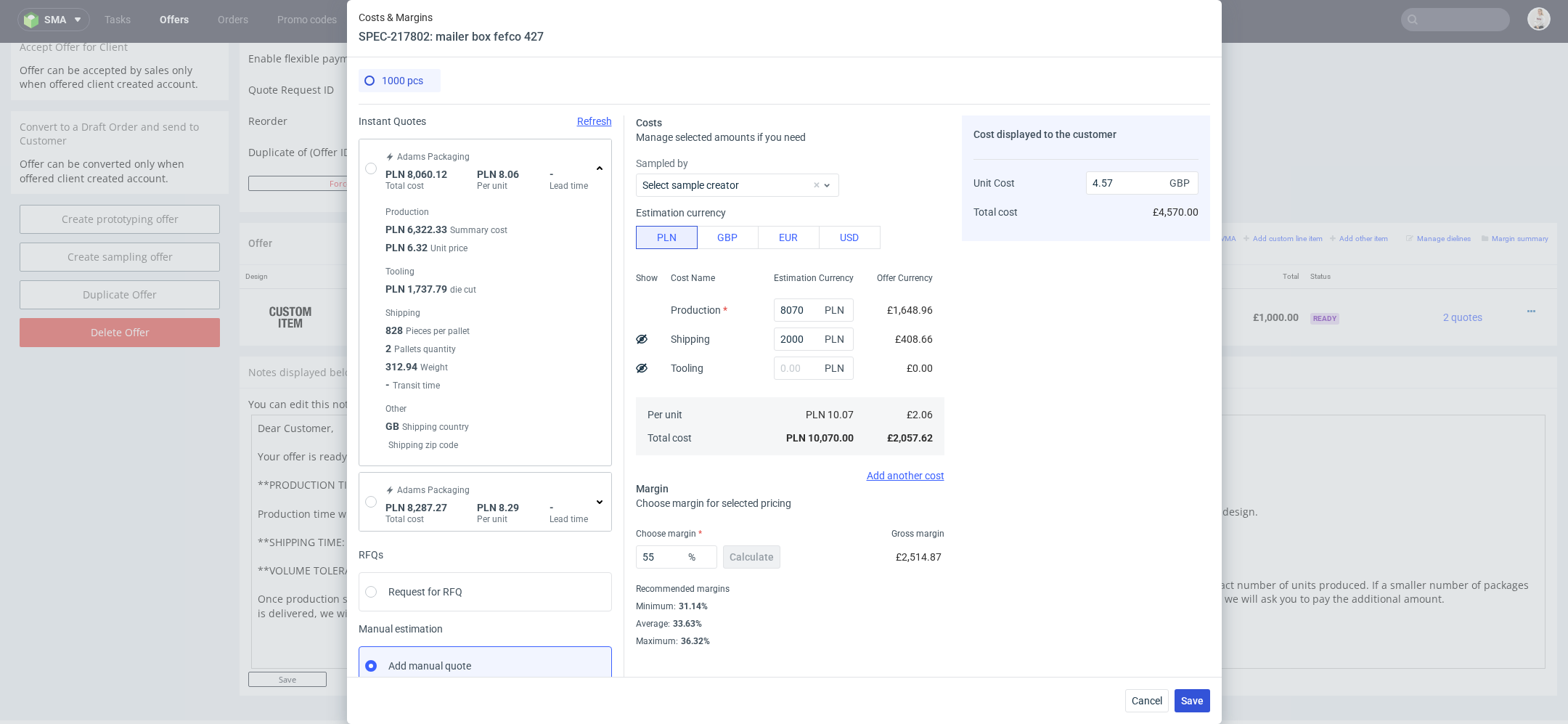
click at [1194, 703] on span "Save" at bounding box center [1191, 700] width 23 height 10
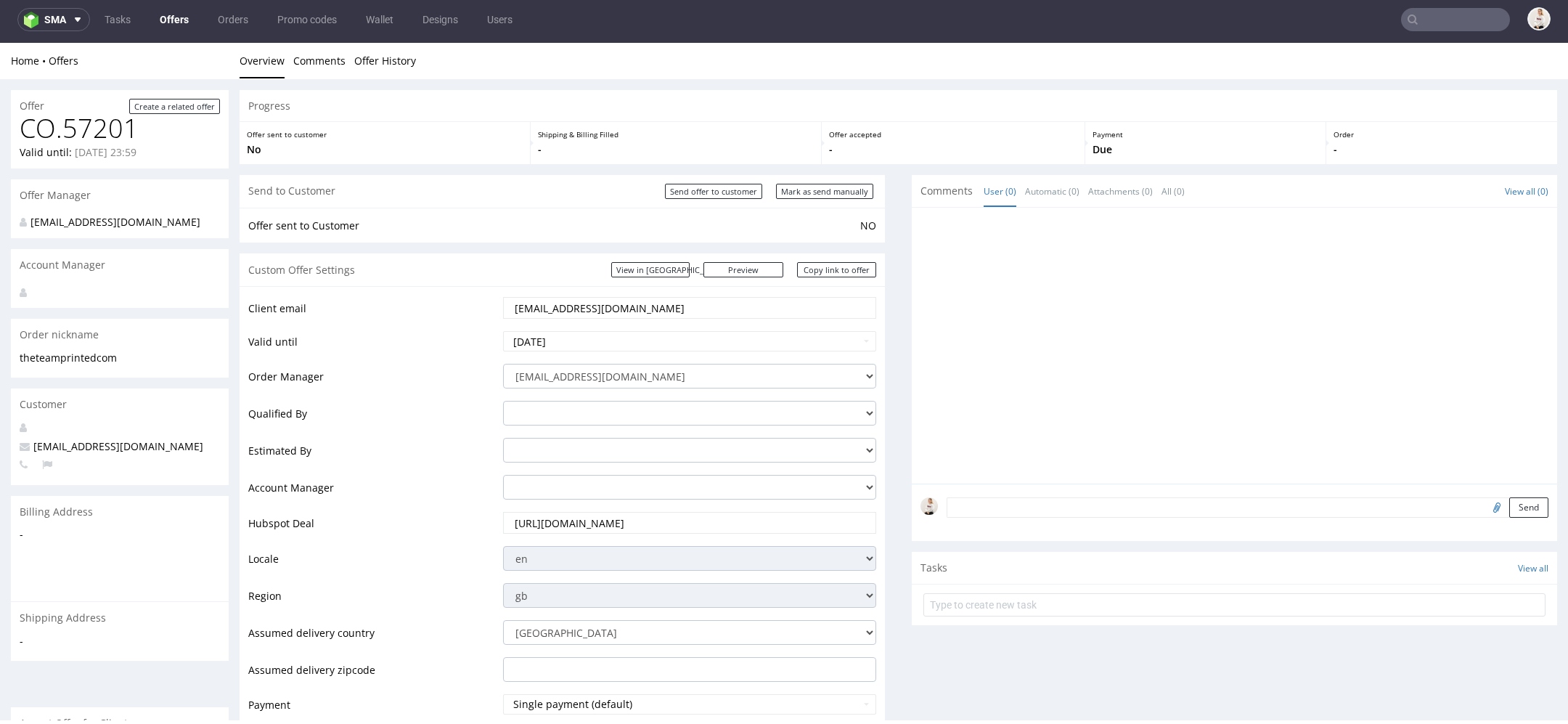
scroll to position [676, 0]
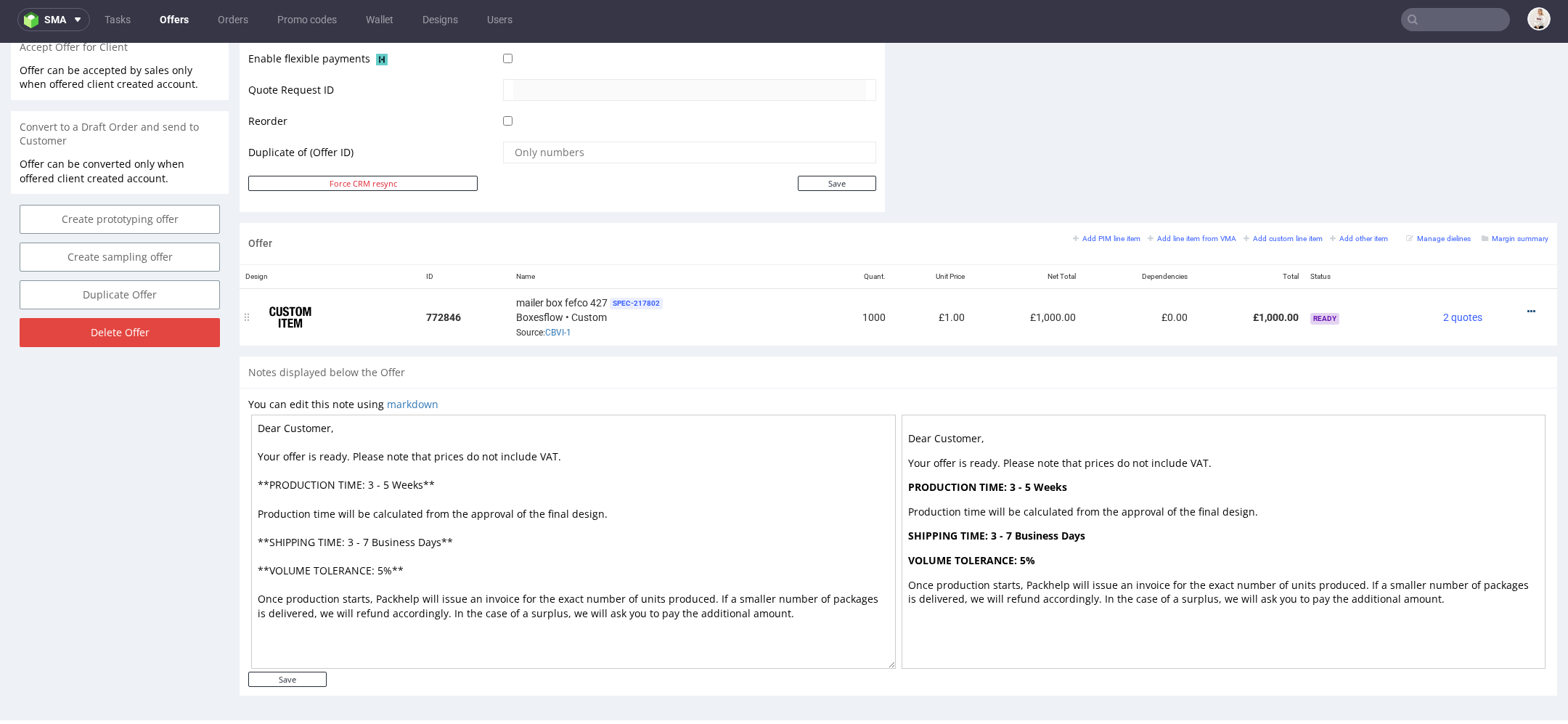
click at [1528, 308] on icon at bounding box center [1532, 312] width 8 height 10
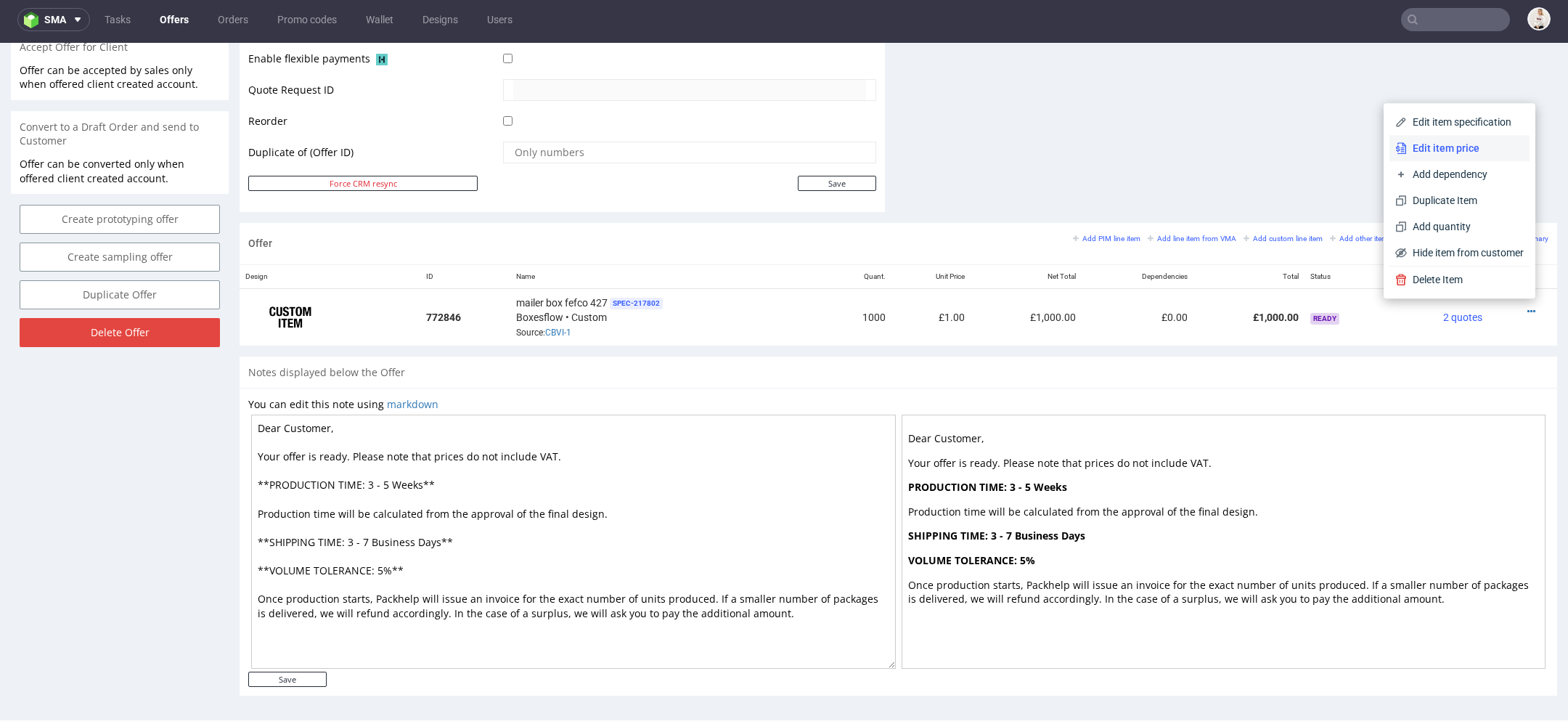
click at [1441, 142] on span "Edit item price" at bounding box center [1465, 148] width 117 height 15
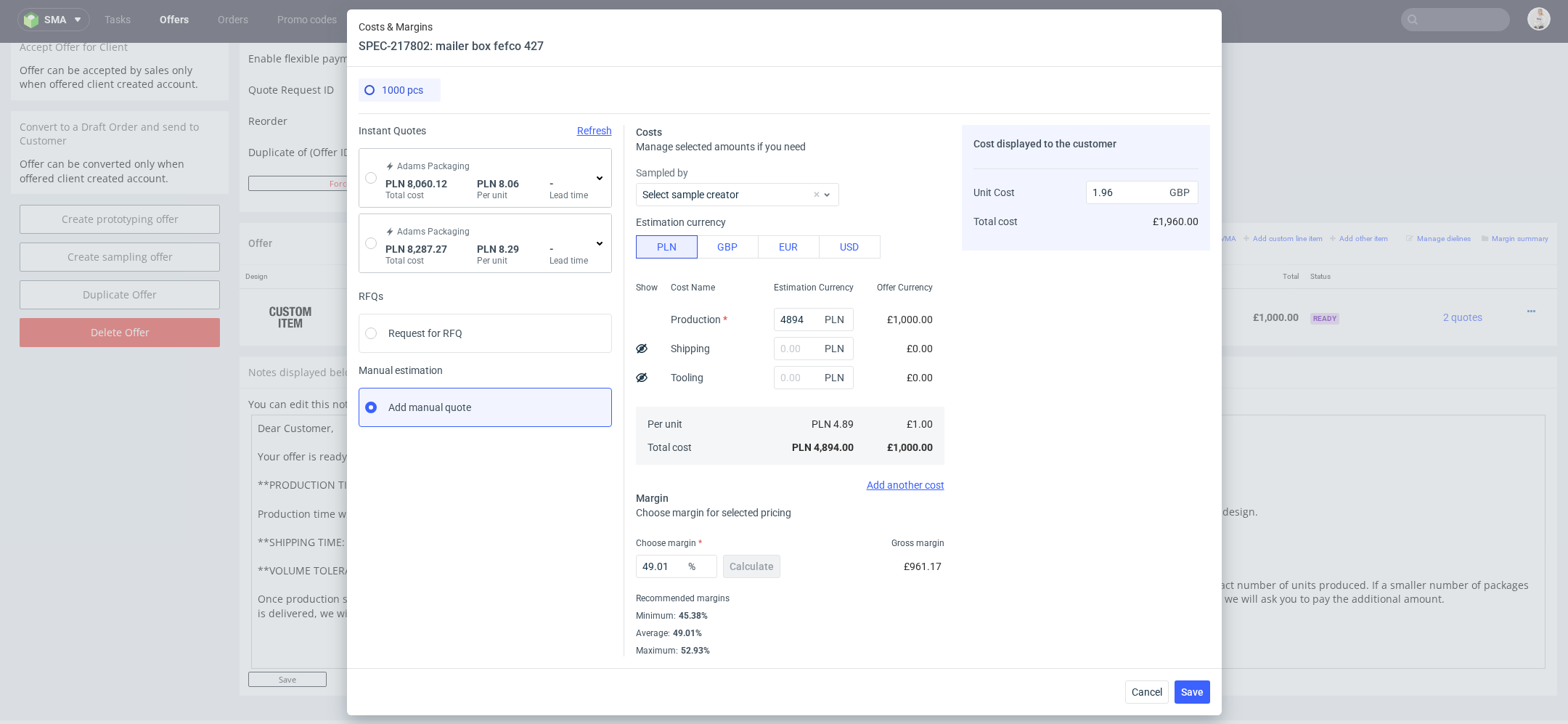
click at [1072, 446] on div "Cost displayed to the customer Unit Cost Total cost 1.96 GBP £1,960.00" at bounding box center [1085, 391] width 249 height 531
click at [371, 180] on input "radio" at bounding box center [371, 178] width 12 height 12
radio input "true"
radio input "false"
type input "6322.33"
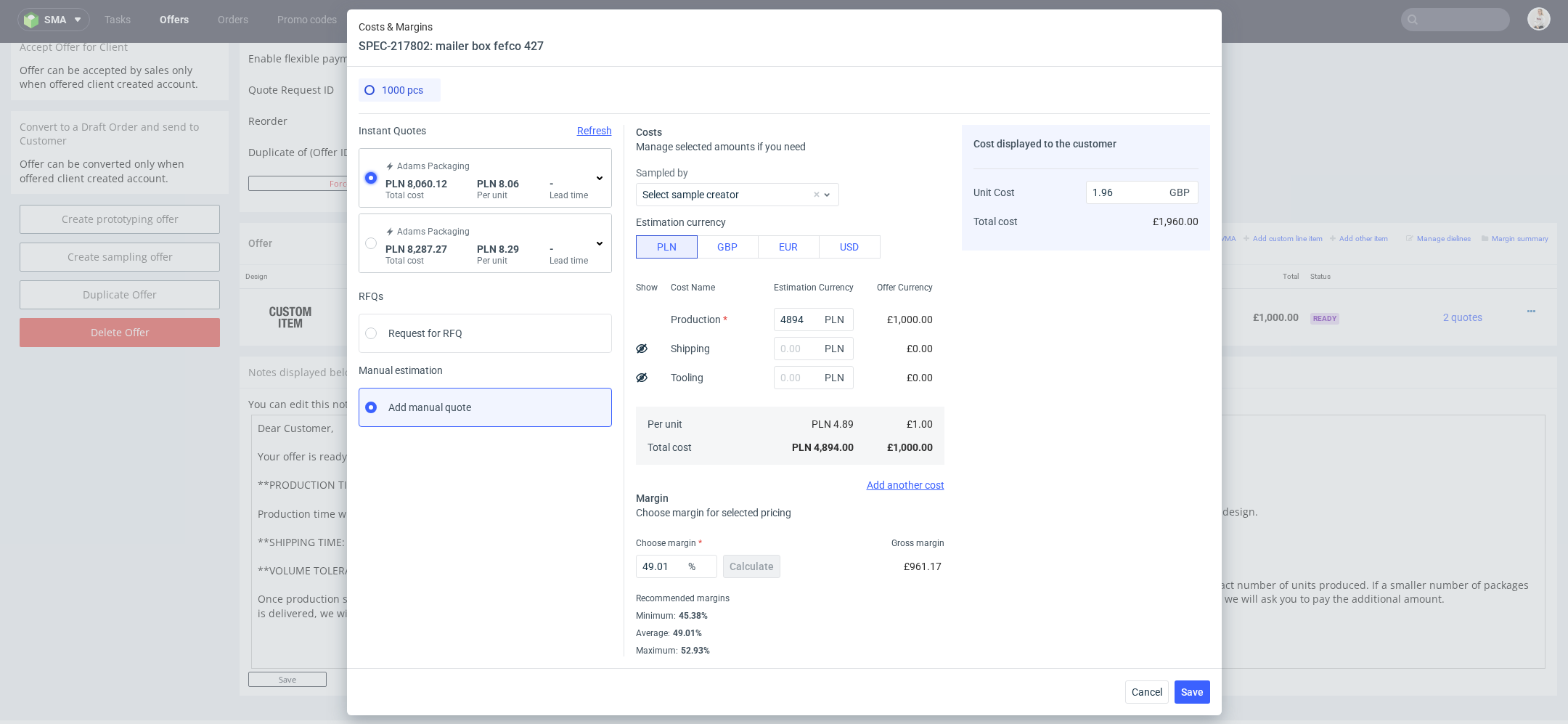
type input "1737.79"
type input "1.65"
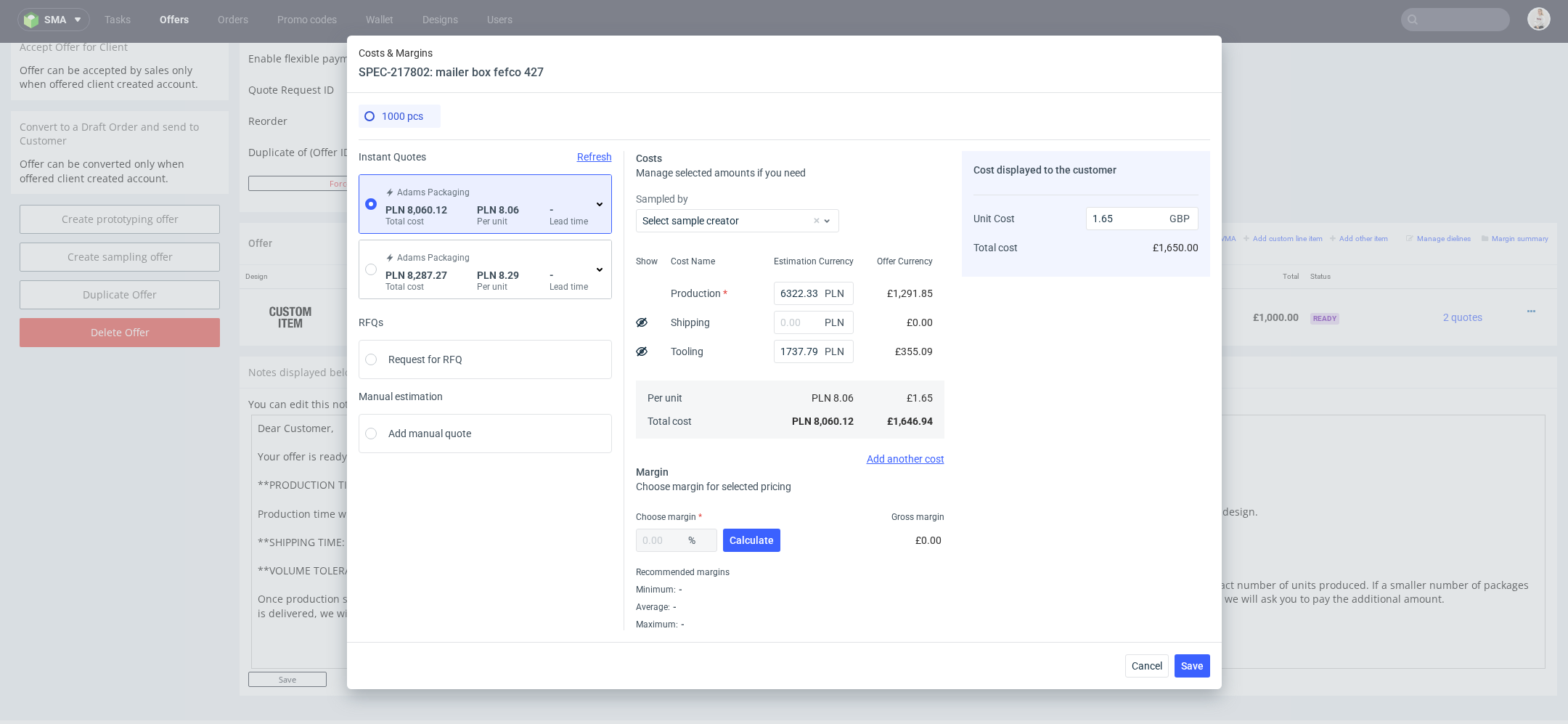
click at [1079, 412] on div "Cost displayed to the customer Unit Cost Total cost 1.65 GBP £1,650.00" at bounding box center [1085, 391] width 249 height 479
click at [799, 316] on input "text" at bounding box center [813, 323] width 80 height 24
type input "2000"
type input "2.06"
type input "2000"
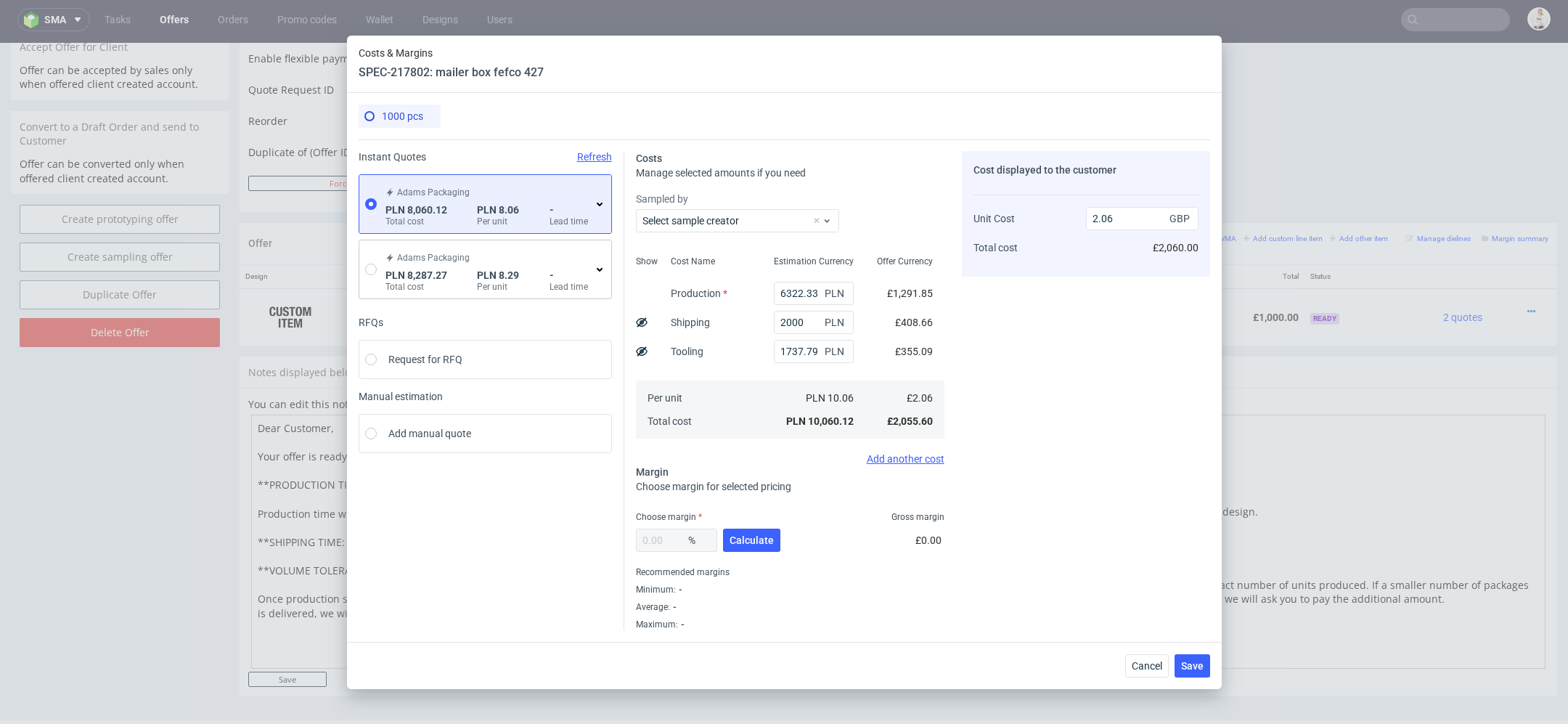
click at [1053, 314] on div "Cost displayed to the customer Unit Cost Total cost 2.06 GBP £2,060.00" at bounding box center [1085, 391] width 249 height 479
click at [761, 535] on span "Calculate" at bounding box center [751, 540] width 44 height 10
type input "33.64"
type input "3.1"
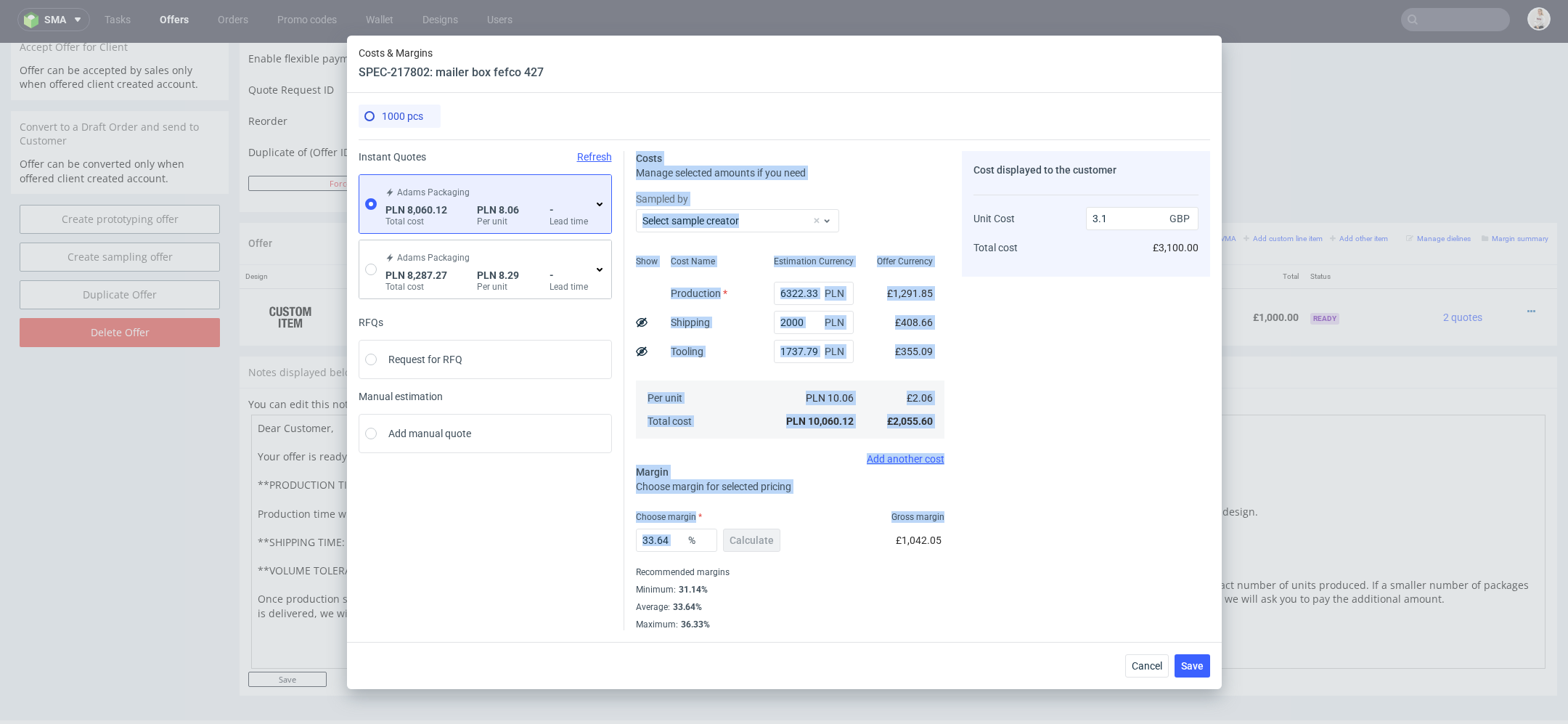
drag, startPoint x: 687, startPoint y: 542, endPoint x: 390, endPoint y: 536, distance: 297.1
click at [390, 536] on div "Instant Quotes Refresh Adams Packaging PLN 8,060.12 Total cost PLN 8.06 Per uni…" at bounding box center [784, 385] width 851 height 491
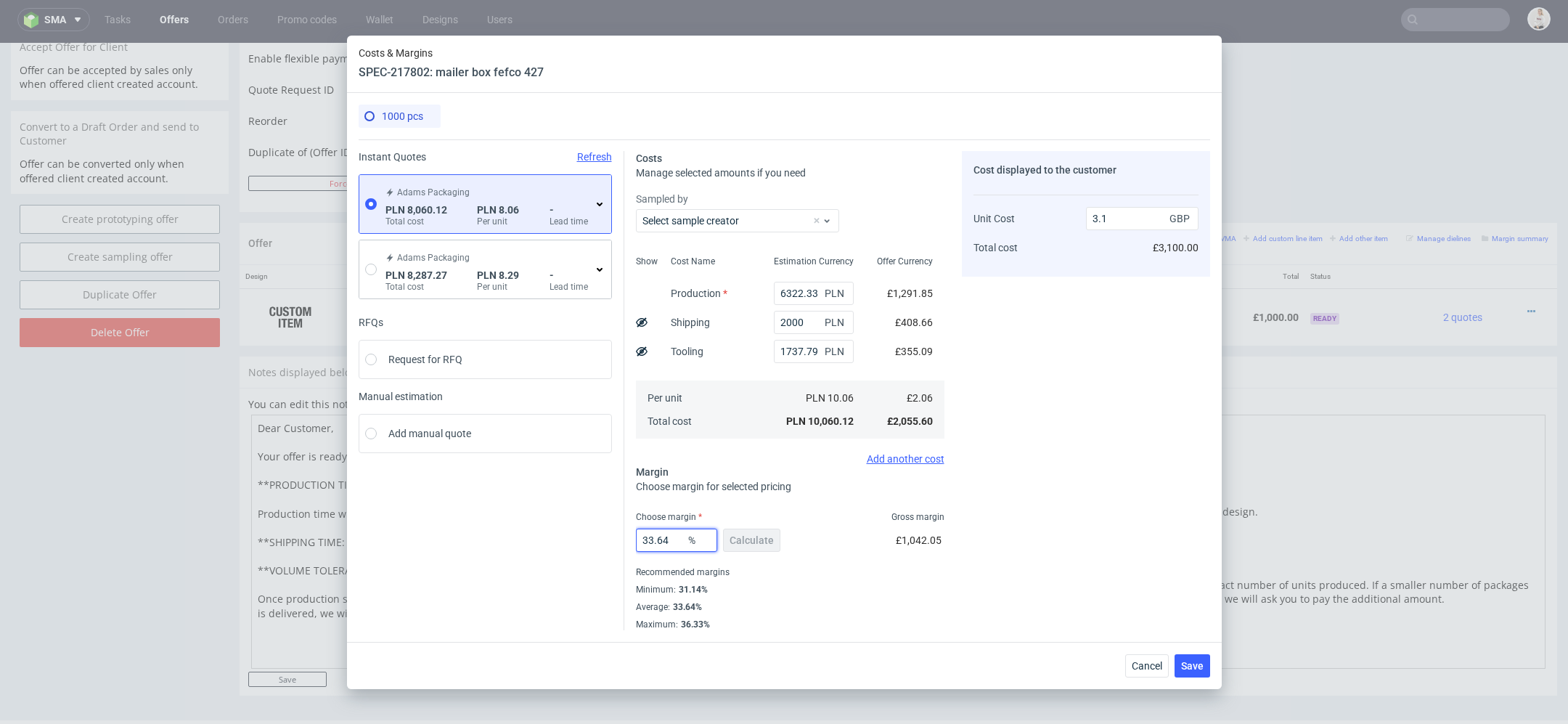
click at [648, 537] on input "33.64" at bounding box center [676, 541] width 82 height 24
type input "40"
type input "3.43"
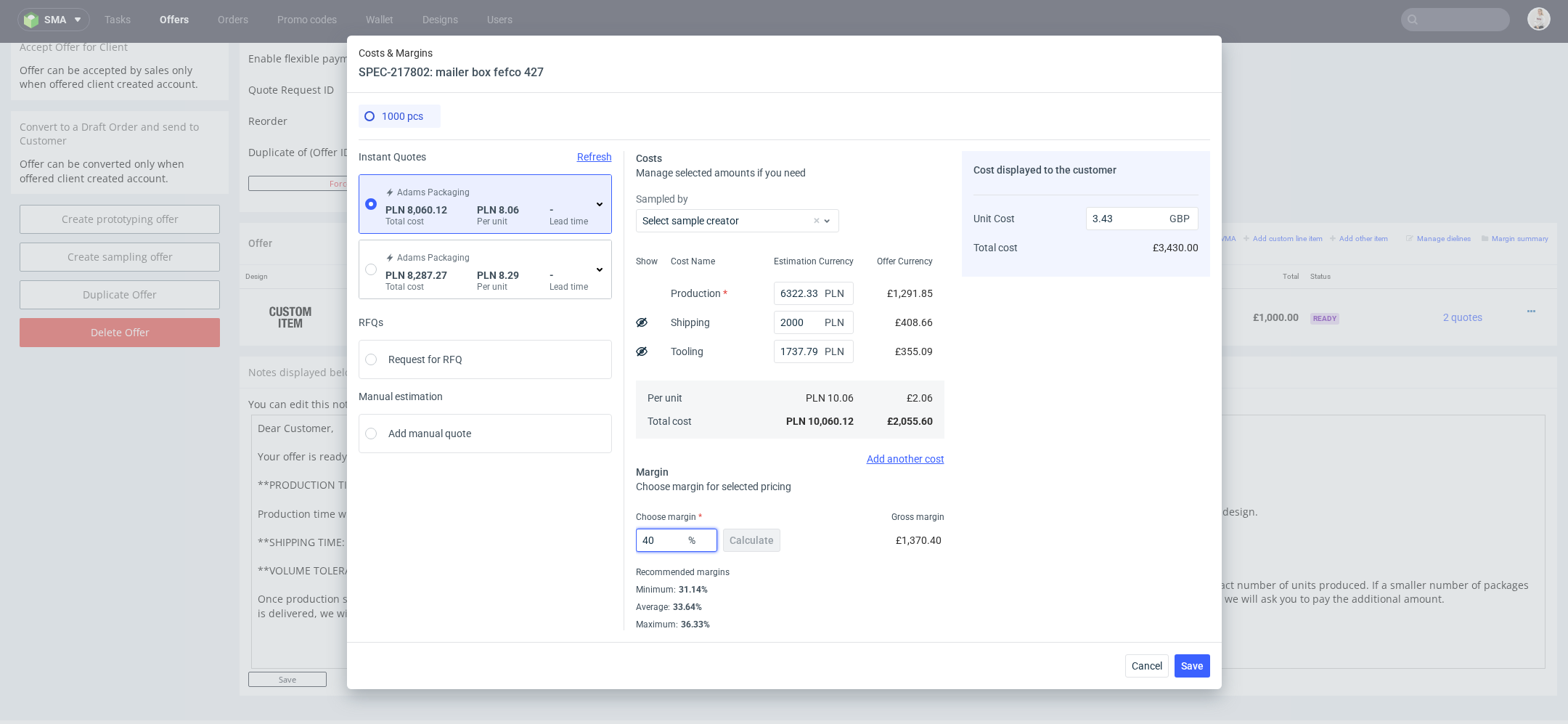
type input "40"
click at [1031, 556] on div "Cost displayed to the customer Unit Cost Total cost 3.43 GBP £3,430.00" at bounding box center [1085, 391] width 249 height 479
click at [1200, 668] on span "Save" at bounding box center [1191, 666] width 23 height 10
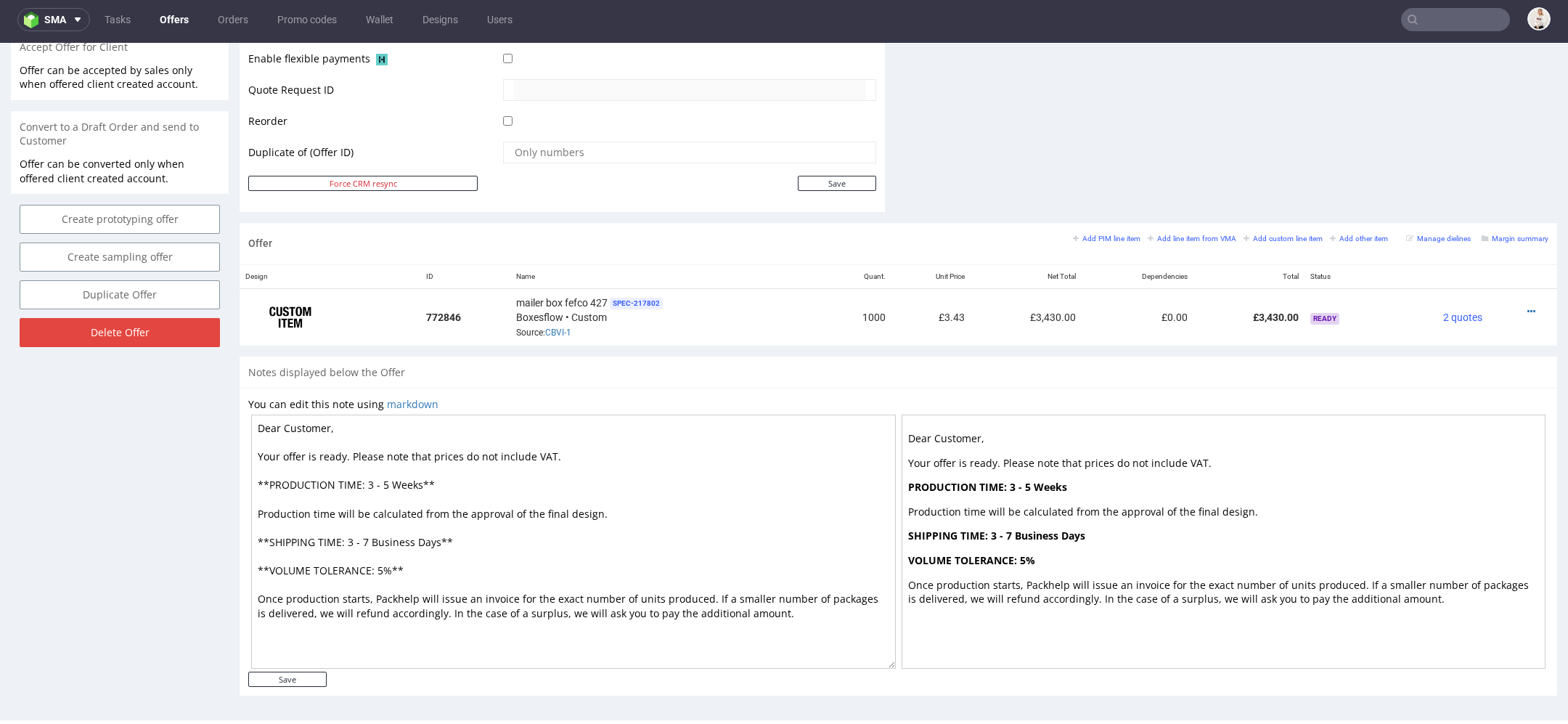
scroll to position [0, 0]
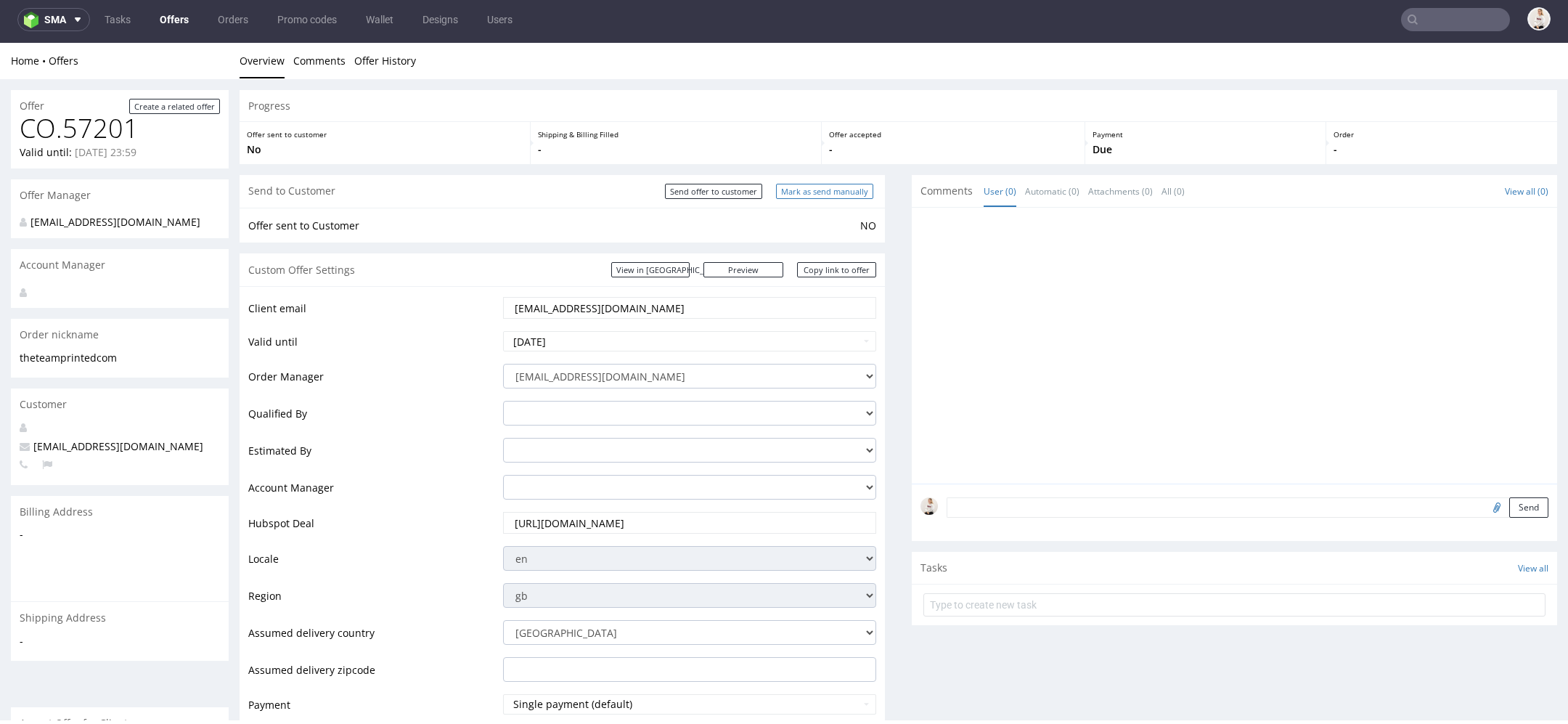
click at [818, 196] on input "Mark as send manually" at bounding box center [824, 192] width 97 height 16
type input "In progress..."
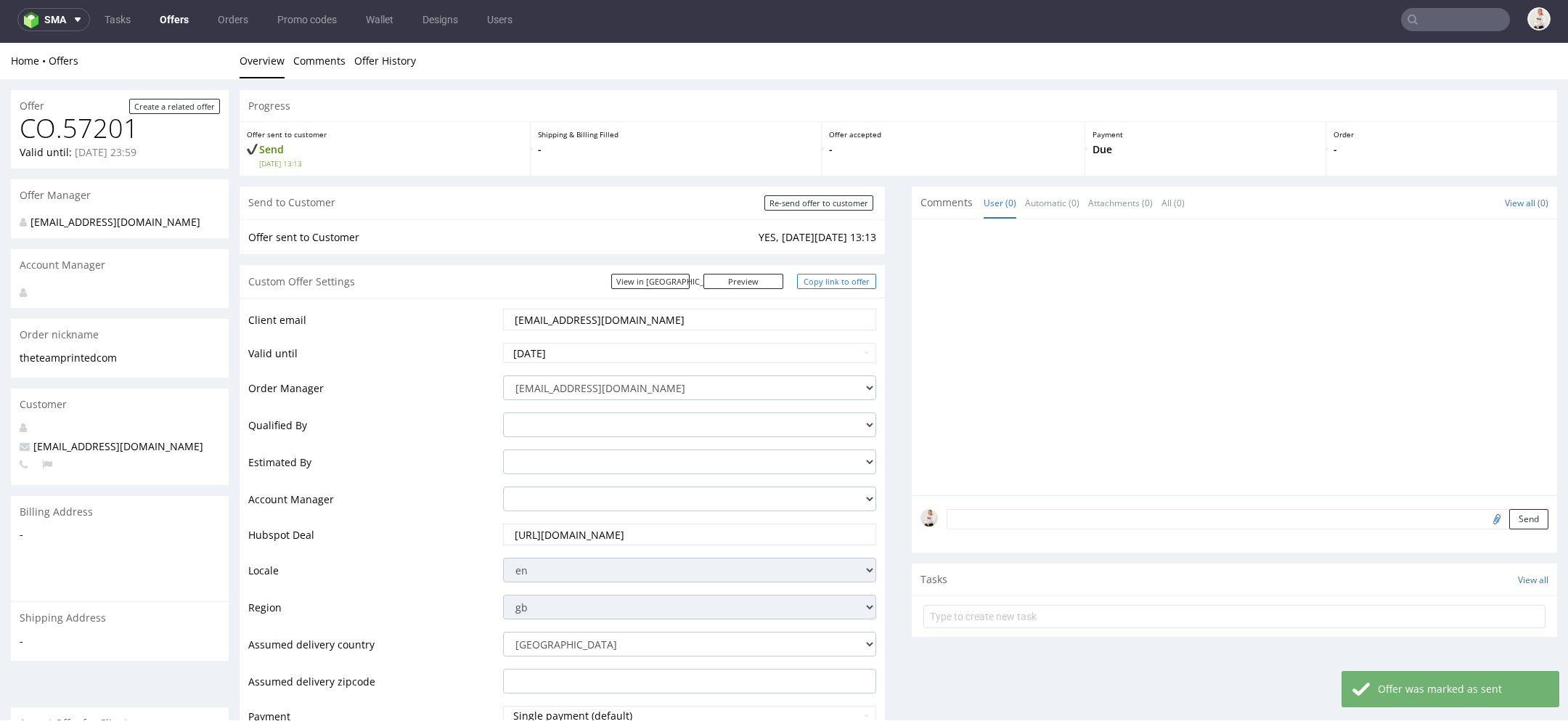
click at [828, 284] on link "Copy link to offer" at bounding box center [837, 281] width 80 height 16
click at [169, 17] on link "Offers" at bounding box center [174, 20] width 46 height 24
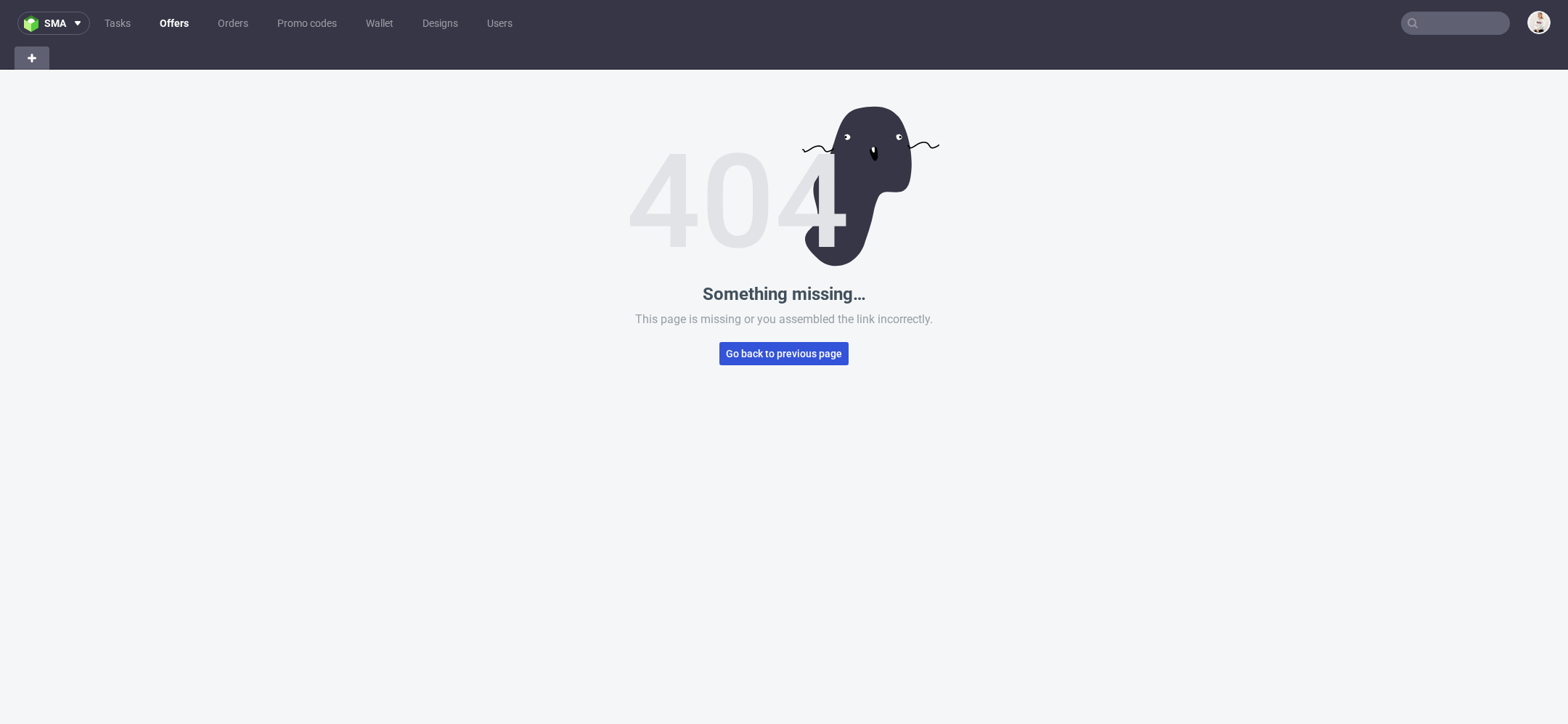
click at [789, 343] on button "Go back to previous page" at bounding box center [784, 354] width 129 height 24
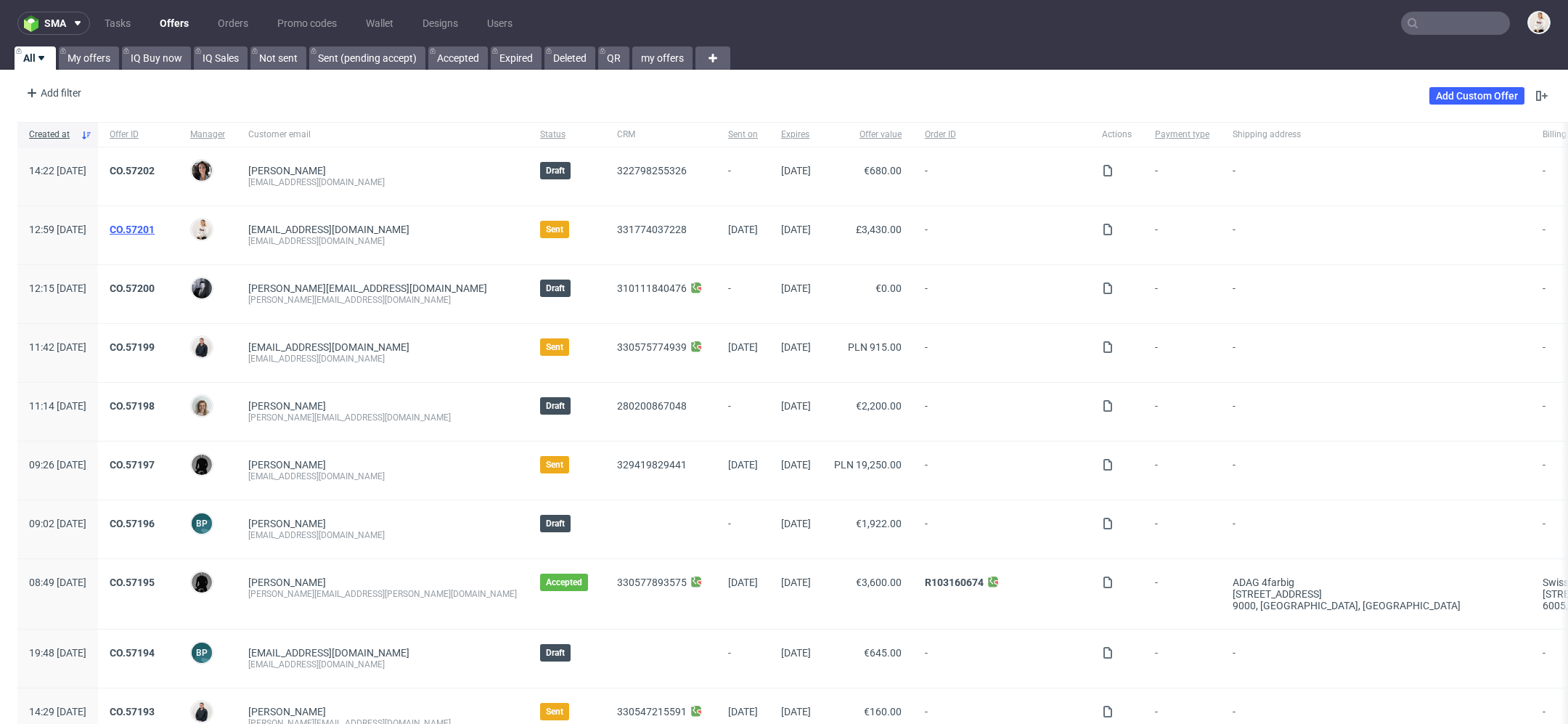
click at [154, 226] on link "CO.57201" at bounding box center [132, 229] width 45 height 12
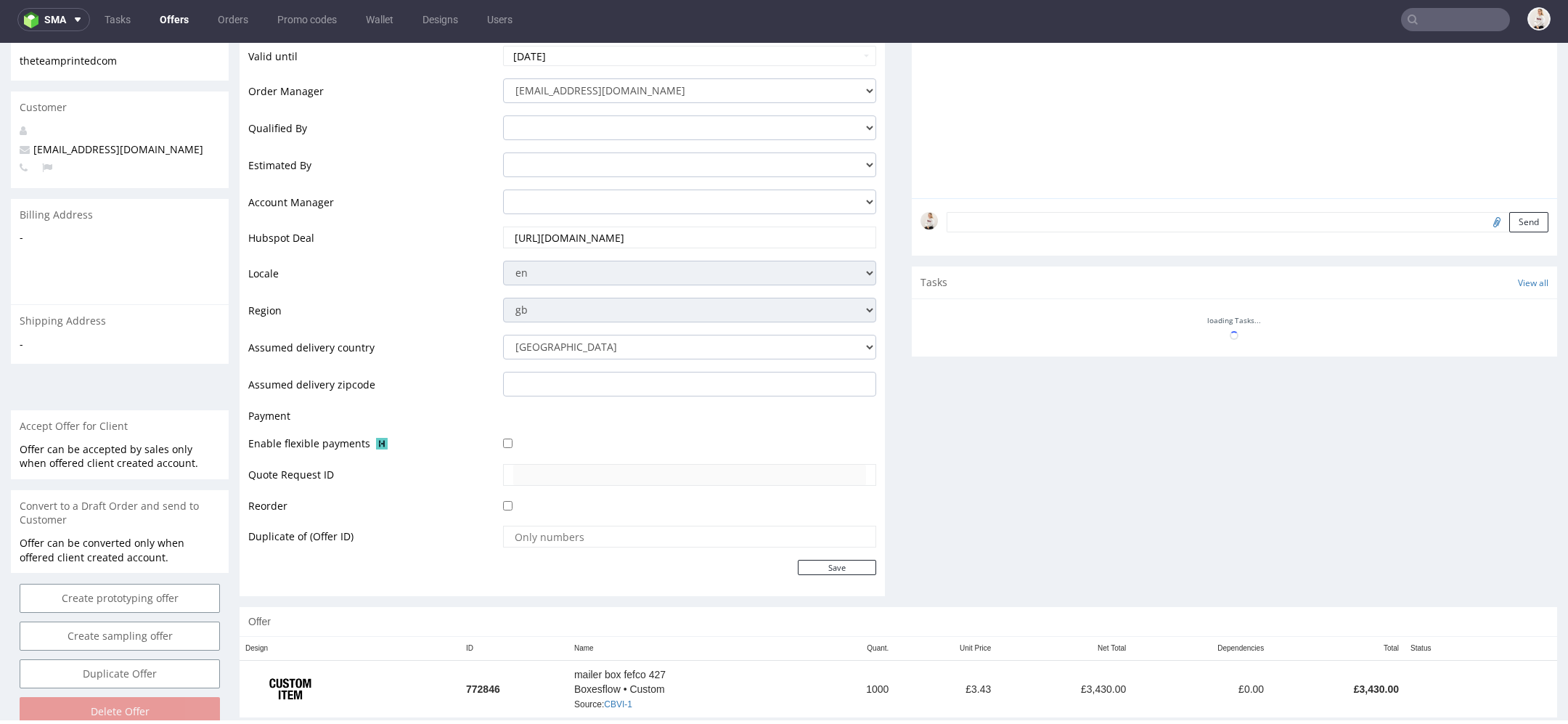
scroll to position [462, 0]
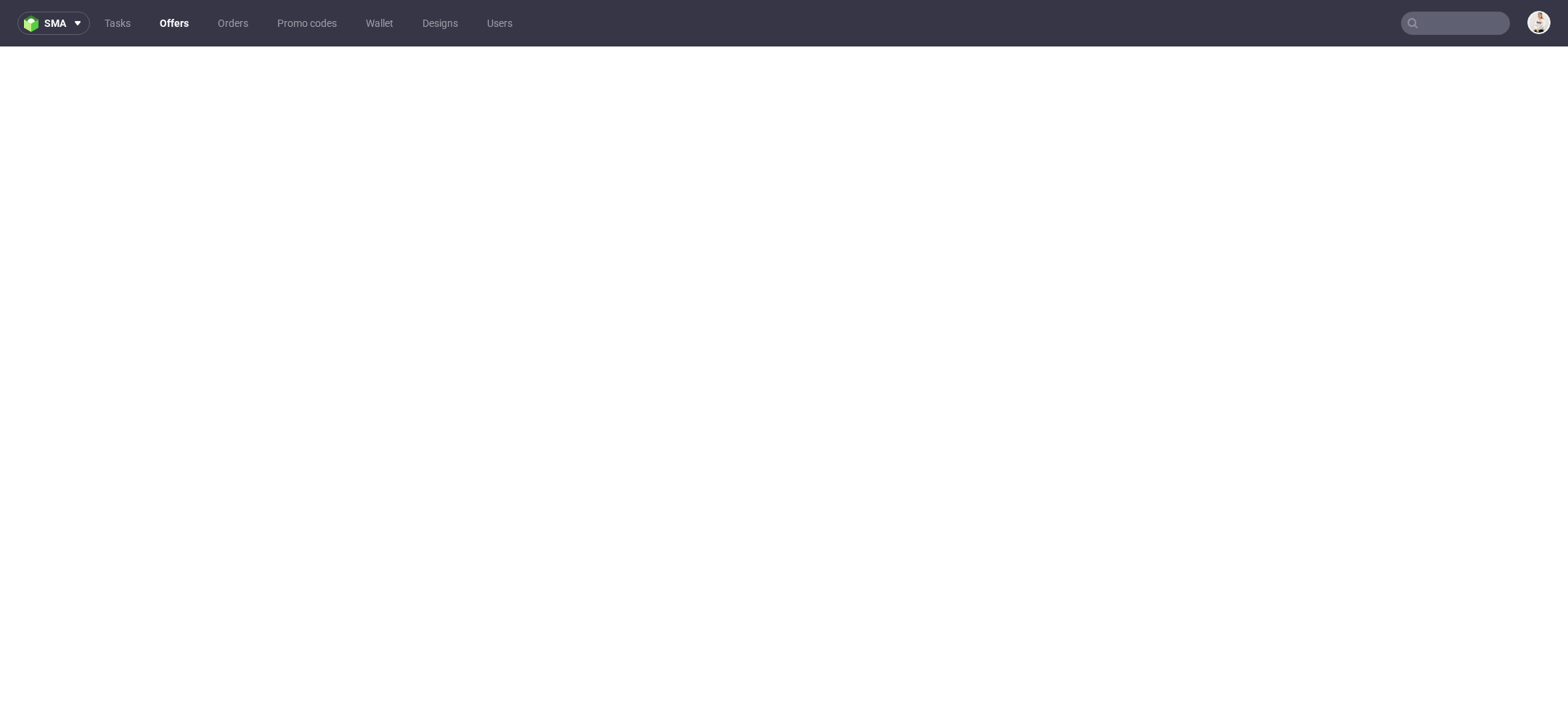
click at [158, 24] on link "Offers" at bounding box center [174, 24] width 46 height 24
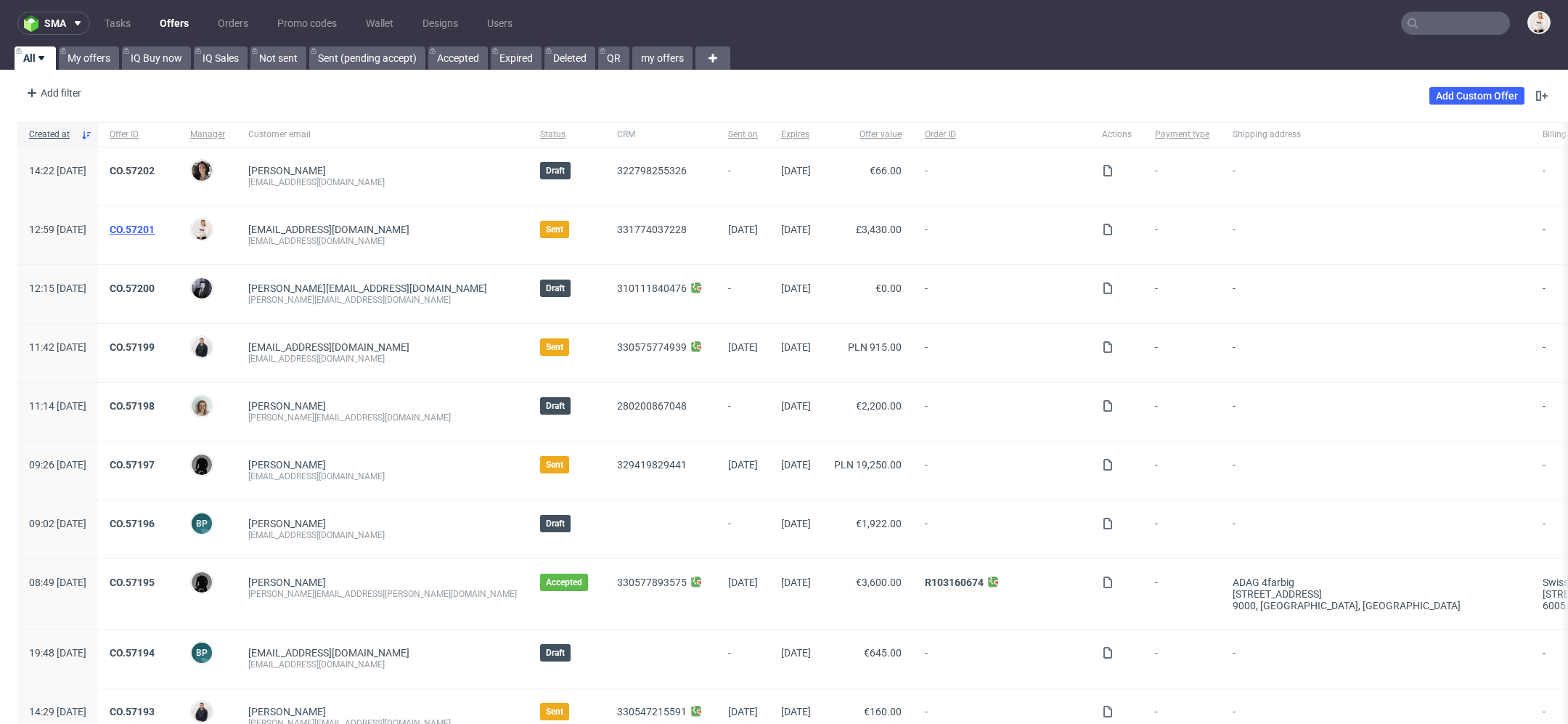
click at [154, 229] on link "CO.57201" at bounding box center [132, 229] width 45 height 12
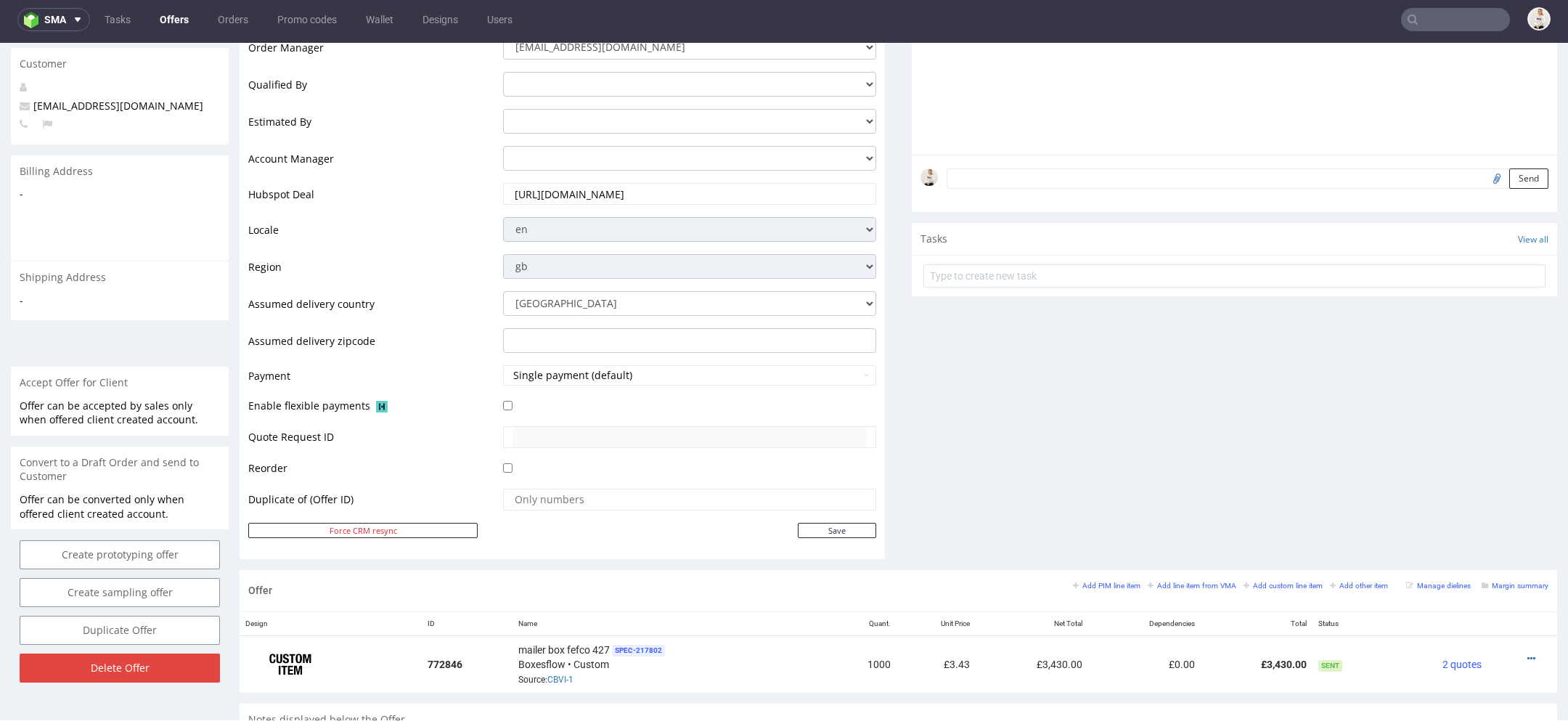
scroll to position [689, 0]
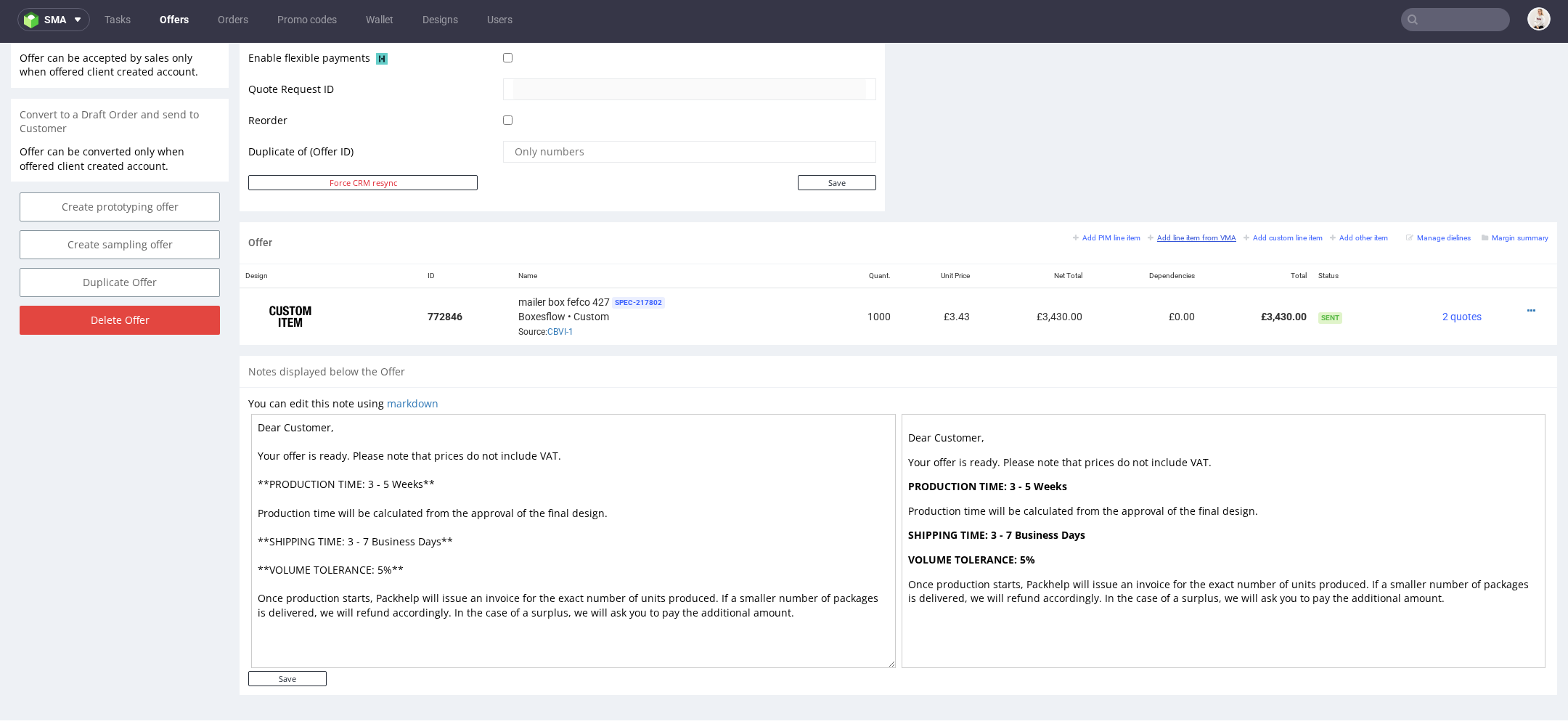
click at [1198, 236] on small "Add line item from VMA" at bounding box center [1191, 238] width 88 height 8
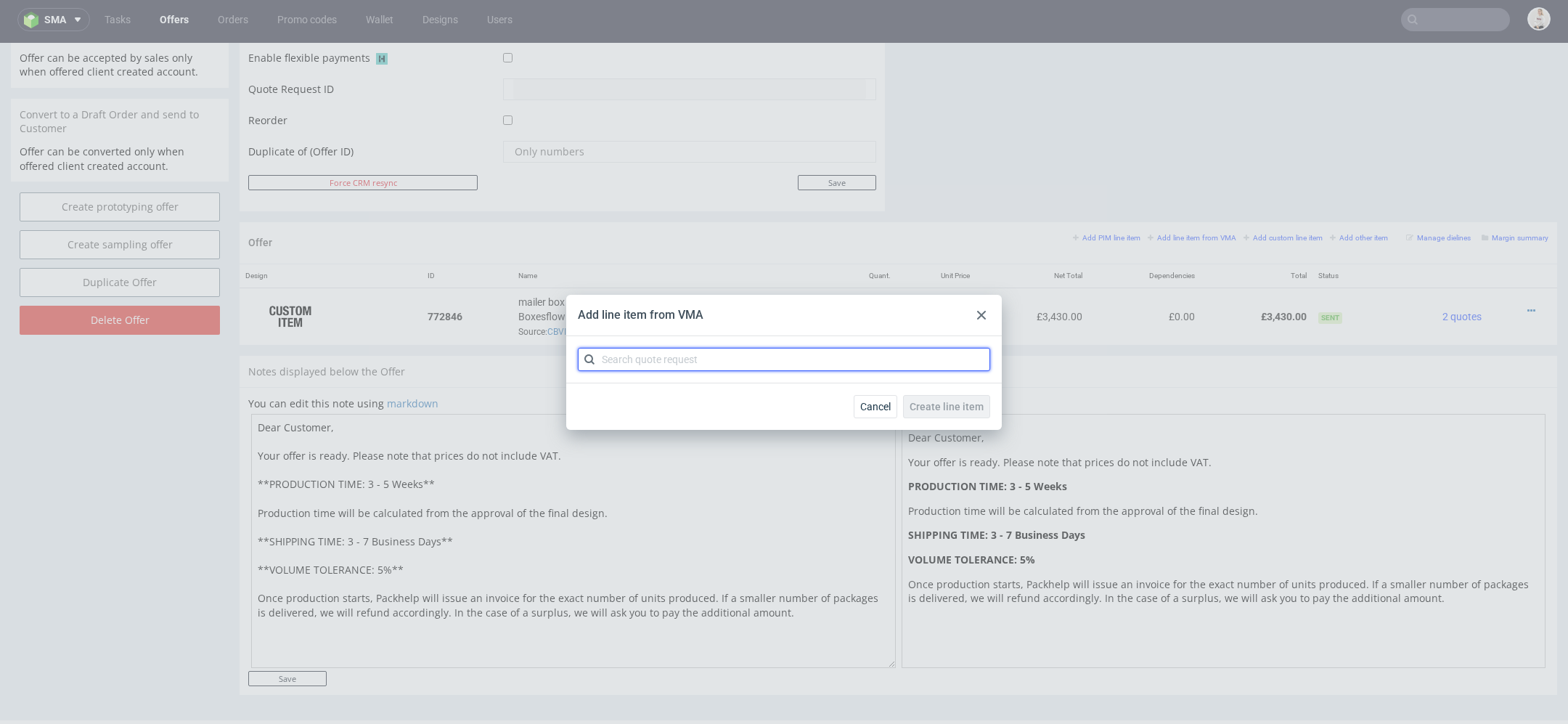
click at [659, 353] on input "text" at bounding box center [784, 360] width 412 height 24
paste input "CBVI"
type input "CBVI"
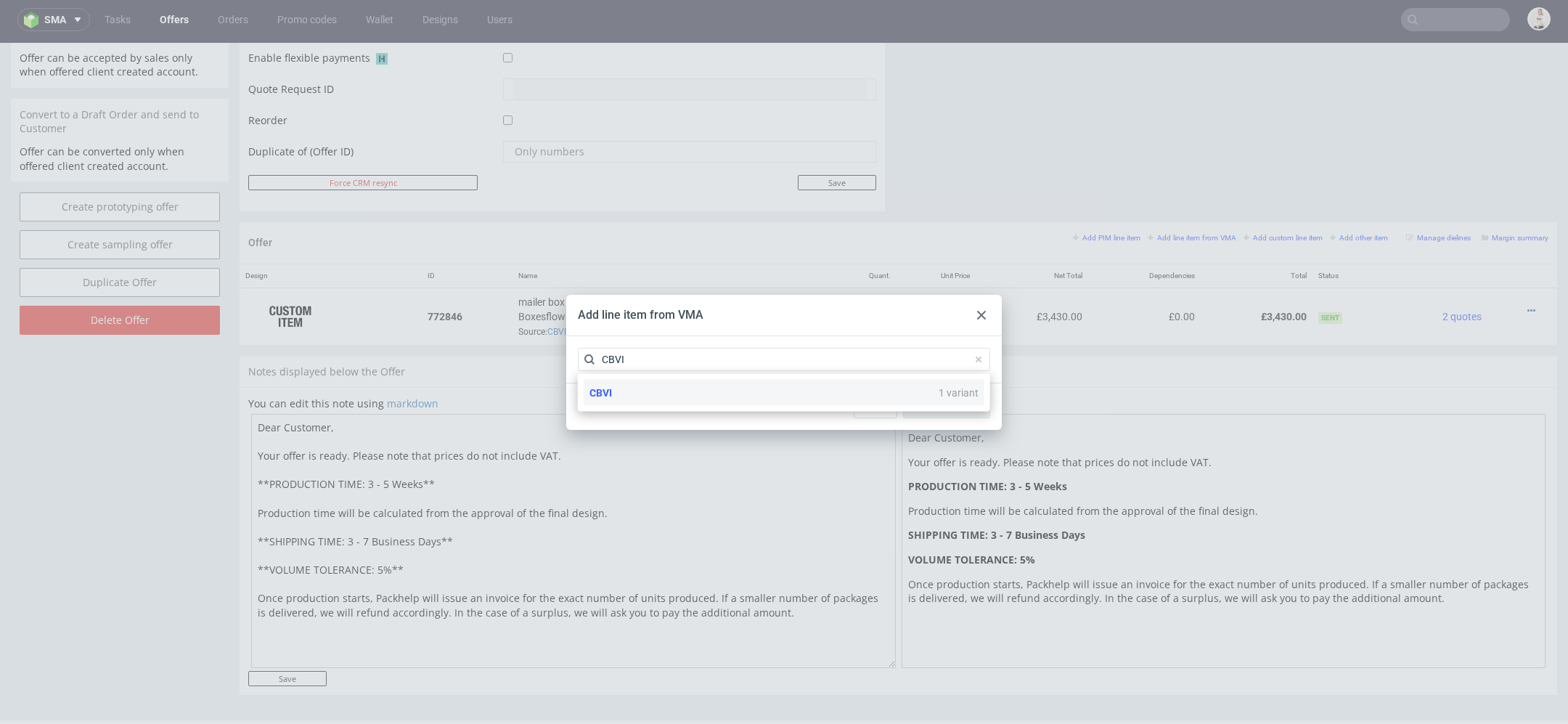
click at [690, 399] on div "CBVI 1 variant" at bounding box center [784, 392] width 401 height 27
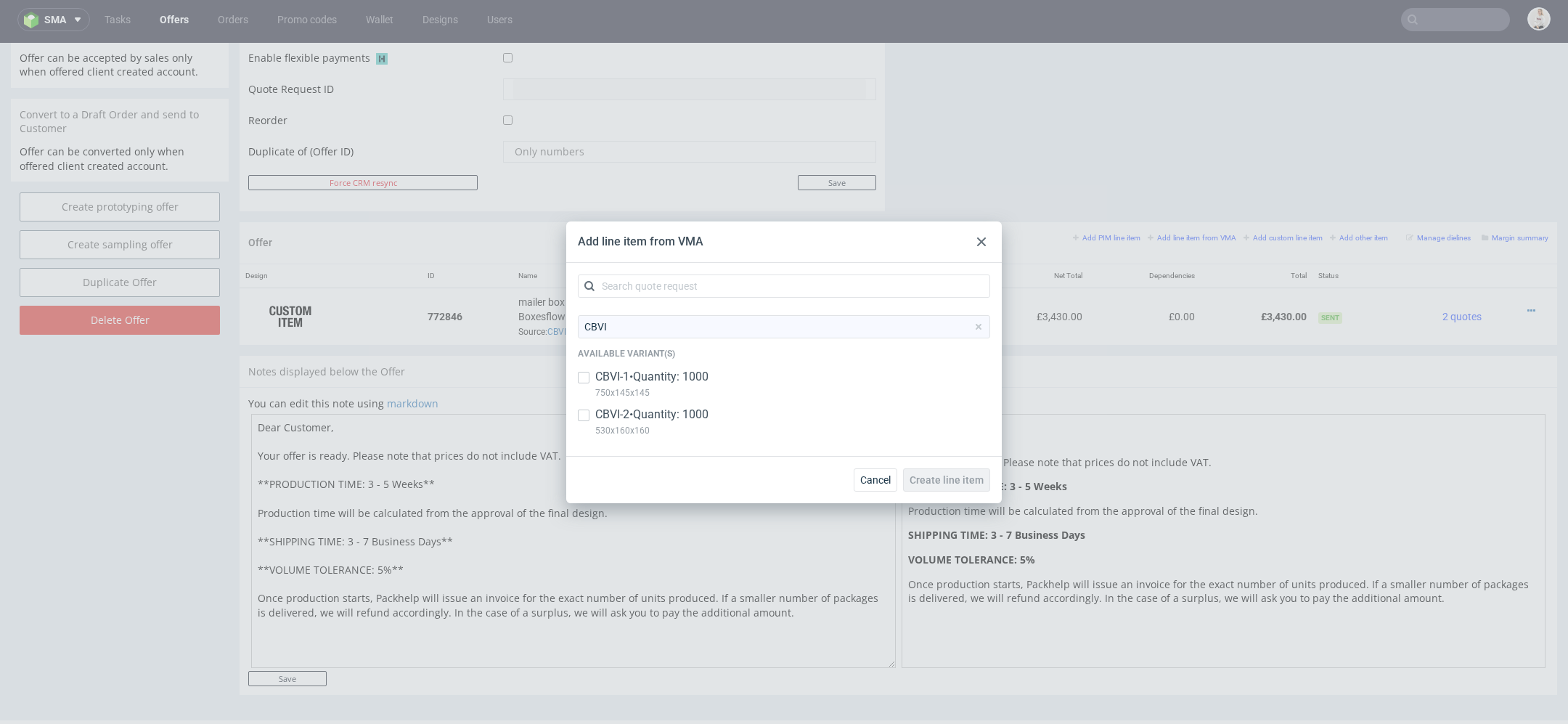
click at [695, 426] on p "530x160x160" at bounding box center [651, 431] width 113 height 16
checkbox input "true"
click at [959, 472] on button "Create line item" at bounding box center [947, 480] width 87 height 24
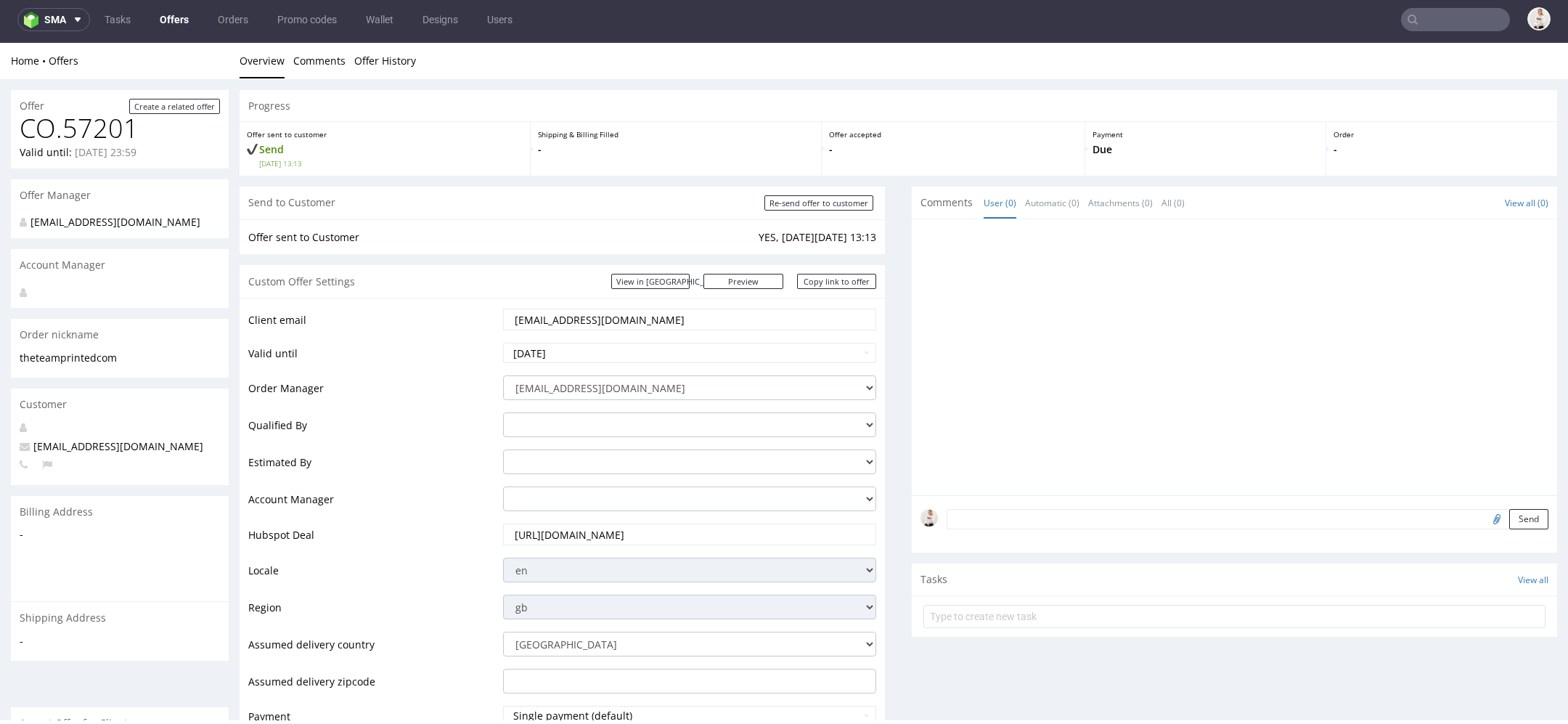
scroll to position [745, 0]
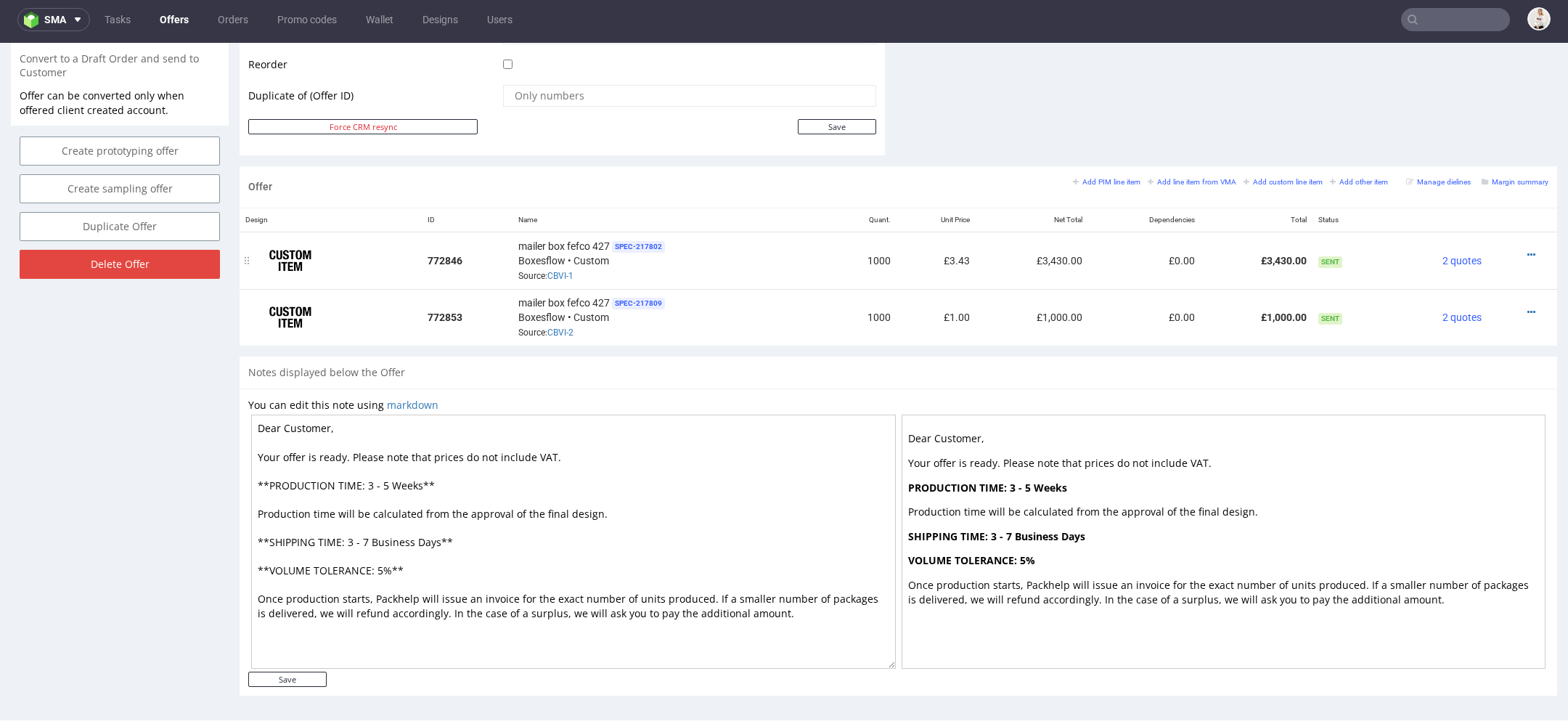
click at [1513, 242] on td at bounding box center [1522, 261] width 70 height 57
click at [1528, 250] on icon at bounding box center [1532, 255] width 8 height 10
click at [1426, 90] on span "Edit item price" at bounding box center [1465, 91] width 117 height 15
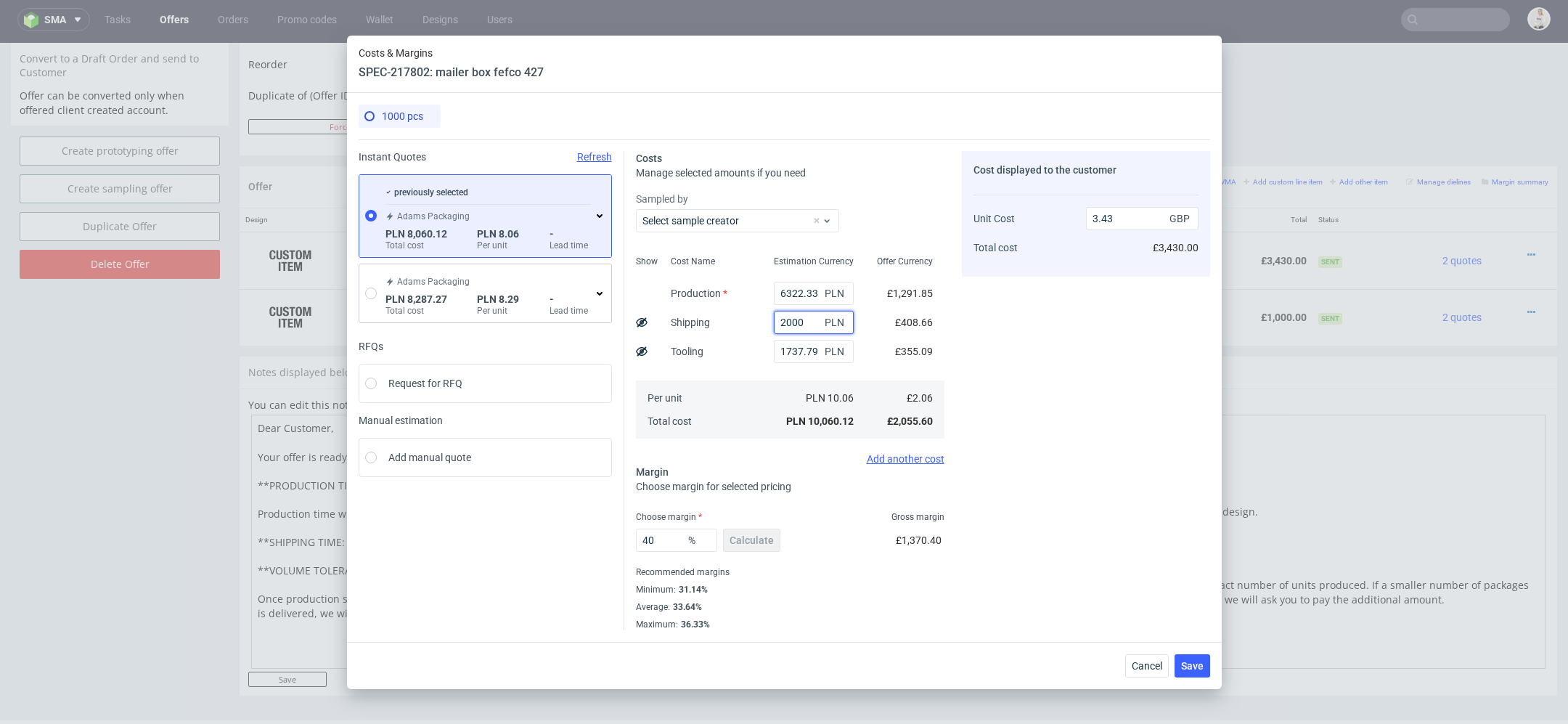
drag, startPoint x: 811, startPoint y: 321, endPoint x: 534, endPoint y: 320, distance: 277.0
click at [534, 320] on div "Instant Quotes Refresh previously selected Adams Packaging PLN 8,060.12 Total c…" at bounding box center [784, 385] width 851 height 491
click at [1133, 668] on span "Cancel" at bounding box center [1146, 666] width 30 height 10
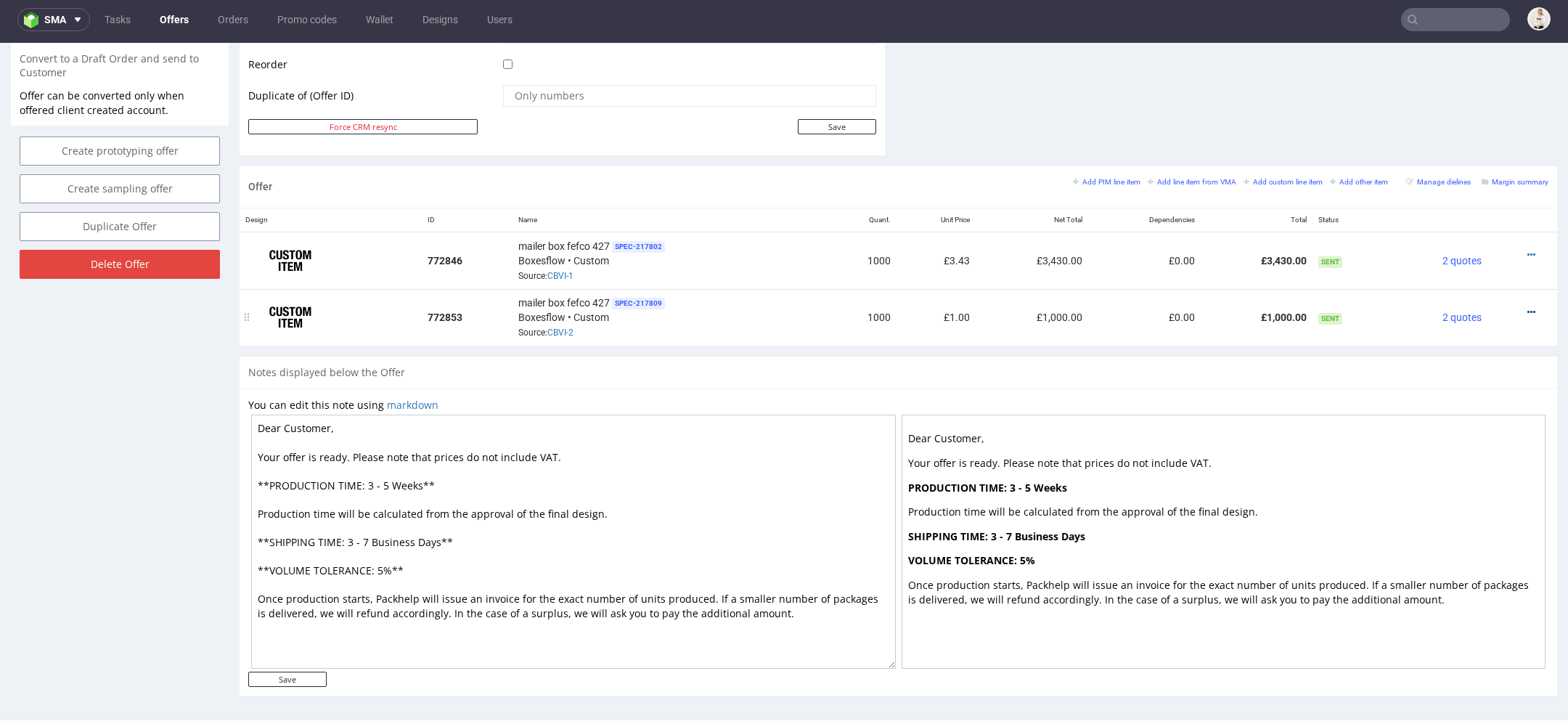
click at [1528, 307] on icon at bounding box center [1532, 312] width 8 height 10
click at [1418, 150] on span "Edit item price" at bounding box center [1465, 148] width 117 height 15
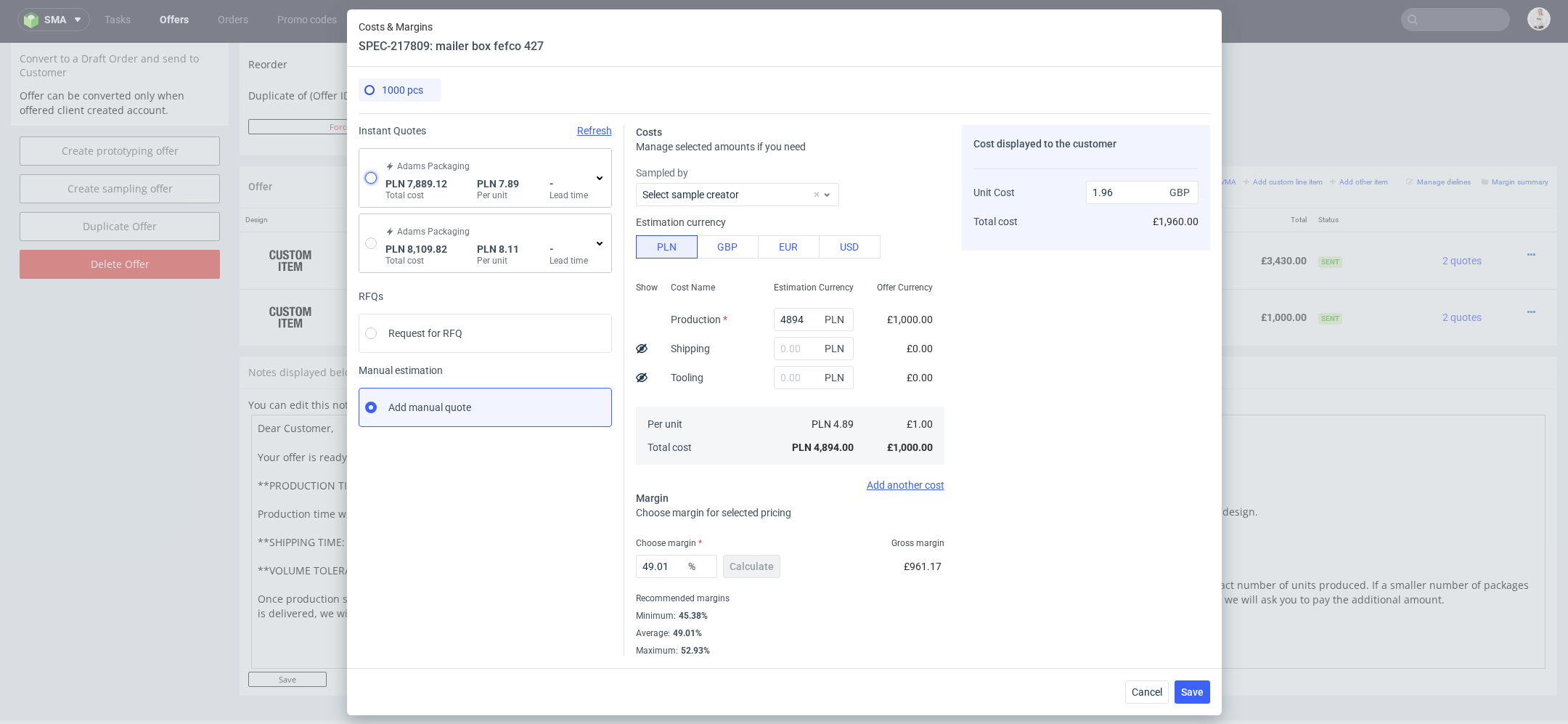
click at [374, 179] on input "radio" at bounding box center [371, 178] width 12 height 12
radio input "true"
radio input "false"
type input "6275.07"
type input "1614.05"
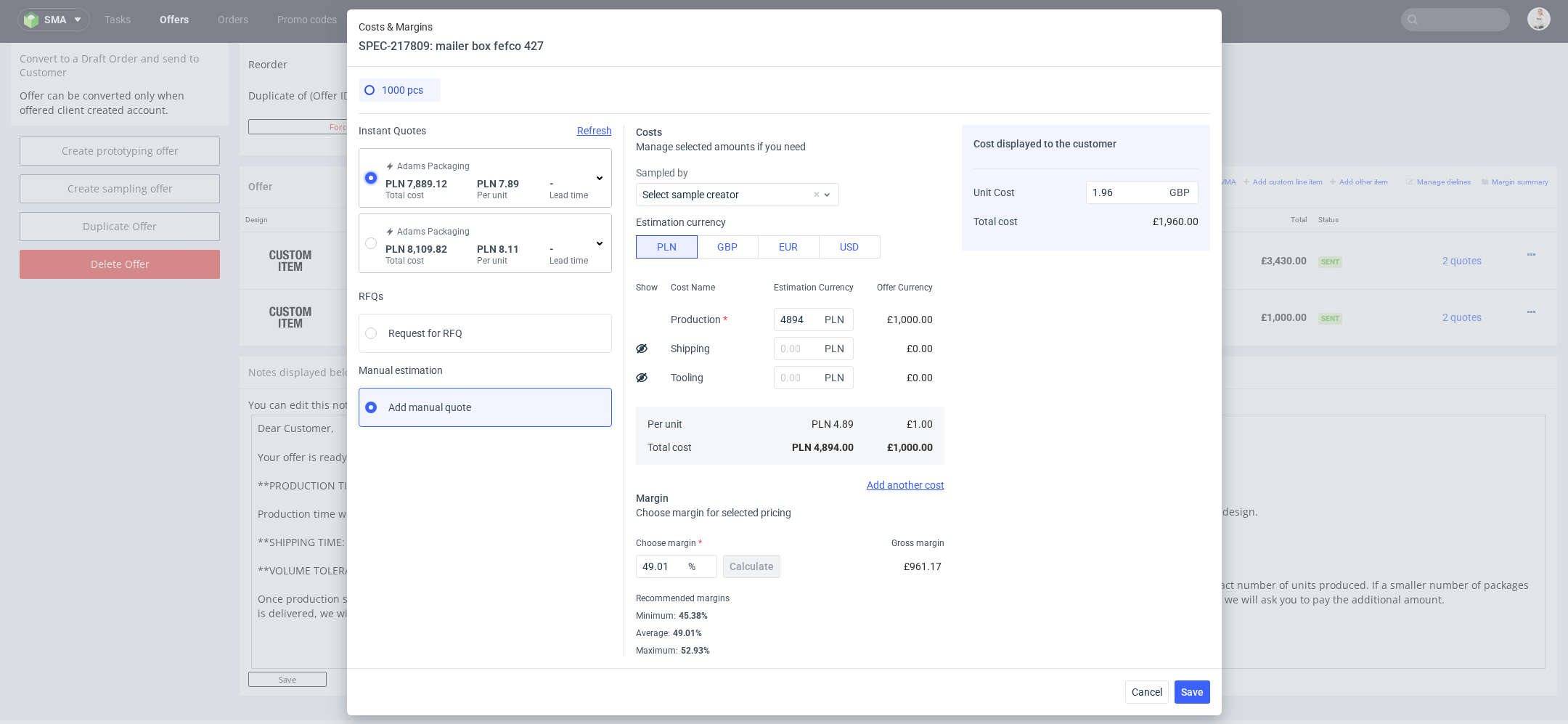
type input "1.61"
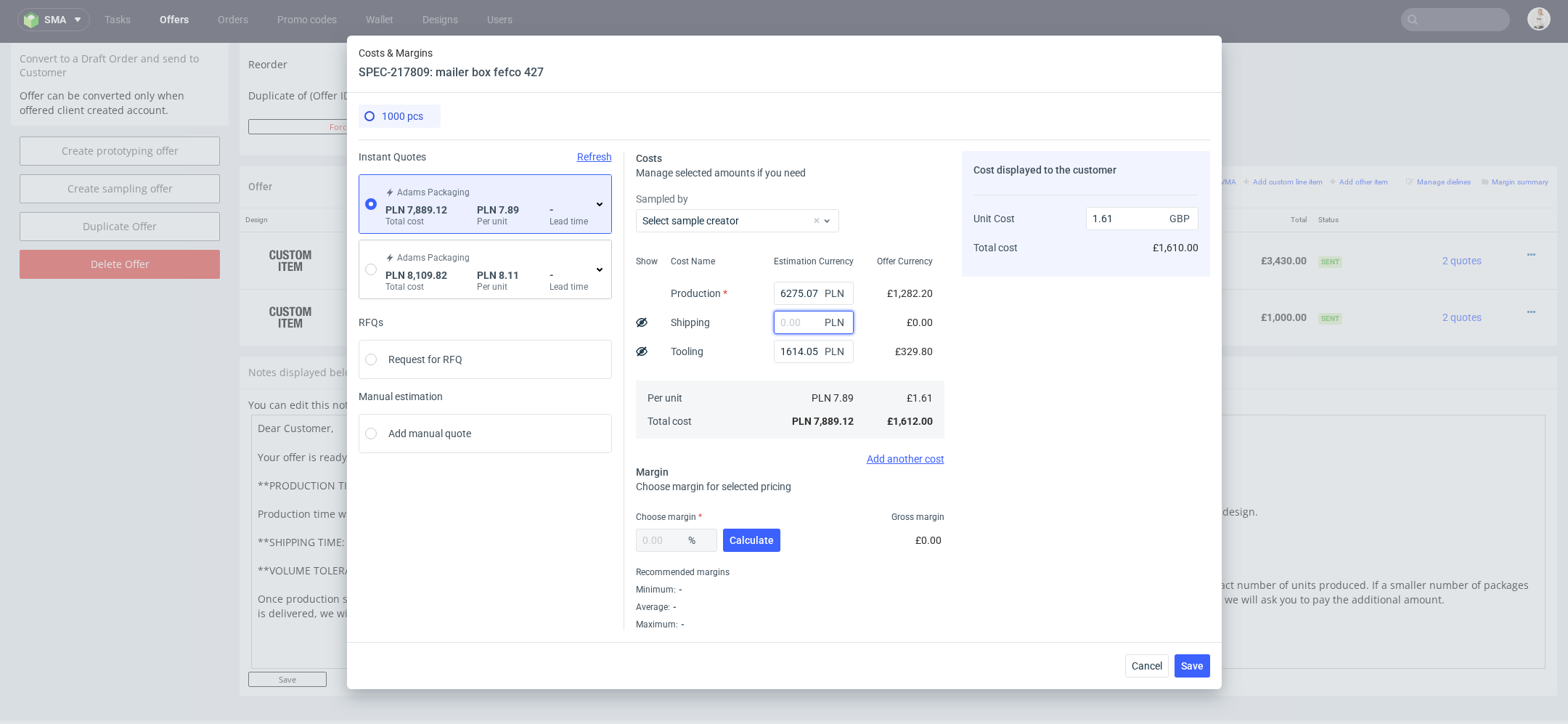
click at [797, 323] on input "text" at bounding box center [813, 323] width 80 height 24
paste input "2000"
type input "2000"
type input "2.02"
type input "2000"
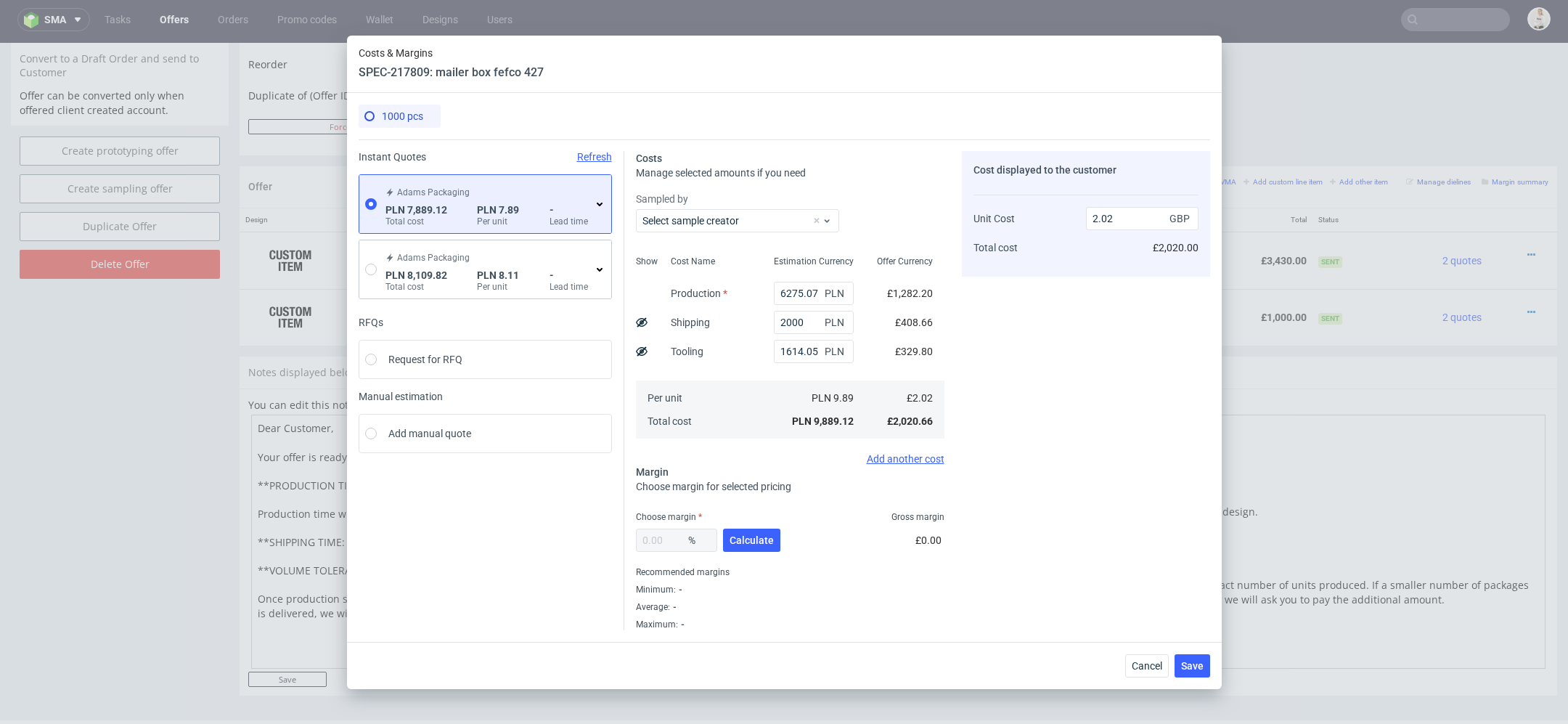
click at [1021, 388] on div "Cost displayed to the customer Unit Cost Total cost 2.02 GBP £2,020.00" at bounding box center [1085, 391] width 249 height 479
click at [748, 540] on span "Calculate" at bounding box center [751, 540] width 44 height 10
type input "33.75"
type input "3.05"
drag, startPoint x: 677, startPoint y: 534, endPoint x: 126, endPoint y: 489, distance: 552.8
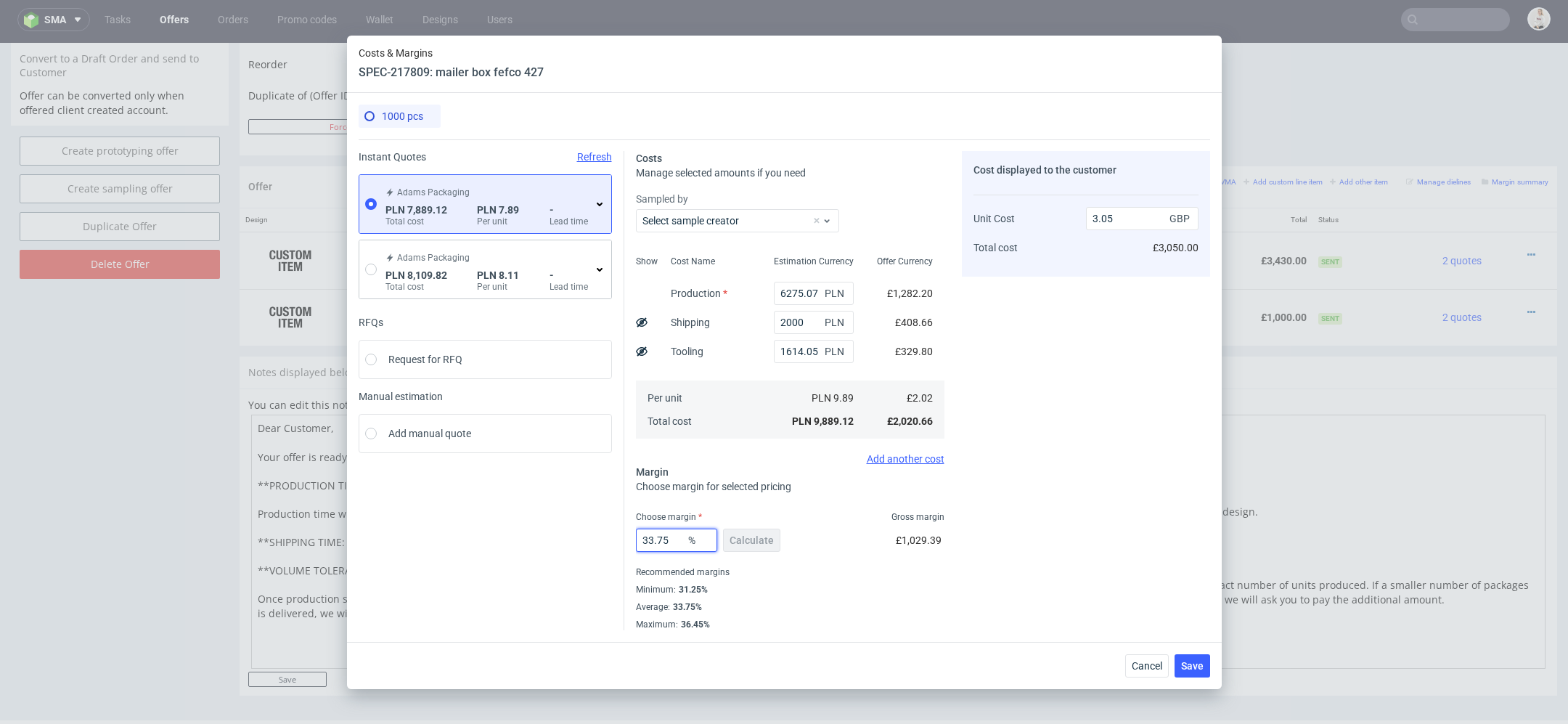
click at [126, 489] on div "Costs & Margins SPEC-217809: mailer box fefco 427 1000 pcs Instant Quotes Refre…" at bounding box center [784, 362] width 1568 height 724
type input "40"
type input "3.37"
type input "40"
click at [889, 593] on div "Minimum : 31.25%" at bounding box center [790, 590] width 309 height 18
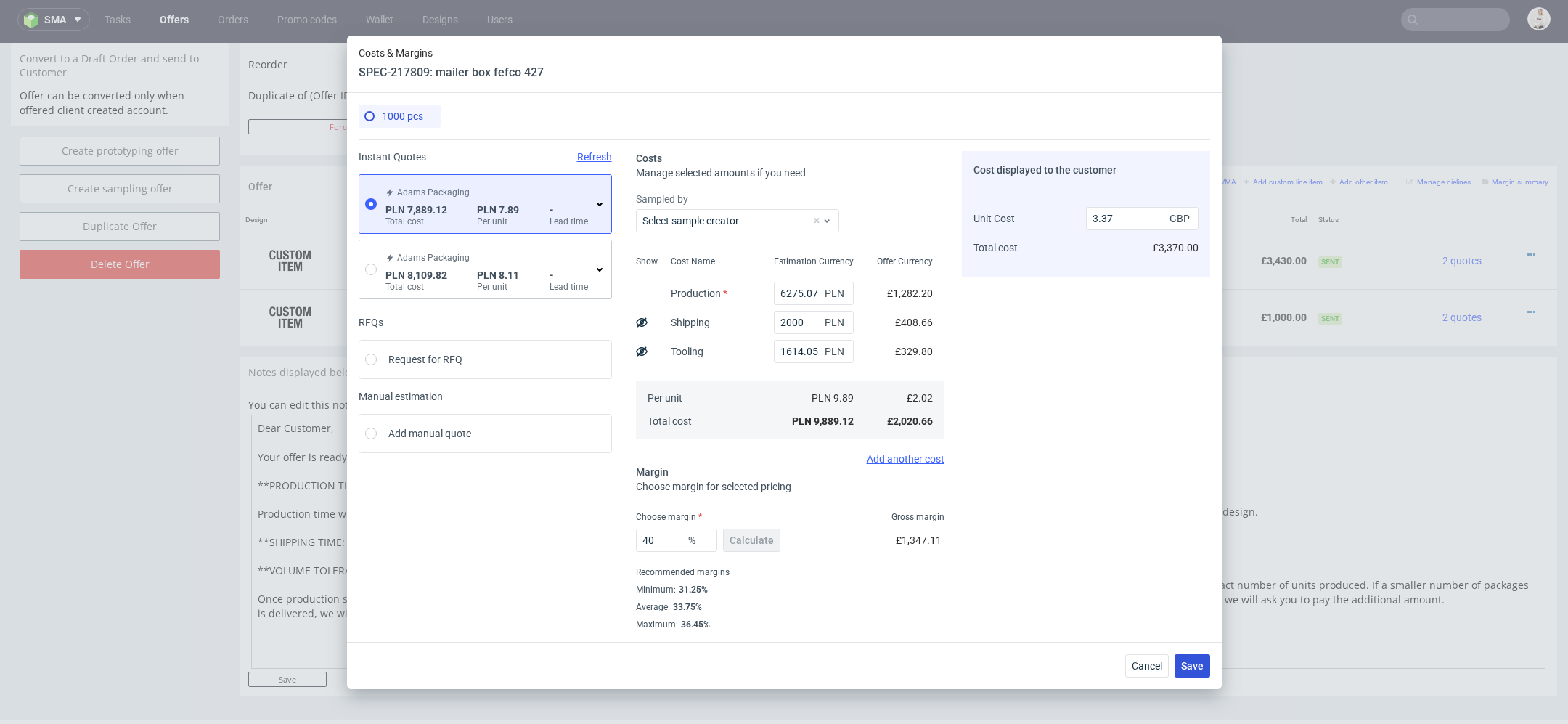
click at [1186, 661] on span "Save" at bounding box center [1191, 666] width 23 height 10
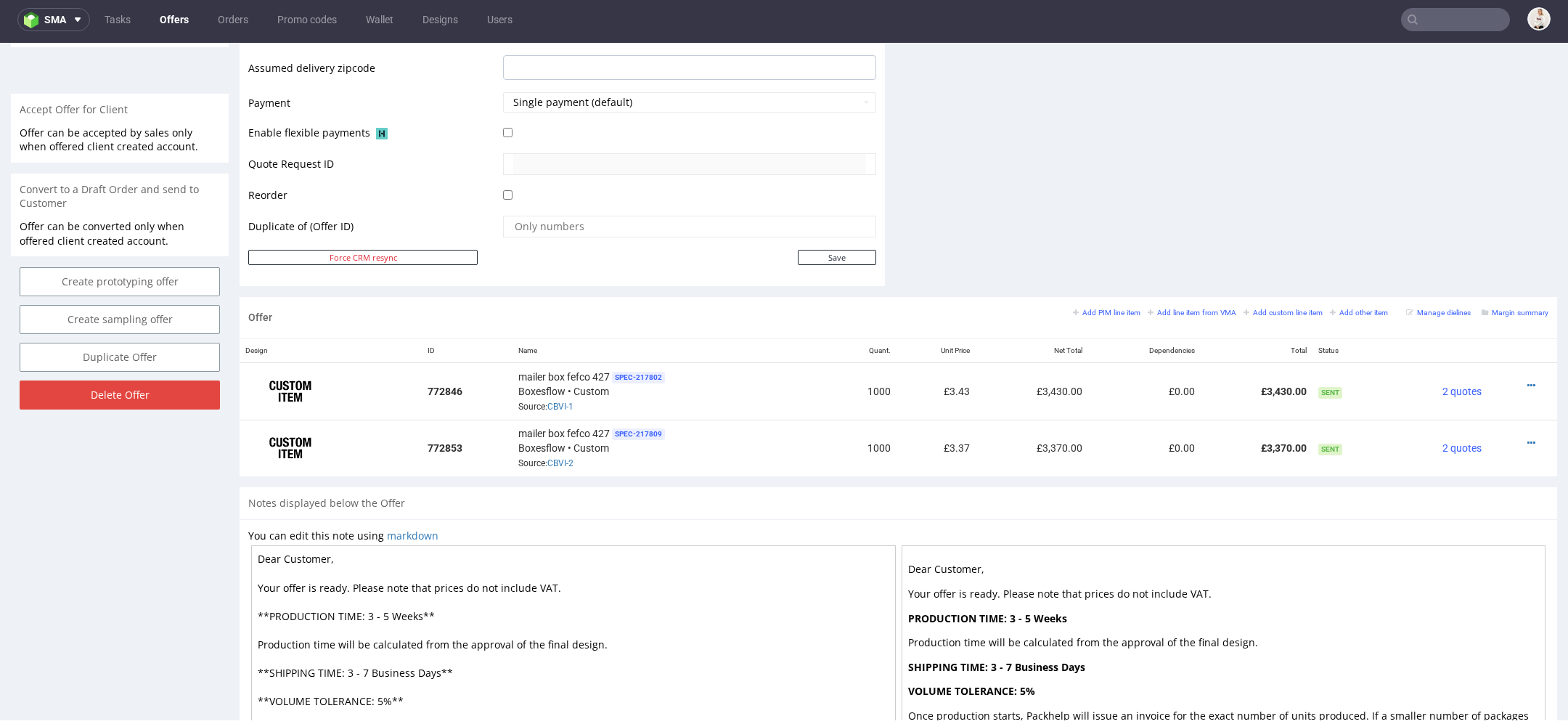
scroll to position [0, 0]
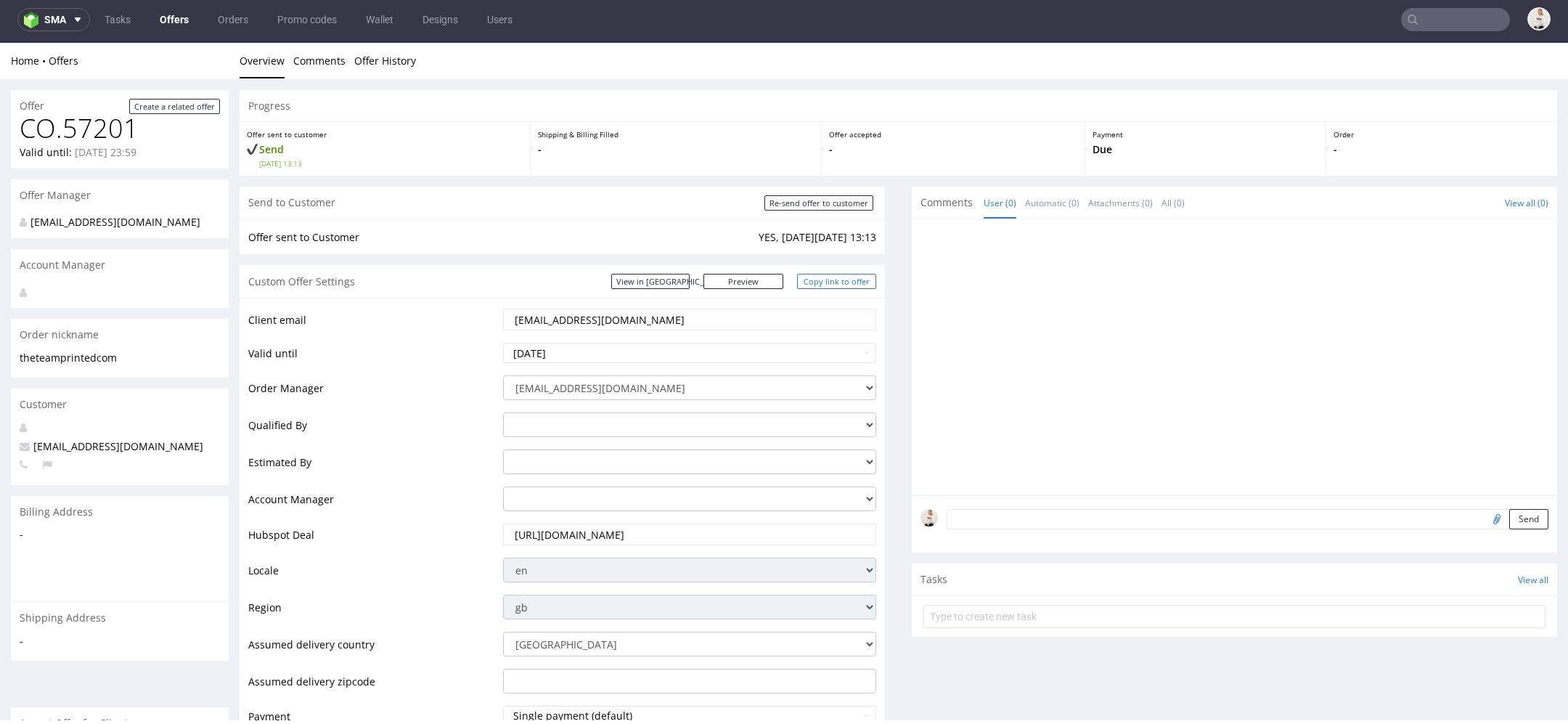
click at [842, 287] on link "Copy link to offer" at bounding box center [837, 281] width 80 height 16
click at [808, 198] on input "Re-send offer to customer" at bounding box center [819, 204] width 109 height 16
type input "In progress..."
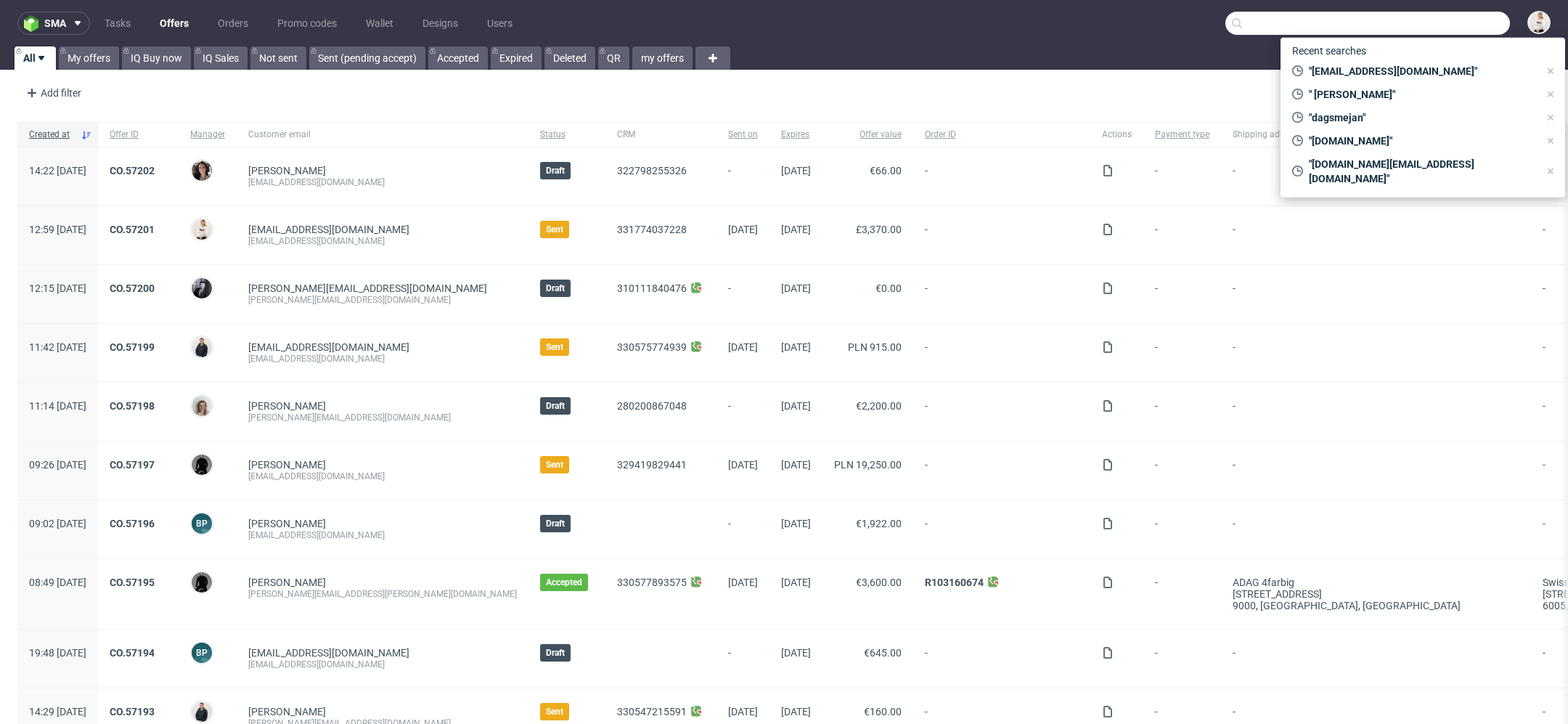
click at [1439, 17] on input "text" at bounding box center [1366, 24] width 284 height 24
type input "f"
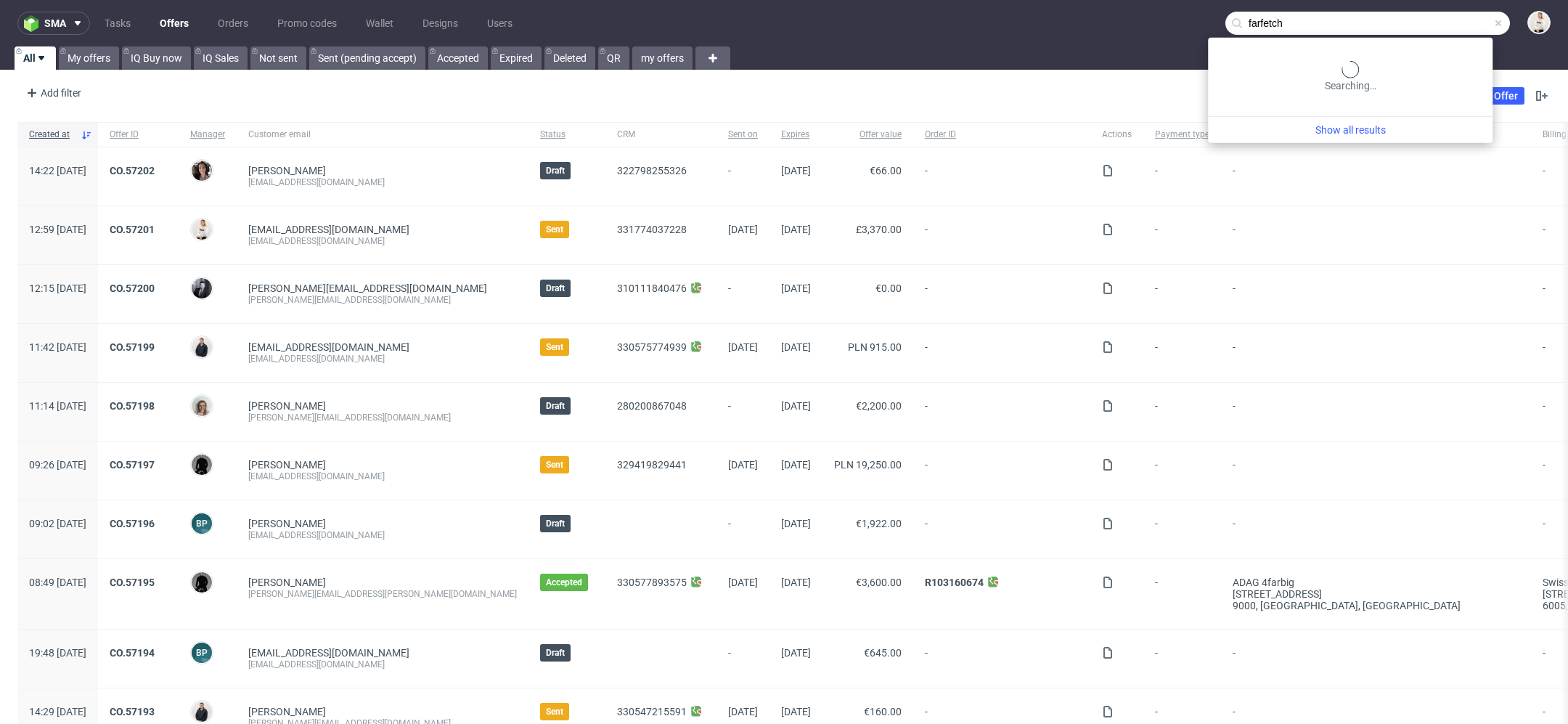
type input "farfetch"
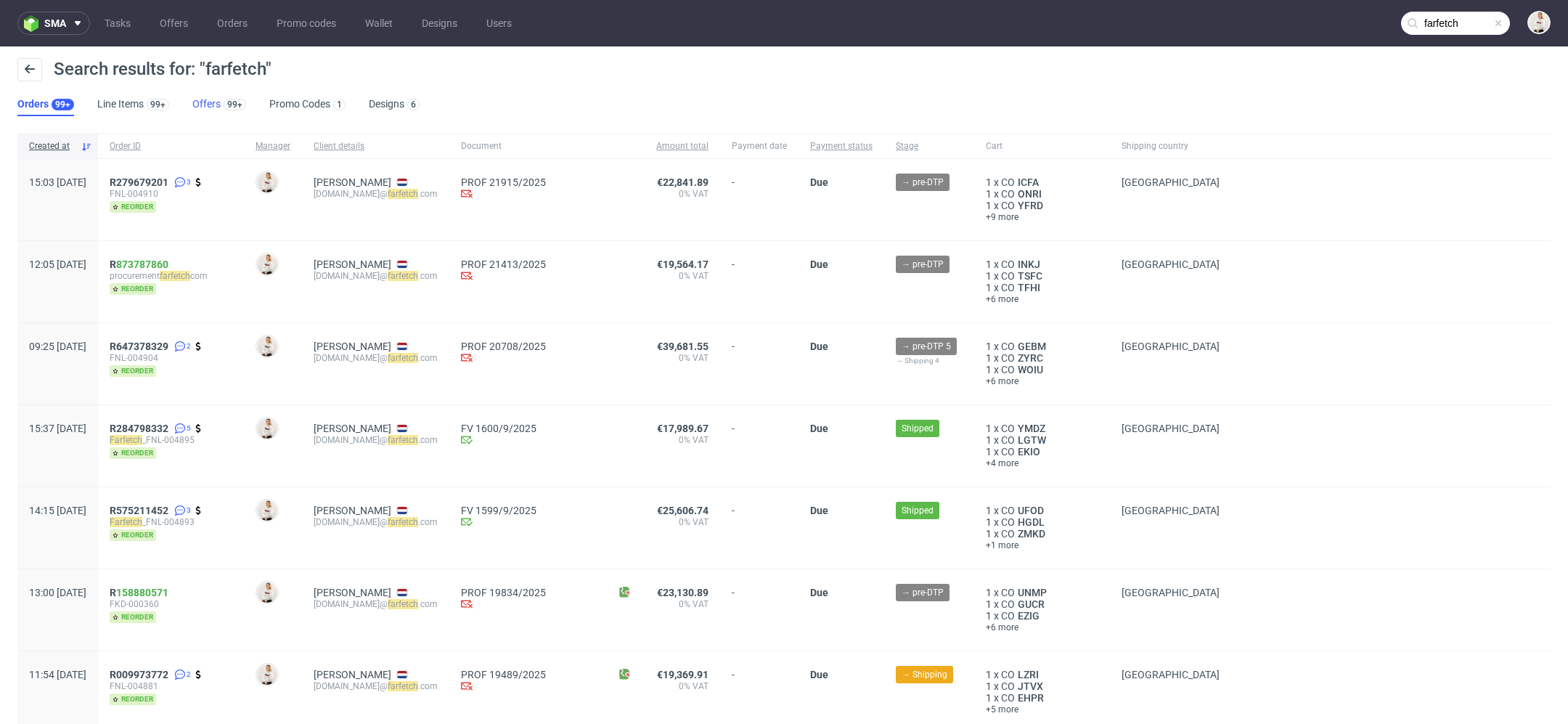
click at [210, 107] on link "Offers 99+" at bounding box center [219, 105] width 54 height 24
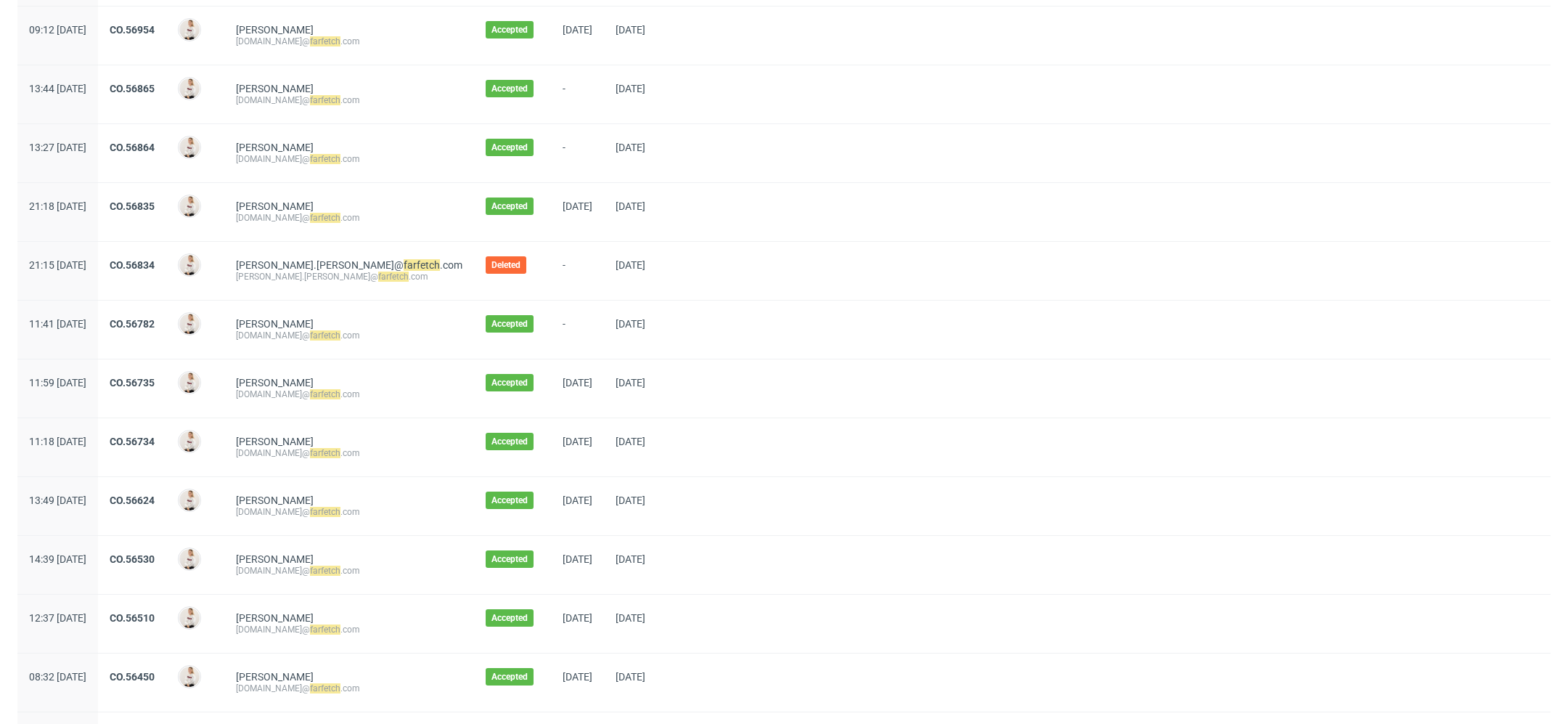
scroll to position [343, 0]
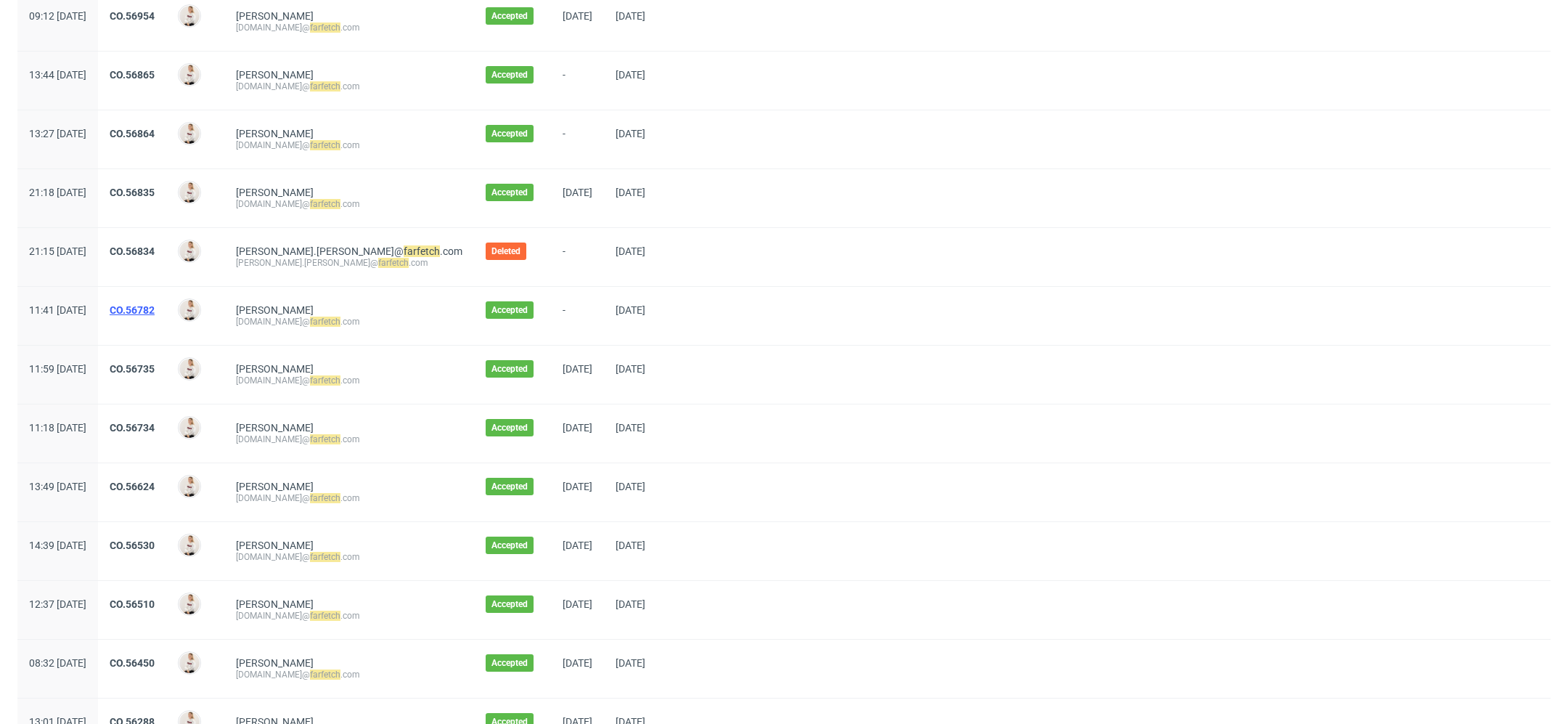
click at [154, 308] on link "CO.56782" at bounding box center [132, 310] width 45 height 12
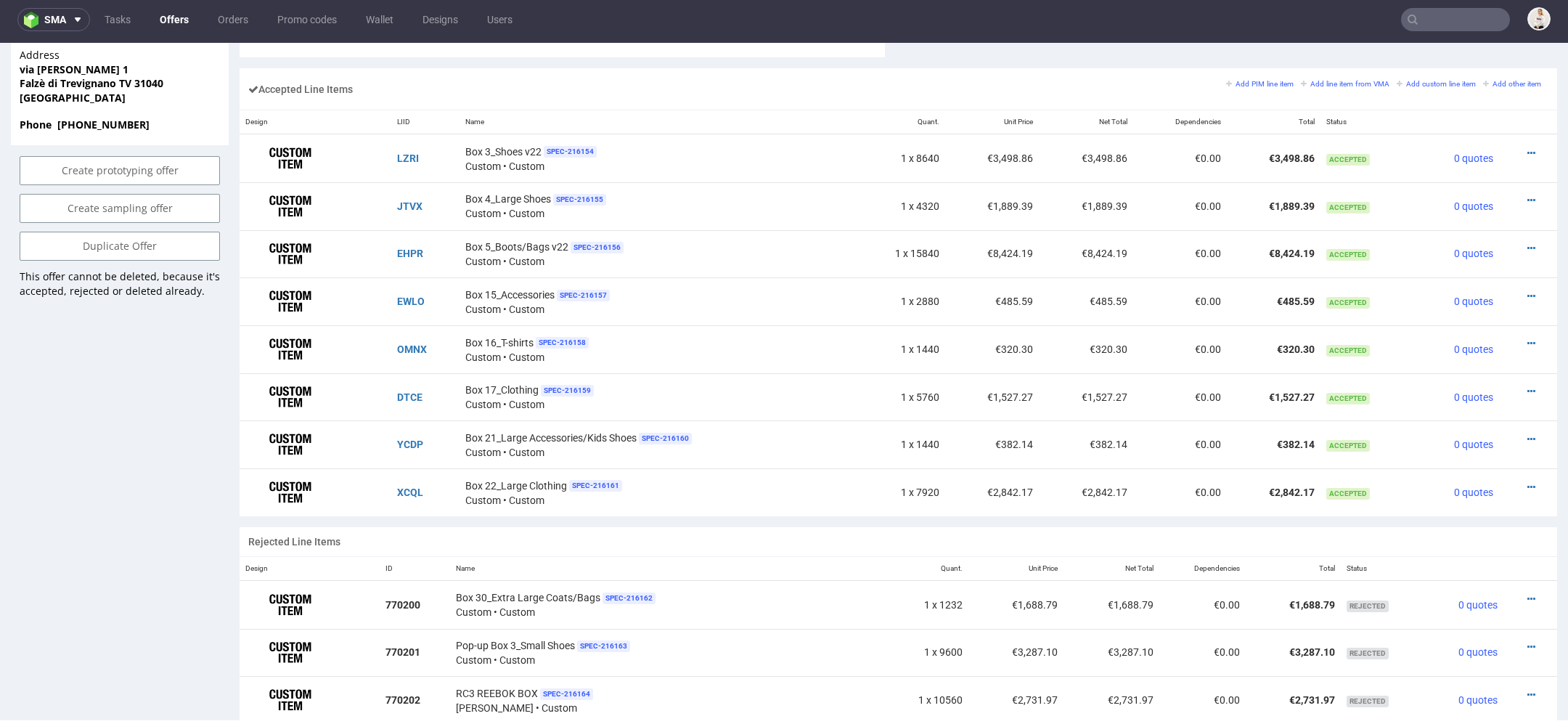
scroll to position [878, 0]
click at [1528, 245] on icon at bounding box center [1532, 250] width 8 height 10
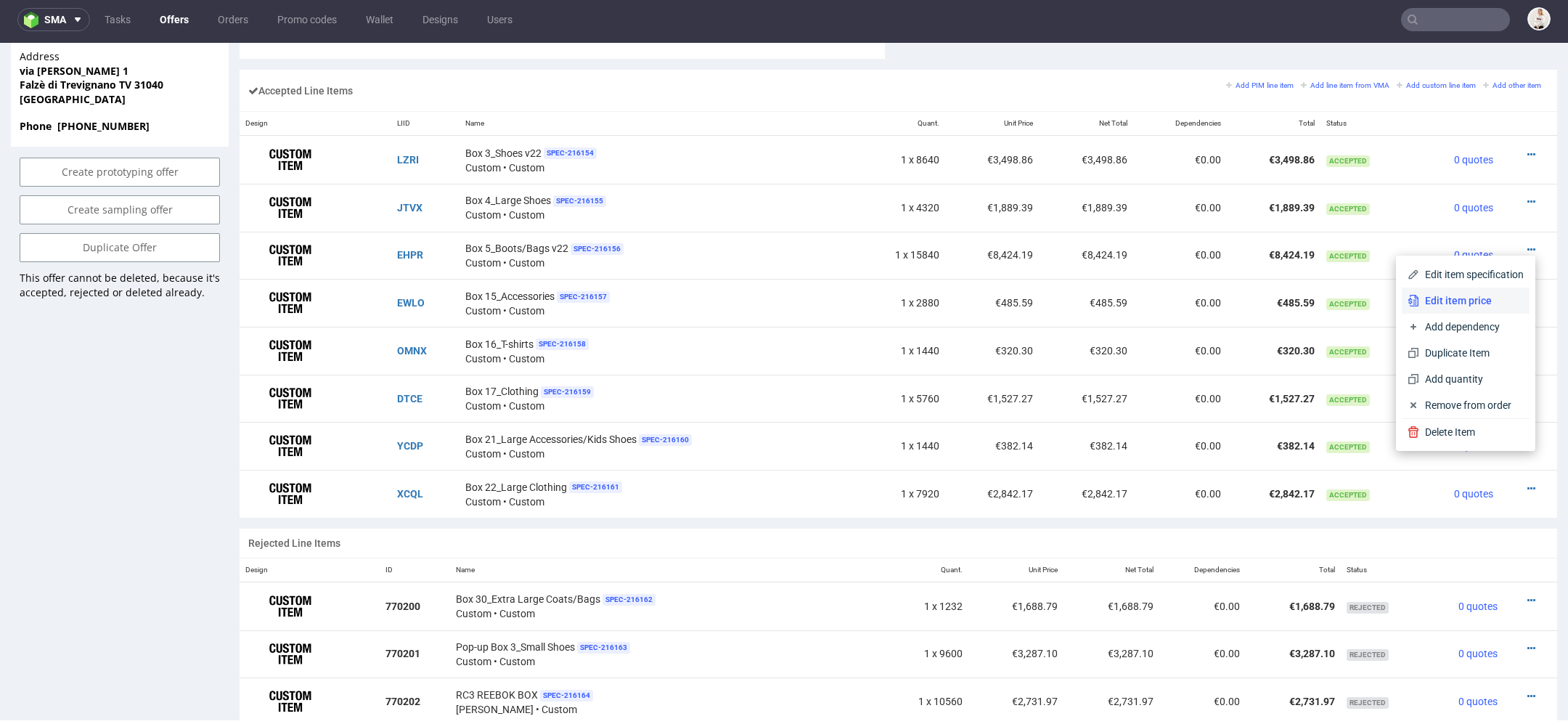
click at [1464, 301] on span "Edit item price" at bounding box center [1472, 300] width 104 height 15
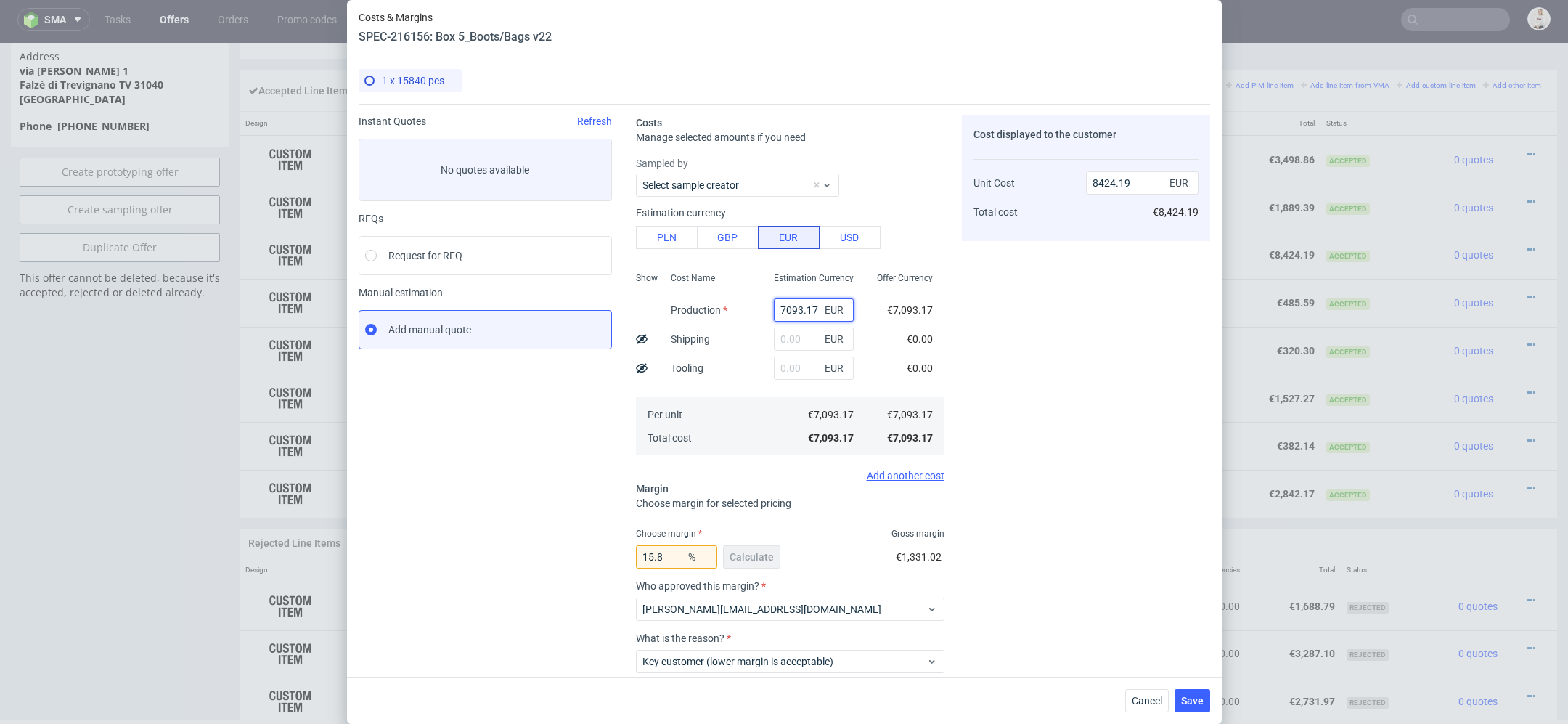
click at [793, 309] on input "7093.17" at bounding box center [813, 310] width 80 height 24
paste input "€6 448,33"
type input "€6 448,33"
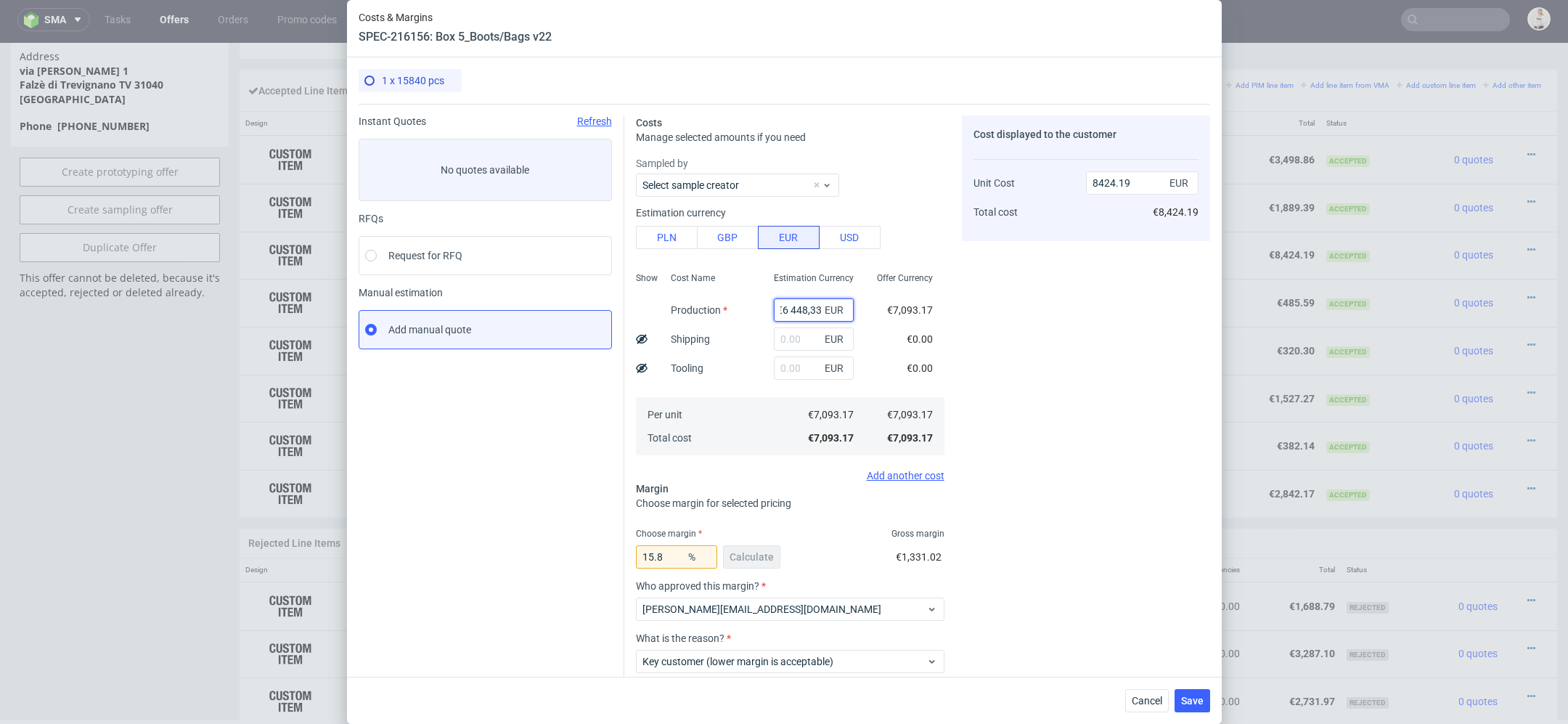
type input "0"
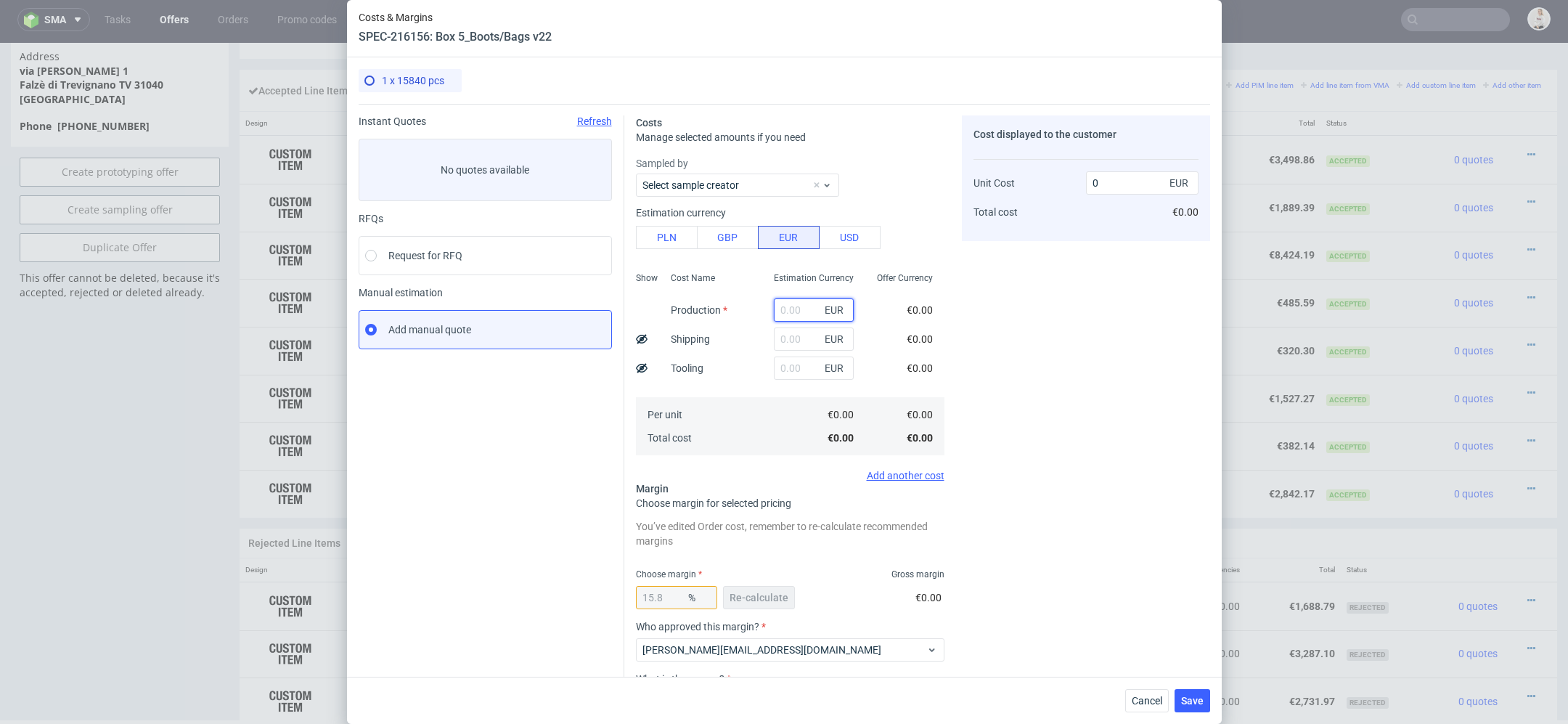
scroll to position [0, 0]
paste input "€6 448,33"
click at [791, 311] on input "€6 448,33" at bounding box center [813, 310] width 80 height 24
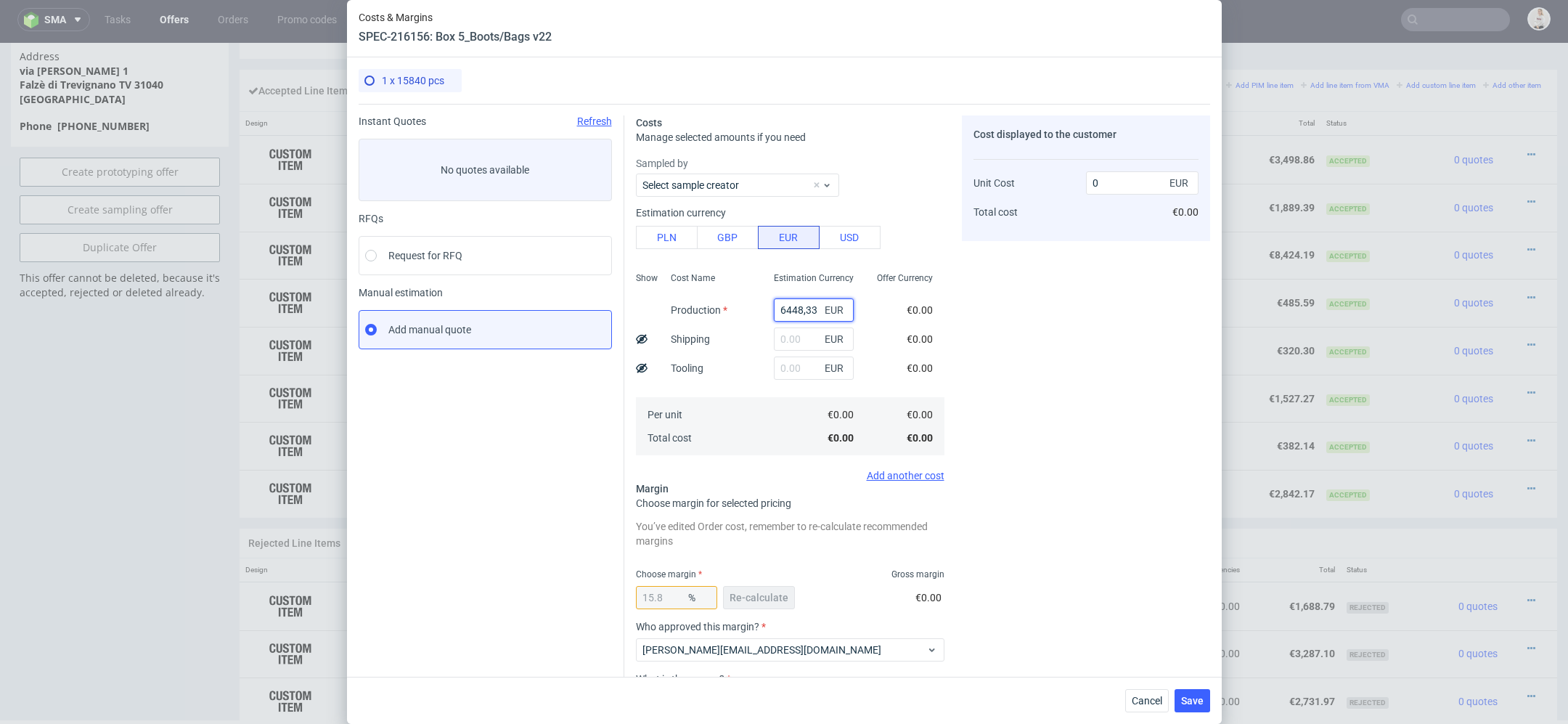
type input "6448.33"
type input "7658.35"
type input "6448.33"
click at [1136, 432] on div "Cost displayed to the customer Unit Cost Total cost 7658.35 EUR €7,658.35" at bounding box center [1085, 453] width 249 height 677
click at [761, 590] on button "Re-calculate" at bounding box center [758, 598] width 72 height 24
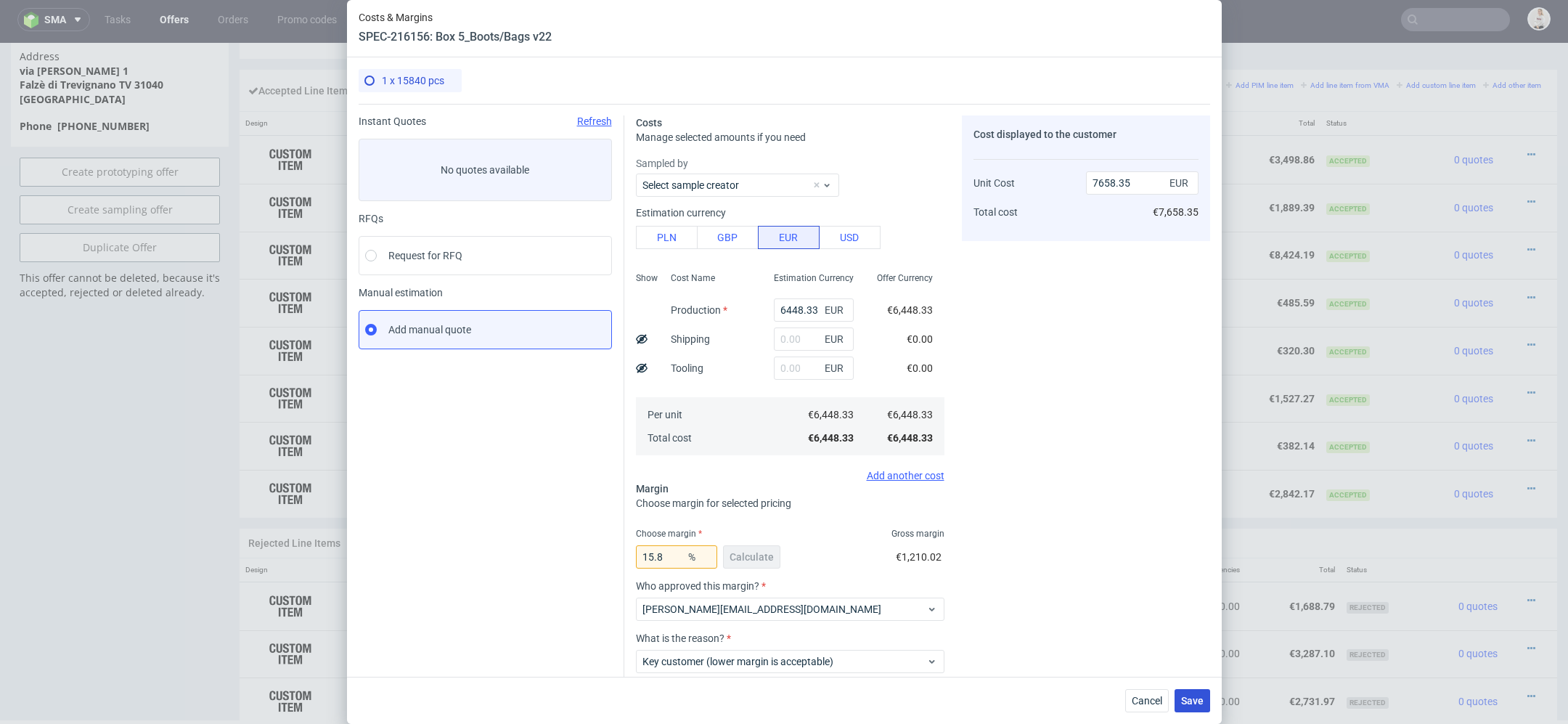
click at [1195, 701] on span "Save" at bounding box center [1191, 700] width 23 height 10
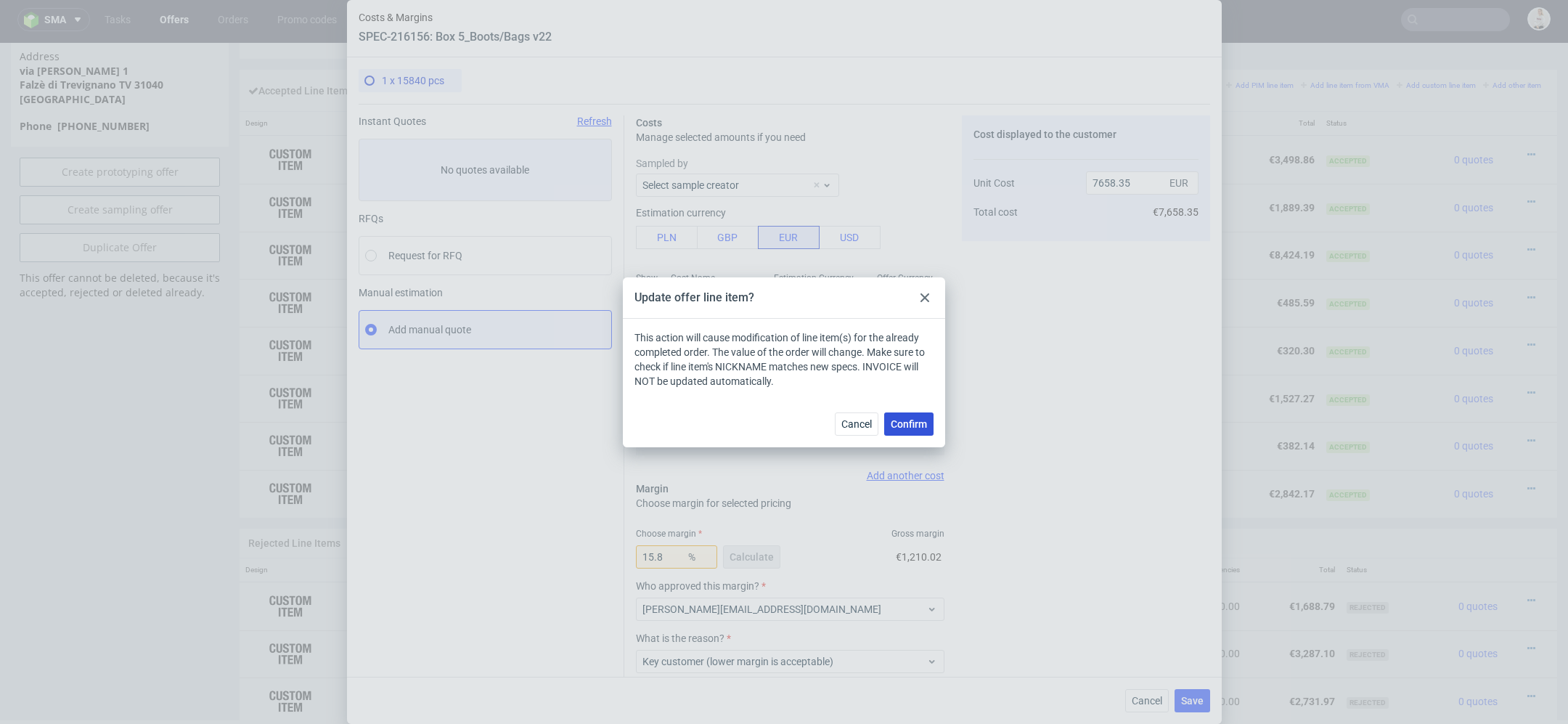
click at [910, 419] on span "Confirm" at bounding box center [908, 424] width 36 height 10
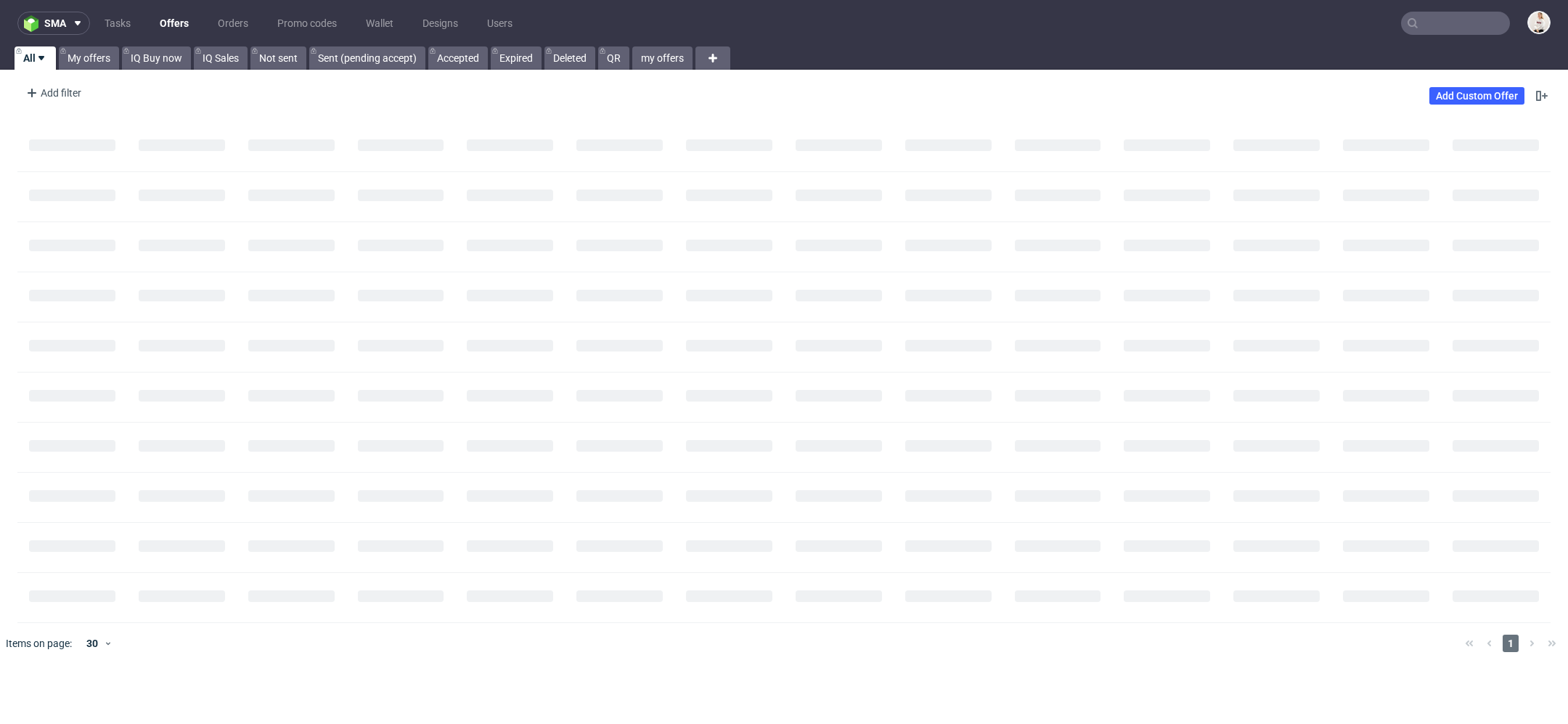
click at [1446, 13] on input "text" at bounding box center [1455, 24] width 109 height 24
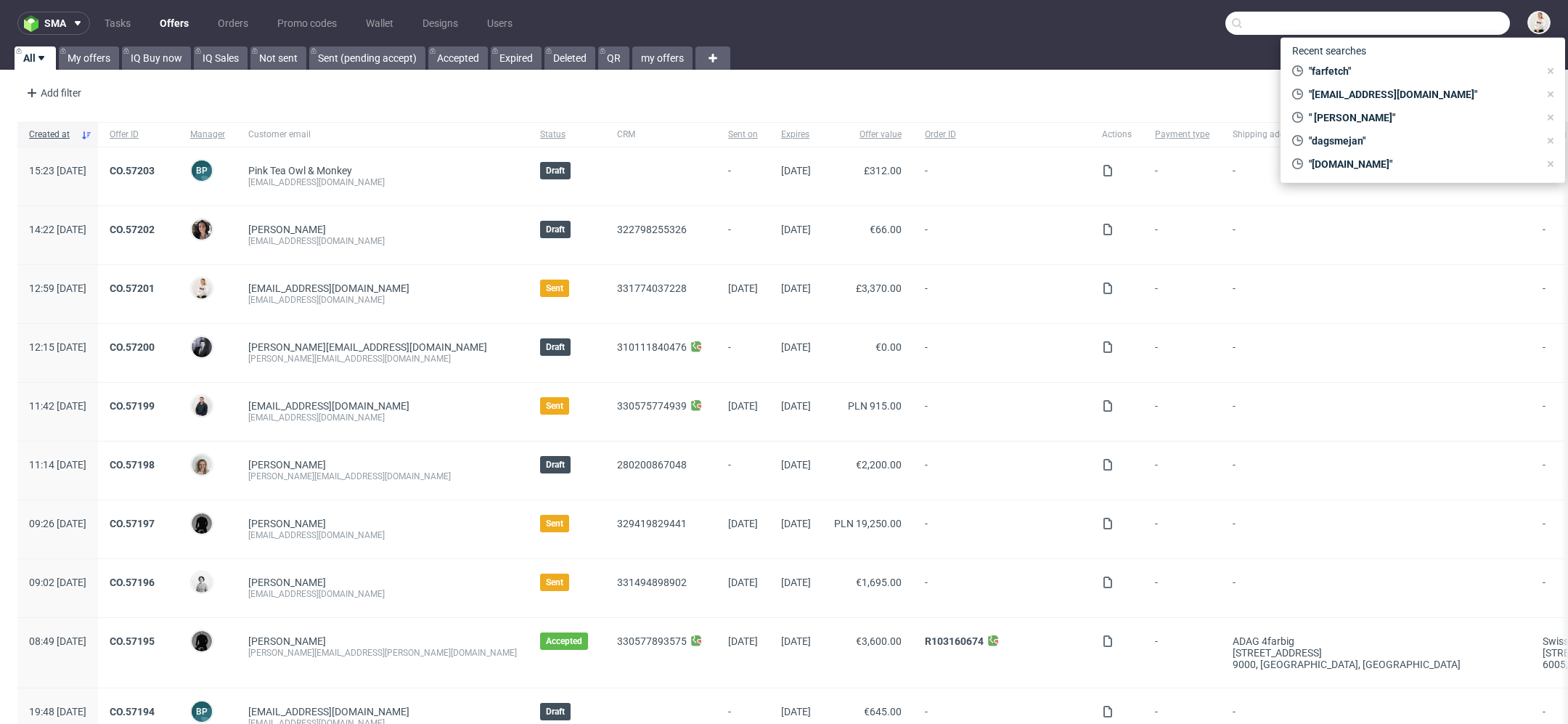
paste input "[DOMAIN_NAME][EMAIL_ADDRESS][PERSON_NAME][DOMAIN_NAME]"
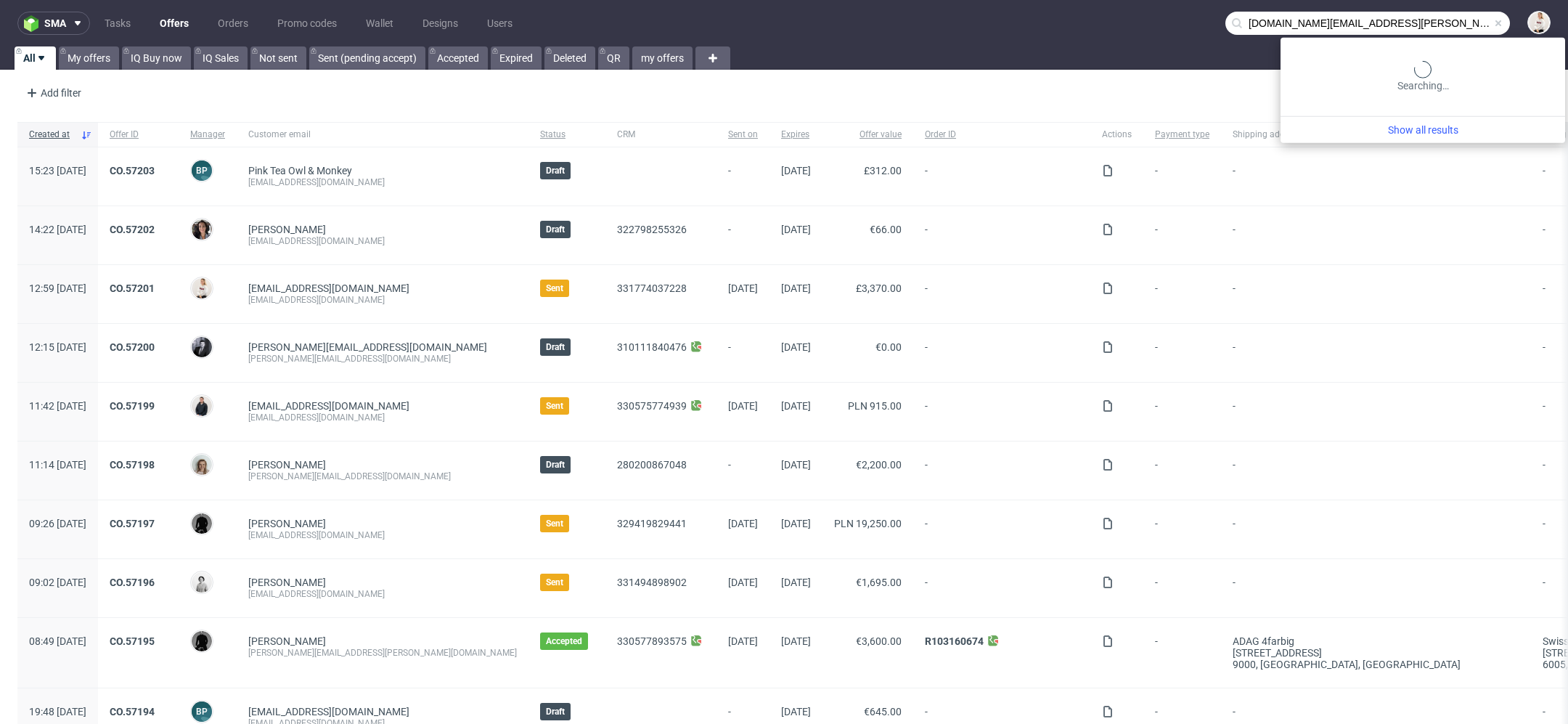
type input "[DOMAIN_NAME][EMAIL_ADDRESS][PERSON_NAME][DOMAIN_NAME]"
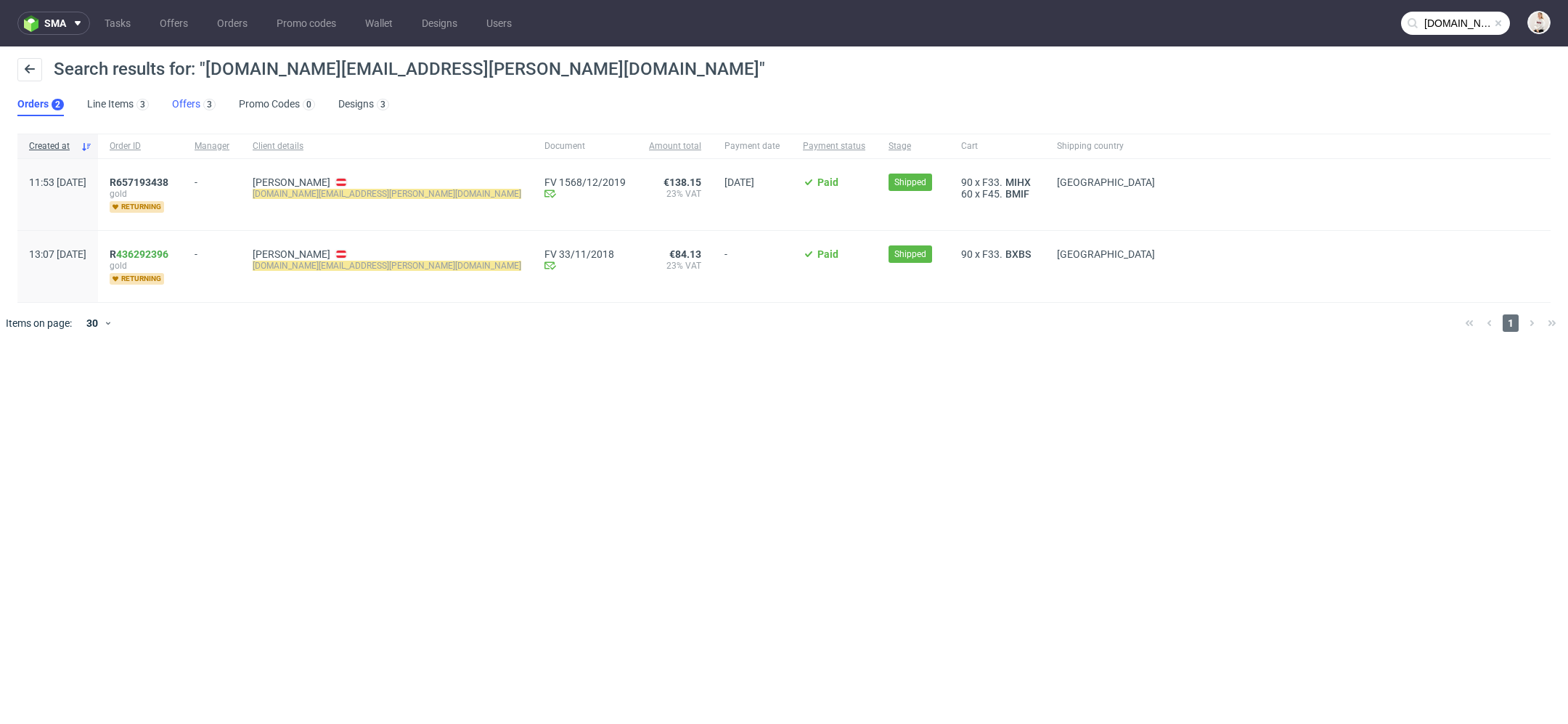
click at [196, 104] on link "Offers 3" at bounding box center [194, 105] width 43 height 24
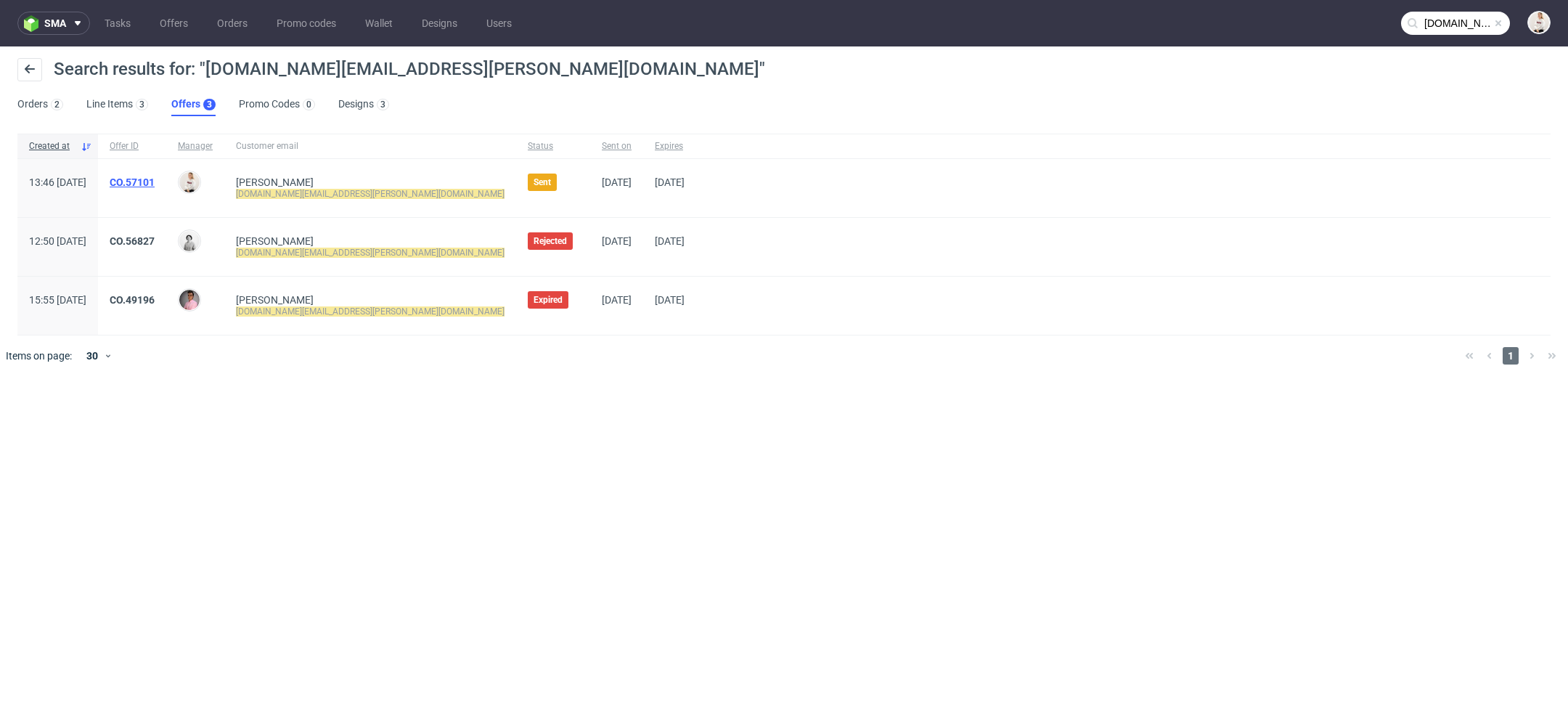
click at [154, 179] on link "CO.57101" at bounding box center [132, 182] width 45 height 12
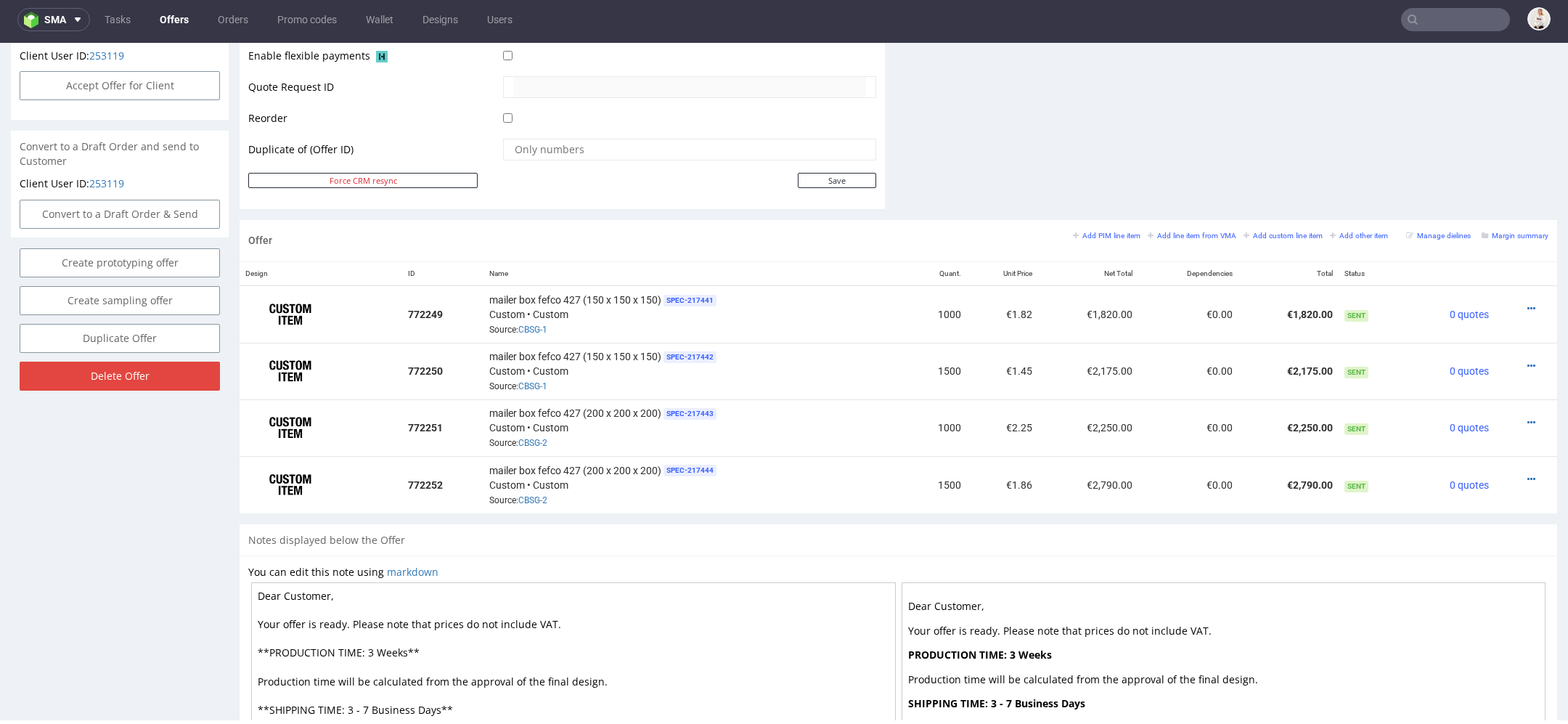
scroll to position [857, 0]
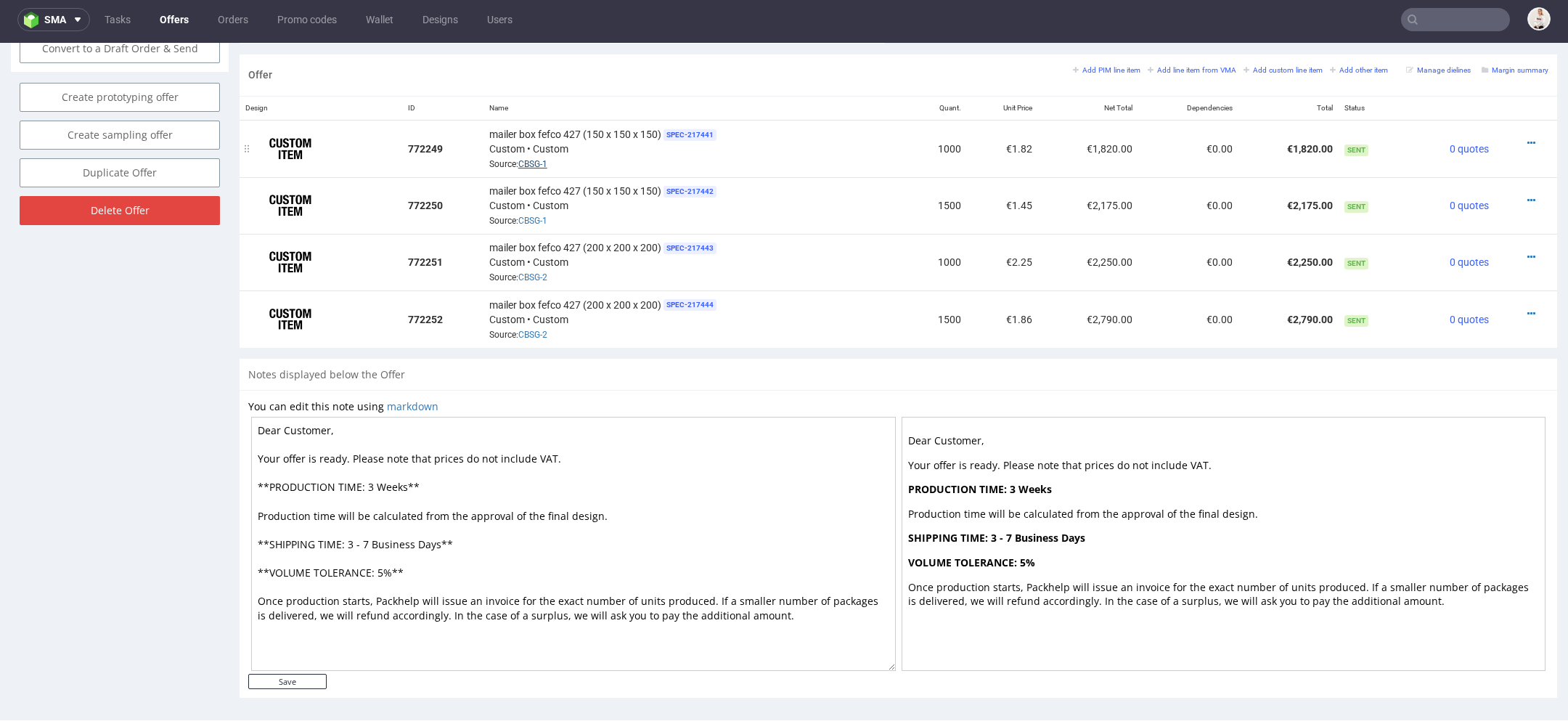
click at [526, 160] on link "CBSG-1" at bounding box center [533, 164] width 29 height 10
drag, startPoint x: 560, startPoint y: 332, endPoint x: 515, endPoint y: 332, distance: 45.0
click at [515, 332] on div "mailer box fefco 427 (200 x 200 x 200) SPEC- 217444 Custom • Custom Source: CBS…" at bounding box center [695, 319] width 411 height 45
copy span "CBSG-2"
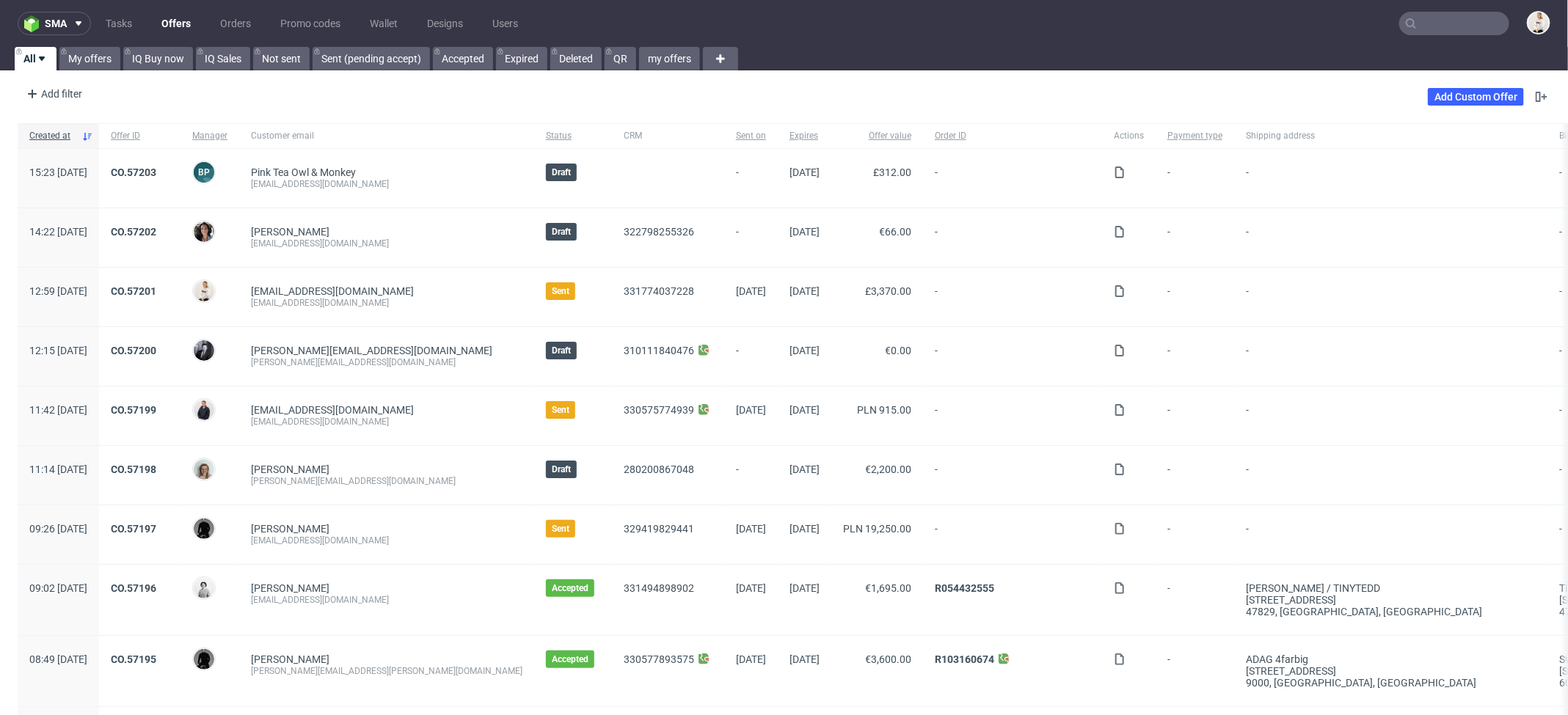
click at [1457, 19] on input "text" at bounding box center [1454, 24] width 110 height 24
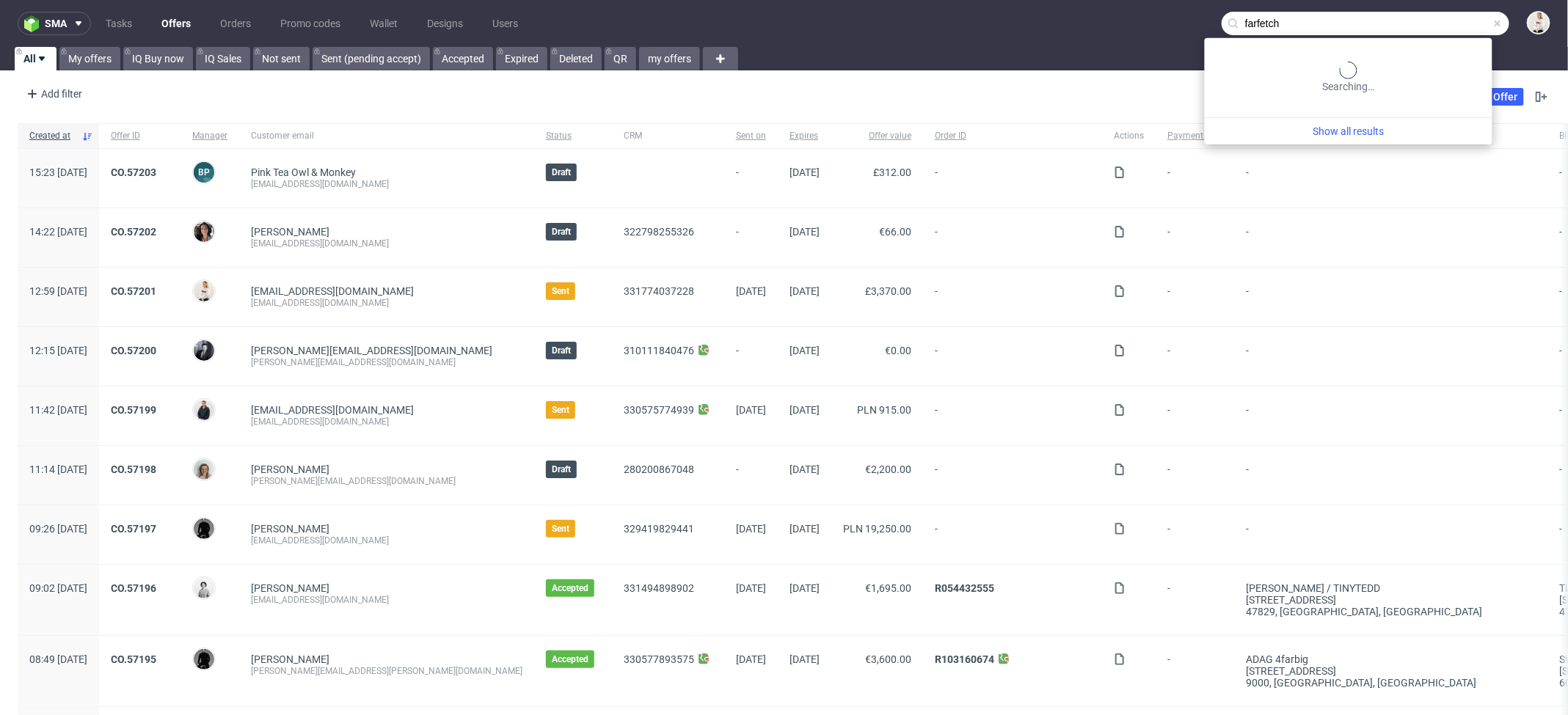
type input "farfetch"
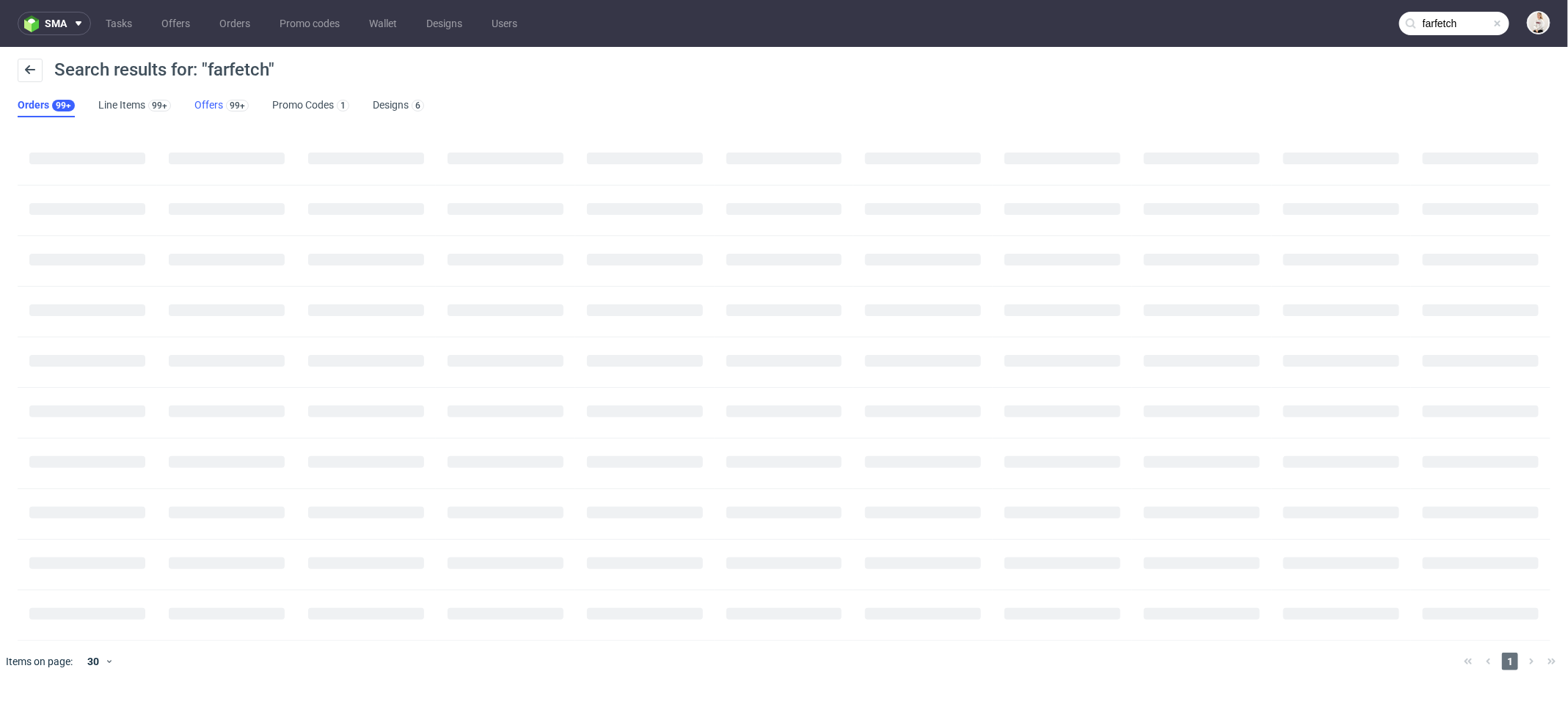
click at [202, 104] on link "Offers 99+" at bounding box center [222, 106] width 55 height 24
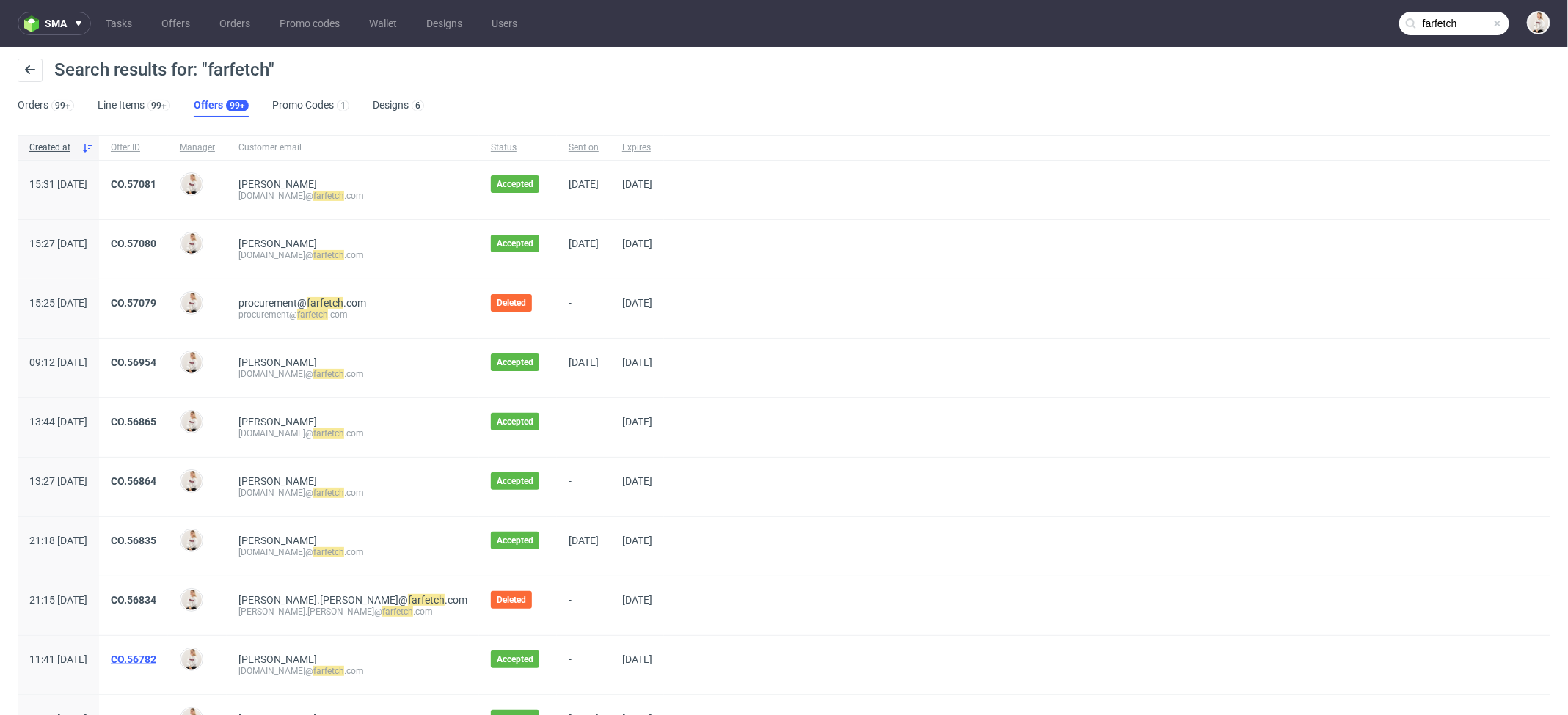
click at [156, 655] on link "CO.56782" at bounding box center [133, 659] width 46 height 12
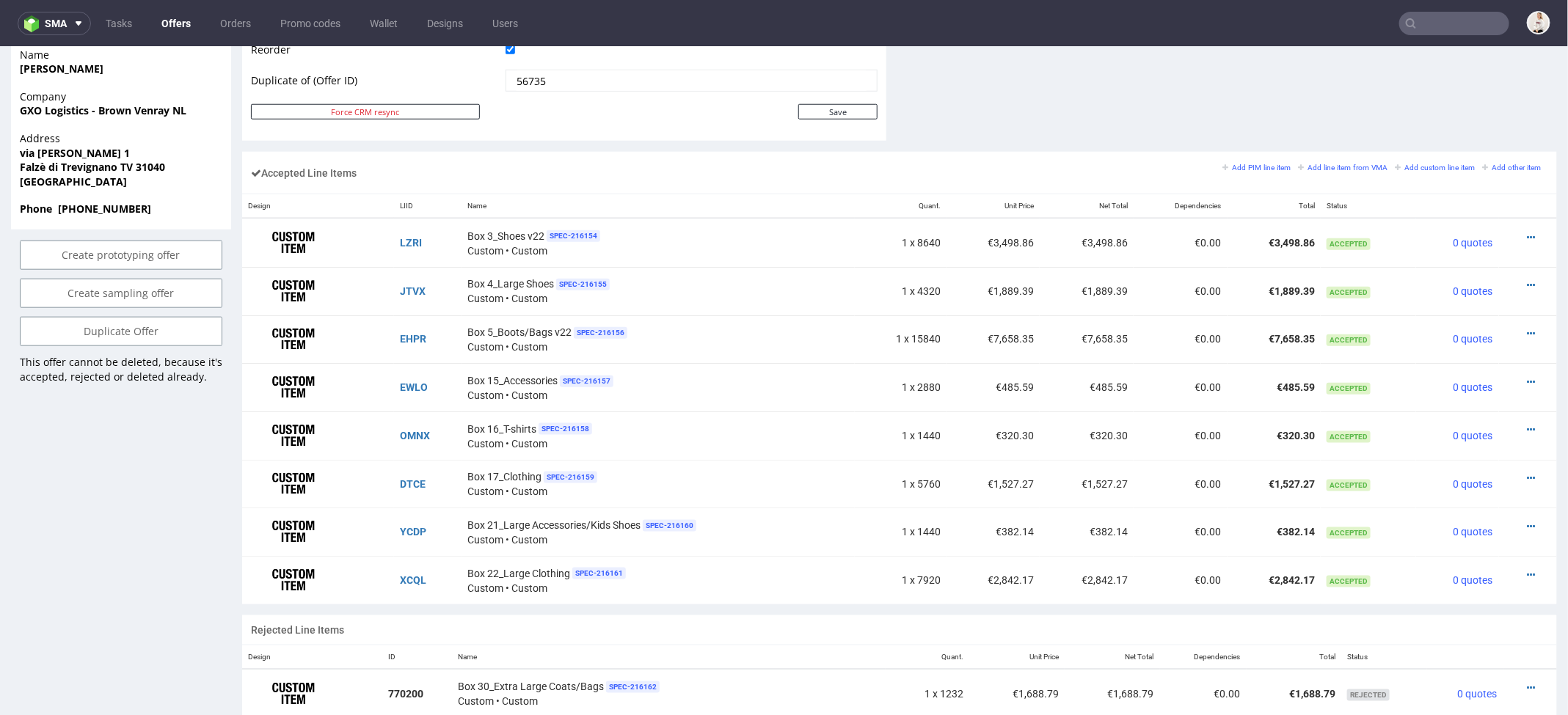
scroll to position [812, 0]
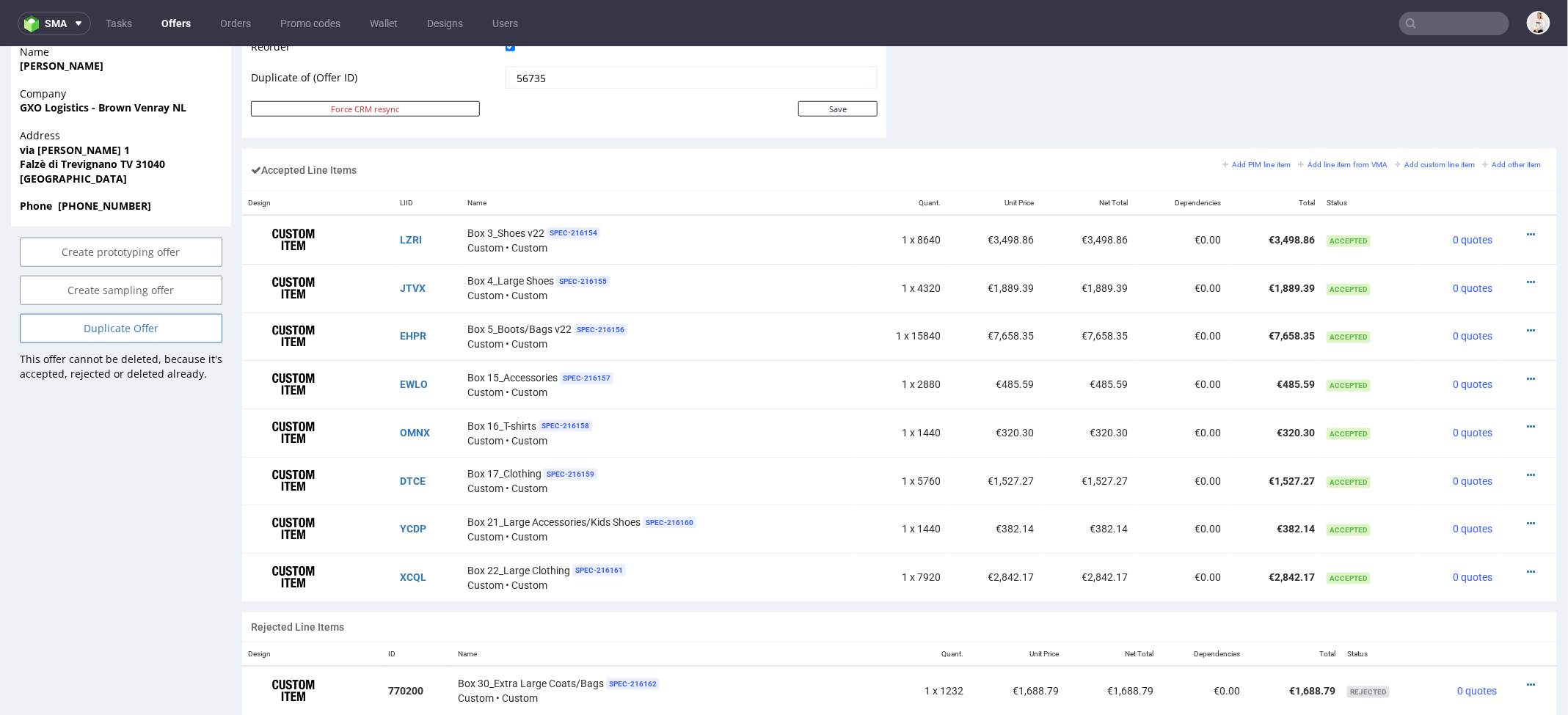
click at [113, 343] on link "Duplicate Offer" at bounding box center [121, 328] width 203 height 30
click at [81, 302] on link "Yes" at bounding box center [98, 302] width 42 height 22
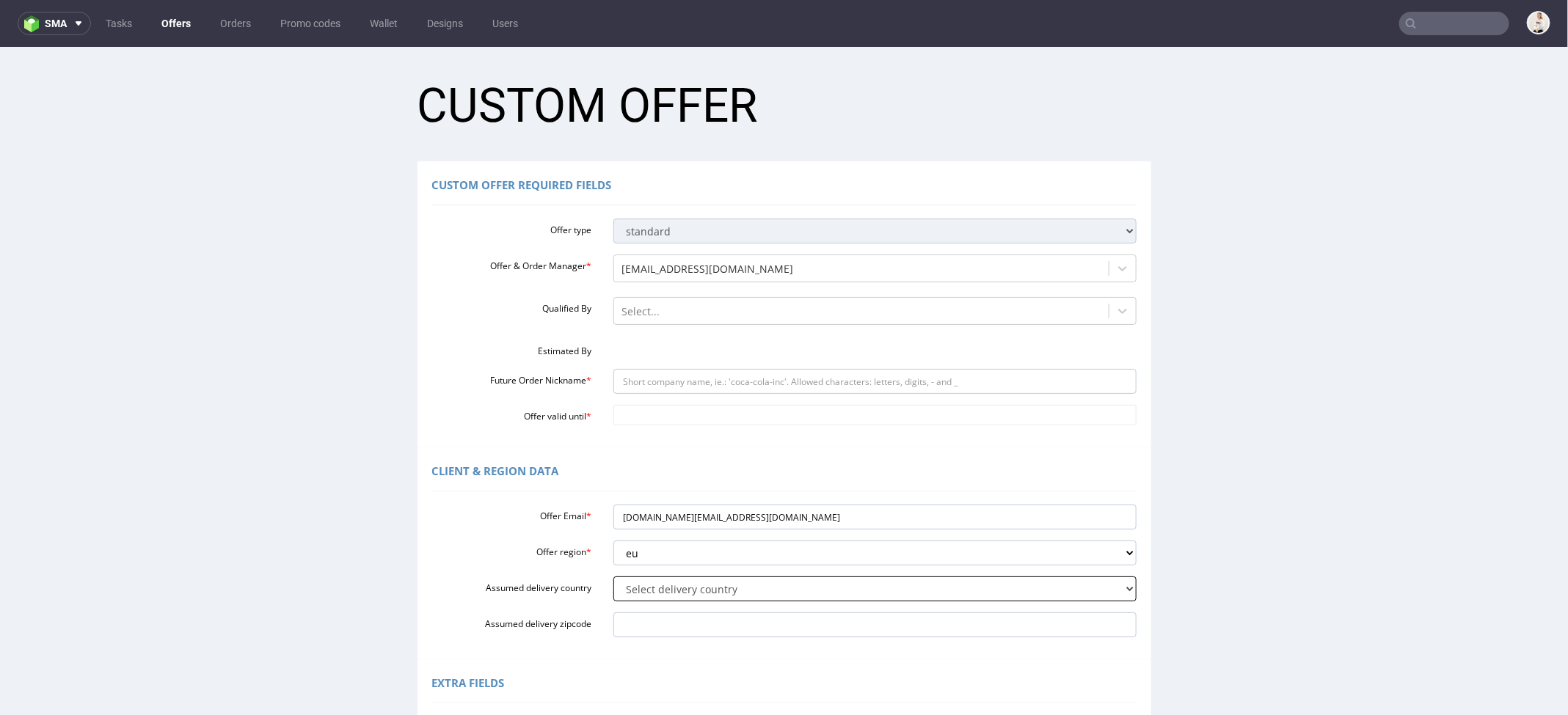
scroll to position [0, 0]
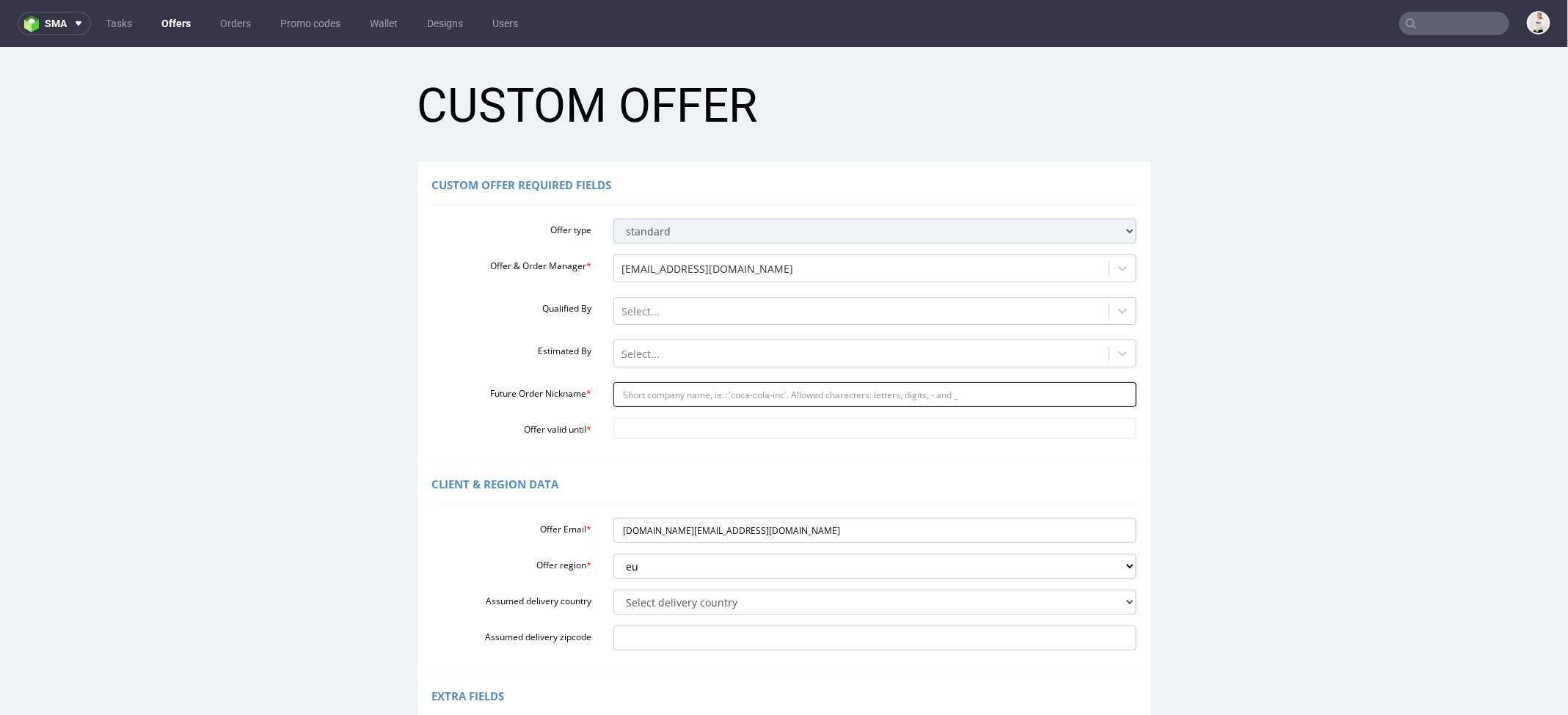
click at [680, 402] on input "Future Order Nickname *" at bounding box center [874, 393] width 523 height 25
paste input "FNL-005129_-_IT"
drag, startPoint x: 725, startPoint y: 399, endPoint x: 592, endPoint y: 402, distance: 133.0
click at [592, 402] on div "Future Order Nickname * FNL-005129_-_IT" at bounding box center [784, 393] width 726 height 25
type input "FNL-005129_-_IT"
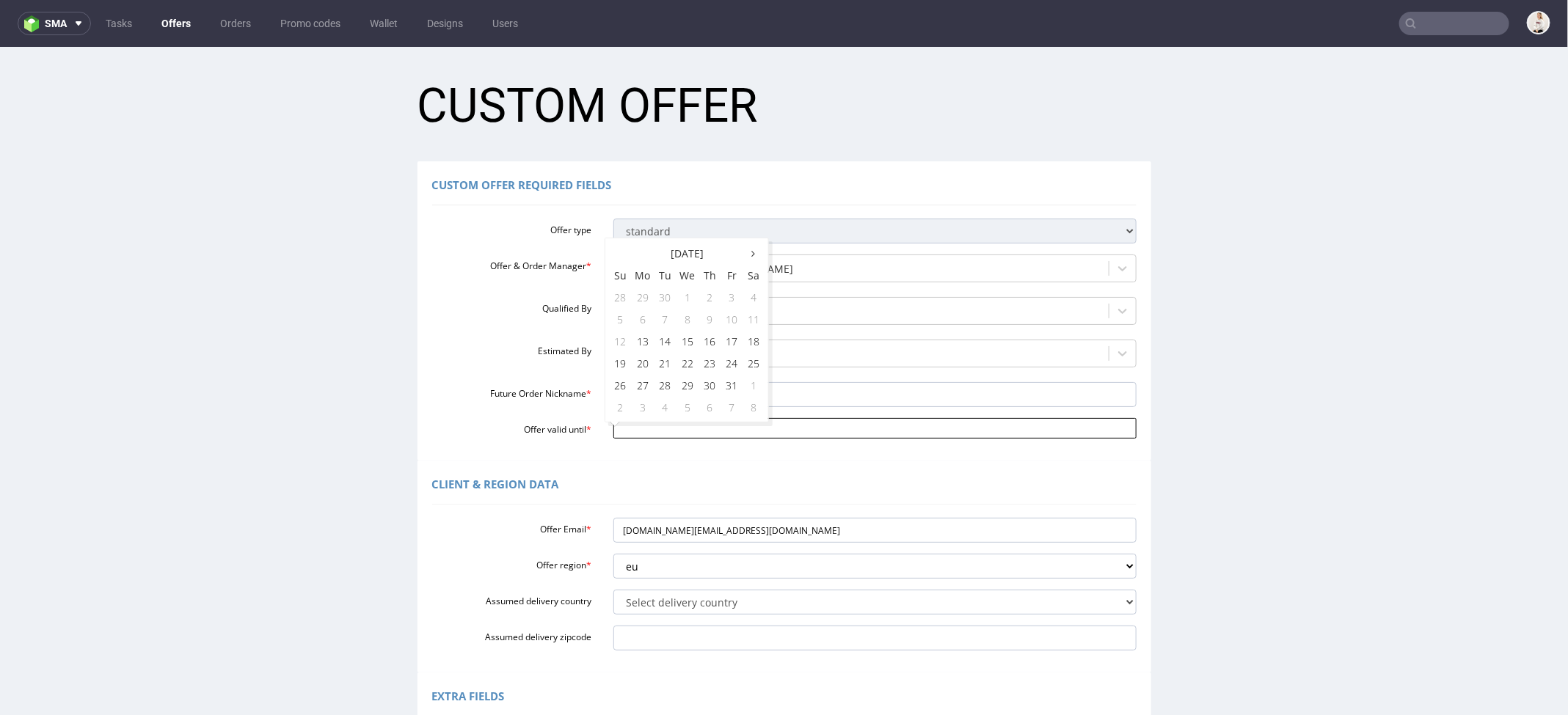
click at [634, 423] on input "Offer valid until *" at bounding box center [874, 427] width 523 height 21
click at [753, 341] on td "18" at bounding box center [753, 341] width 22 height 22
type input "[DATE]"
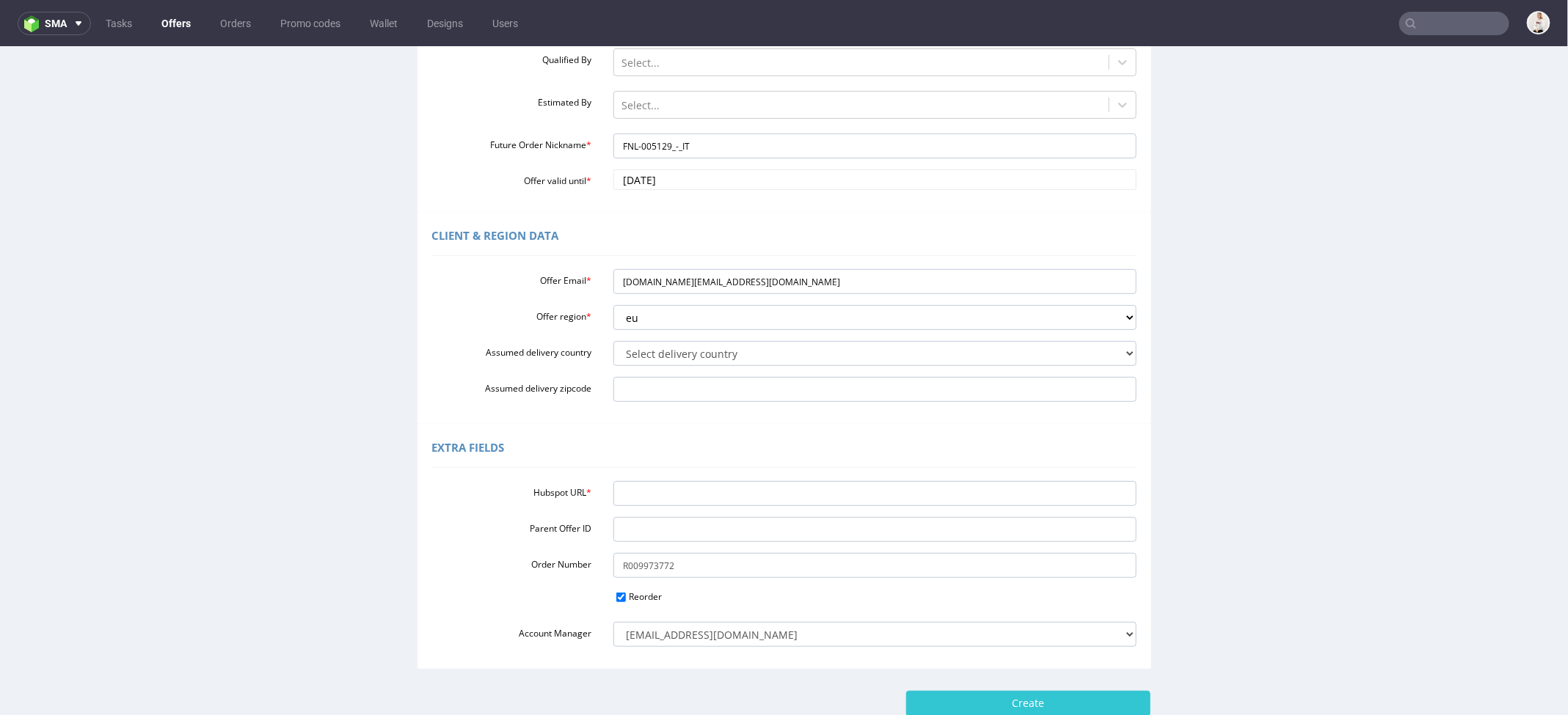
scroll to position [291, 0]
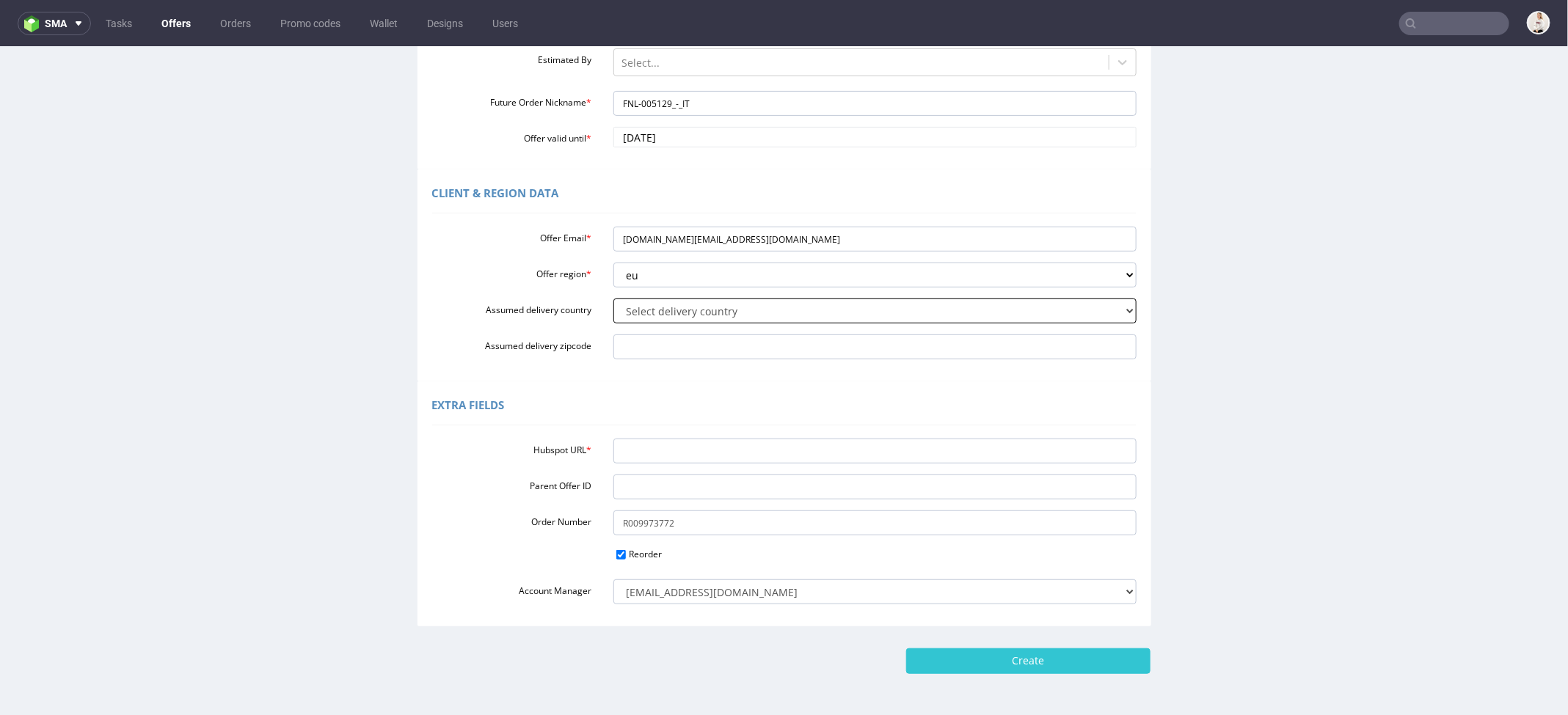
click at [694, 307] on select "Select delivery country Andorra Afghanistan Anguilla Albania Armenia Antarctica…" at bounding box center [874, 310] width 523 height 25
click at [613, 298] on select "Select delivery country Andorra Afghanistan Anguilla Albania Armenia Antarctica…" at bounding box center [874, 310] width 523 height 25
click at [677, 457] on input "Hubspot URL *" at bounding box center [874, 450] width 523 height 25
paste input "[URL][DOMAIN_NAME]"
type input "[URL][DOMAIN_NAME]"
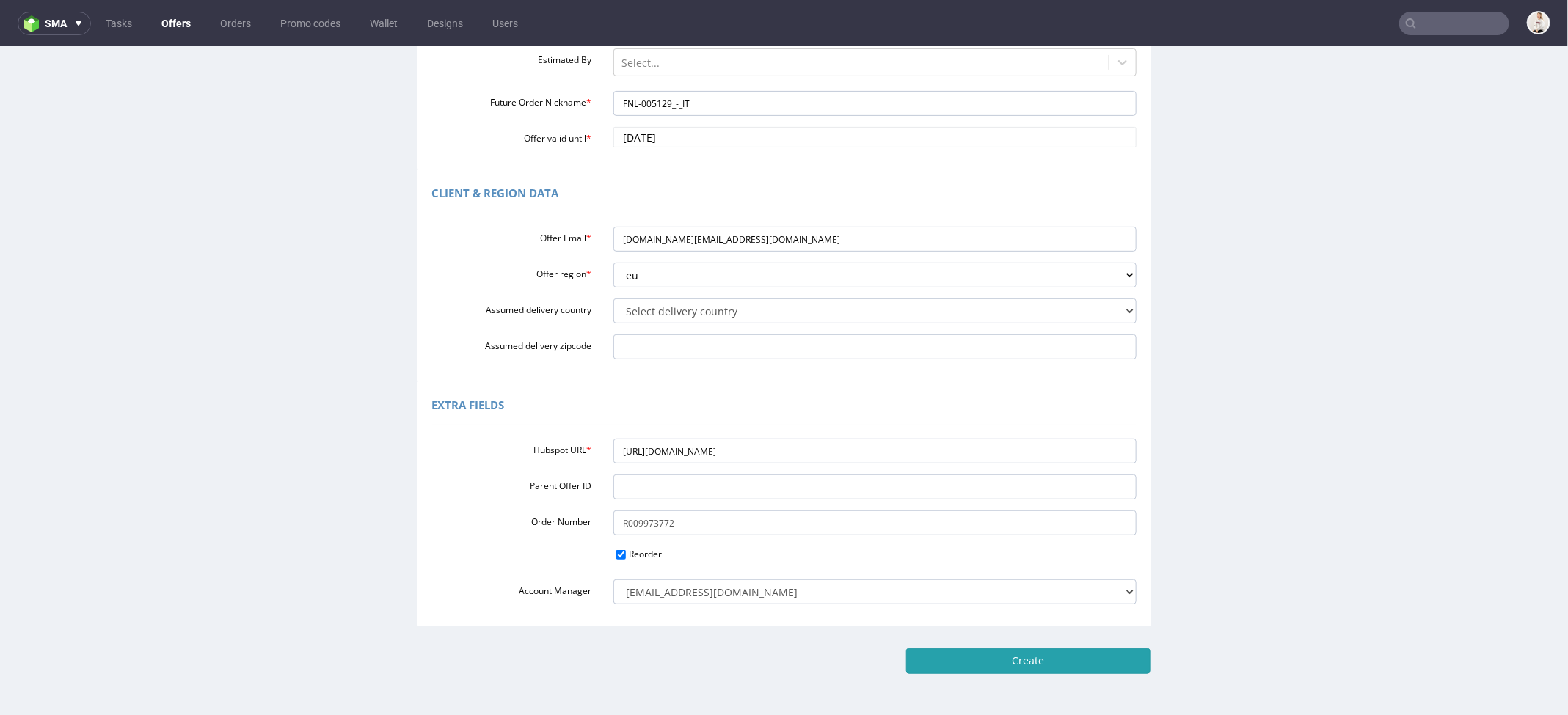
click at [997, 663] on input "Create" at bounding box center [1028, 659] width 244 height 25
type input "Please wait..."
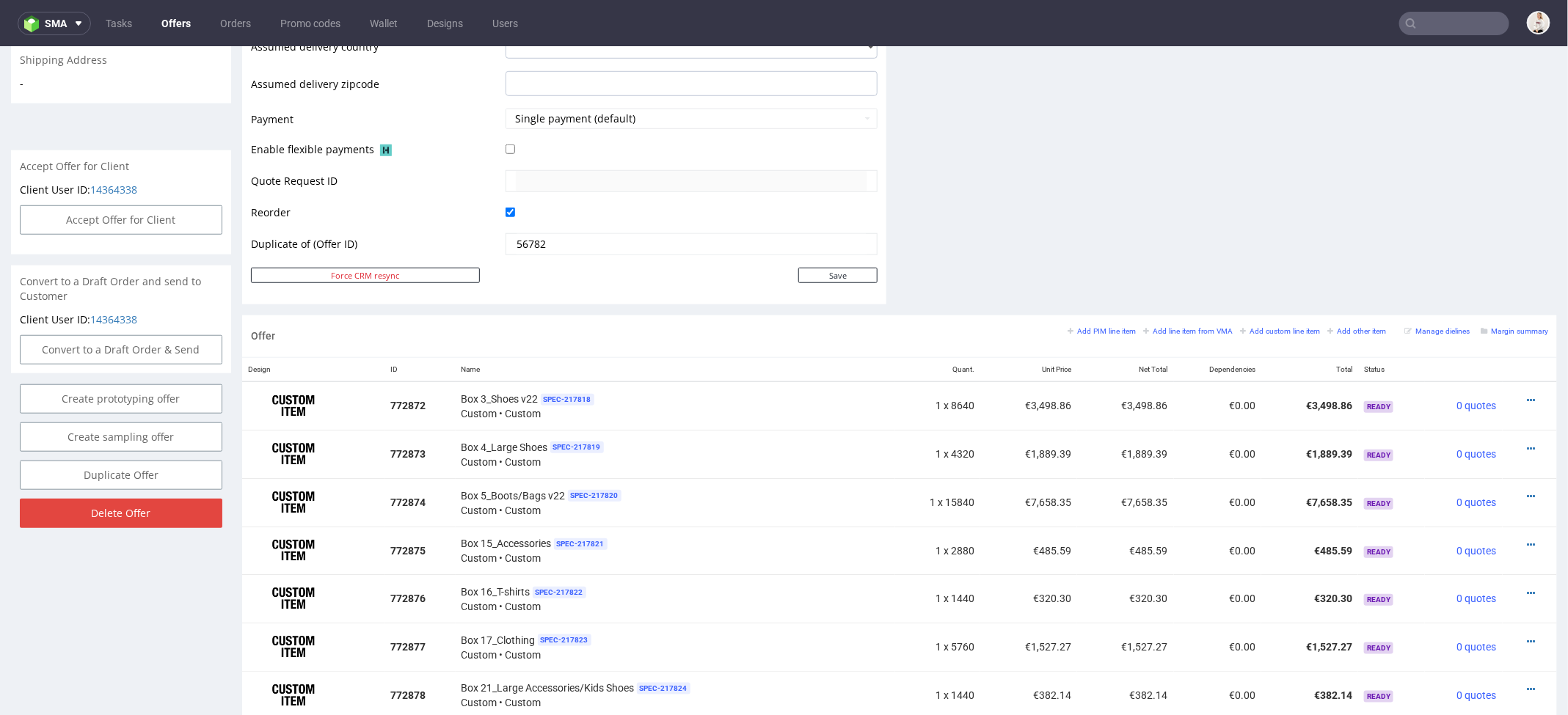
scroll to position [593, 0]
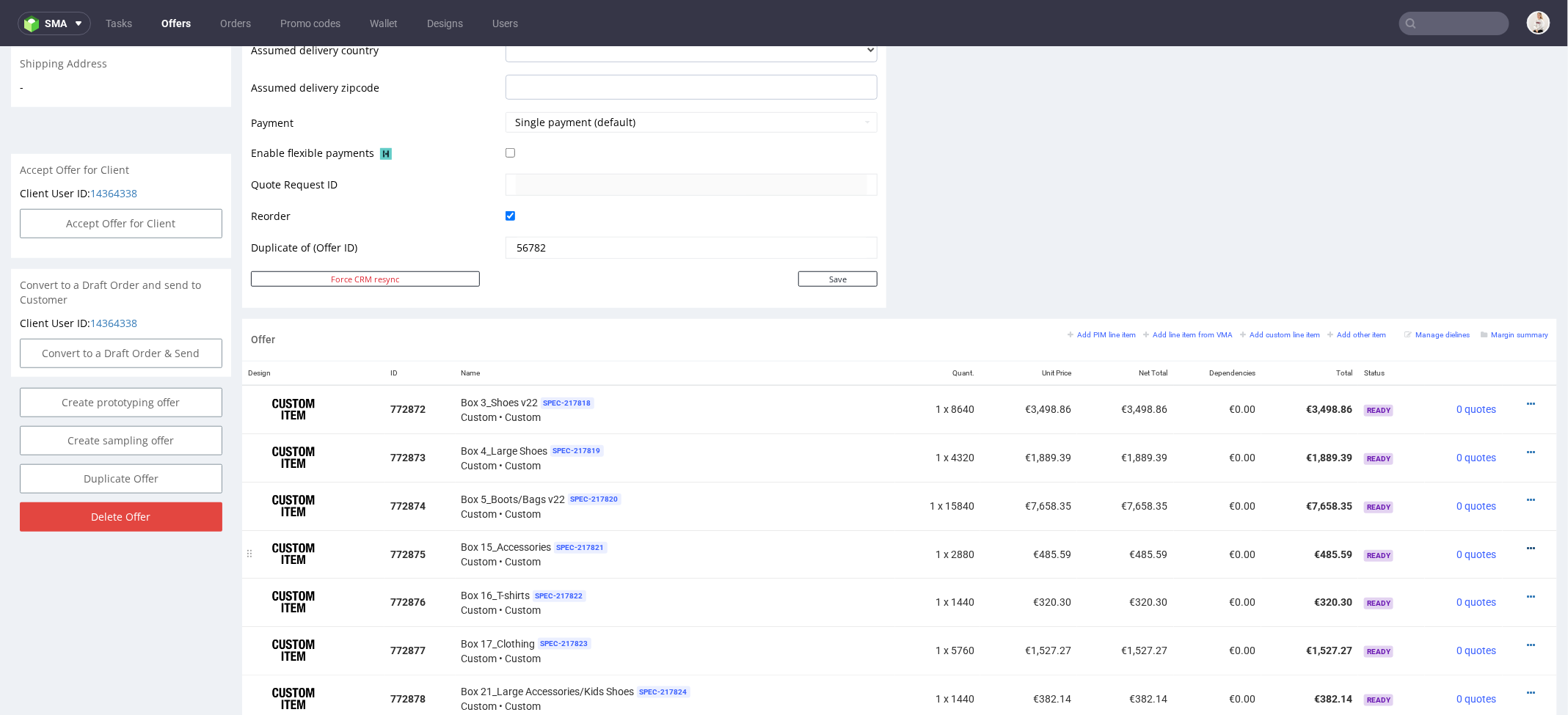
click at [1527, 542] on icon at bounding box center [1531, 547] width 8 height 10
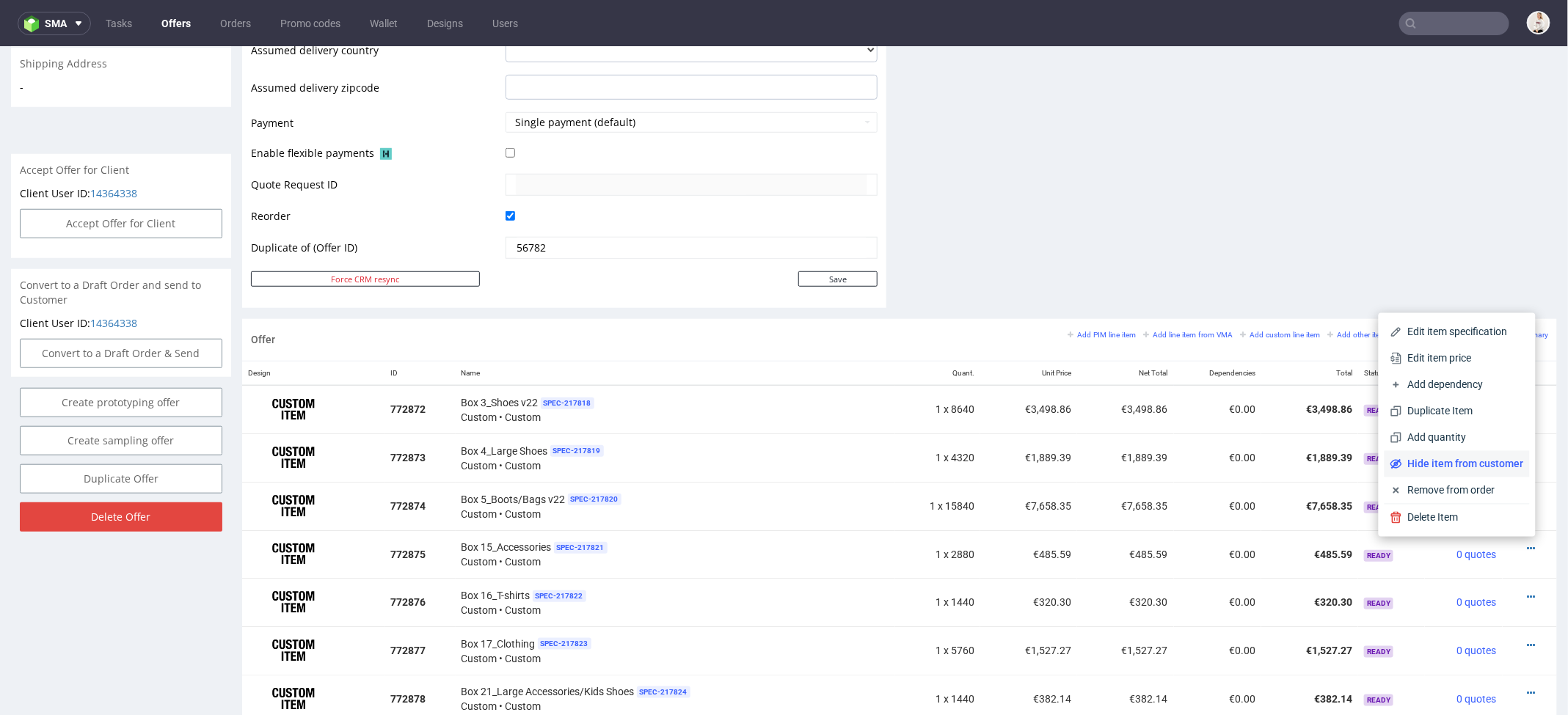
click at [1463, 464] on span "Hide item from customer" at bounding box center [1463, 463] width 122 height 15
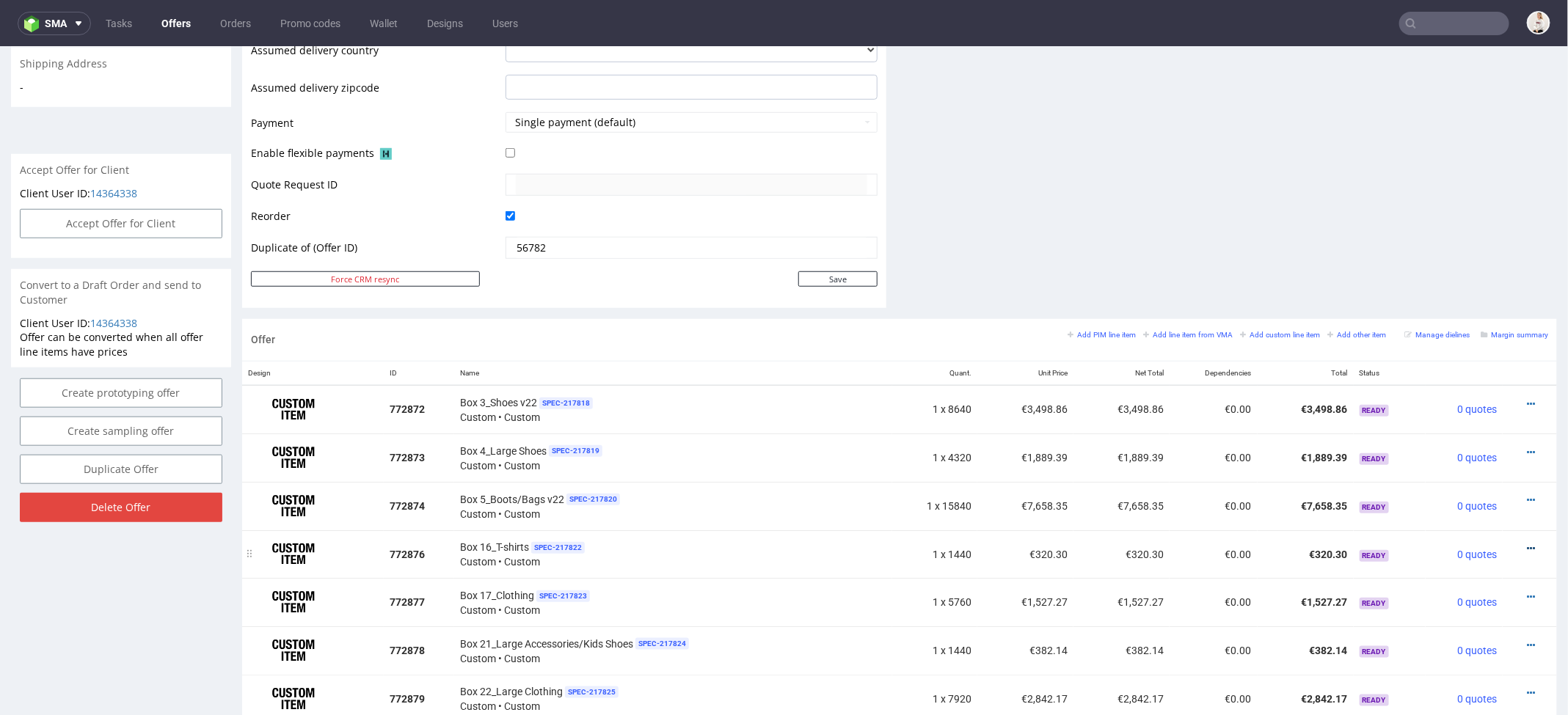
click at [1527, 545] on icon at bounding box center [1531, 547] width 8 height 10
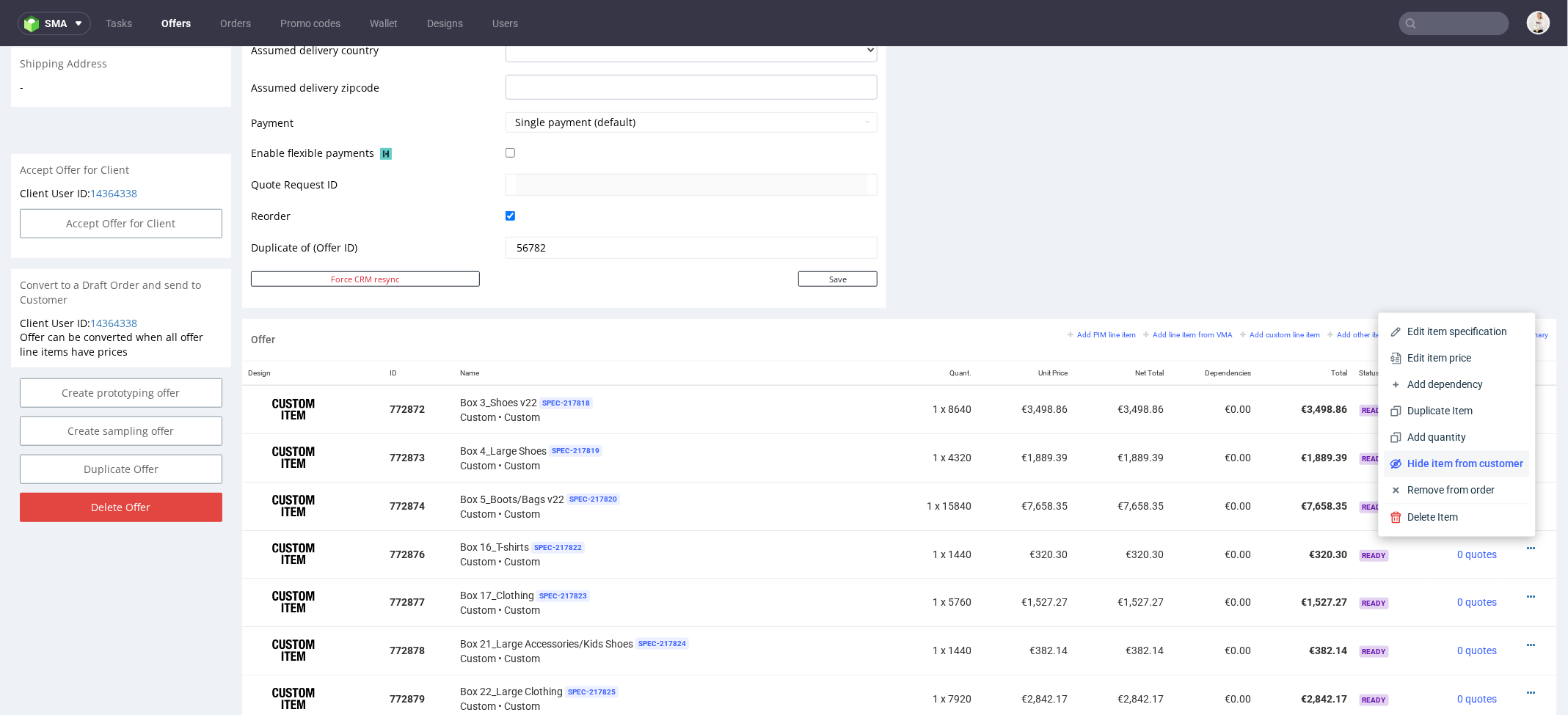
click at [1464, 464] on span "Hide item from customer" at bounding box center [1463, 463] width 122 height 15
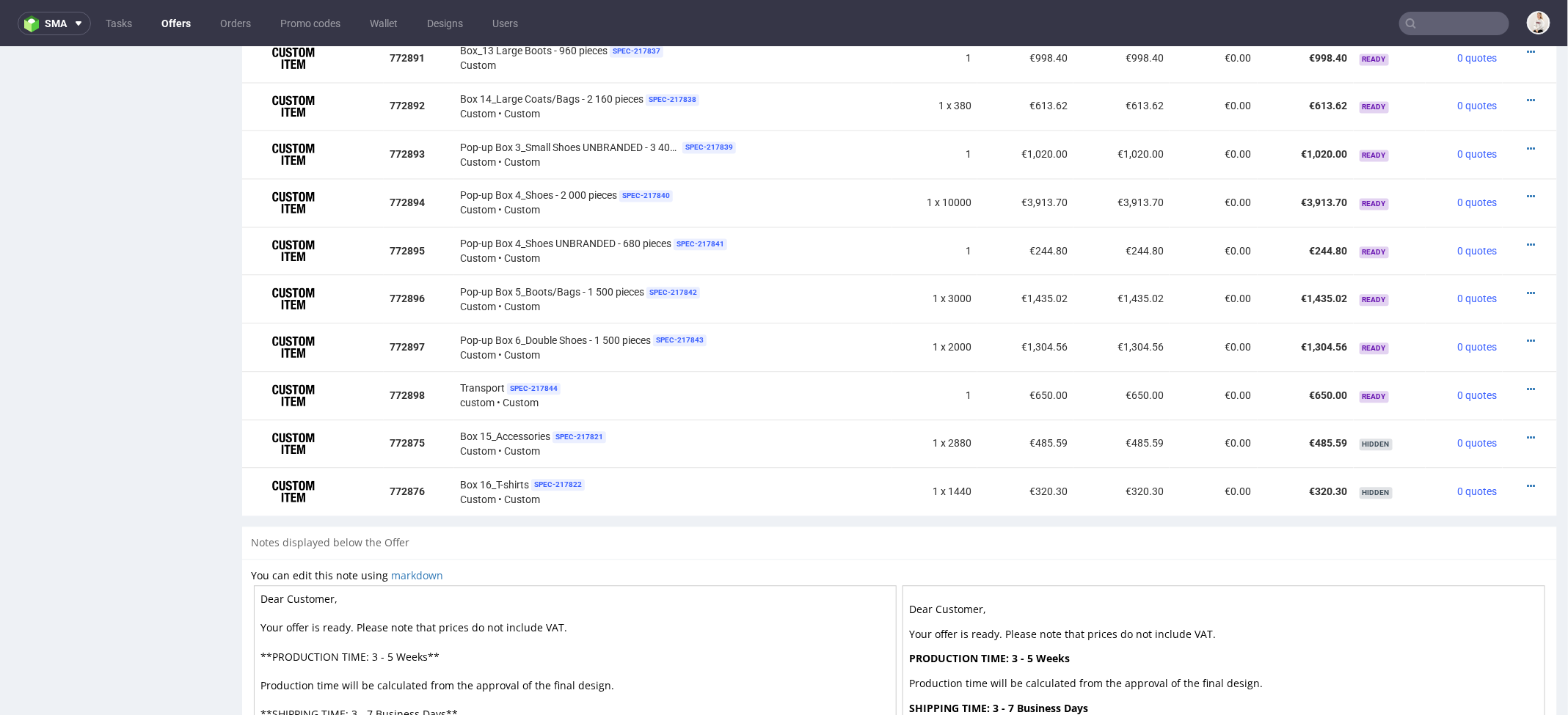
scroll to position [1751, 0]
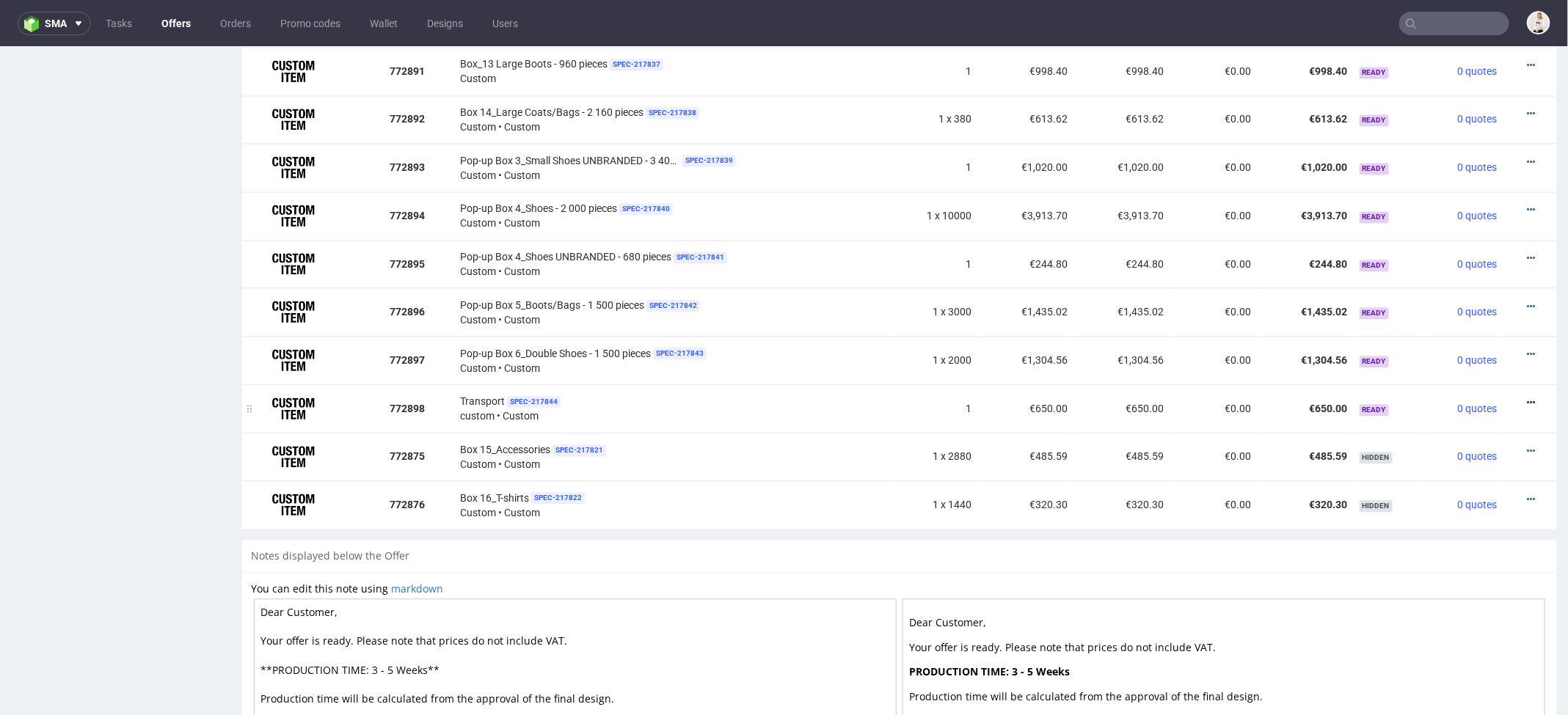
click at [1527, 396] on icon at bounding box center [1531, 401] width 8 height 10
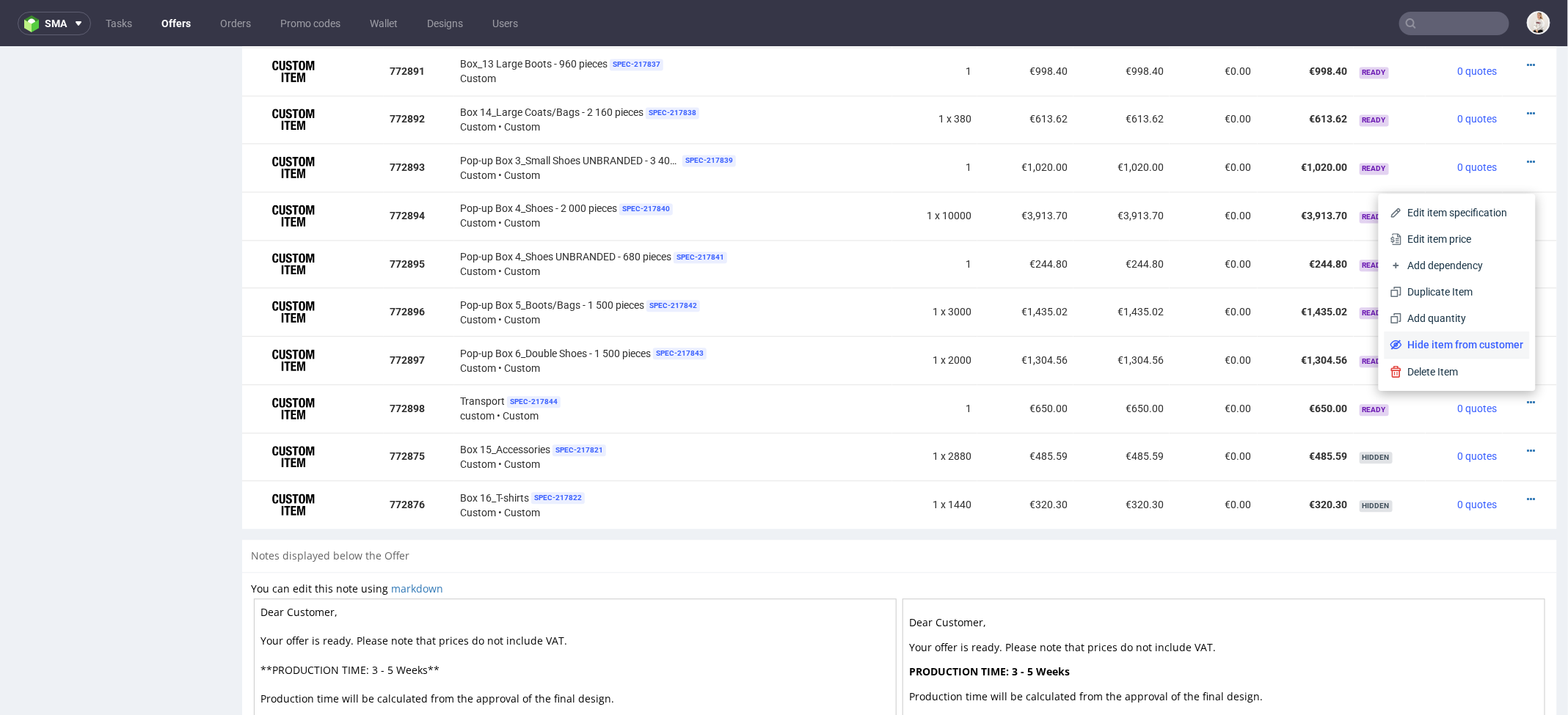
click at [1458, 346] on span "Hide item from customer" at bounding box center [1463, 344] width 122 height 15
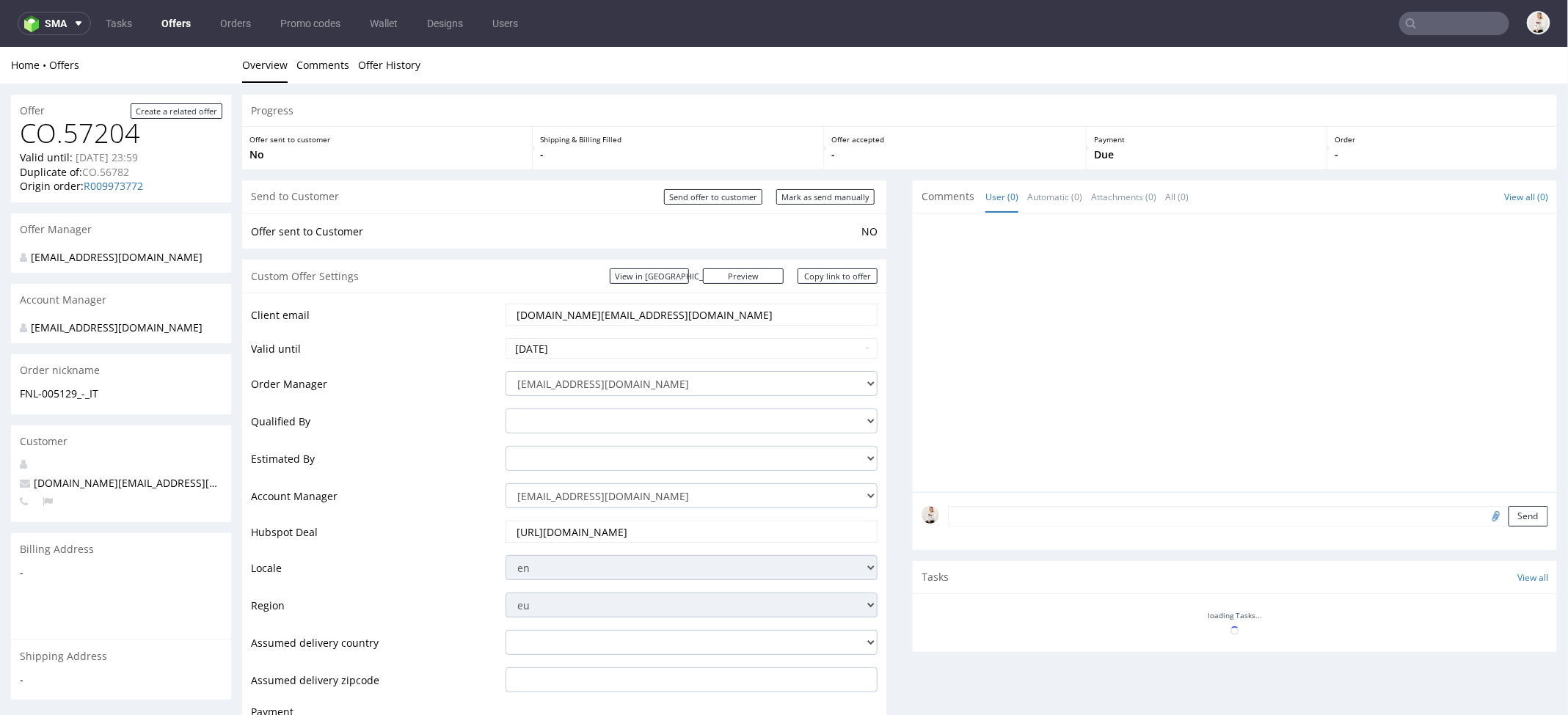
scroll to position [1716, 0]
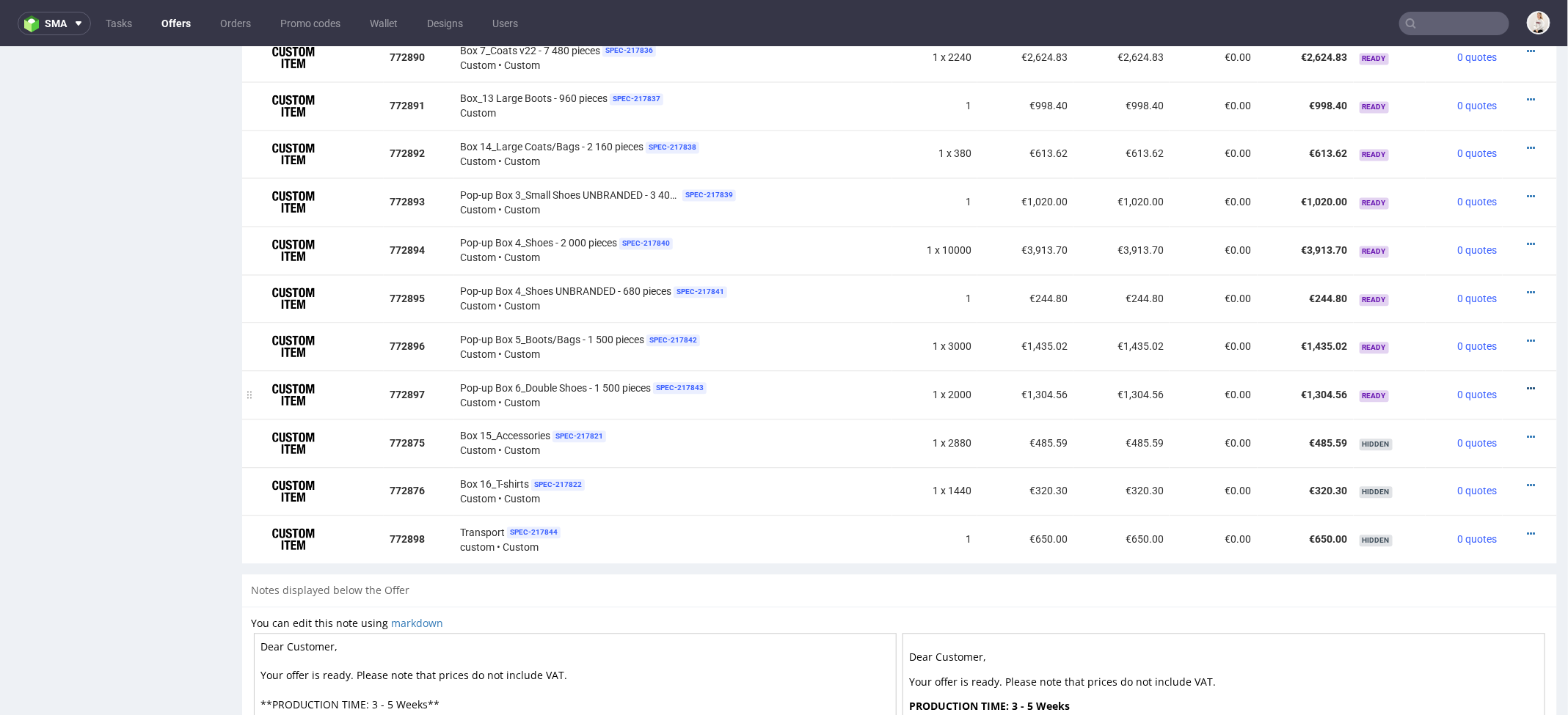
click at [1527, 382] on icon at bounding box center [1531, 387] width 8 height 10
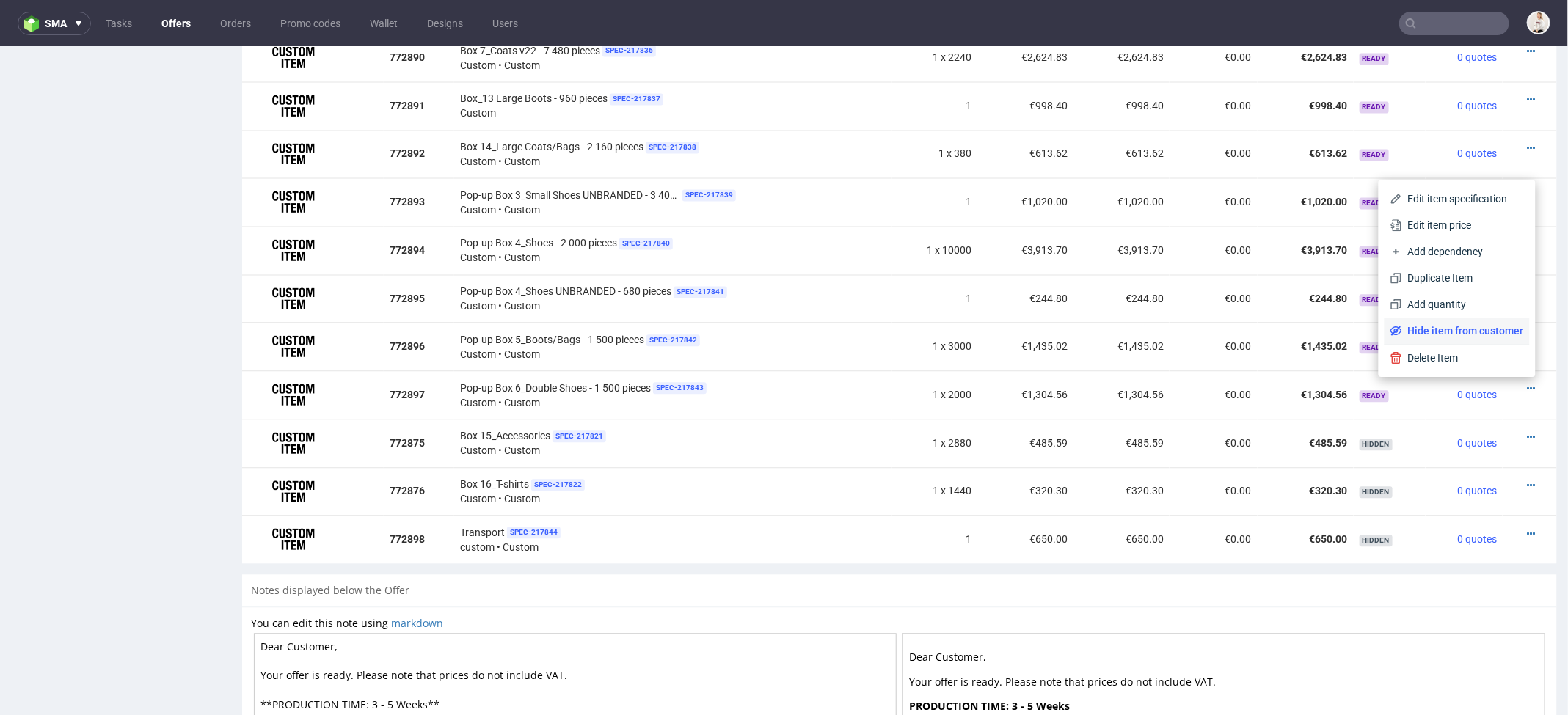
click at [1468, 330] on span "Hide item from customer" at bounding box center [1463, 330] width 122 height 15
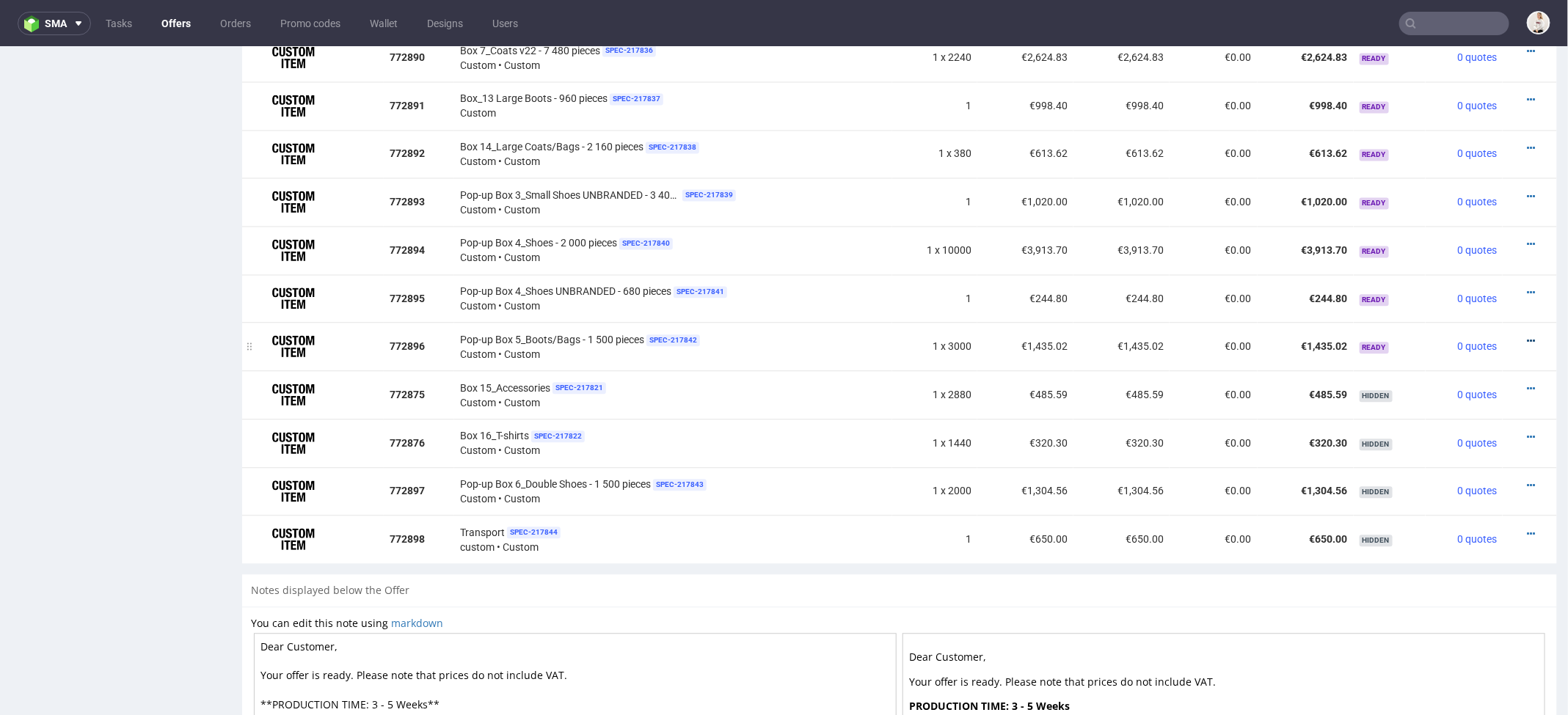
click at [1527, 335] on icon at bounding box center [1531, 340] width 8 height 10
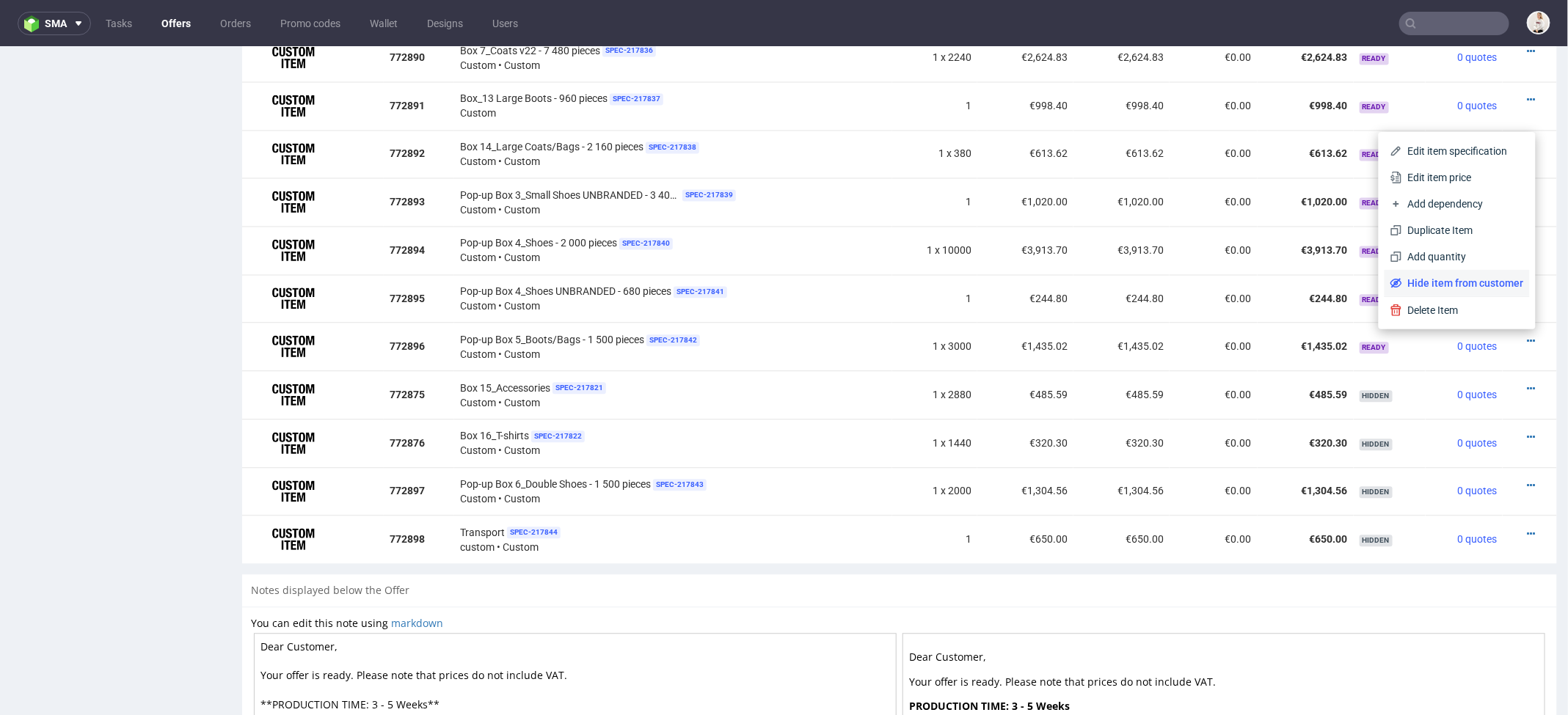
click at [1483, 285] on span "Hide item from customer" at bounding box center [1463, 282] width 122 height 15
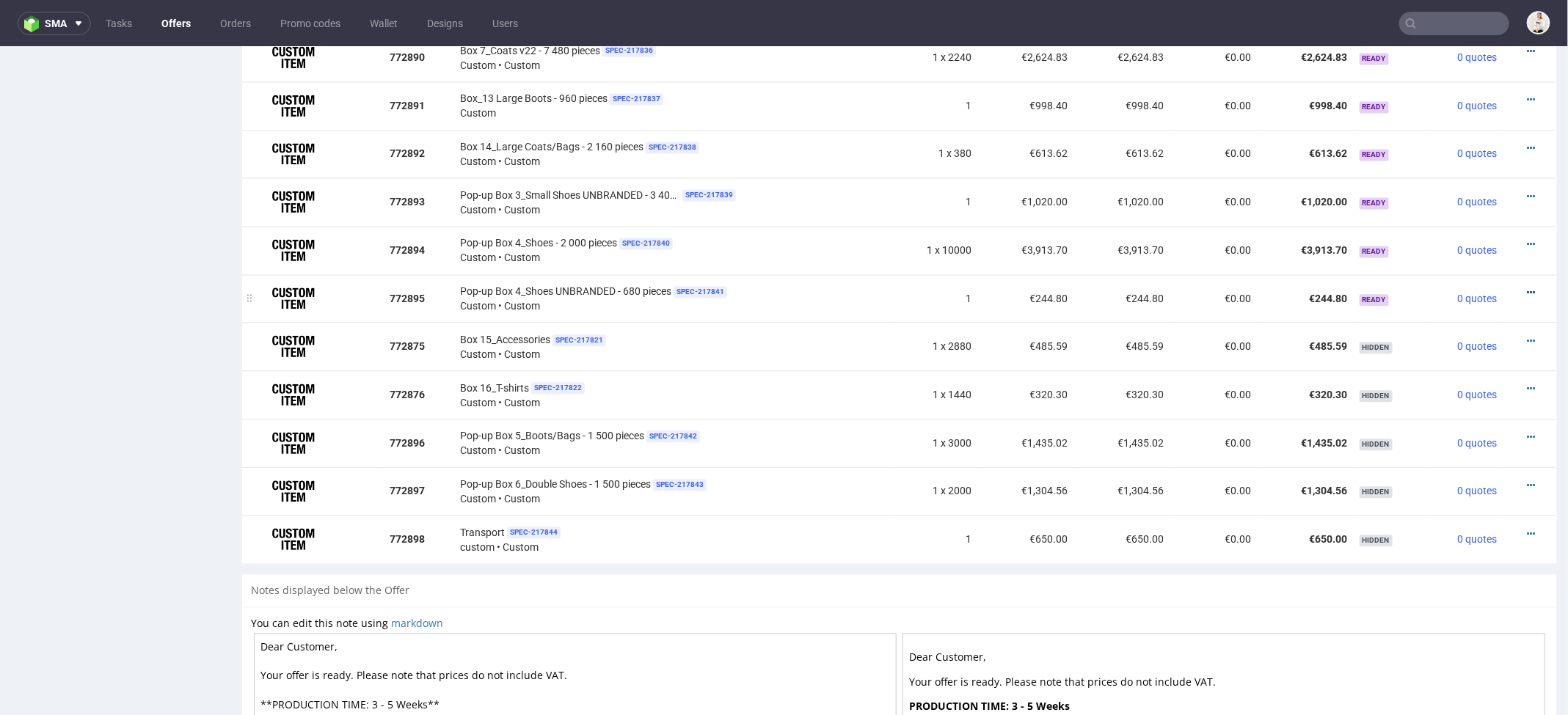
click at [1527, 287] on icon at bounding box center [1531, 292] width 8 height 10
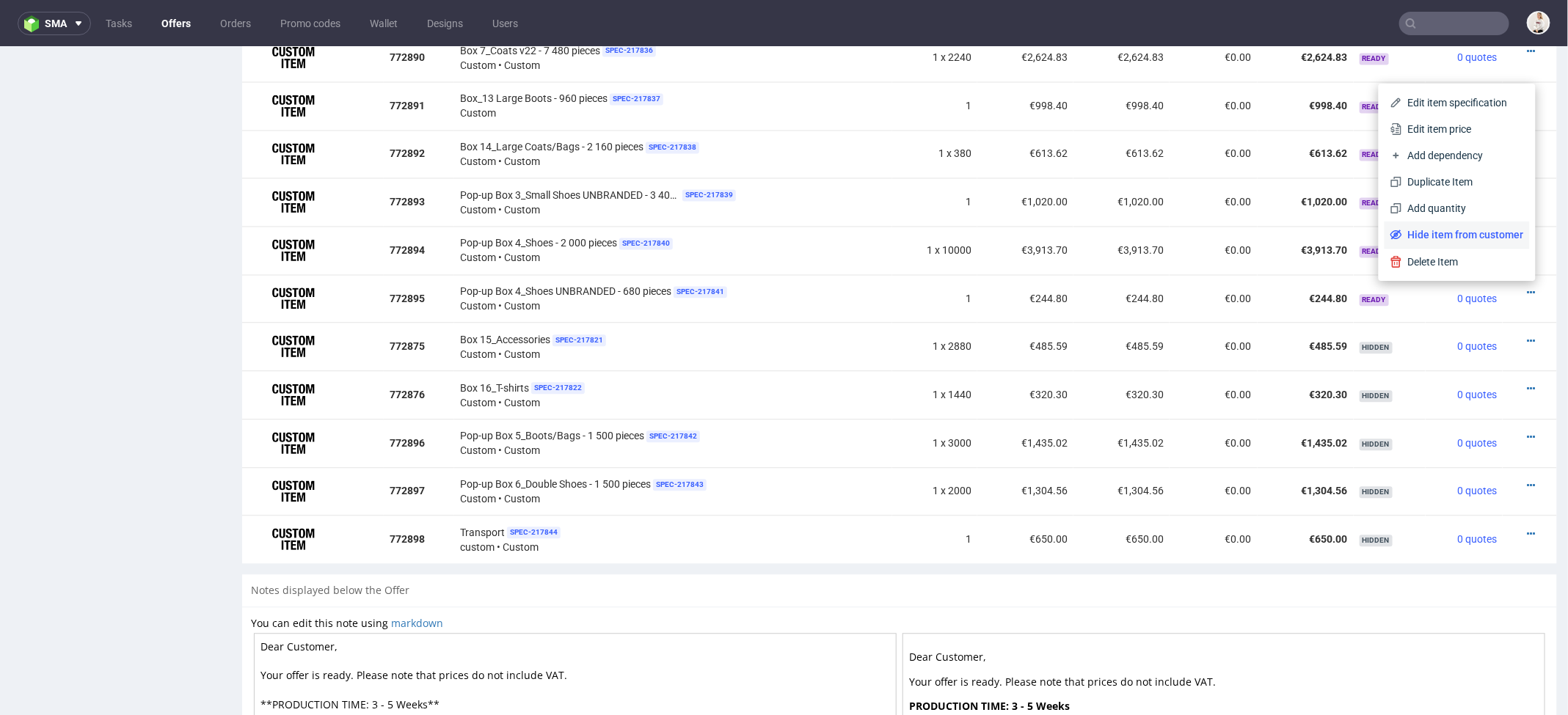
click at [1484, 234] on span "Hide item from customer" at bounding box center [1463, 233] width 122 height 15
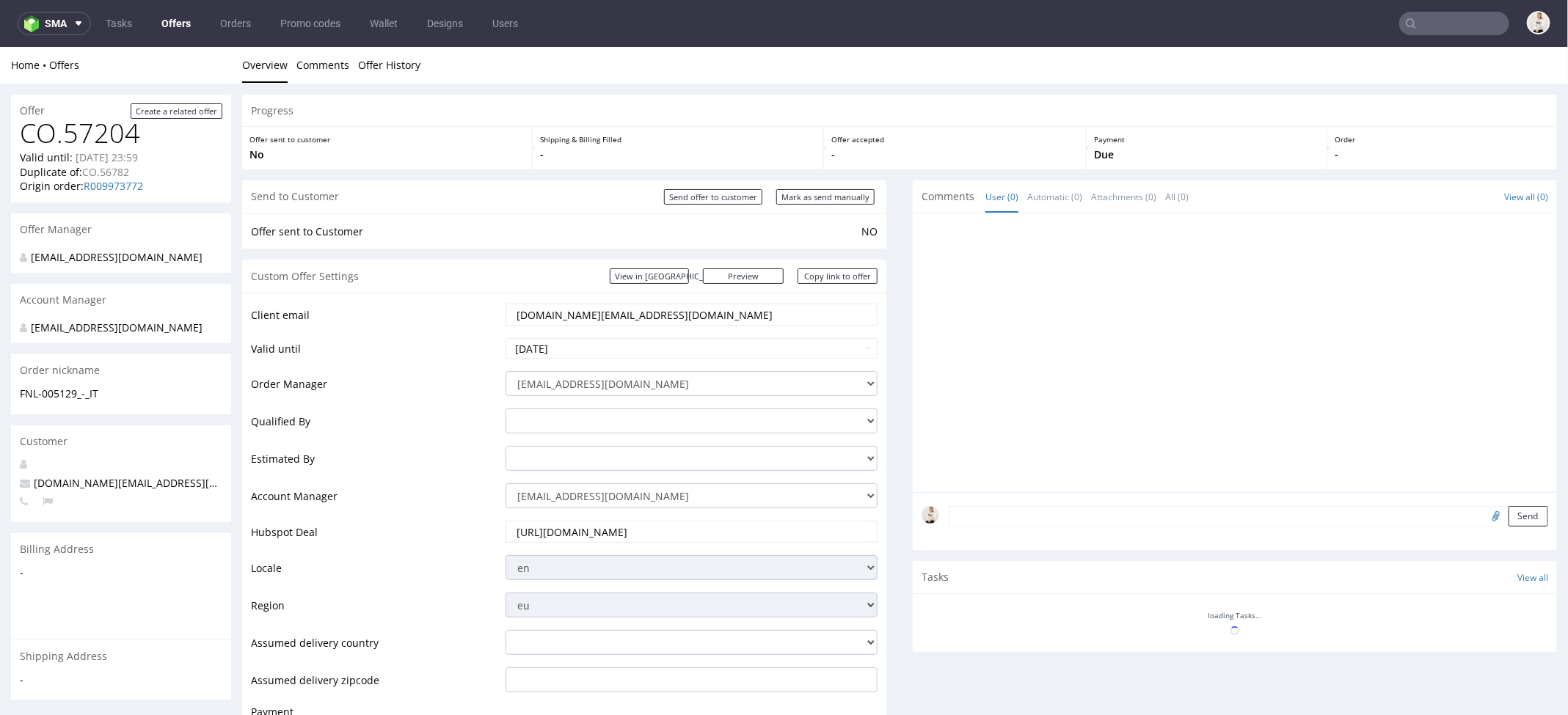
scroll to position [0, 0]
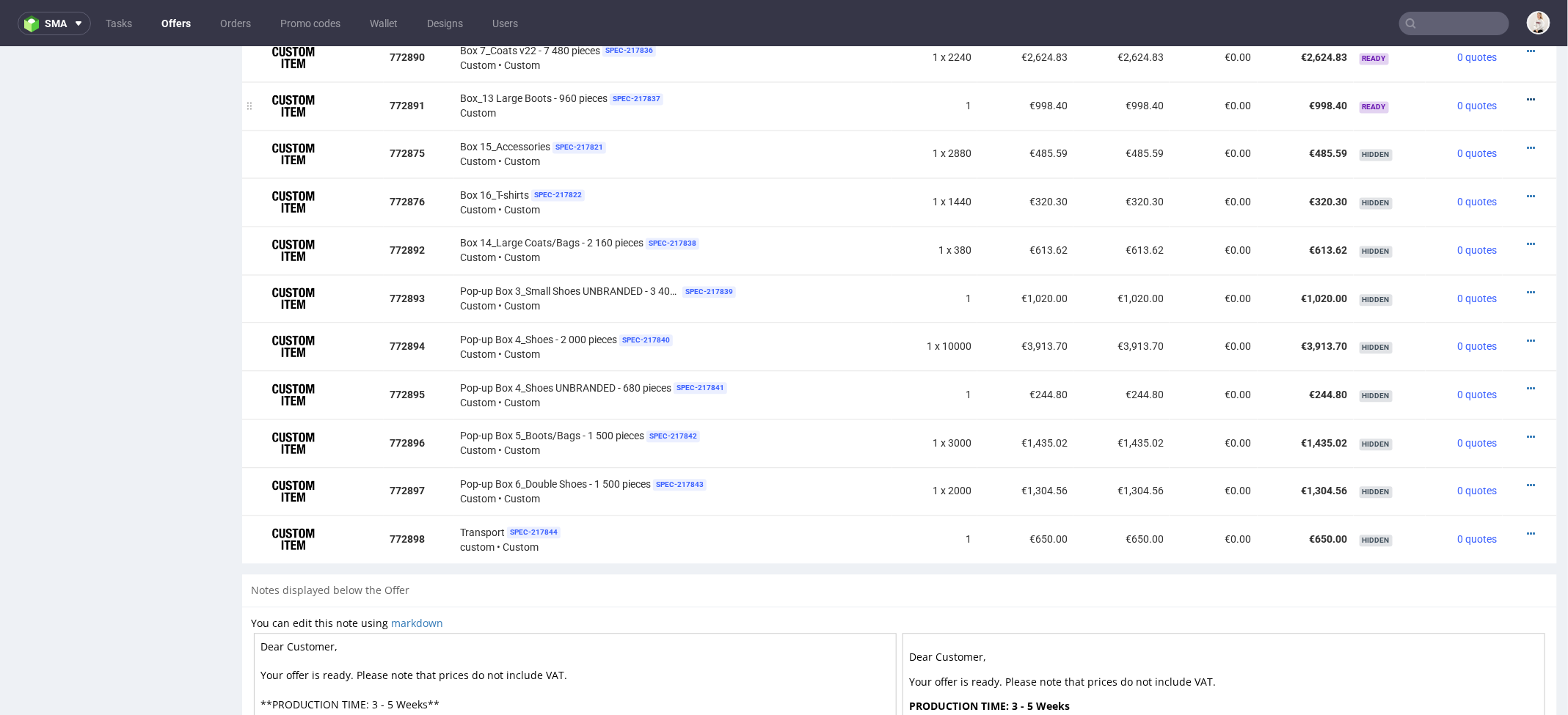
click at [1527, 94] on icon at bounding box center [1531, 99] width 8 height 10
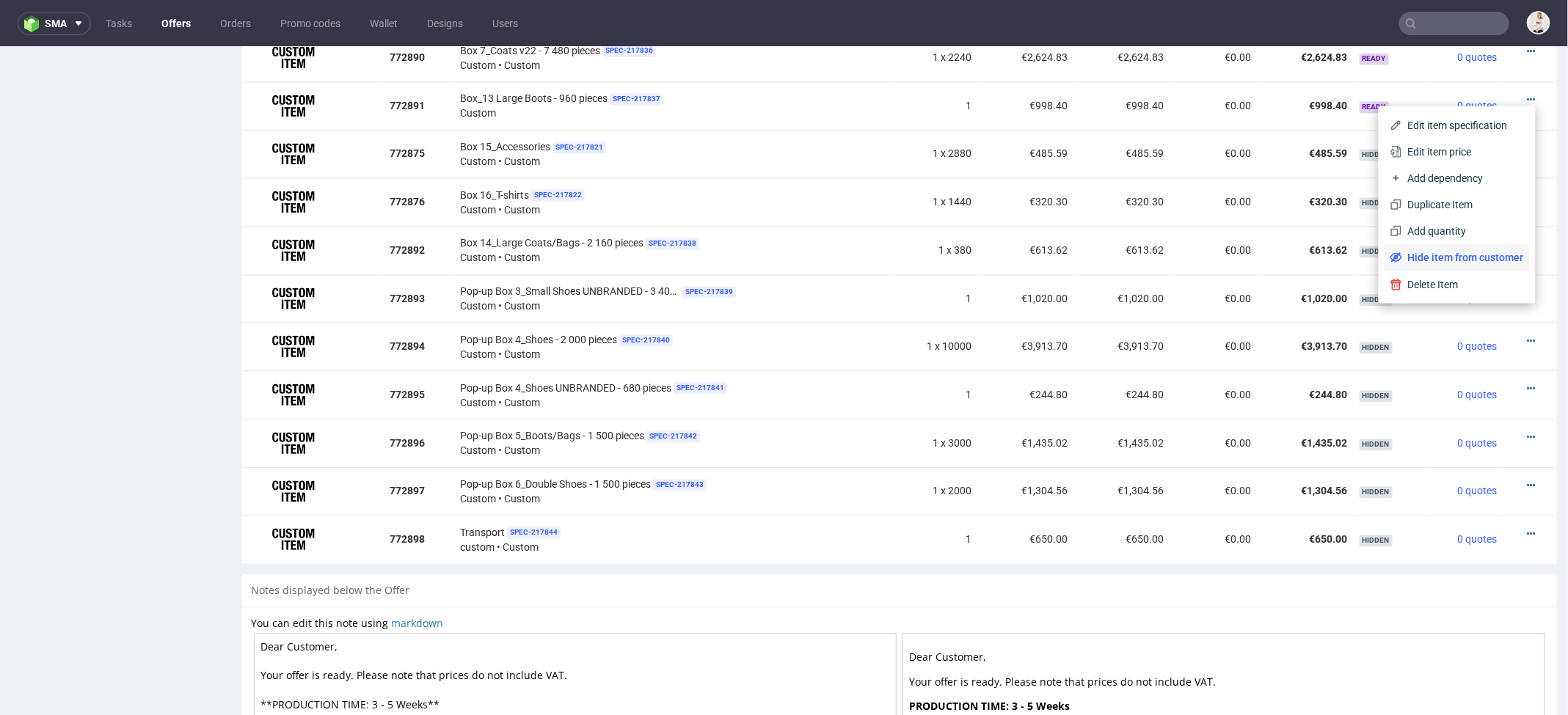
click at [1453, 246] on li "Hide item from customer" at bounding box center [1457, 255] width 145 height 27
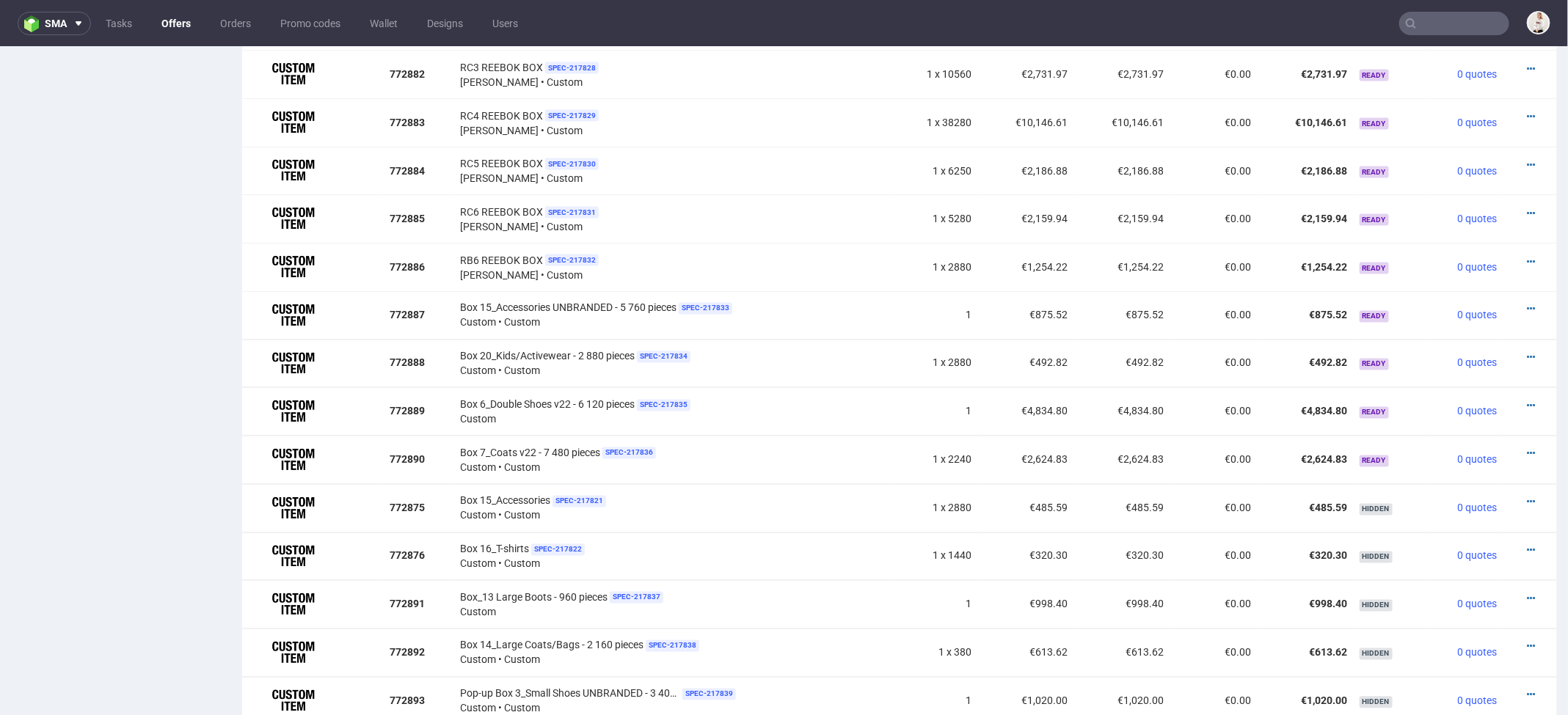
scroll to position [1308, 0]
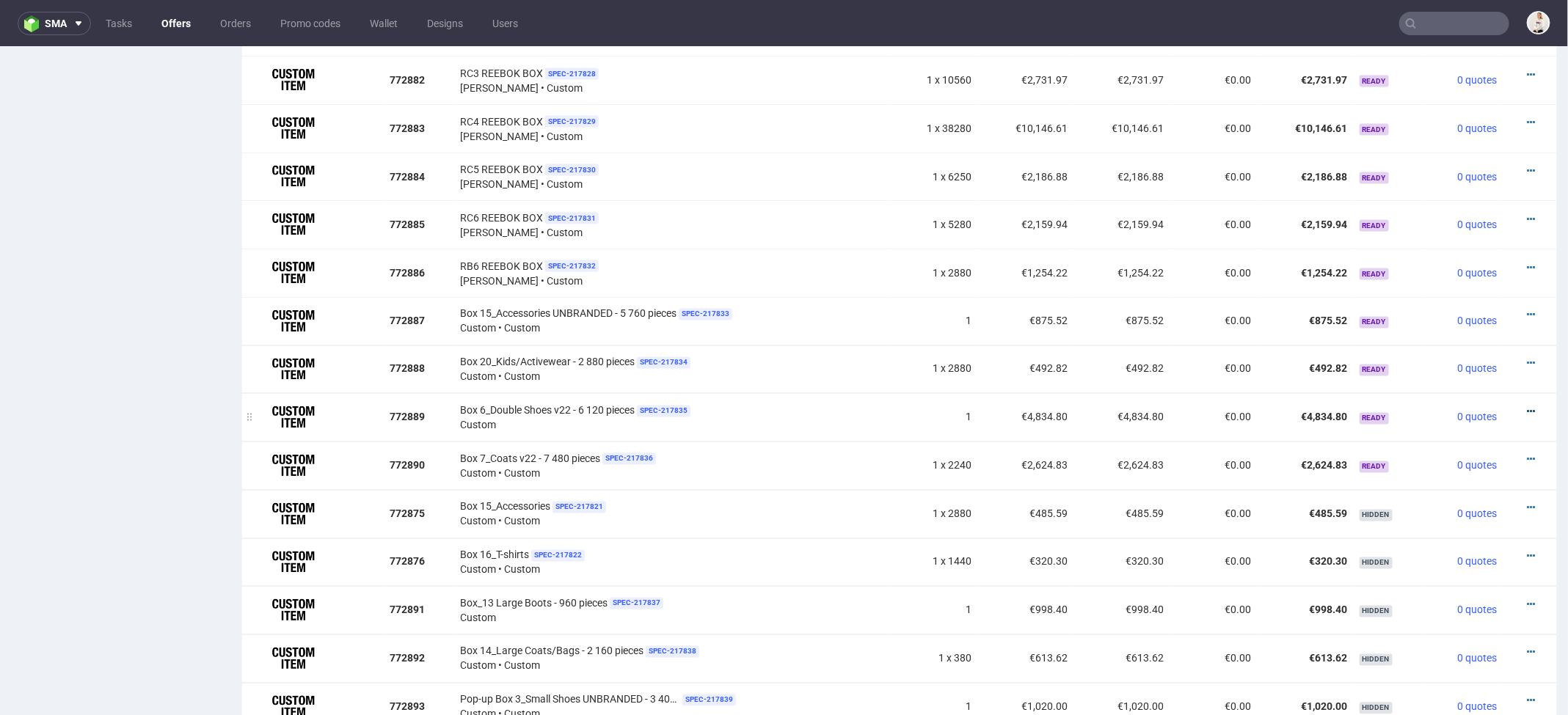
click at [1527, 406] on icon at bounding box center [1531, 411] width 8 height 10
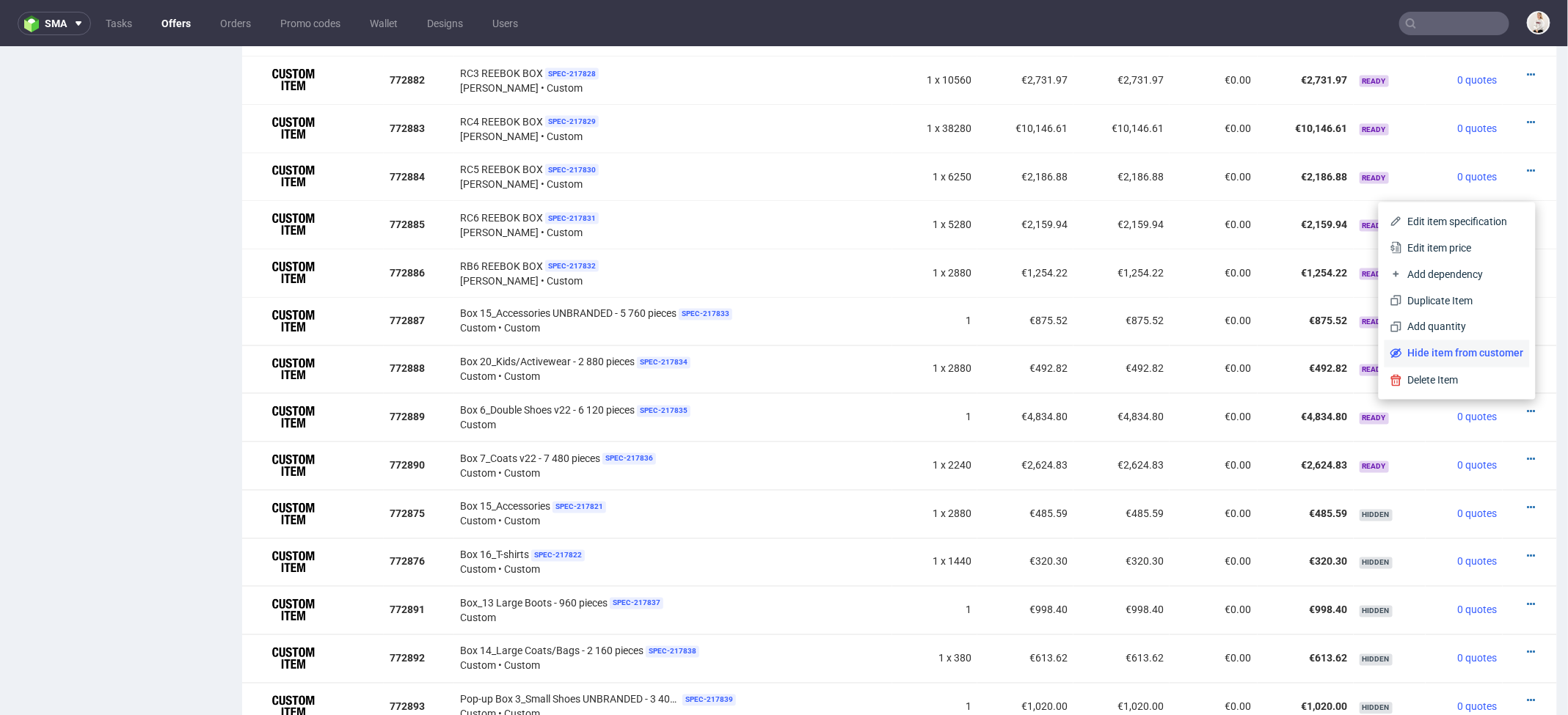
click at [1485, 353] on span "Hide item from customer" at bounding box center [1463, 353] width 122 height 15
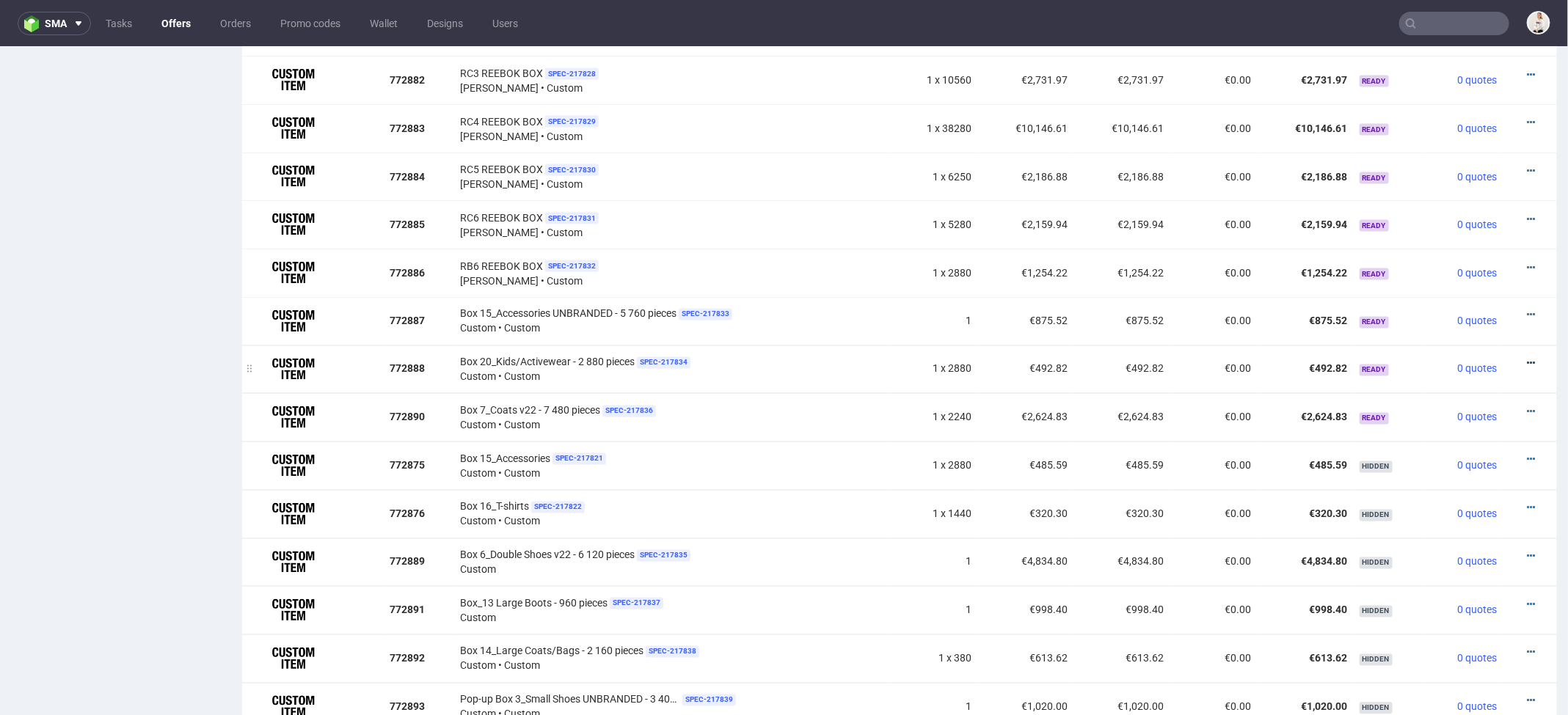
click at [1527, 358] on icon at bounding box center [1531, 362] width 8 height 10
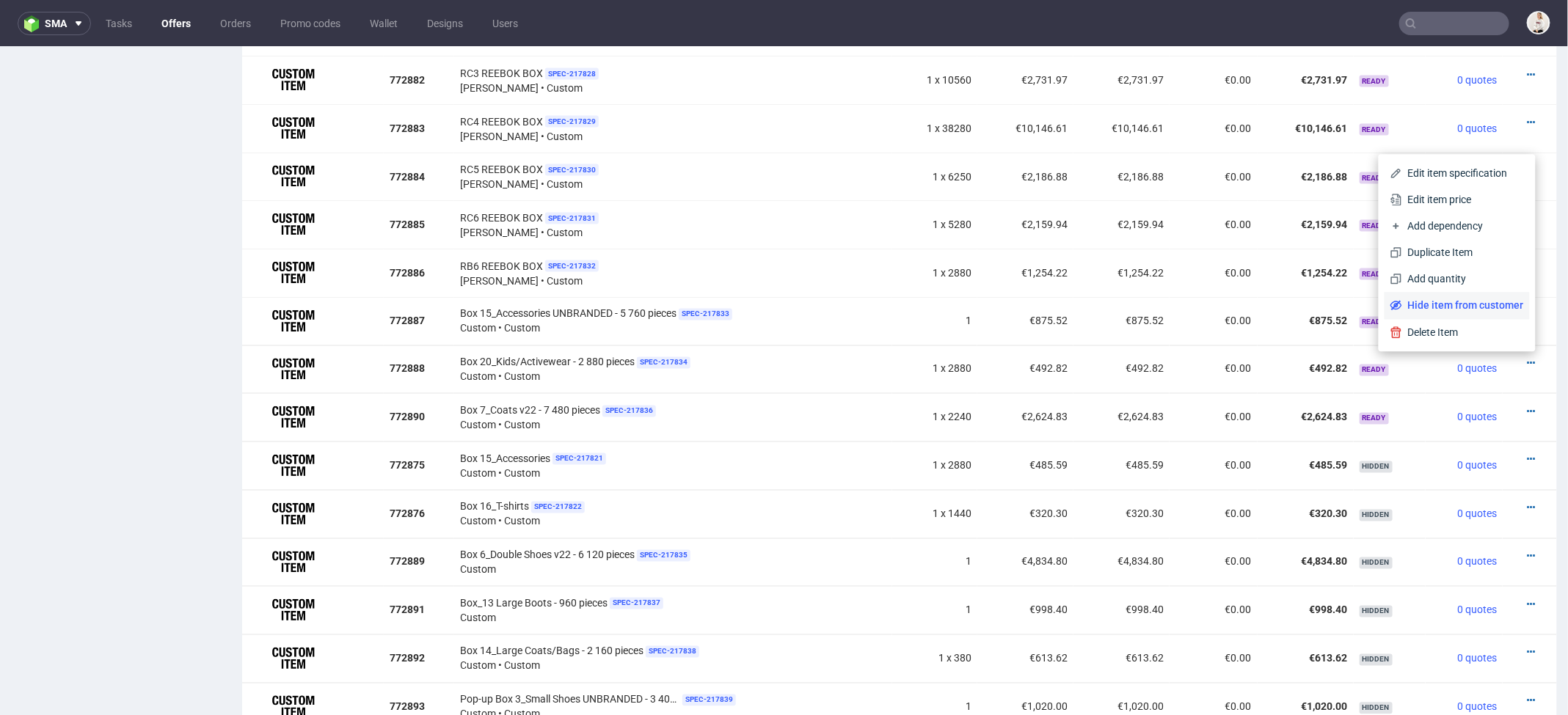
click at [1486, 306] on span "Hide item from customer" at bounding box center [1463, 305] width 122 height 15
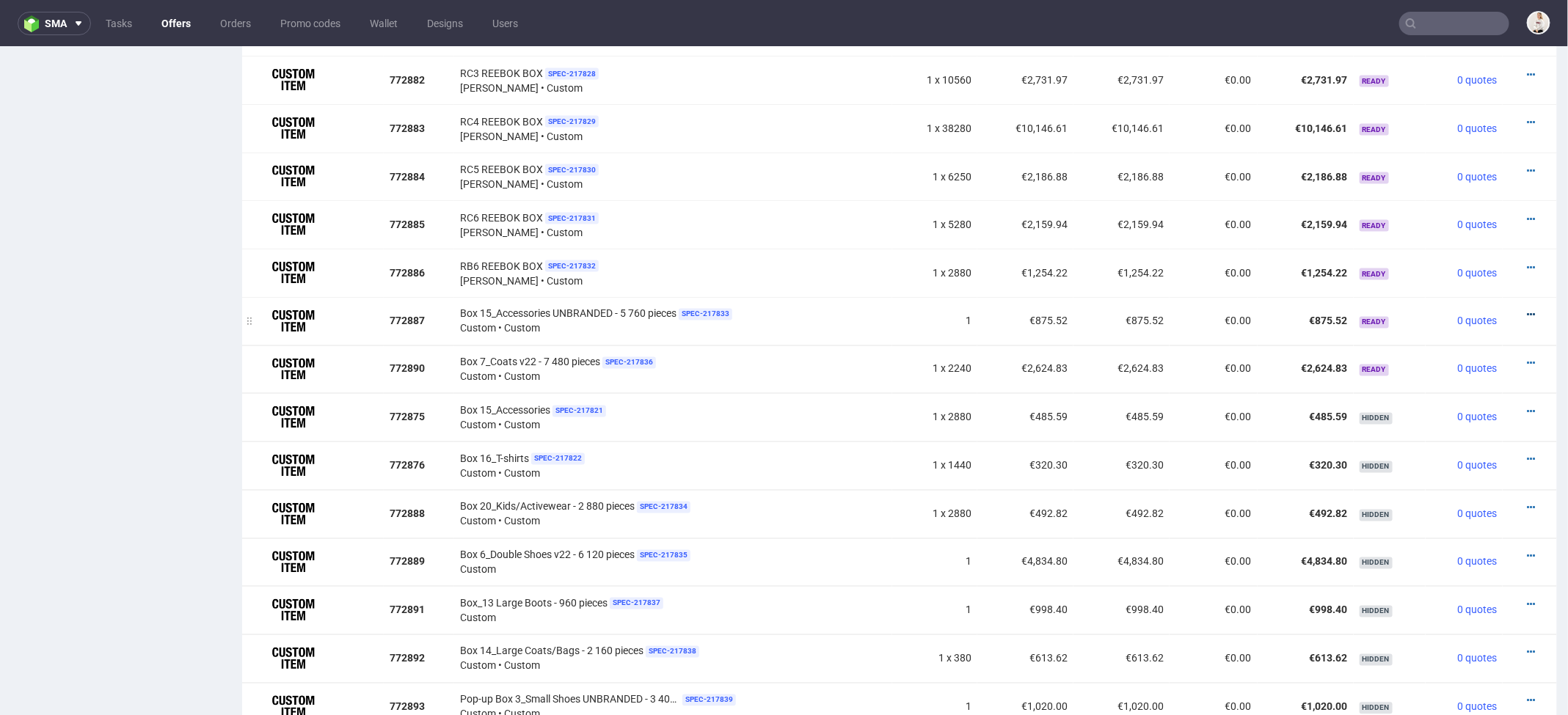
click at [1527, 310] on icon at bounding box center [1531, 315] width 8 height 10
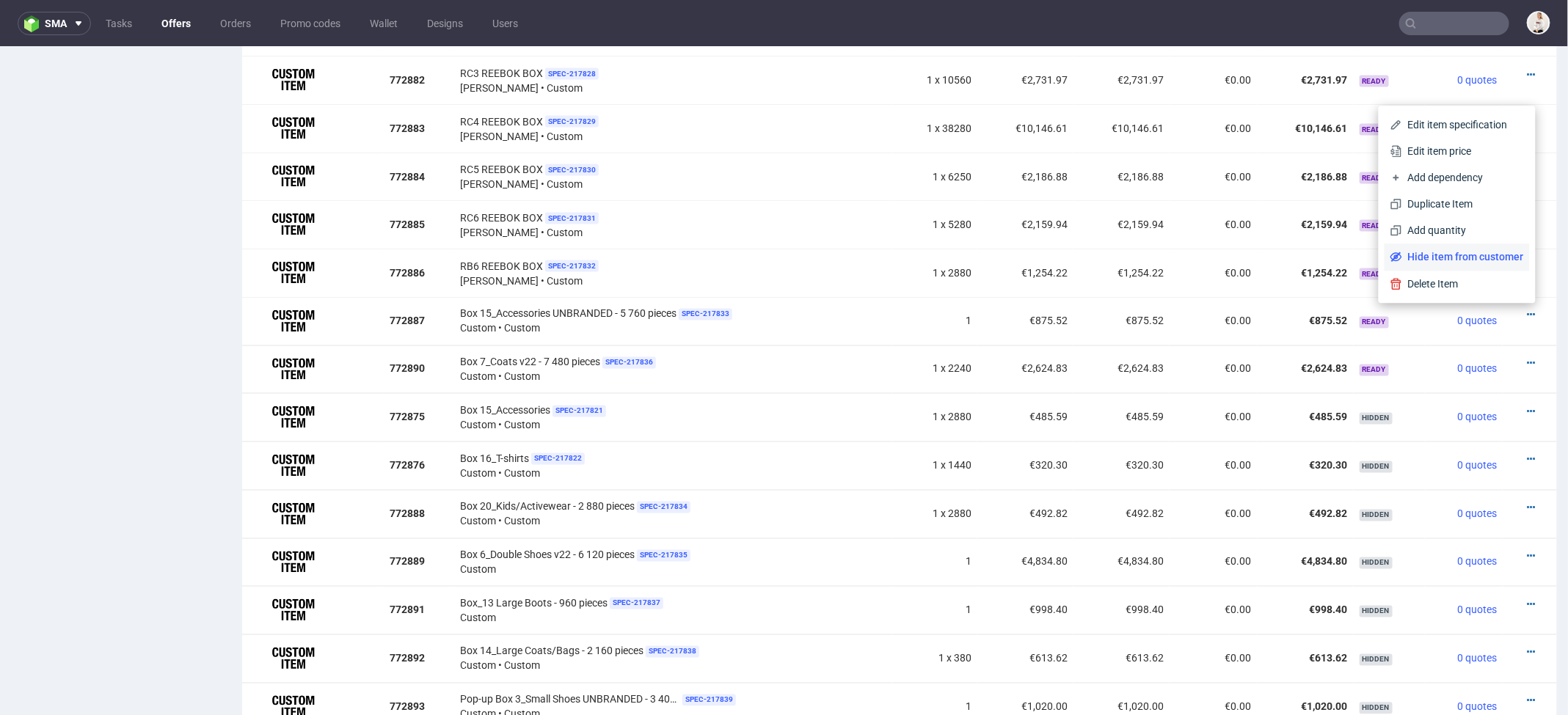
click at [1483, 256] on span "Hide item from customer" at bounding box center [1463, 256] width 122 height 15
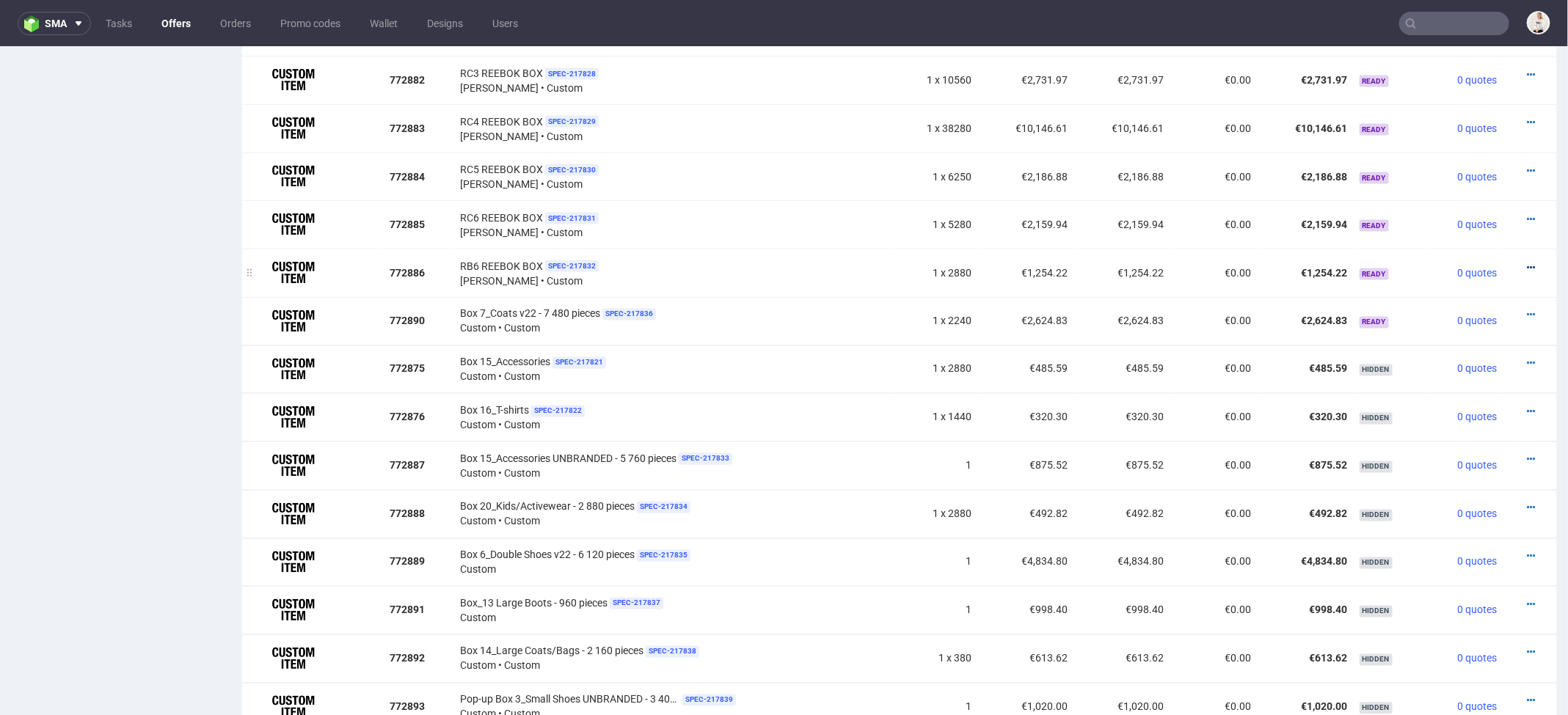
click at [1527, 261] on link at bounding box center [1531, 267] width 8 height 12
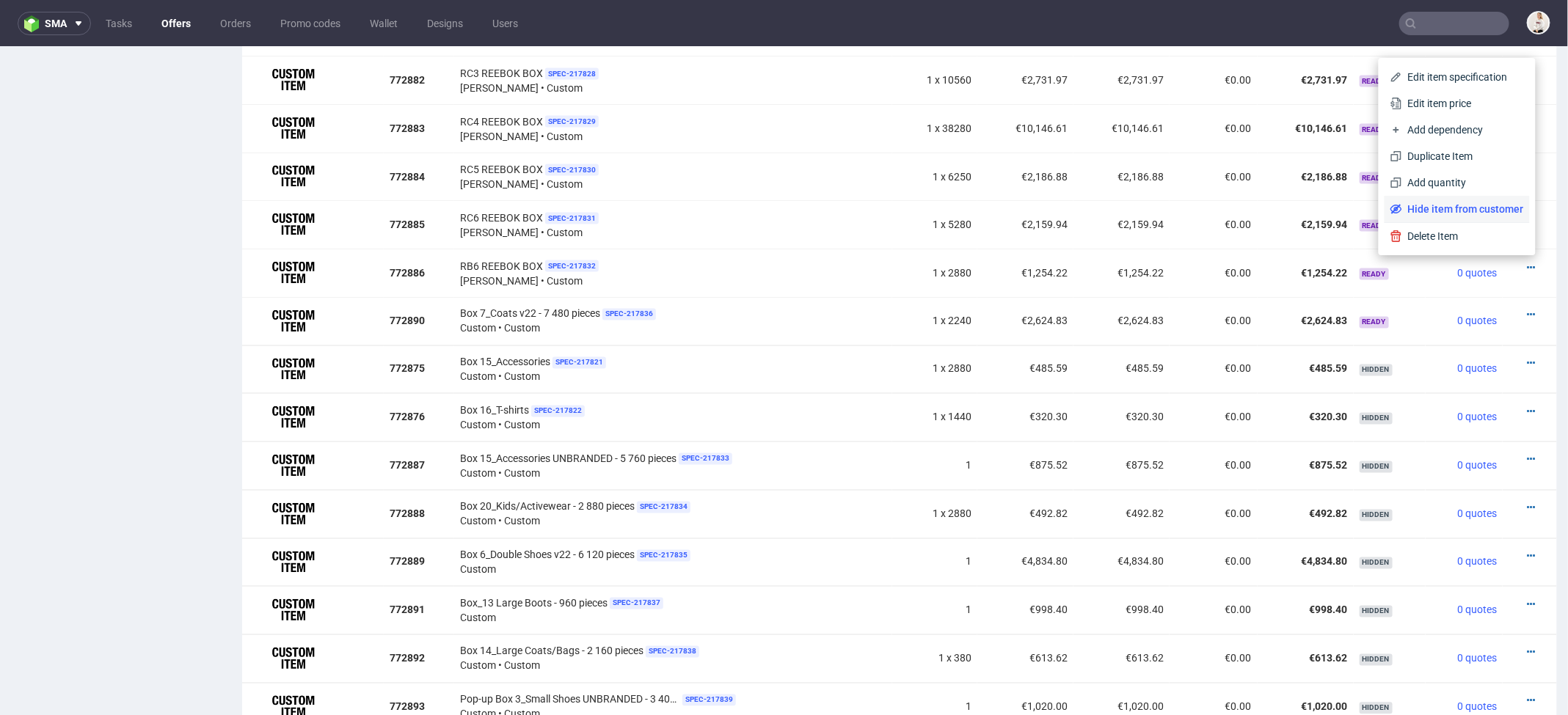
click at [1471, 213] on span "Hide item from customer" at bounding box center [1463, 209] width 122 height 15
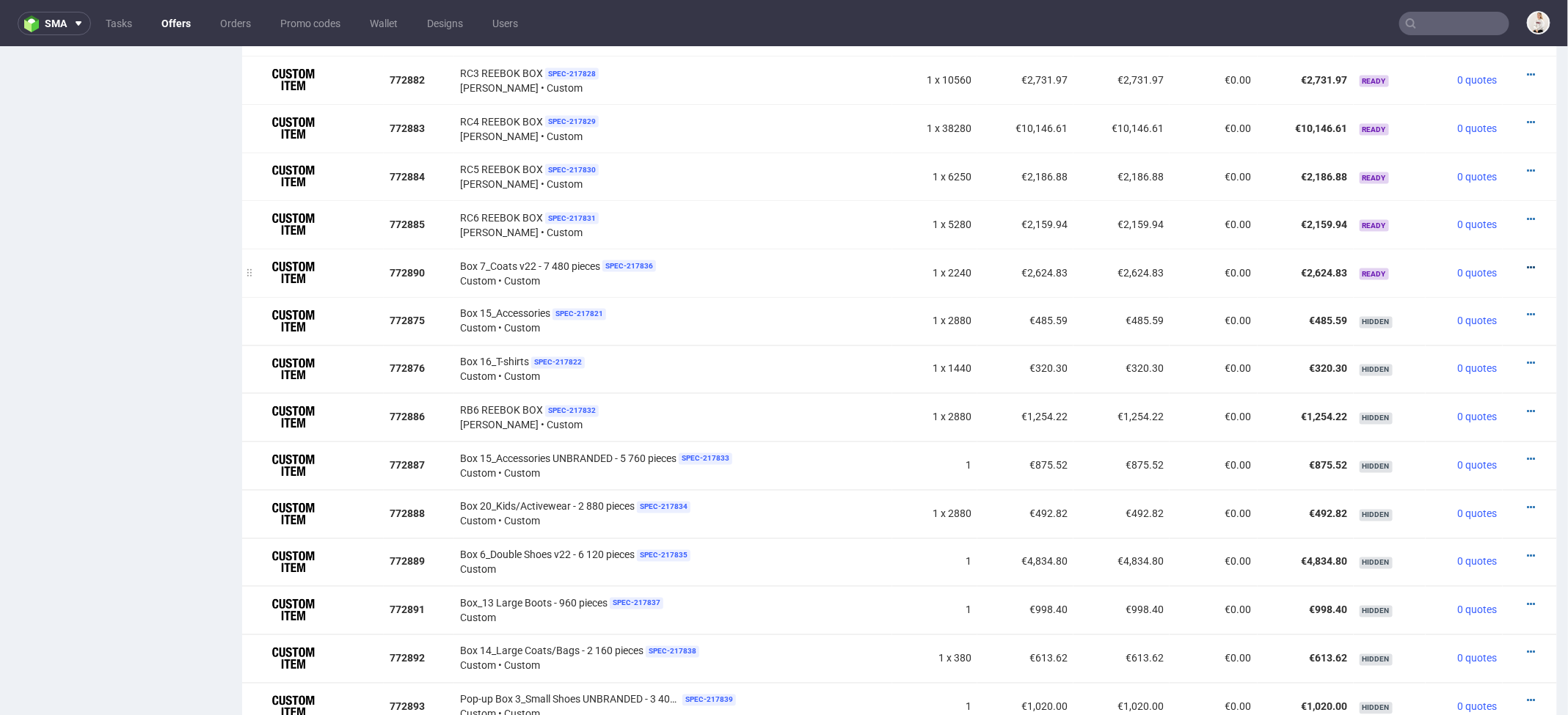
click at [1527, 262] on icon at bounding box center [1531, 267] width 8 height 10
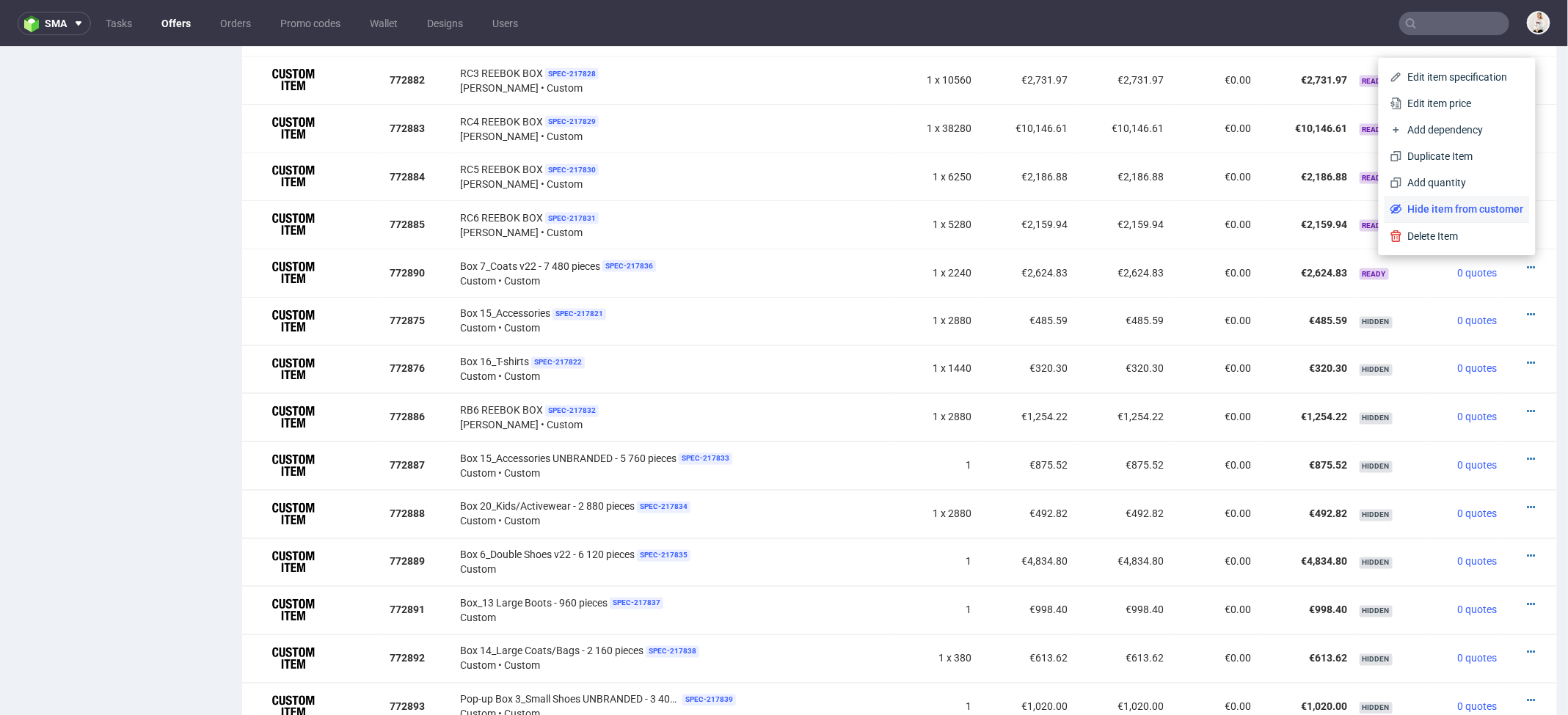
click at [1477, 206] on span "Hide item from customer" at bounding box center [1463, 209] width 122 height 15
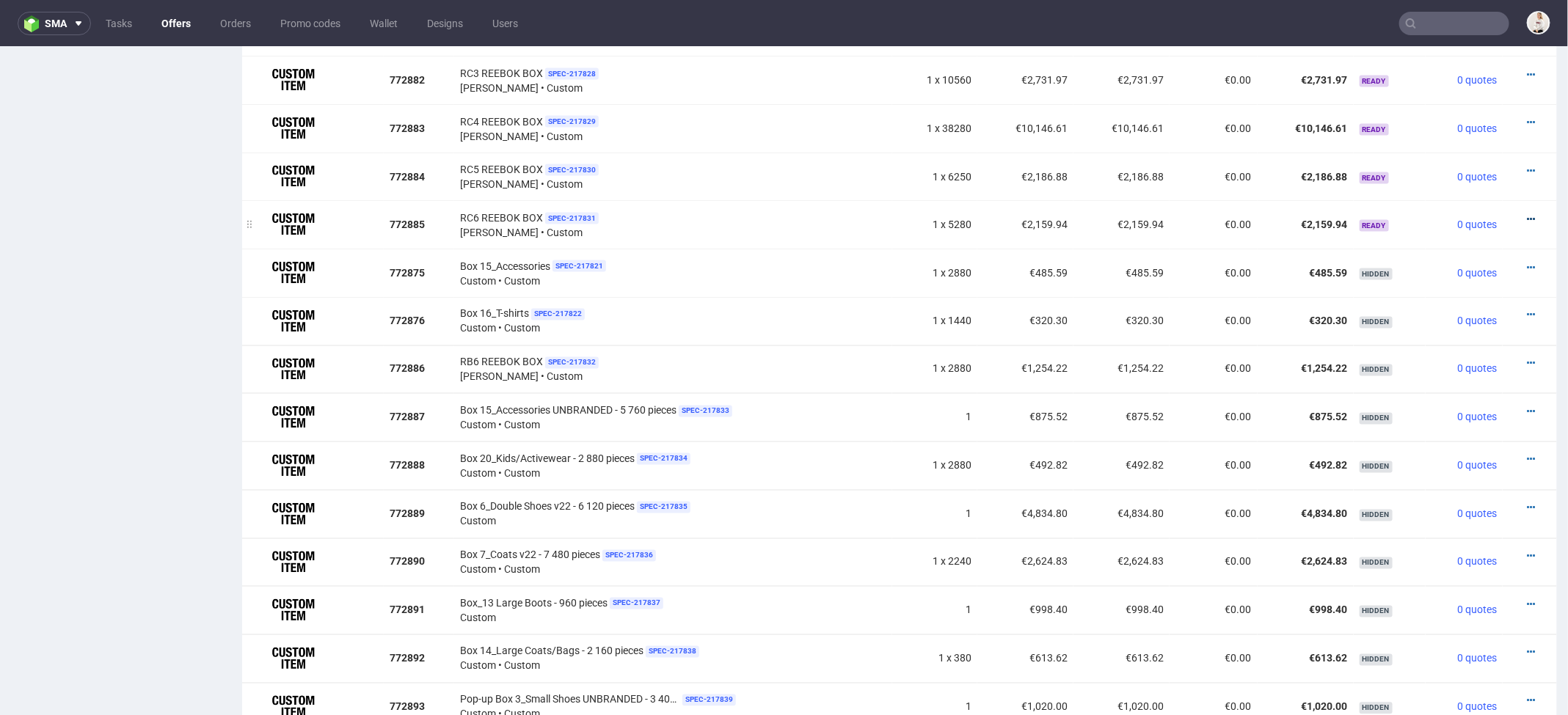
click at [1527, 215] on icon at bounding box center [1531, 218] width 8 height 10
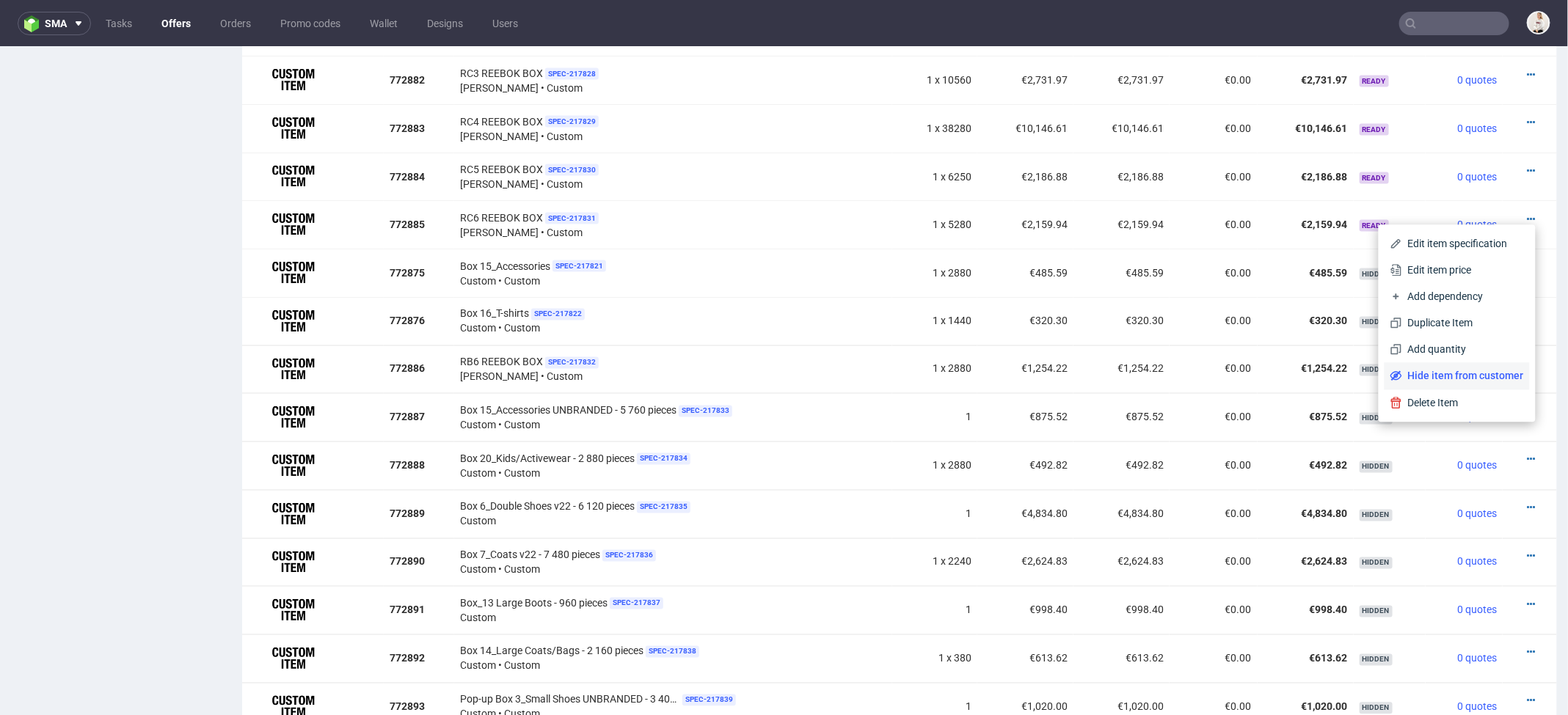
click at [1455, 370] on span "Hide item from customer" at bounding box center [1463, 375] width 122 height 15
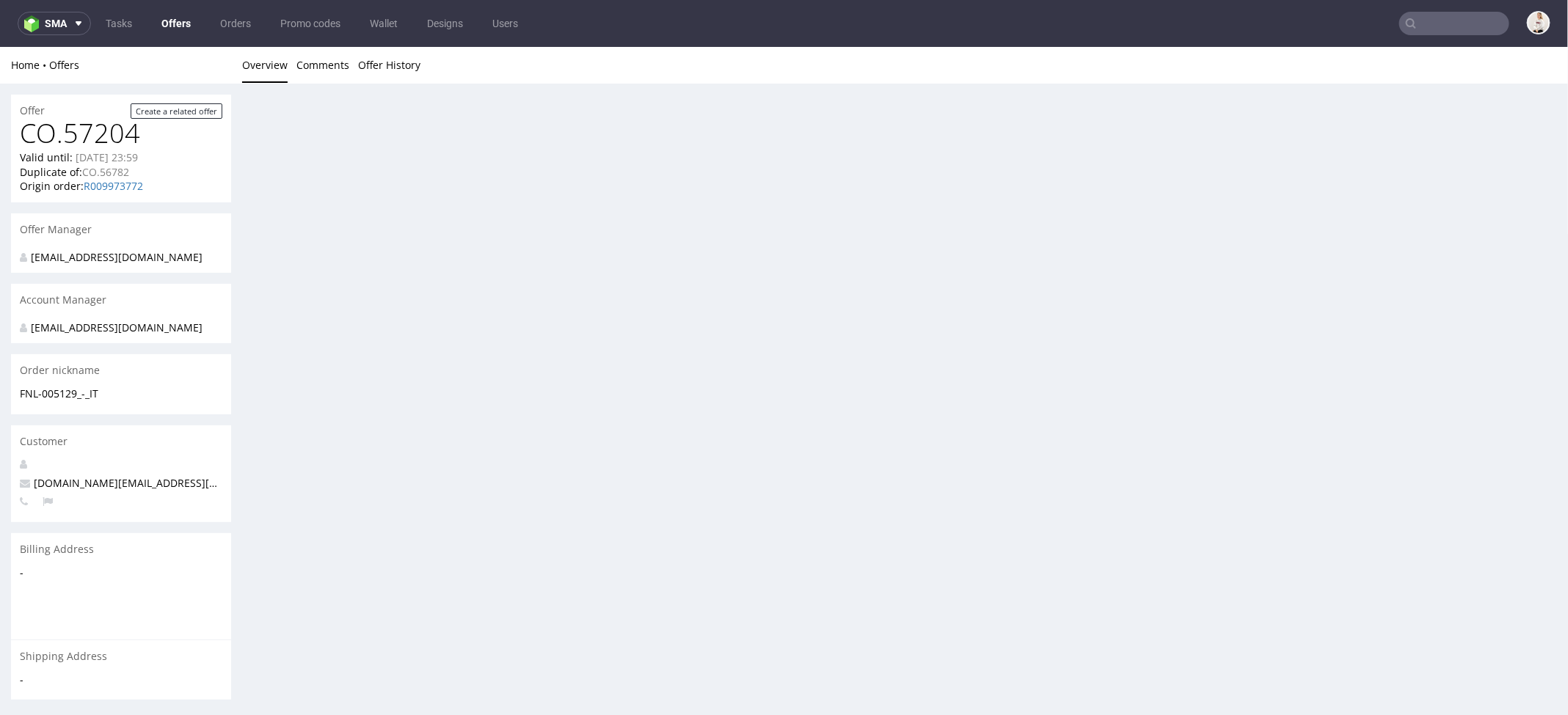
scroll to position [0, 0]
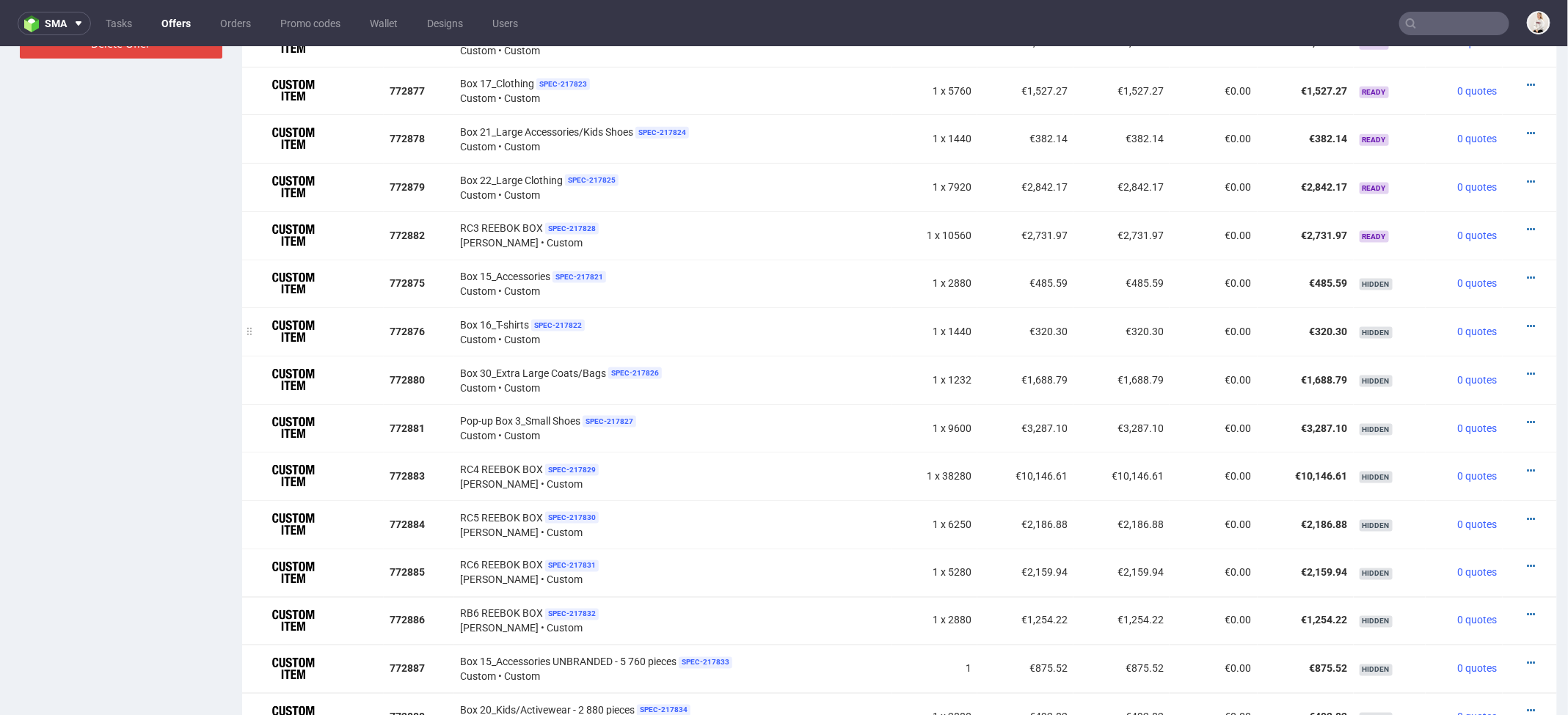
scroll to position [1085, 0]
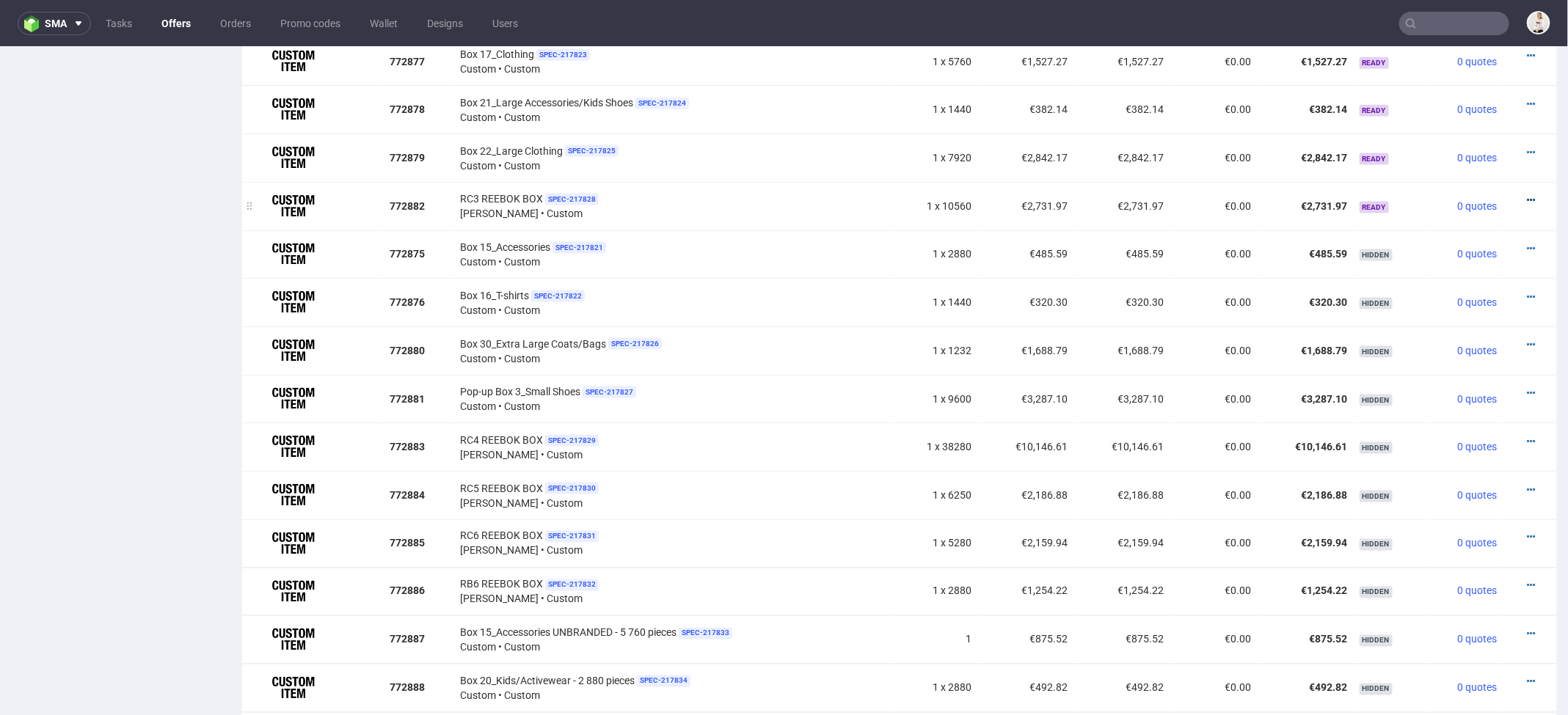
click at [1527, 195] on icon at bounding box center [1531, 200] width 8 height 10
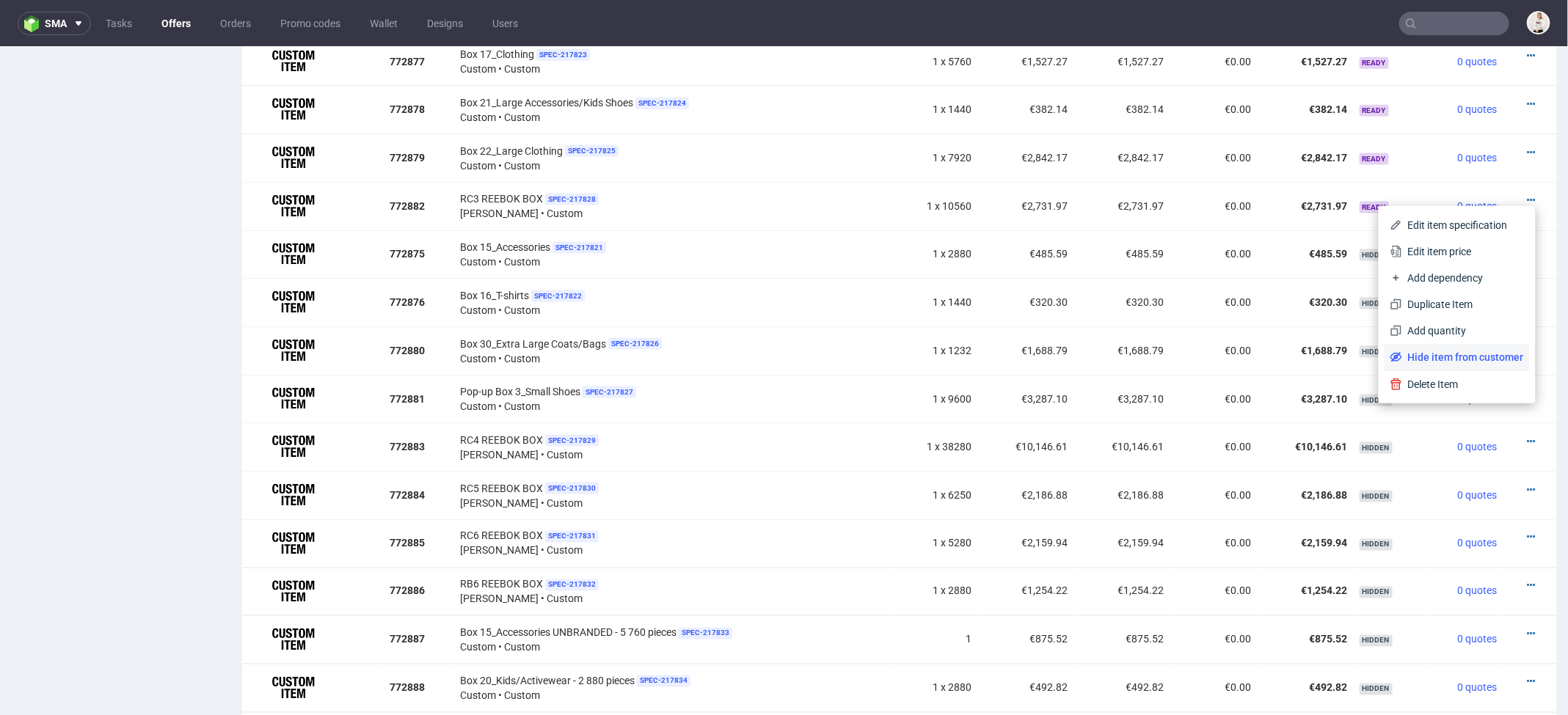
click at [1468, 358] on span "Hide item from customer" at bounding box center [1463, 356] width 122 height 15
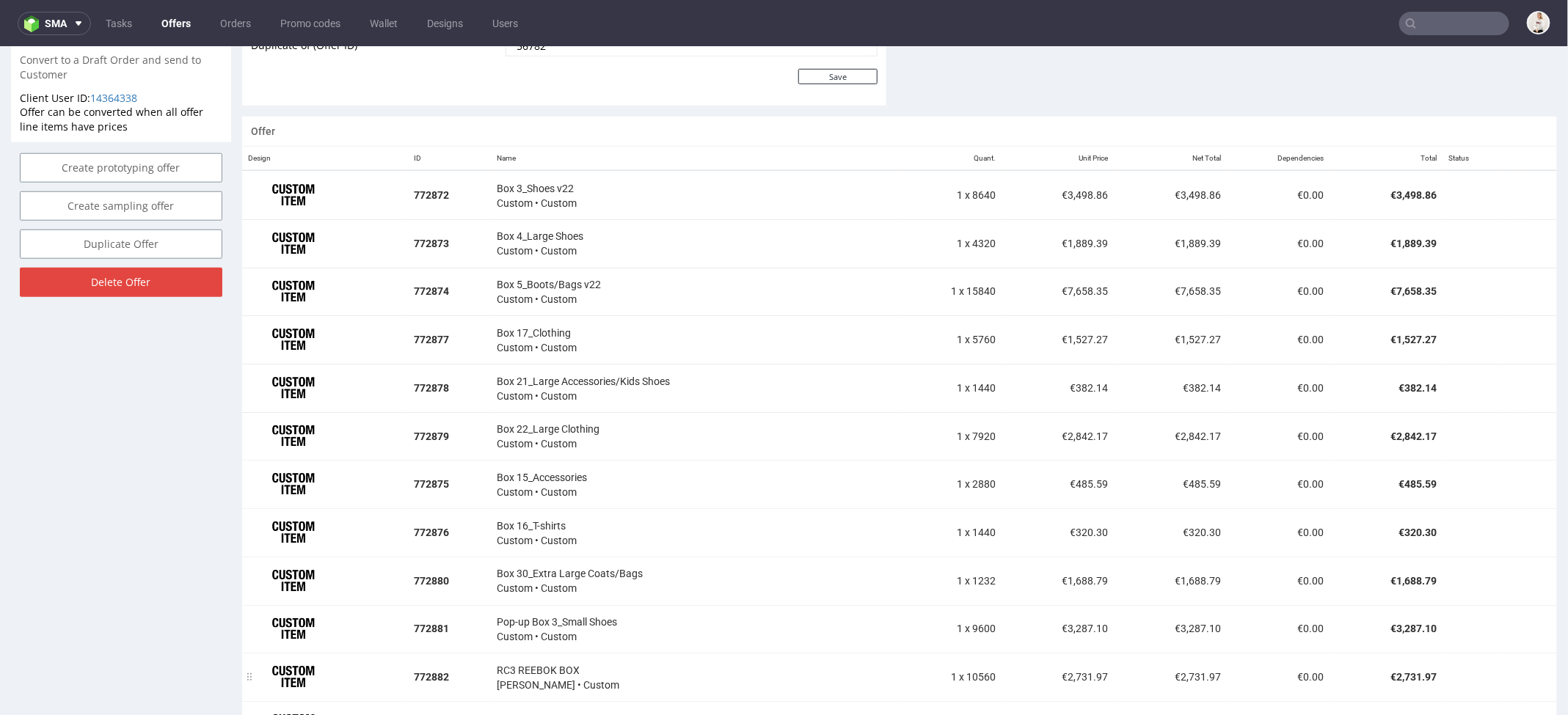
scroll to position [771, 0]
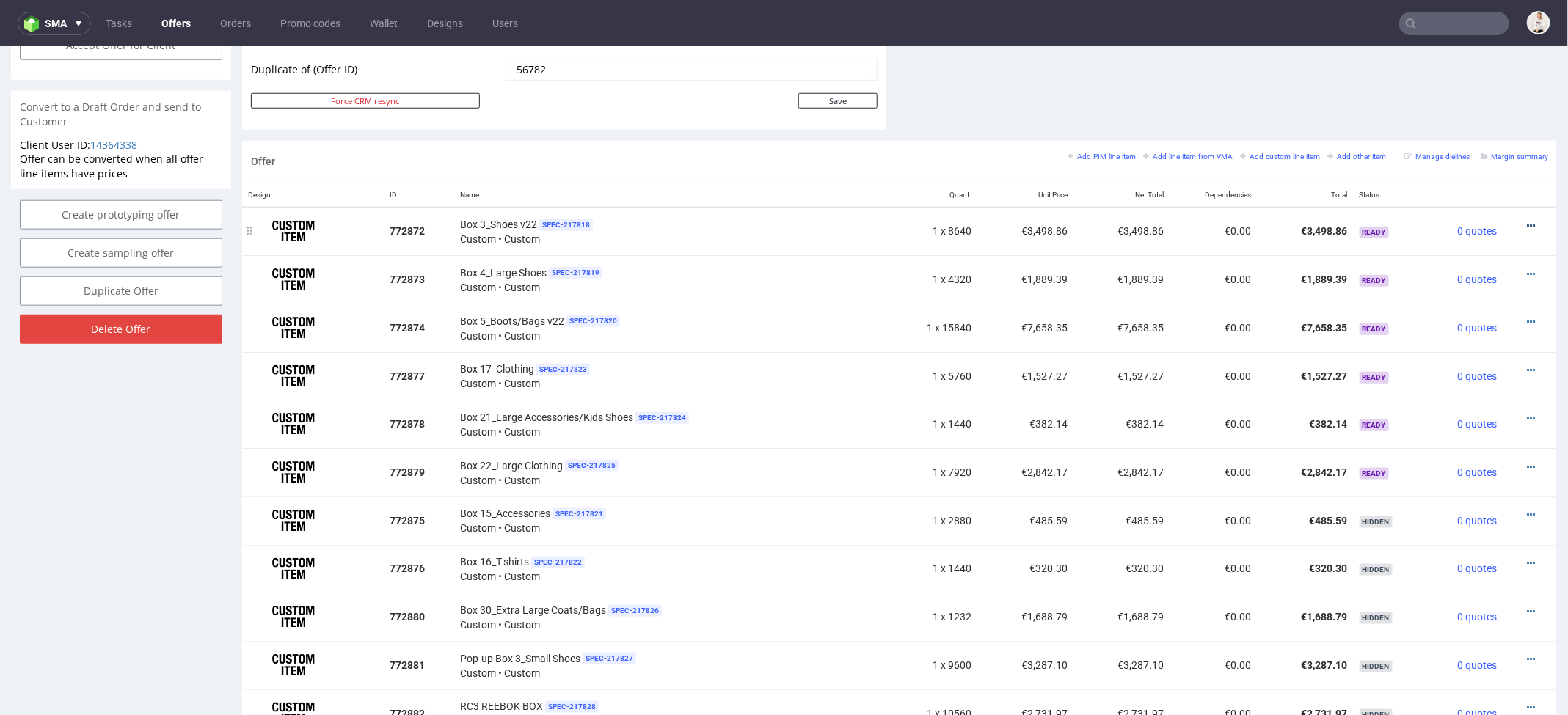
click at [1527, 220] on icon at bounding box center [1531, 225] width 8 height 10
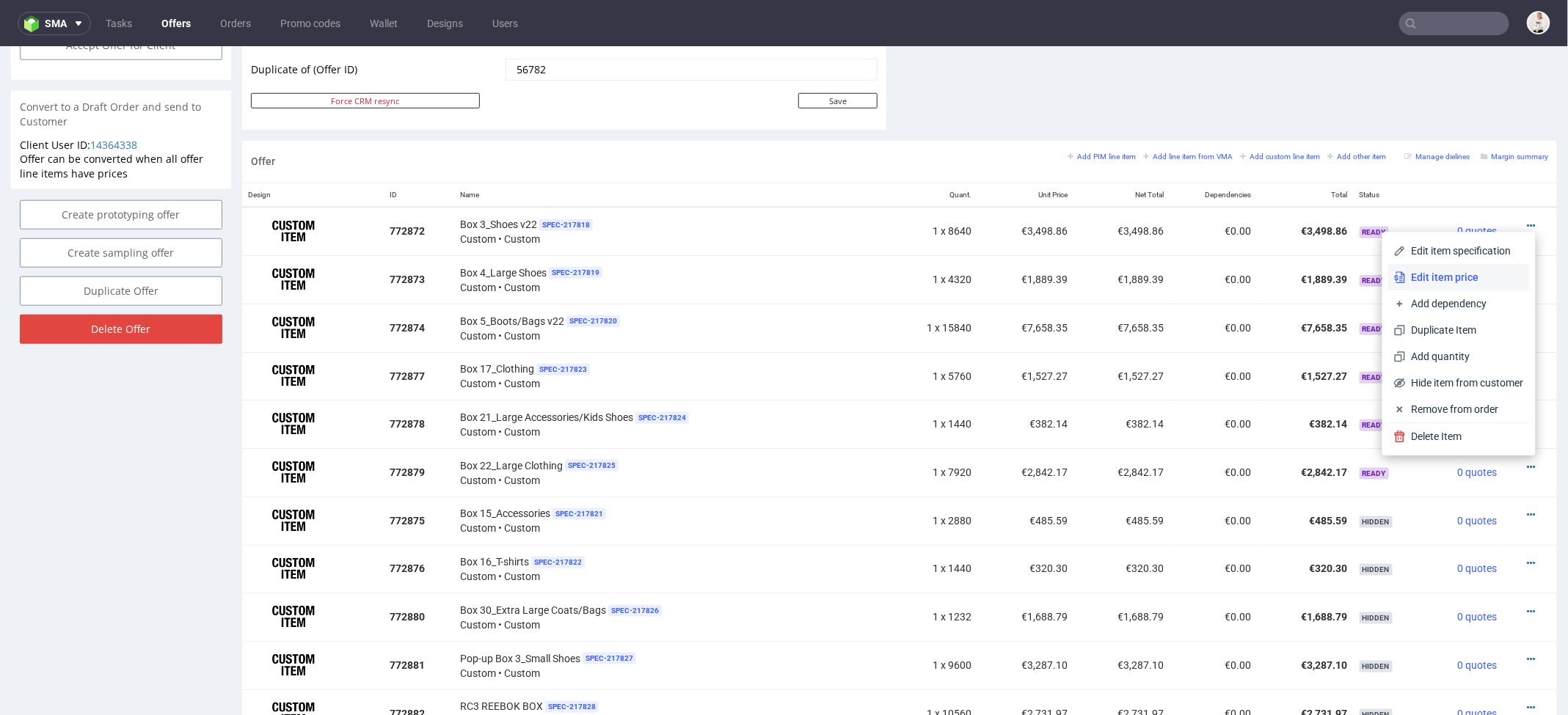
click at [1435, 275] on span "Edit item price" at bounding box center [1465, 277] width 118 height 15
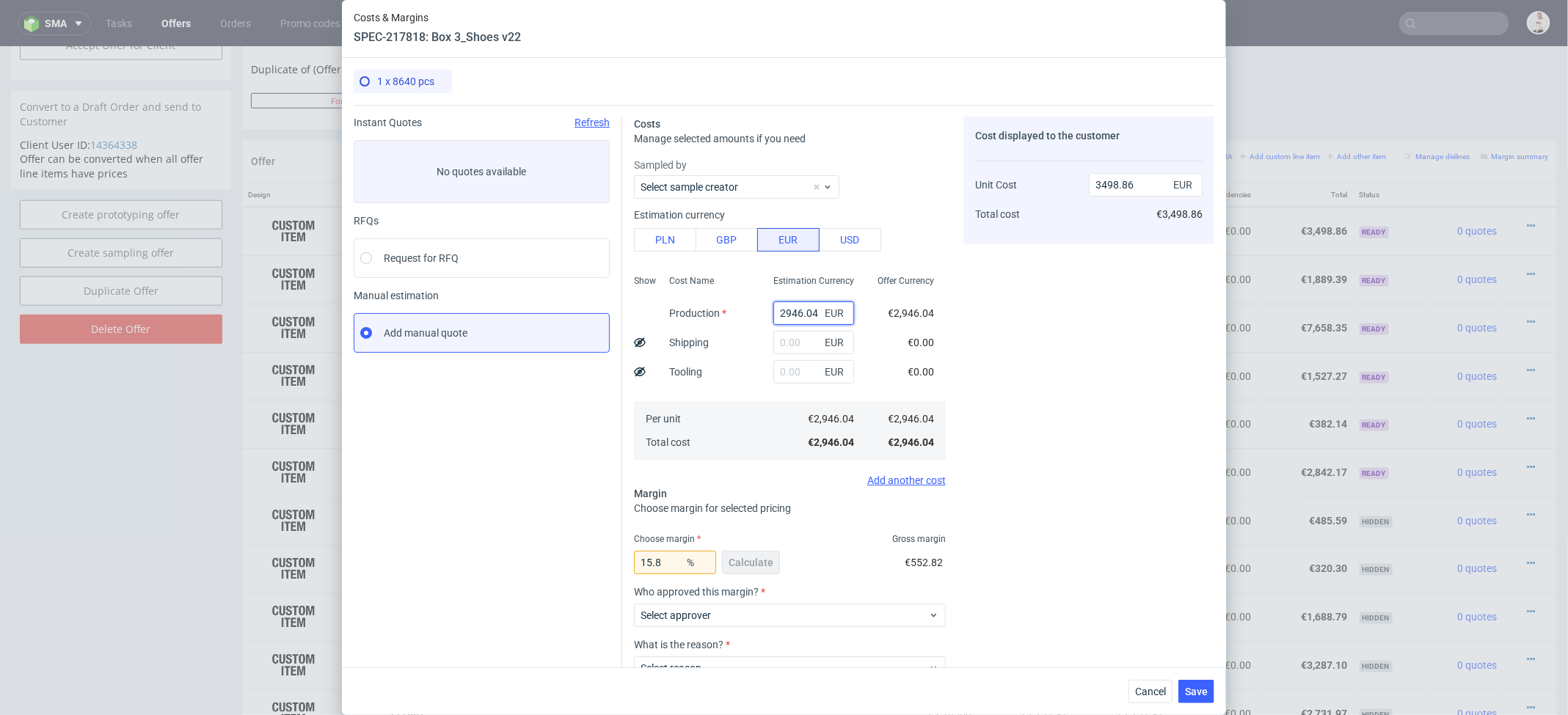
click at [800, 307] on input "2946.04" at bounding box center [813, 313] width 80 height 24
paste input "€3 437,"
type input "€3 437,04"
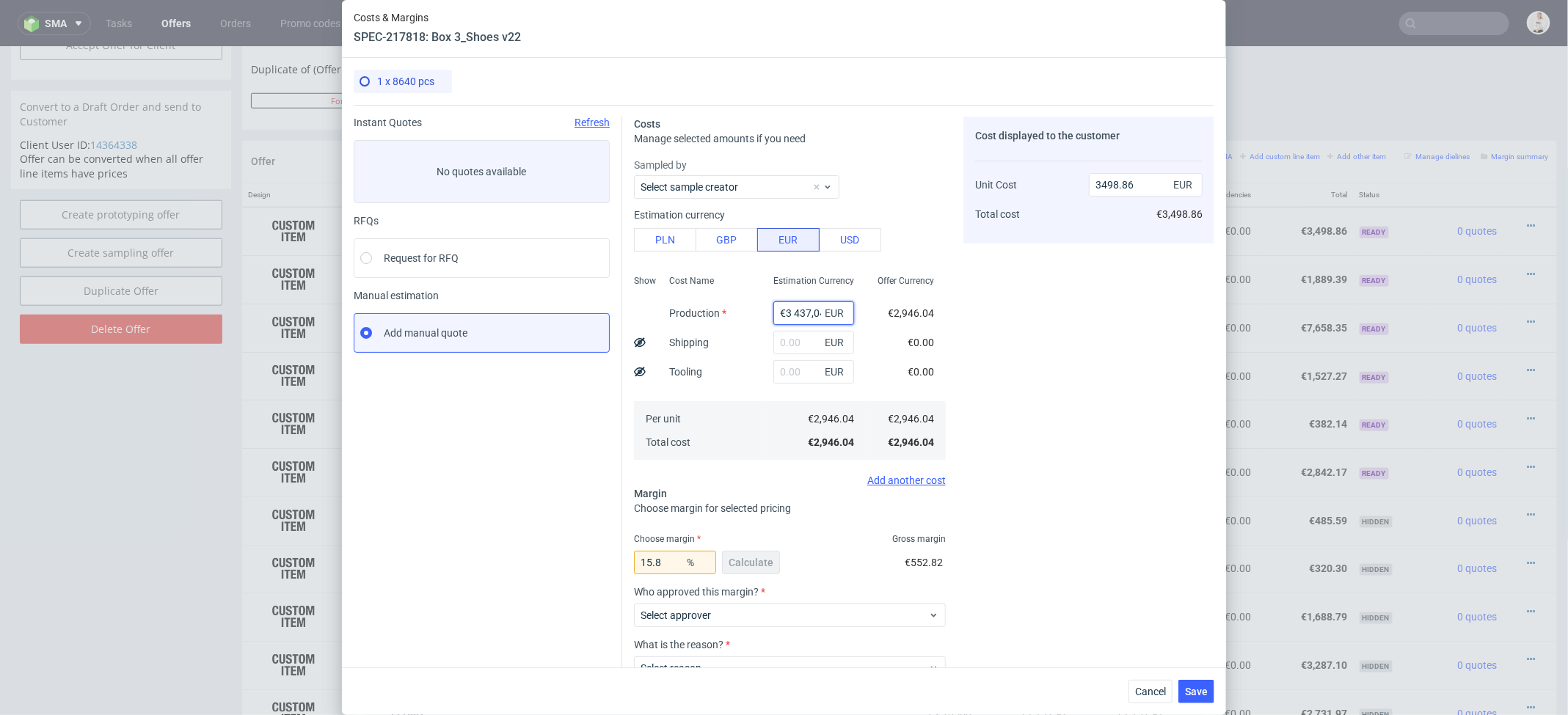
scroll to position [0, 4]
type input "0"
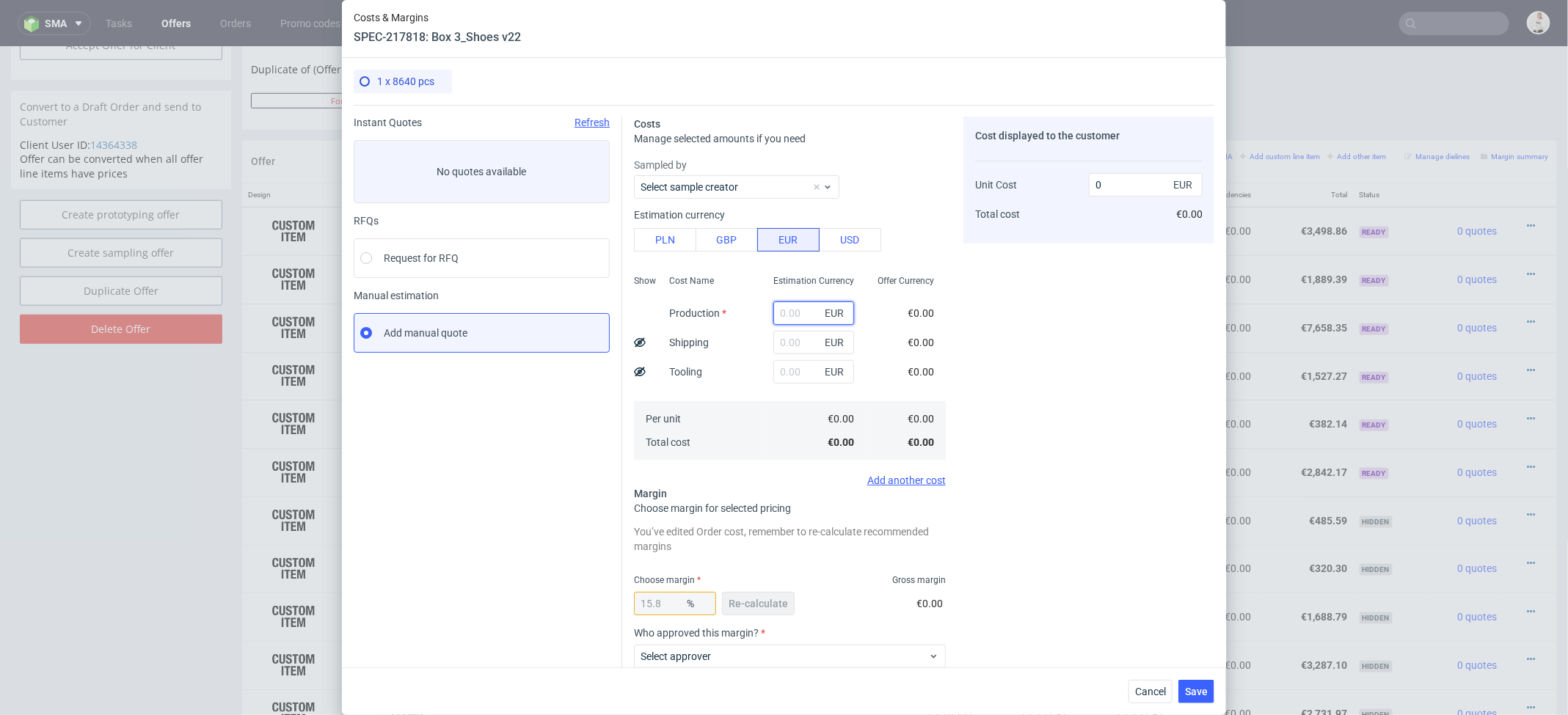
scroll to position [0, 0]
paste input "€3 437,04"
click at [790, 314] on input "€3 437,04" at bounding box center [813, 313] width 80 height 24
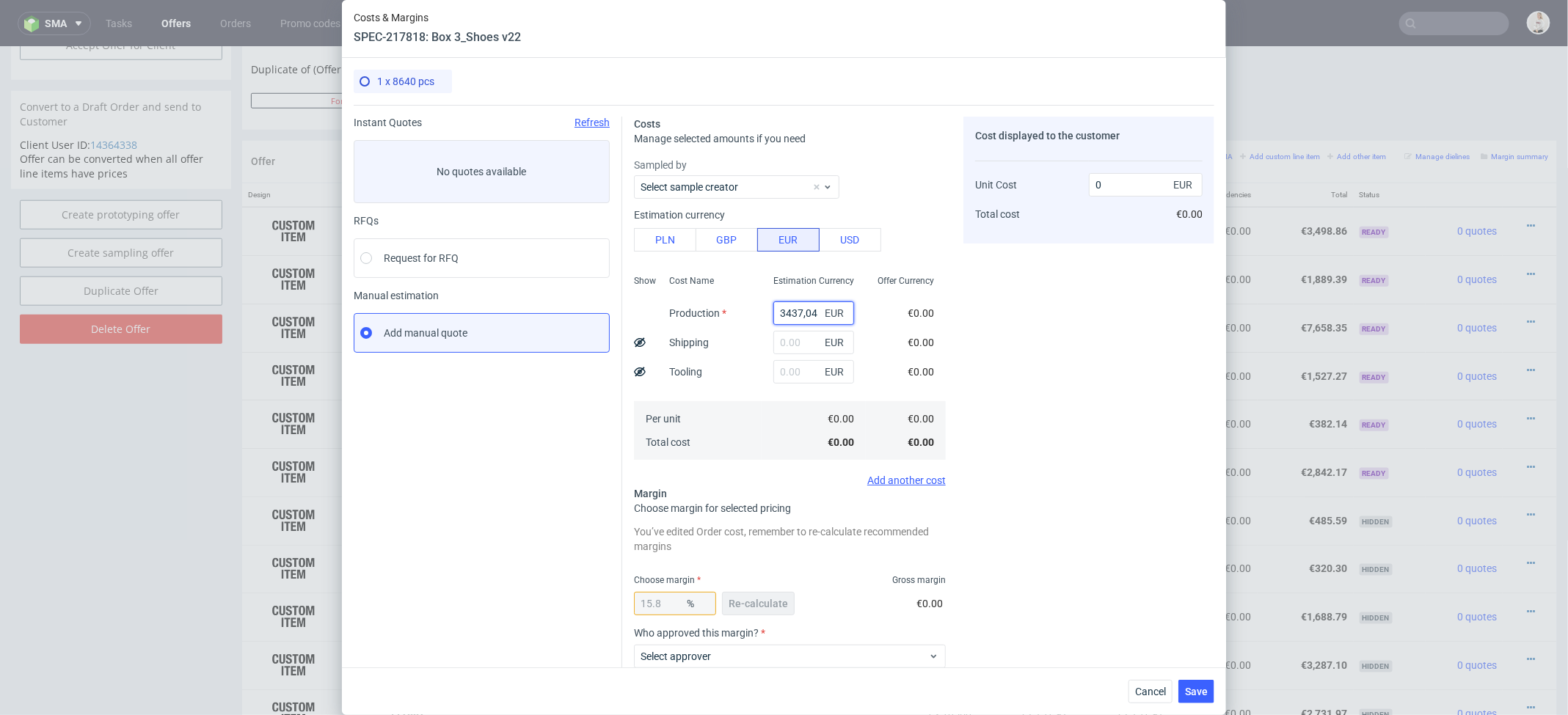
type input "3437.04"
type input "4082"
type input "3437.04"
click at [1018, 364] on div "Cost displayed to the customer Unit Cost Total cost 4082 EUR €4,082.00" at bounding box center [1088, 458] width 251 height 683
click at [758, 603] on span "Re-calculate" at bounding box center [758, 604] width 60 height 10
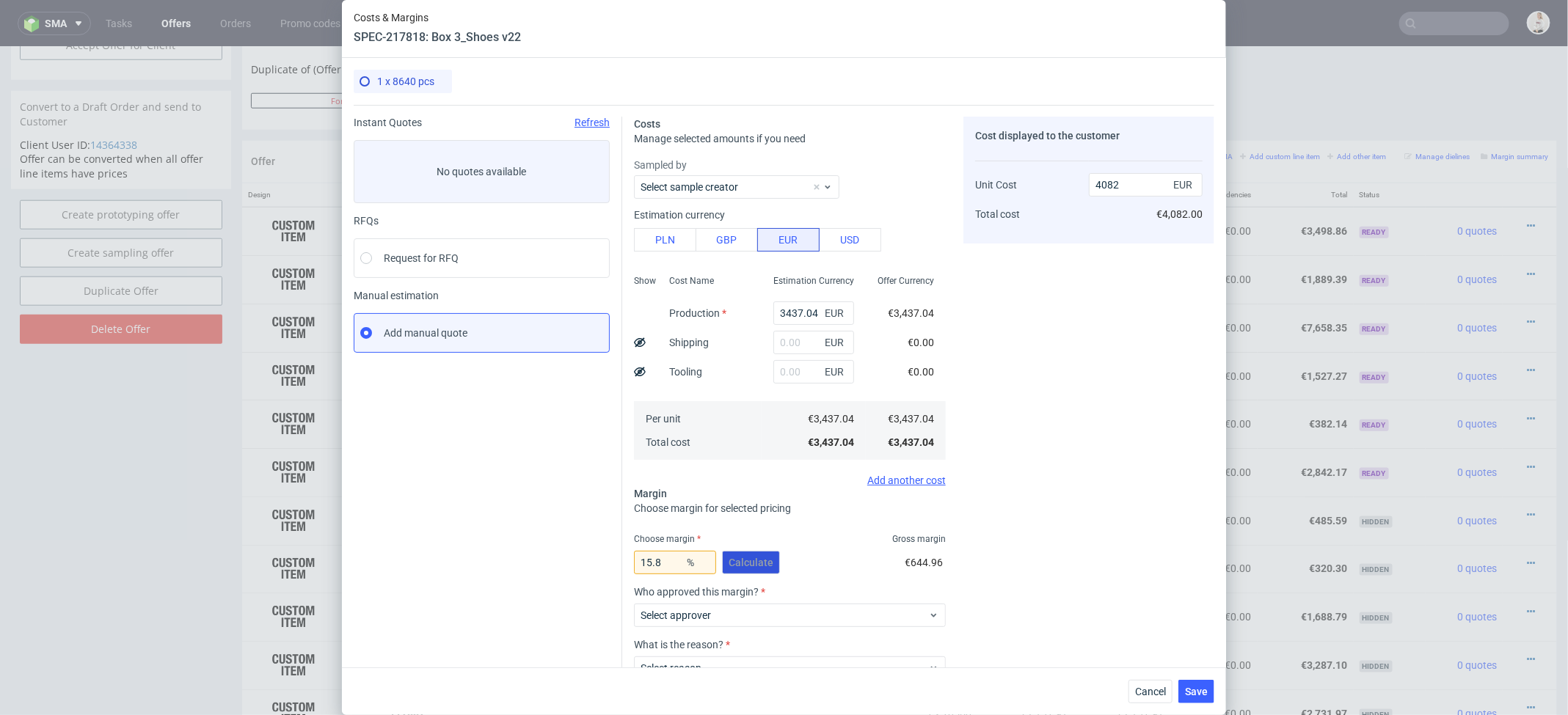
scroll to position [102, 0]
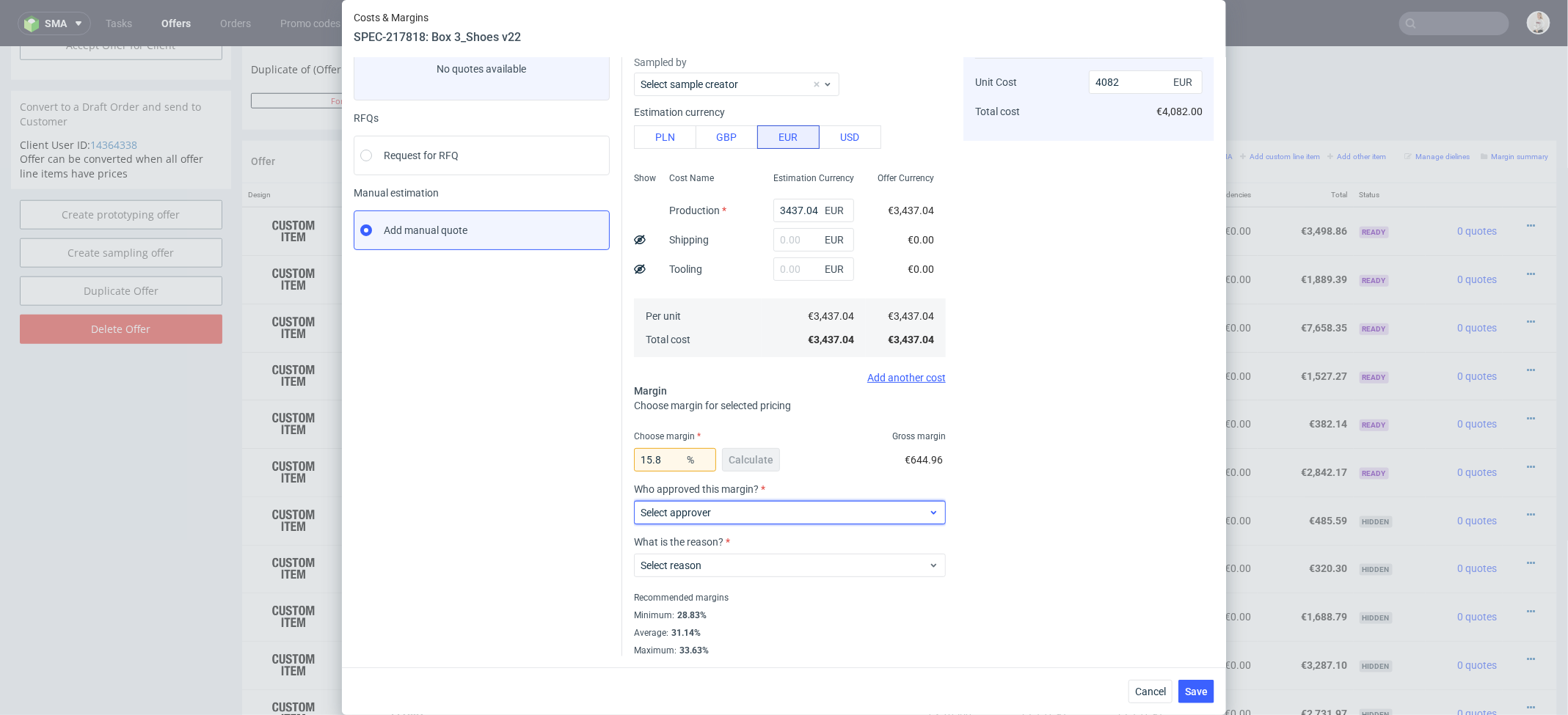
click at [731, 515] on span "Select approver" at bounding box center [784, 512] width 287 height 15
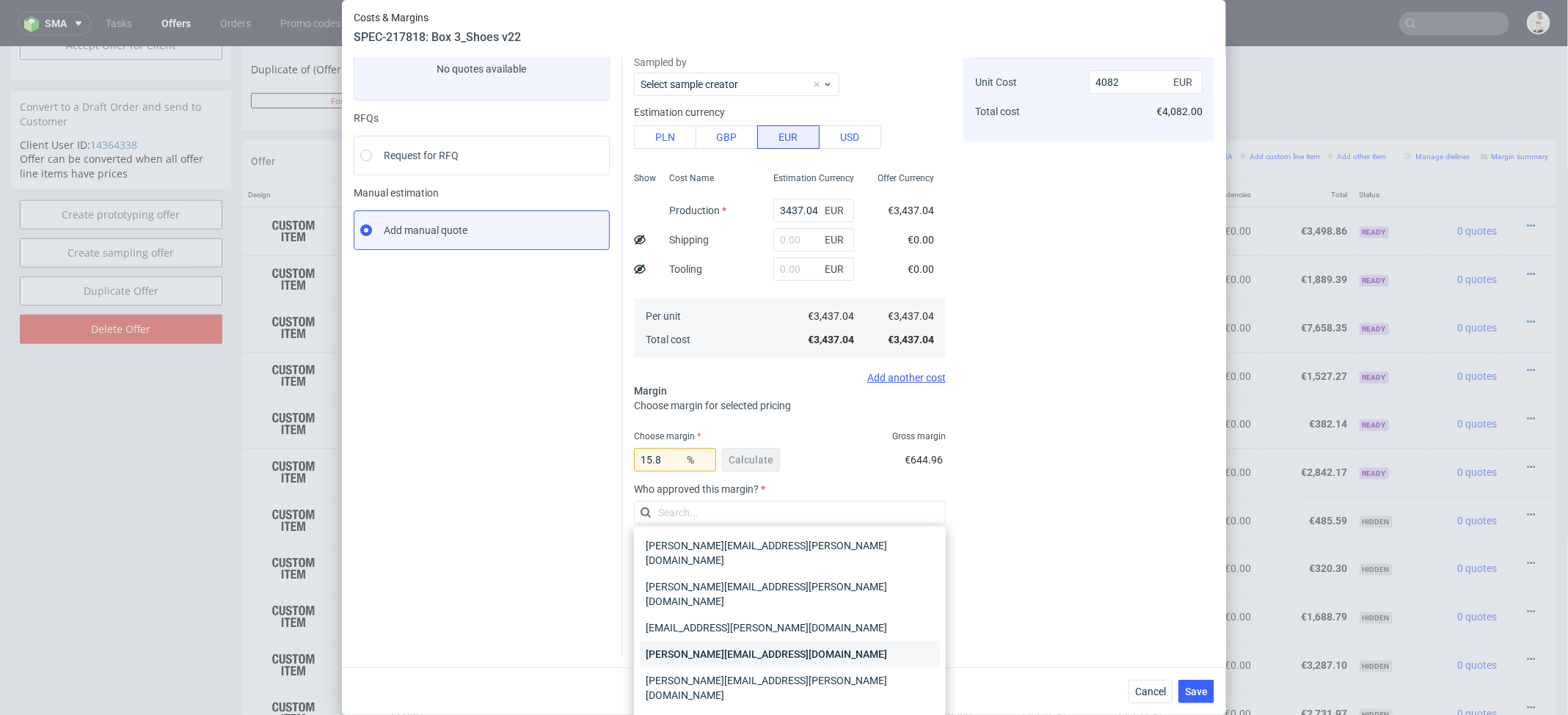
click at [723, 642] on div "[PERSON_NAME][EMAIL_ADDRESS][DOMAIN_NAME]" at bounding box center [790, 654] width 300 height 27
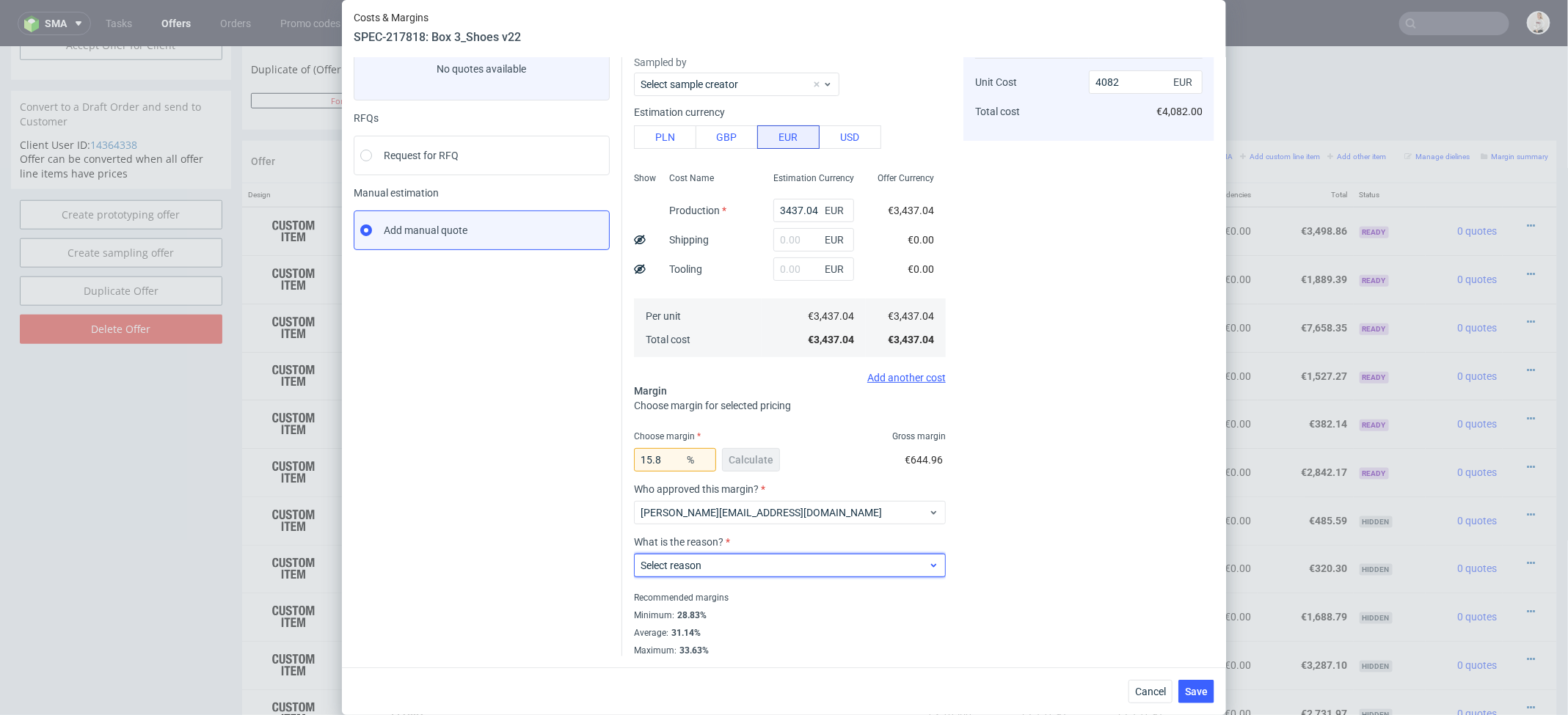
click at [715, 565] on span "Select reason" at bounding box center [784, 565] width 287 height 15
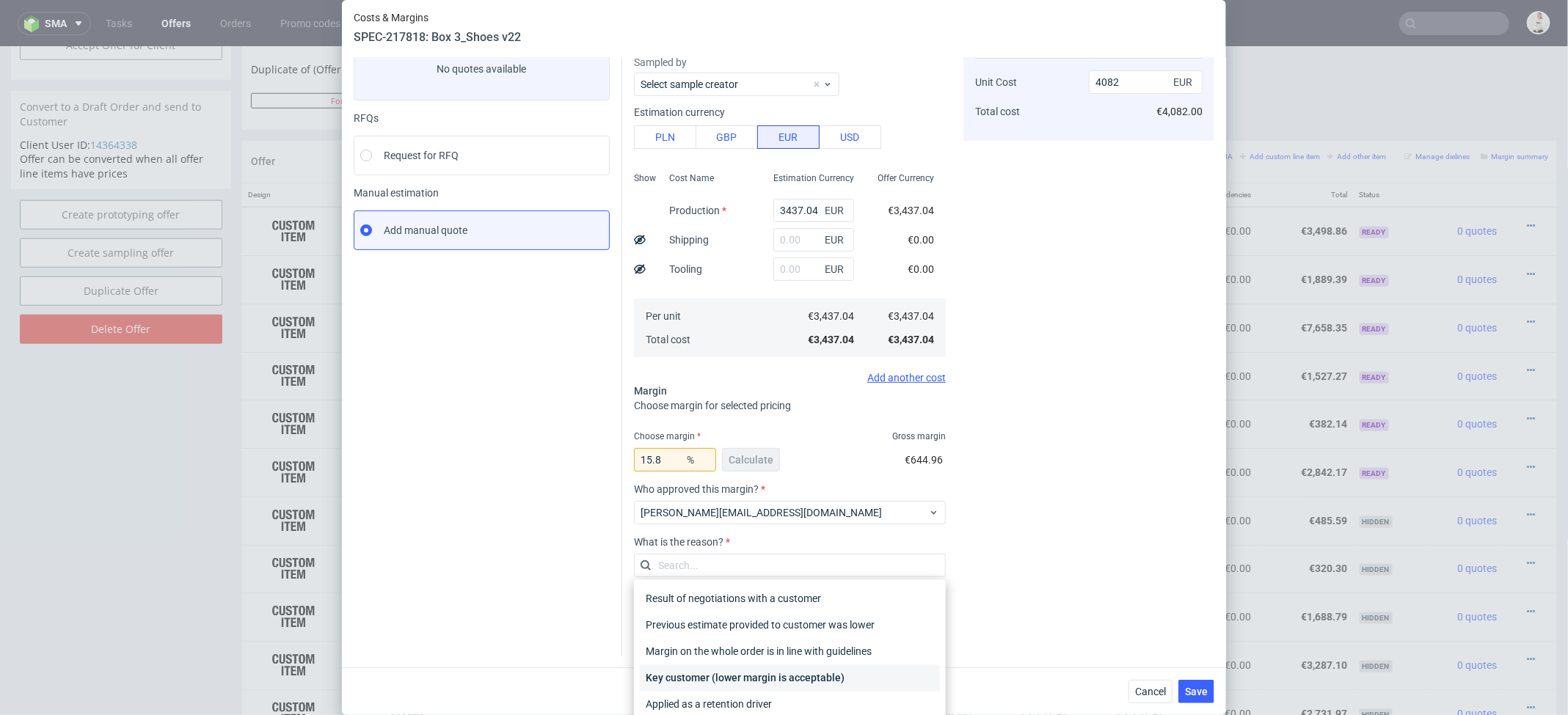
click at [744, 679] on div "Key customer (lower margin is acceptable)" at bounding box center [790, 678] width 300 height 27
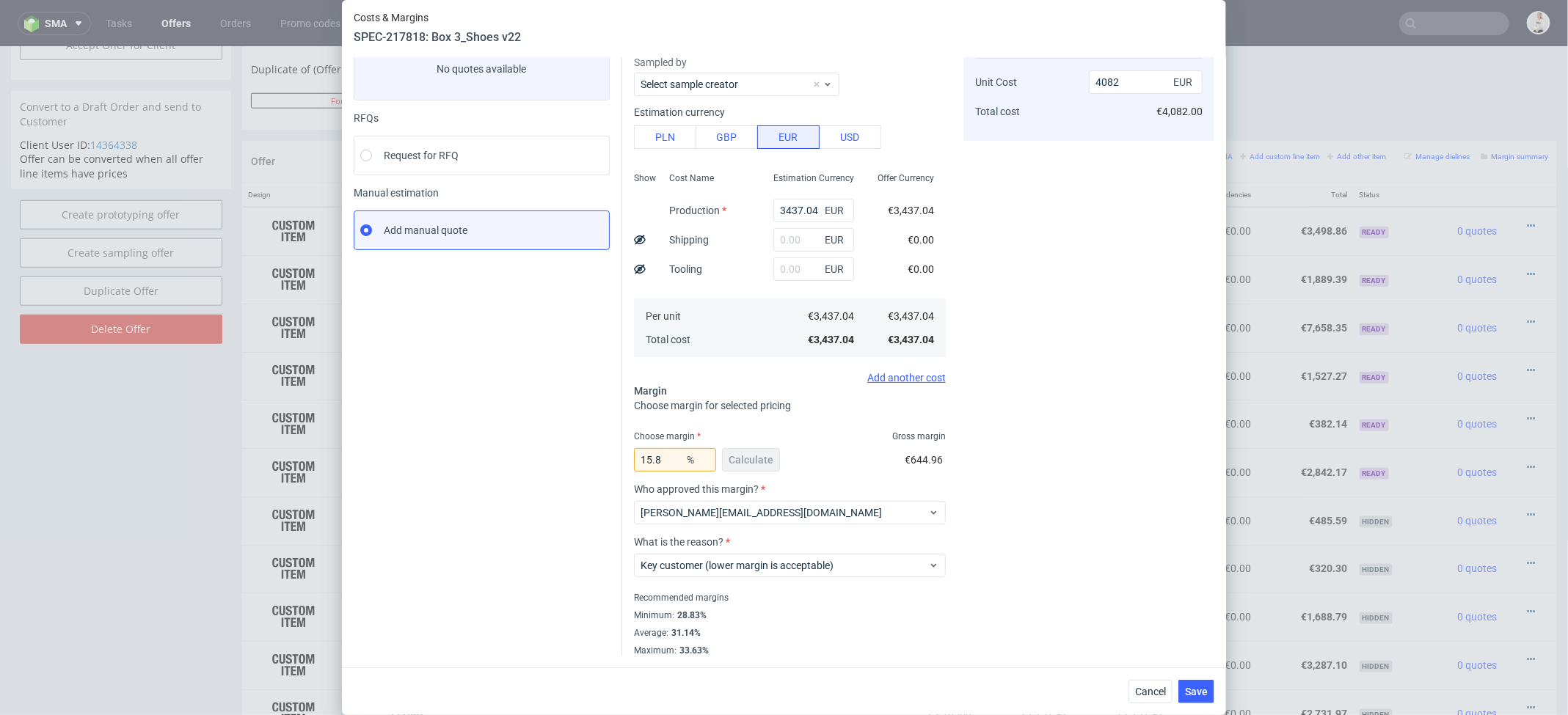
click at [986, 587] on div "Cost displayed to the customer Unit Cost Total cost 4082 EUR €4,082.00" at bounding box center [1088, 335] width 251 height 643
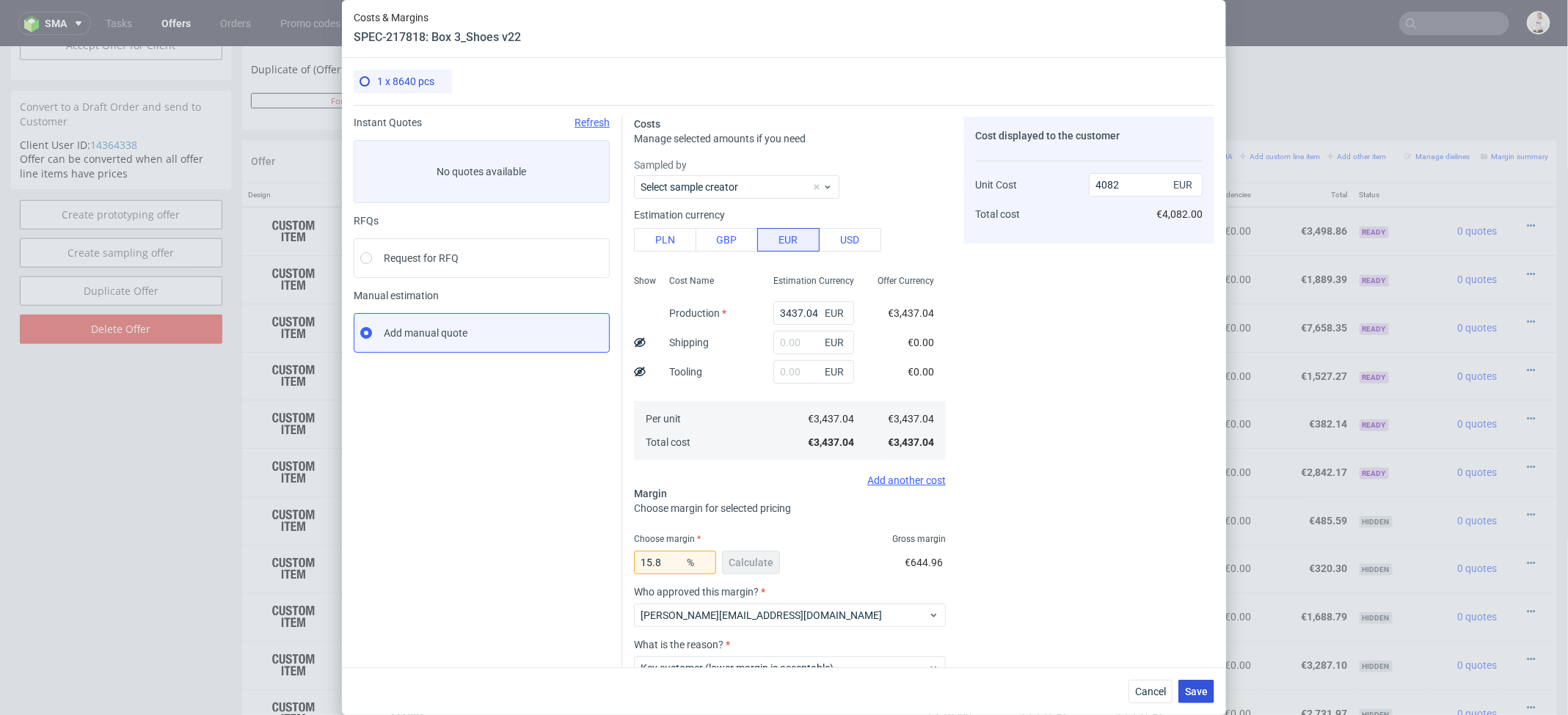
click at [1190, 686] on span "Save" at bounding box center [1195, 691] width 23 height 10
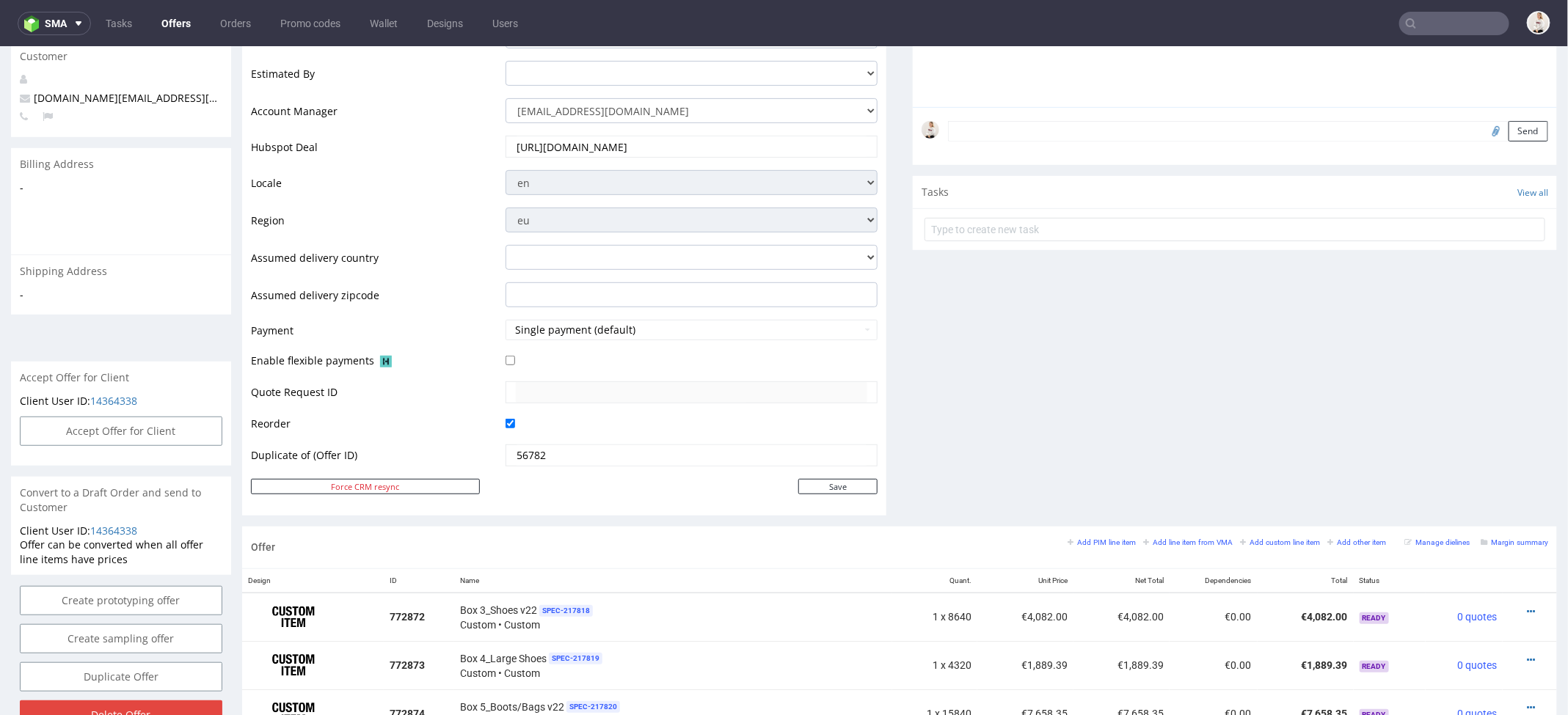
scroll to position [408, 0]
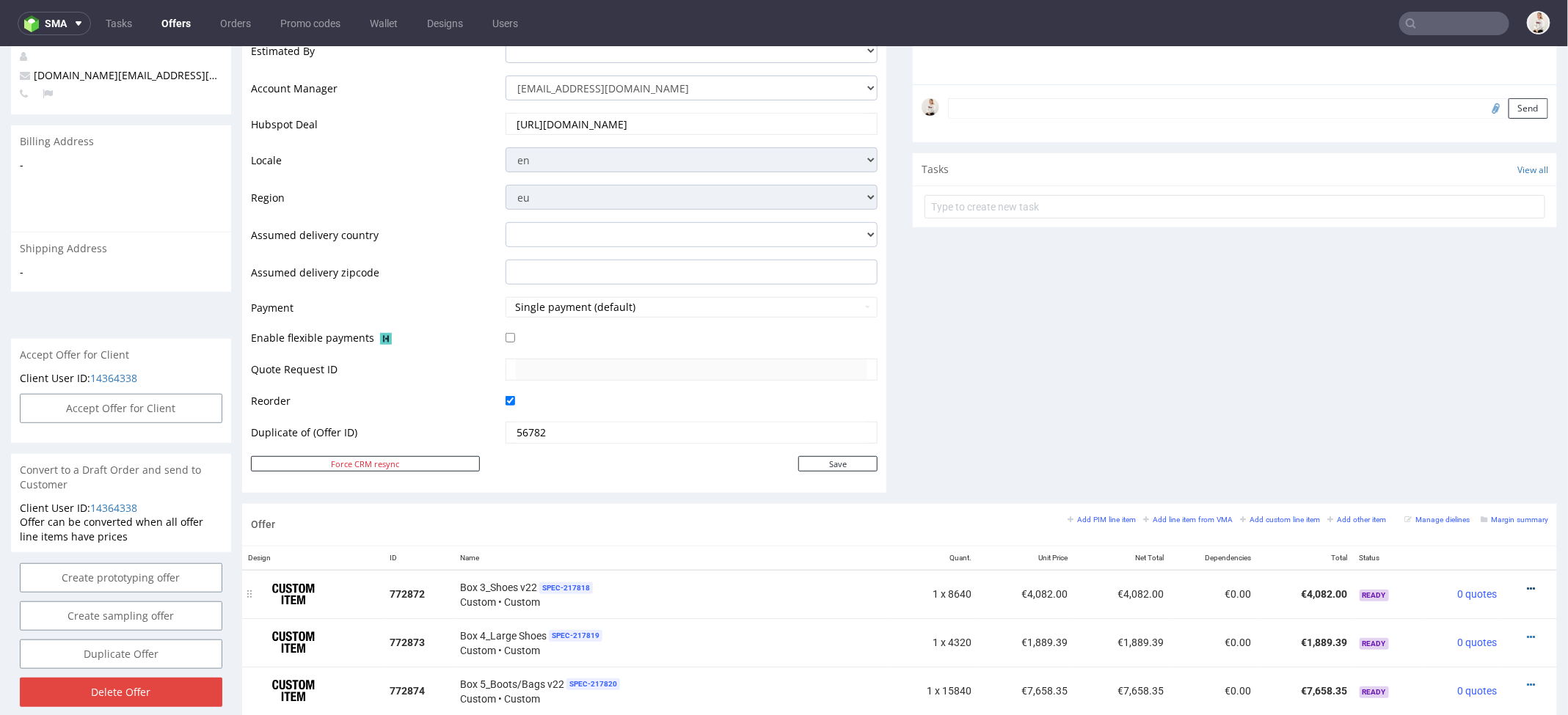
click at [1527, 583] on icon at bounding box center [1531, 588] width 8 height 10
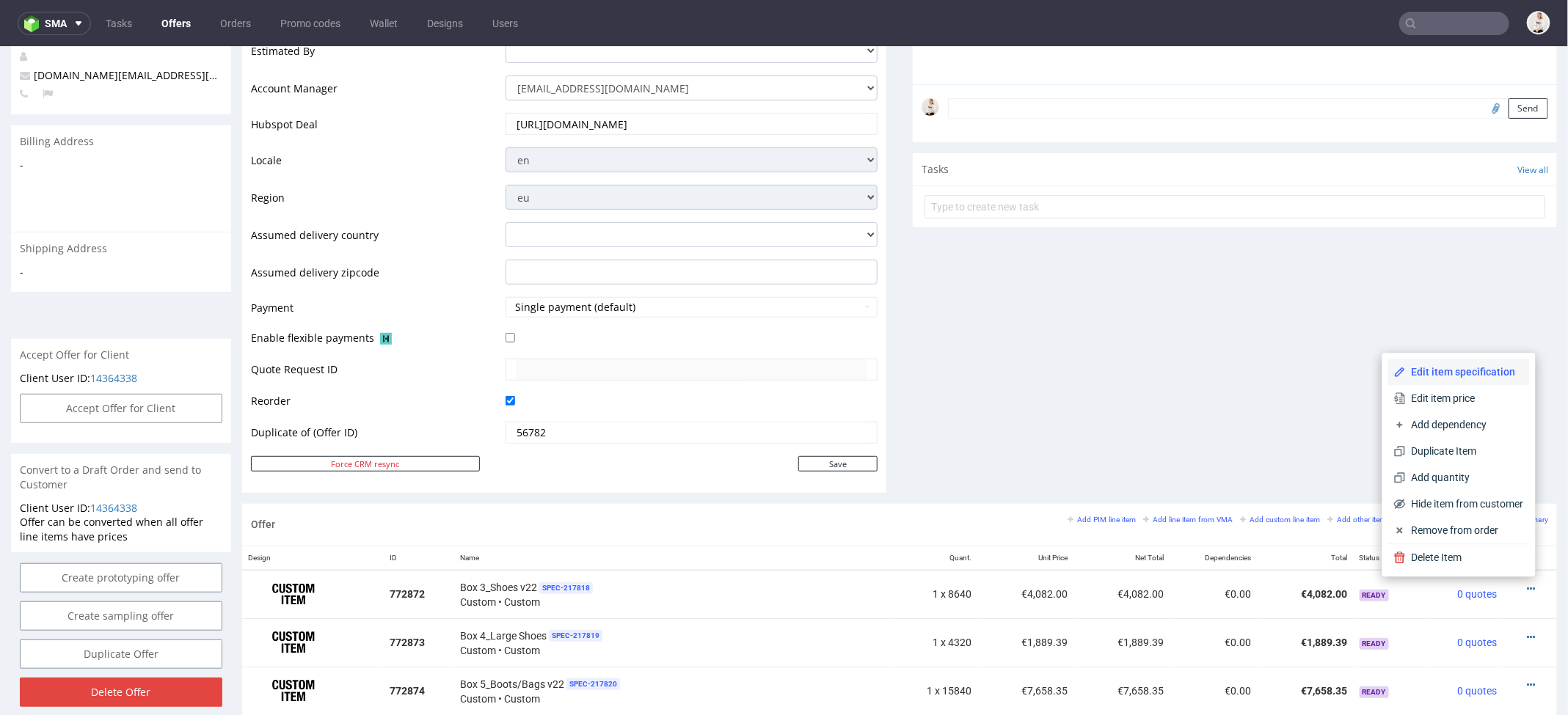
click at [1443, 367] on span "Edit item specification" at bounding box center [1465, 371] width 118 height 15
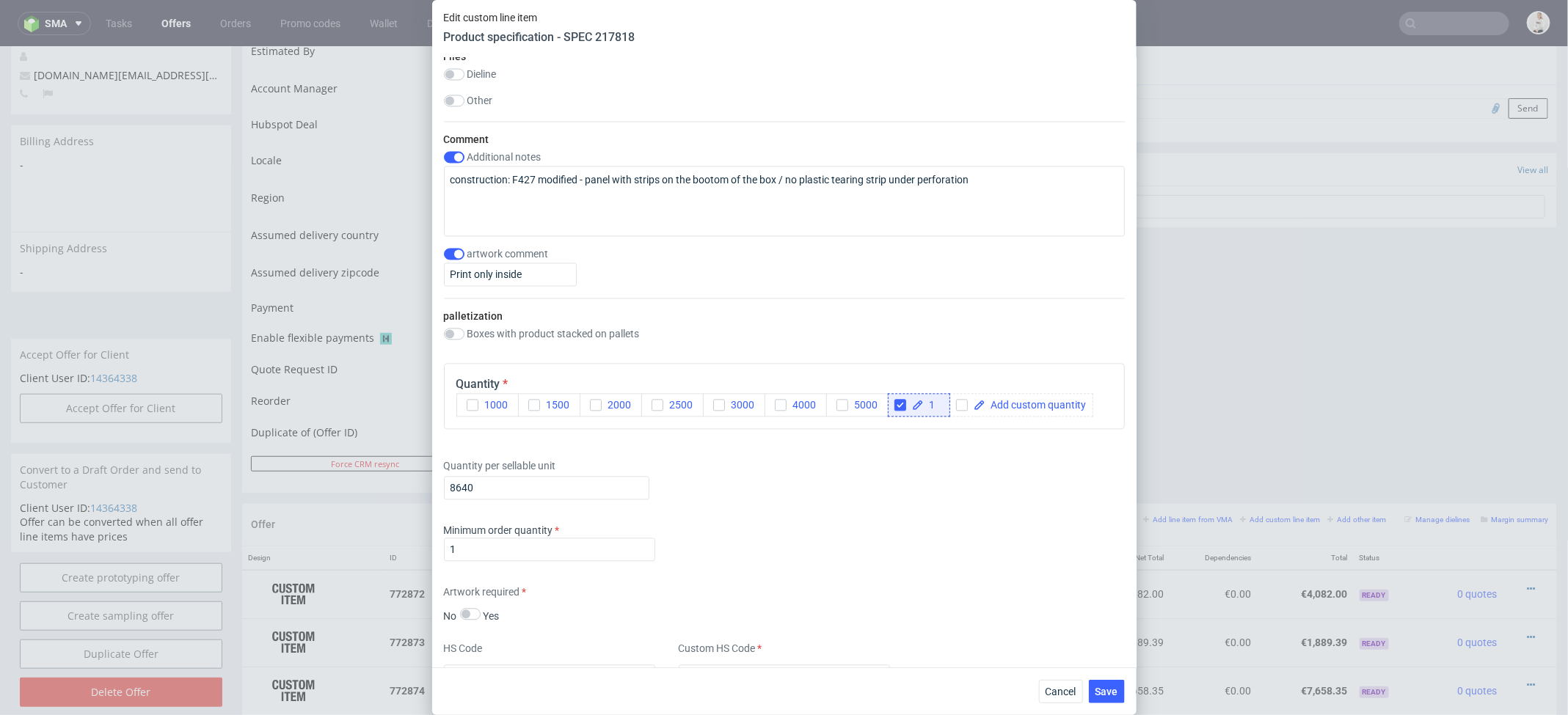
scroll to position [1738, 0]
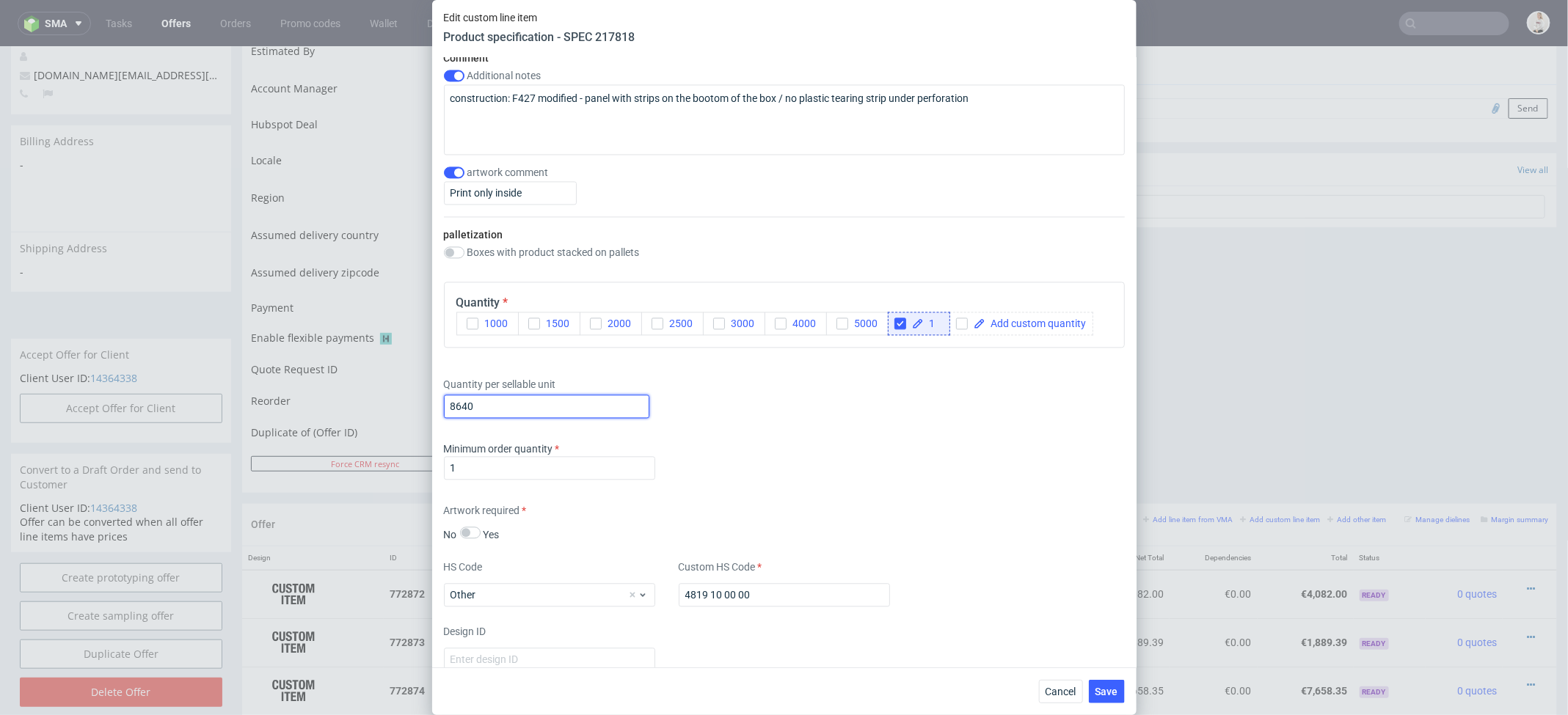
drag, startPoint x: 489, startPoint y: 408, endPoint x: 420, endPoint y: 396, distance: 70.0
click at [420, 396] on div "Edit custom line item Product specification - SPEC 217818 Supplier TFP Sp. z o.…" at bounding box center [784, 358] width 1568 height 715
type input "10080"
click at [1106, 687] on span "Save" at bounding box center [1106, 691] width 23 height 10
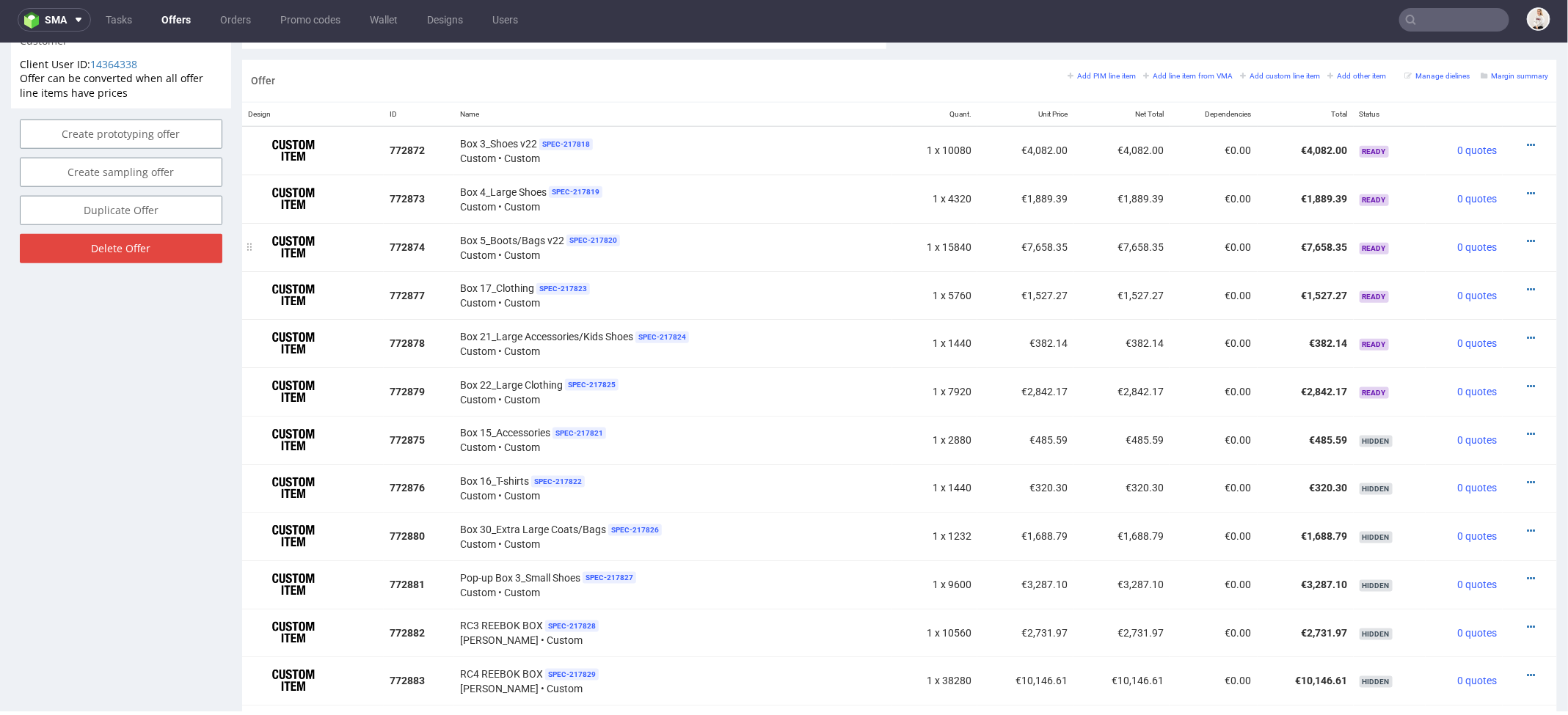
scroll to position [877, 0]
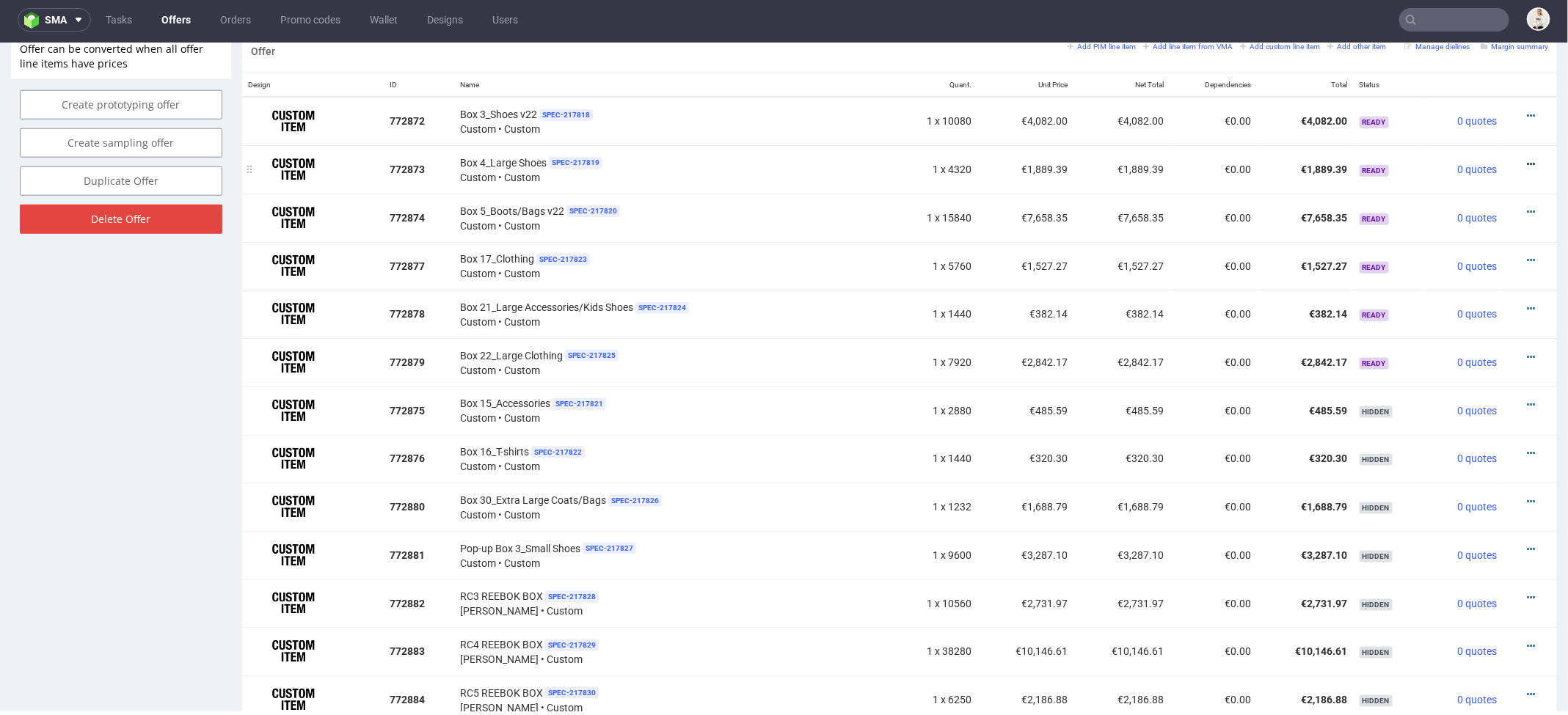
click at [1527, 158] on icon at bounding box center [1531, 163] width 8 height 10
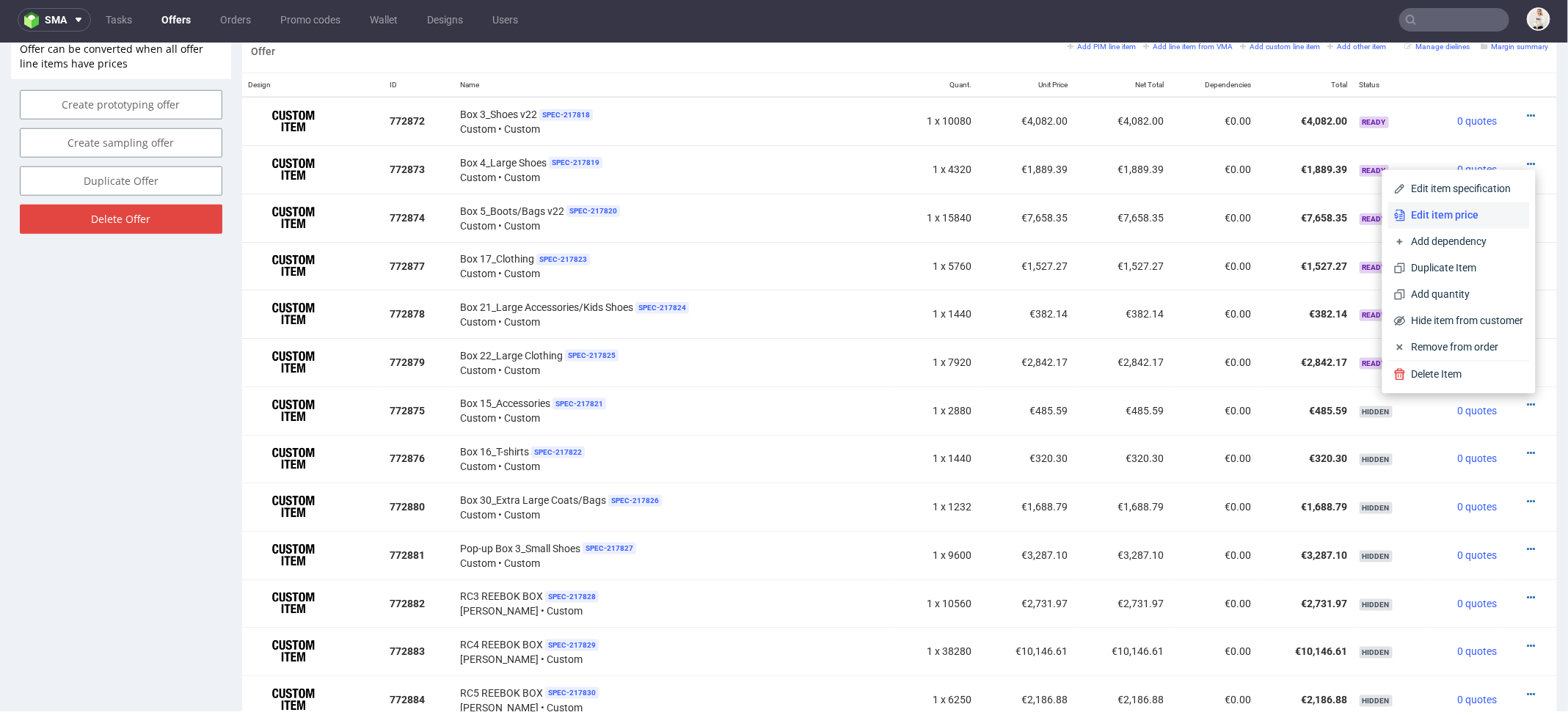
click at [1454, 214] on span "Edit item price" at bounding box center [1465, 214] width 118 height 15
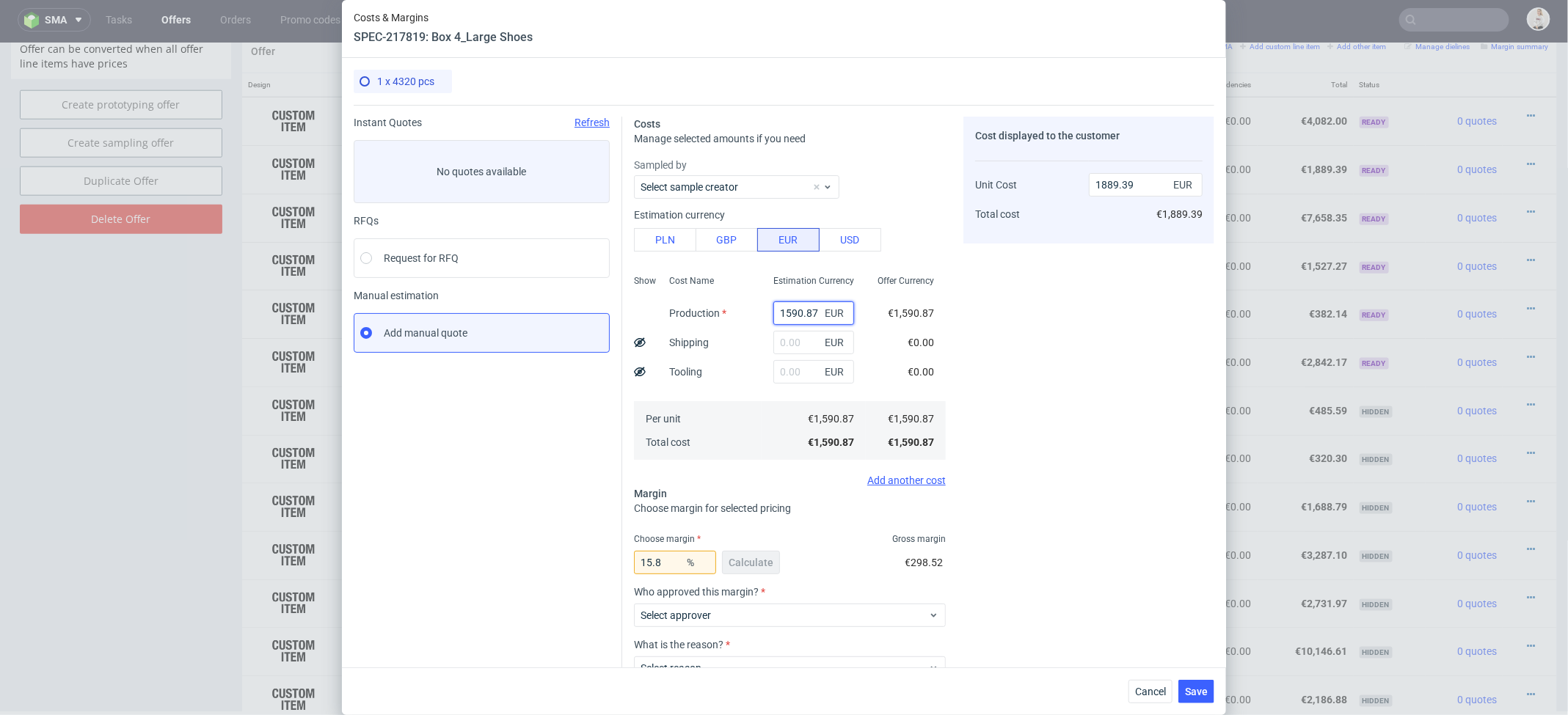
click at [804, 307] on input "1590.87" at bounding box center [813, 313] width 80 height 24
paste input "€2 386,31"
type input "€2 386,31"
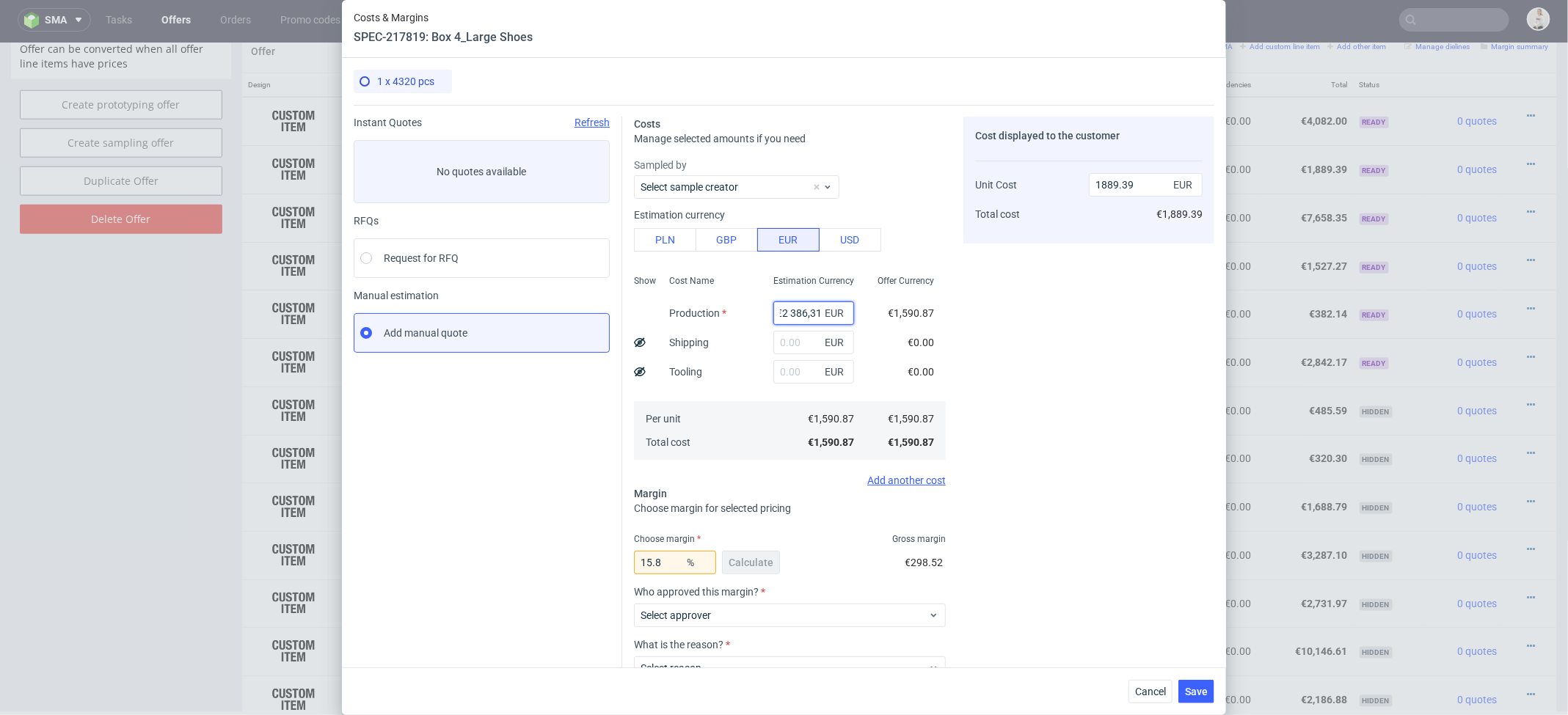
type input "0"
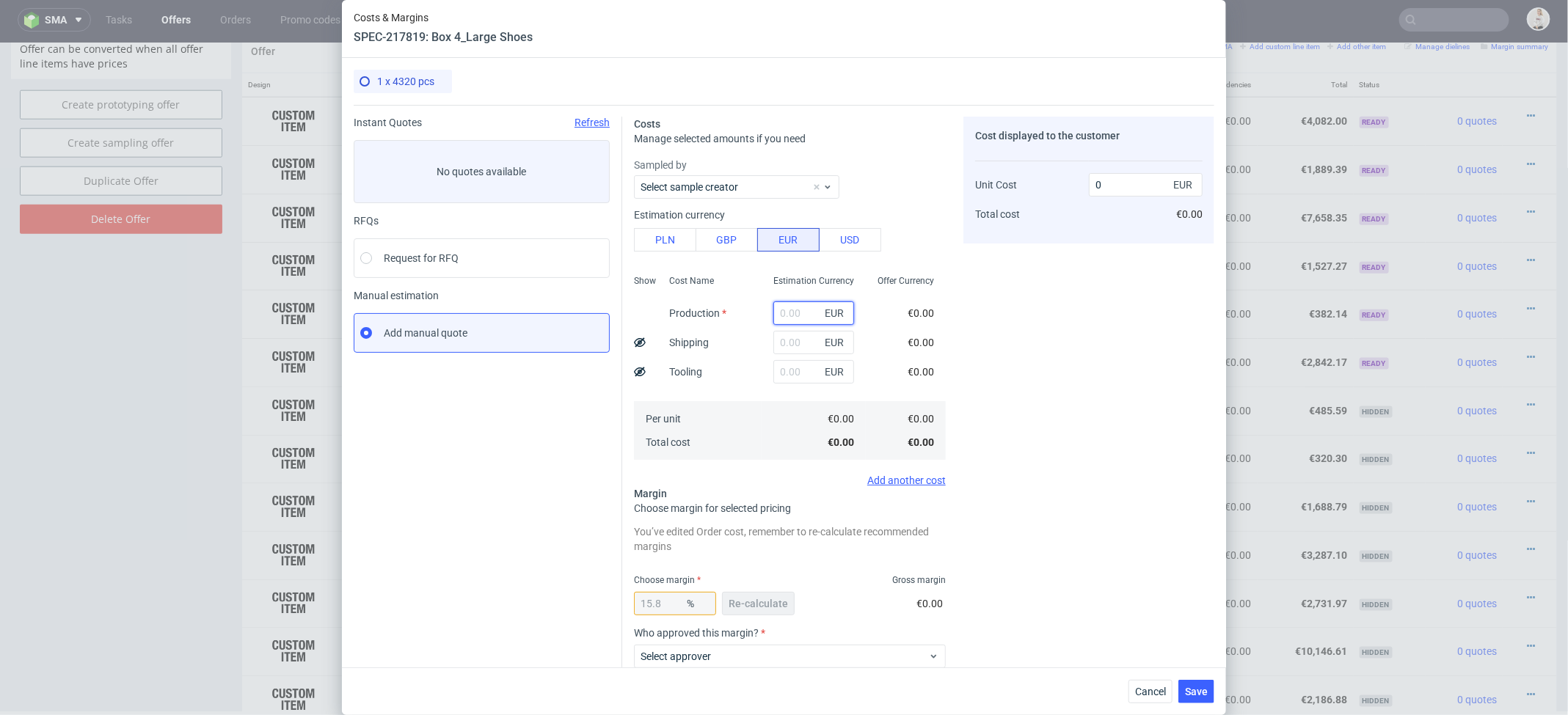
scroll to position [0, 0]
paste input "€2 386,31"
click at [789, 310] on input "€2 386,31" at bounding box center [813, 313] width 80 height 24
type input "2386.31"
type input "2834.1"
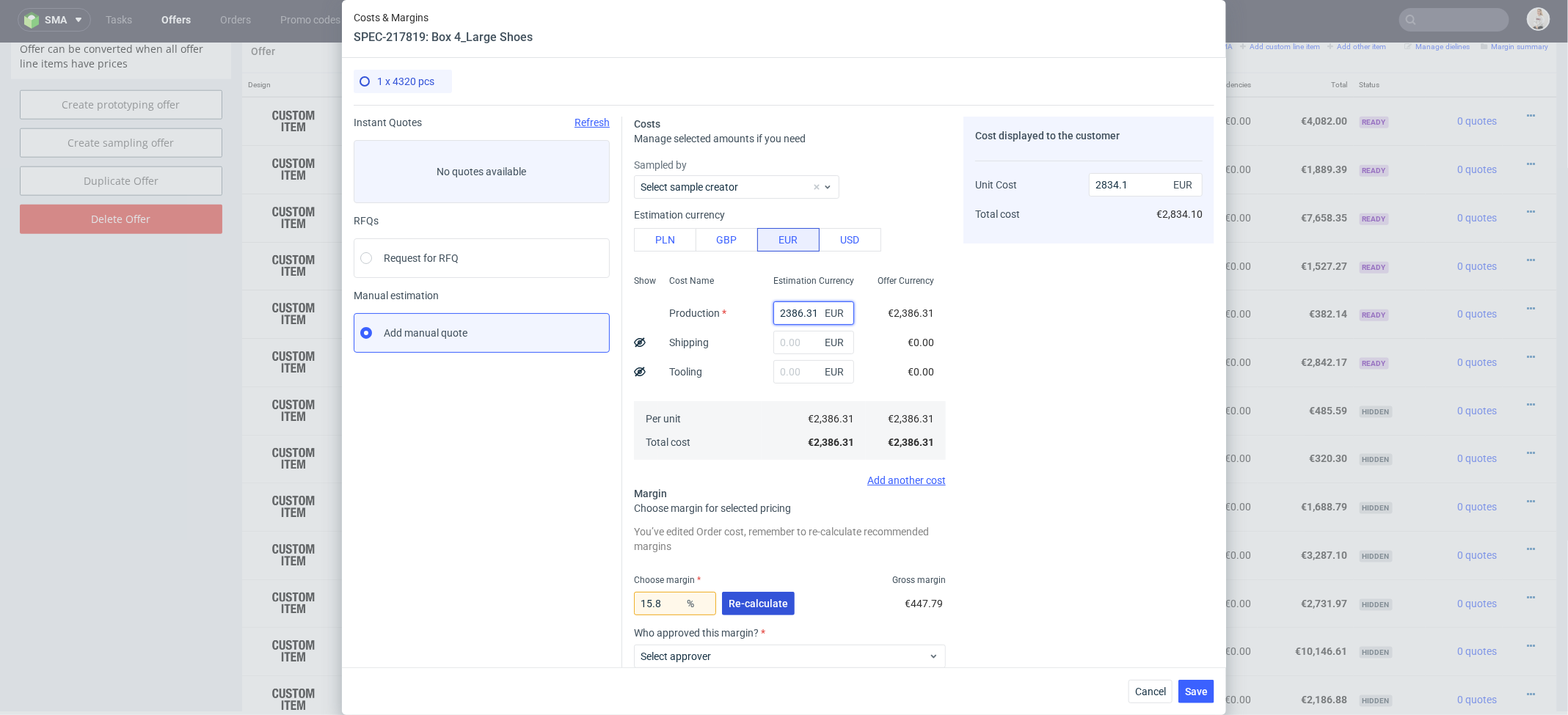
type input "2386.31"
click at [764, 601] on span "Re-calculate" at bounding box center [758, 604] width 60 height 10
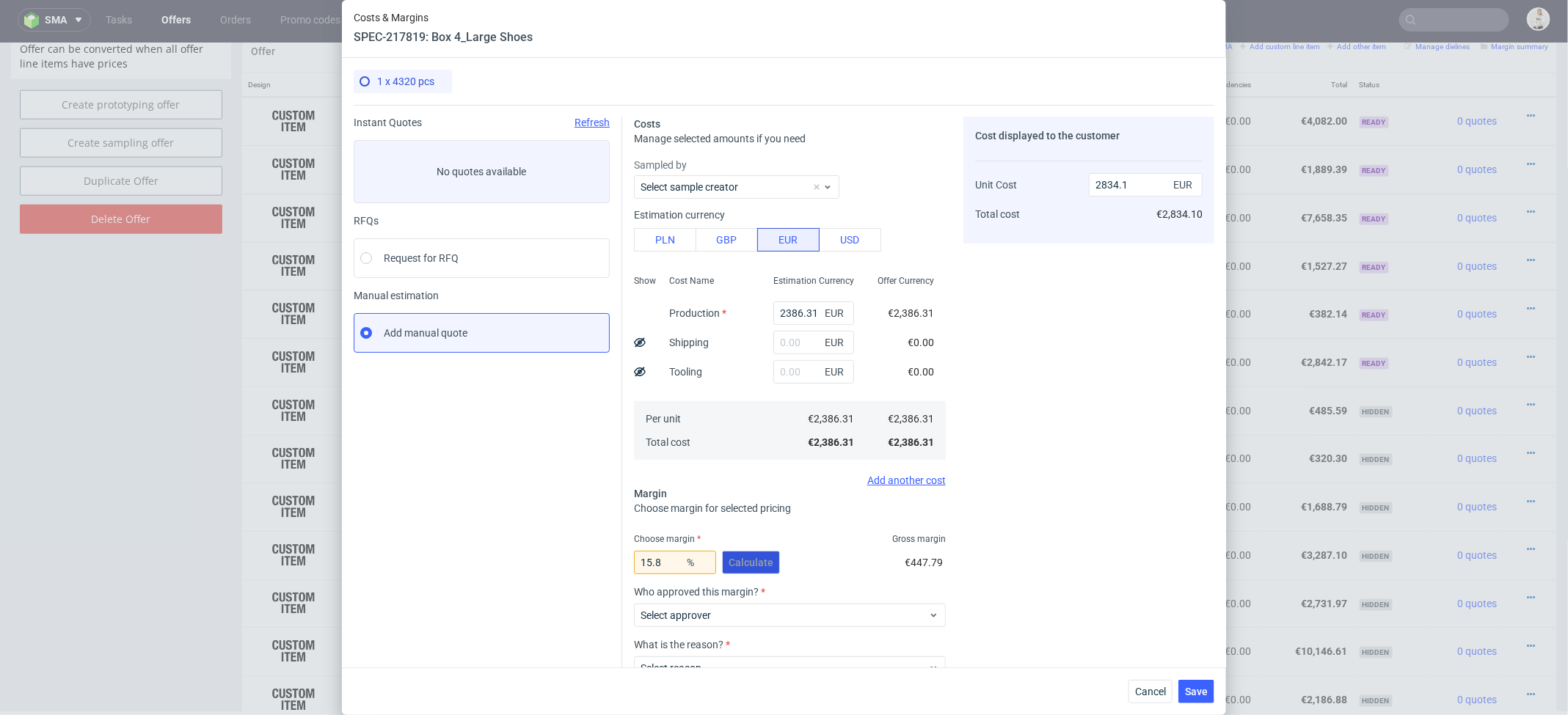
scroll to position [102, 0]
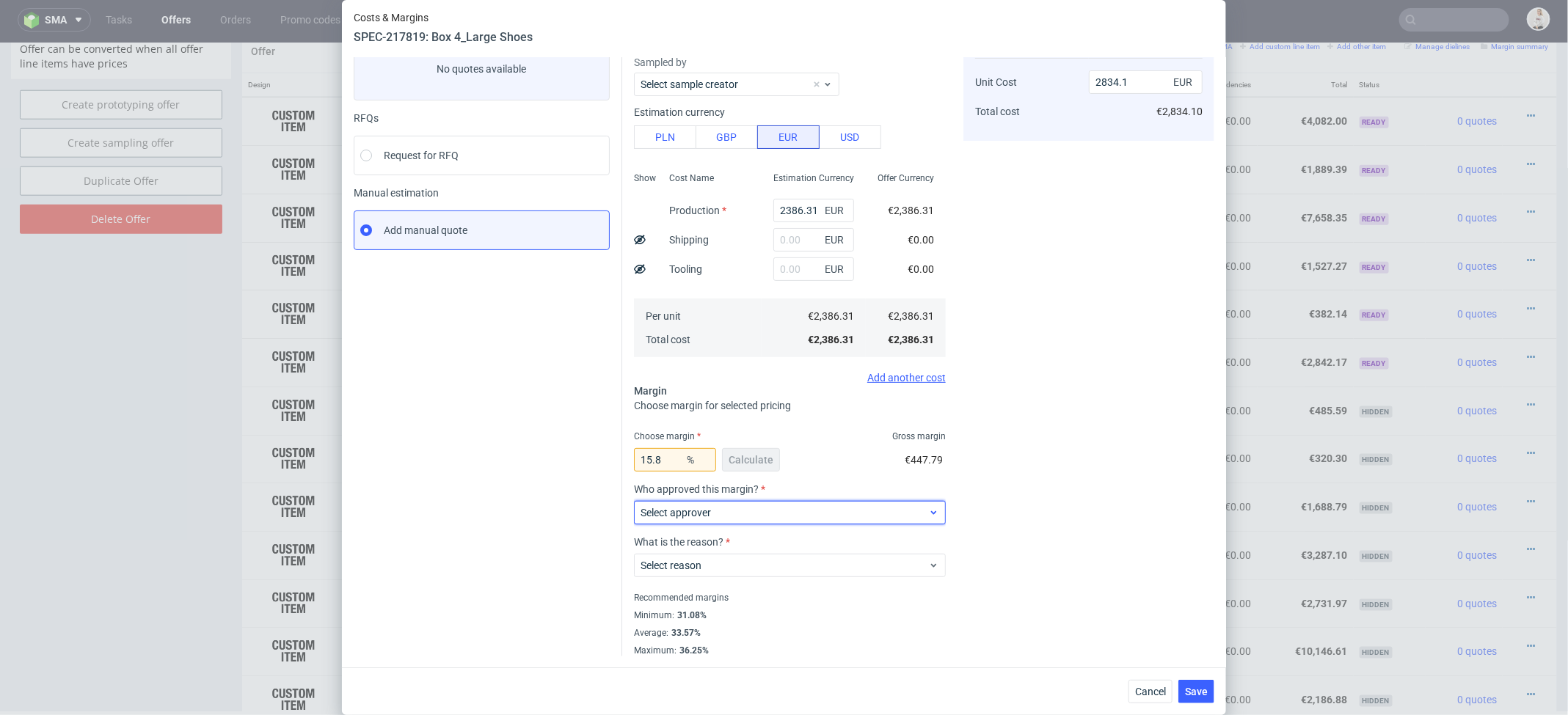
click at [714, 509] on span "Select approver" at bounding box center [784, 512] width 287 height 15
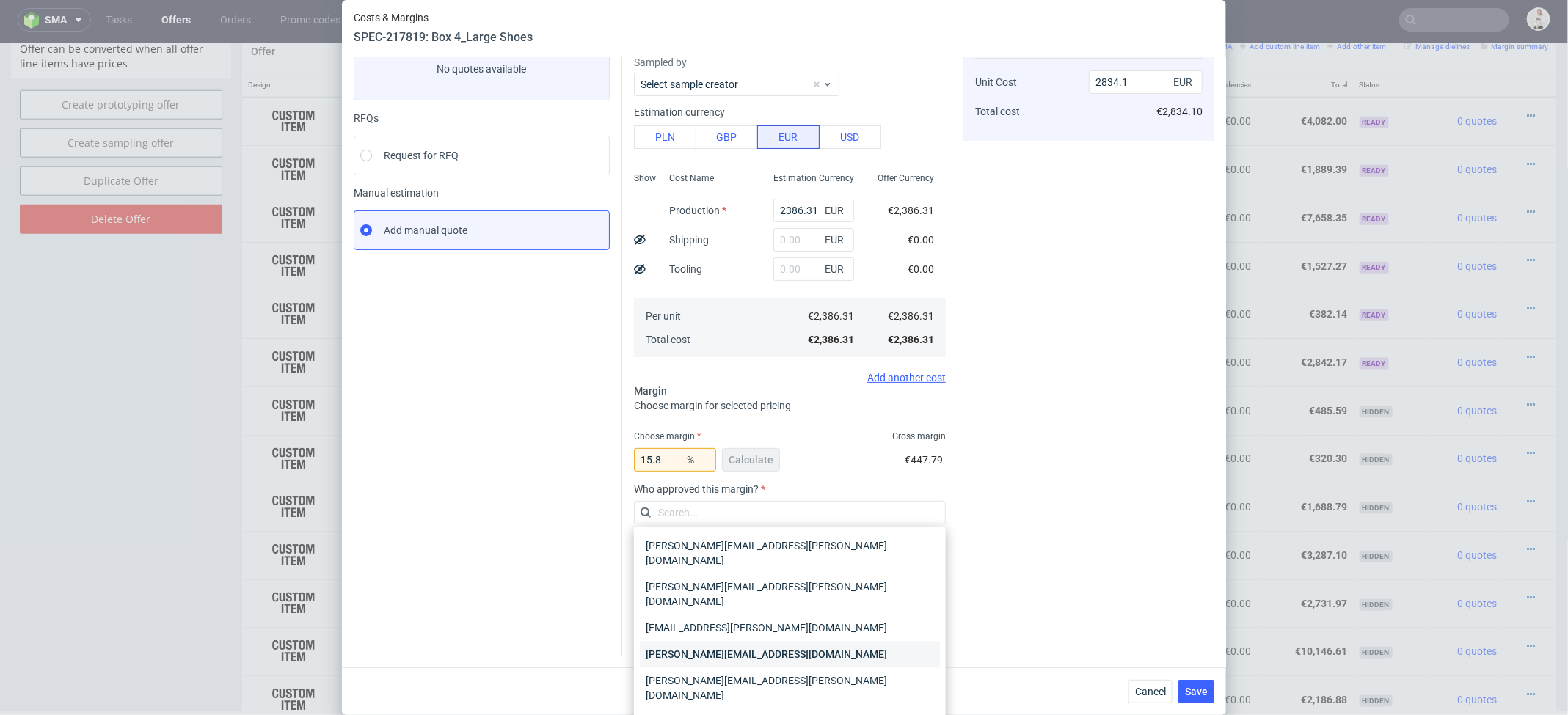
click at [746, 642] on div "[PERSON_NAME][EMAIL_ADDRESS][DOMAIN_NAME]" at bounding box center [790, 654] width 300 height 27
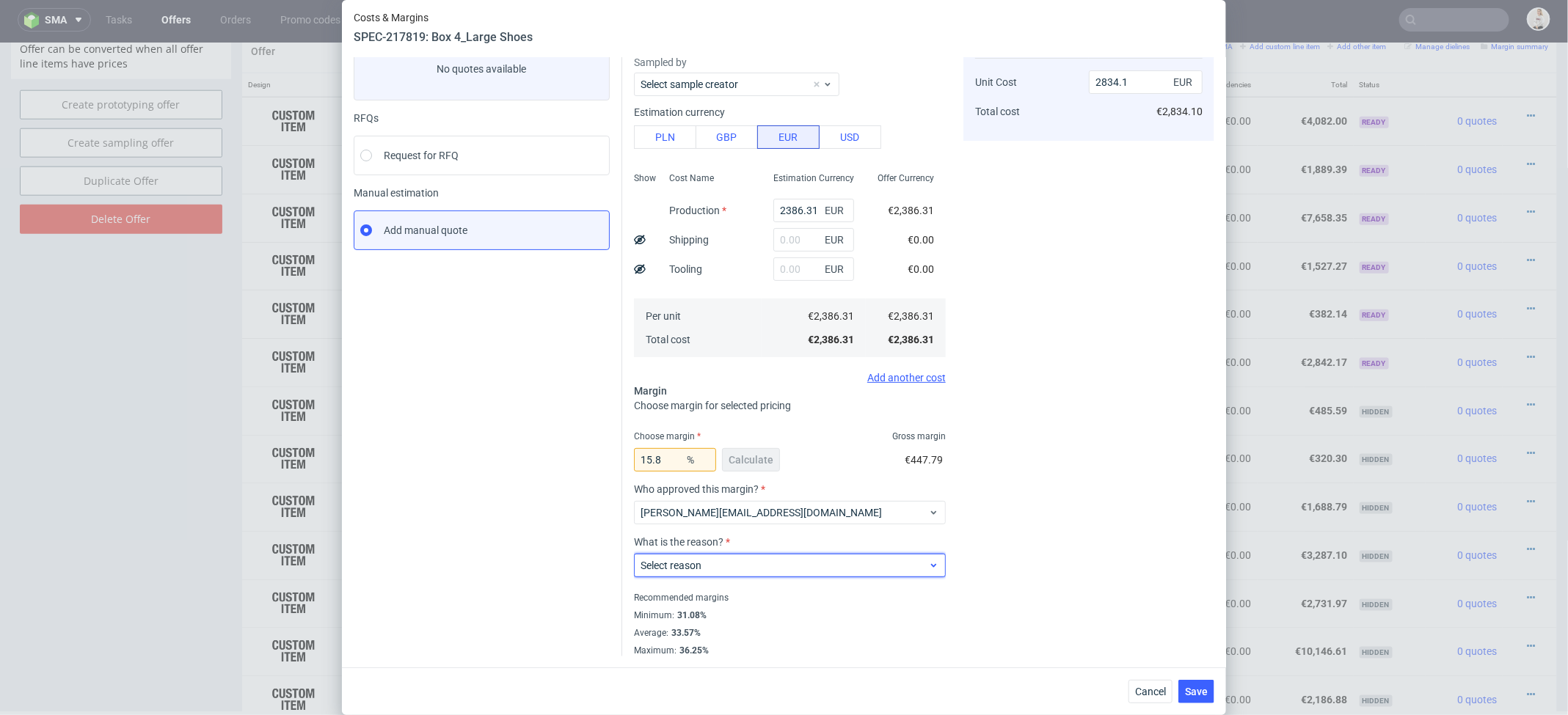
click at [722, 560] on span "Select reason" at bounding box center [784, 565] width 287 height 15
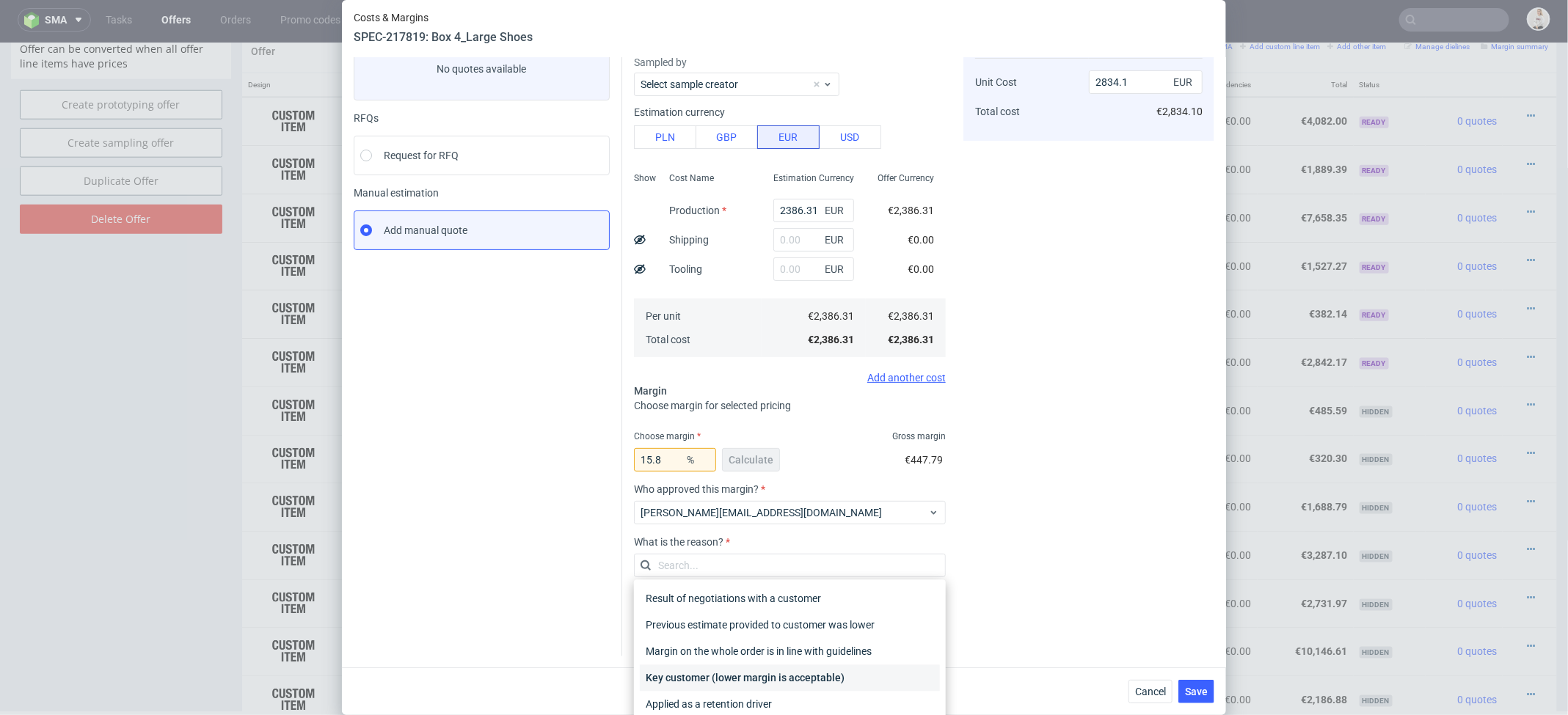
click at [739, 674] on div "Key customer (lower margin is acceptable)" at bounding box center [790, 678] width 300 height 27
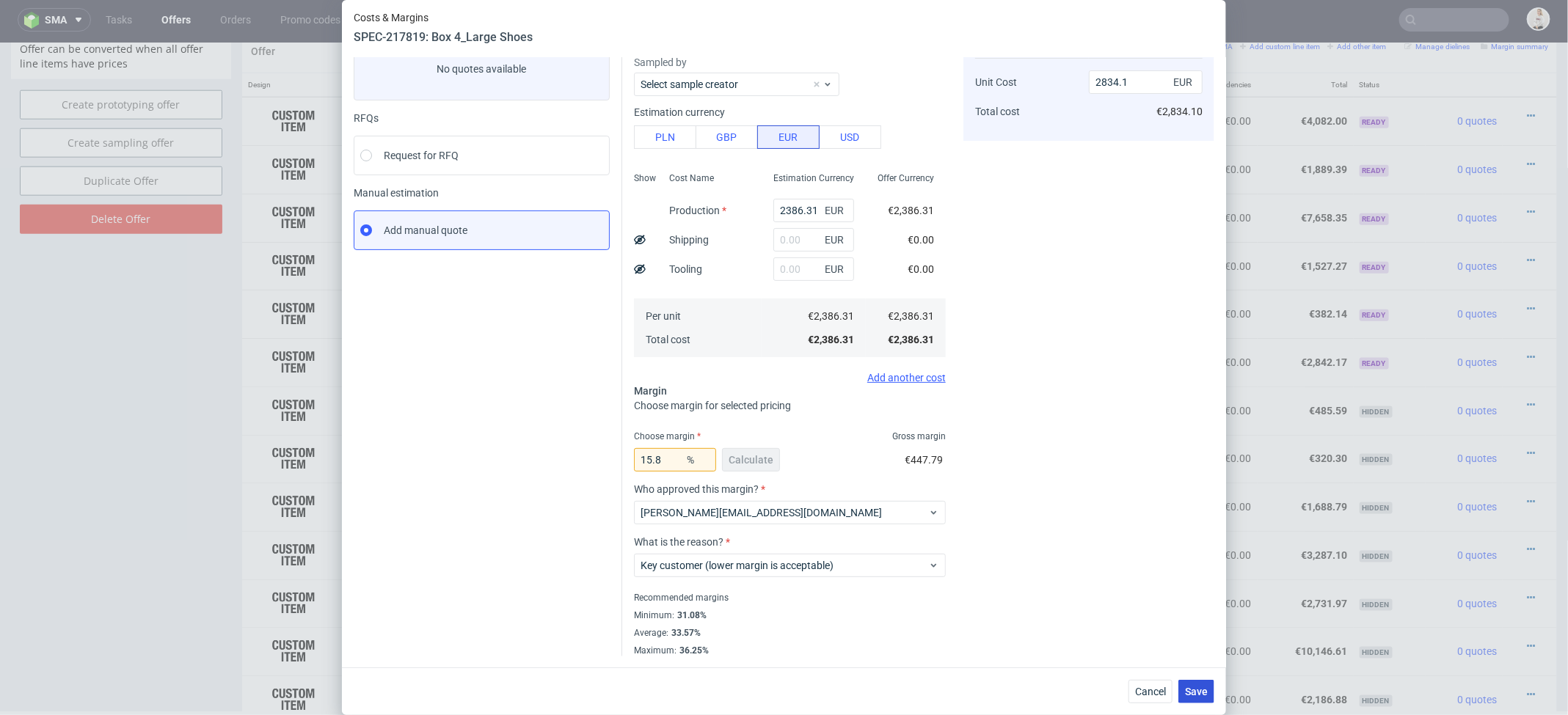
click at [1205, 688] on span "Save" at bounding box center [1195, 691] width 23 height 10
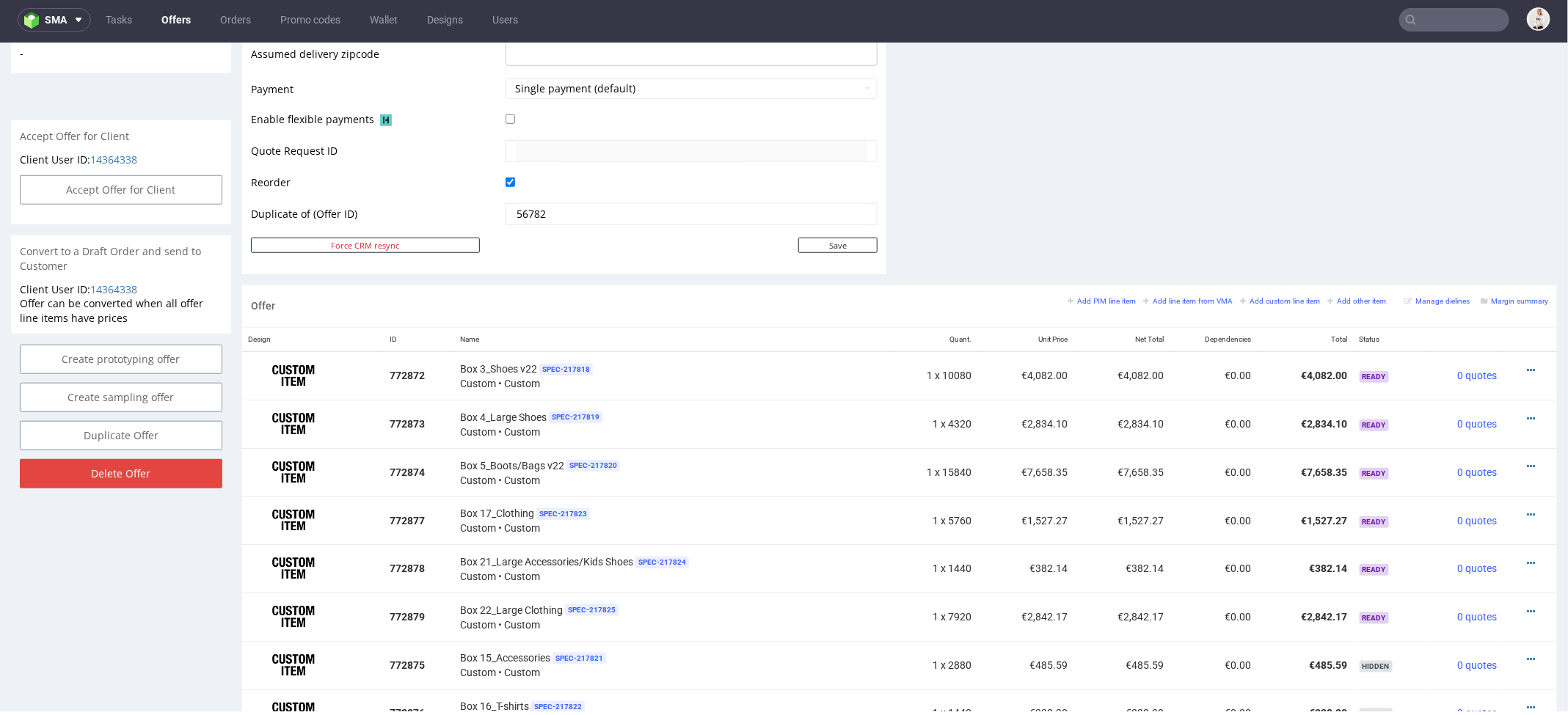
scroll to position [625, 0]
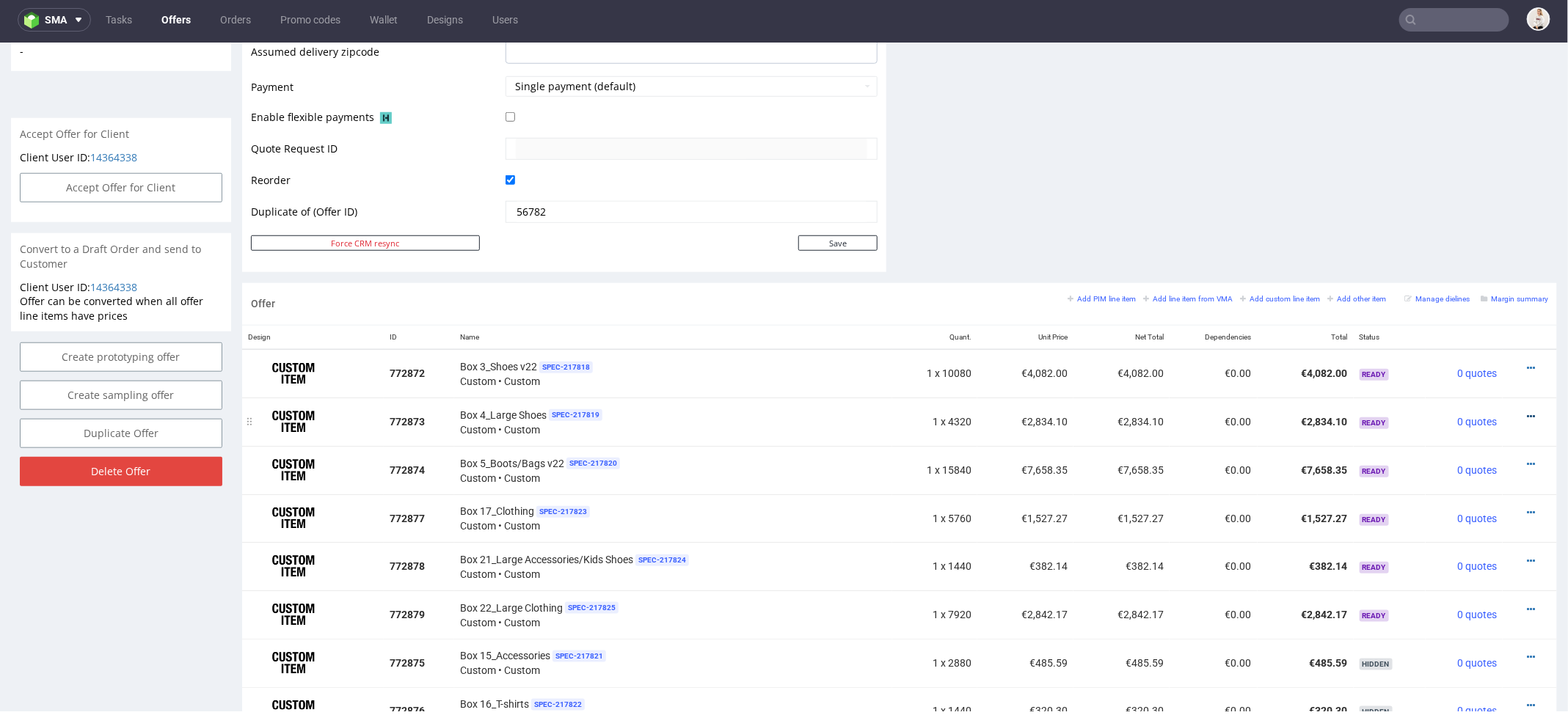
click at [1527, 410] on icon at bounding box center [1531, 415] width 8 height 10
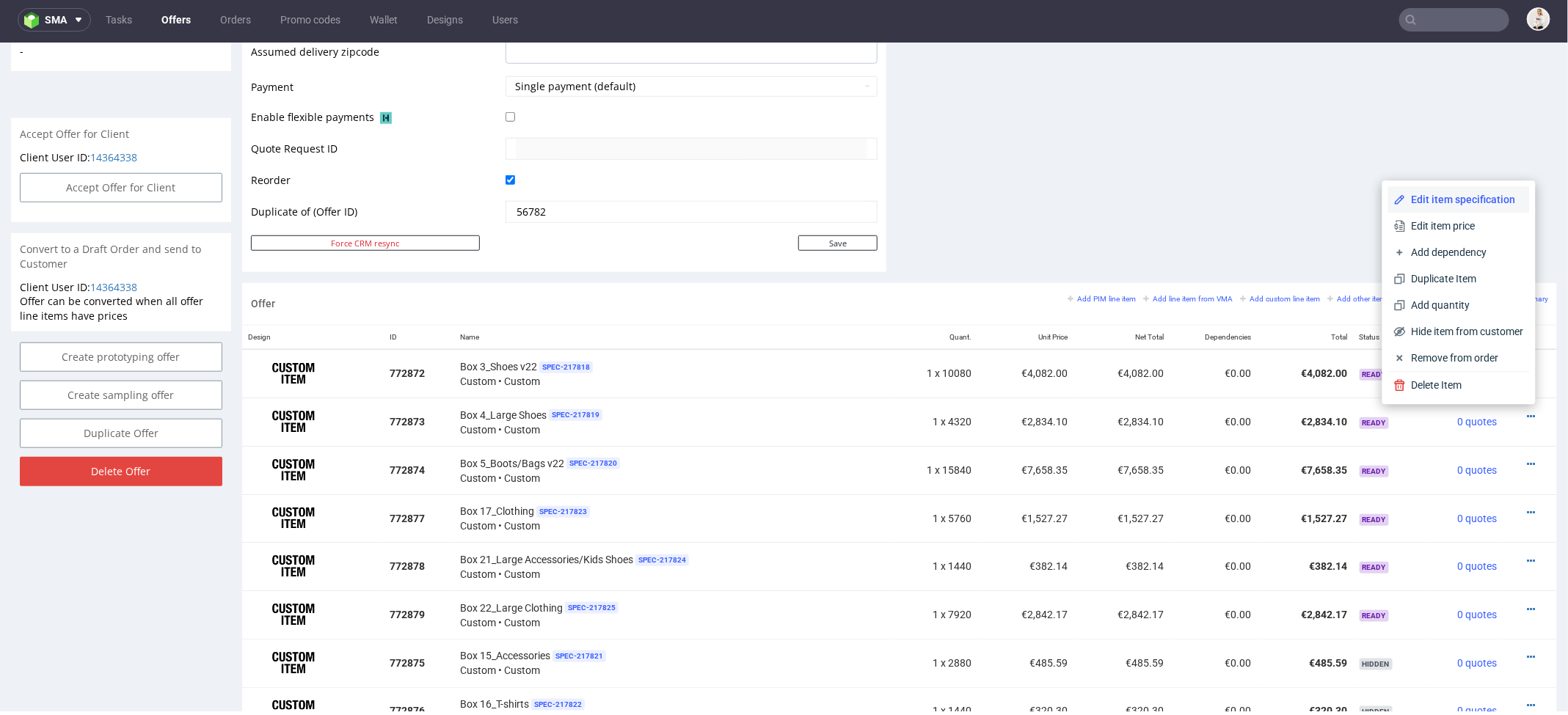
click at [1446, 197] on span "Edit item specification" at bounding box center [1465, 199] width 118 height 15
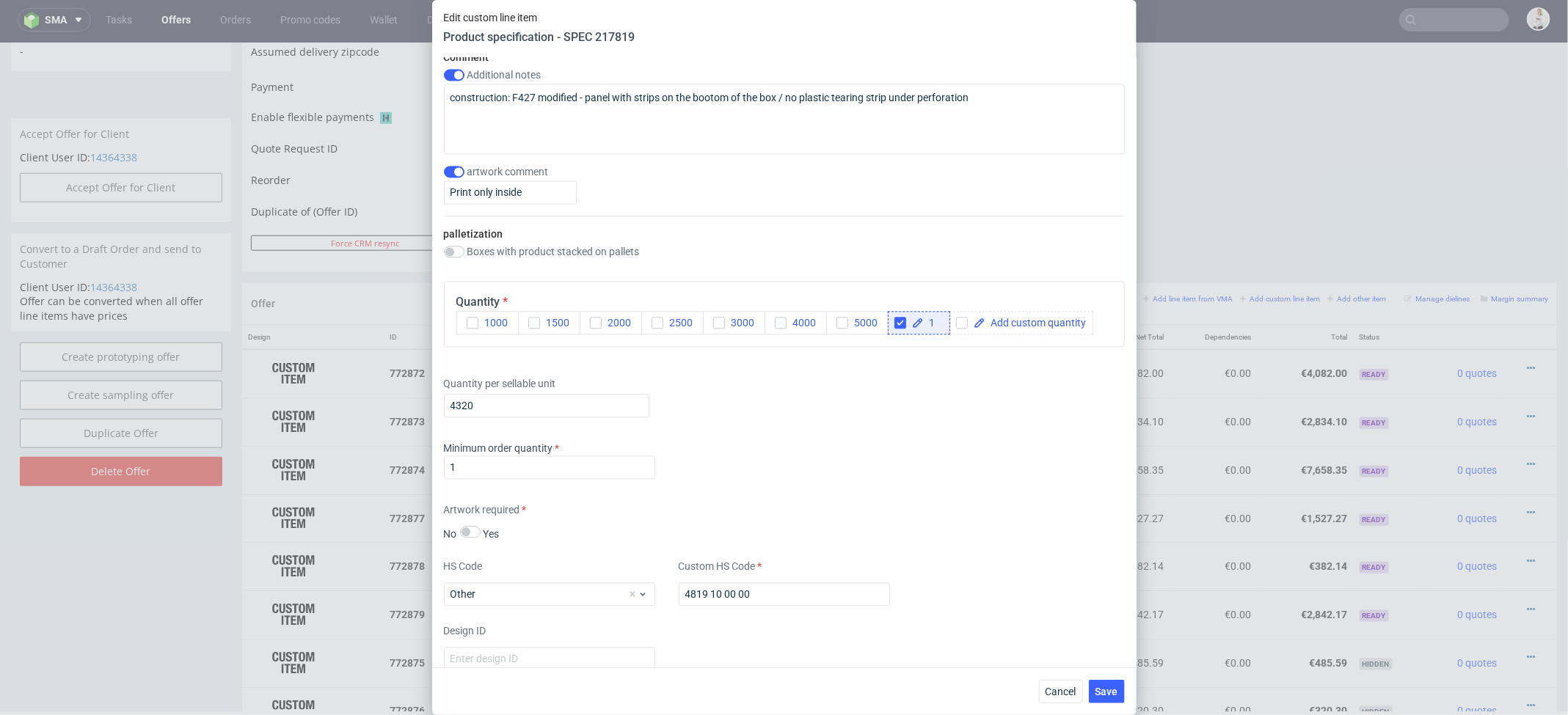
scroll to position [1783, 0]
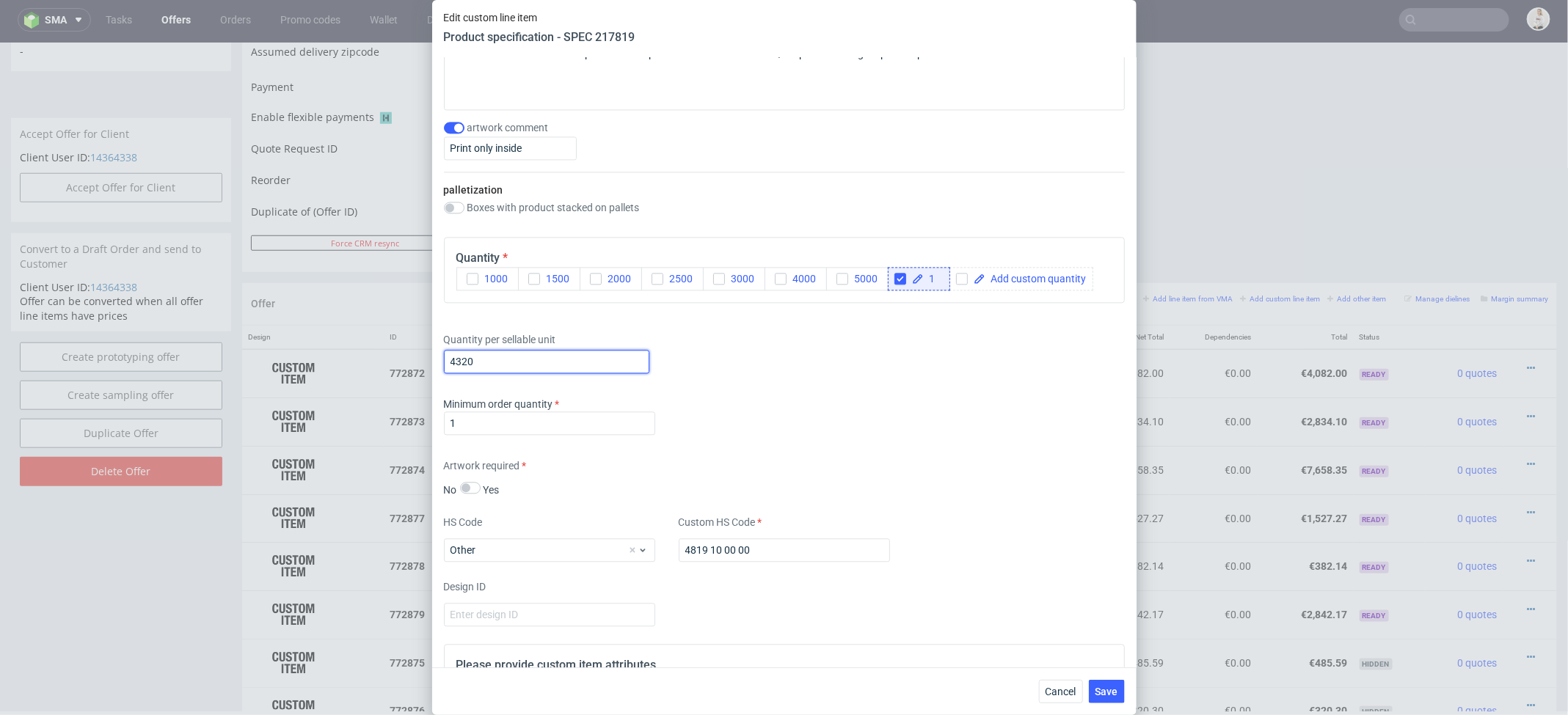
drag, startPoint x: 506, startPoint y: 360, endPoint x: 299, endPoint y: 362, distance: 207.0
click at [299, 362] on div "Edit custom line item Product specification - SPEC 217819 Supplier TFP Sp. z o.…" at bounding box center [784, 358] width 1568 height 715
type input "6480"
click at [1111, 688] on span "Save" at bounding box center [1106, 691] width 23 height 10
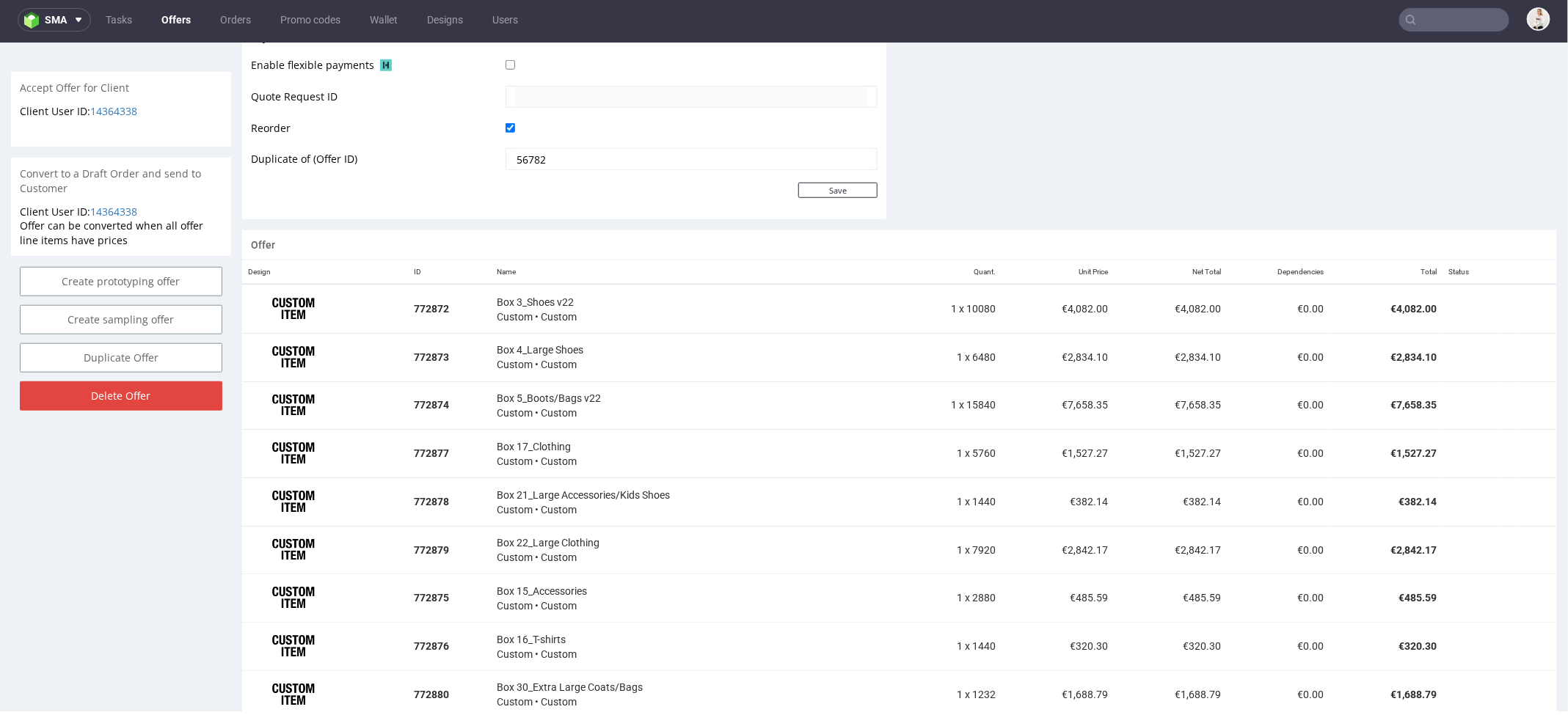
scroll to position [691, 0]
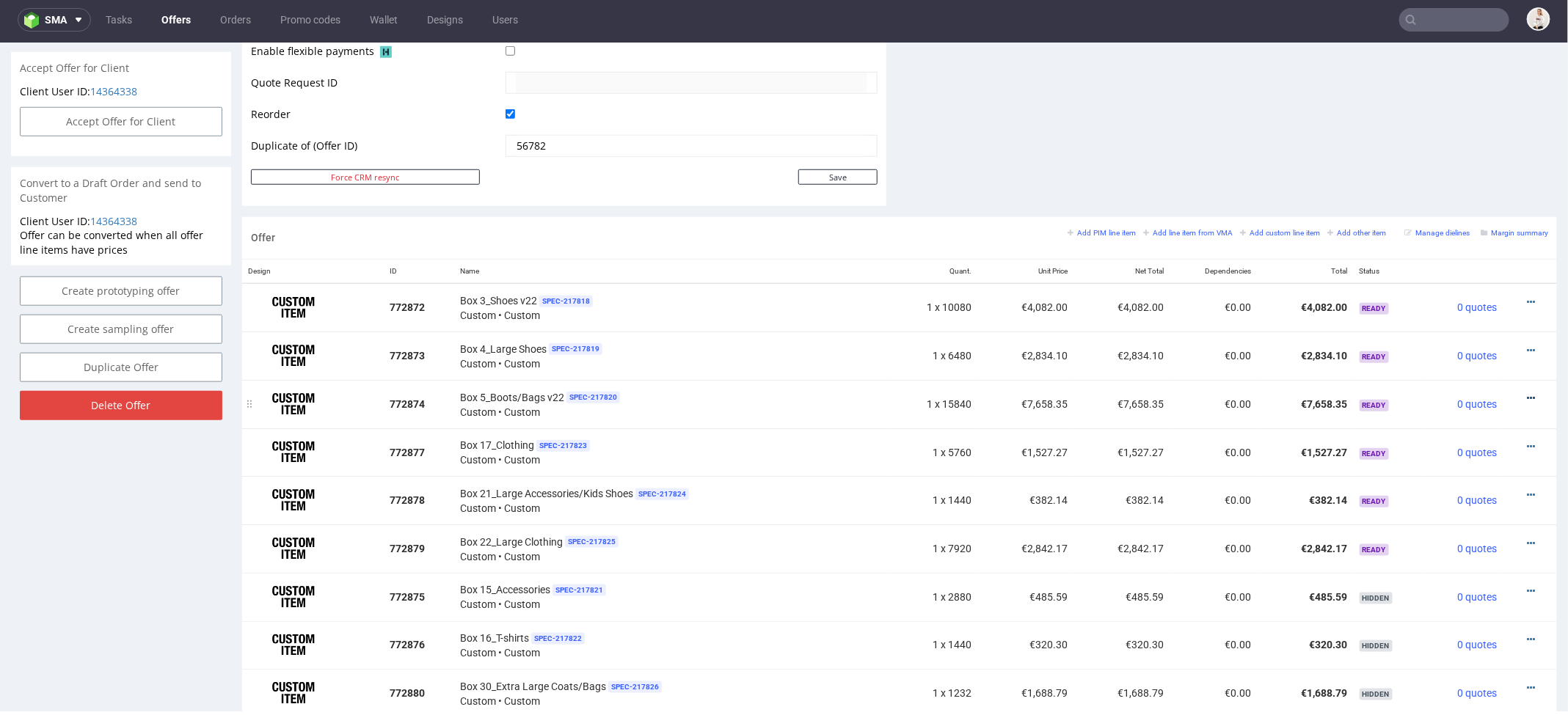
click at [1527, 392] on icon at bounding box center [1531, 397] width 8 height 10
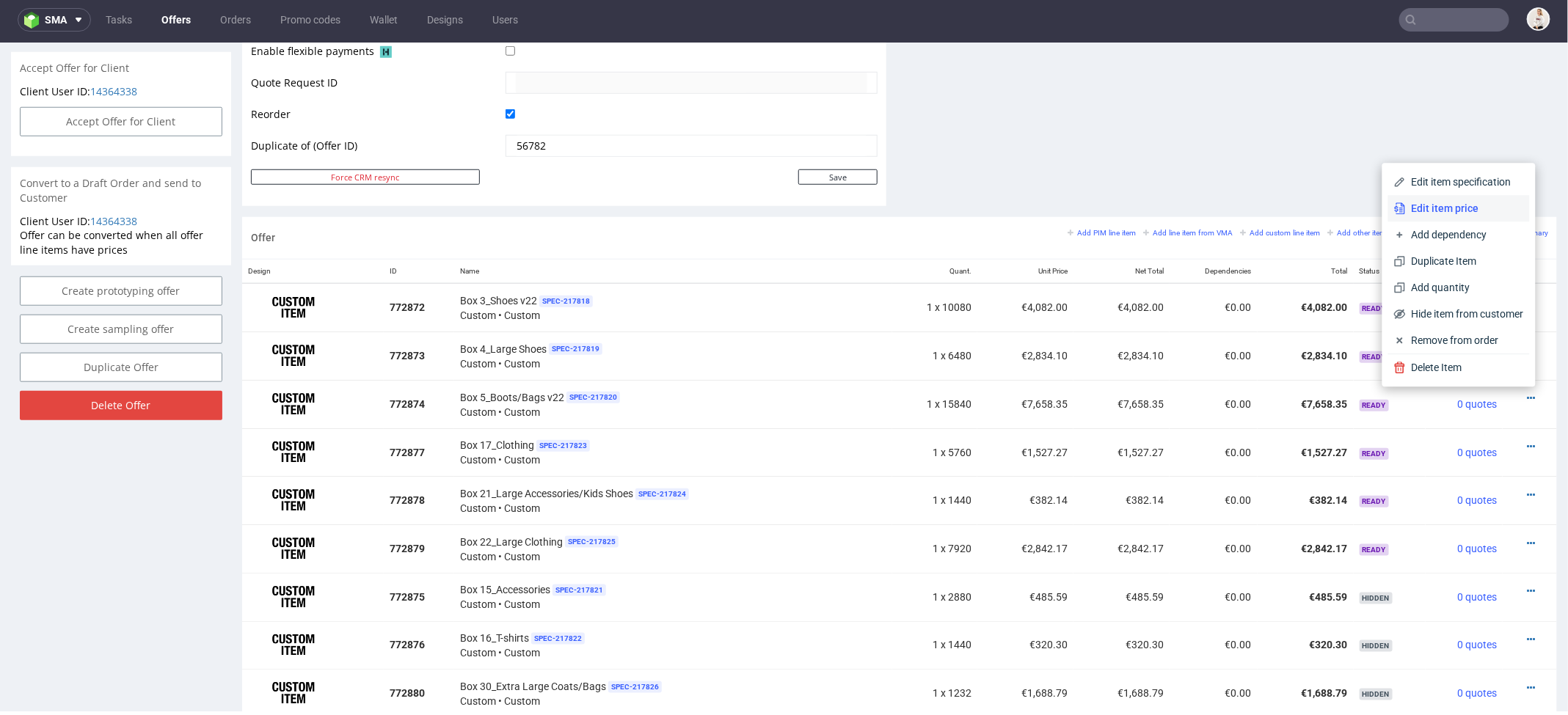
click at [1457, 207] on span "Edit item price" at bounding box center [1465, 208] width 118 height 15
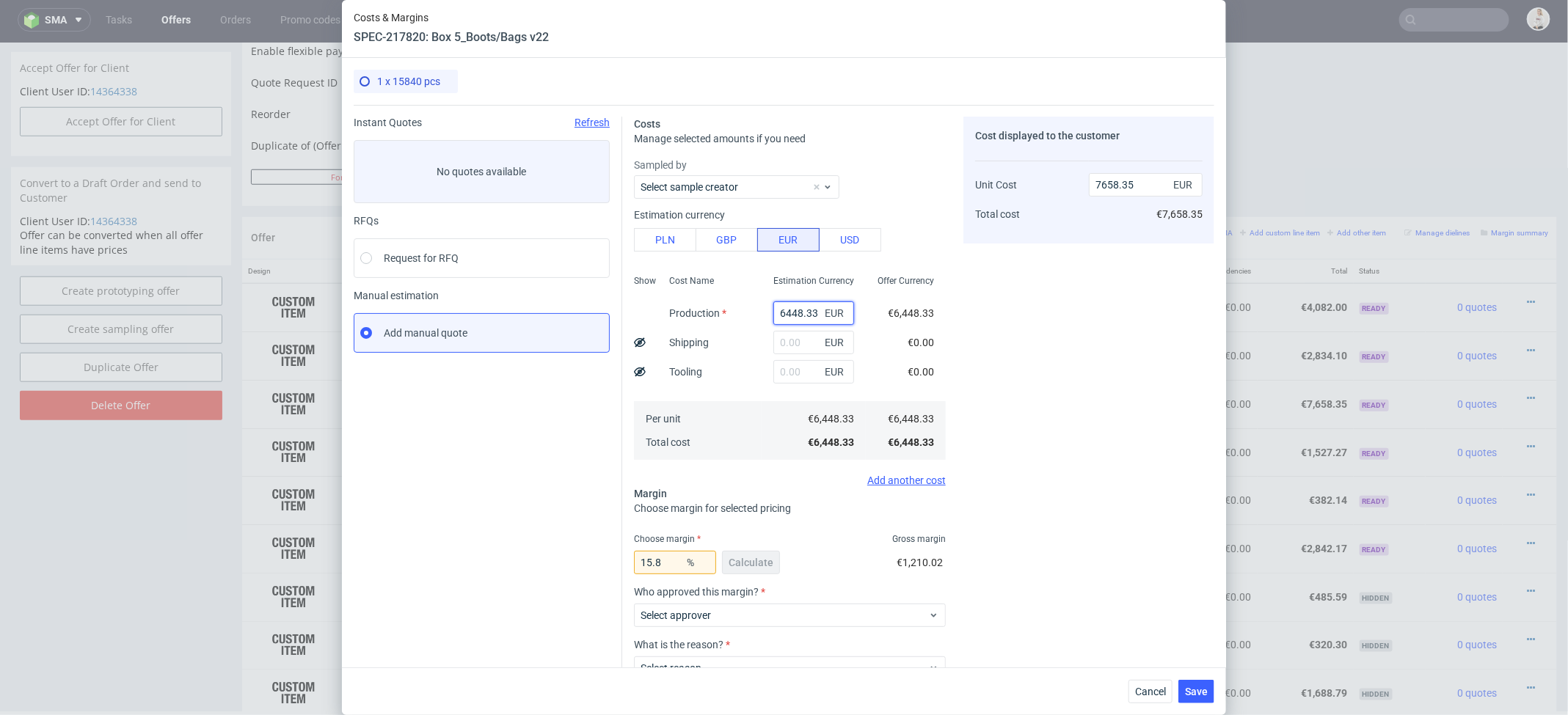
click at [800, 316] on input "6448.33" at bounding box center [813, 313] width 80 height 24
type input "0"
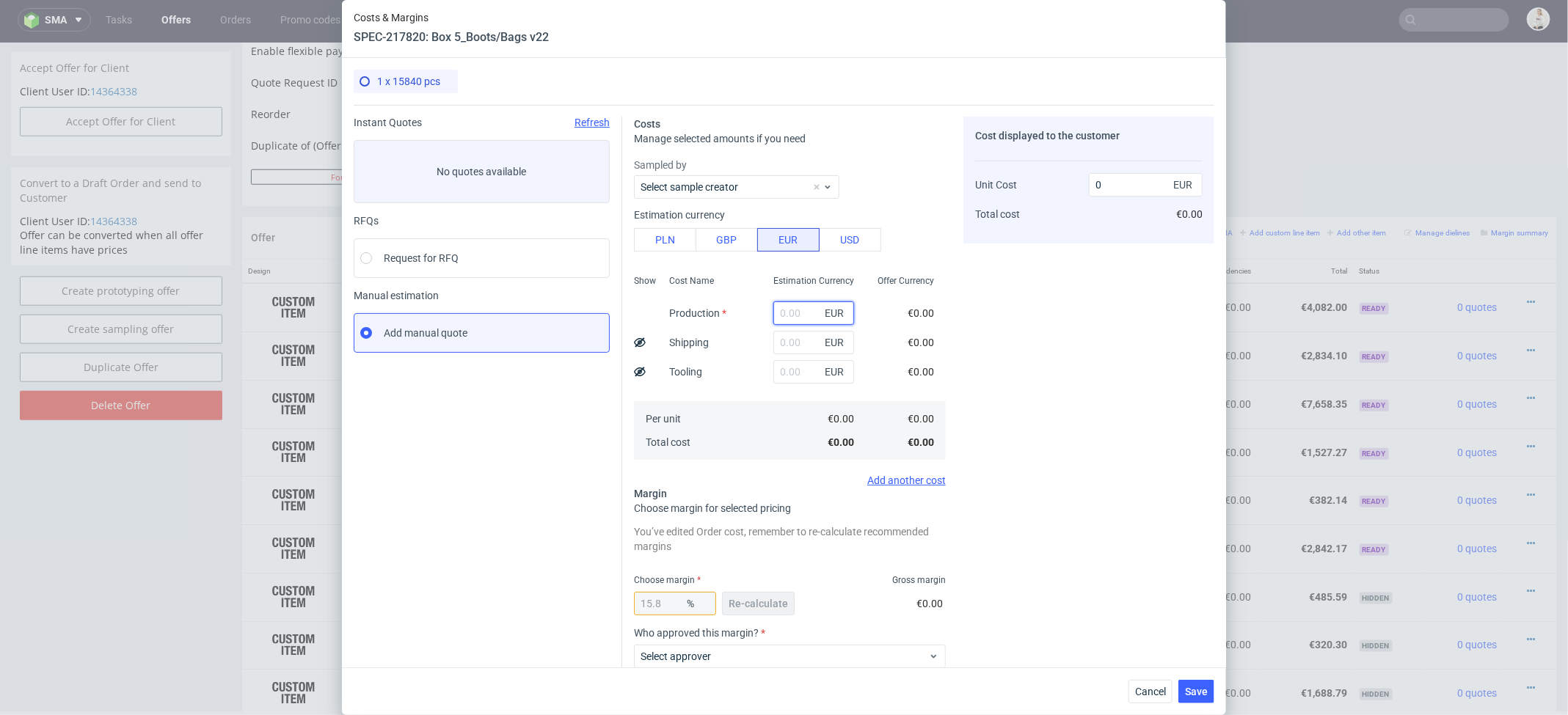
paste input "€5 481,08"
click at [792, 308] on input "€5 481,08" at bounding box center [813, 313] width 80 height 24
type input "5481.08"
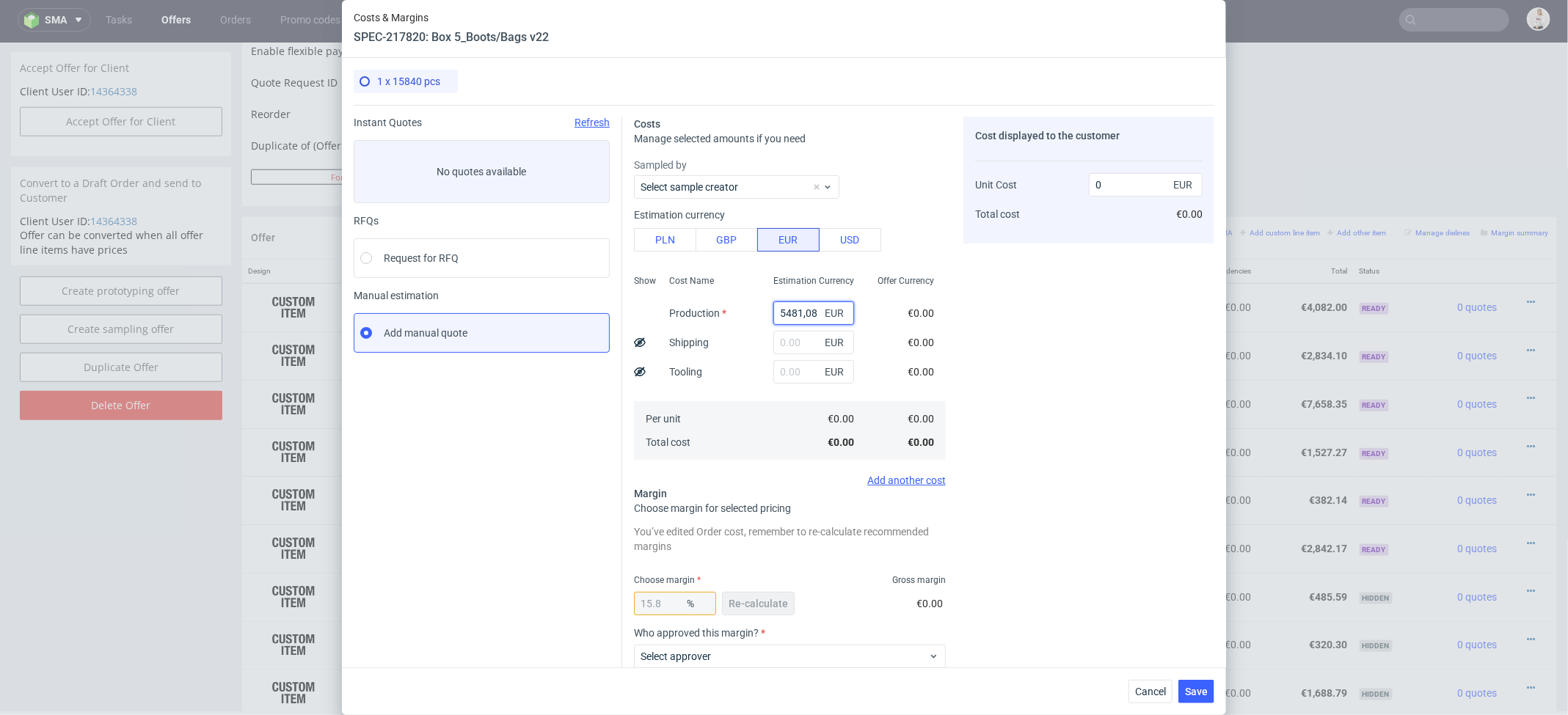
type input "6509.6"
type input "5481.08"
click at [766, 617] on div "15.8 % Re-calculate" at bounding box center [715, 606] width 164 height 41
click at [757, 600] on span "Re-calculate" at bounding box center [758, 604] width 60 height 10
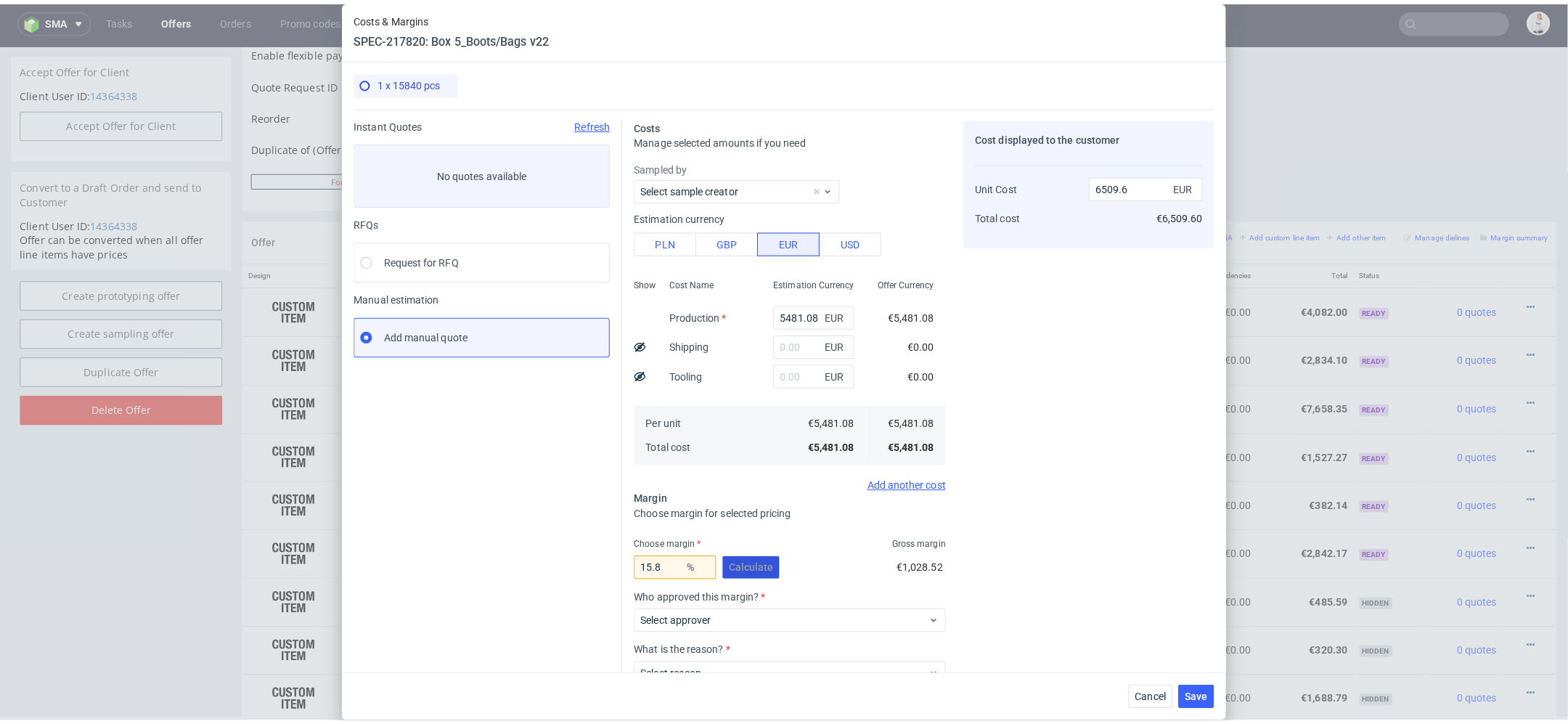
scroll to position [101, 0]
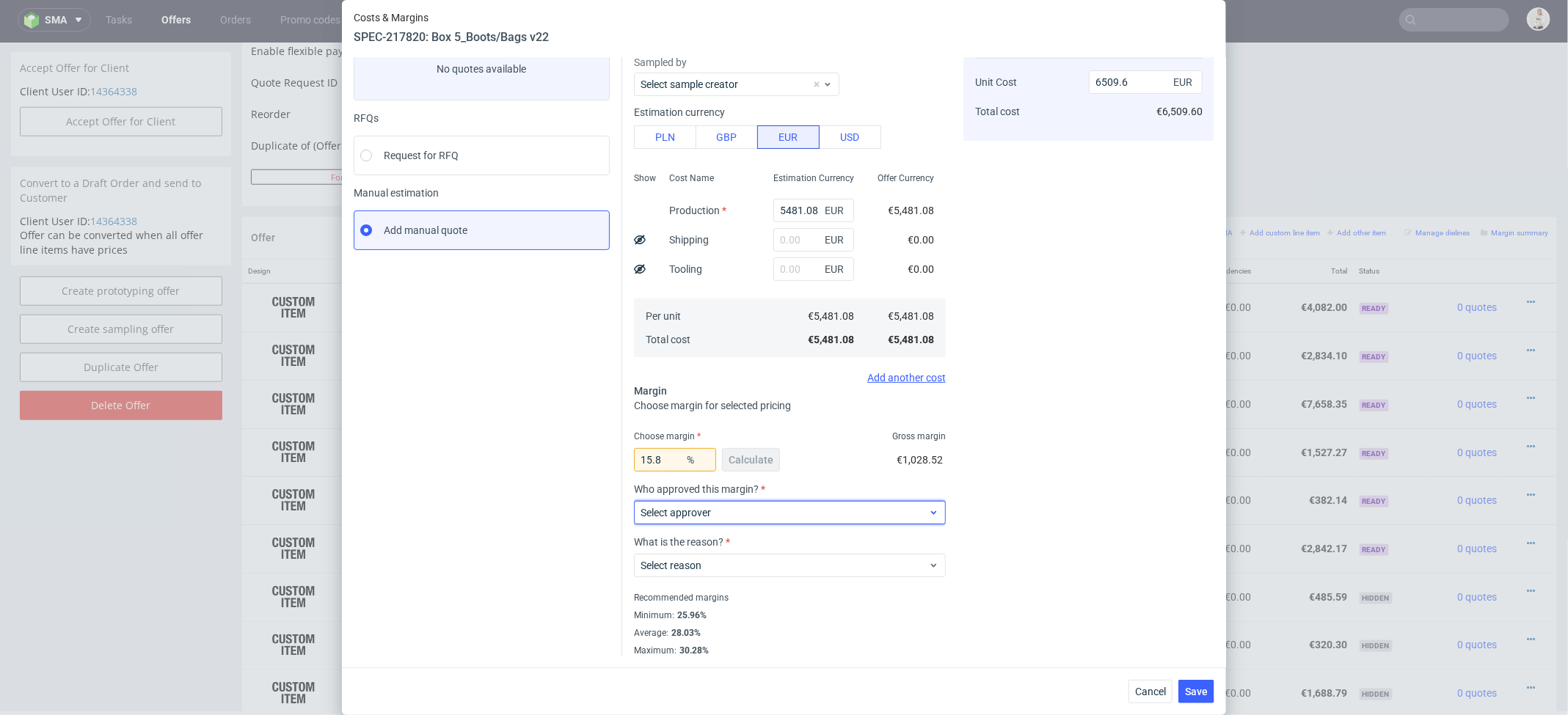
click at [739, 521] on div "Select approver" at bounding box center [790, 512] width 312 height 24
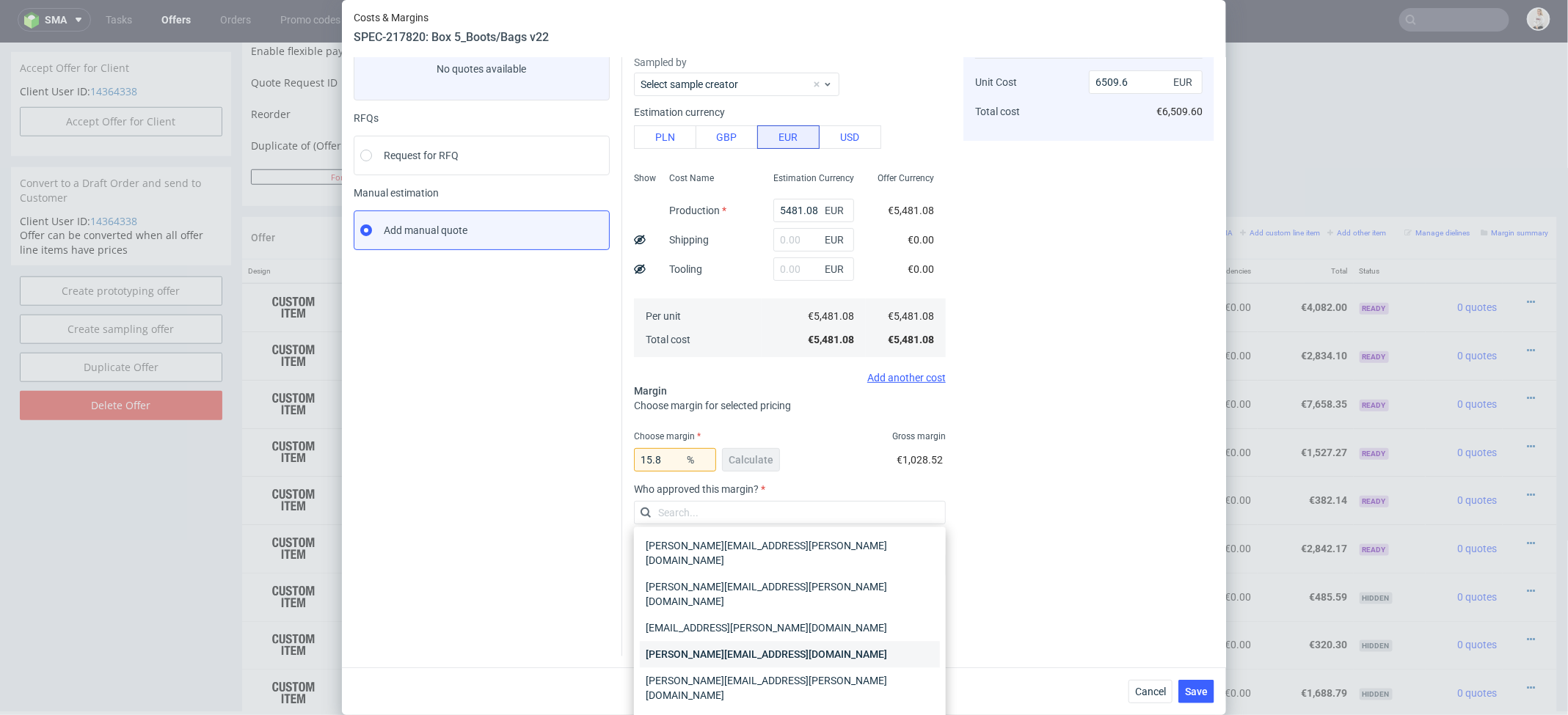
click at [742, 642] on div "[PERSON_NAME][EMAIL_ADDRESS][DOMAIN_NAME]" at bounding box center [790, 654] width 300 height 27
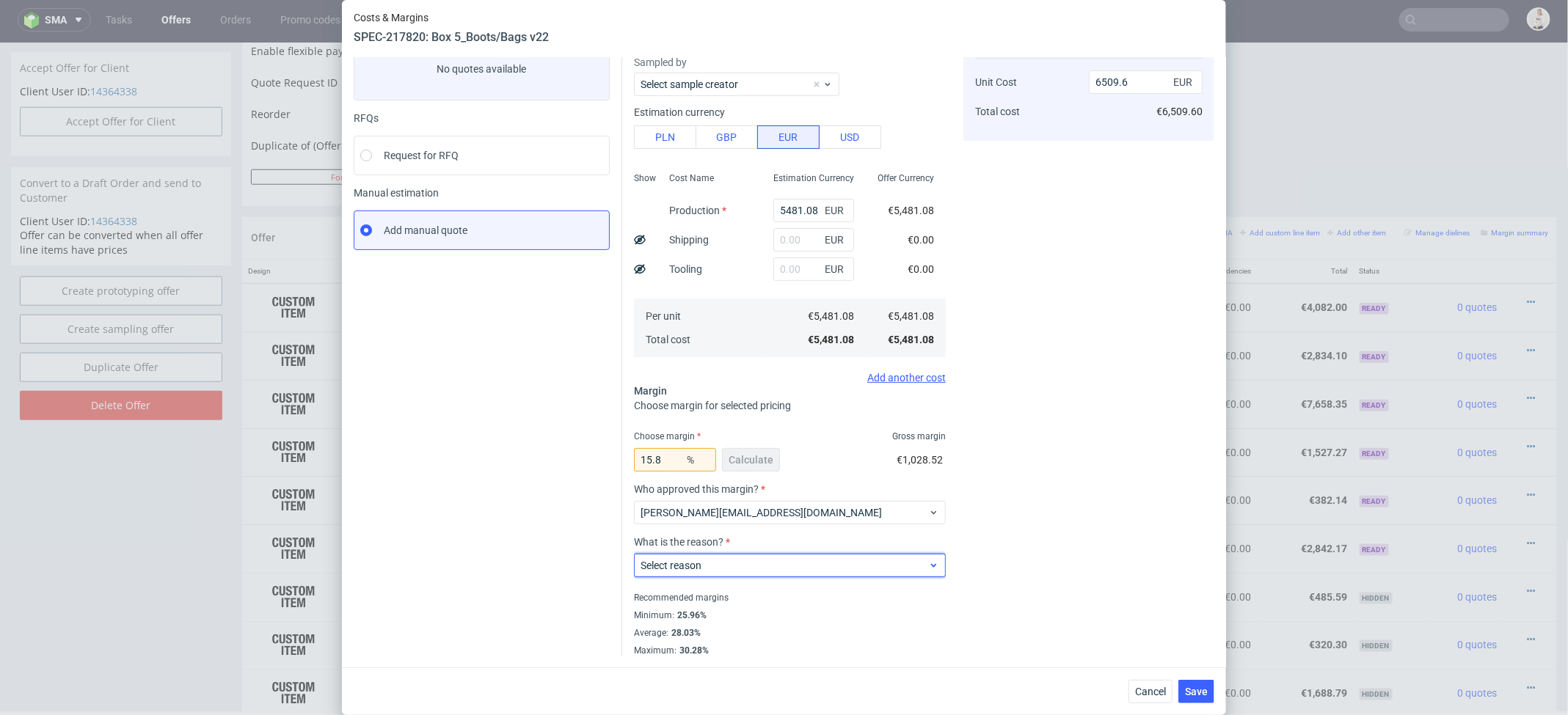
click at [719, 562] on span "Select reason" at bounding box center [784, 565] width 287 height 15
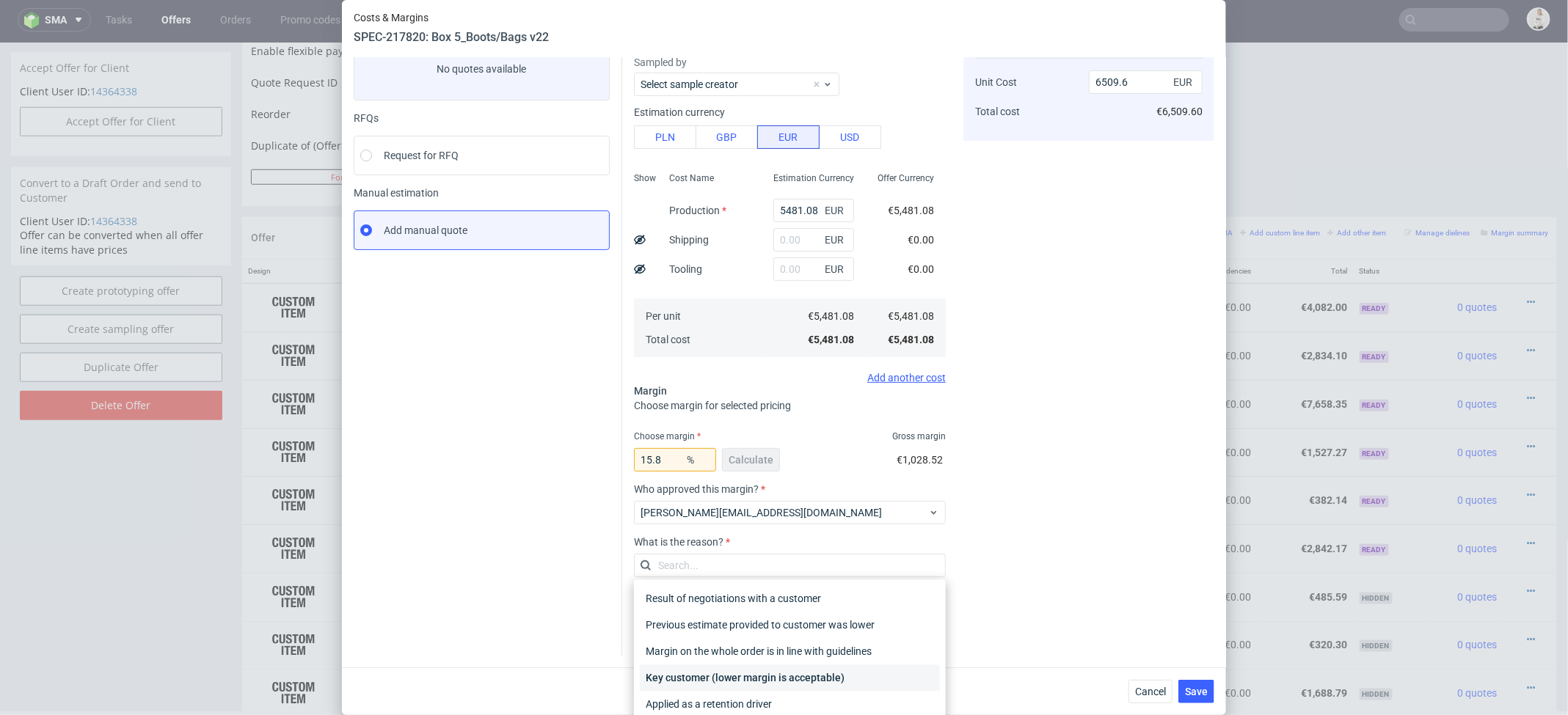
click at [740, 675] on div "Key customer (lower margin is acceptable)" at bounding box center [790, 678] width 300 height 27
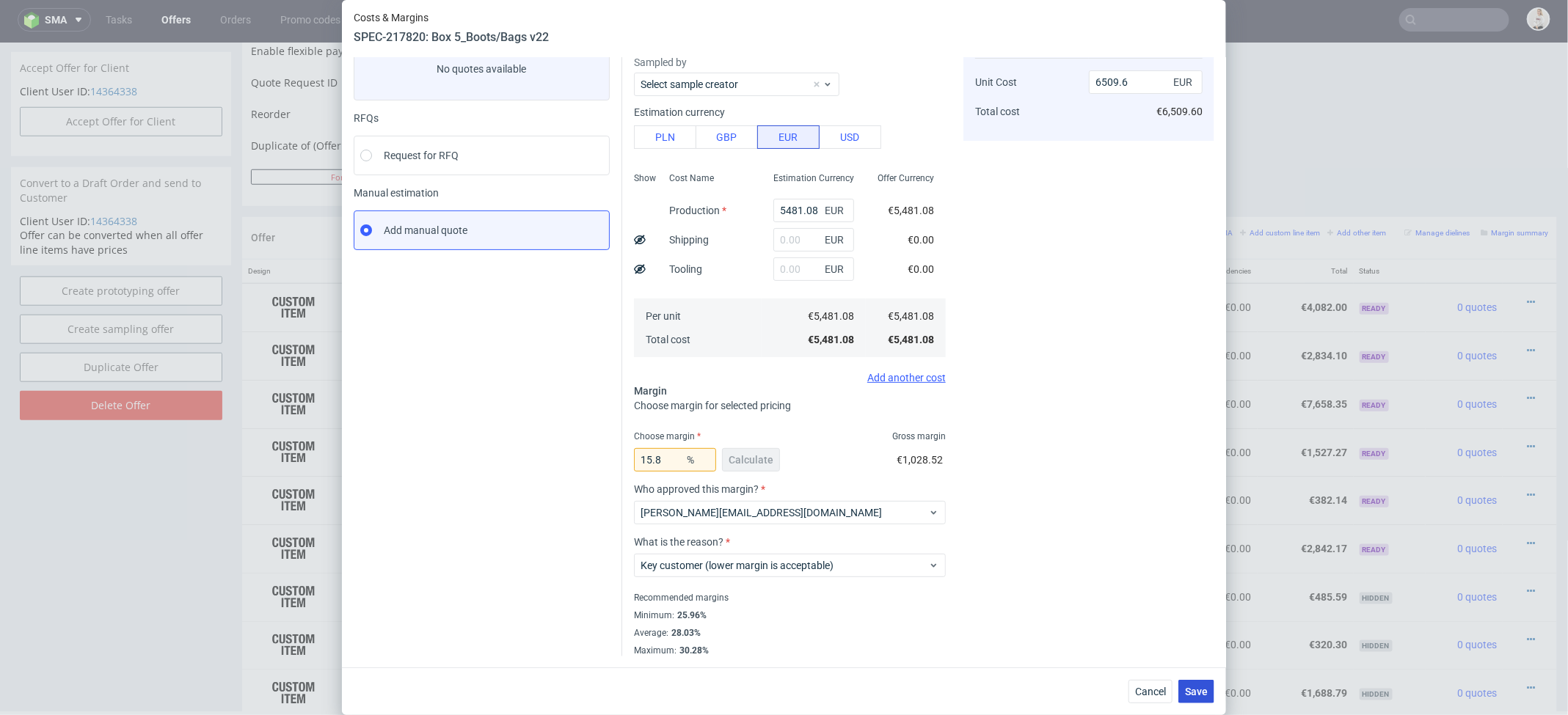
click at [1181, 689] on button "Save" at bounding box center [1196, 691] width 36 height 24
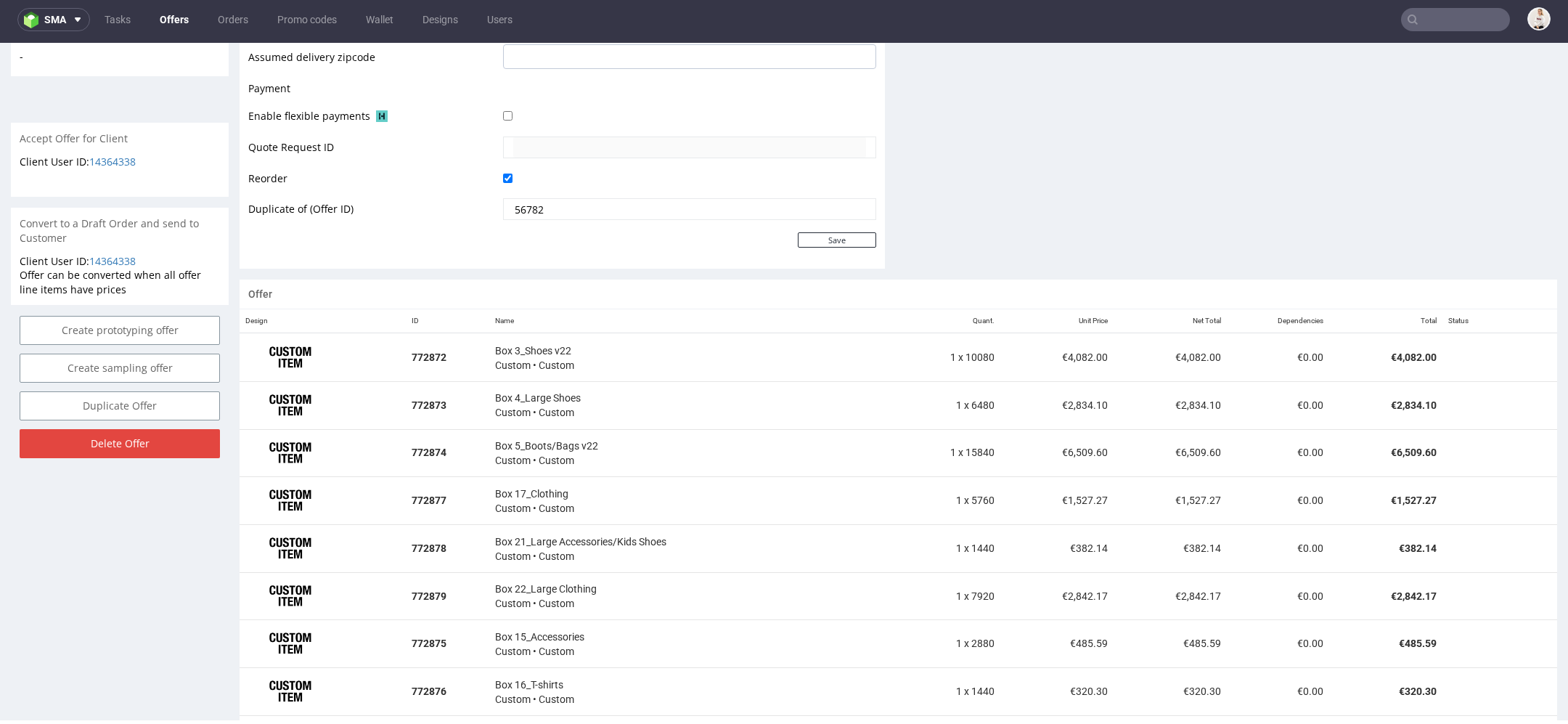
scroll to position [665, 0]
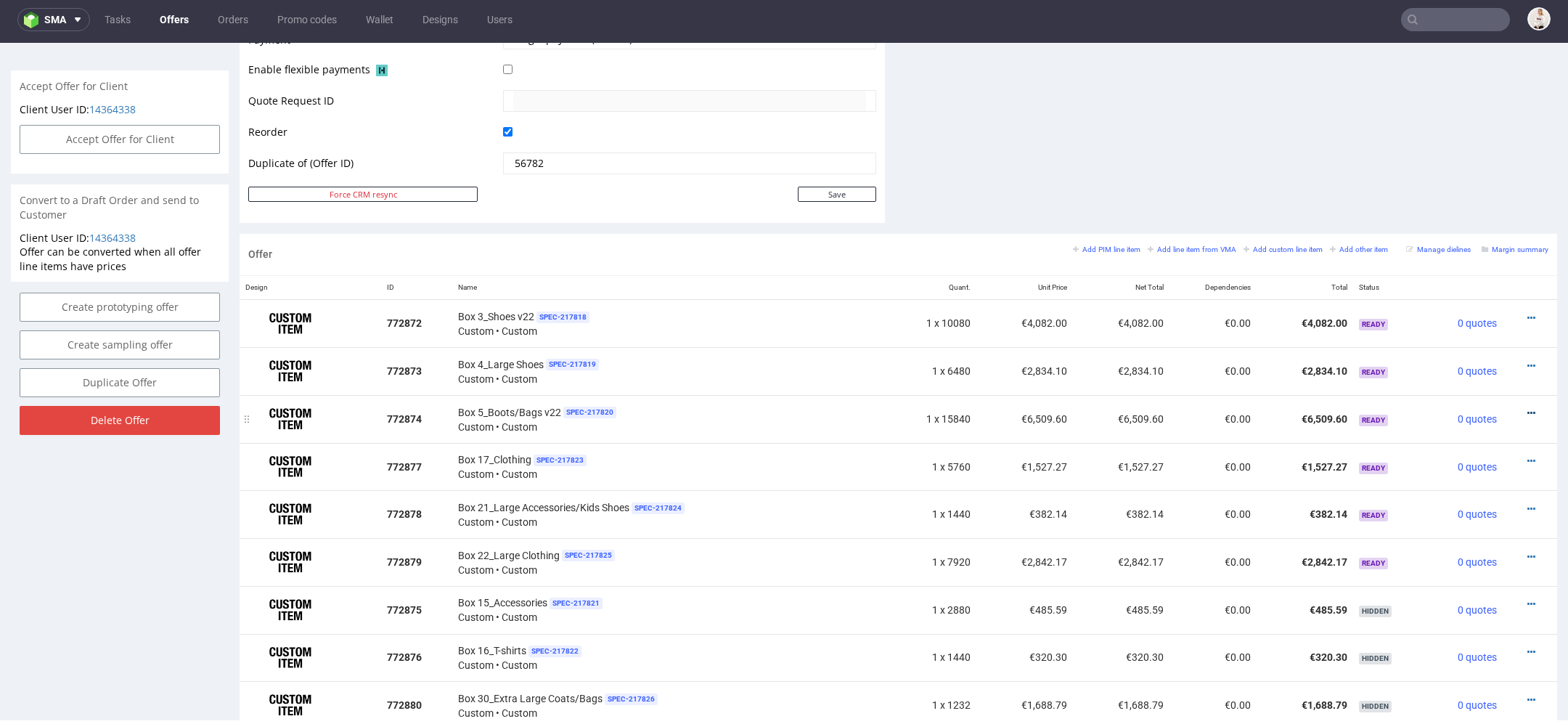
click at [1528, 408] on icon at bounding box center [1532, 413] width 8 height 10
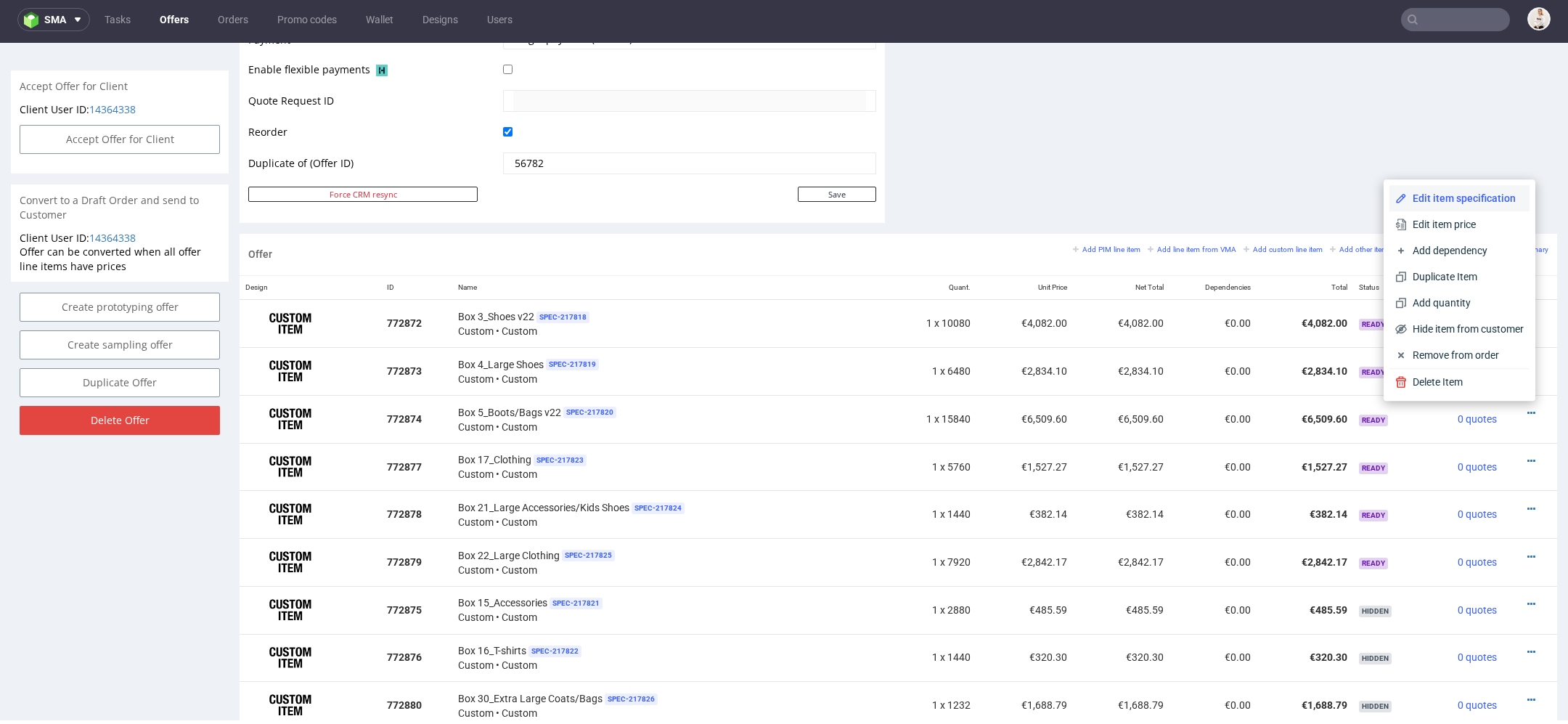
click at [1452, 203] on span "Edit item specification" at bounding box center [1465, 198] width 117 height 15
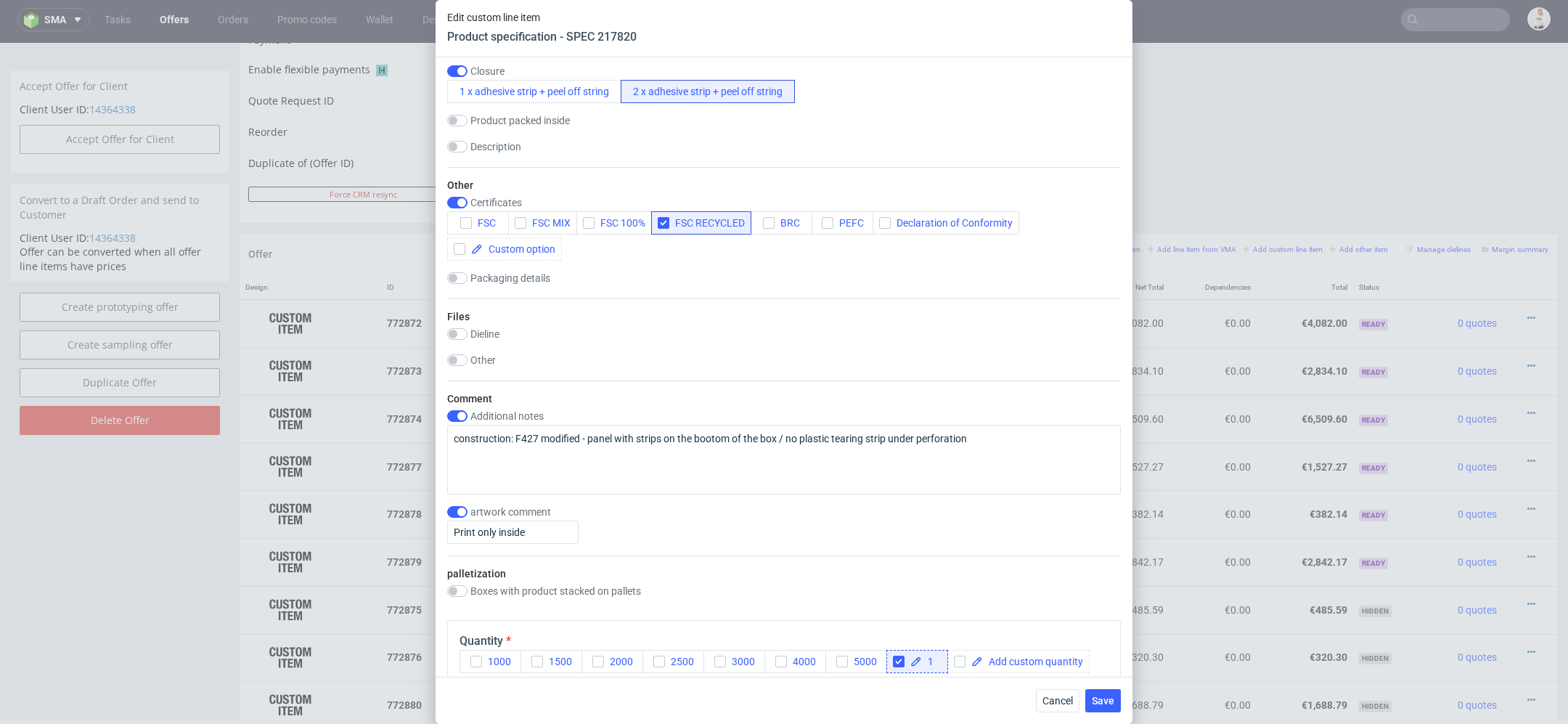
scroll to position [1553, 0]
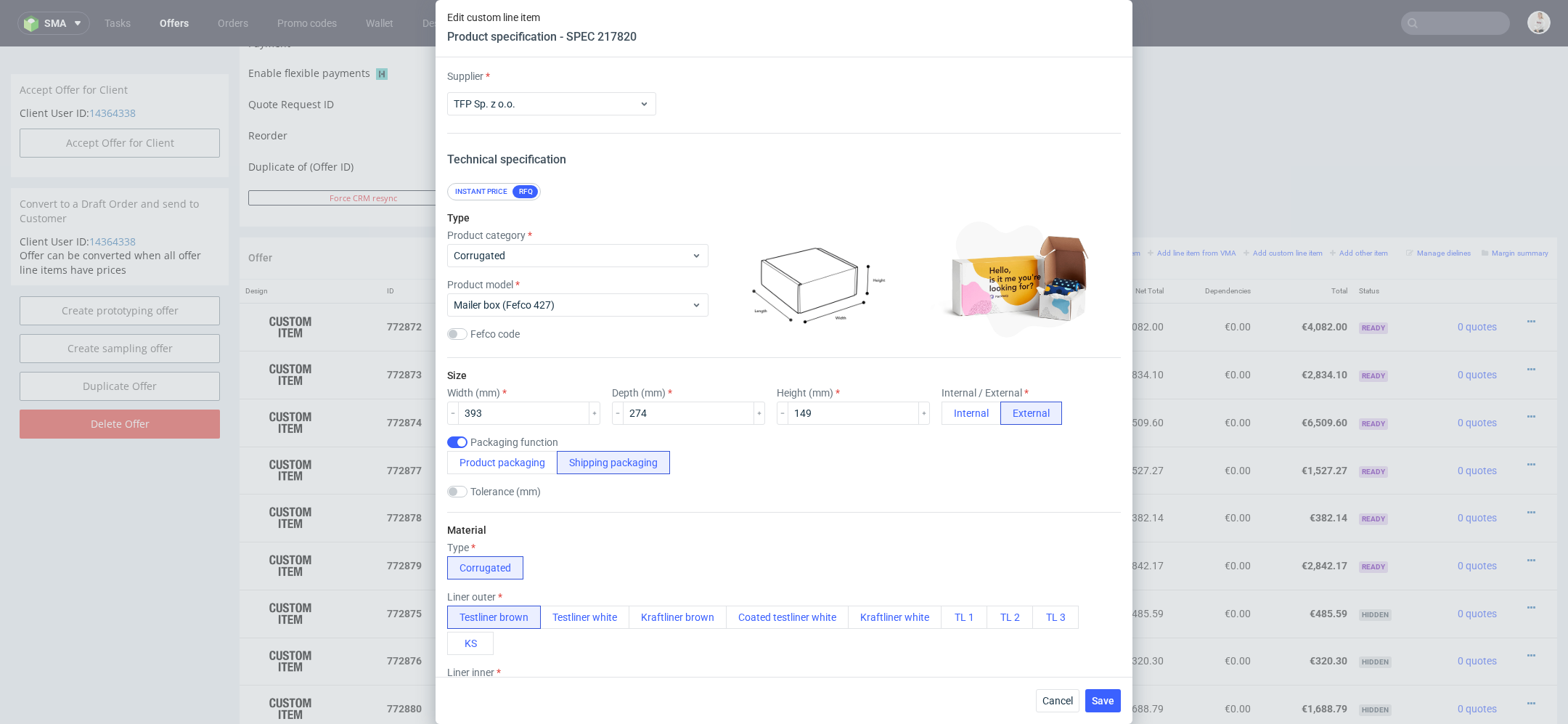
scroll to position [1553, 0]
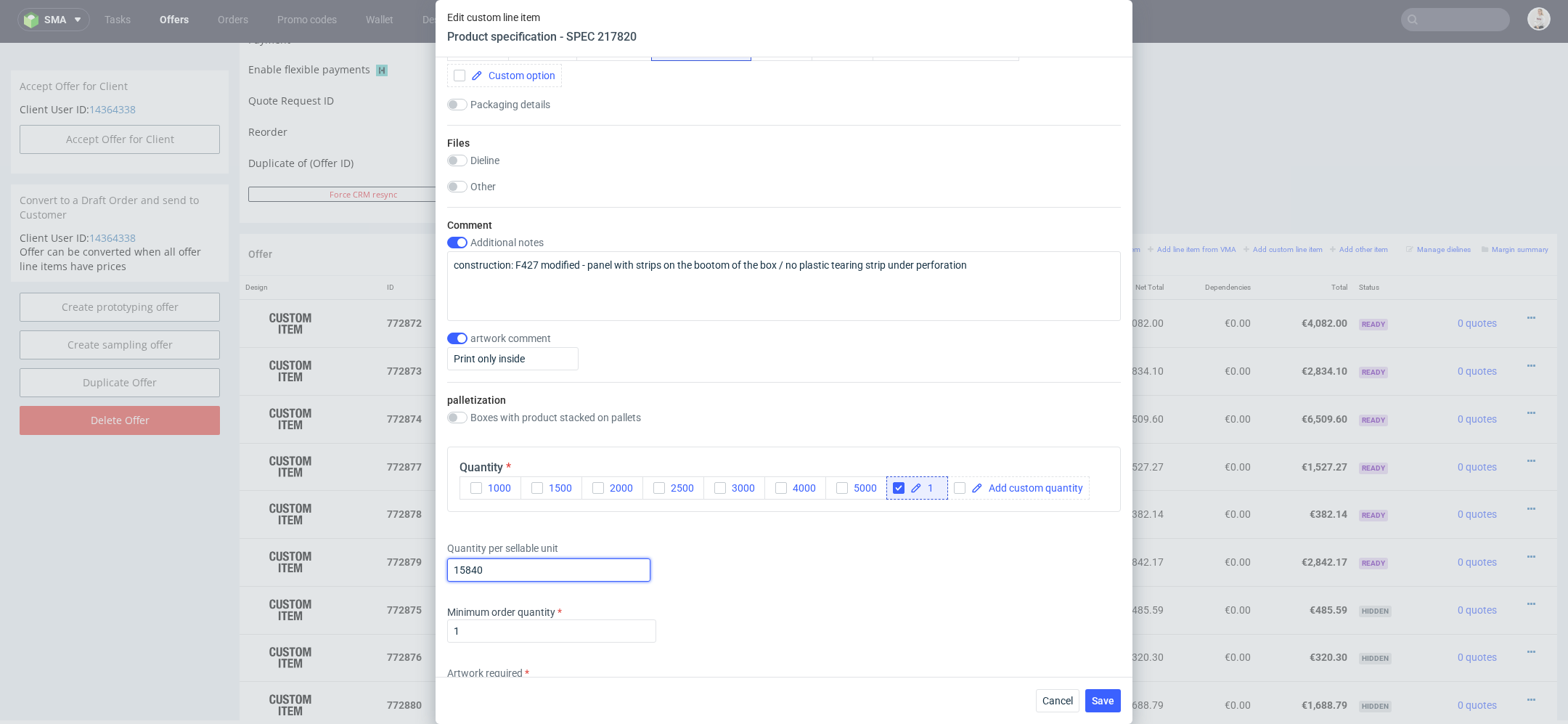
drag, startPoint x: 496, startPoint y: 570, endPoint x: 461, endPoint y: 573, distance: 35.1
click at [461, 573] on input "15840" at bounding box center [549, 571] width 203 height 24
drag, startPoint x: 488, startPoint y: 571, endPoint x: 313, endPoint y: 545, distance: 176.9
click at [313, 545] on div "Edit custom line item Product specification - SPEC 217820 Supplier TFP Sp. z o.…" at bounding box center [784, 362] width 1568 height 724
type input "12240"
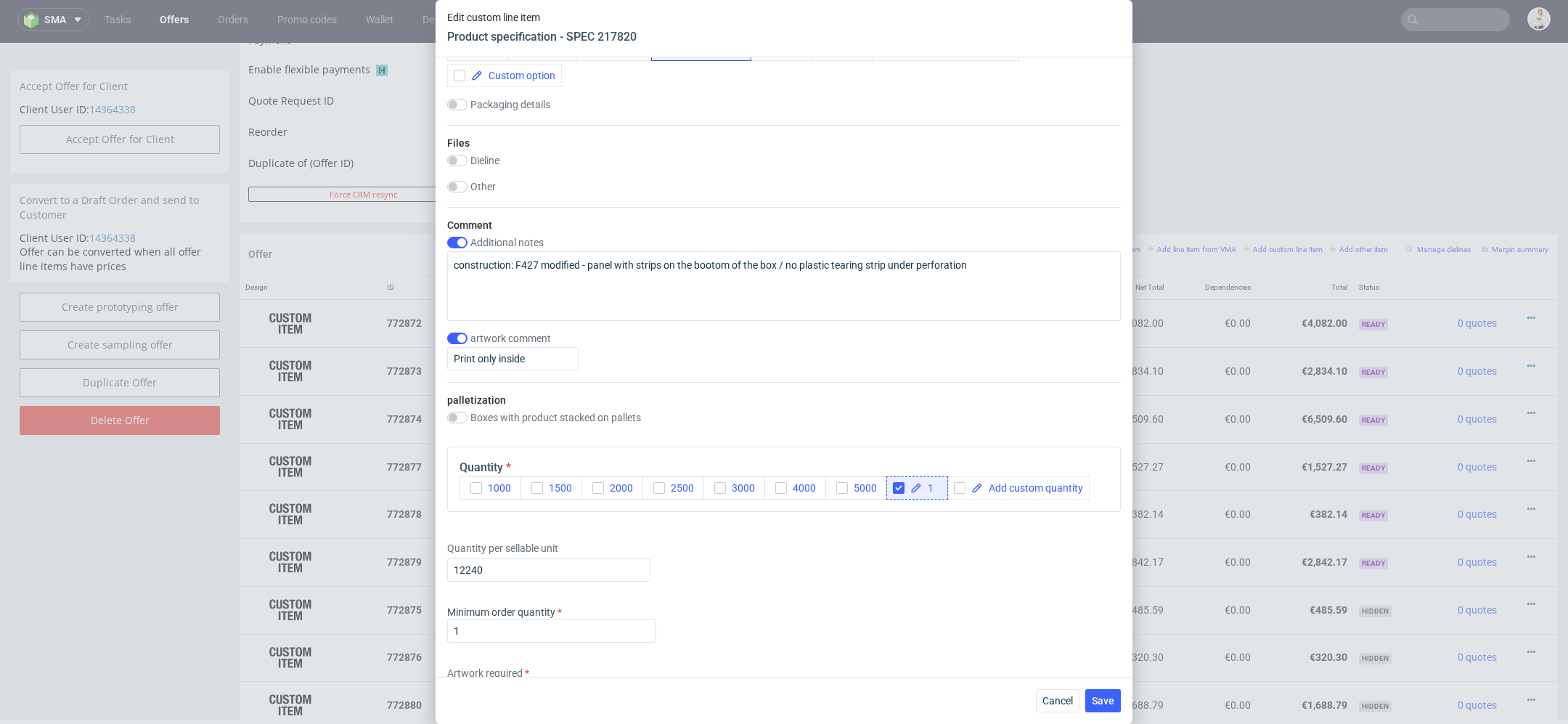
click at [902, 584] on div "Supplier TFP Sp. z o.o. Technical specification Instant price RFQ Type Product …" at bounding box center [784, 367] width 697 height 620
click at [1107, 699] on span "Save" at bounding box center [1103, 700] width 23 height 10
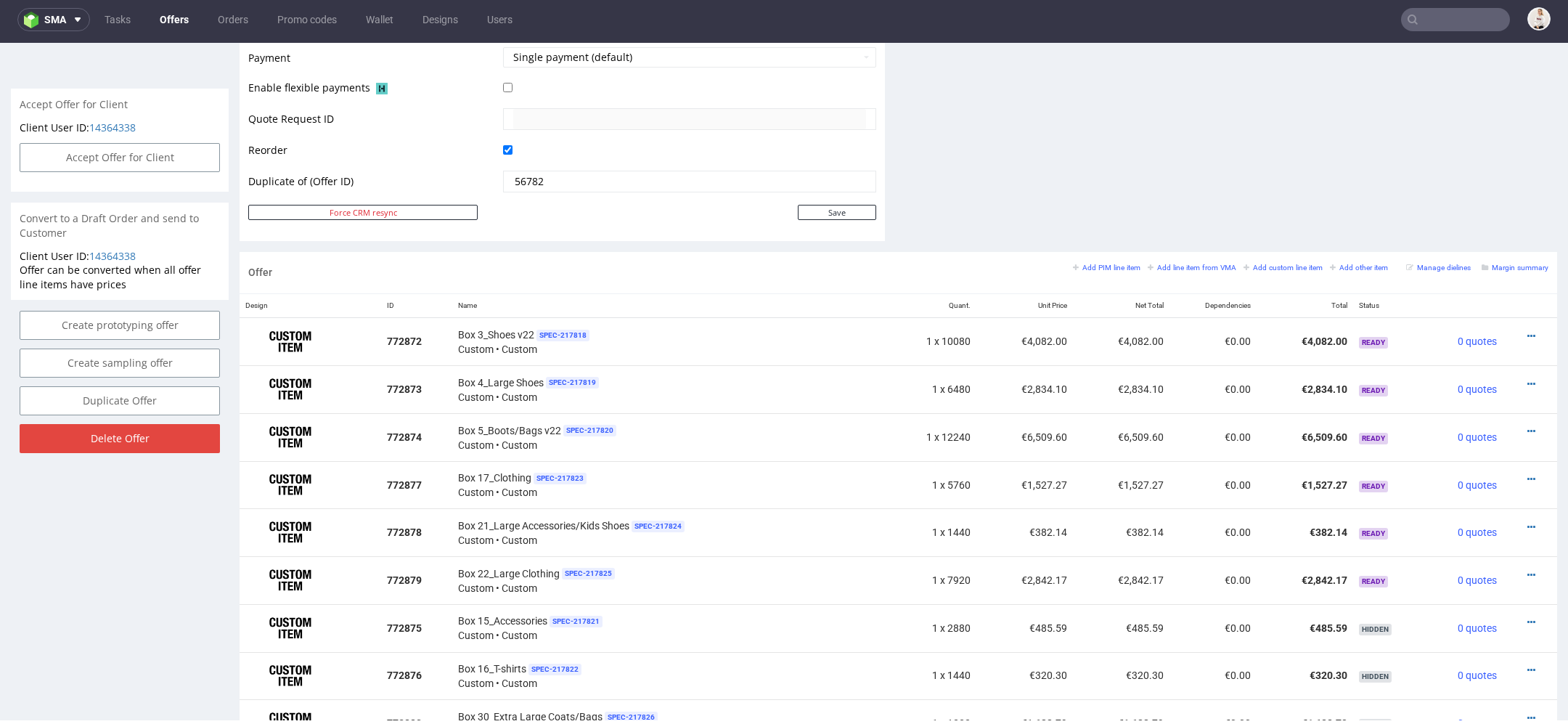
scroll to position [689, 0]
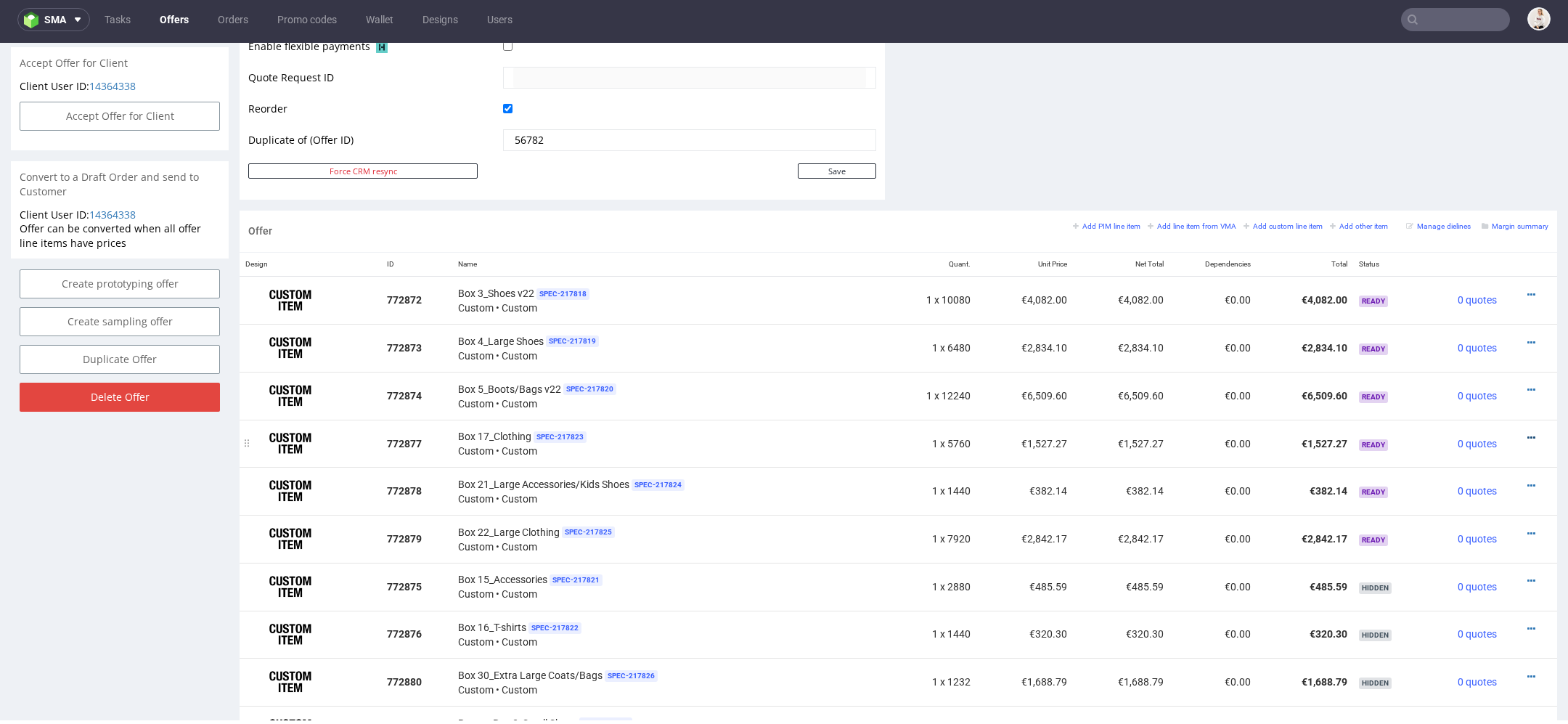
click at [1528, 433] on icon at bounding box center [1532, 438] width 8 height 10
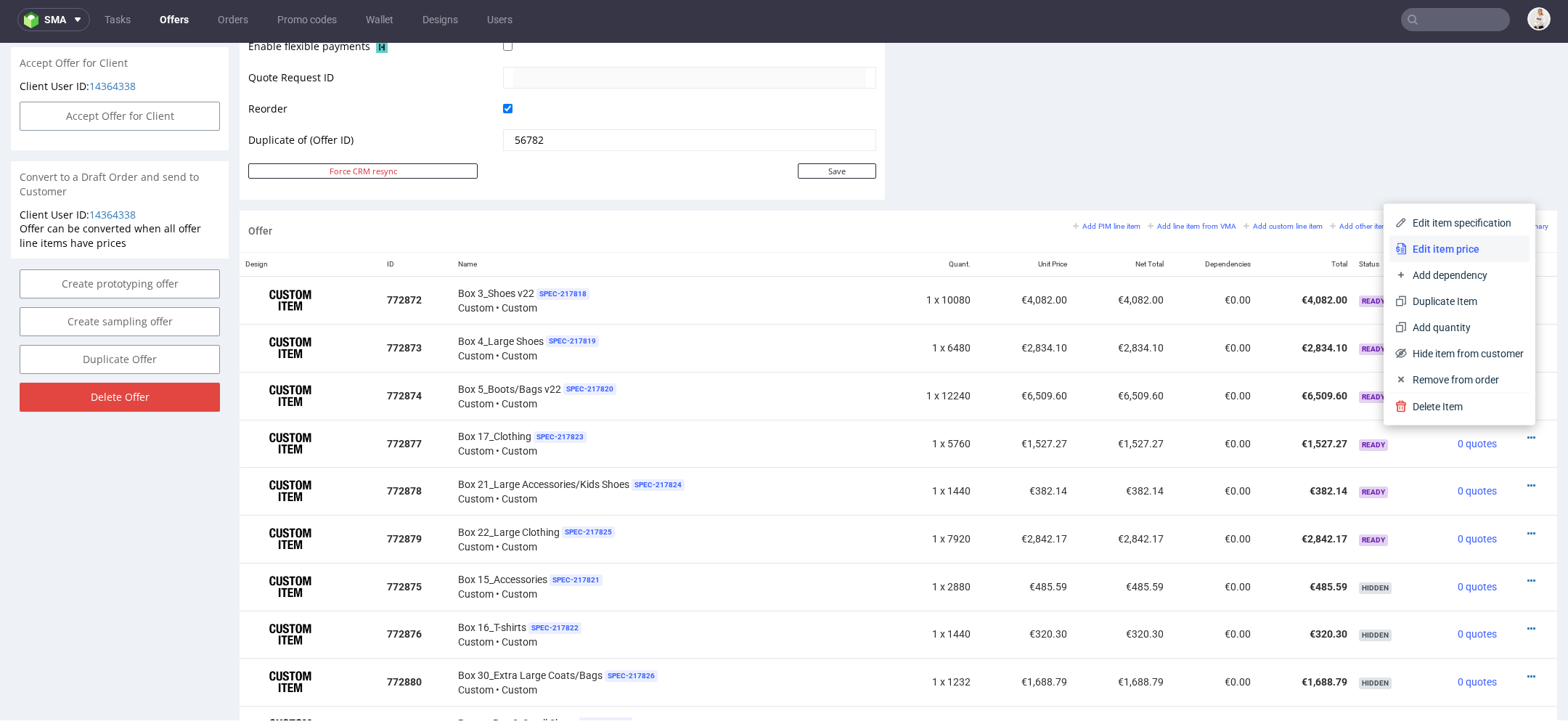
click at [1434, 244] on span "Edit item price" at bounding box center [1465, 249] width 117 height 15
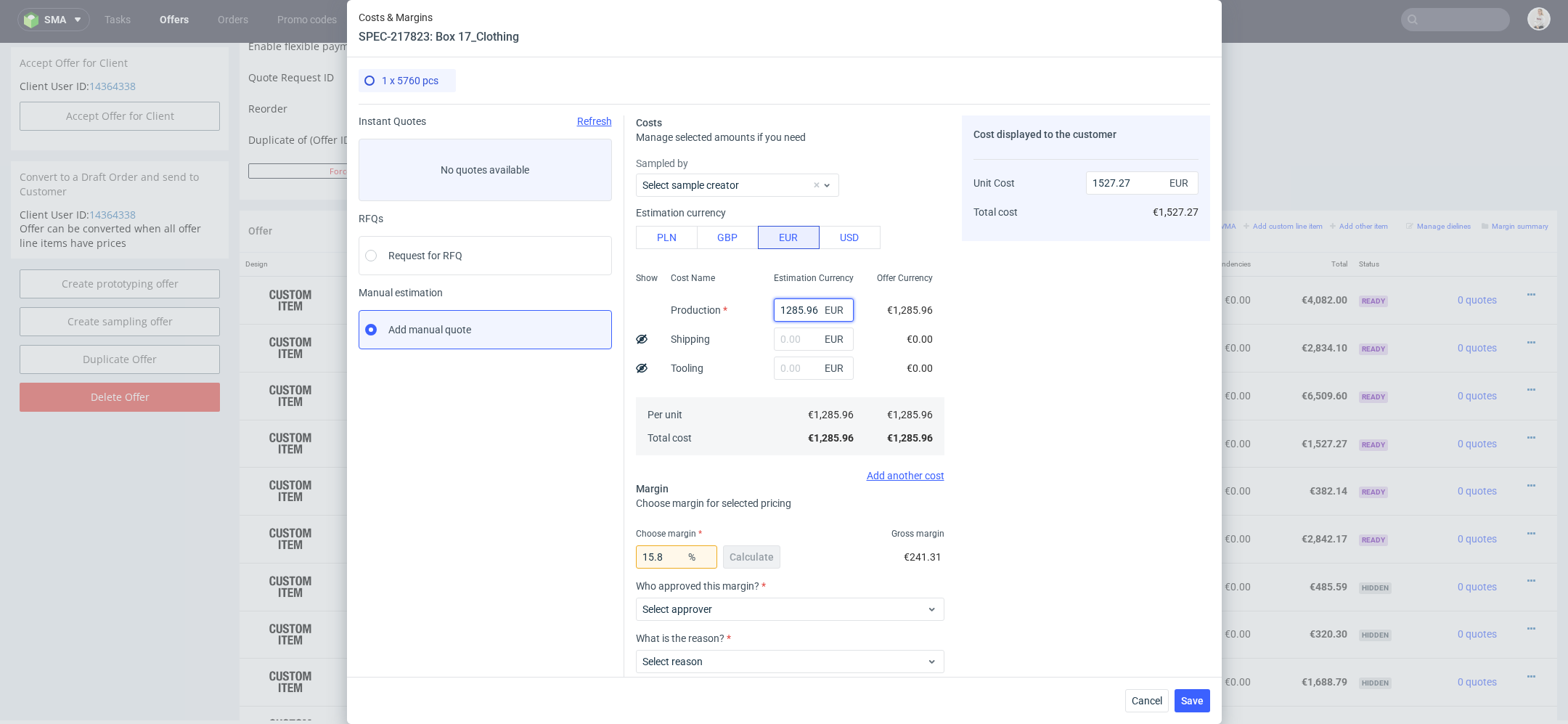
click at [797, 306] on input "1285.96" at bounding box center [813, 310] width 80 height 24
type input "0"
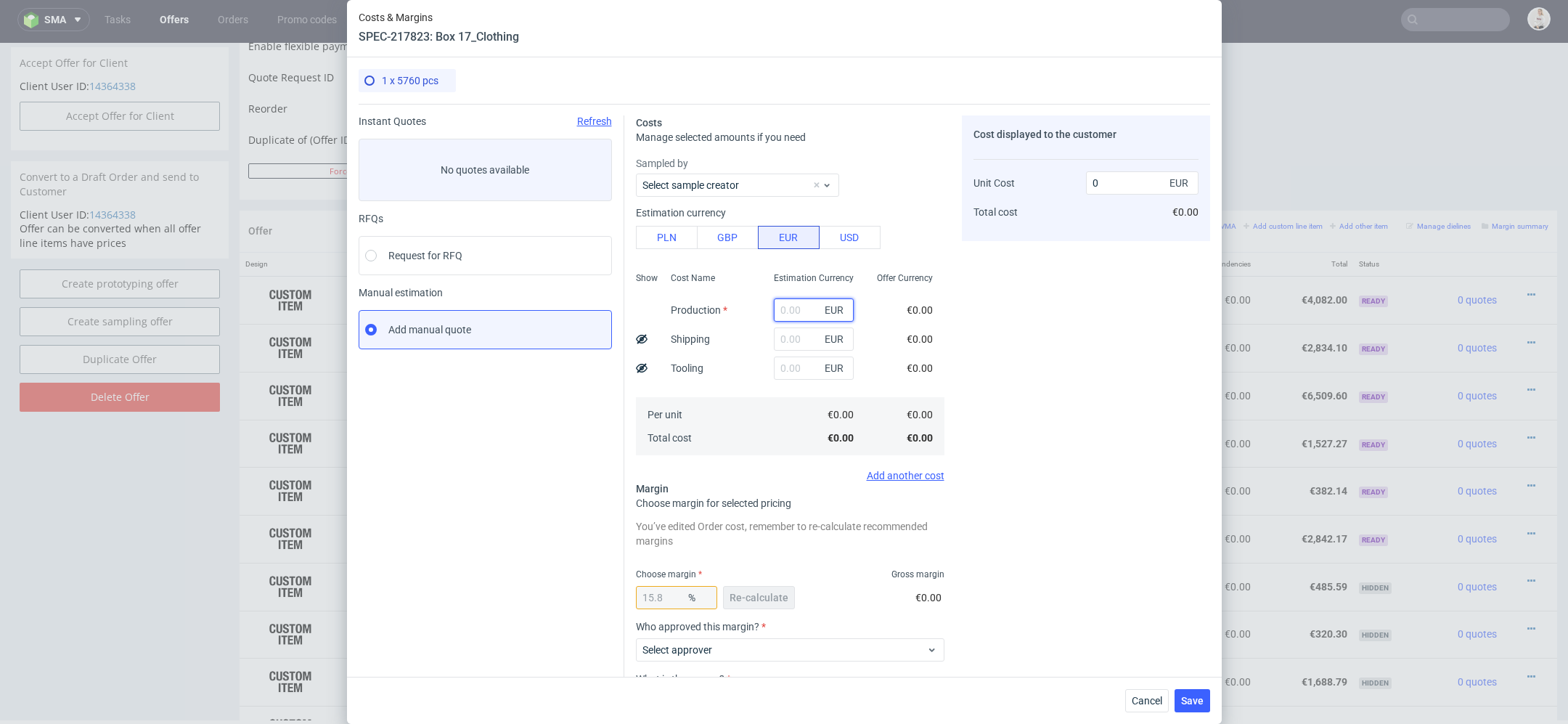
paste input "€964,47"
click at [784, 305] on input "€964,47" at bounding box center [813, 310] width 80 height 24
type input "964.47"
type input "1145.45"
type input "964.47"
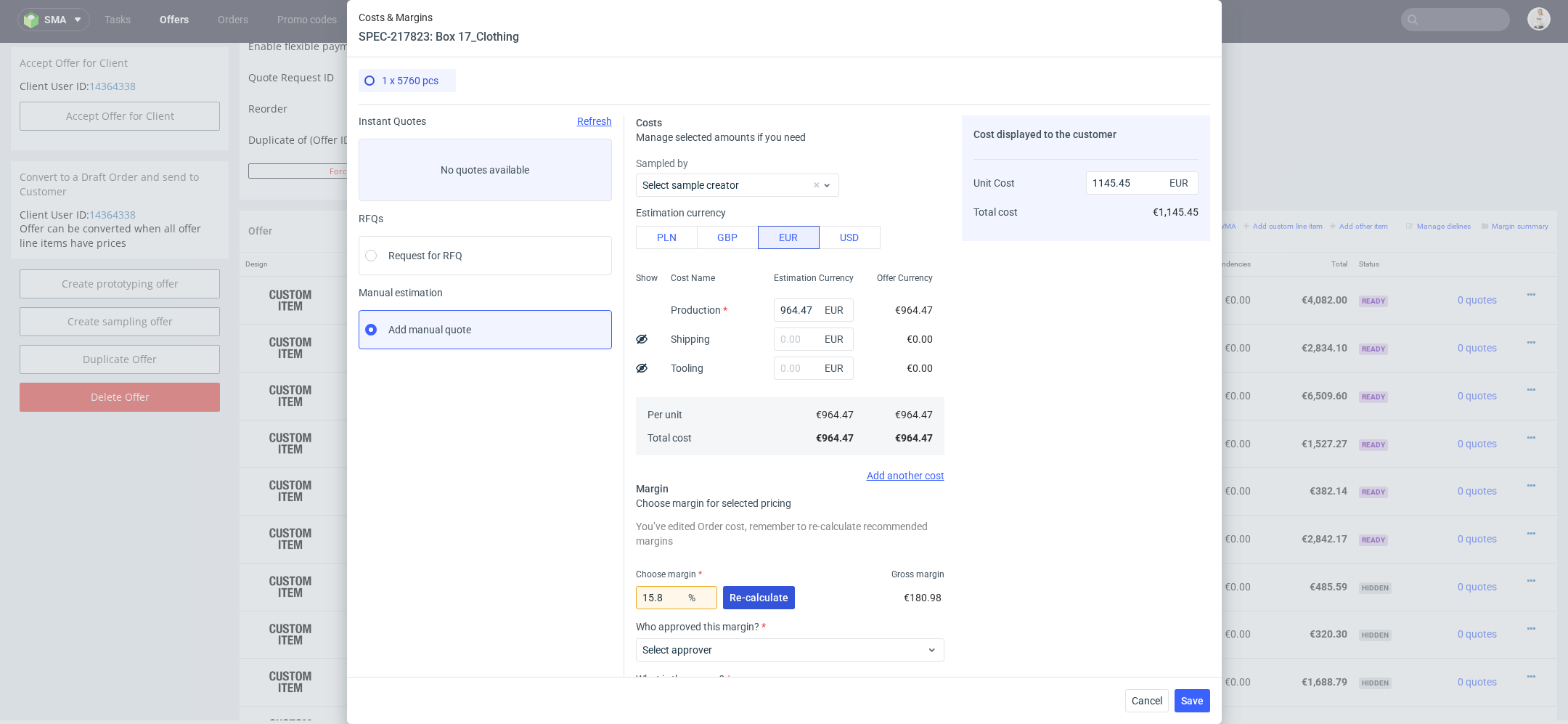
click at [743, 595] on span "Re-calculate" at bounding box center [759, 598] width 59 height 10
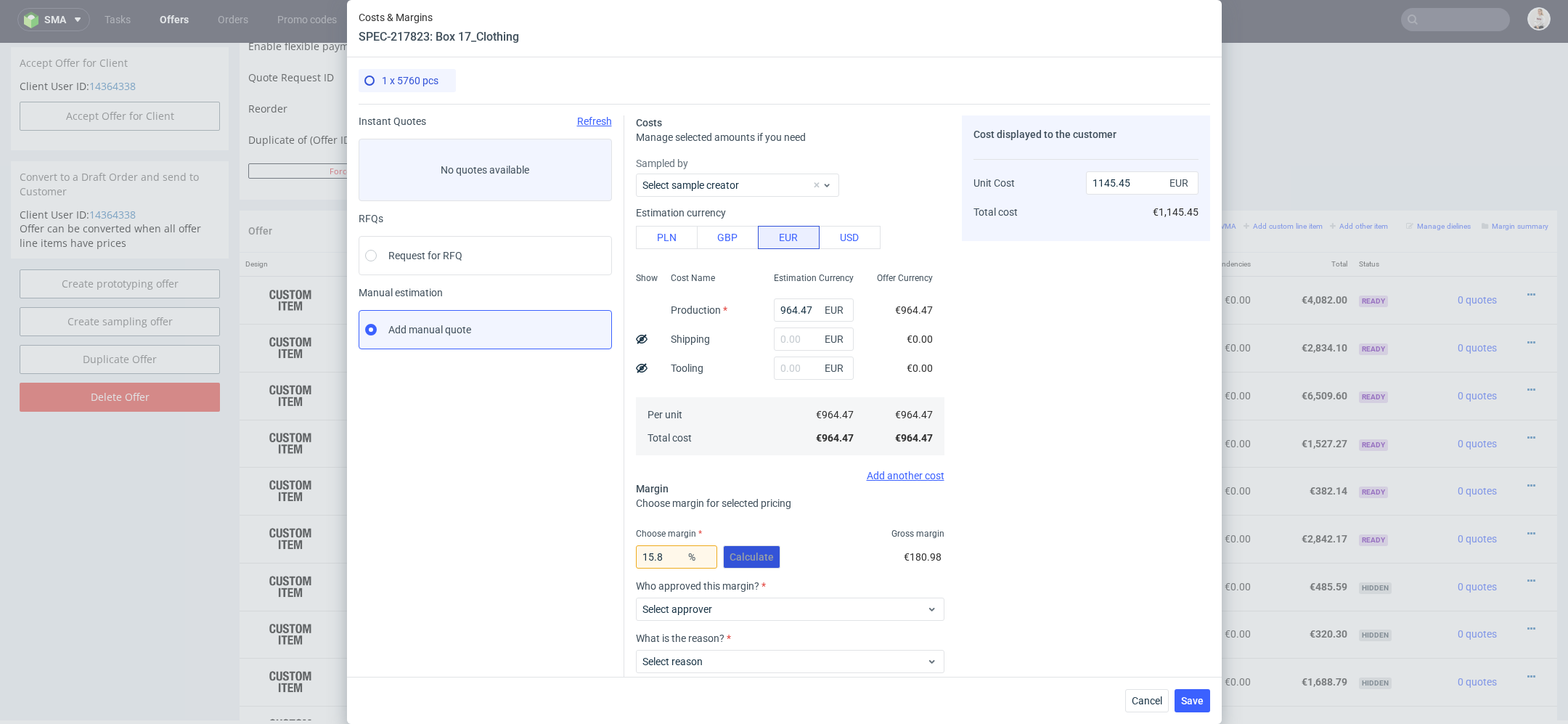
scroll to position [85, 0]
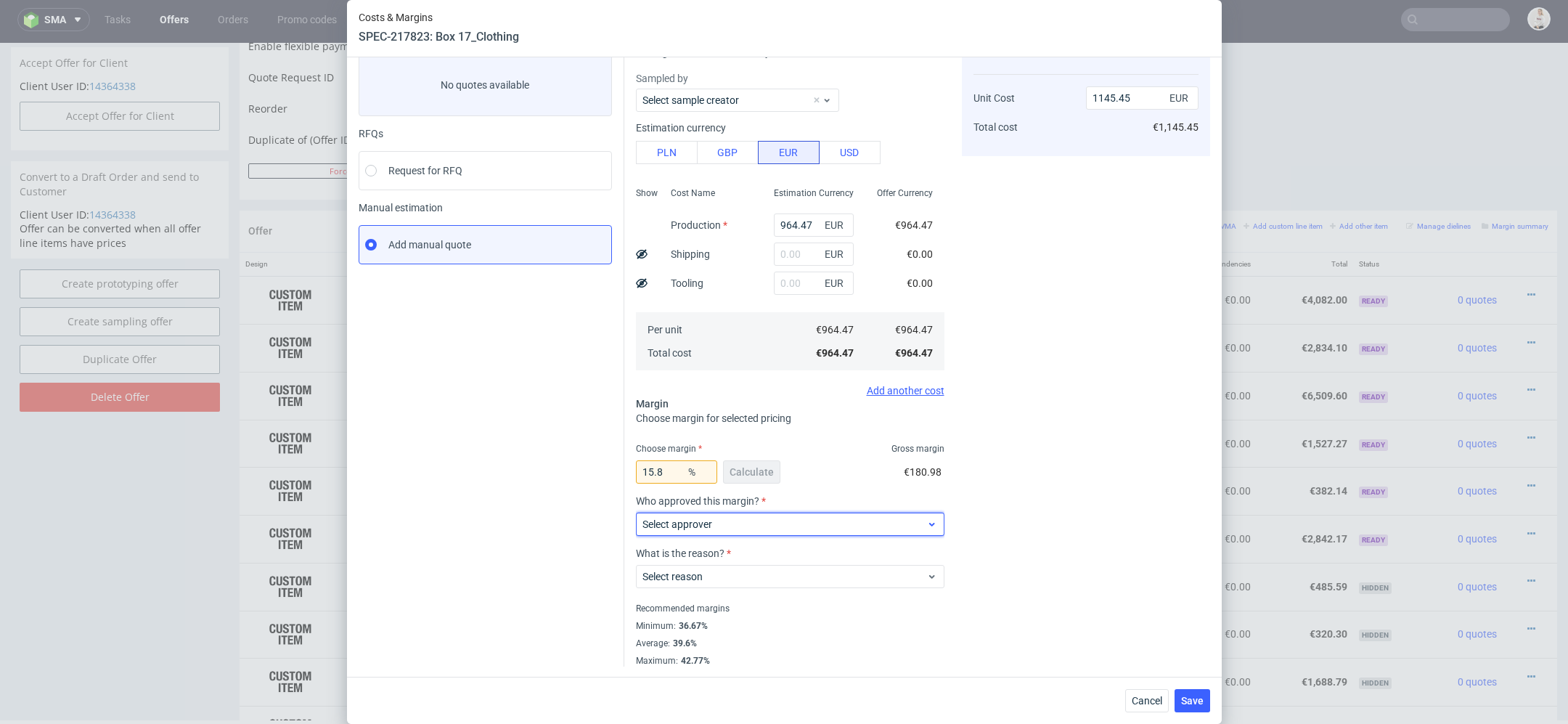
click at [730, 521] on span "Select approver" at bounding box center [784, 524] width 284 height 15
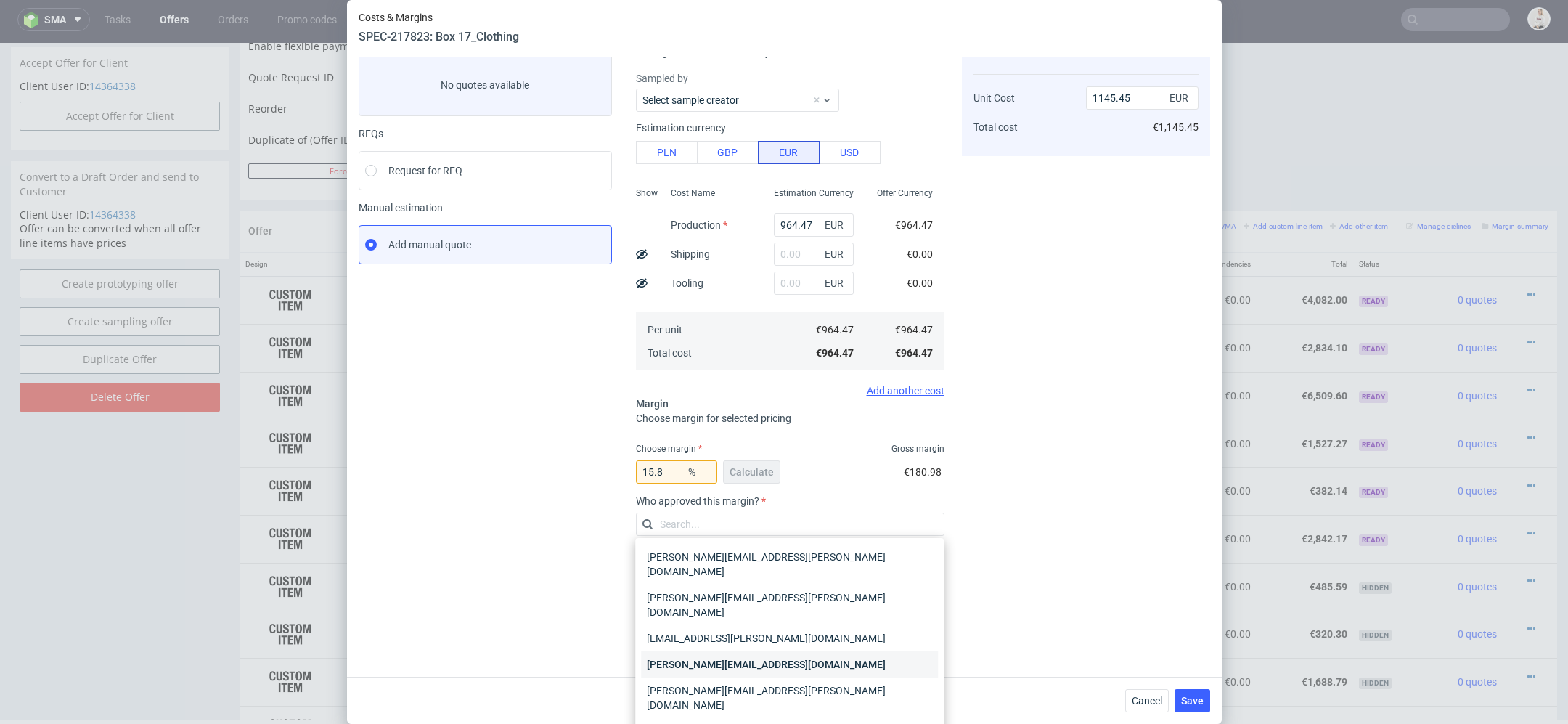
click at [726, 651] on div "[PERSON_NAME][EMAIL_ADDRESS][DOMAIN_NAME]" at bounding box center [789, 664] width 297 height 27
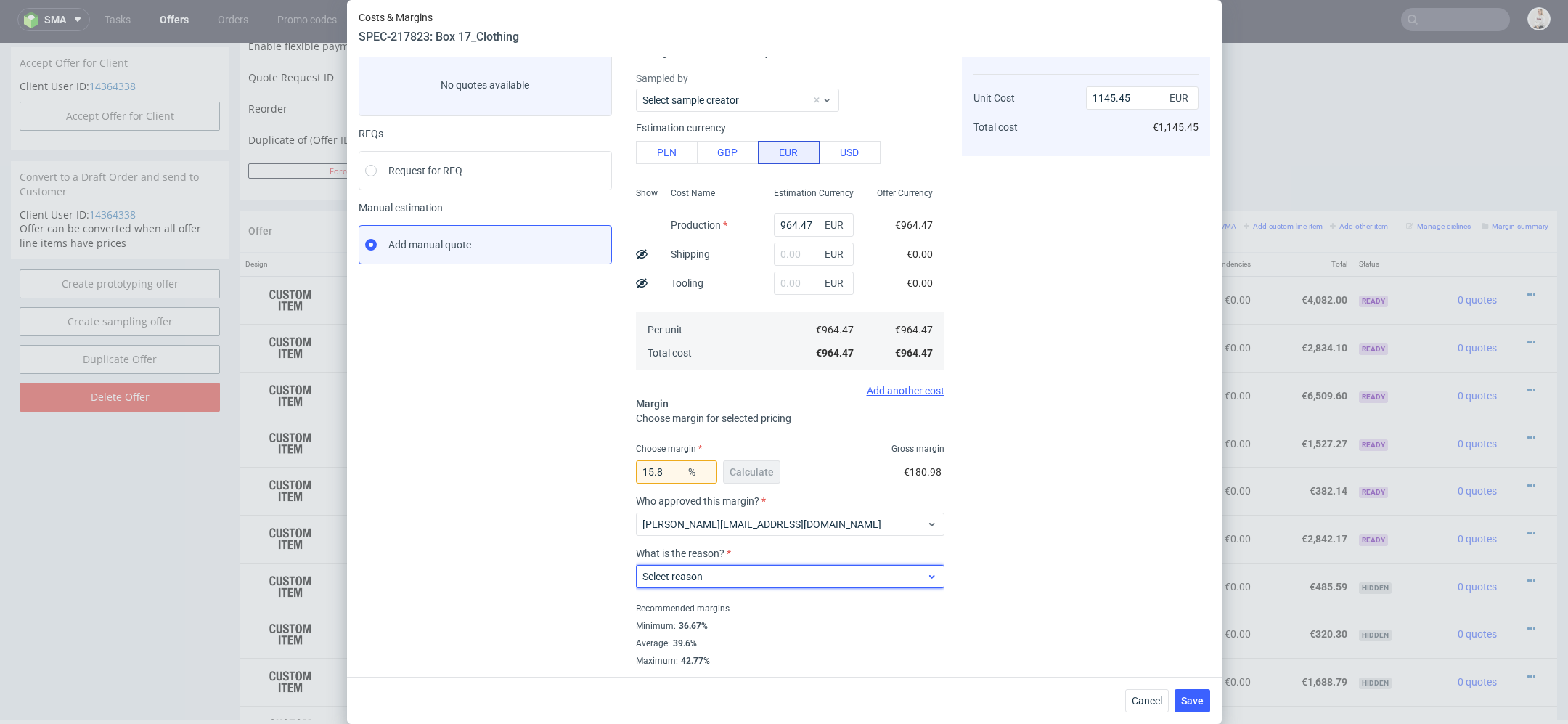
click at [721, 573] on span "Select reason" at bounding box center [784, 576] width 284 height 15
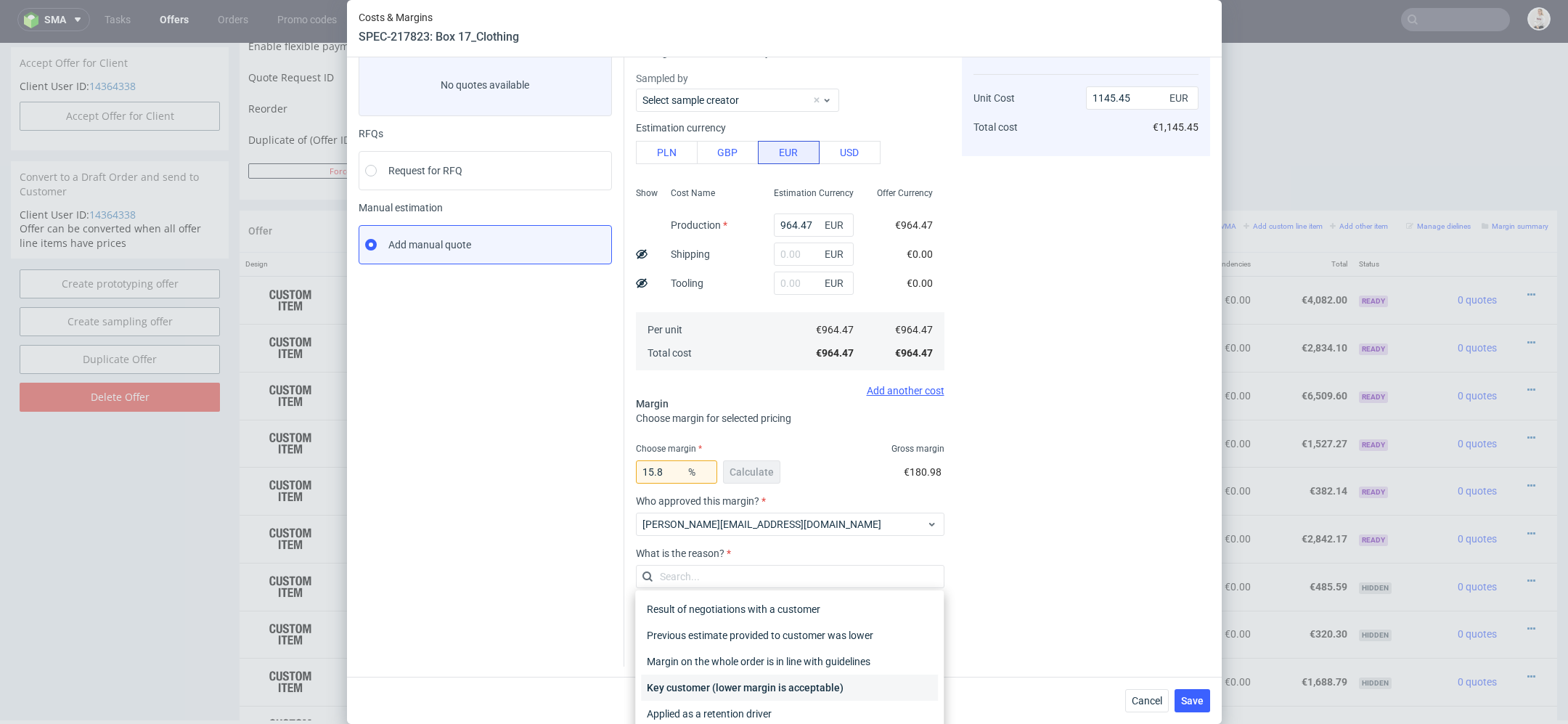
click at [753, 685] on div "Key customer (lower margin is acceptable)" at bounding box center [789, 688] width 297 height 27
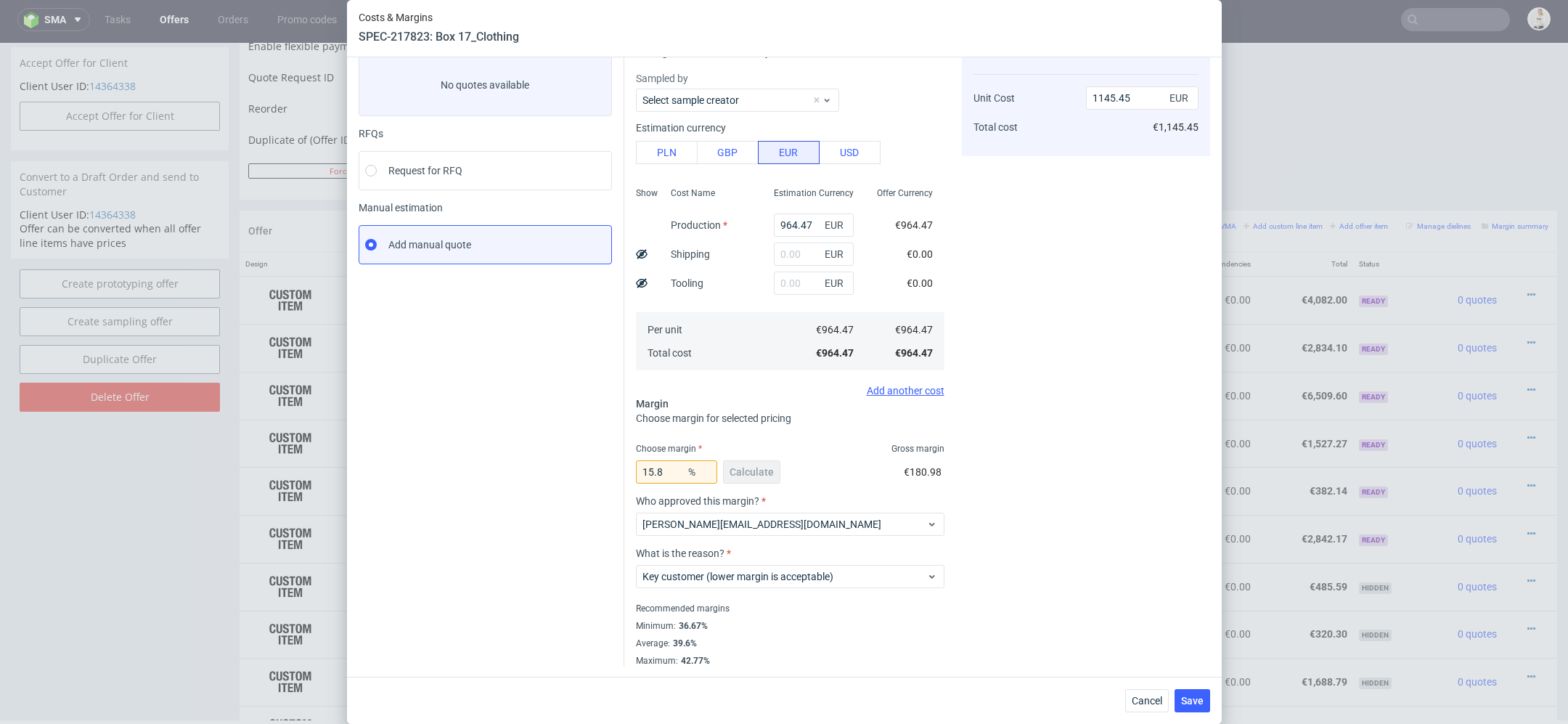
click at [1022, 595] on div "Cost displayed to the customer Unit Cost Total cost 1145.45 EUR €1,145.45" at bounding box center [1085, 348] width 249 height 636
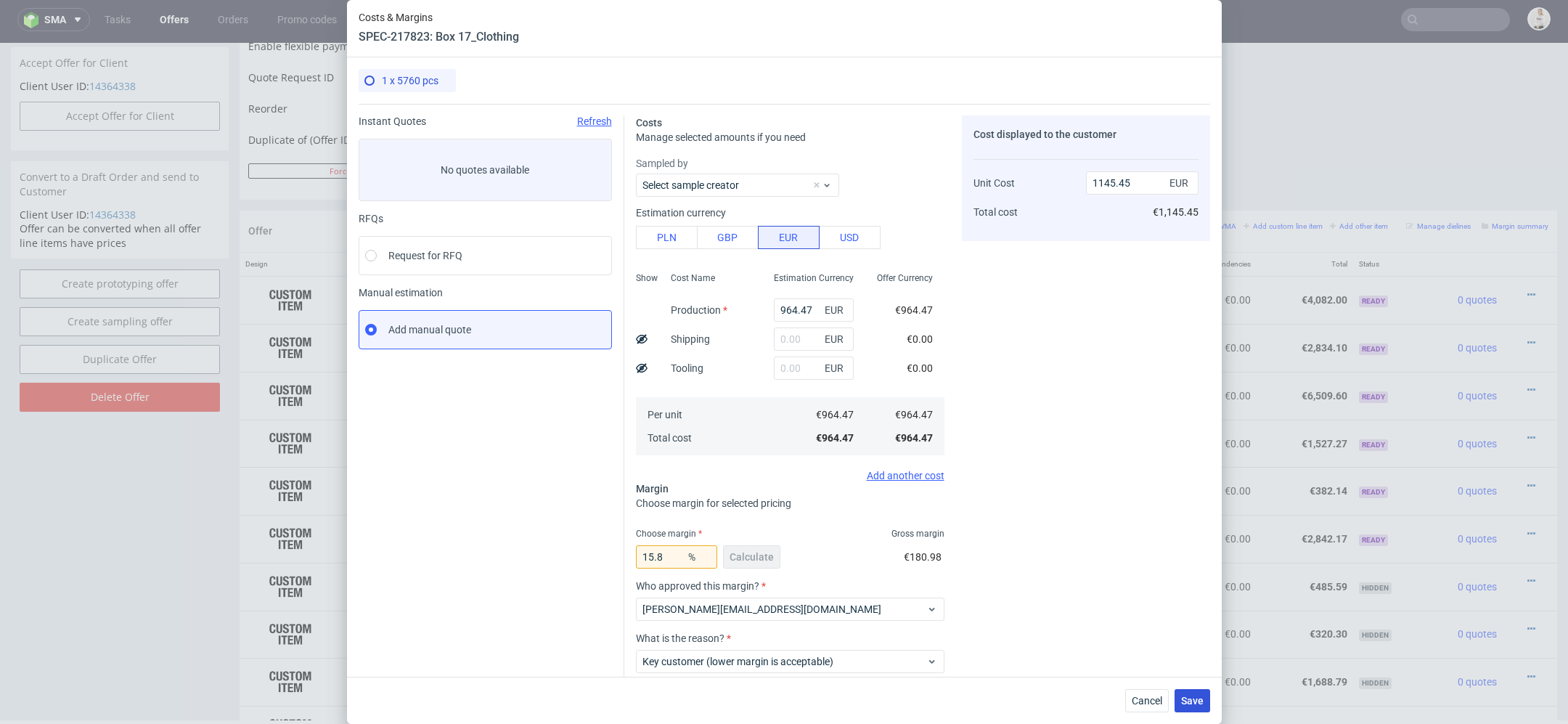
click at [1193, 697] on span "Save" at bounding box center [1191, 700] width 23 height 10
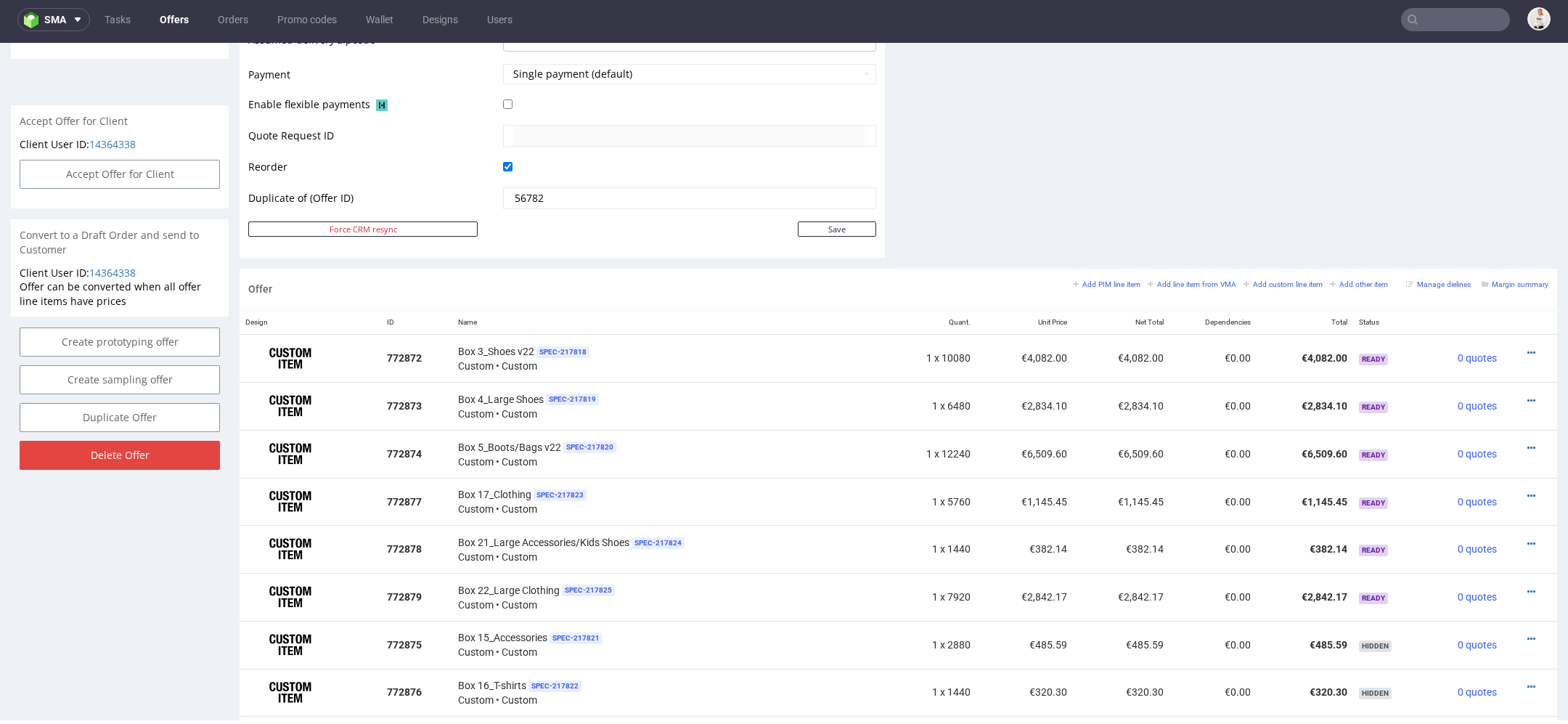
scroll to position [634, 0]
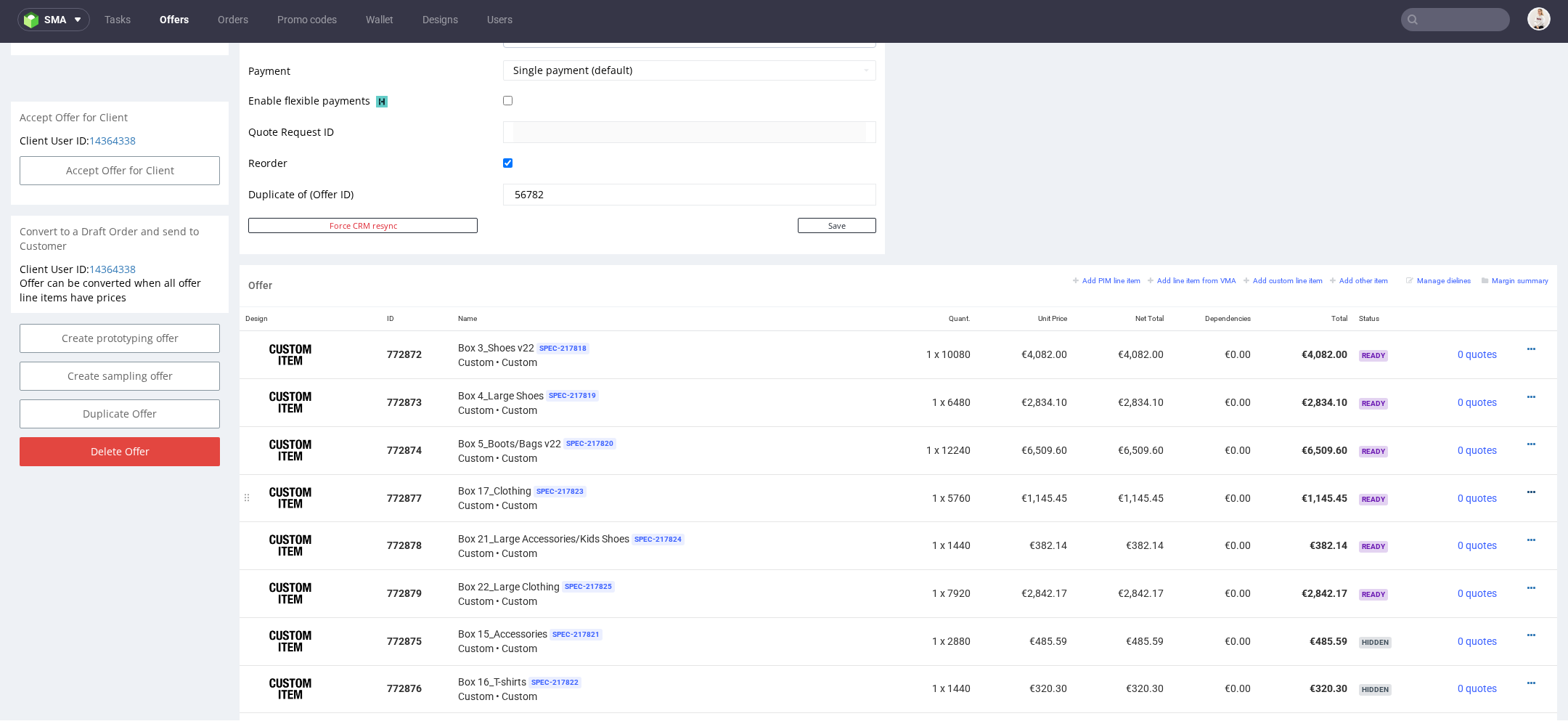
click at [1528, 487] on icon at bounding box center [1532, 492] width 8 height 10
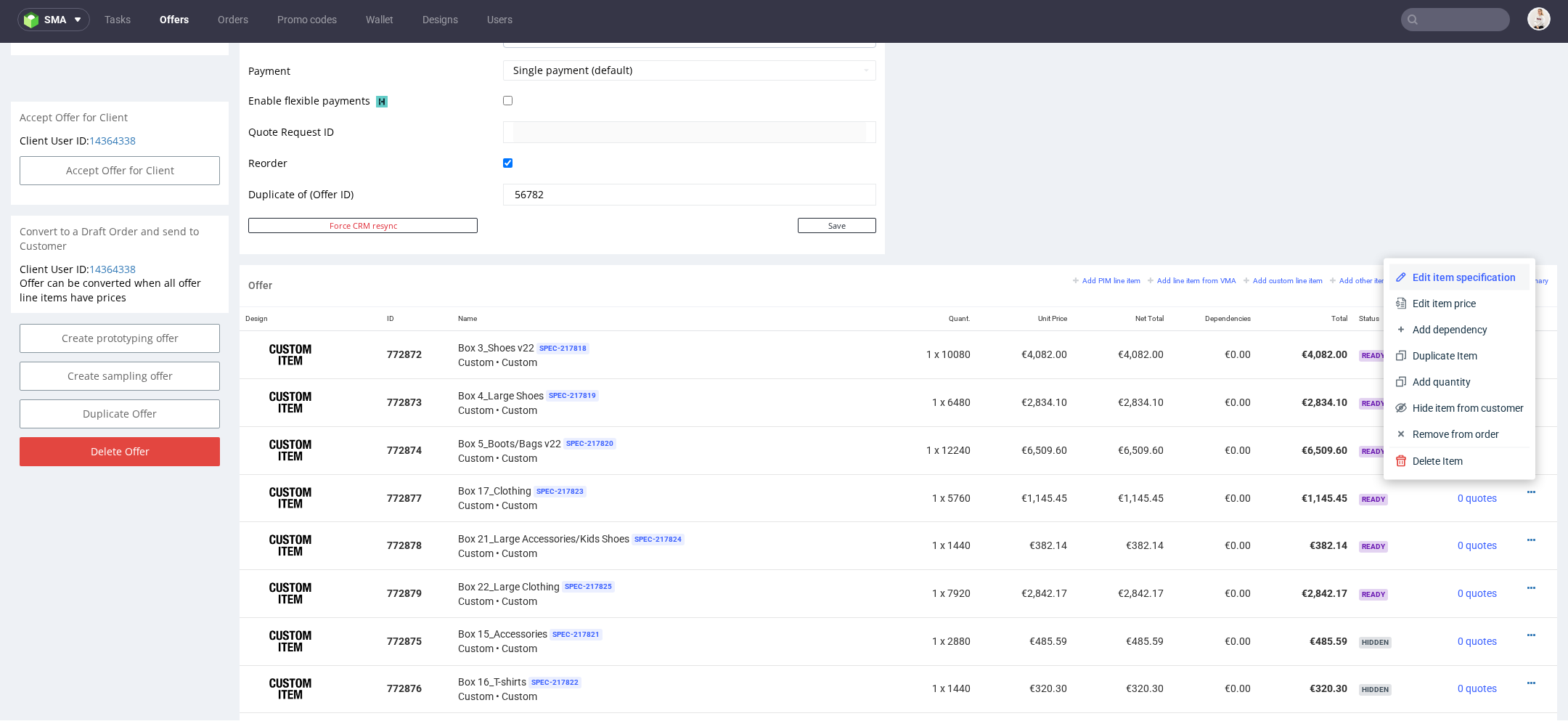
click at [1417, 272] on span "Edit item specification" at bounding box center [1465, 277] width 117 height 15
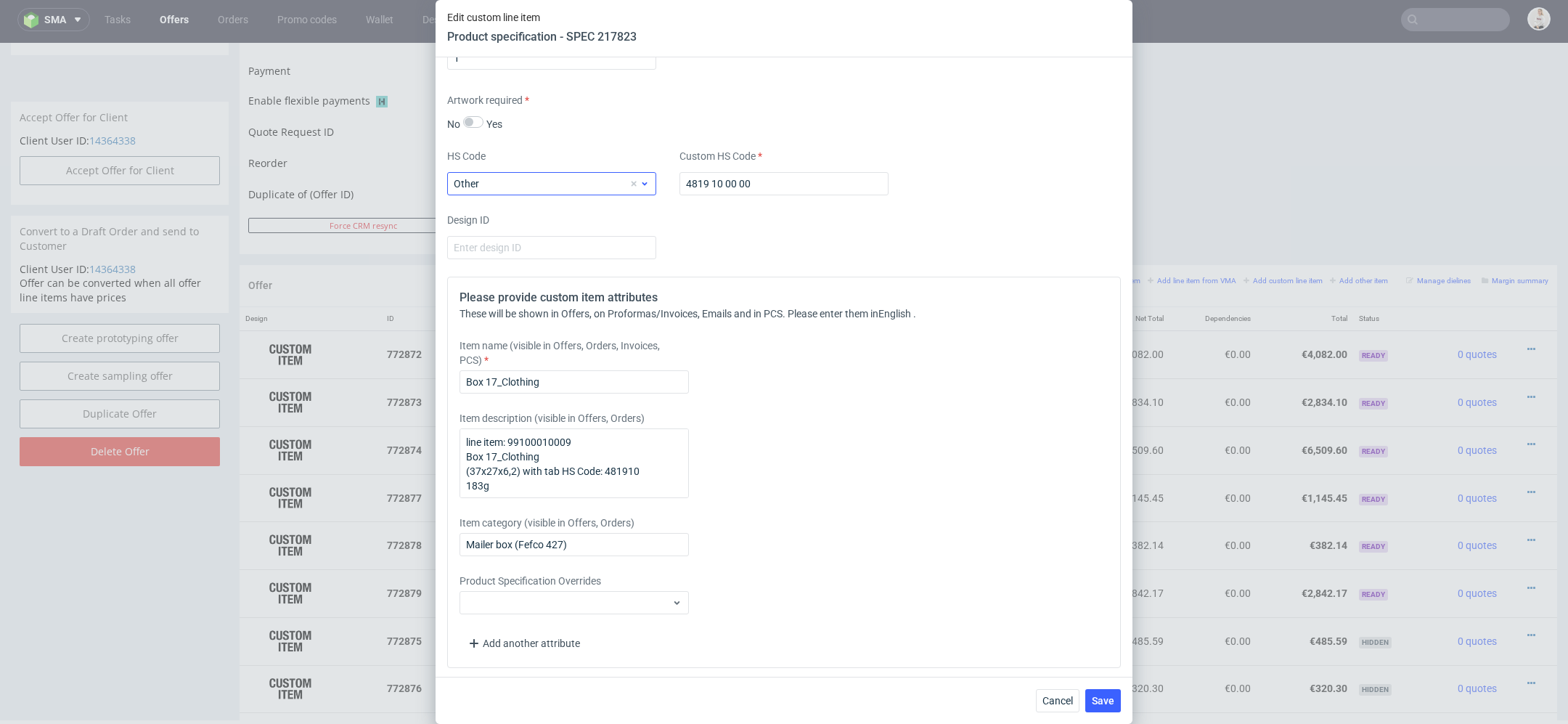
scroll to position [1885, 0]
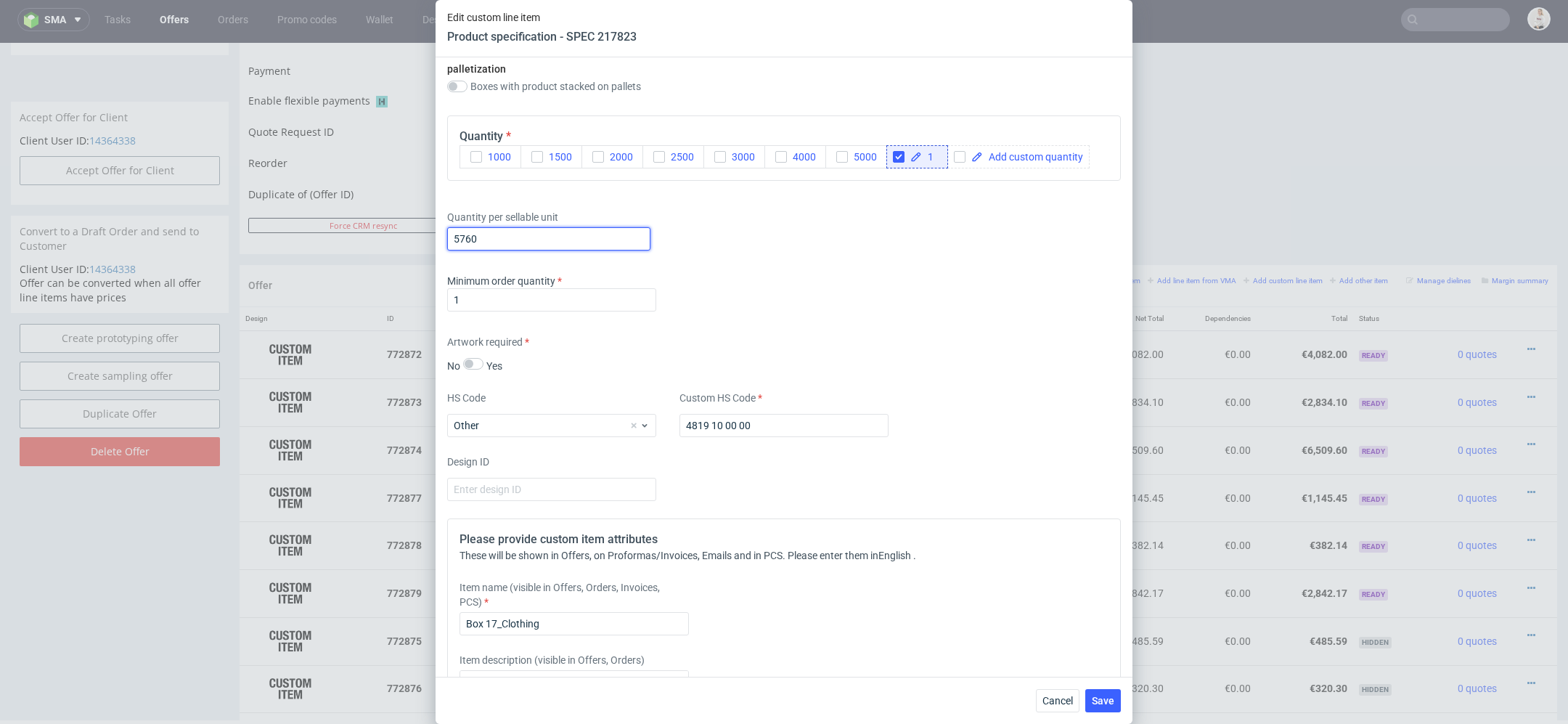
drag, startPoint x: 492, startPoint y: 235, endPoint x: 249, endPoint y: 216, distance: 243.7
click at [249, 216] on div "Edit custom line item Product specification - SPEC 217823 Supplier TFP Sp. z o.…" at bounding box center [784, 362] width 1568 height 724
type input "4320"
click at [1109, 706] on button "Save" at bounding box center [1103, 701] width 35 height 24
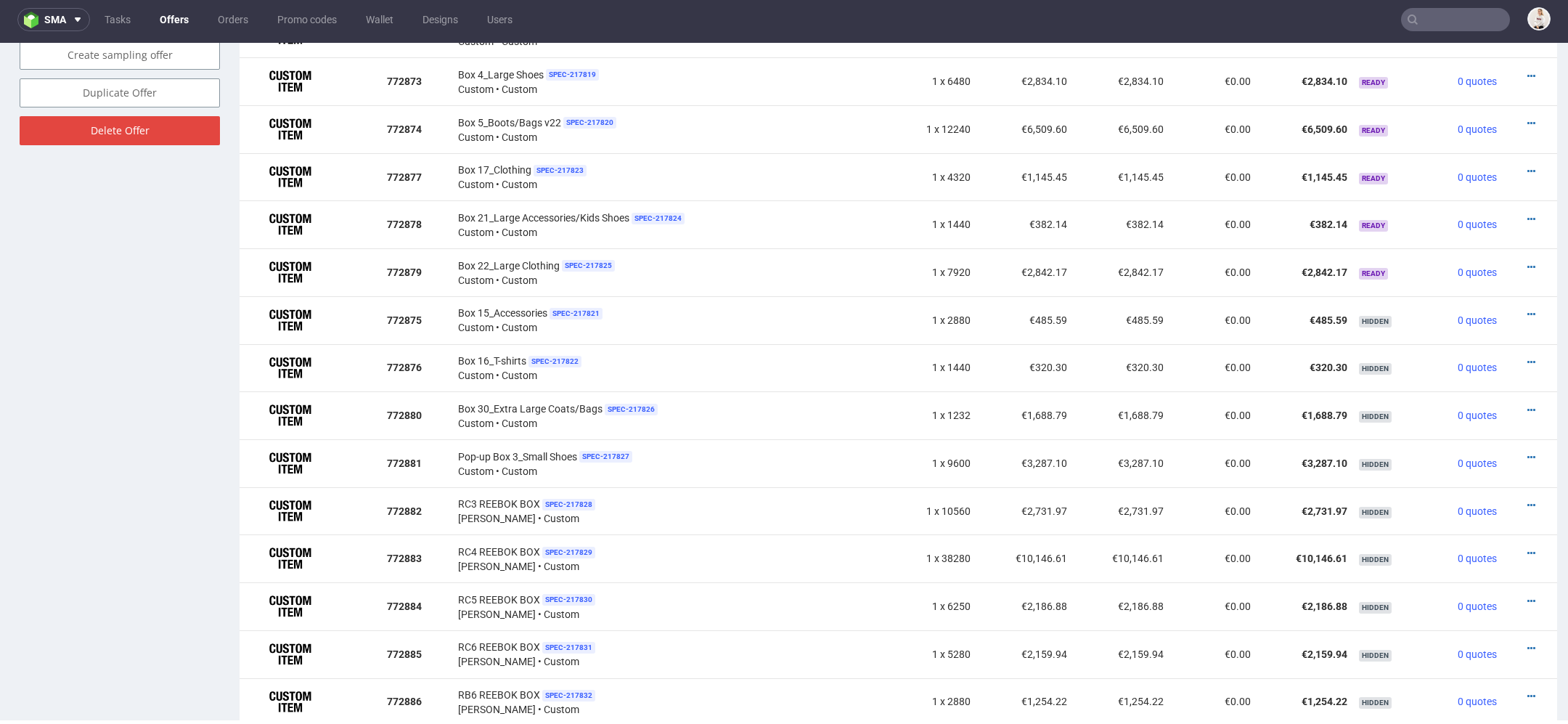
scroll to position [954, 0]
click at [1528, 215] on icon at bounding box center [1532, 220] width 8 height 10
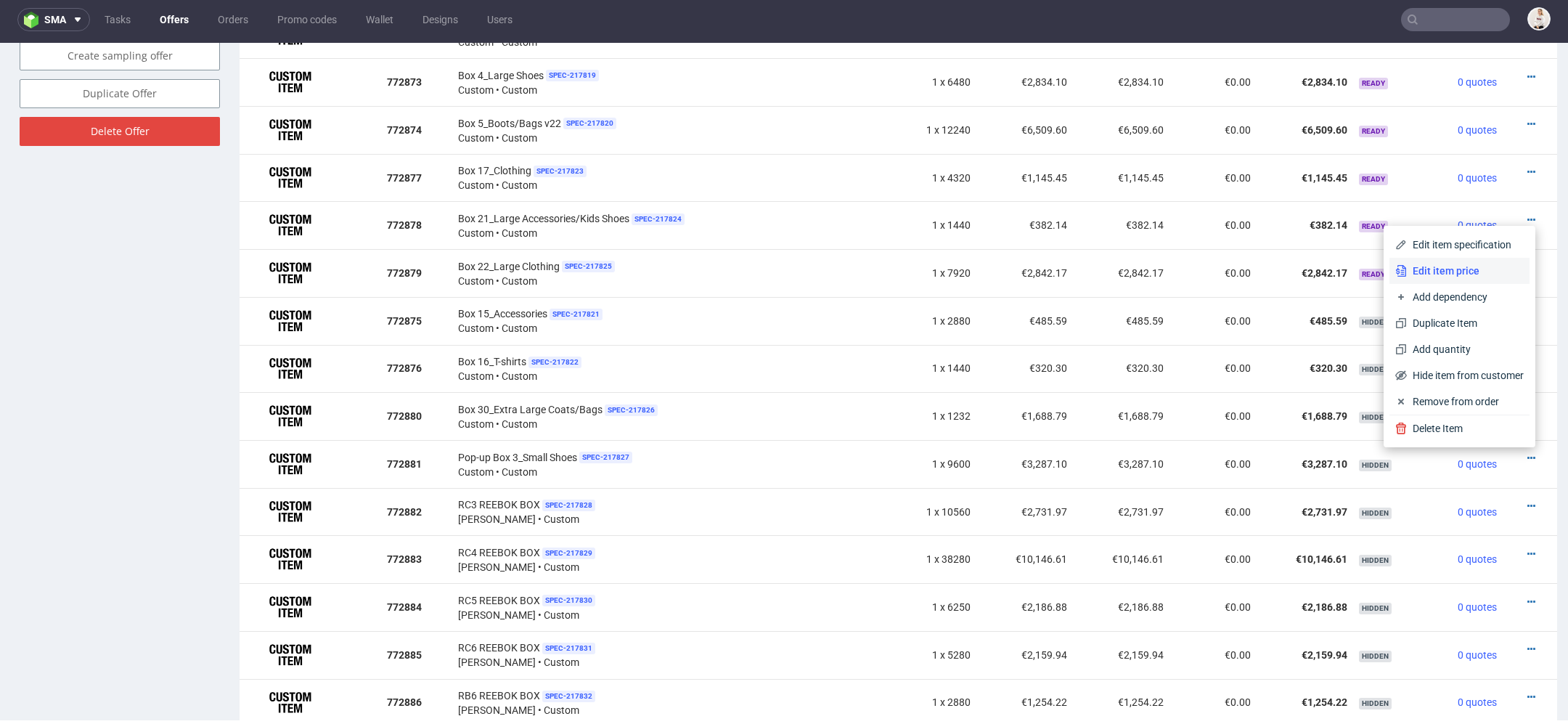
click at [1443, 276] on span "Edit item price" at bounding box center [1465, 271] width 117 height 15
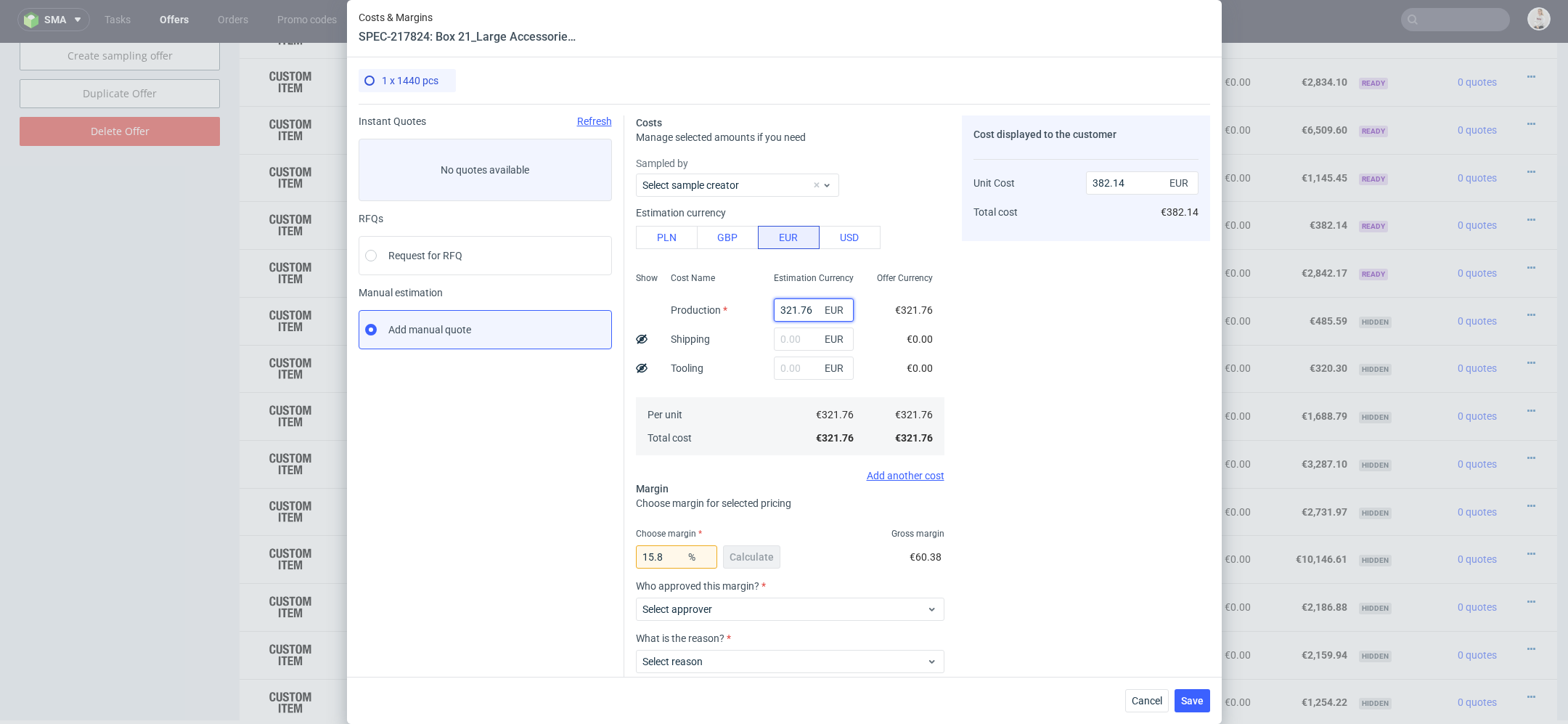
click at [806, 315] on input "321.76" at bounding box center [813, 310] width 80 height 24
paste input "€965,27"
type input "€965,27"
type input "0"
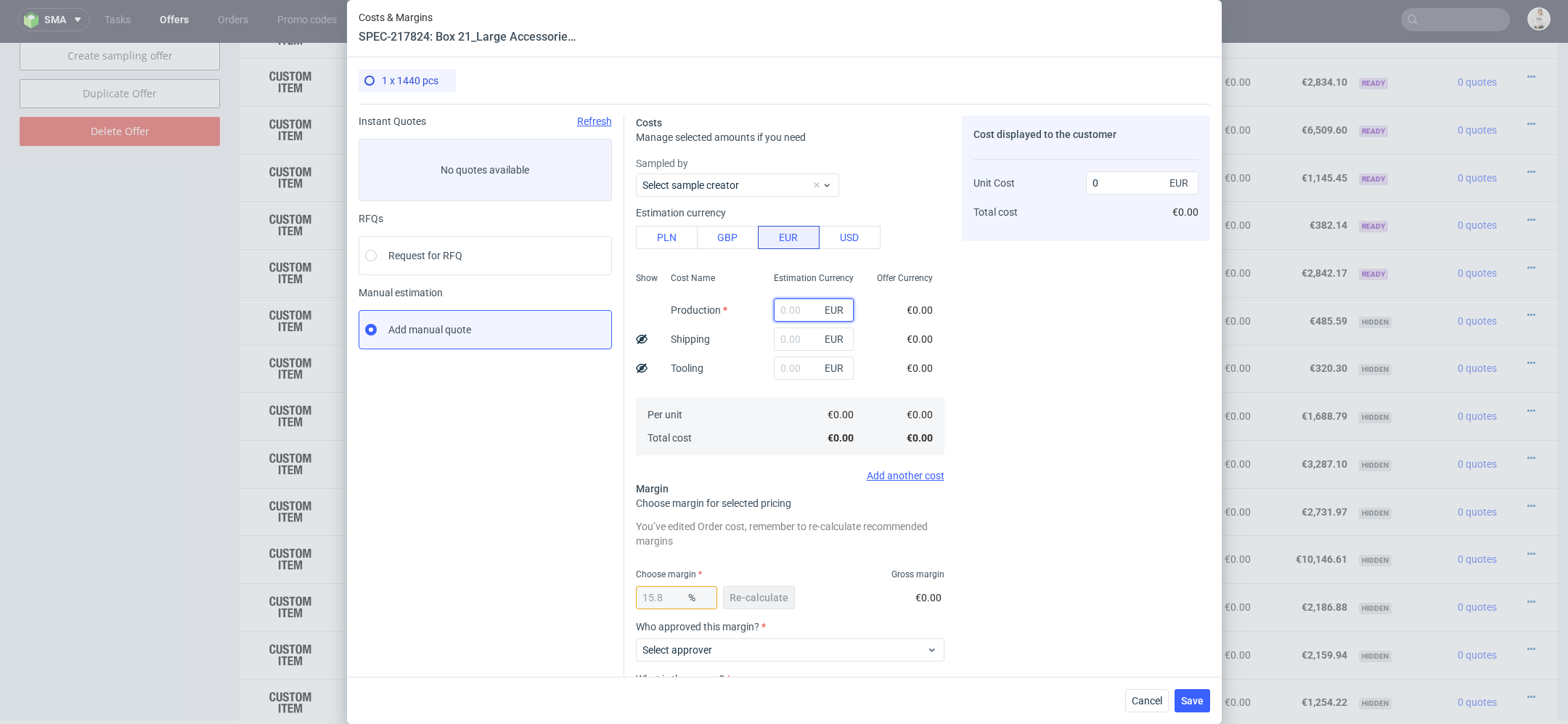
paste input "€965,27"
click at [784, 312] on input "€965,27" at bounding box center [813, 310] width 80 height 24
type input "965.27"
type input "1146.4"
type input "965.27"
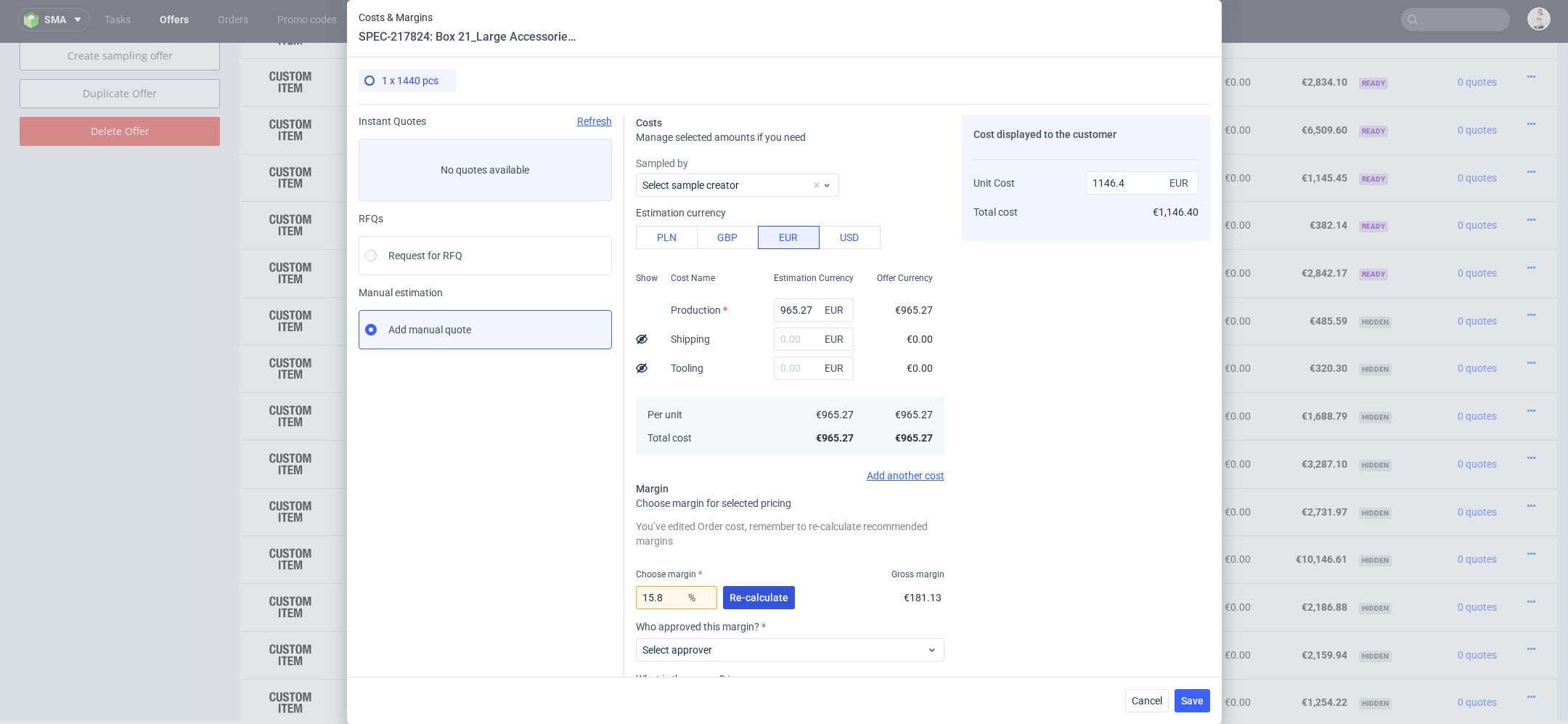
click at [758, 593] on span "Re-calculate" at bounding box center [759, 598] width 59 height 10
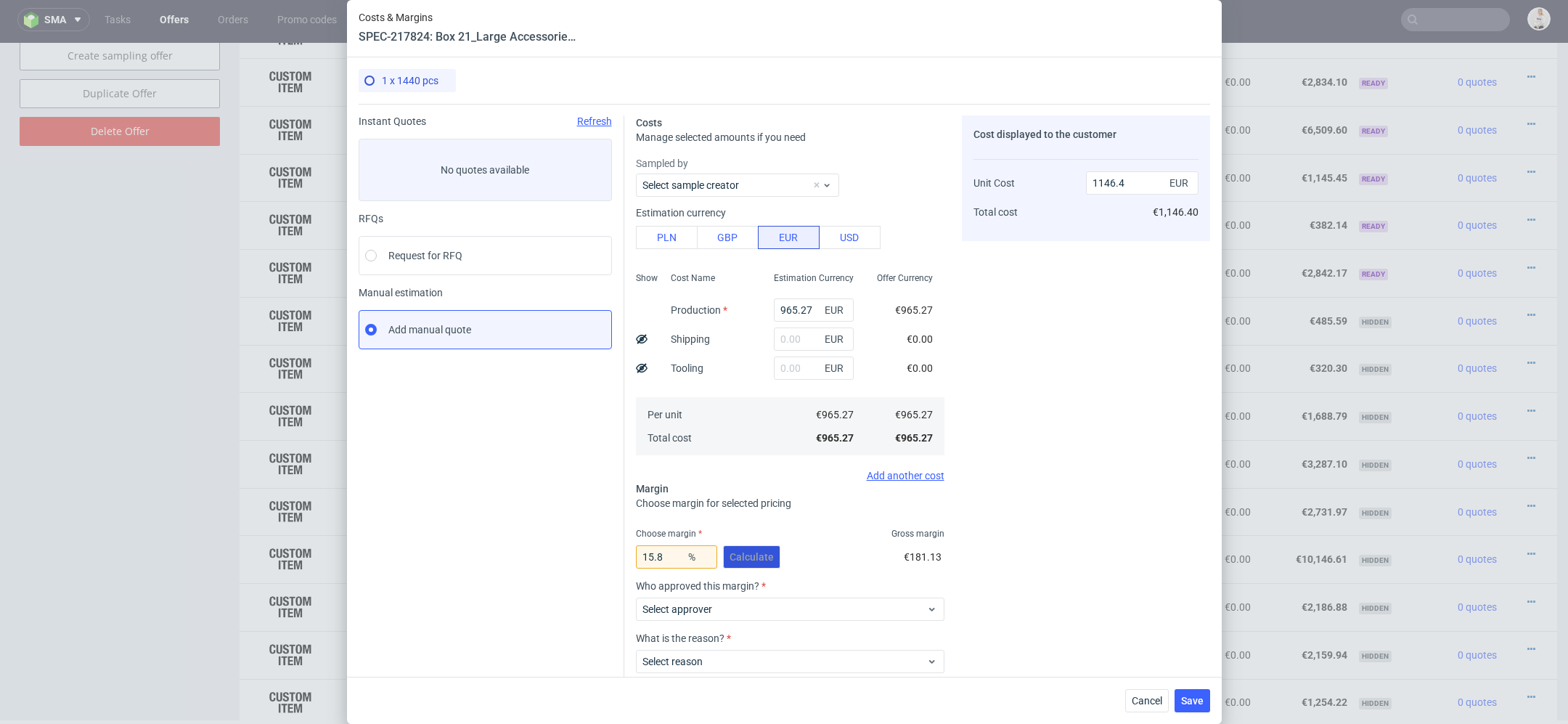
scroll to position [85, 0]
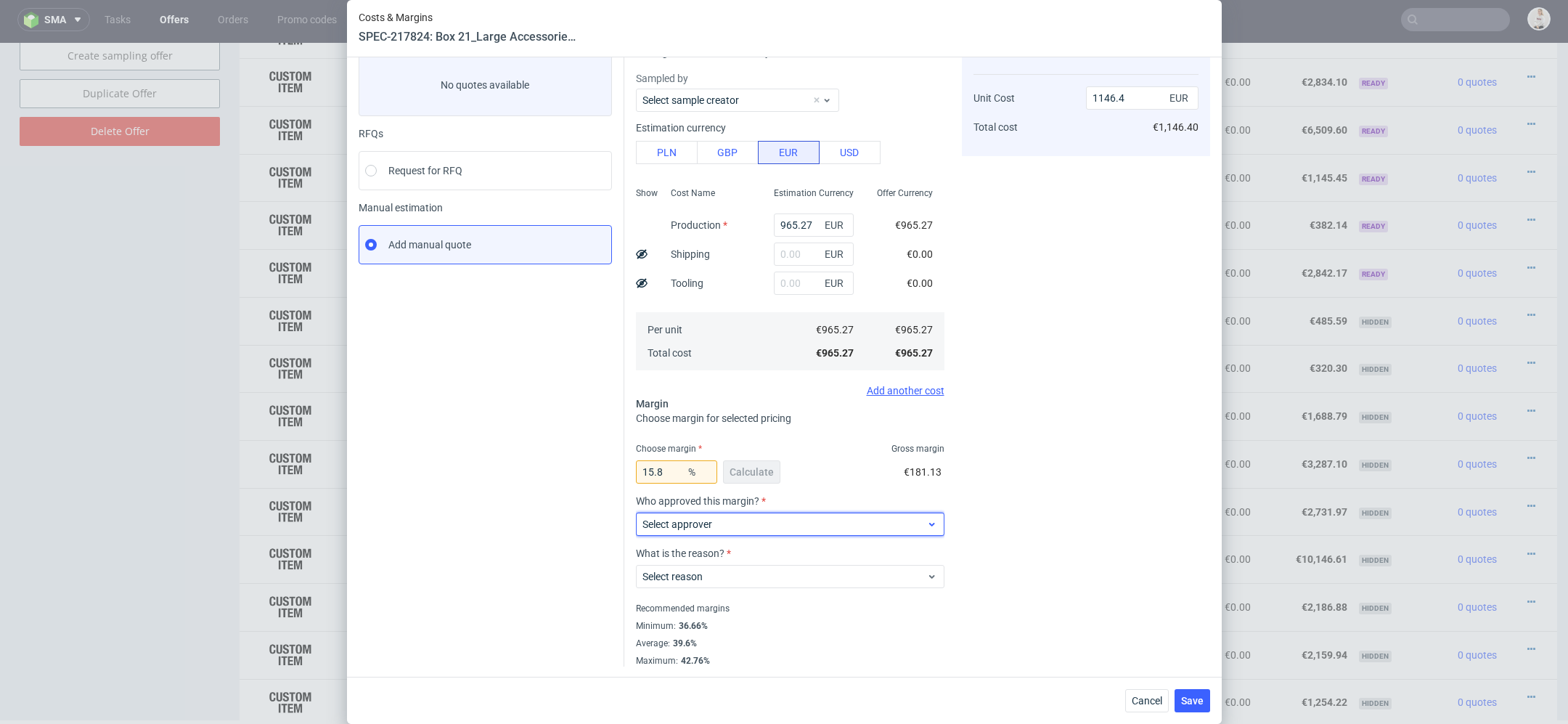
click at [727, 523] on span "Select approver" at bounding box center [784, 524] width 284 height 15
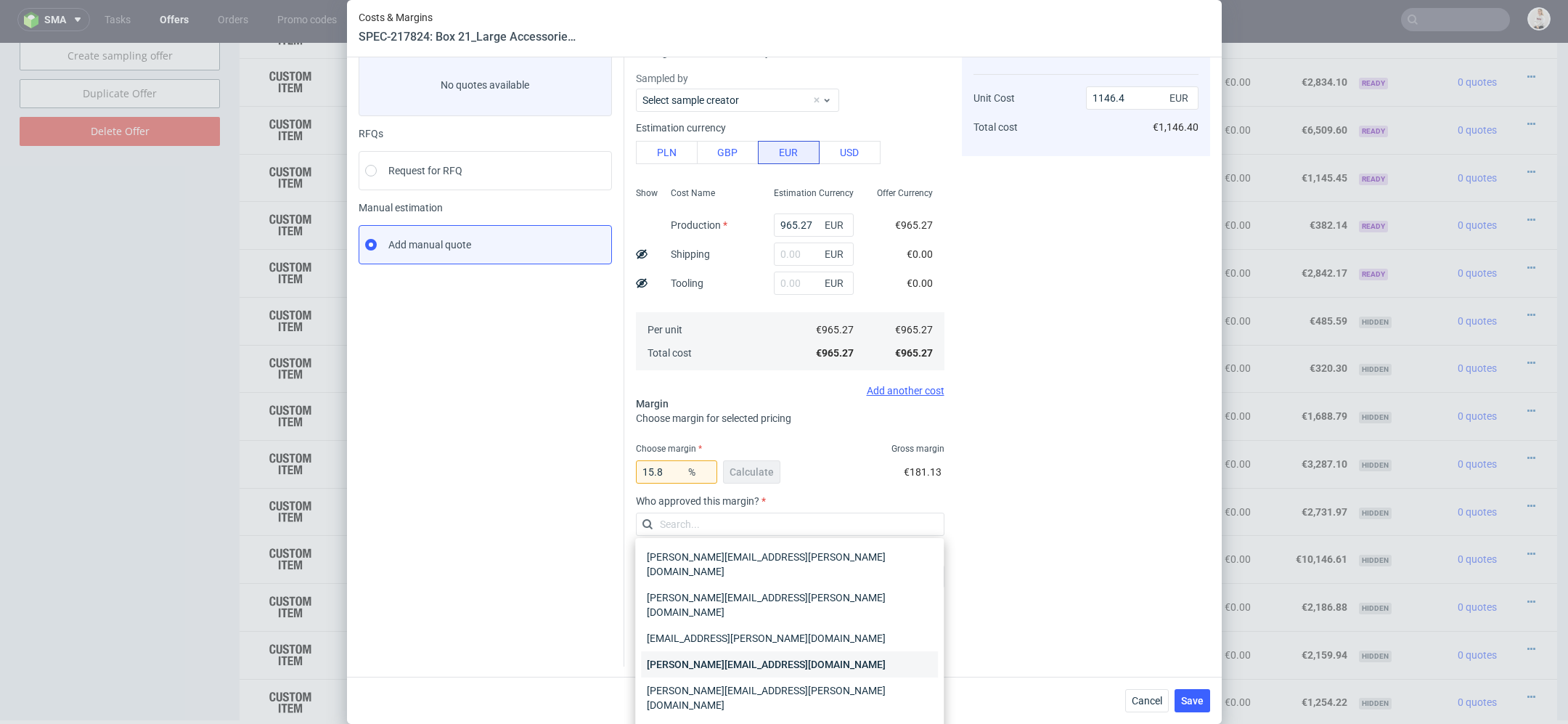
click at [736, 651] on div "maciej.wozniczko@packhelp.com" at bounding box center [789, 664] width 297 height 27
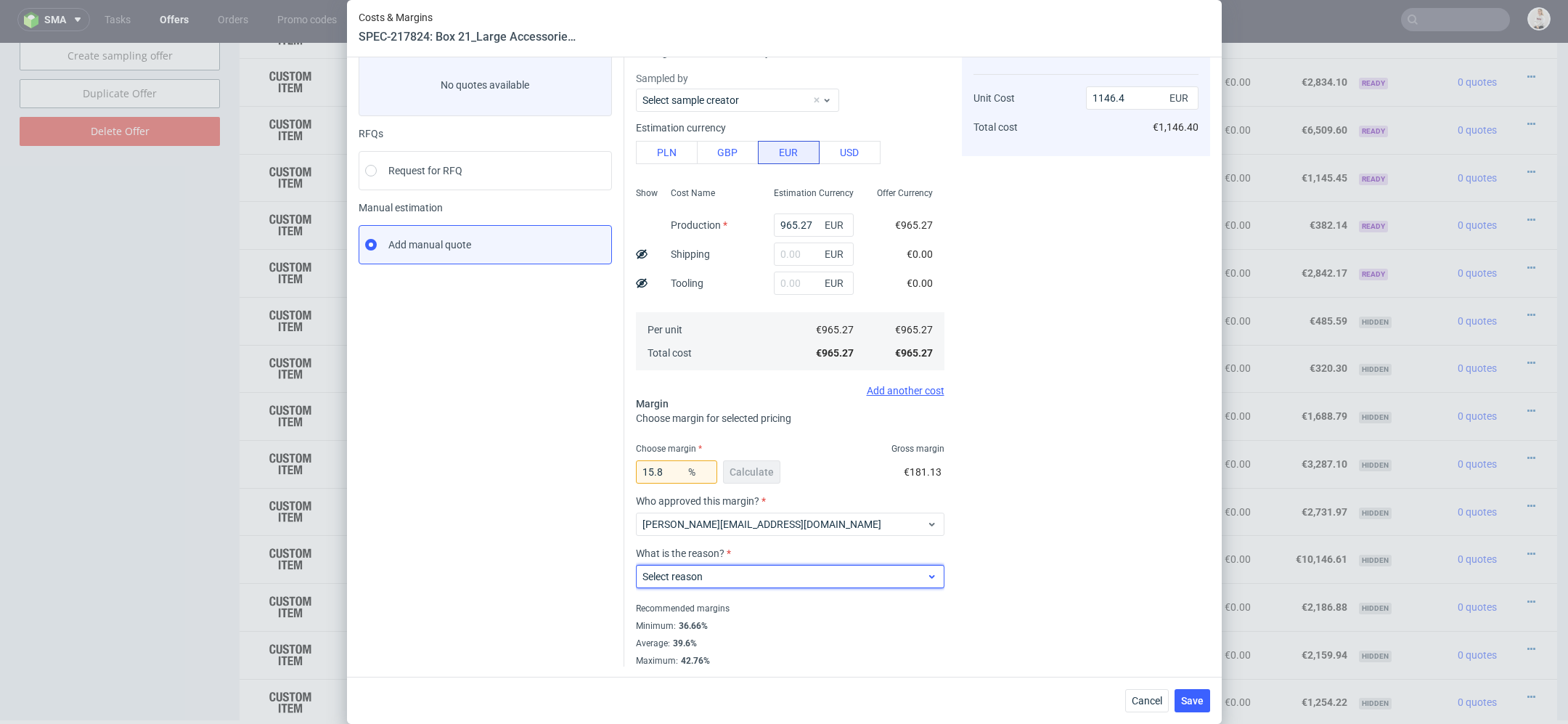
click at [718, 565] on div "Select reason" at bounding box center [790, 576] width 309 height 24
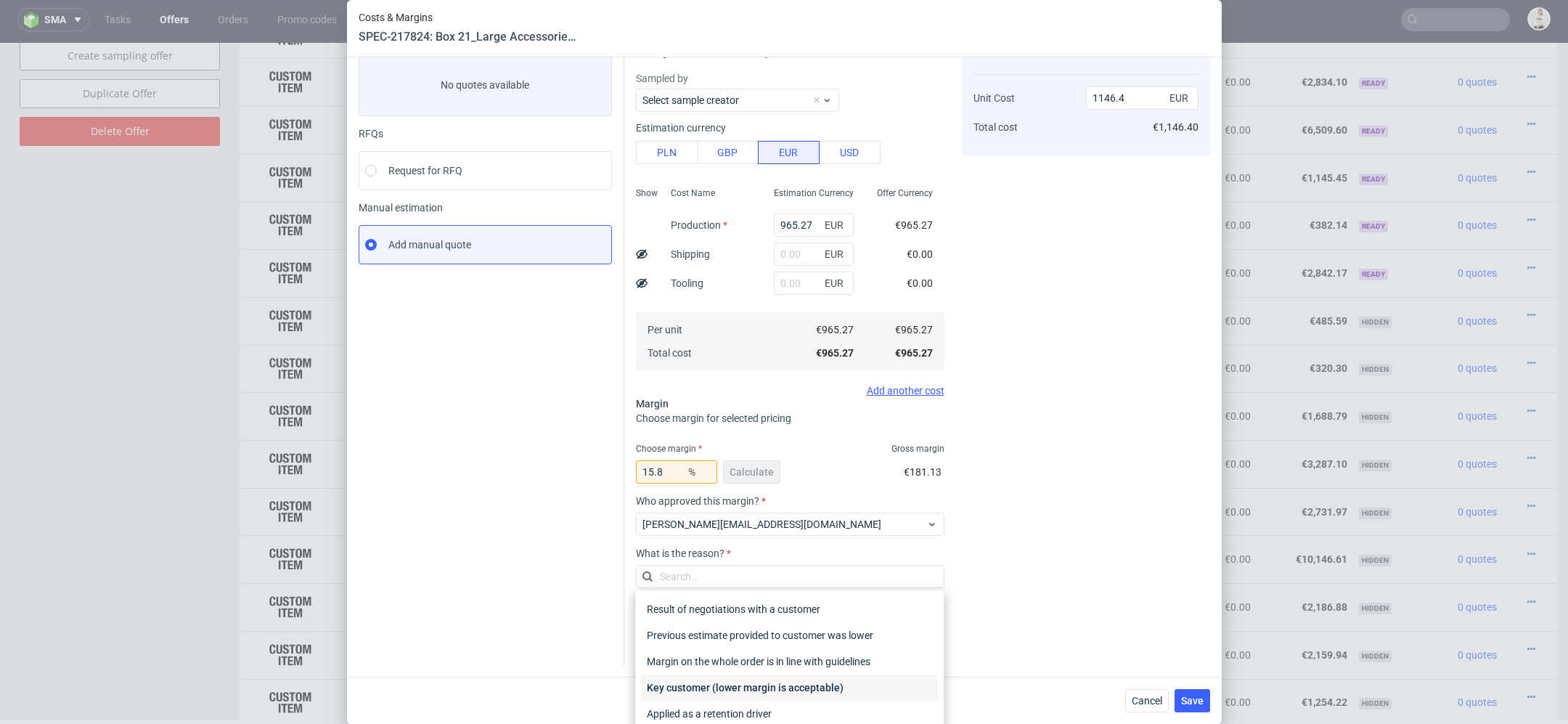
click at [733, 682] on div "Key customer (lower margin is acceptable)" at bounding box center [789, 688] width 297 height 27
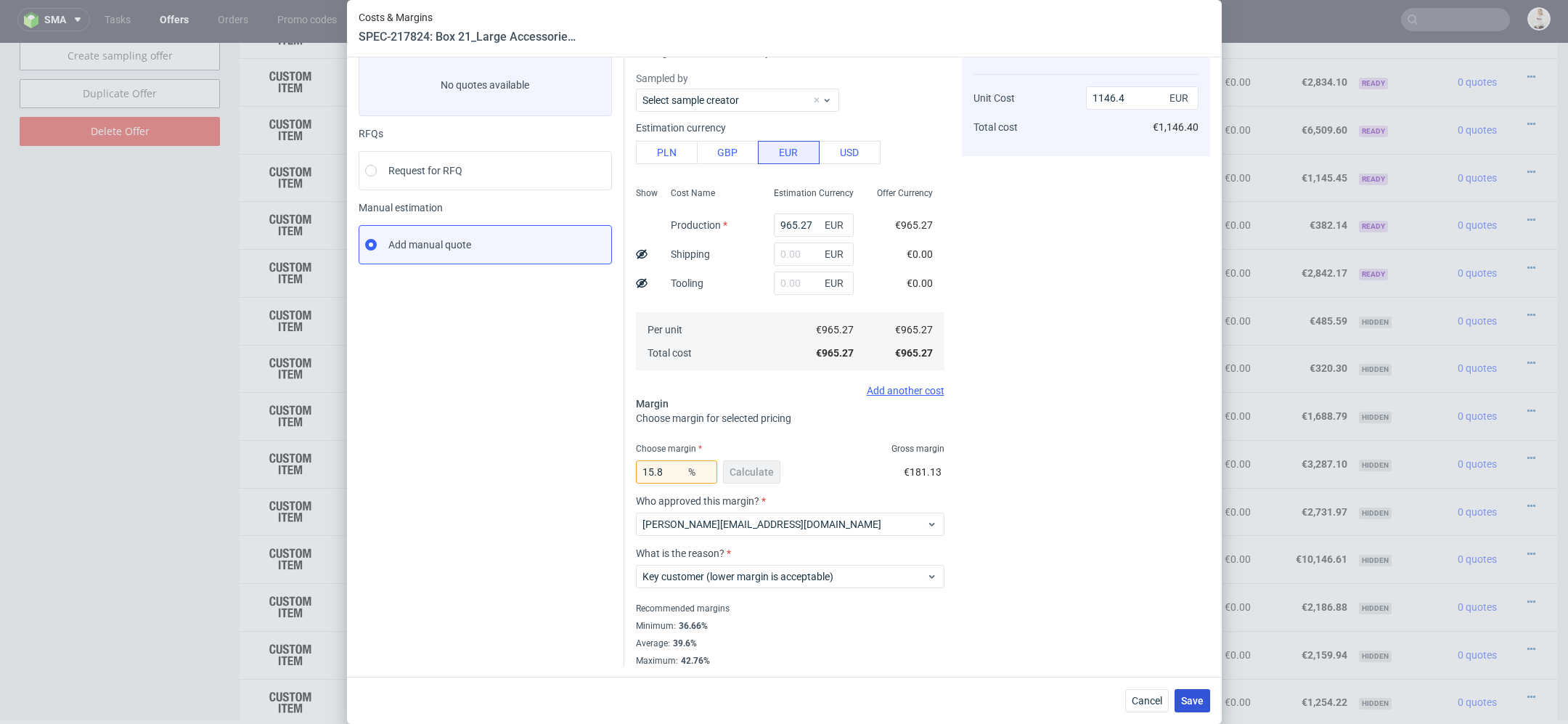
click at [1186, 698] on span "Save" at bounding box center [1191, 700] width 23 height 10
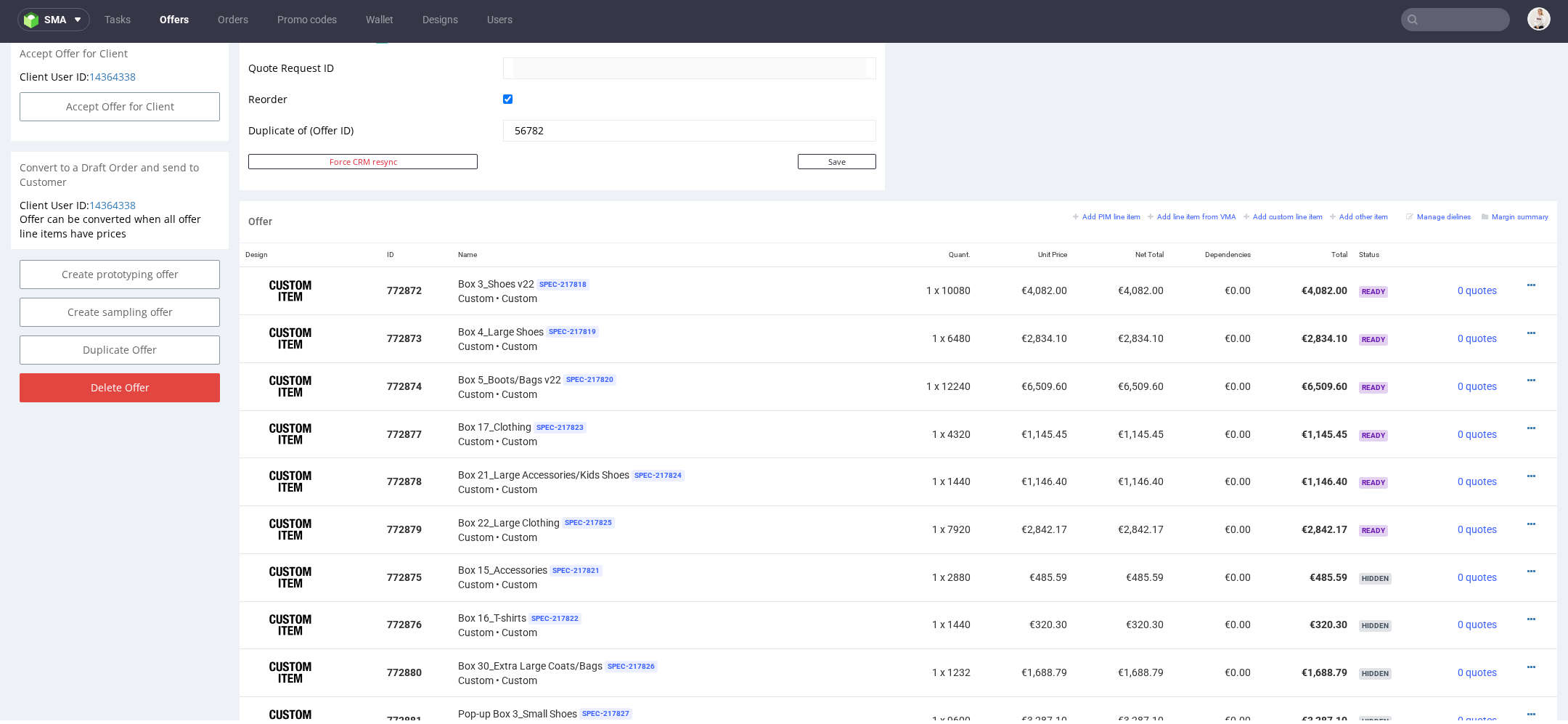
scroll to position [993, 0]
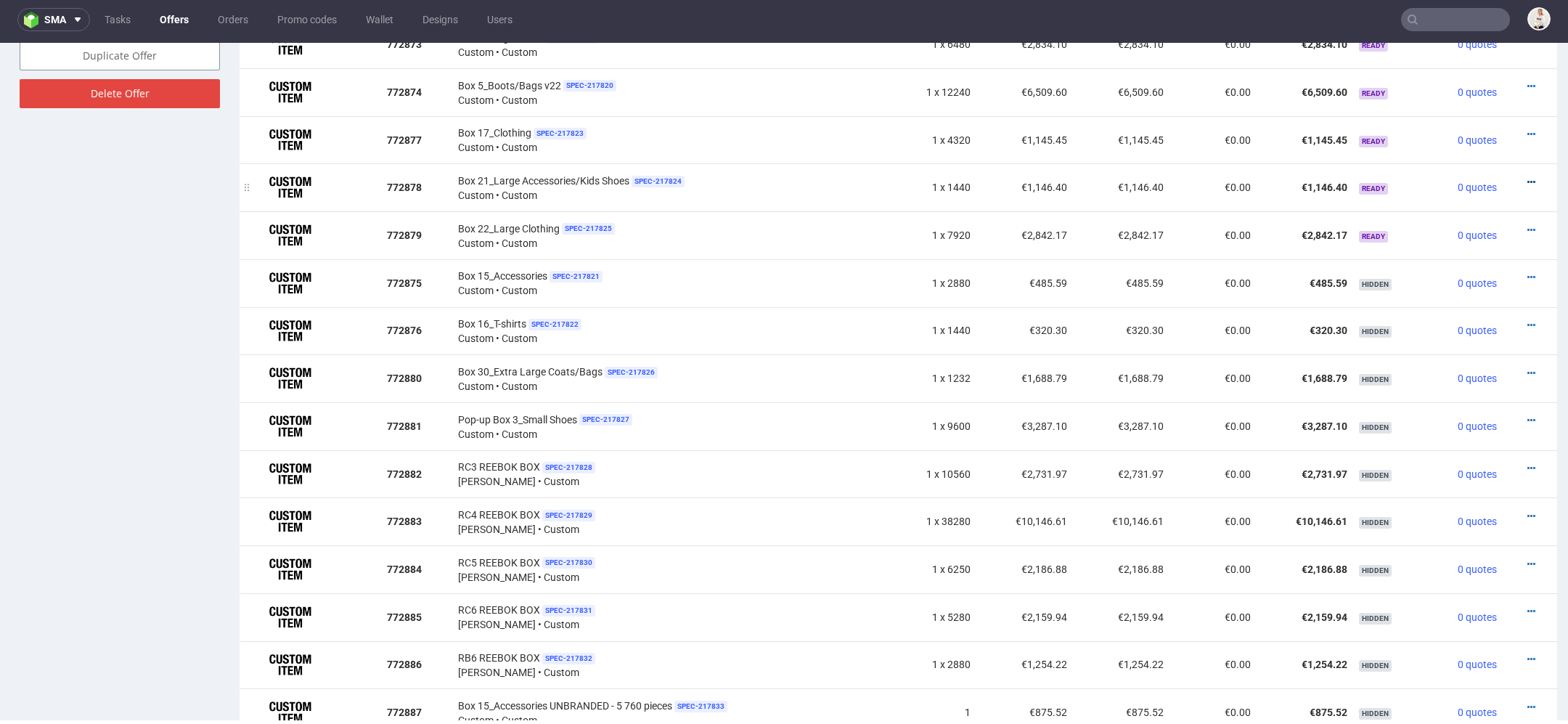
click at [1528, 177] on icon at bounding box center [1532, 182] width 8 height 10
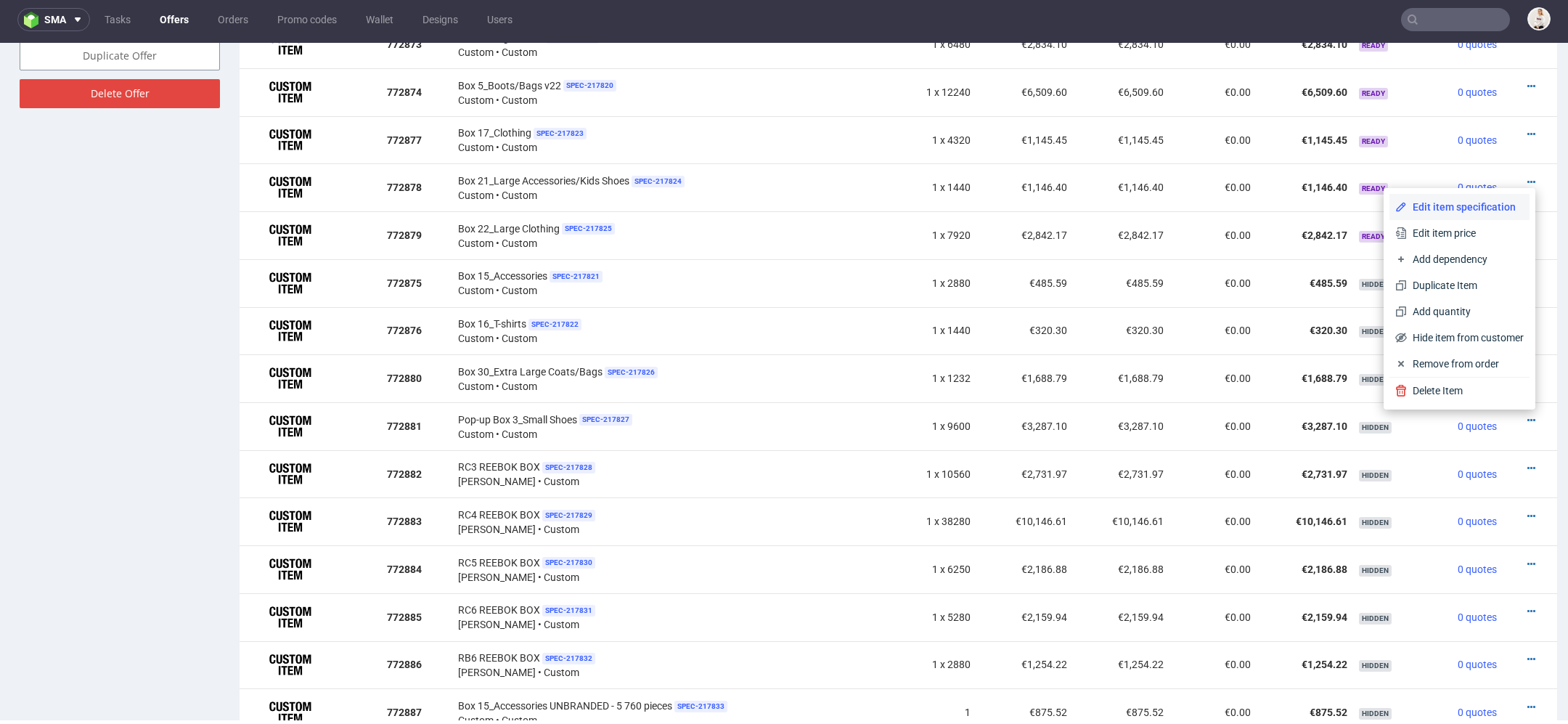
click at [1465, 205] on span "Edit item specification" at bounding box center [1465, 207] width 117 height 15
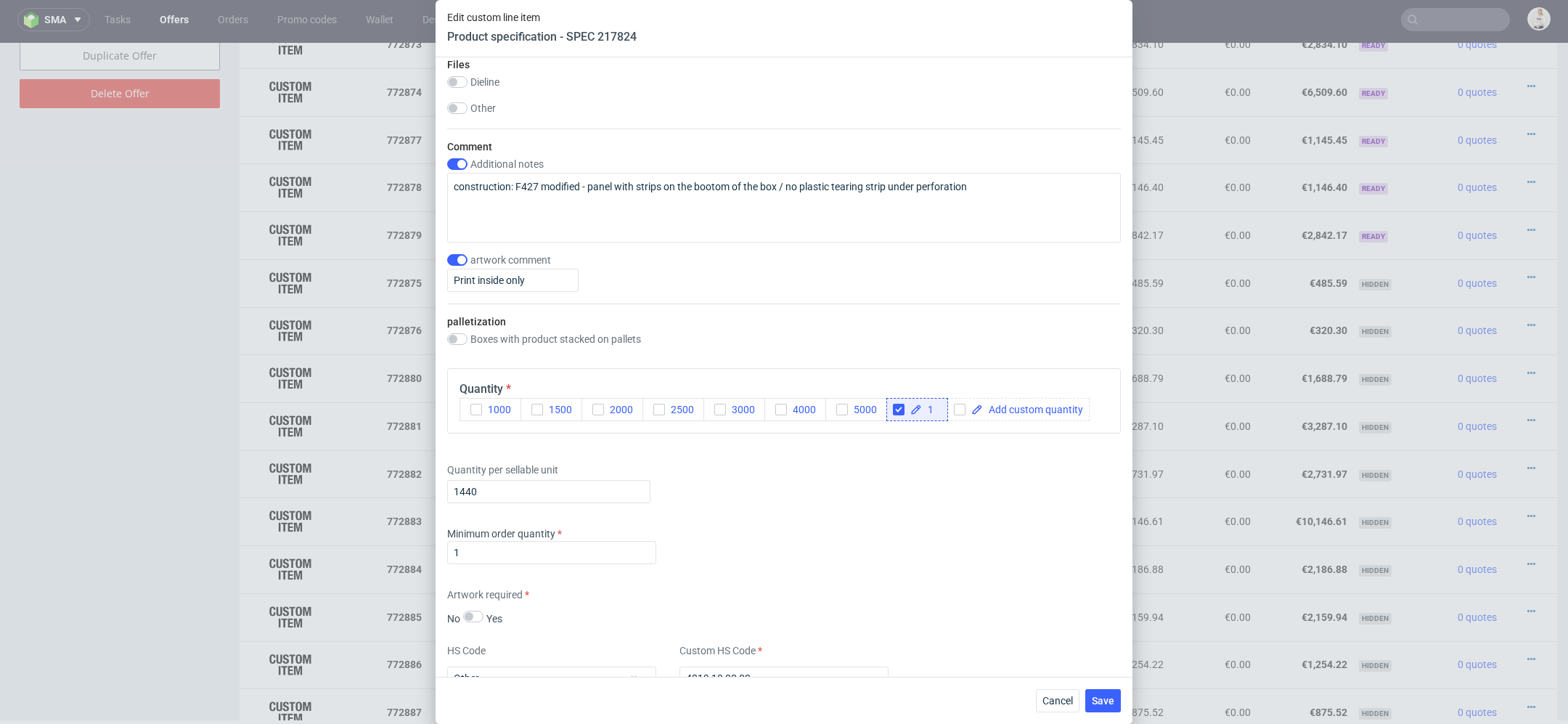
scroll to position [1632, 0]
drag, startPoint x: 503, startPoint y: 489, endPoint x: 310, endPoint y: 490, distance: 193.0
click at [310, 490] on div "Edit custom line item Product specification - SPEC 217824 Supplier TFP Sp. z o.…" at bounding box center [784, 362] width 1568 height 724
paste input "text"
type input "1"
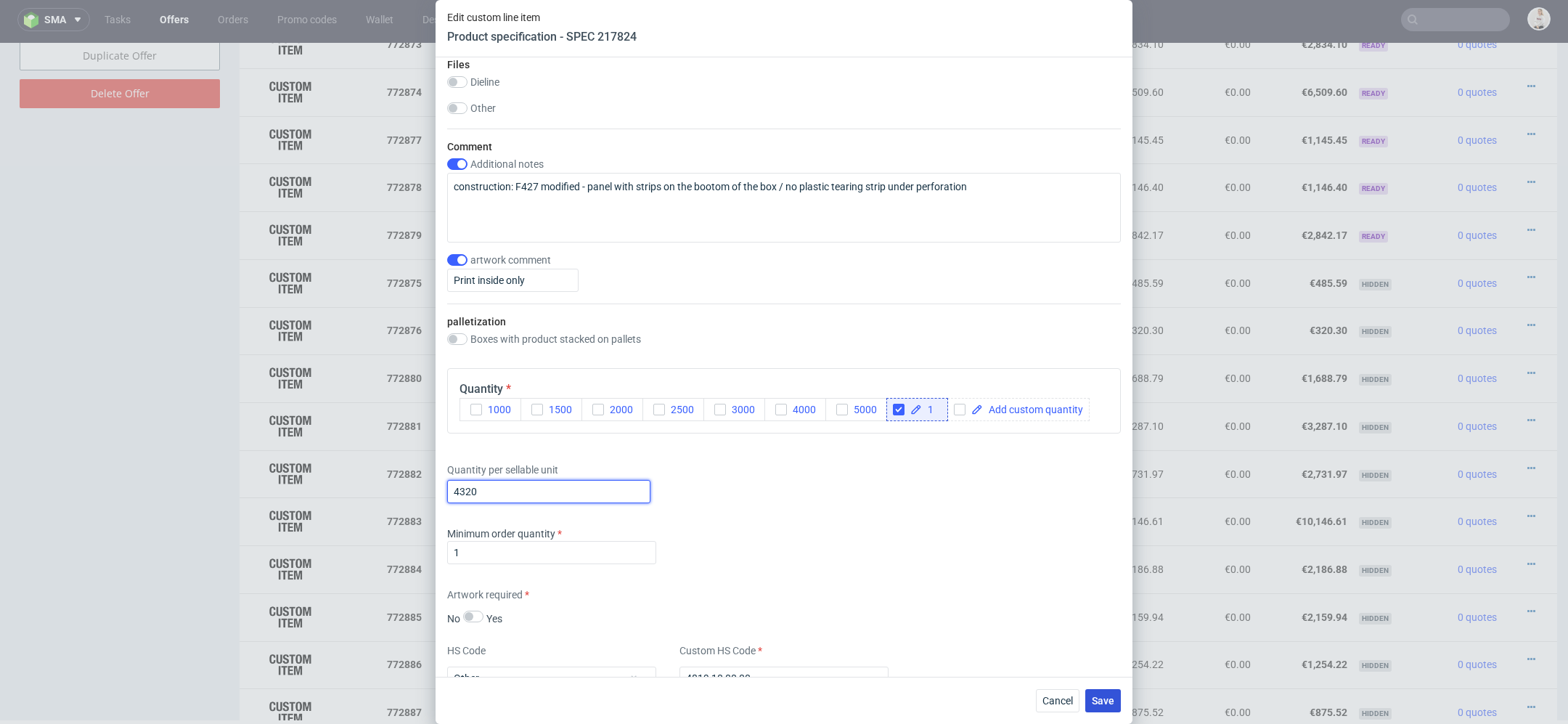
type input "4320"
click at [1110, 699] on span "Save" at bounding box center [1103, 700] width 23 height 10
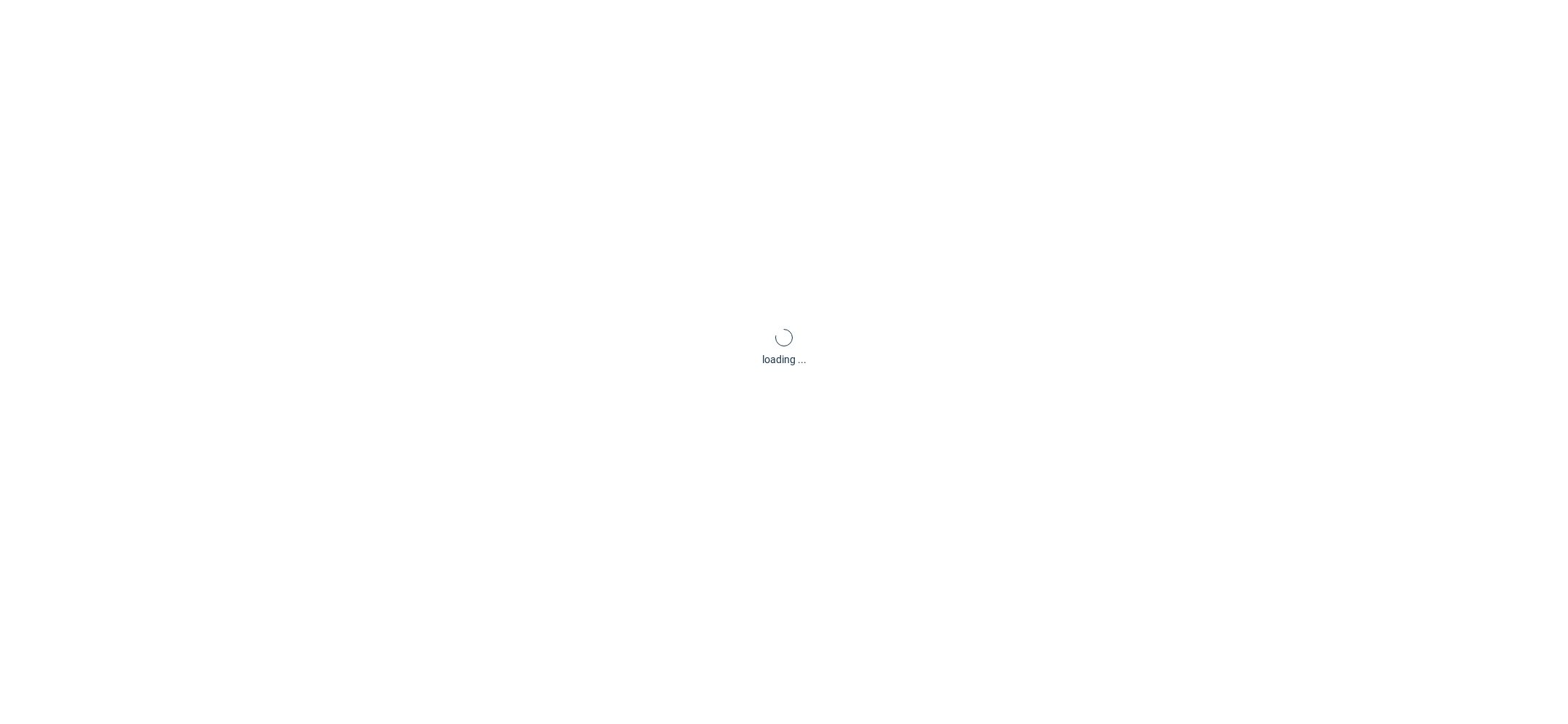
scroll to position [4, 0]
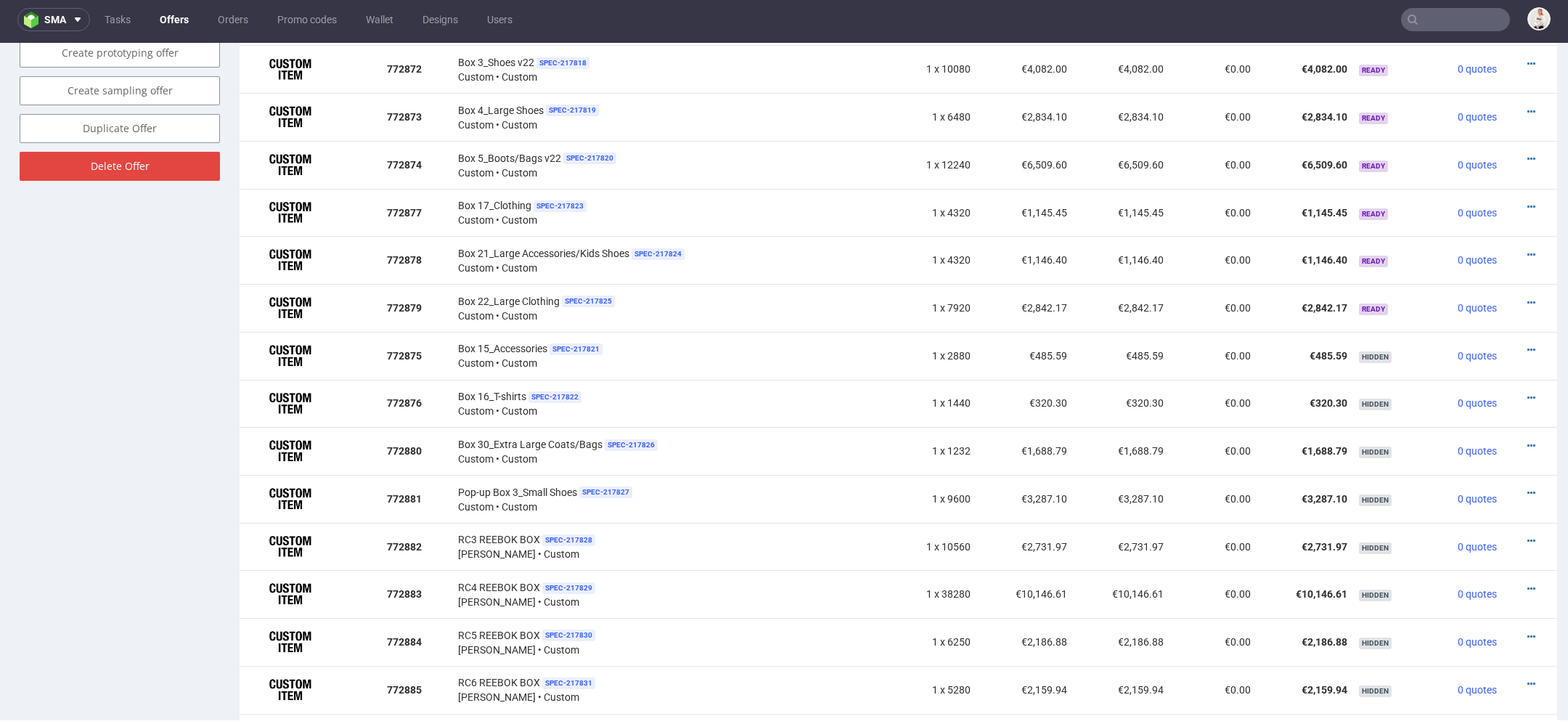
scroll to position [902, 0]
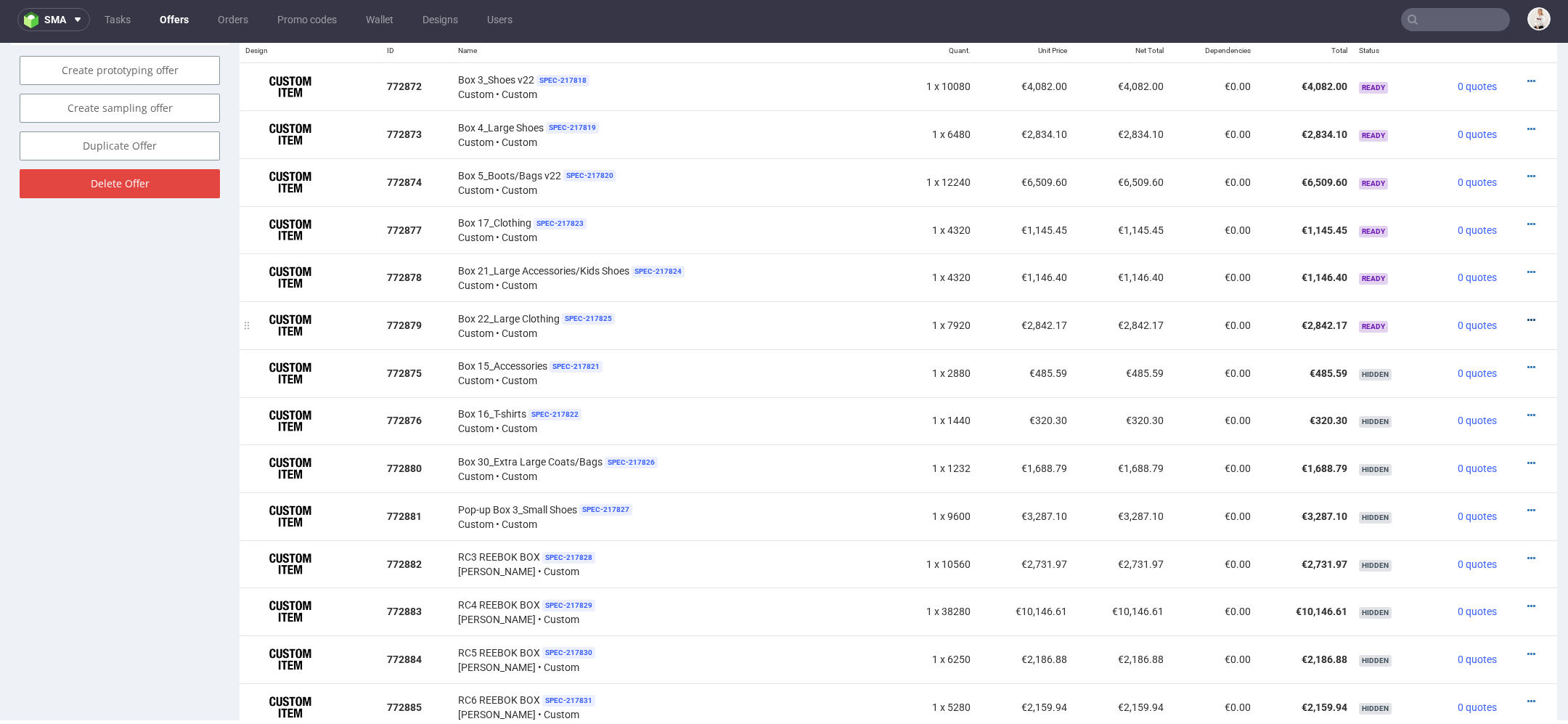
click at [1528, 315] on icon at bounding box center [1532, 320] width 8 height 10
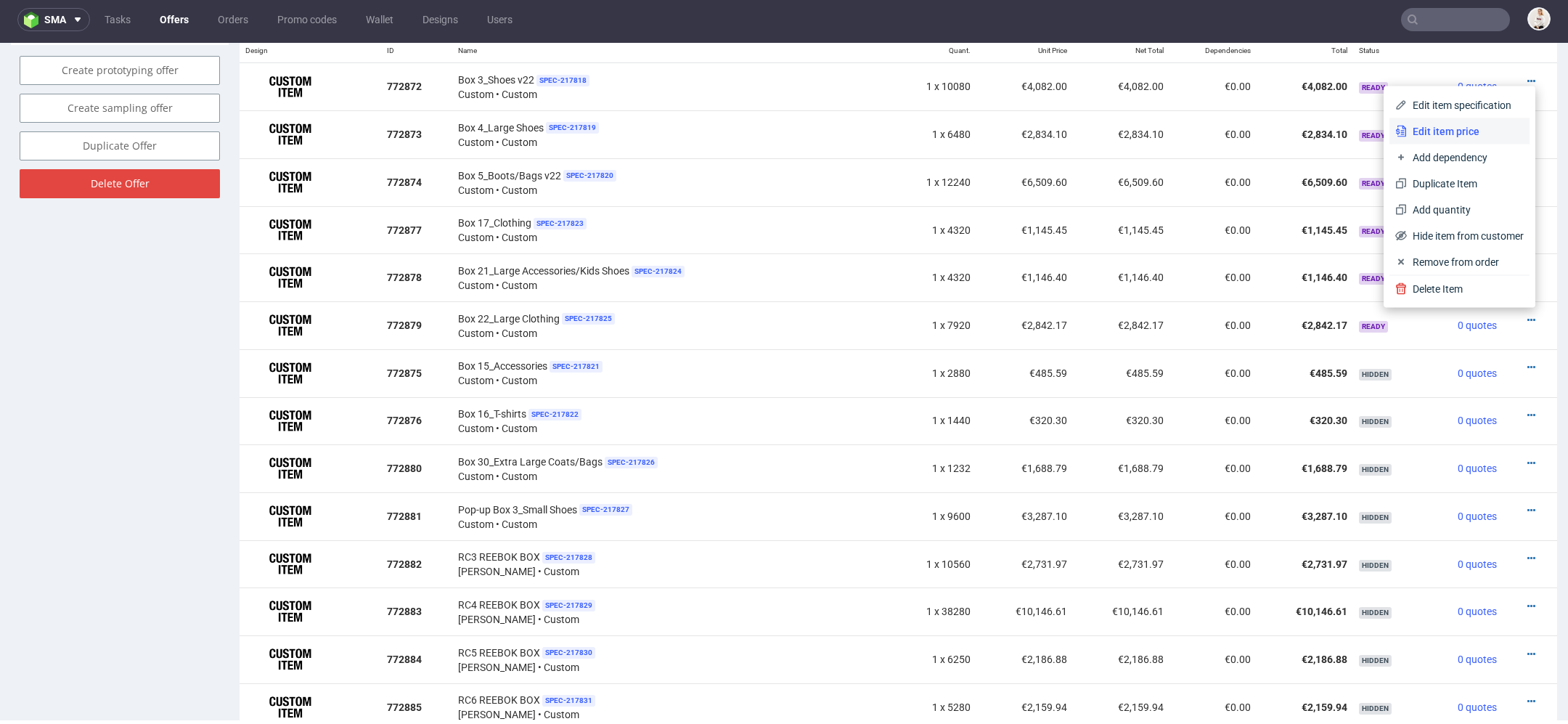
click at [1441, 129] on span "Edit item price" at bounding box center [1465, 131] width 117 height 15
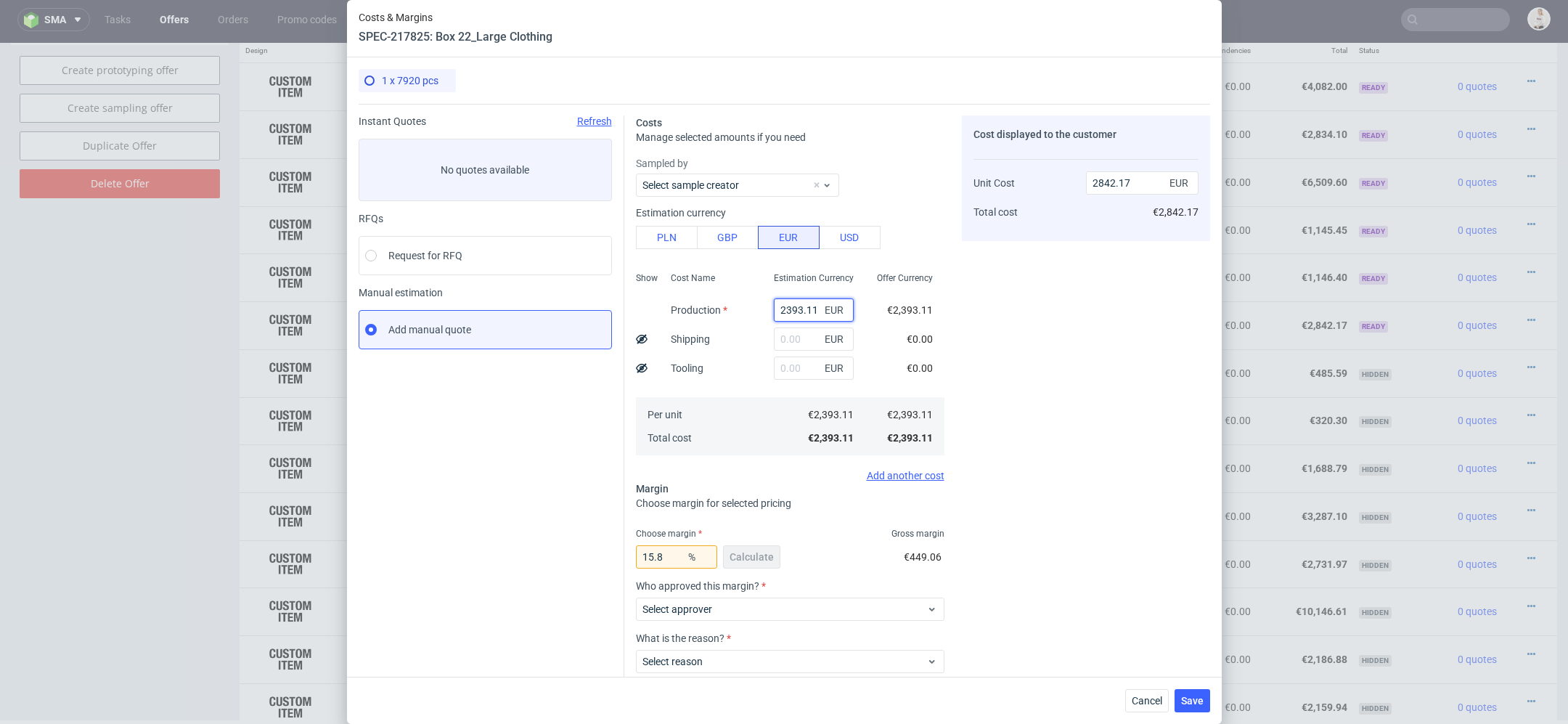
click at [803, 310] on input "2393.11" at bounding box center [813, 310] width 80 height 24
type input "0"
paste input "€3 045,77"
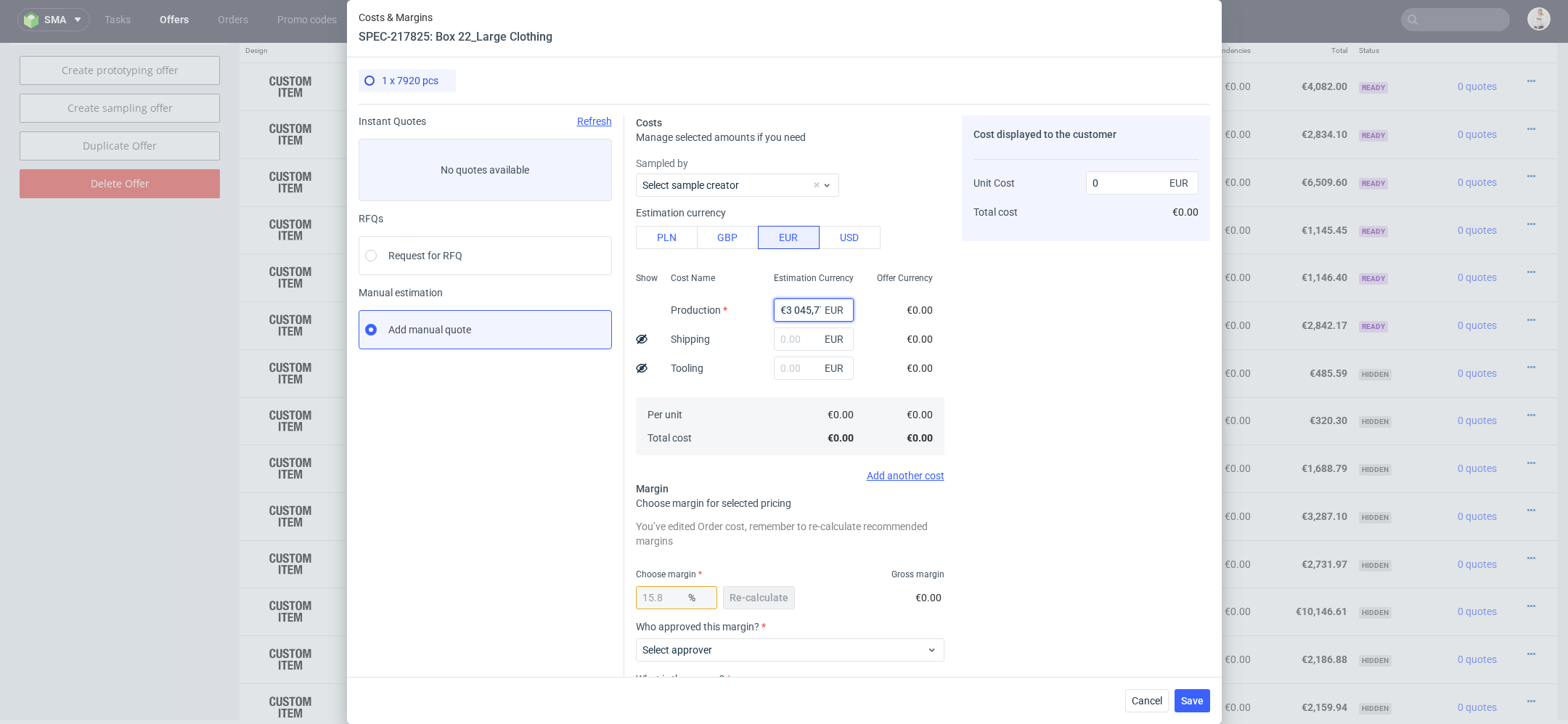
scroll to position [0, 4]
click at [790, 309] on input "€3 045,77" at bounding box center [813, 310] width 80 height 24
type input "3045.77"
type input "3617.3"
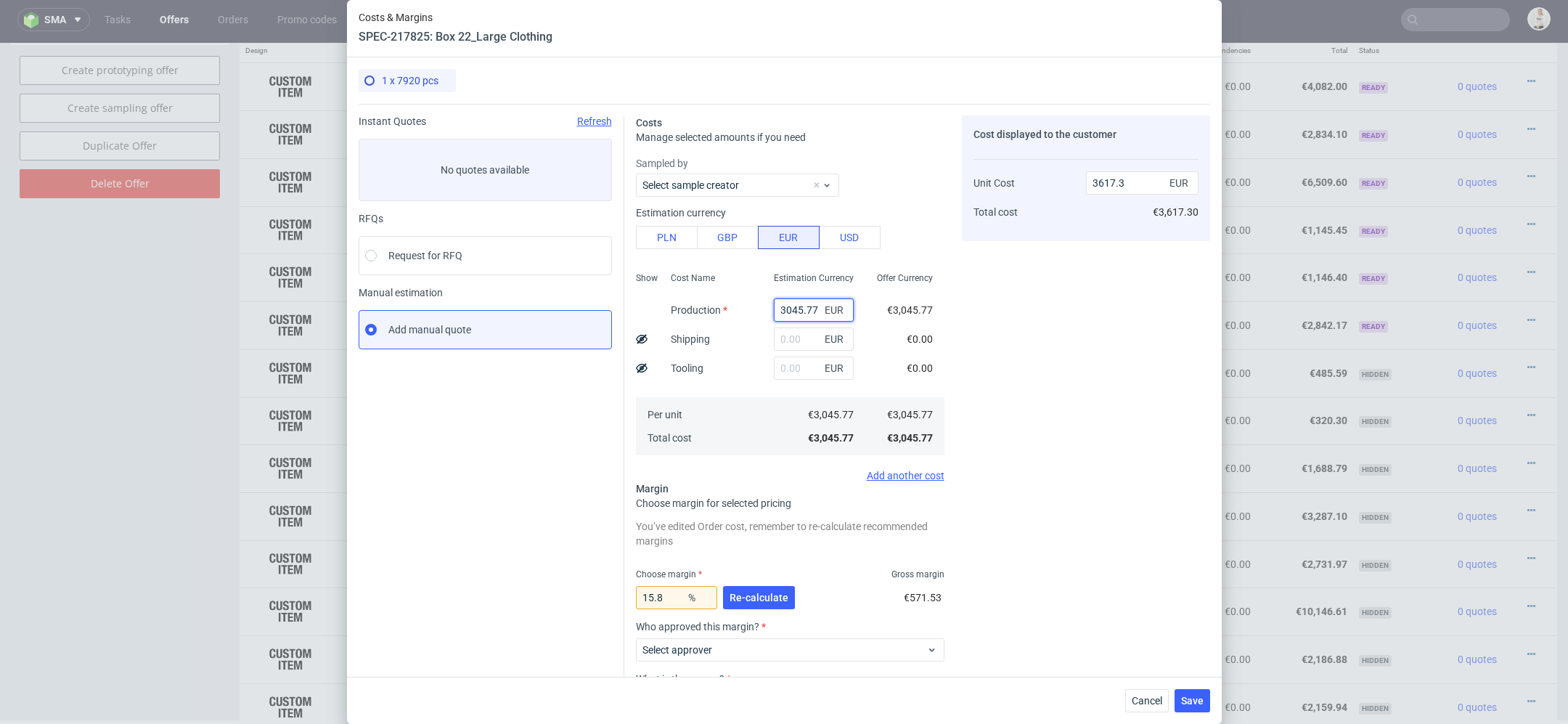
type input "3045.77"
click at [1065, 420] on div "Cost displayed to the customer Unit Cost Total cost 3617.3 EUR €3,617.30" at bounding box center [1085, 453] width 249 height 677
click at [771, 593] on span "Re-calculate" at bounding box center [759, 598] width 59 height 10
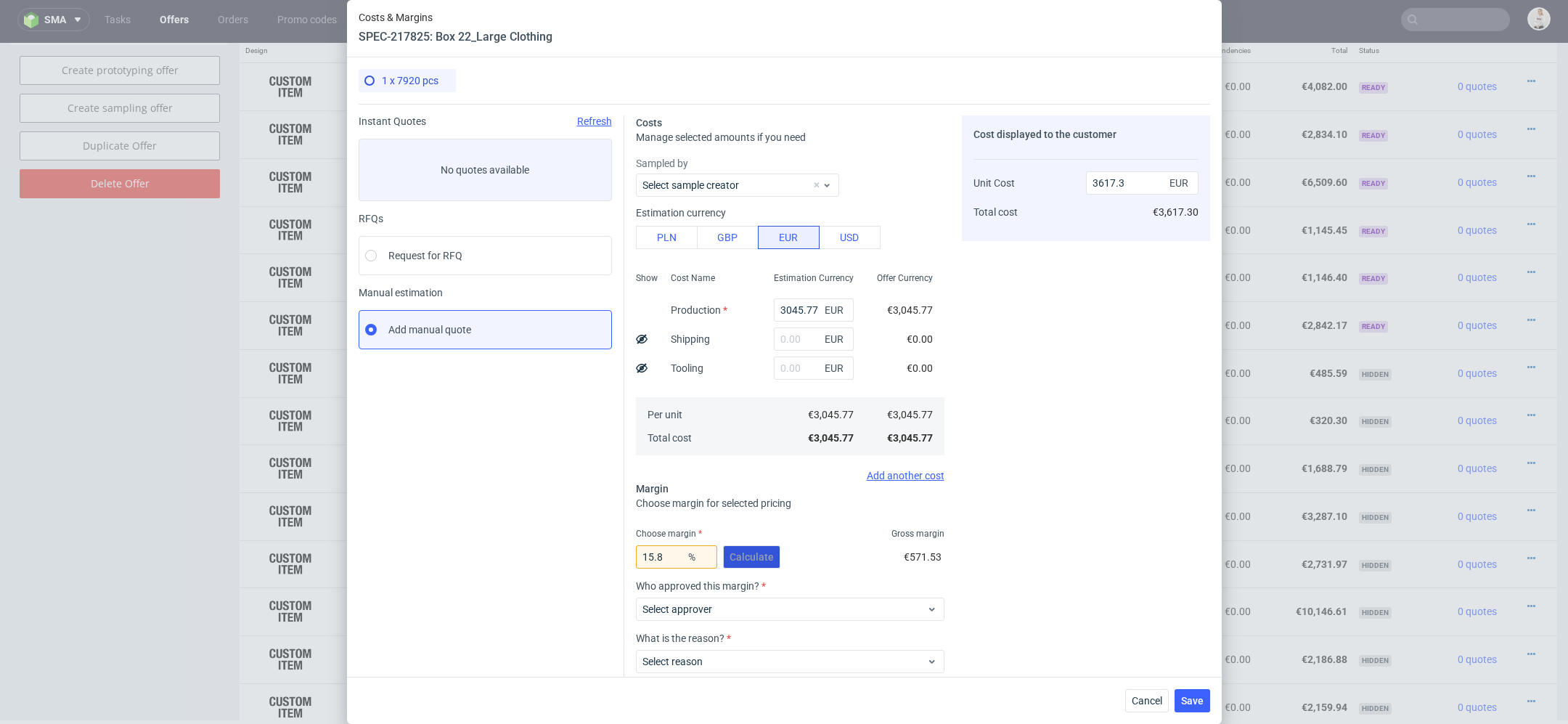
scroll to position [85, 0]
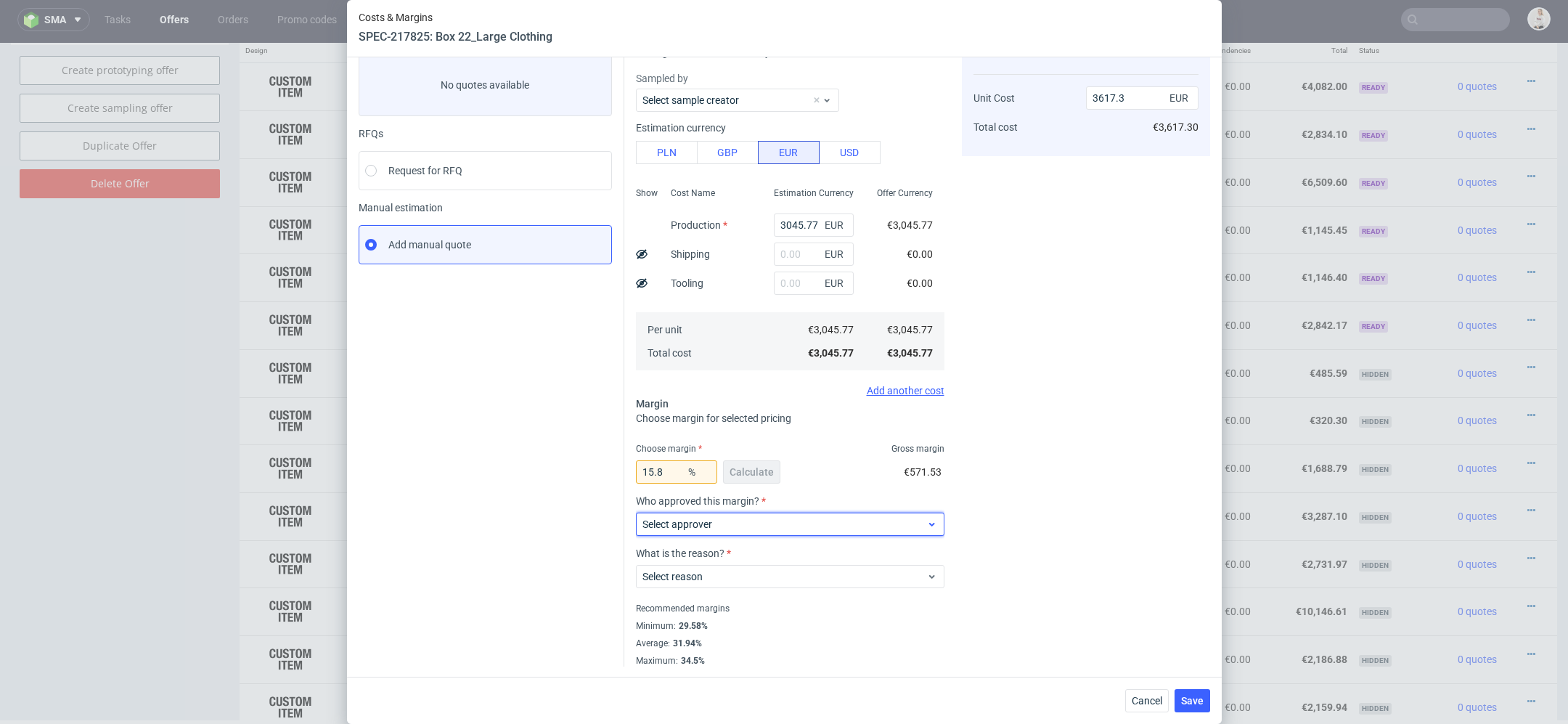
click at [726, 525] on span "Select approver" at bounding box center [784, 524] width 284 height 15
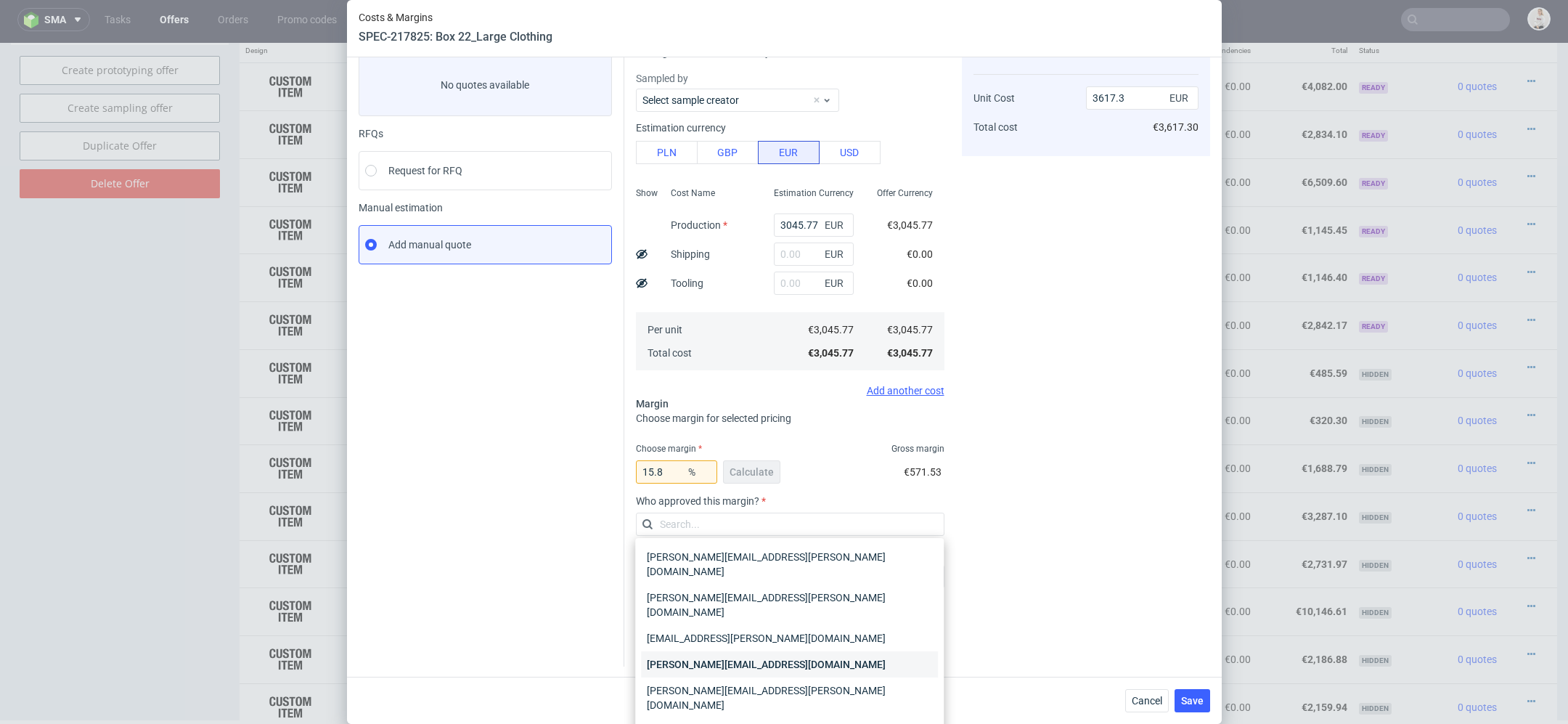
click at [733, 651] on div "[PERSON_NAME][EMAIL_ADDRESS][DOMAIN_NAME]" at bounding box center [789, 664] width 297 height 27
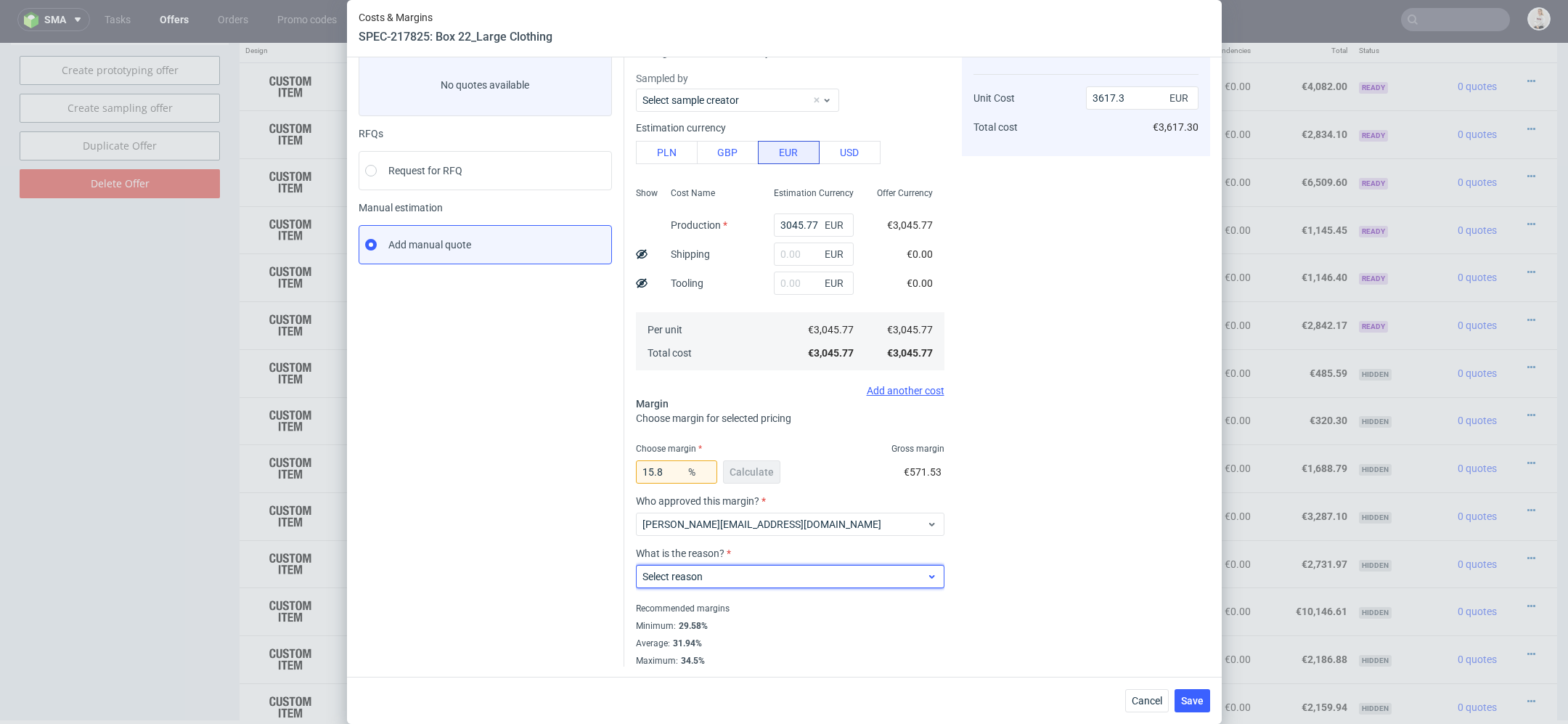
click at [724, 570] on span "Select reason" at bounding box center [784, 576] width 284 height 15
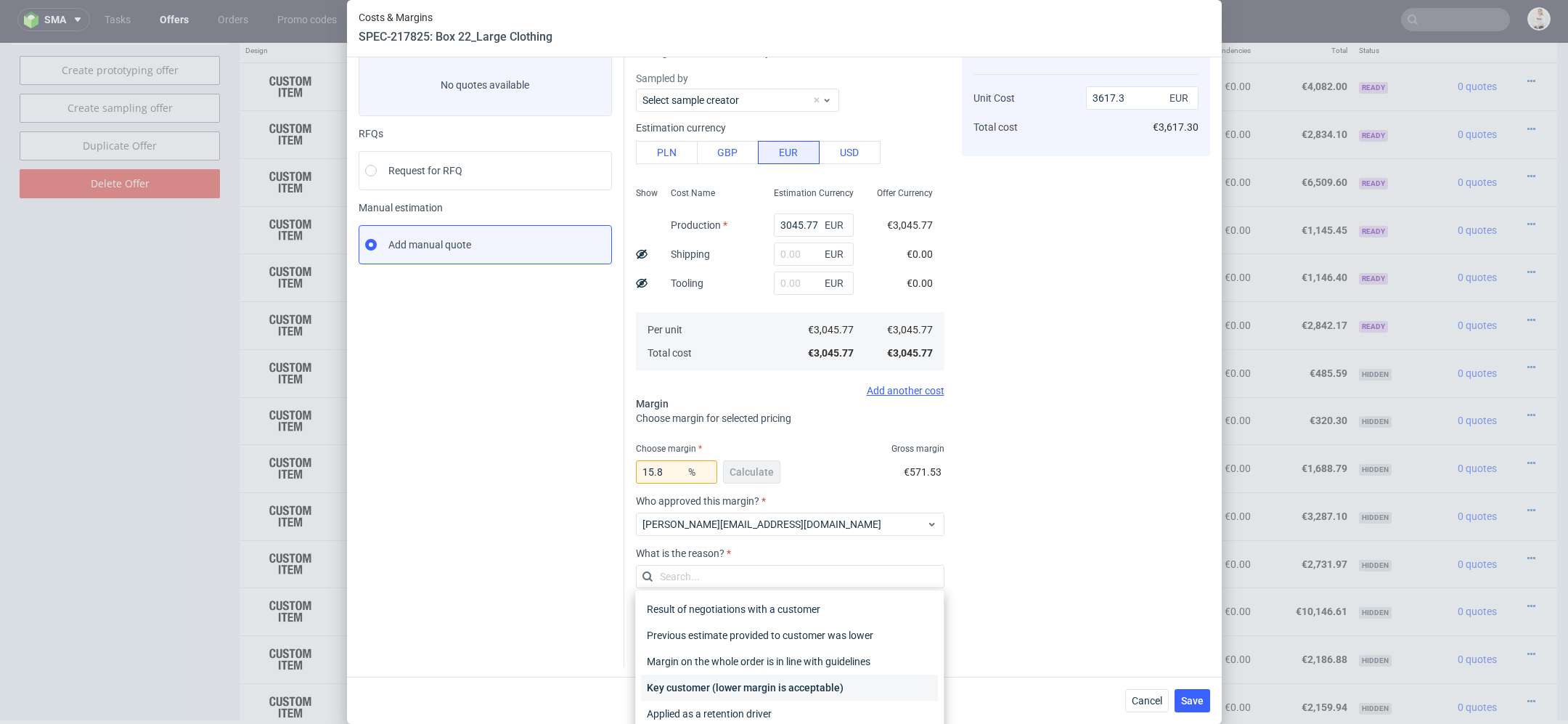
click at [742, 686] on div "Key customer (lower margin is acceptable)" at bounding box center [789, 688] width 297 height 27
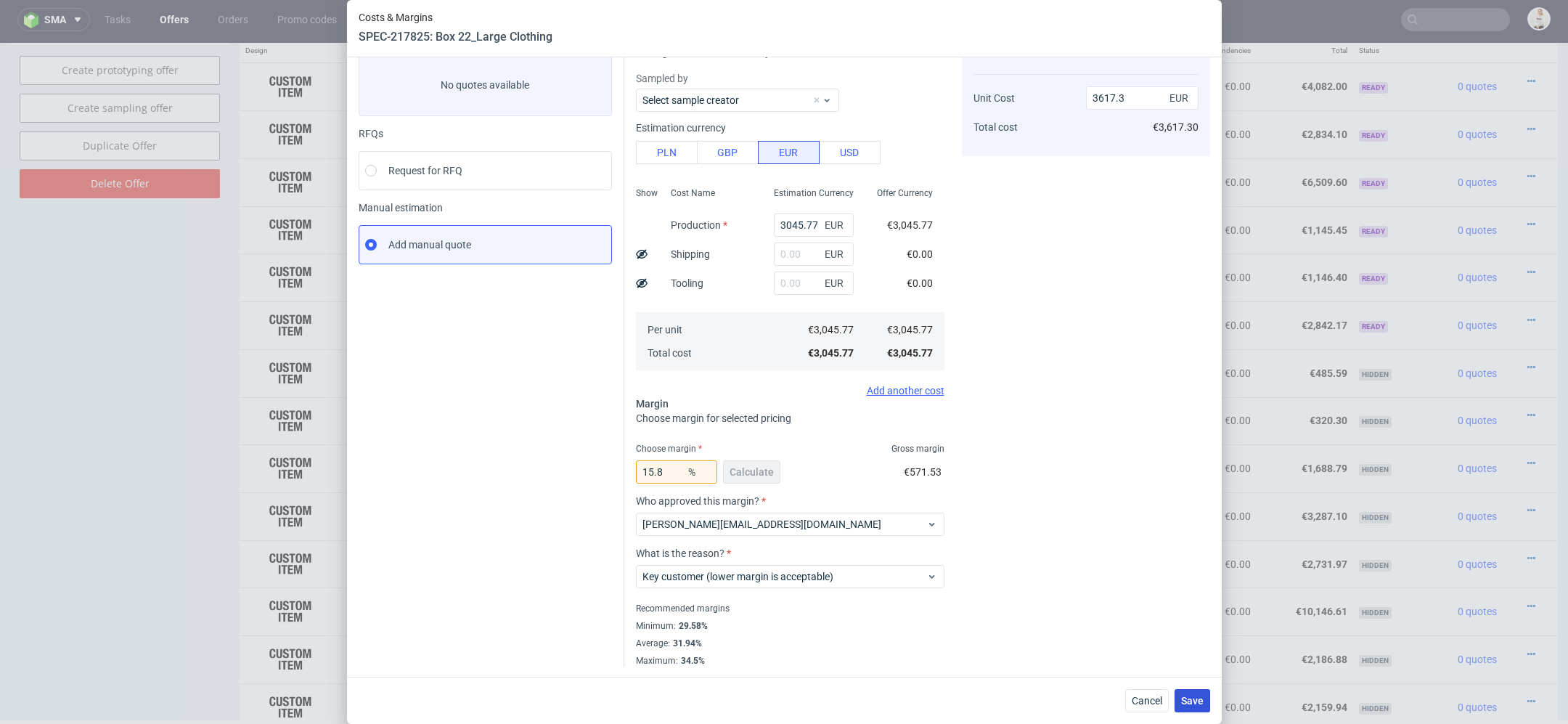
click at [1201, 698] on span "Save" at bounding box center [1191, 700] width 23 height 10
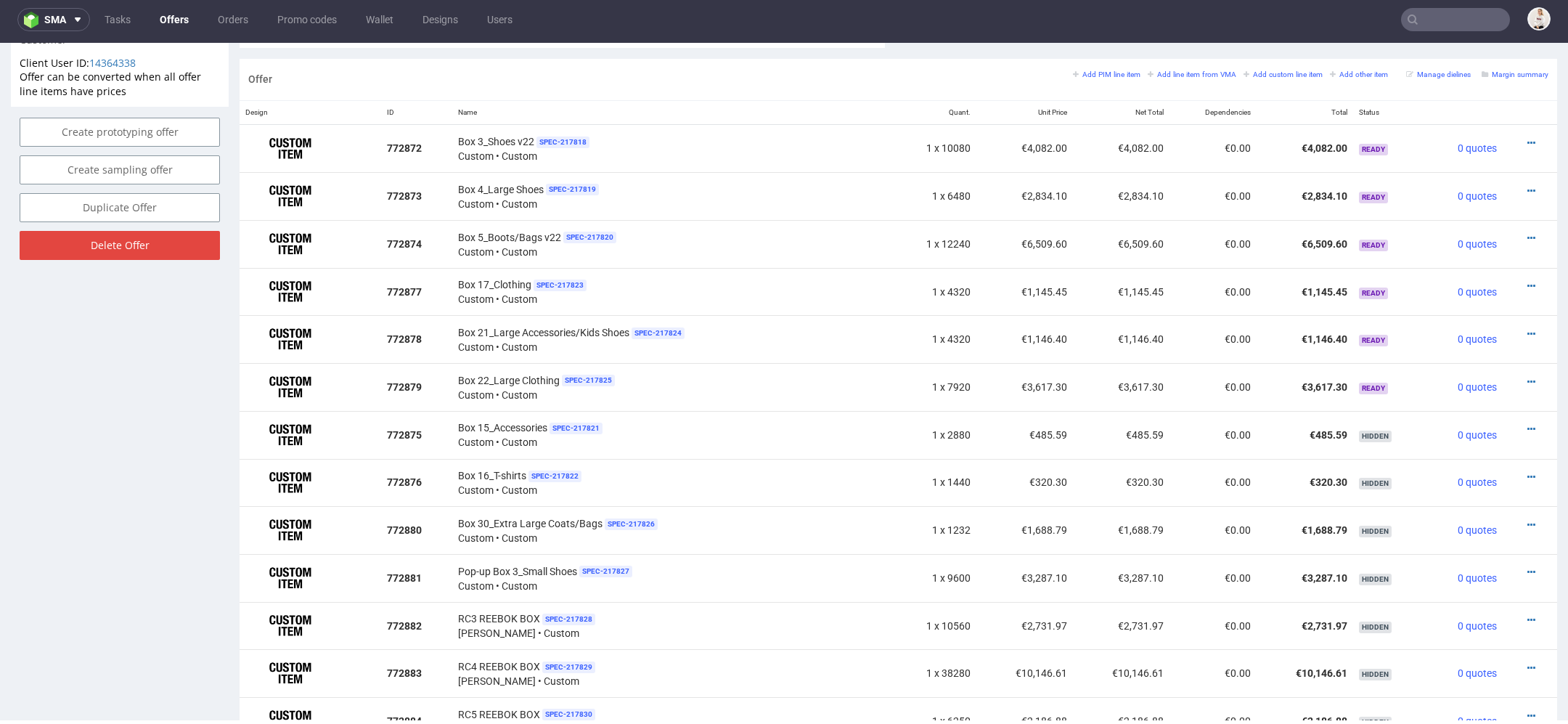
scroll to position [838, 0]
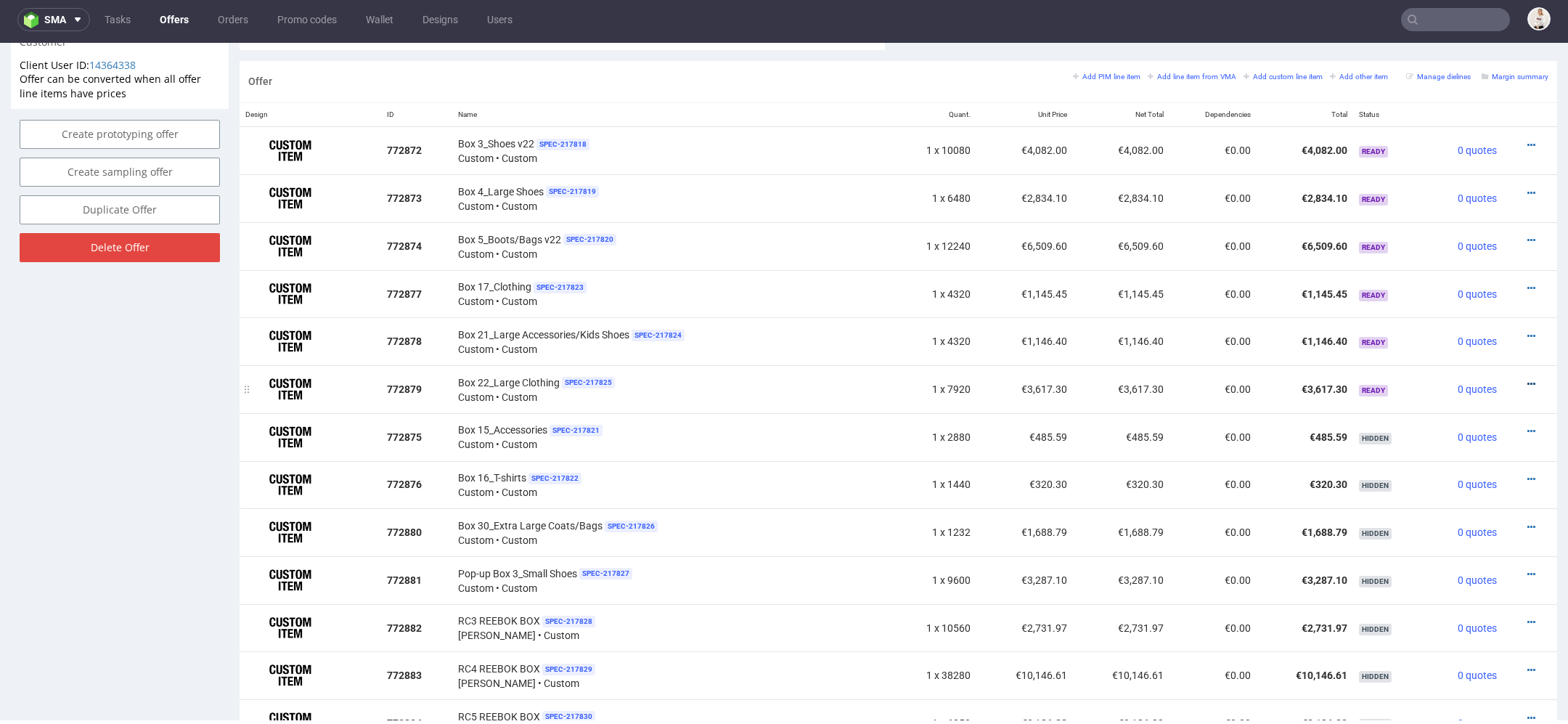
click at [1528, 379] on icon at bounding box center [1532, 384] width 8 height 10
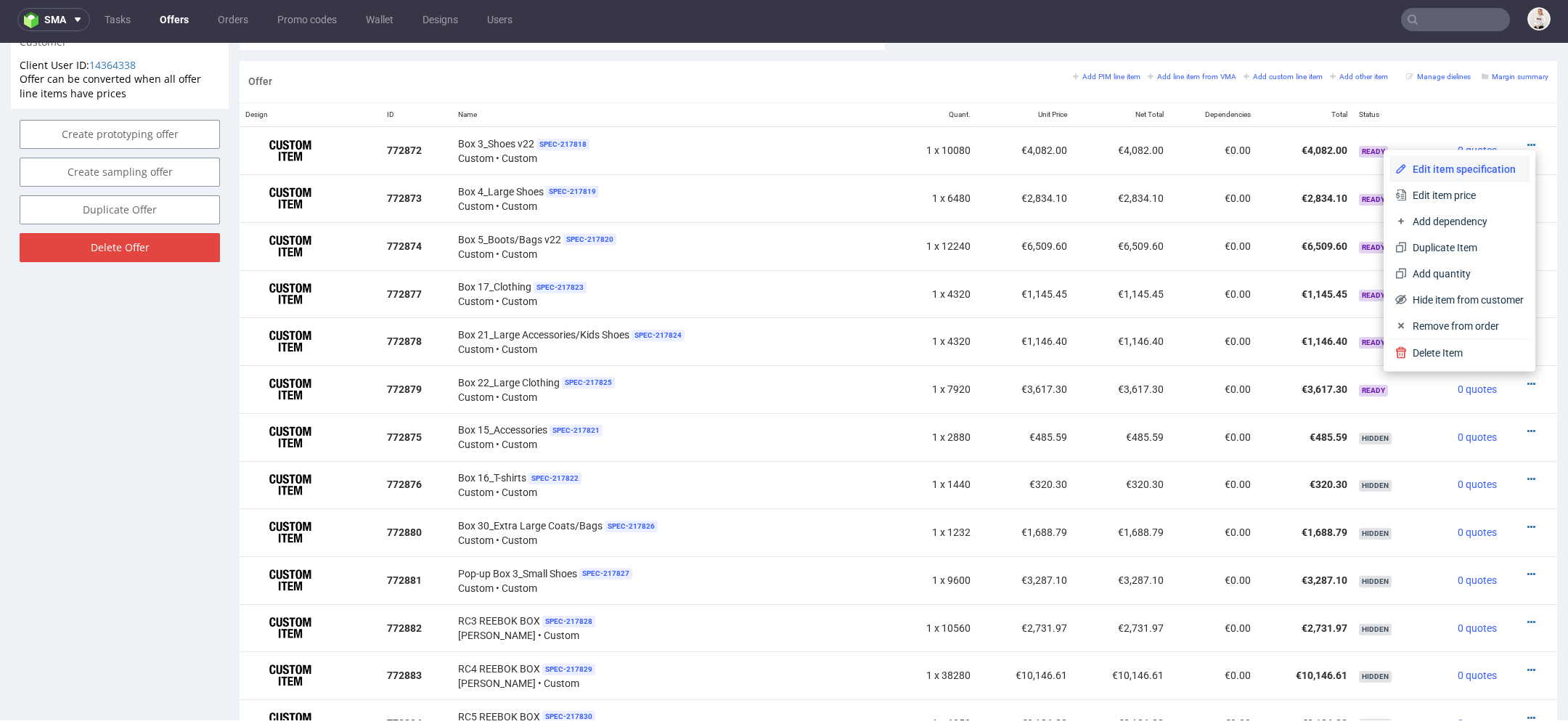
click at [1416, 168] on span "Edit item specification" at bounding box center [1465, 169] width 117 height 15
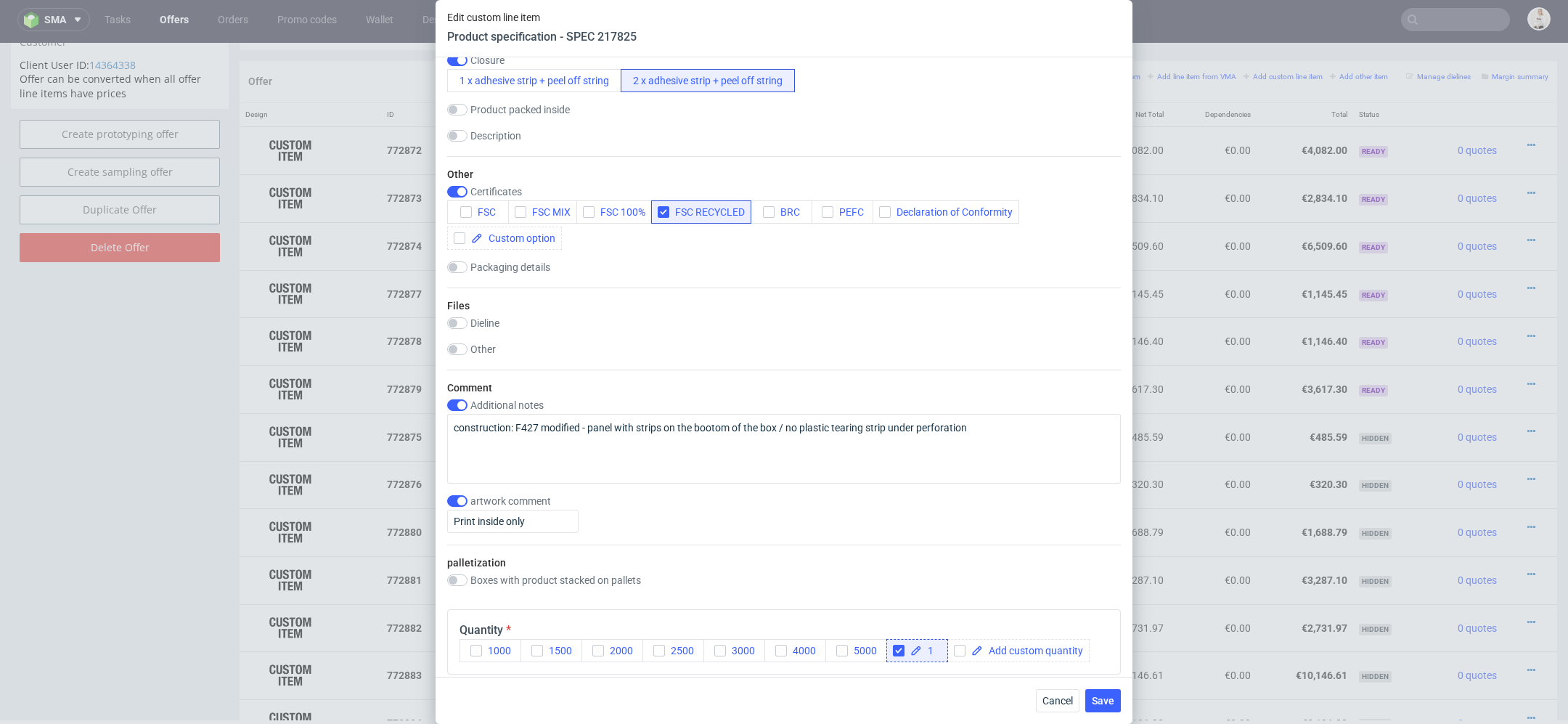
scroll to position [1465, 0]
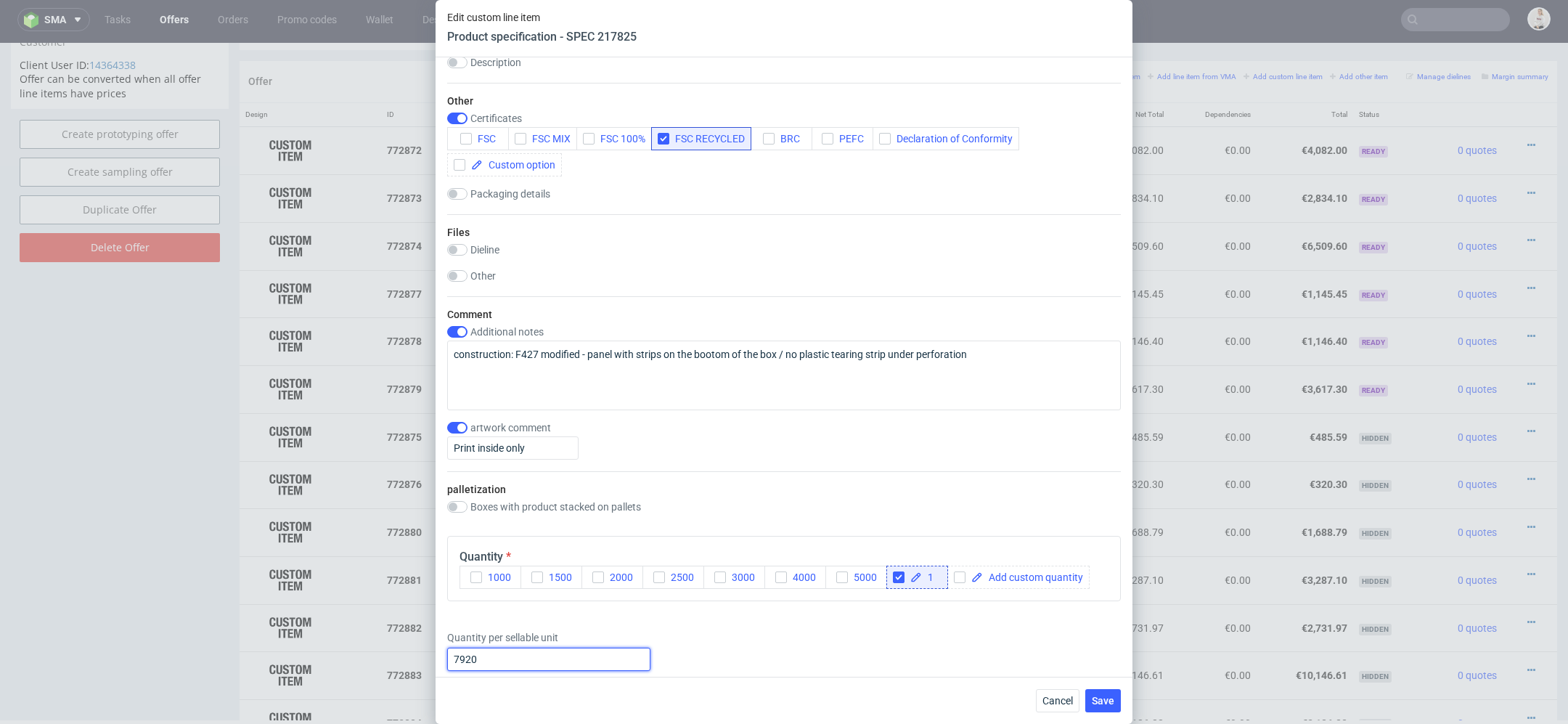
drag, startPoint x: 494, startPoint y: 662, endPoint x: 311, endPoint y: 642, distance: 184.1
click at [311, 642] on div "Edit custom line item Product specification - SPEC 217825 Supplier TFP Sp. z o.…" at bounding box center [784, 362] width 1568 height 724
type input "10080"
click at [1112, 704] on span "Save" at bounding box center [1103, 700] width 23 height 10
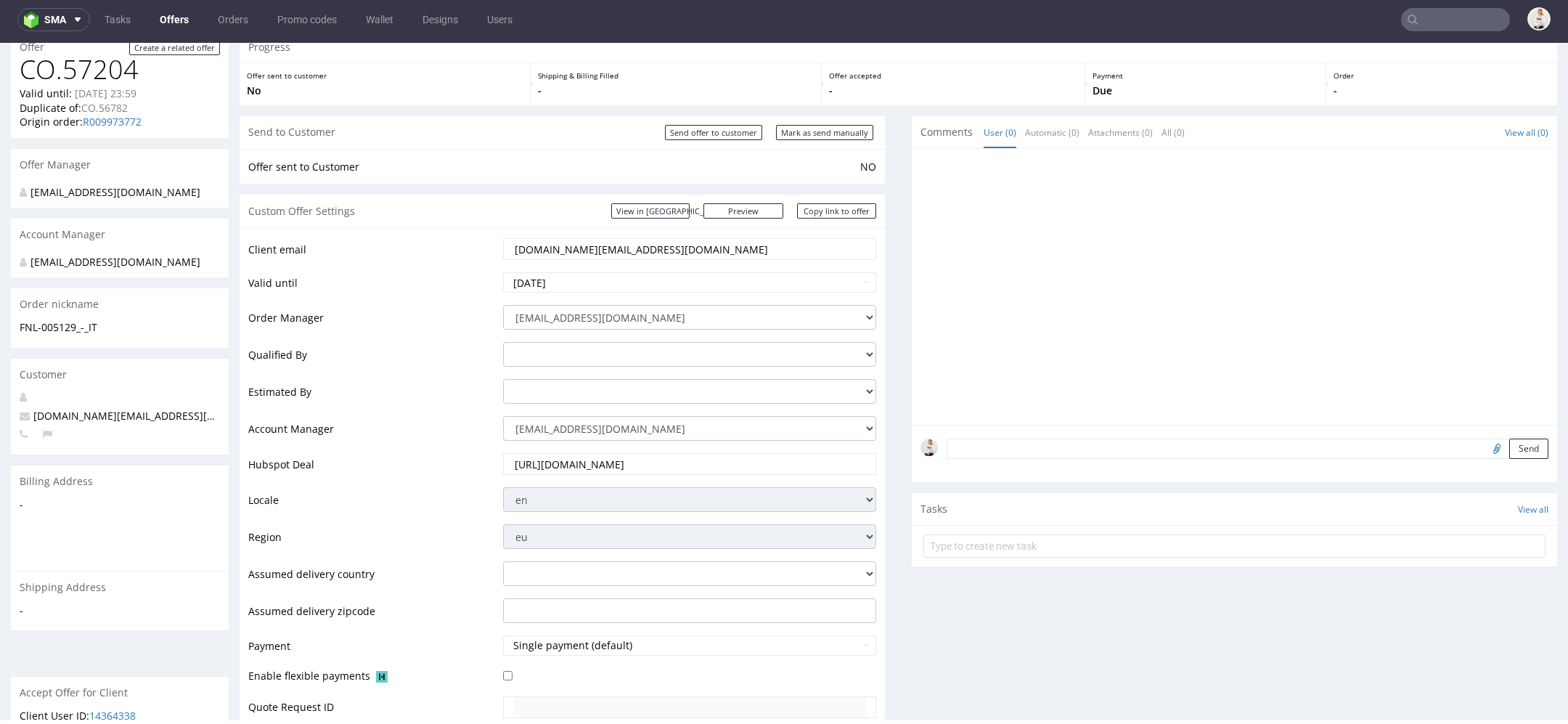
scroll to position [0, 0]
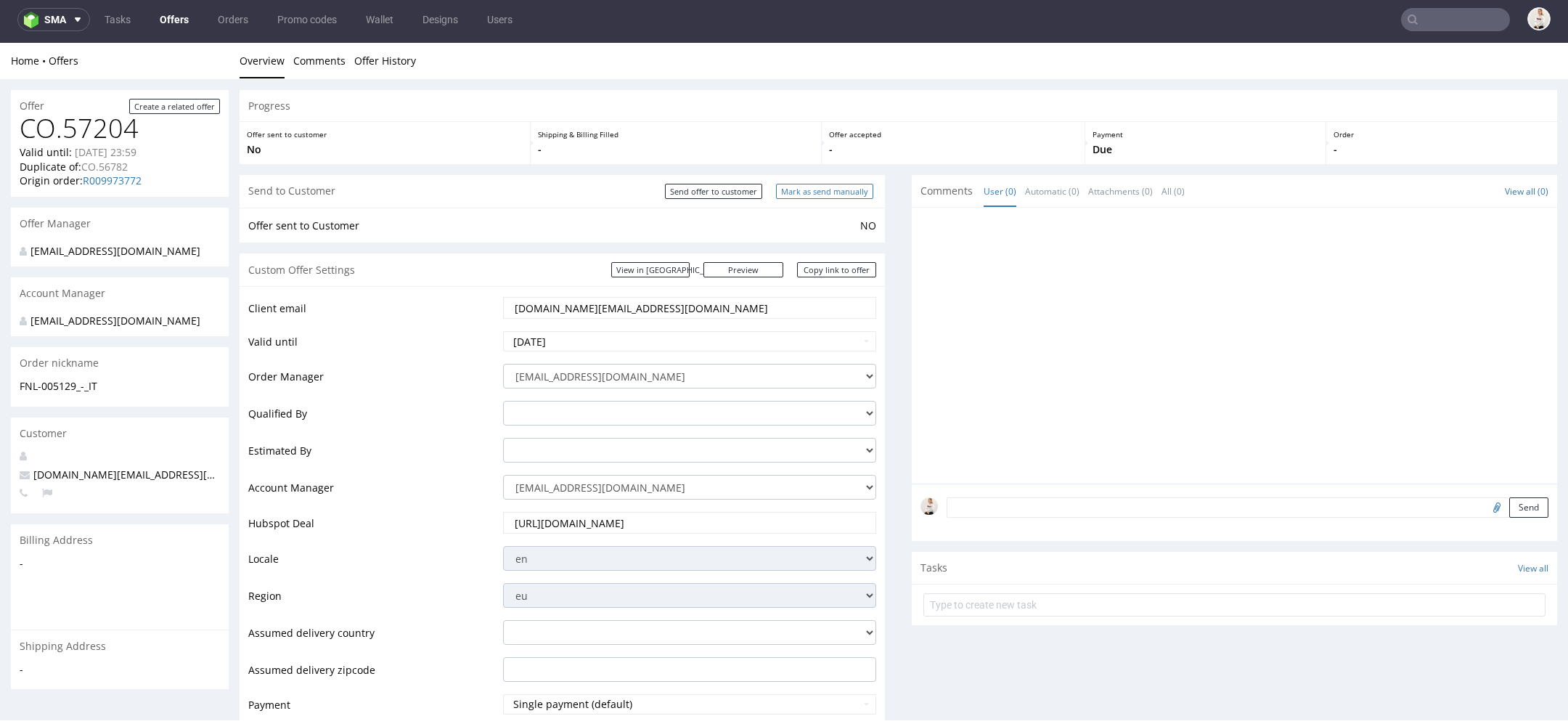
click at [843, 190] on input "Mark as send manually" at bounding box center [824, 192] width 97 height 16
type input "In progress..."
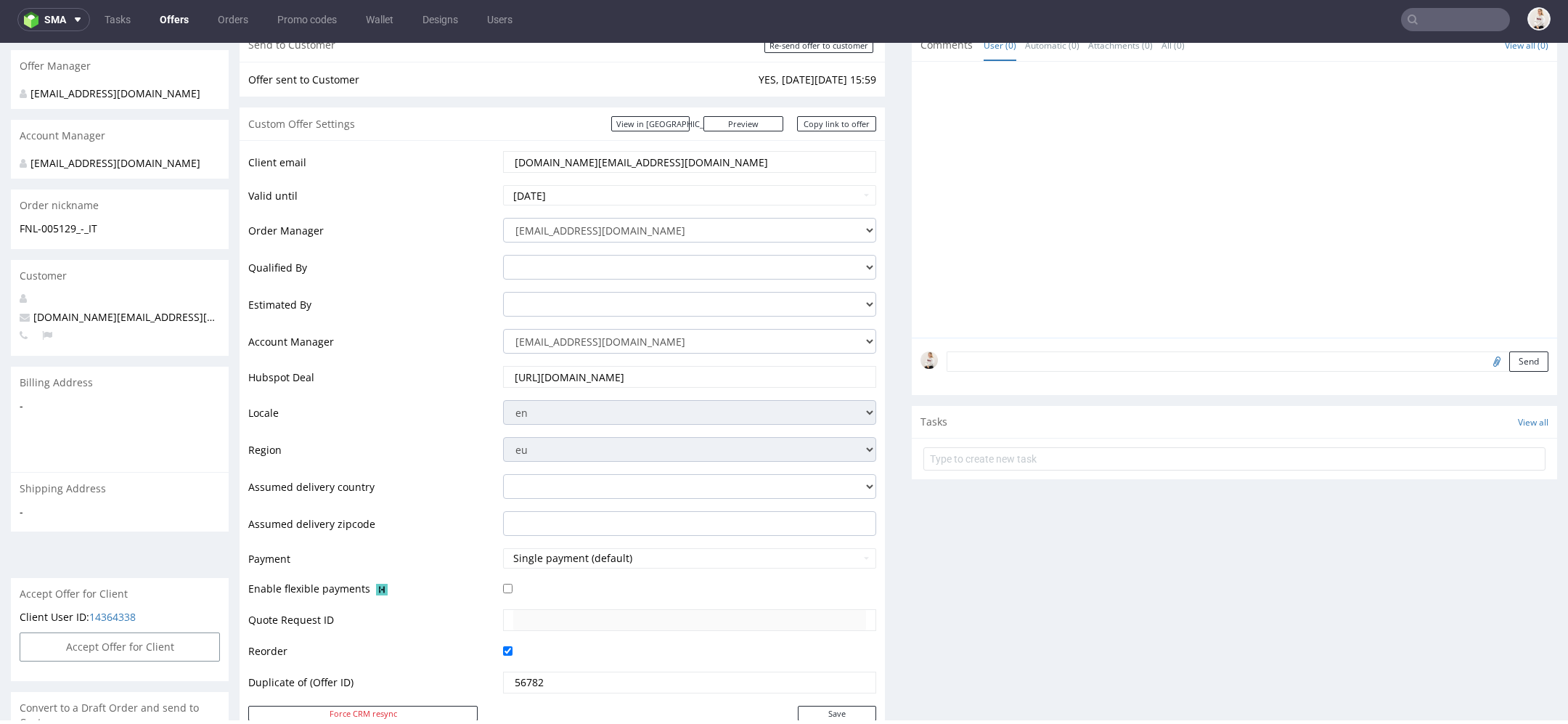
scroll to position [220, 0]
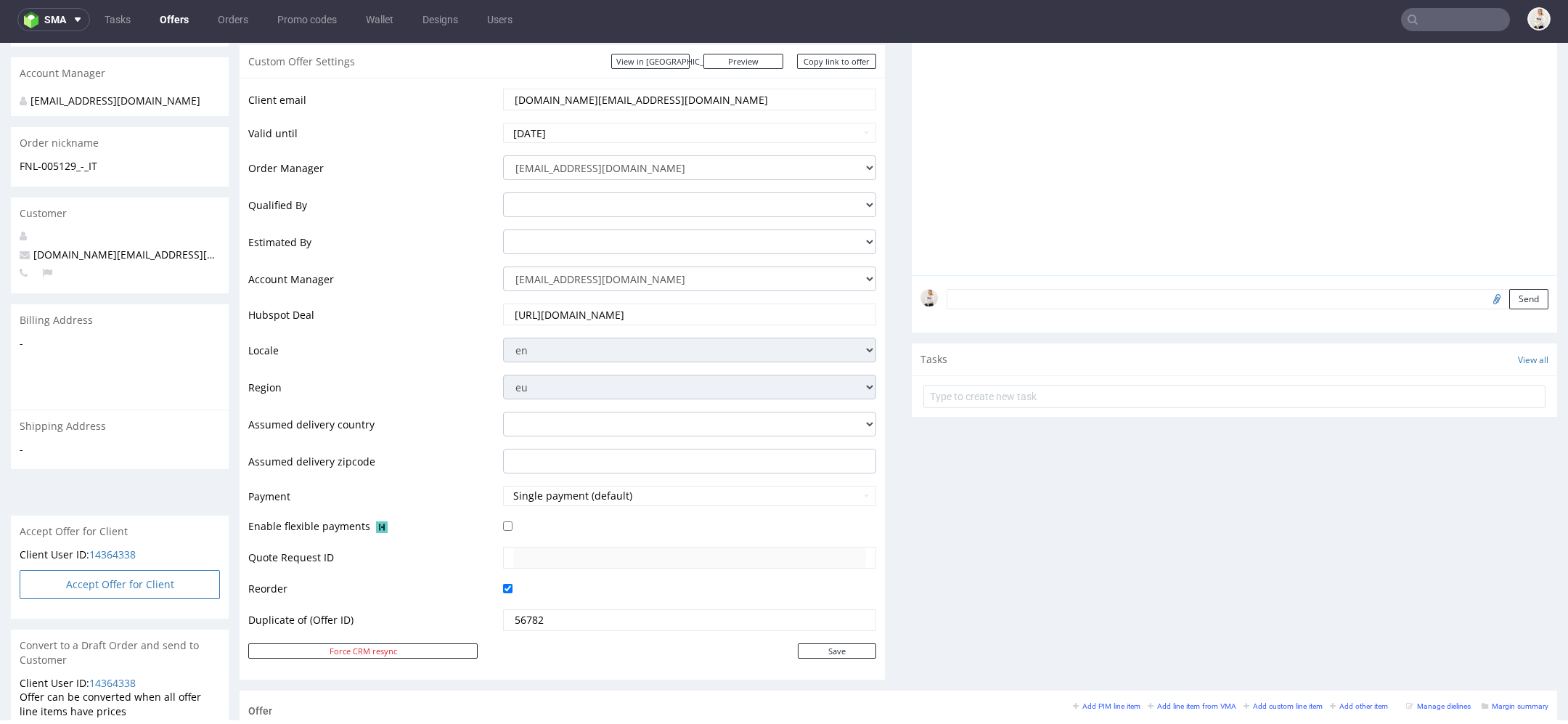
click at [145, 596] on button "Accept Offer for Client" at bounding box center [120, 585] width 201 height 30
select select "166"
select select "2380"
select select "b2b"
select select "110"
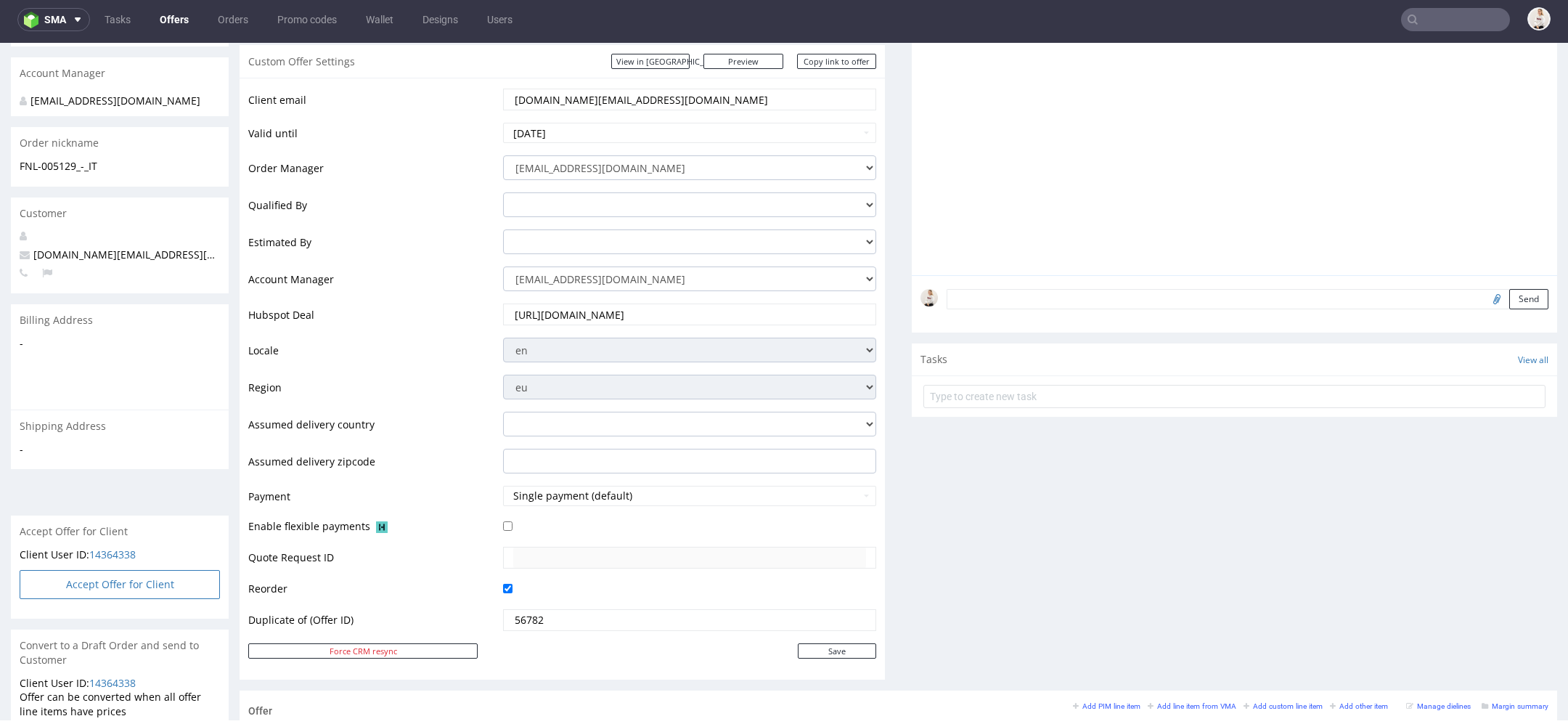
select select "1488"
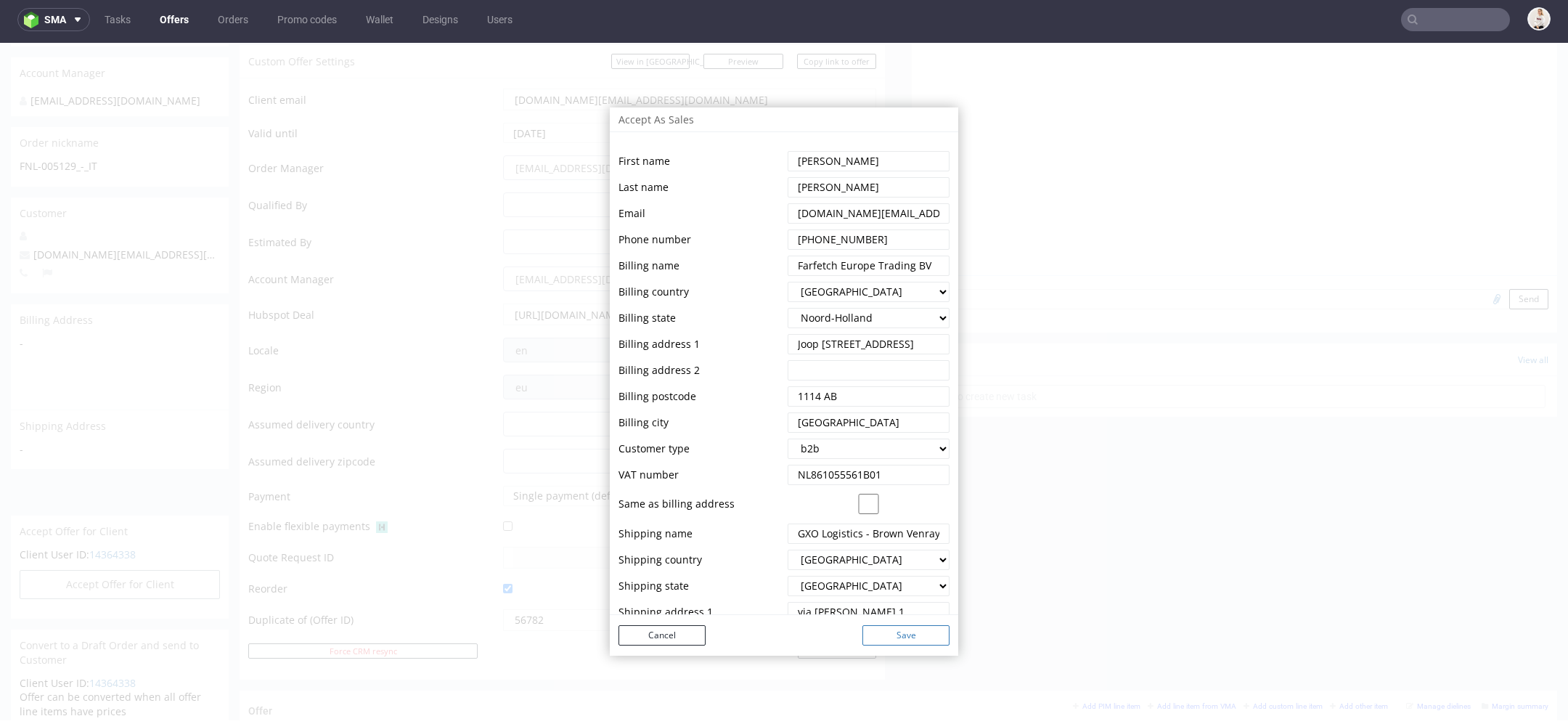
click at [886, 634] on button "Save" at bounding box center [905, 635] width 87 height 21
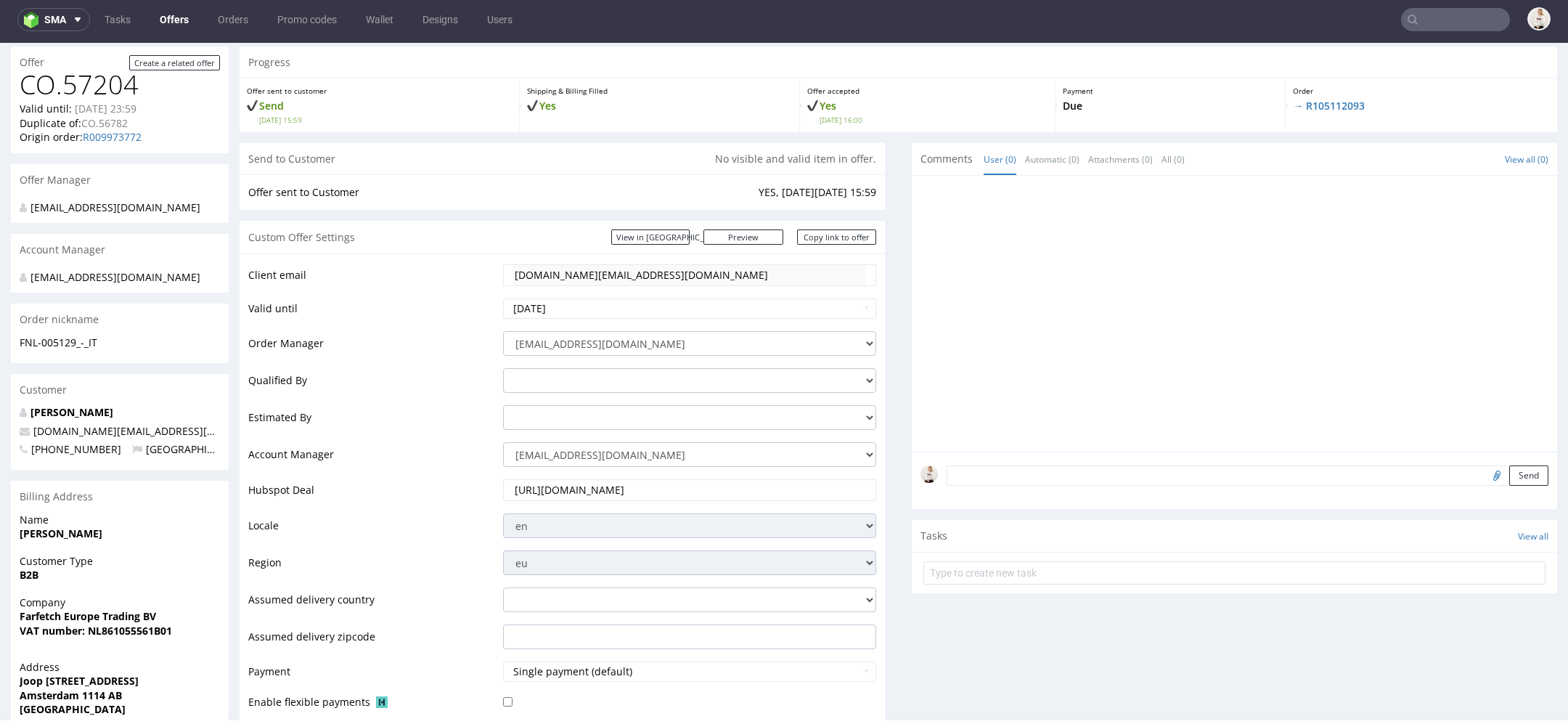
scroll to position [68, 0]
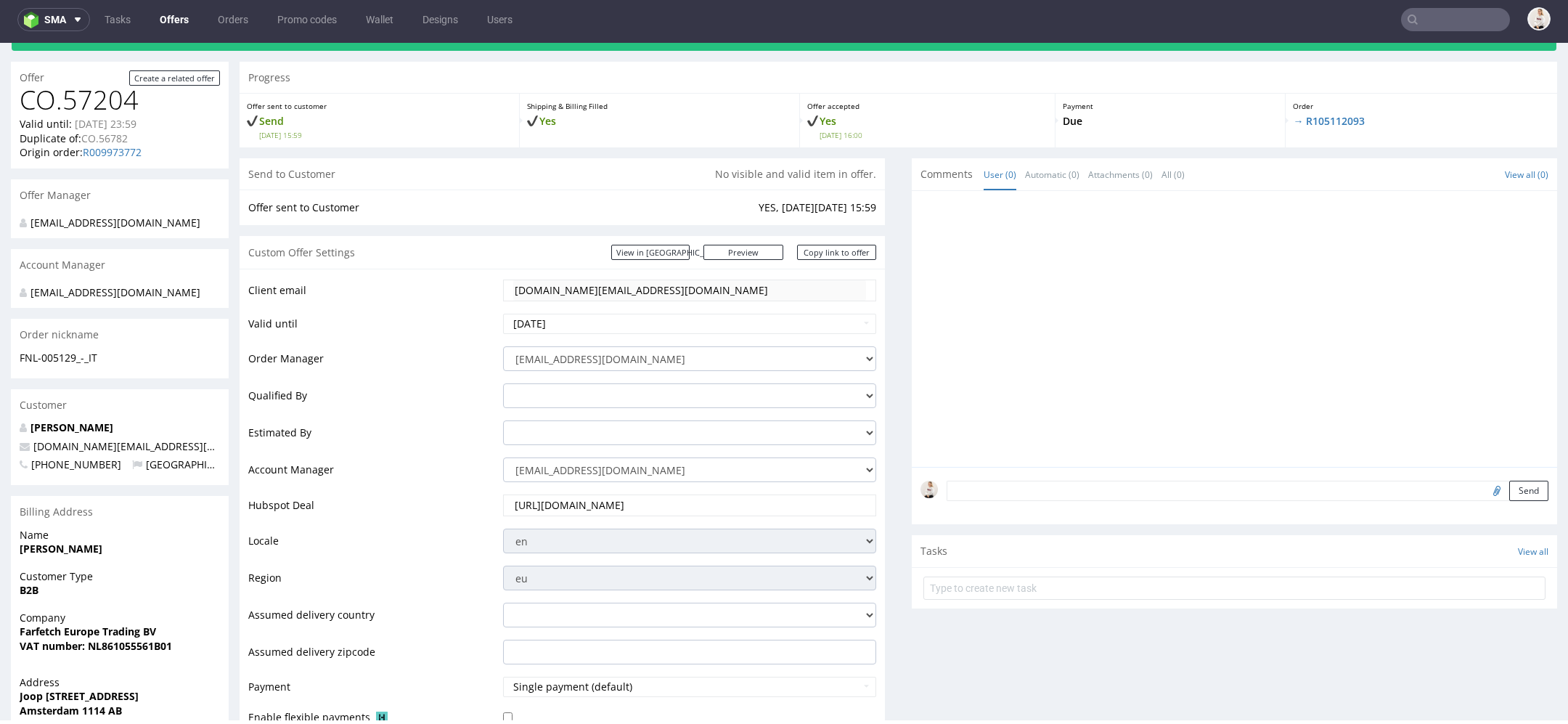
click at [1062, 484] on textarea at bounding box center [1248, 491] width 602 height 21
paste textarea "FNL-005129"
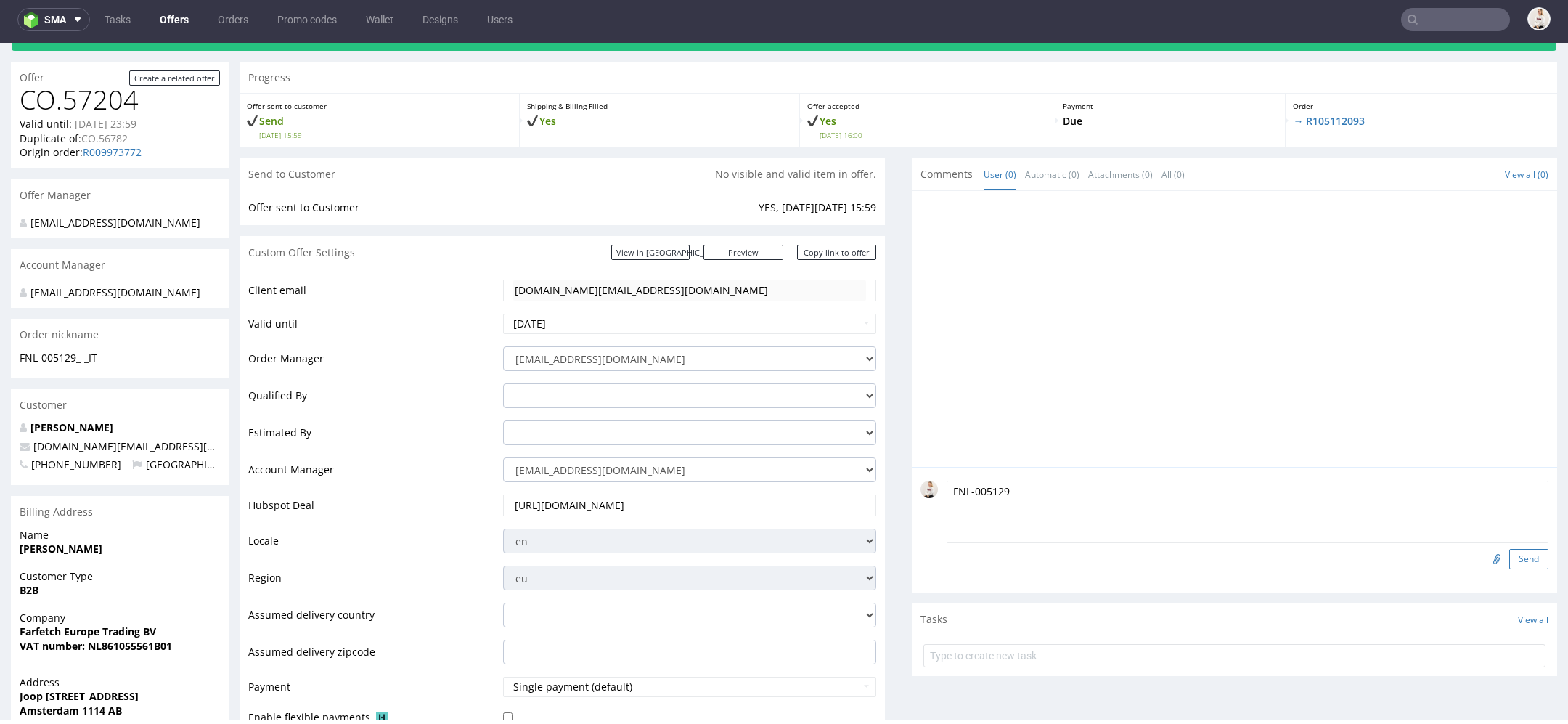
type textarea "FNL-005129"
click at [1519, 553] on button "Send" at bounding box center [1529, 559] width 39 height 21
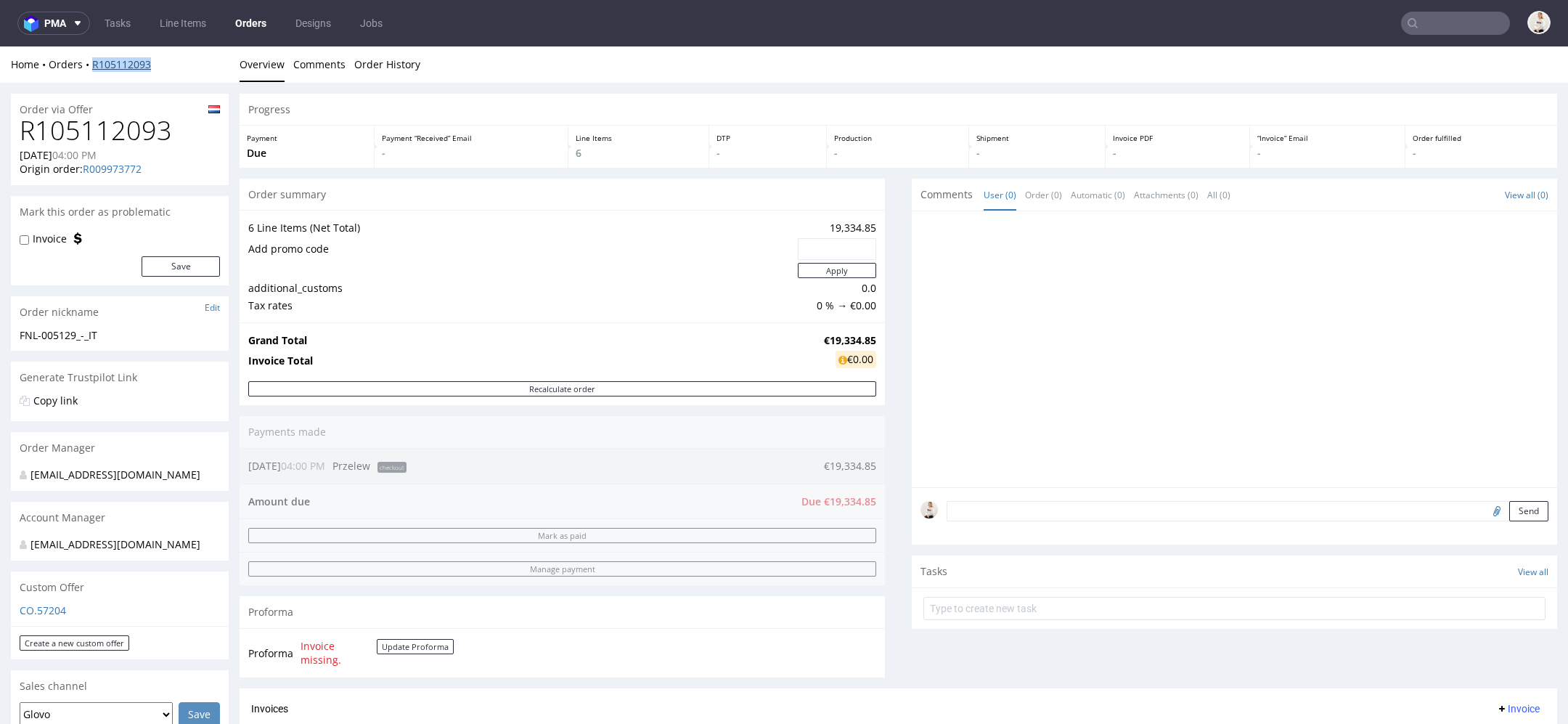
drag, startPoint x: 158, startPoint y: 65, endPoint x: 92, endPoint y: 68, distance: 66.1
click at [92, 68] on div "Home Orders R105112093" at bounding box center [120, 64] width 218 height 15
copy link "R105112093"
